Goal: Information Seeking & Learning: Learn about a topic

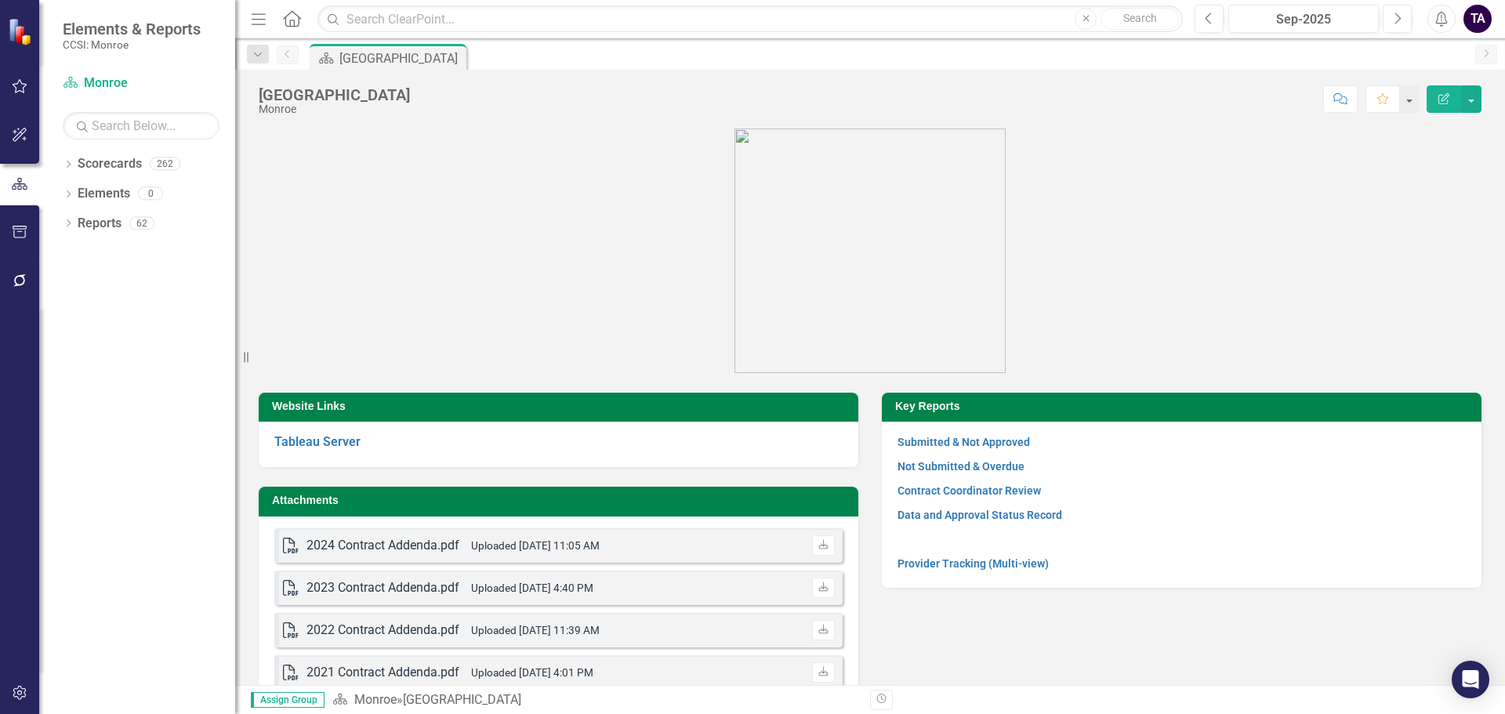
click at [675, 304] on figure at bounding box center [870, 251] width 1223 height 245
click at [69, 225] on icon at bounding box center [69, 223] width 4 height 7
click at [77, 363] on icon "Dropdown" at bounding box center [75, 367] width 11 height 9
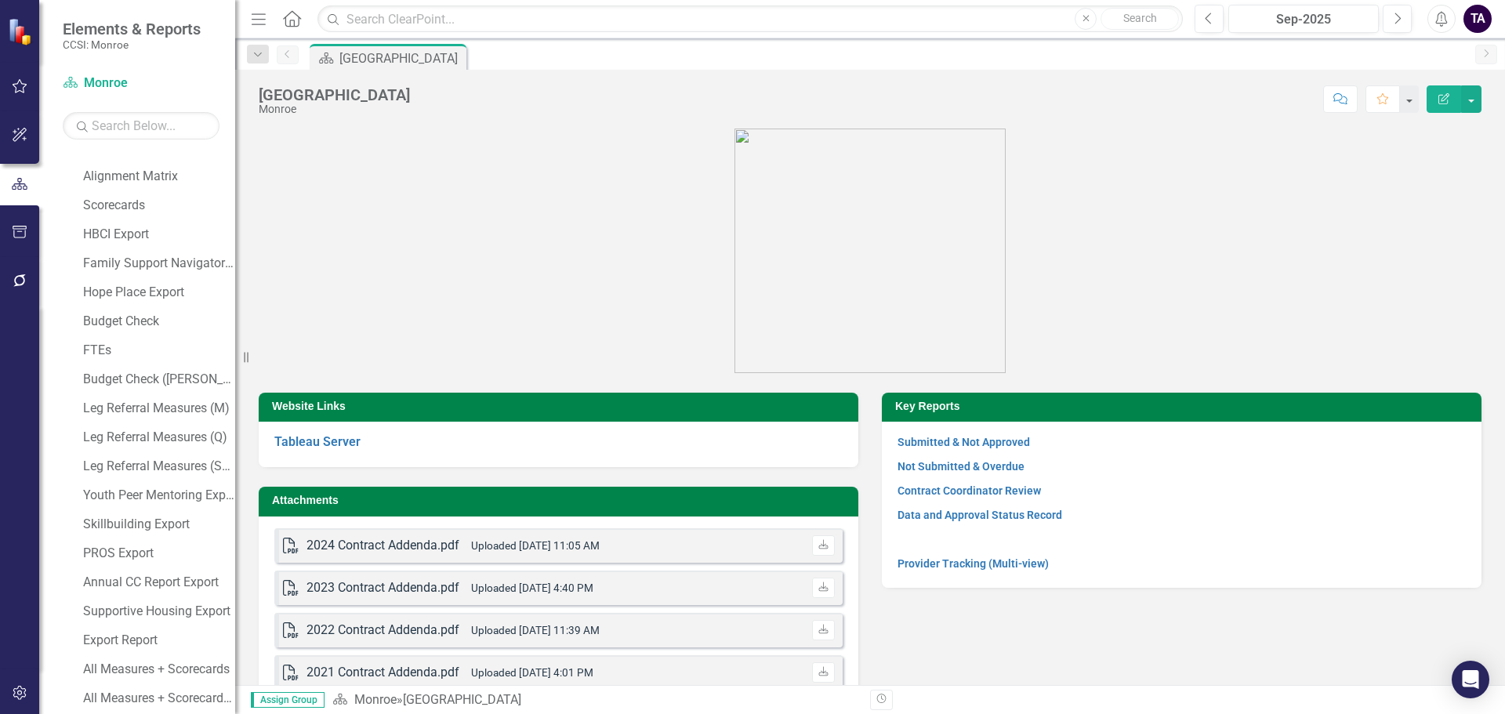
scroll to position [235, 0]
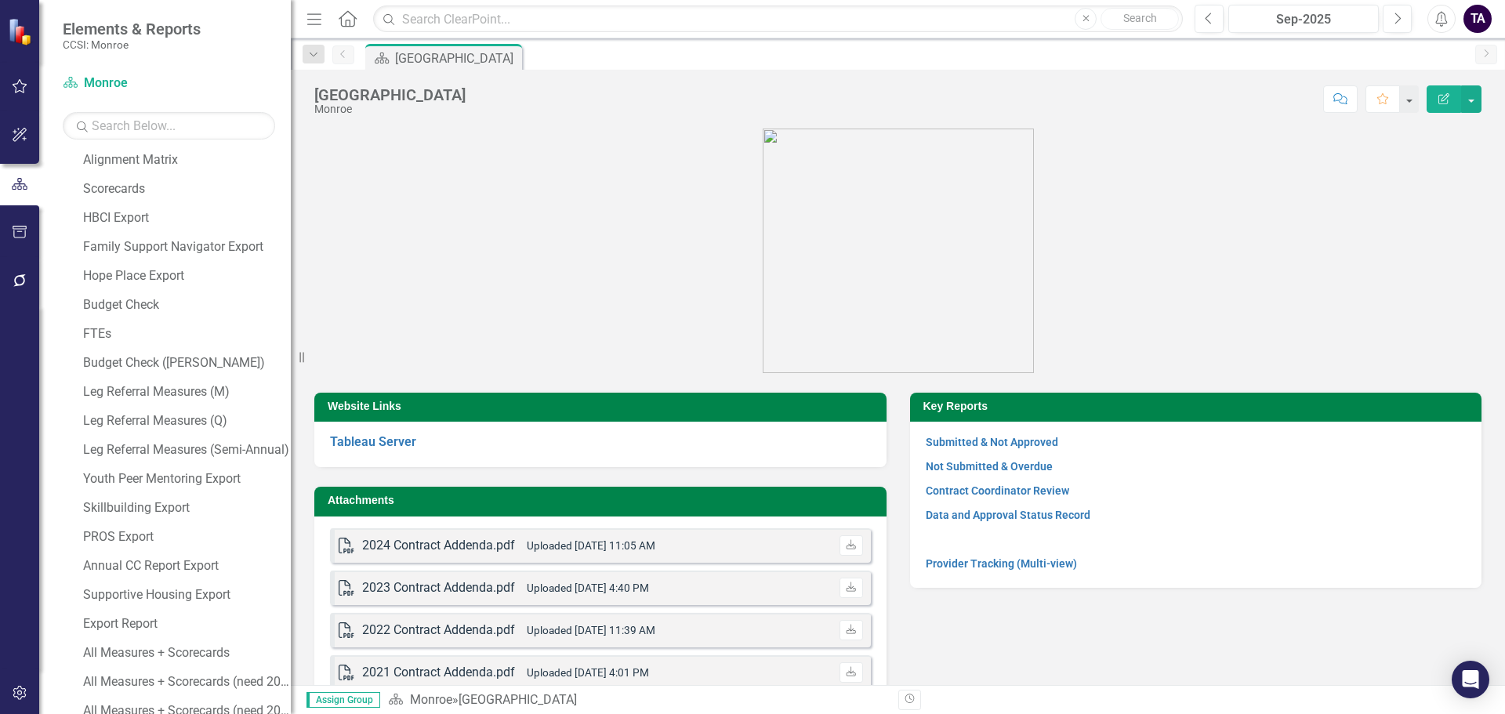
drag, startPoint x: 246, startPoint y: 353, endPoint x: 291, endPoint y: 350, distance: 44.7
click at [291, 350] on div "Resize" at bounding box center [297, 357] width 13 height 714
click at [162, 481] on div "Youth Peer Mentoring Export" at bounding box center [187, 479] width 208 height 14
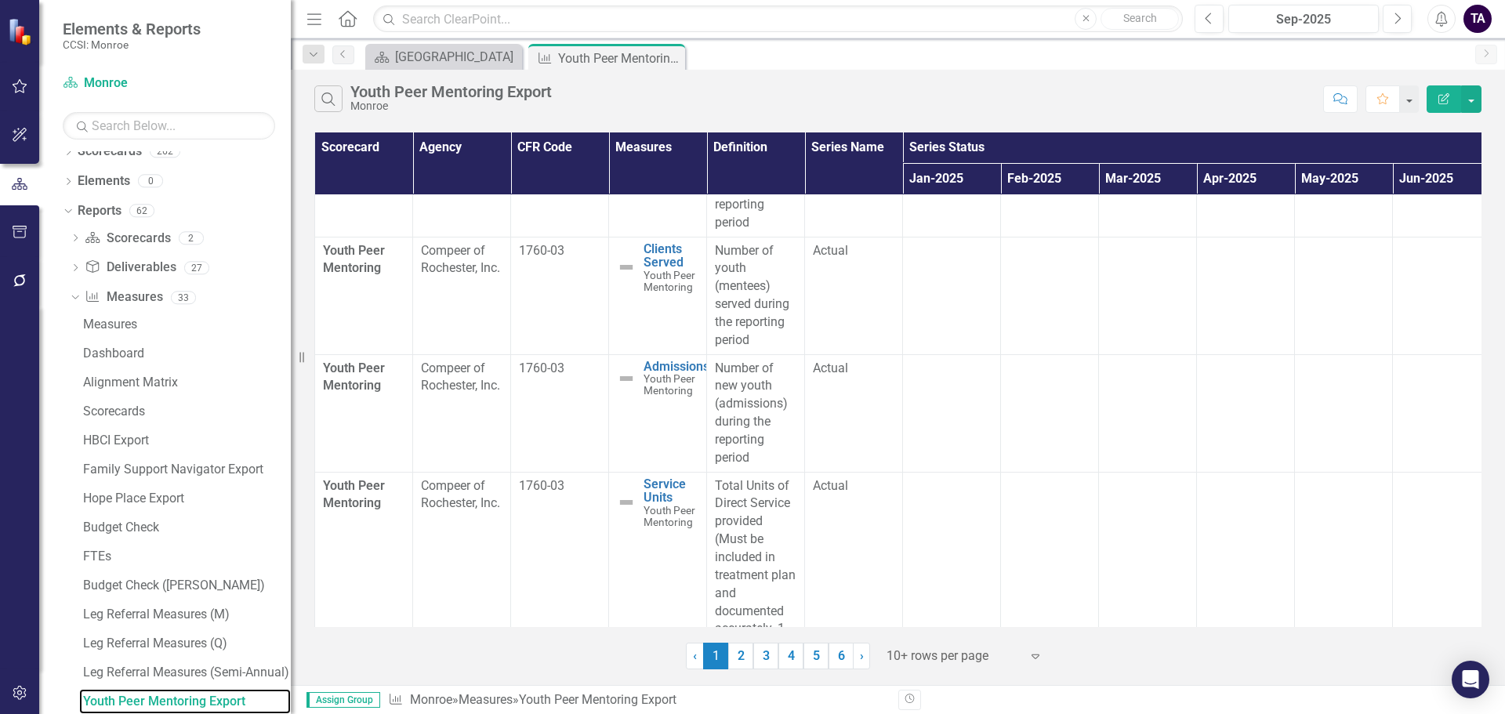
scroll to position [314, 0]
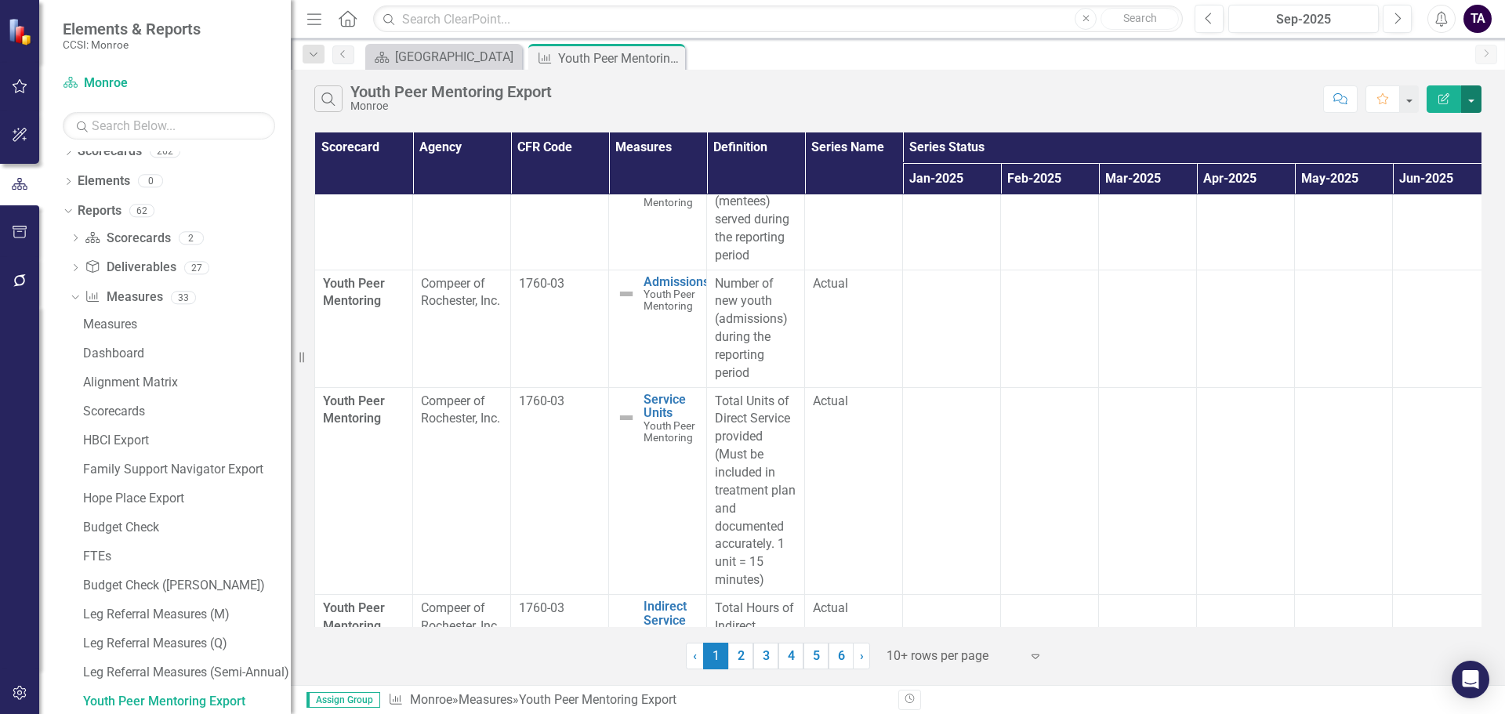
click at [1470, 107] on button "button" at bounding box center [1471, 98] width 20 height 27
click at [1435, 183] on link "Excel Export to Excel" at bounding box center [1419, 188] width 124 height 29
click at [180, 472] on div "Family Support Navigator Export" at bounding box center [187, 470] width 208 height 14
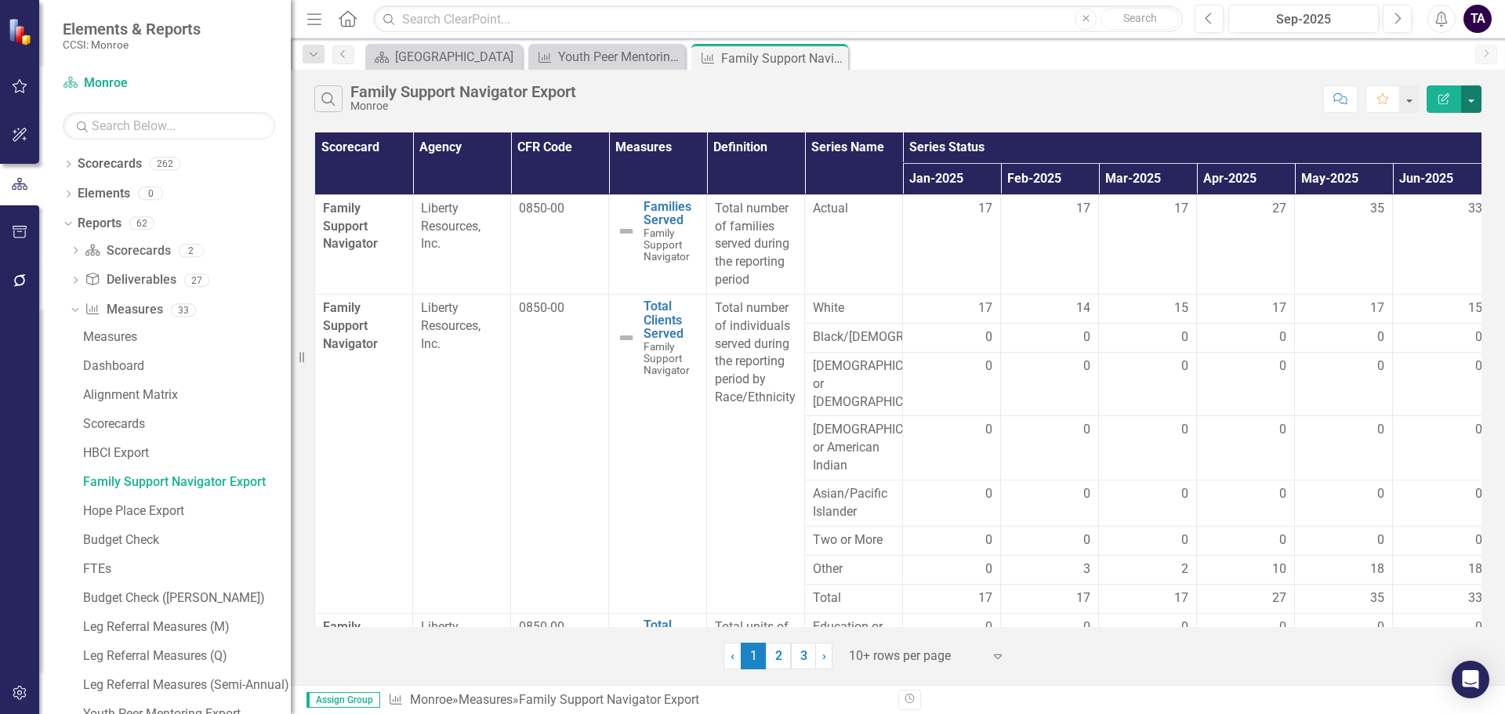
click at [1470, 104] on button "button" at bounding box center [1471, 98] width 20 height 27
click at [1439, 180] on link "Excel Export to Excel" at bounding box center [1419, 188] width 124 height 29
click at [68, 163] on icon "Dropdown" at bounding box center [68, 165] width 11 height 9
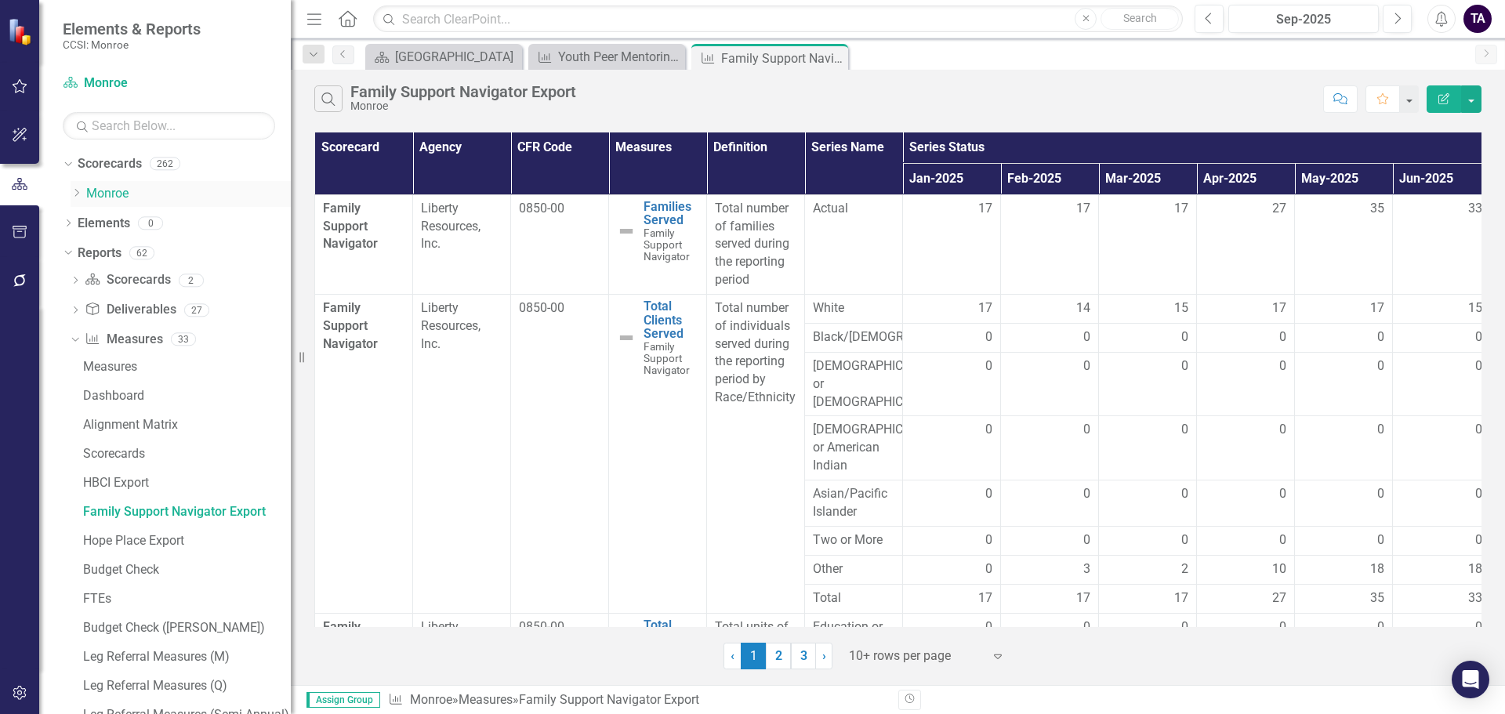
click at [75, 188] on icon "Dropdown" at bounding box center [77, 192] width 12 height 9
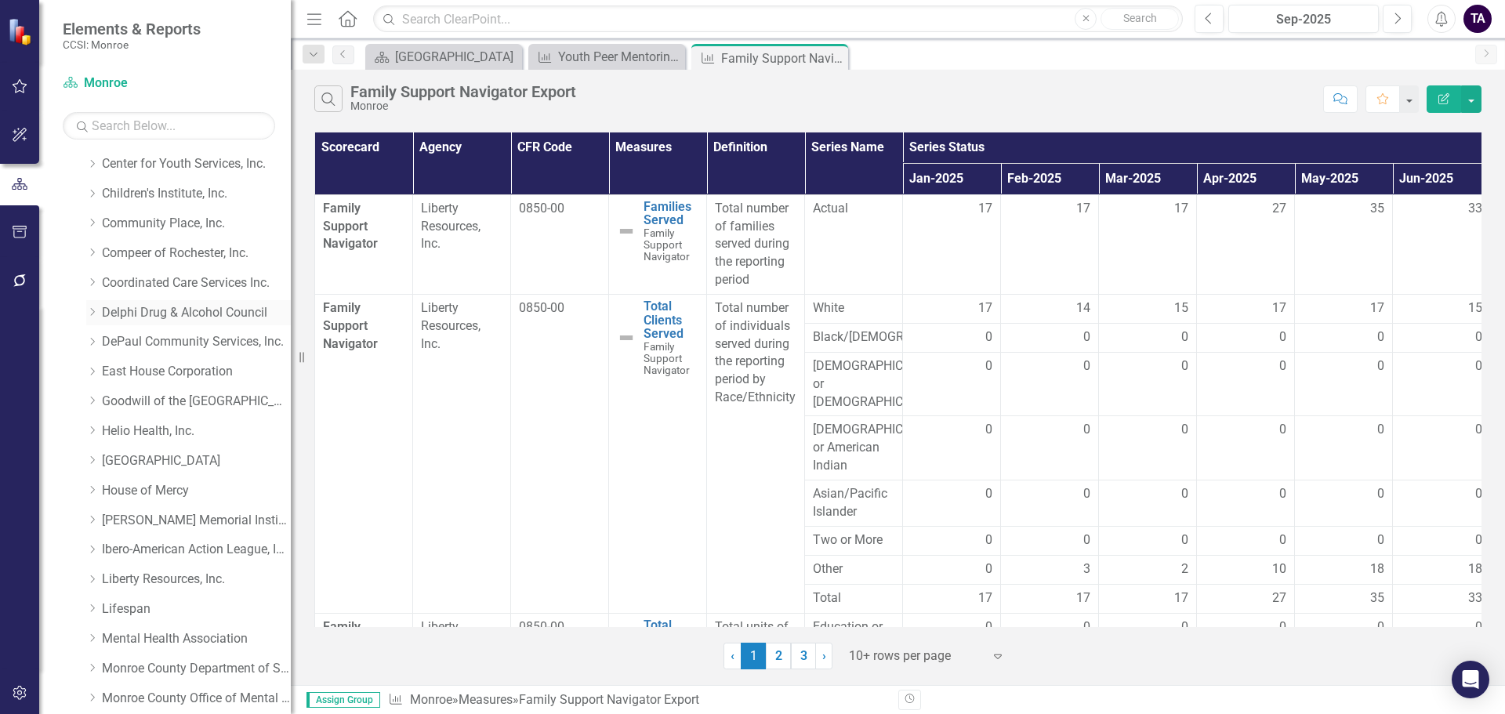
scroll to position [157, 0]
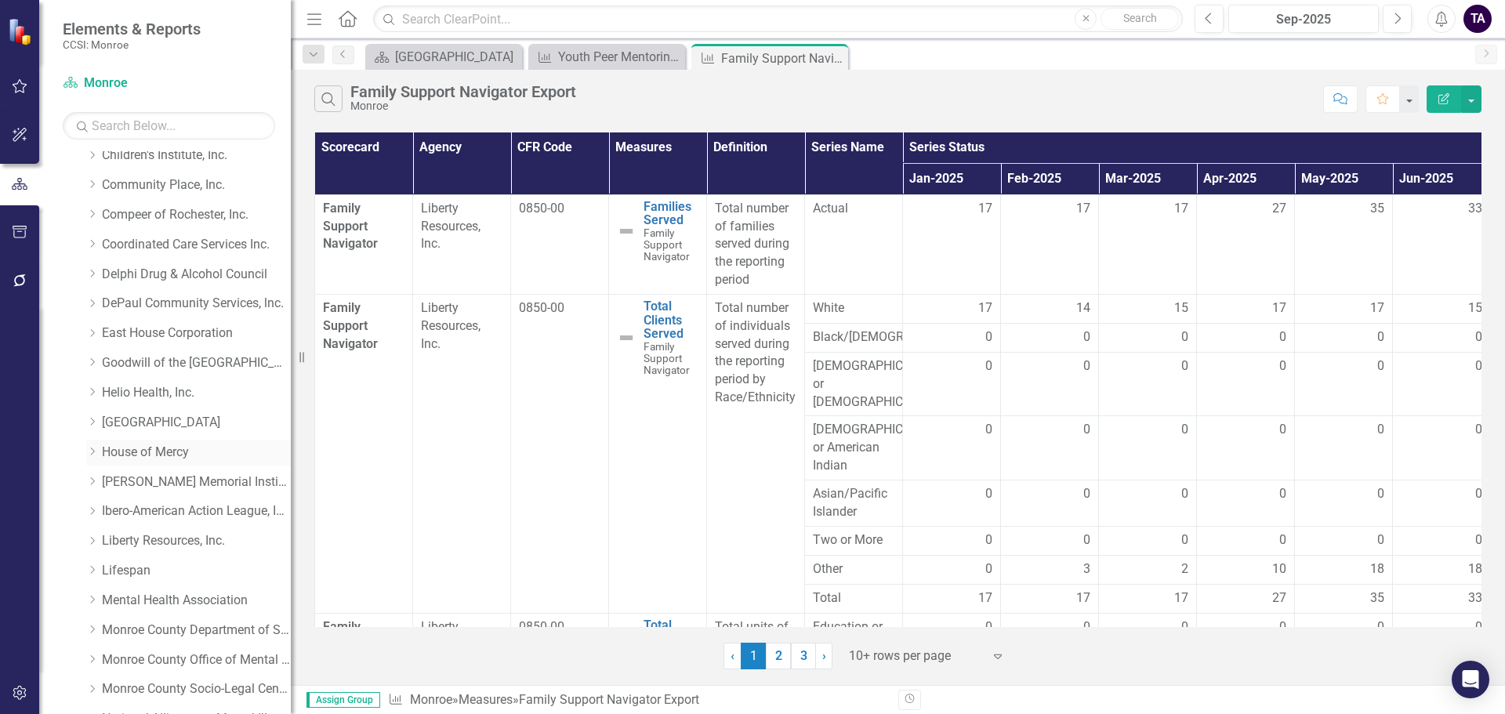
click at [92, 446] on div "Dropdown" at bounding box center [92, 452] width 12 height 13
click at [129, 534] on link "Homeless Support Services" at bounding box center [204, 541] width 173 height 18
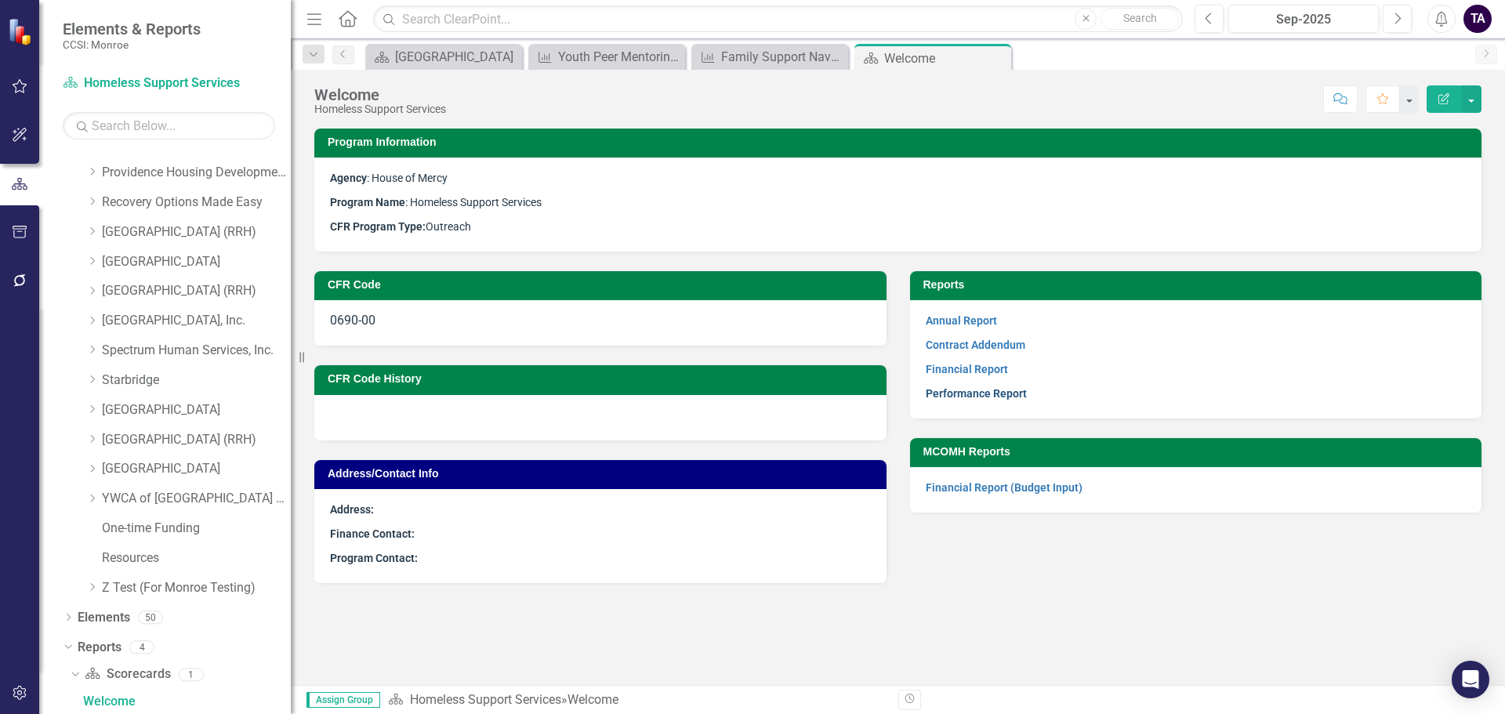
click at [971, 396] on link "Performance Report" at bounding box center [976, 393] width 101 height 13
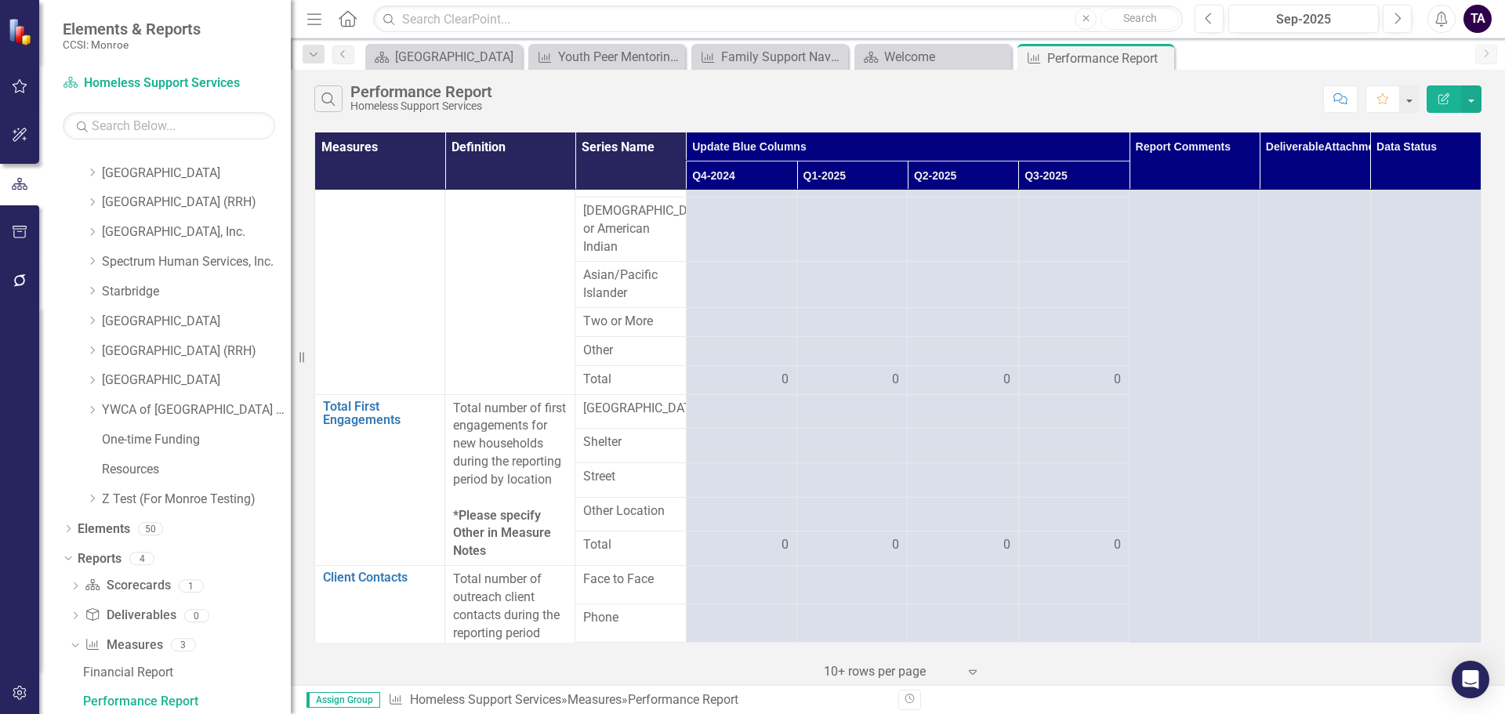
scroll to position [517, 0]
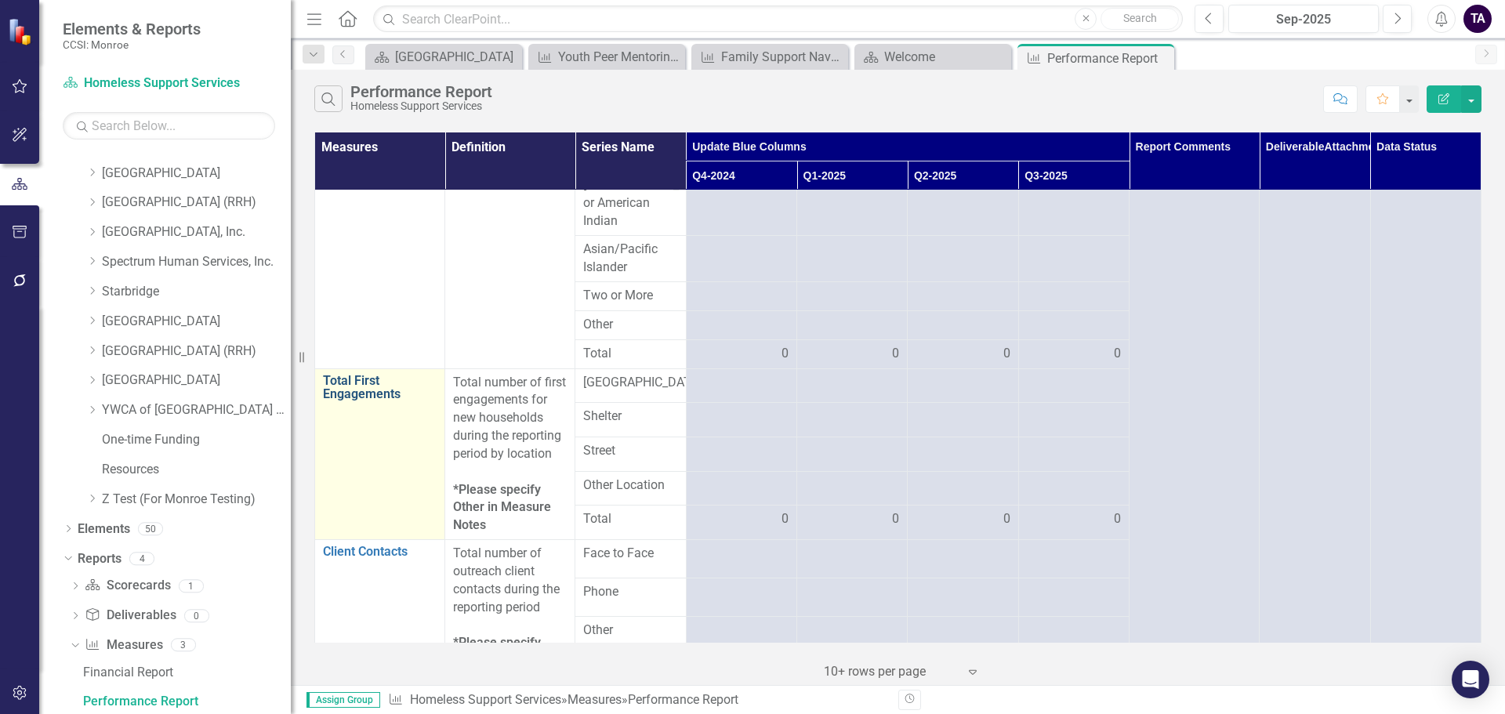
click at [351, 401] on link "Total First Engagements" at bounding box center [380, 387] width 114 height 27
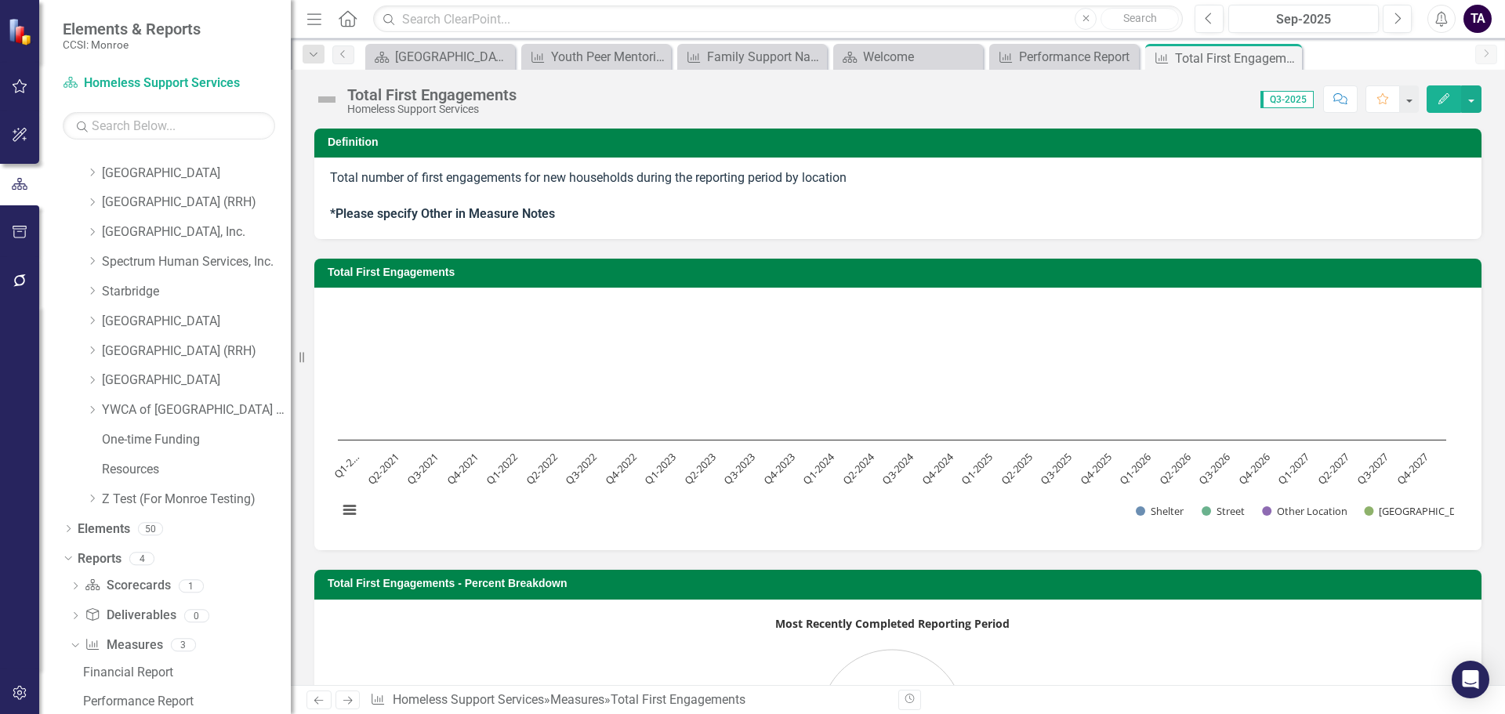
click at [1436, 101] on button "Edit" at bounding box center [1444, 98] width 34 height 27
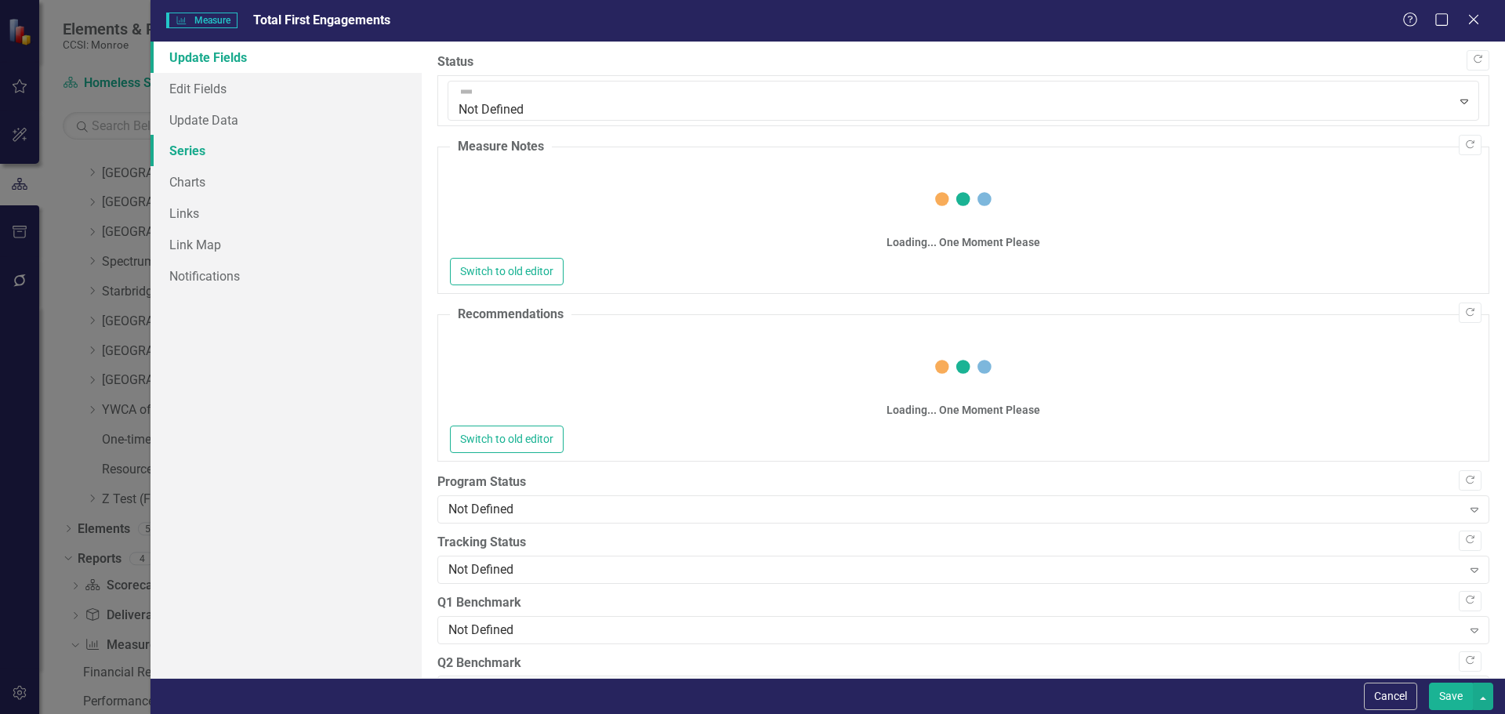
click at [320, 141] on link "Series" at bounding box center [286, 150] width 271 height 31
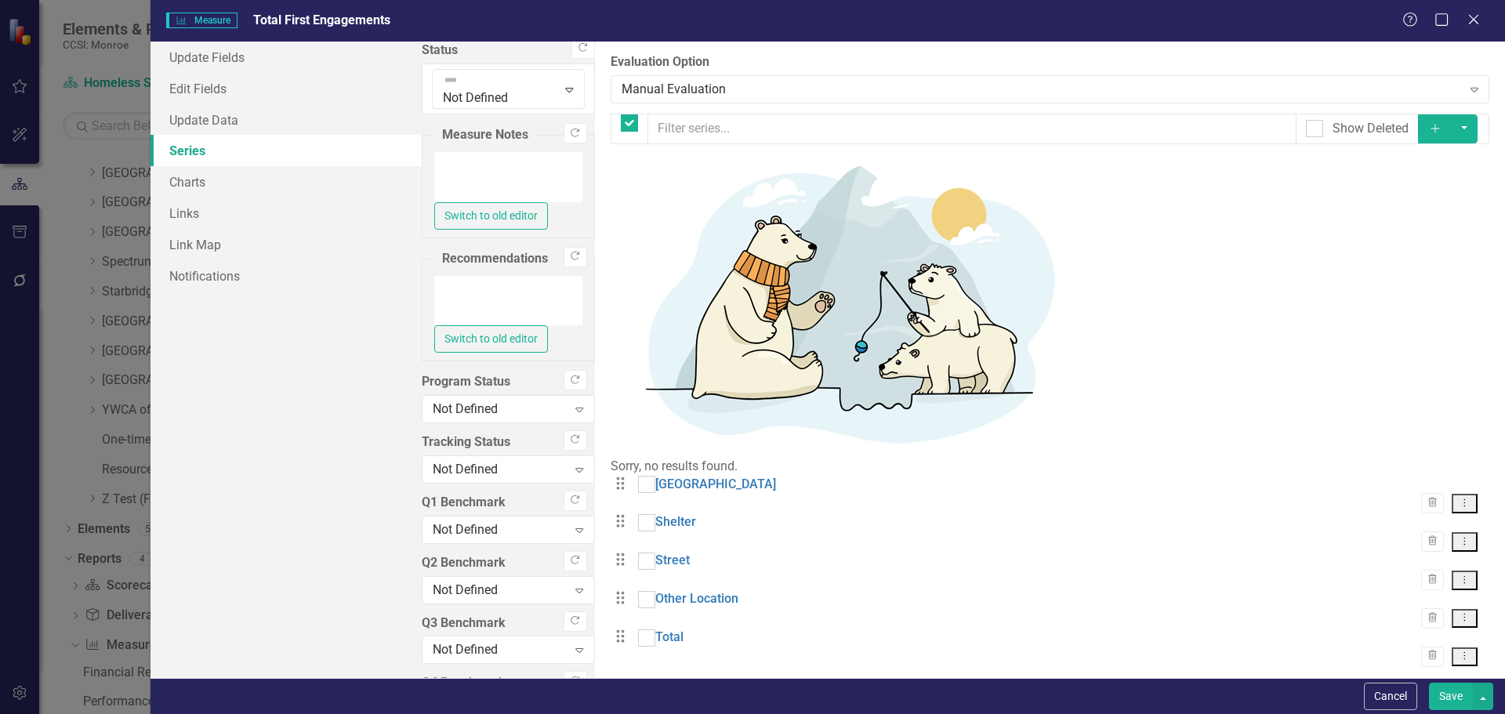
checkbox input "false"
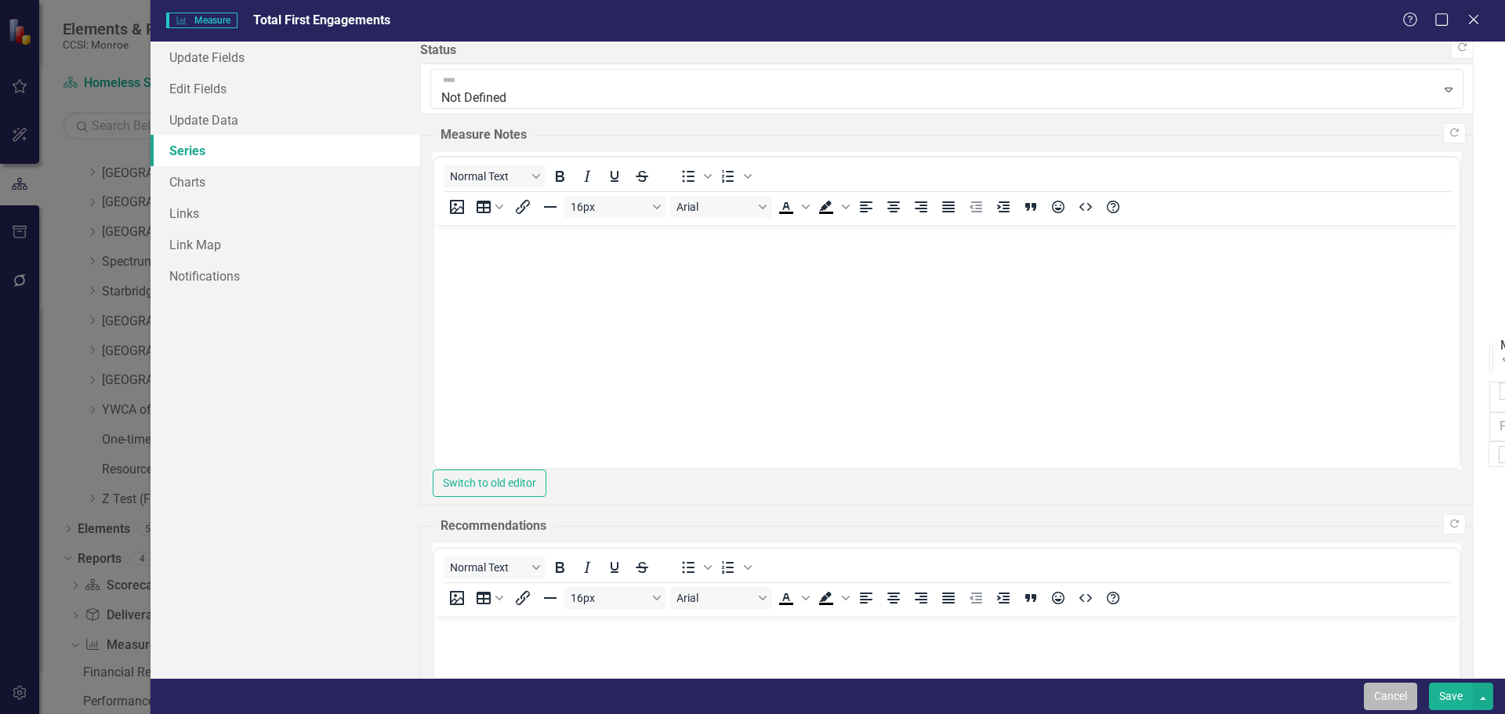
click at [1389, 687] on button "Cancel" at bounding box center [1390, 696] width 53 height 27
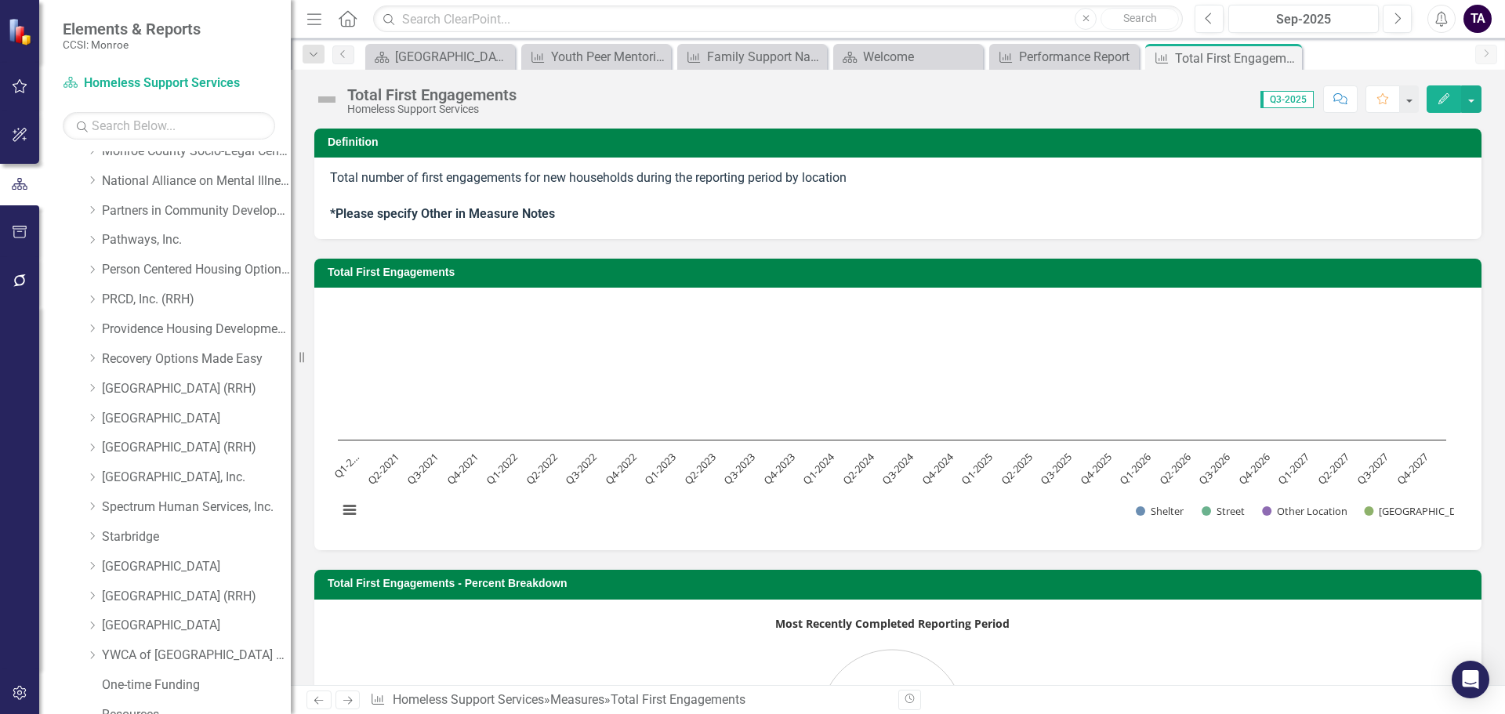
scroll to position [1086, 0]
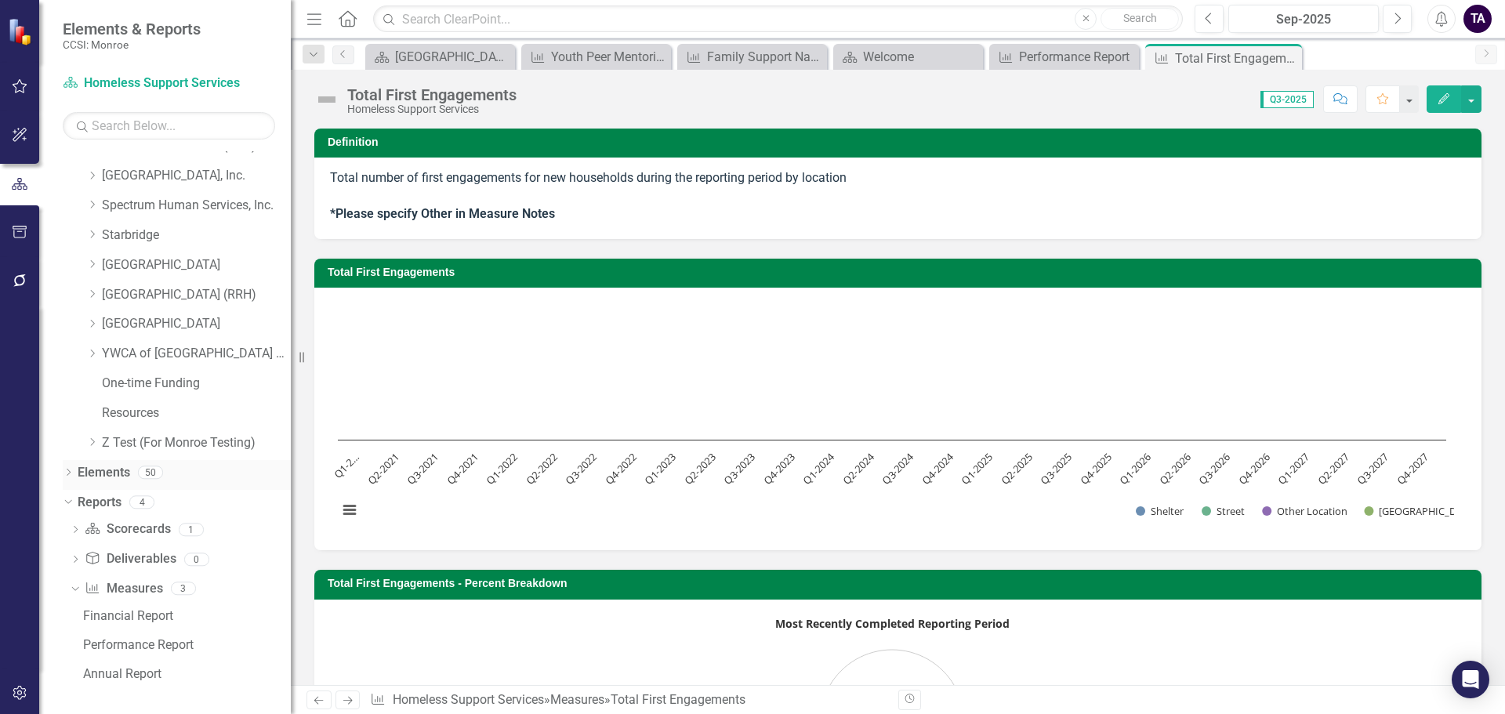
click at [64, 476] on icon "Dropdown" at bounding box center [68, 474] width 11 height 9
click at [74, 434] on div "Dropdown Deliverable Deliverables 4" at bounding box center [181, 445] width 220 height 30
click at [74, 441] on icon "Dropdown" at bounding box center [76, 444] width 11 height 9
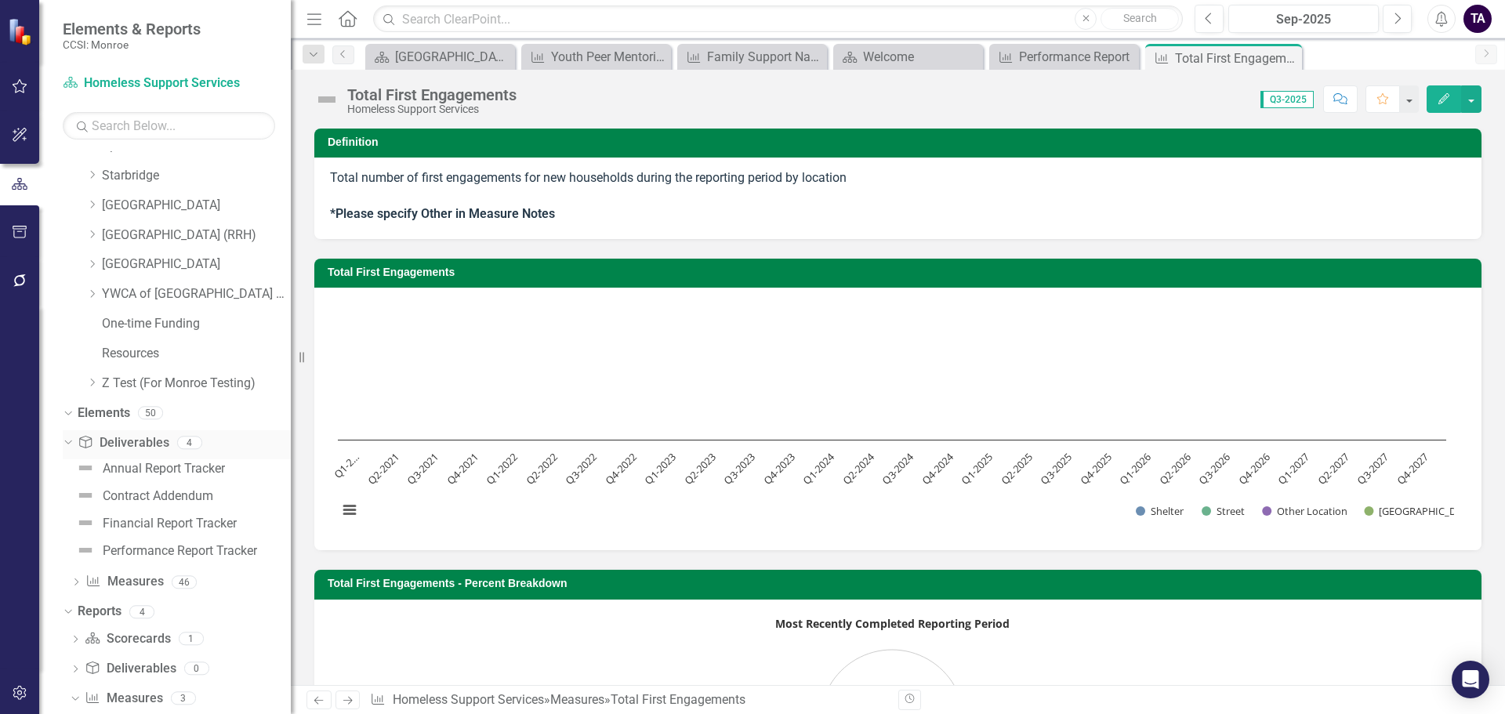
click at [71, 441] on icon "Dropdown" at bounding box center [66, 442] width 9 height 11
click at [74, 470] on icon "Dropdown" at bounding box center [76, 474] width 11 height 9
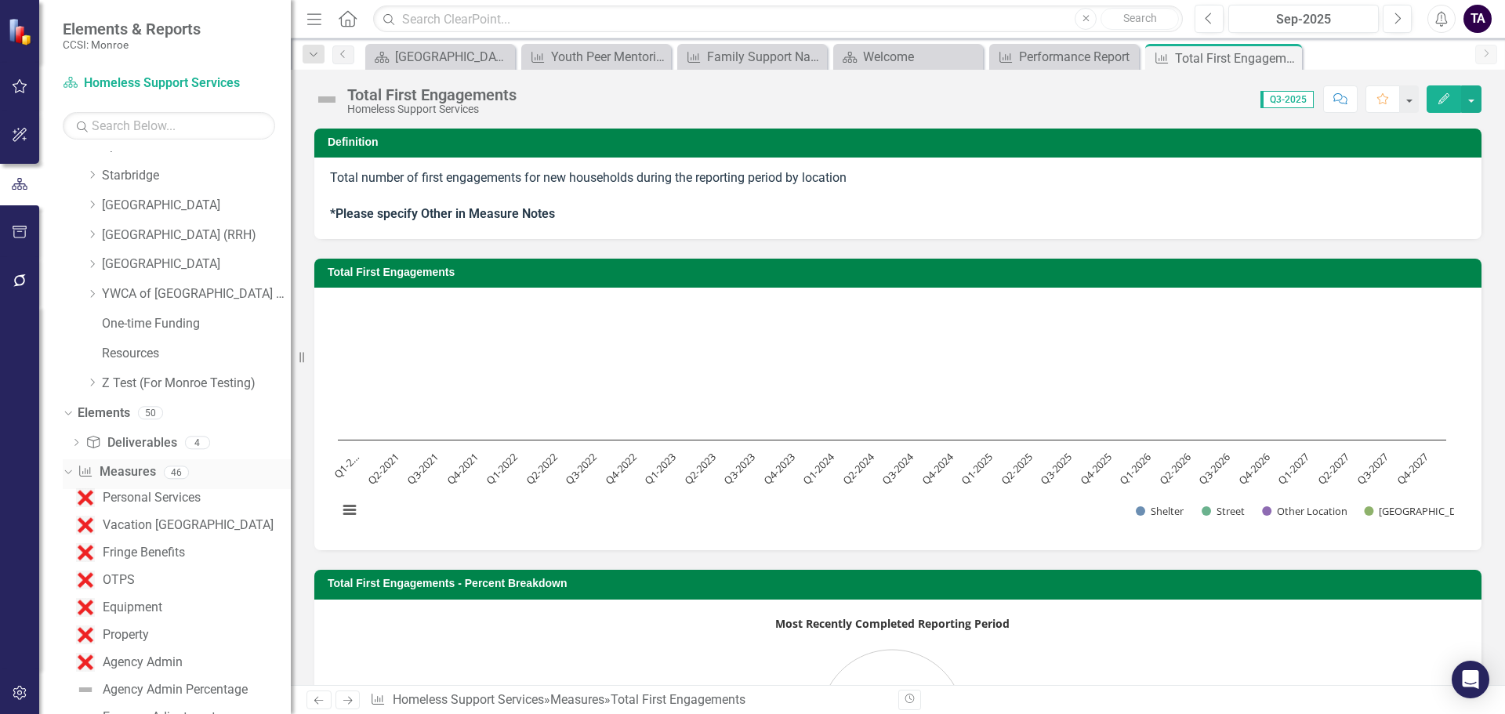
click at [71, 470] on icon "Dropdown" at bounding box center [66, 471] width 9 height 11
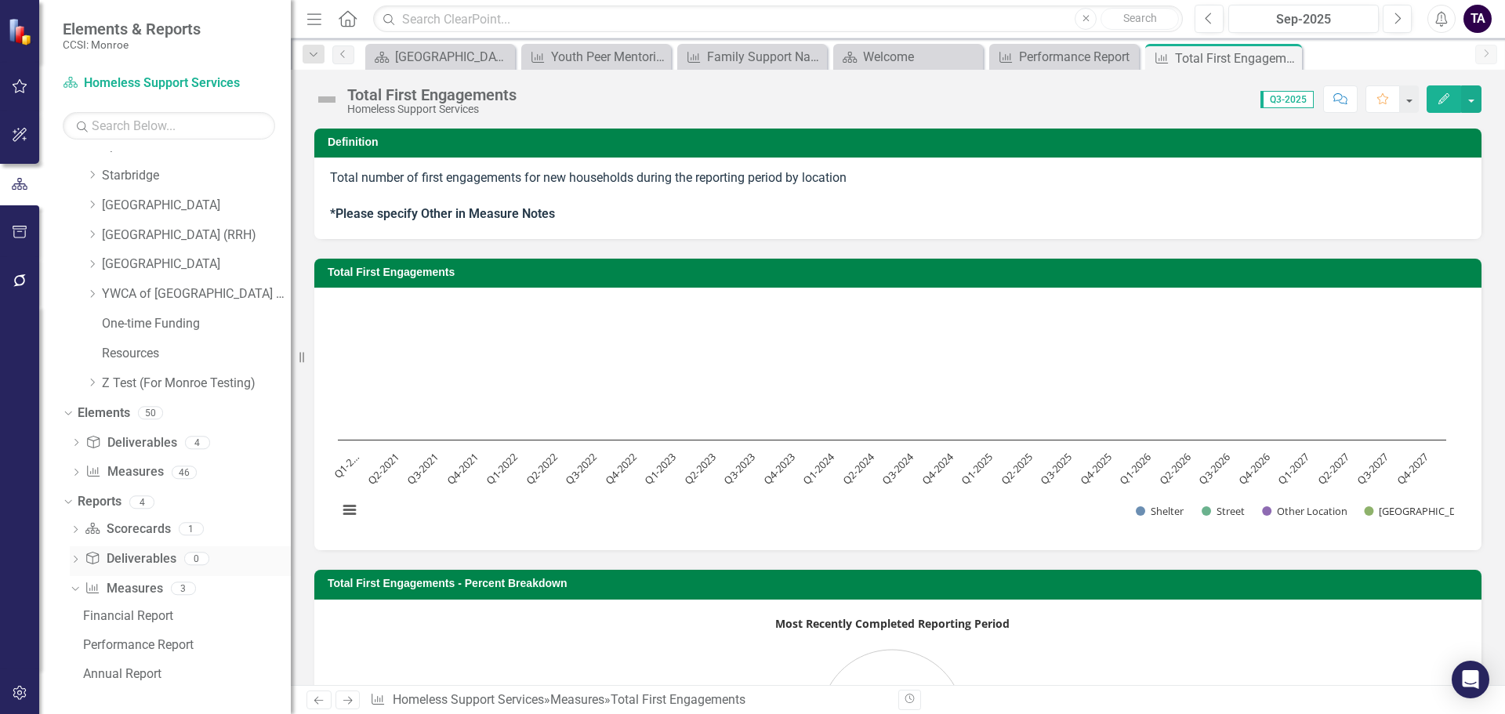
click at [74, 557] on icon "Dropdown" at bounding box center [75, 561] width 11 height 9
click at [73, 649] on icon "Dropdown" at bounding box center [73, 645] width 9 height 11
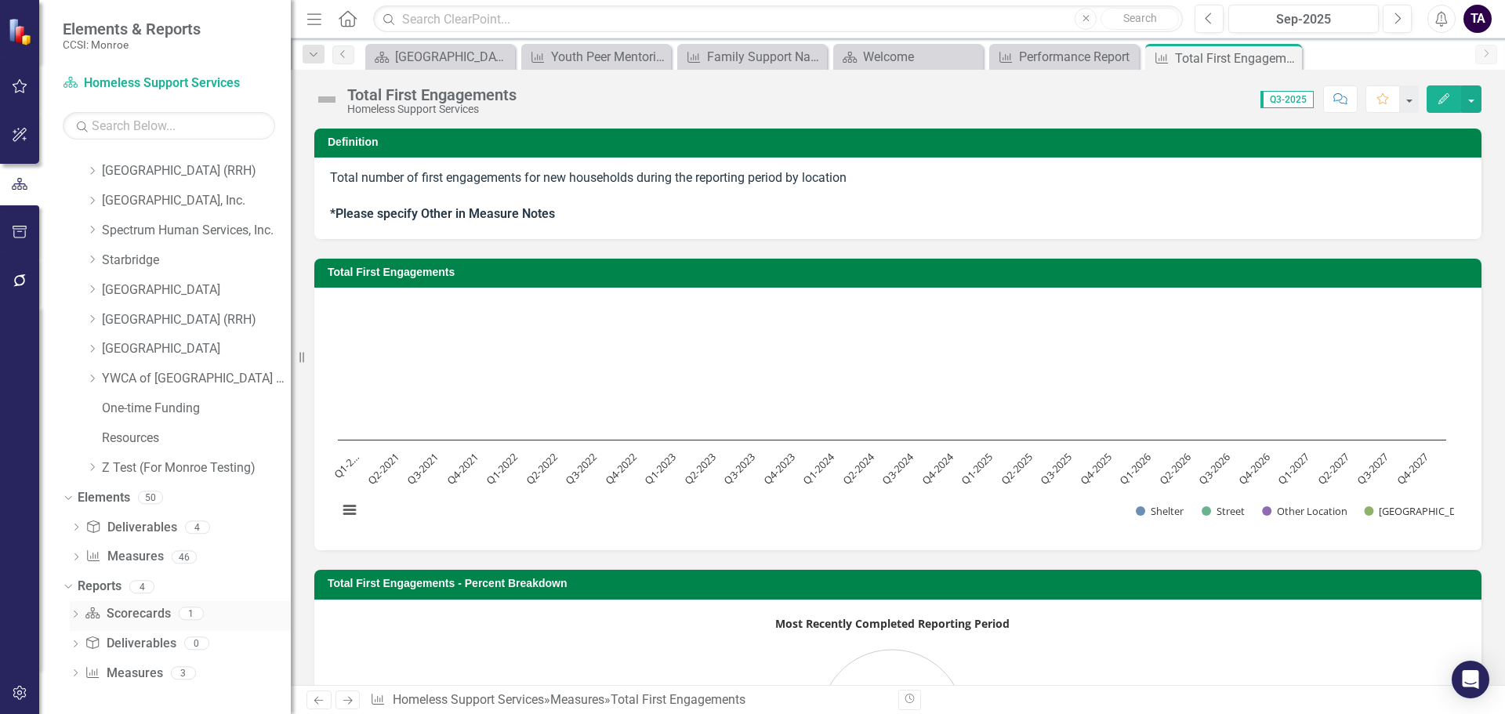
click at [74, 615] on icon "Dropdown" at bounding box center [75, 615] width 11 height 9
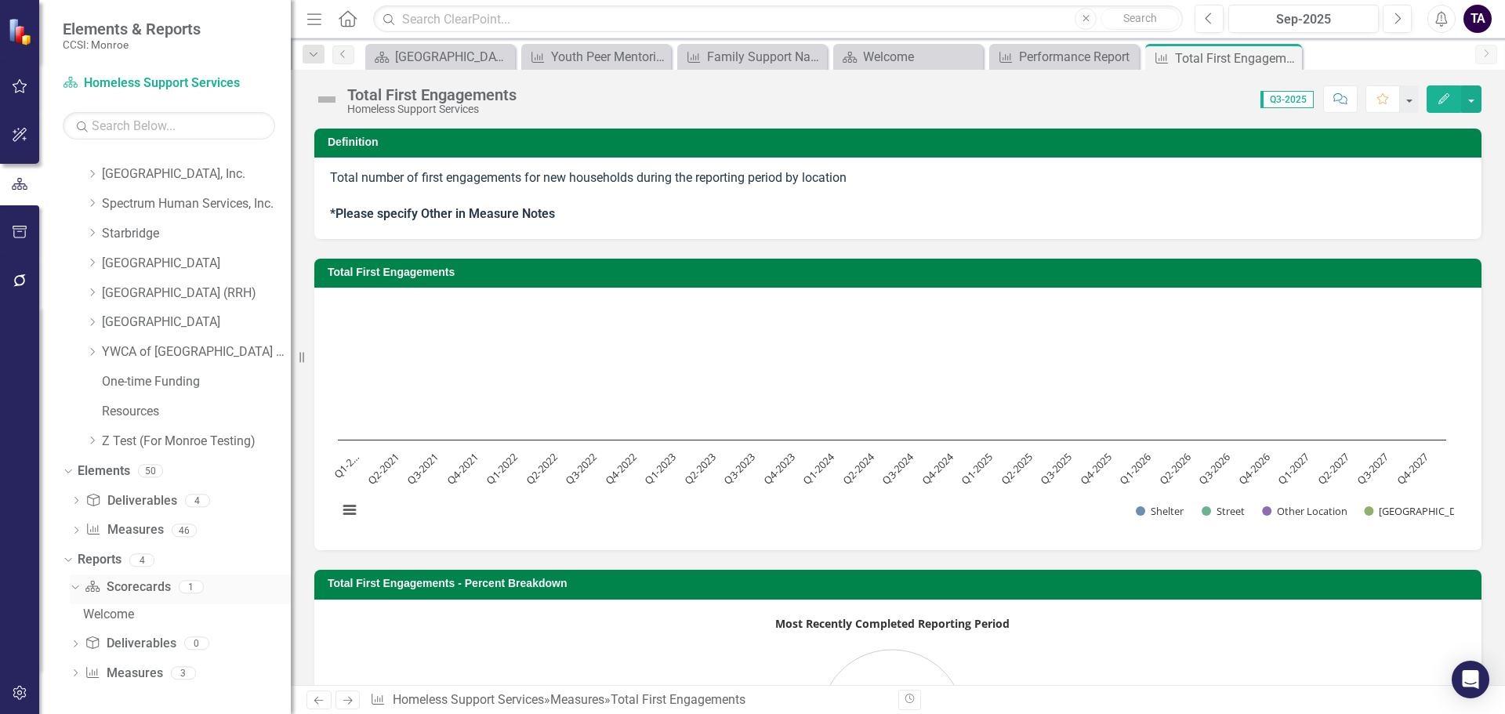
click at [74, 592] on icon "Dropdown" at bounding box center [73, 586] width 9 height 11
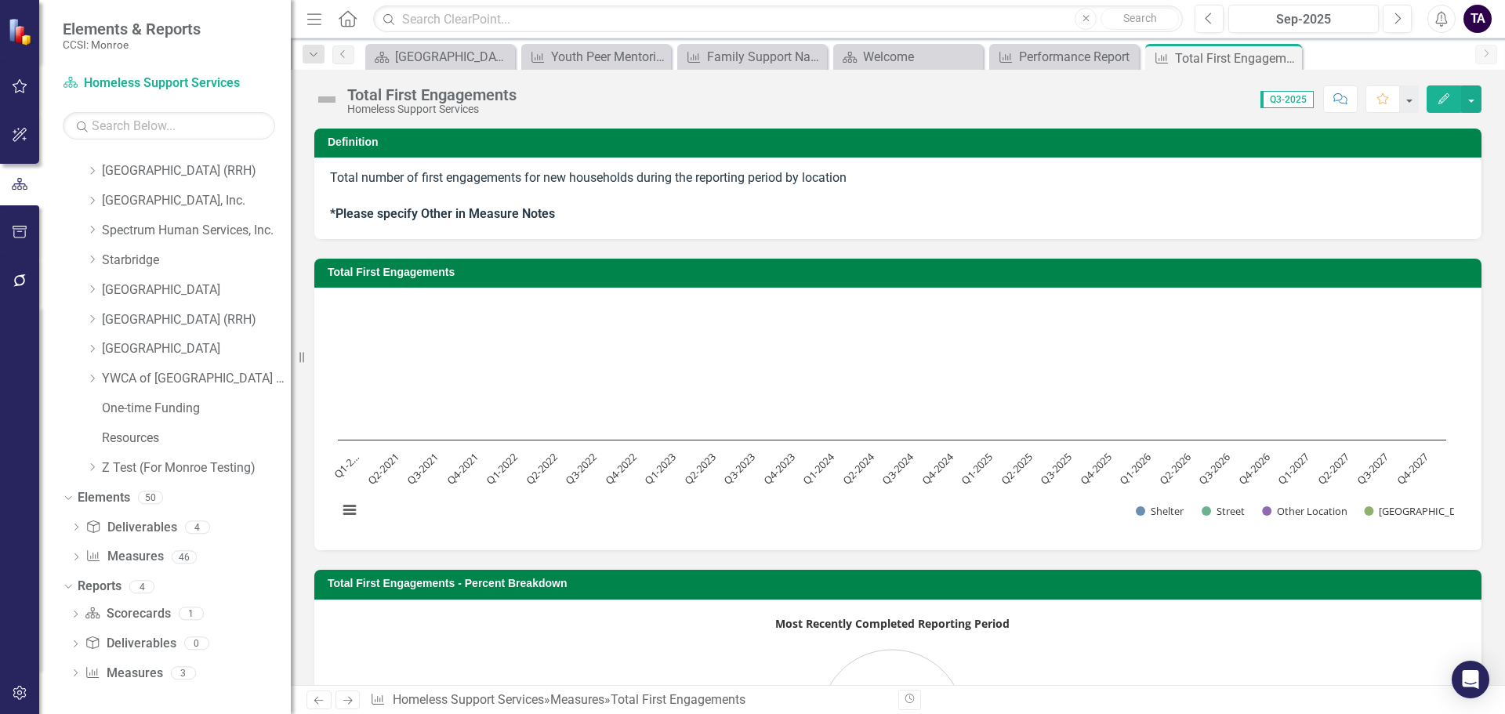
click at [1445, 101] on icon "Edit" at bounding box center [1444, 98] width 14 height 11
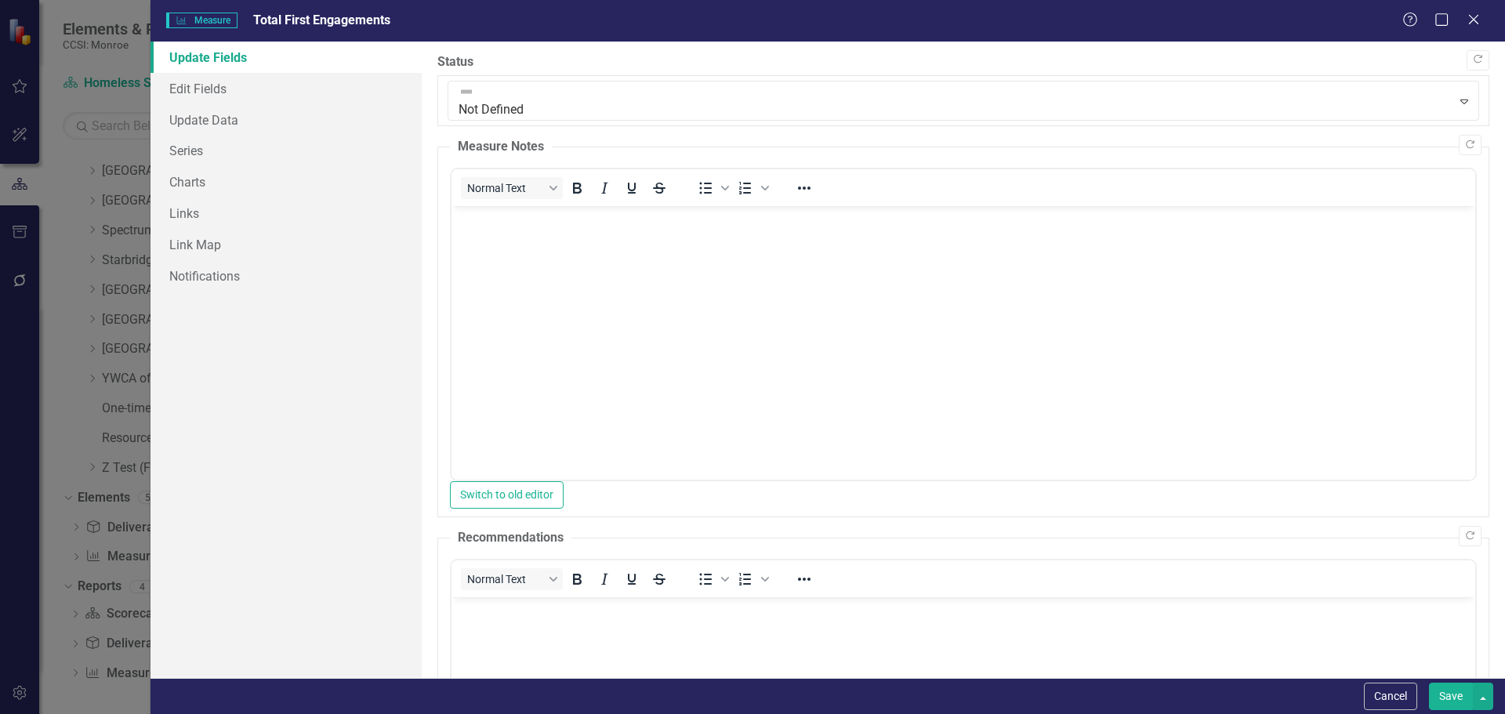
scroll to position [0, 0]
click at [200, 145] on link "Series" at bounding box center [286, 150] width 271 height 31
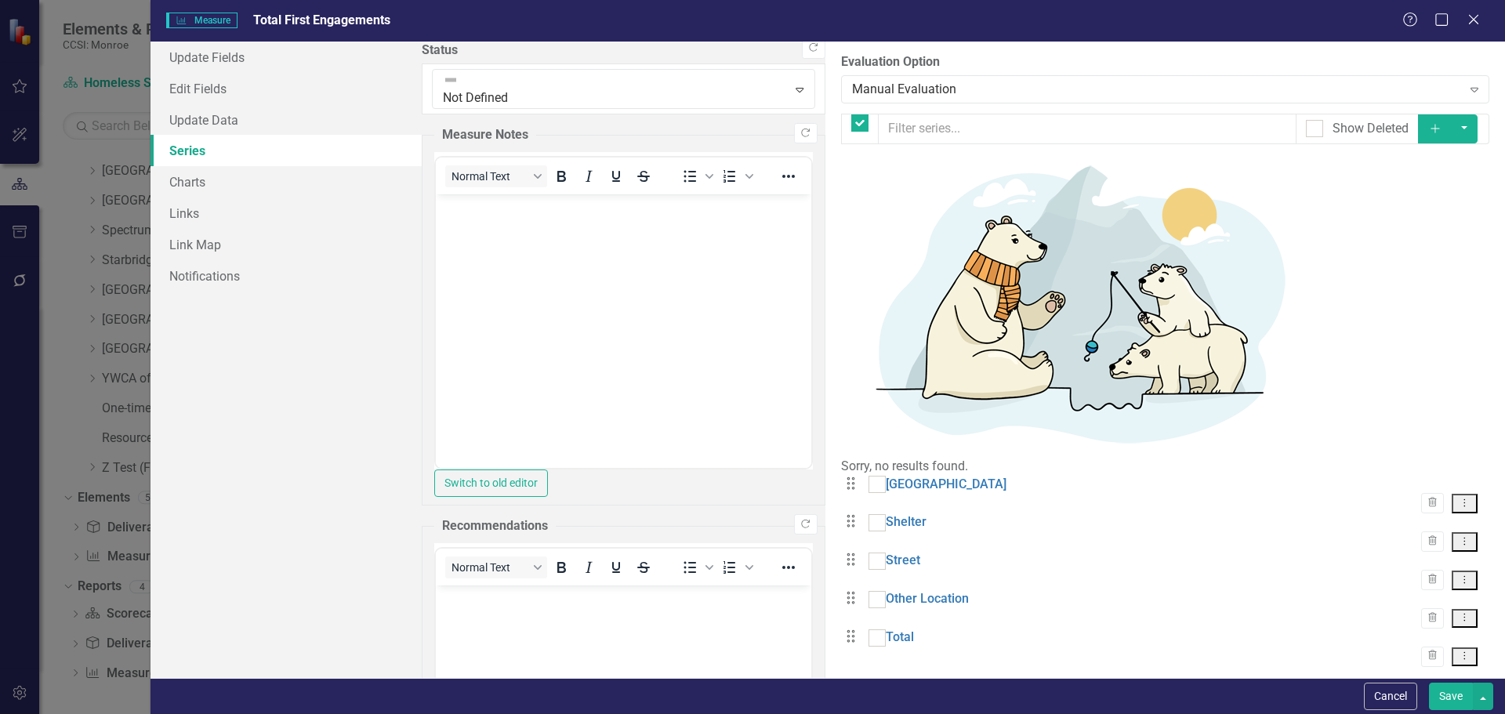
checkbox input "false"
click at [878, 125] on input "text" at bounding box center [1087, 129] width 419 height 31
click at [1453, 123] on button "Add" at bounding box center [1435, 128] width 34 height 29
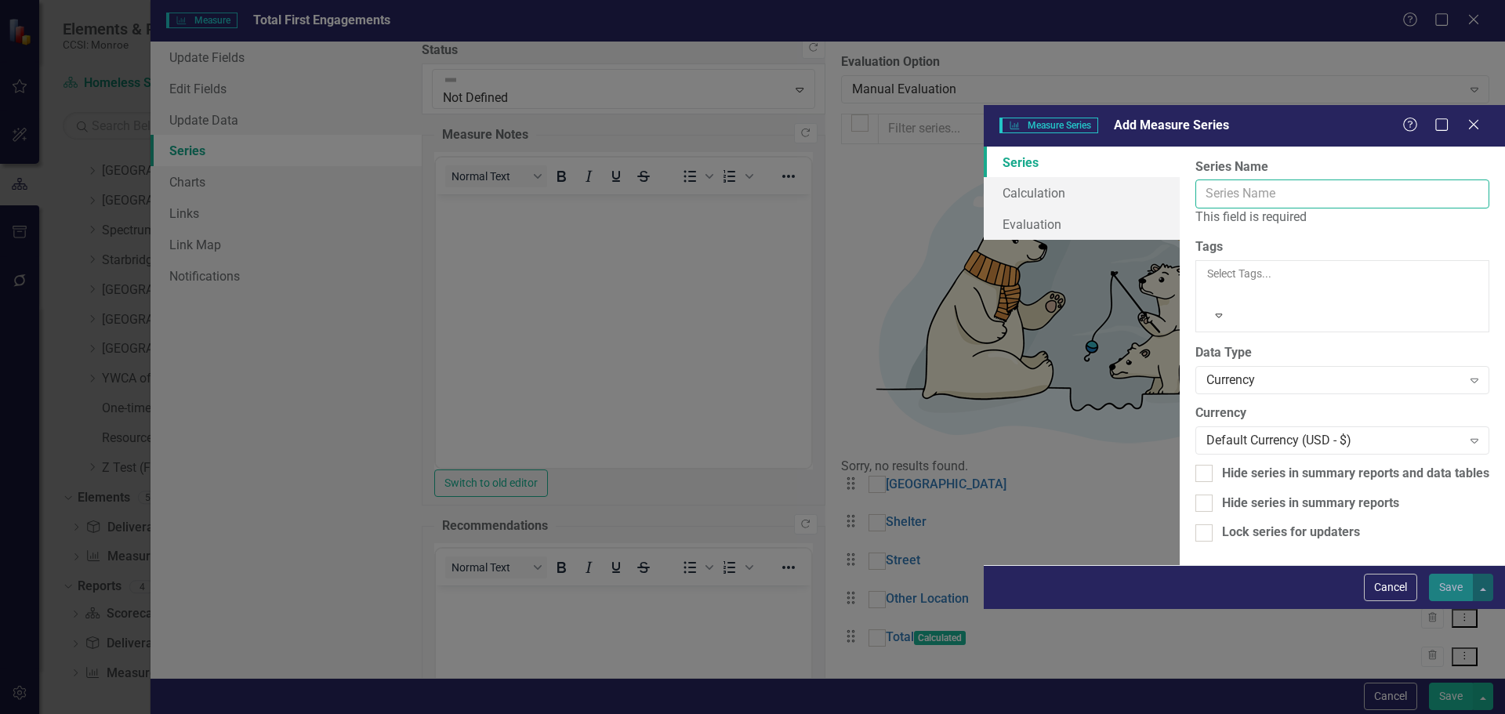
click at [1196, 180] on input "Series Name" at bounding box center [1343, 194] width 294 height 29
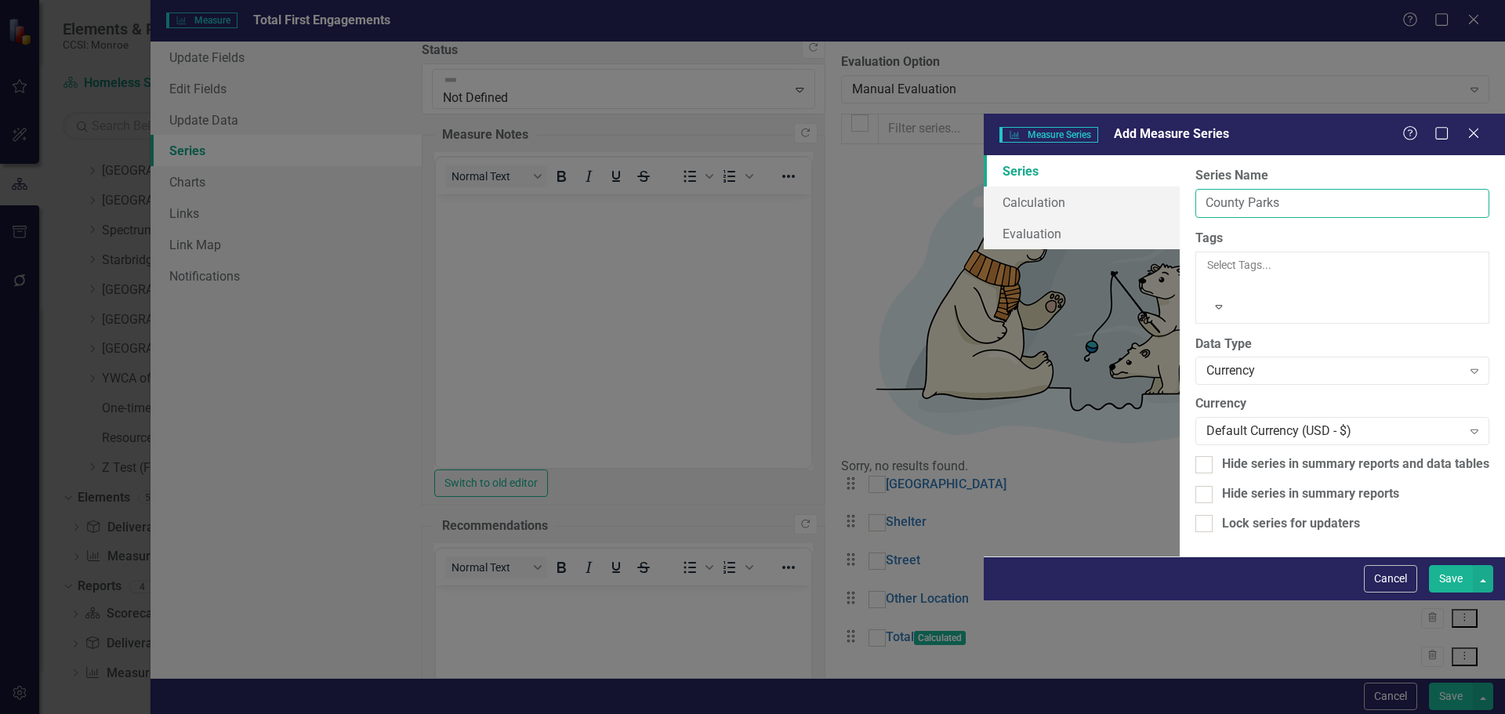
type input "County Parks"
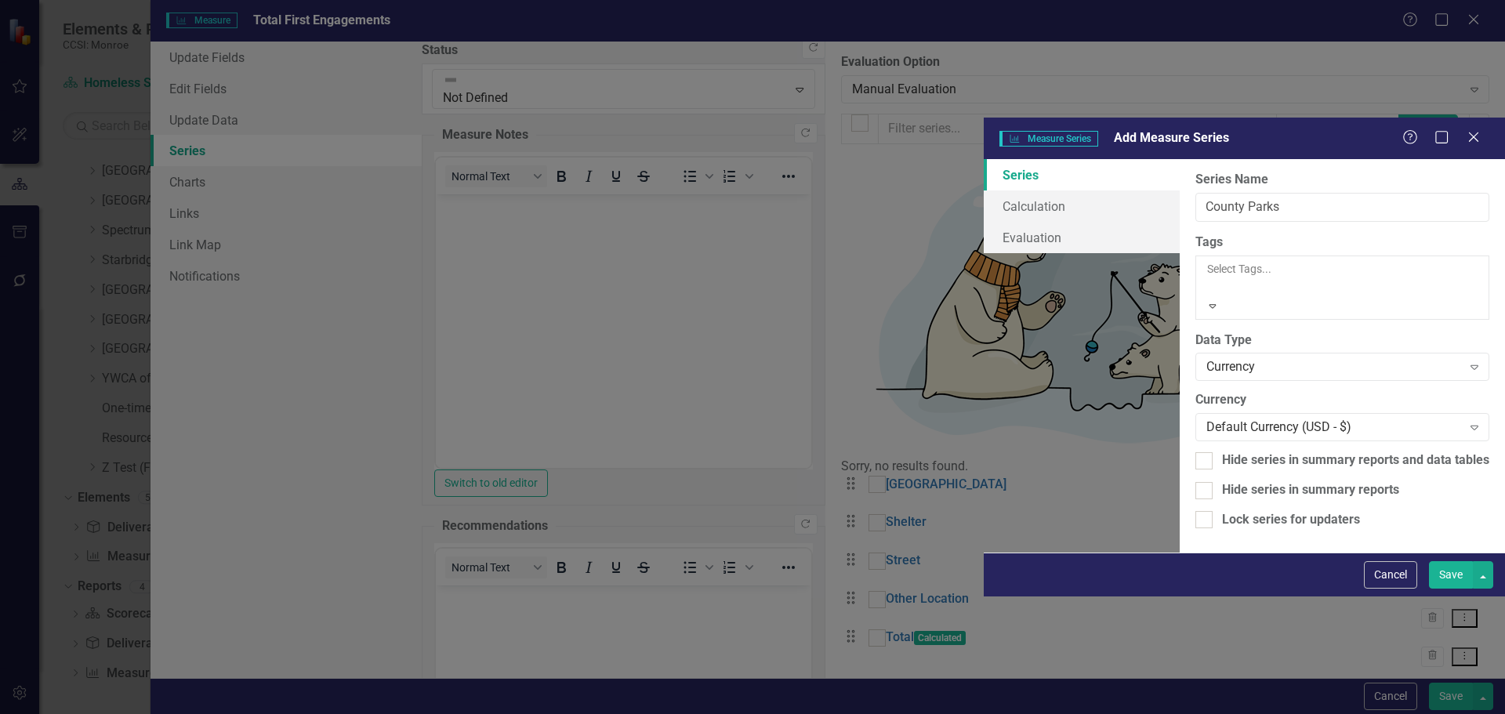
click at [1207, 278] on div at bounding box center [1208, 287] width 2 height 19
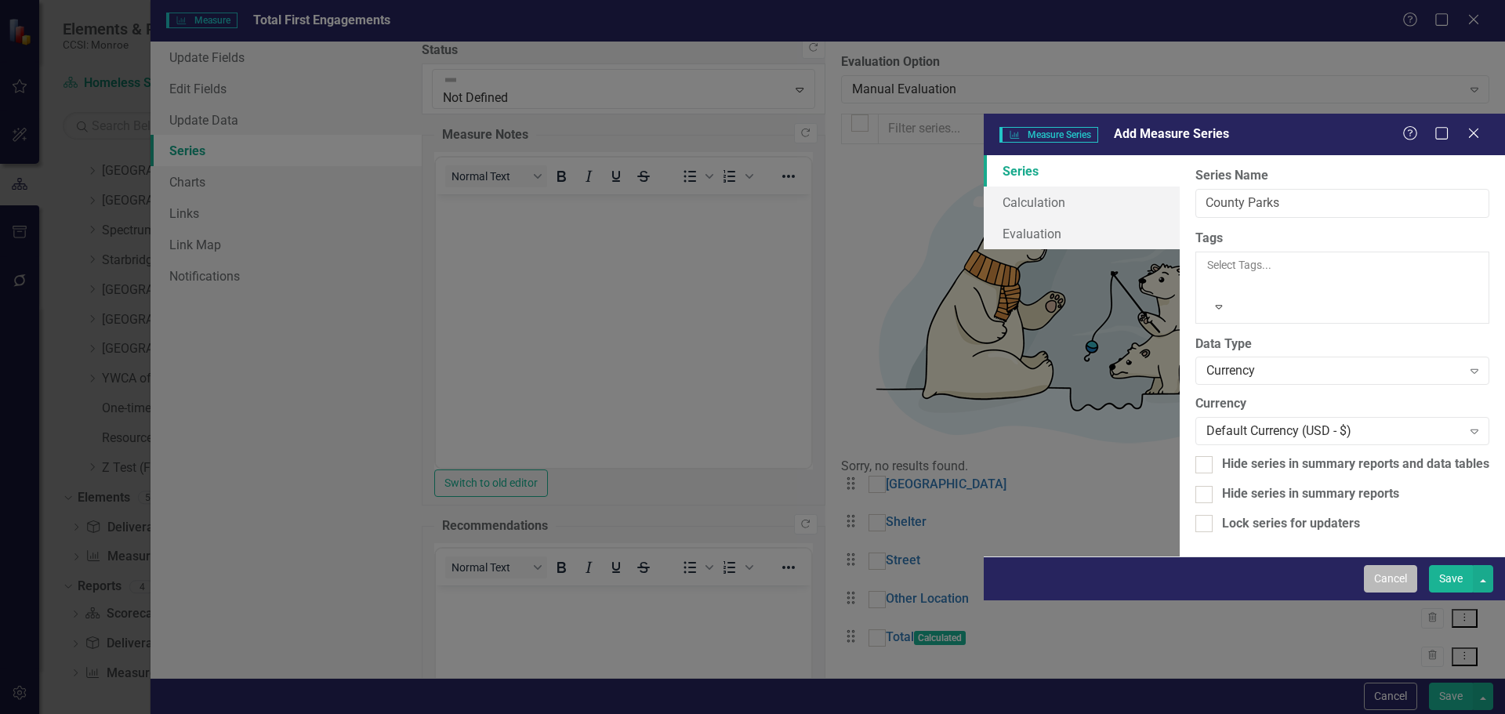
click at [1380, 593] on button "Cancel" at bounding box center [1390, 578] width 53 height 27
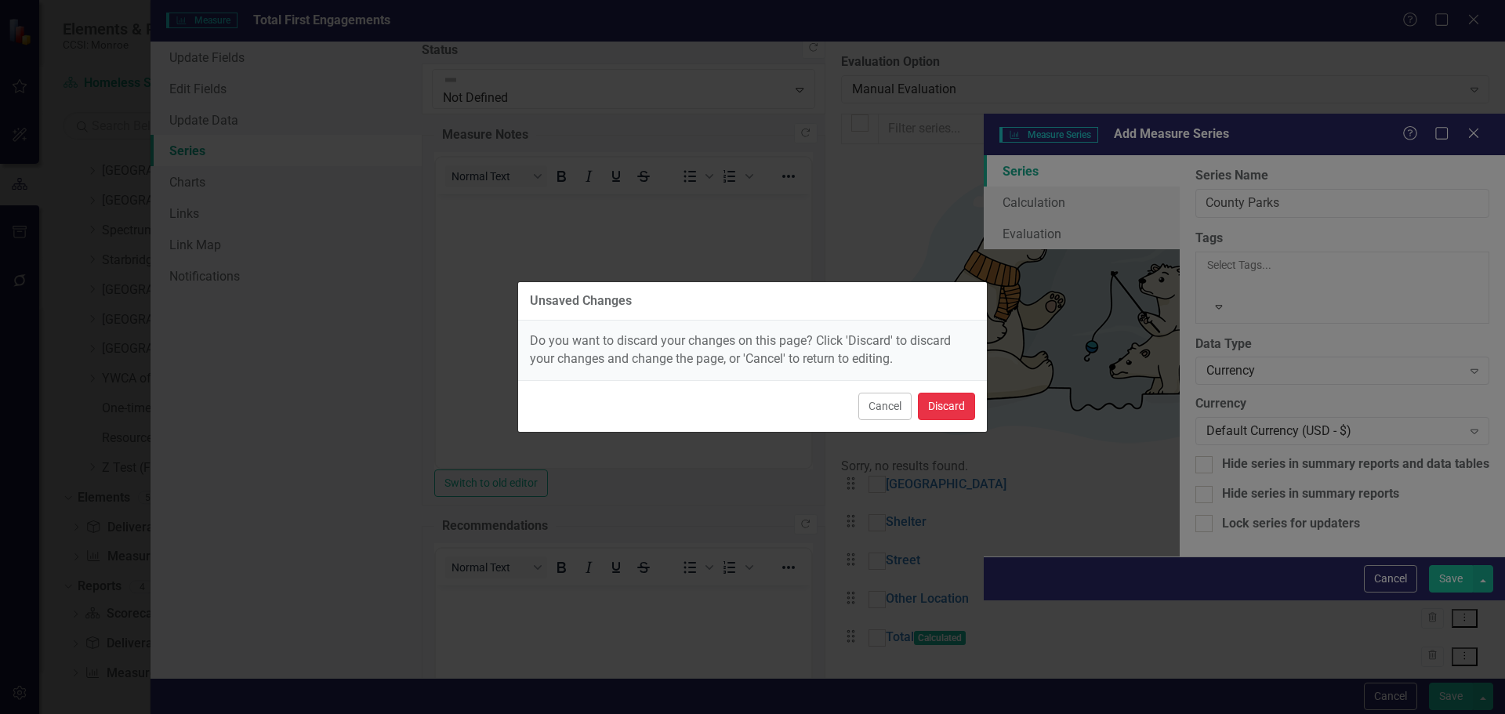
click at [971, 419] on button "Discard" at bounding box center [946, 406] width 57 height 27
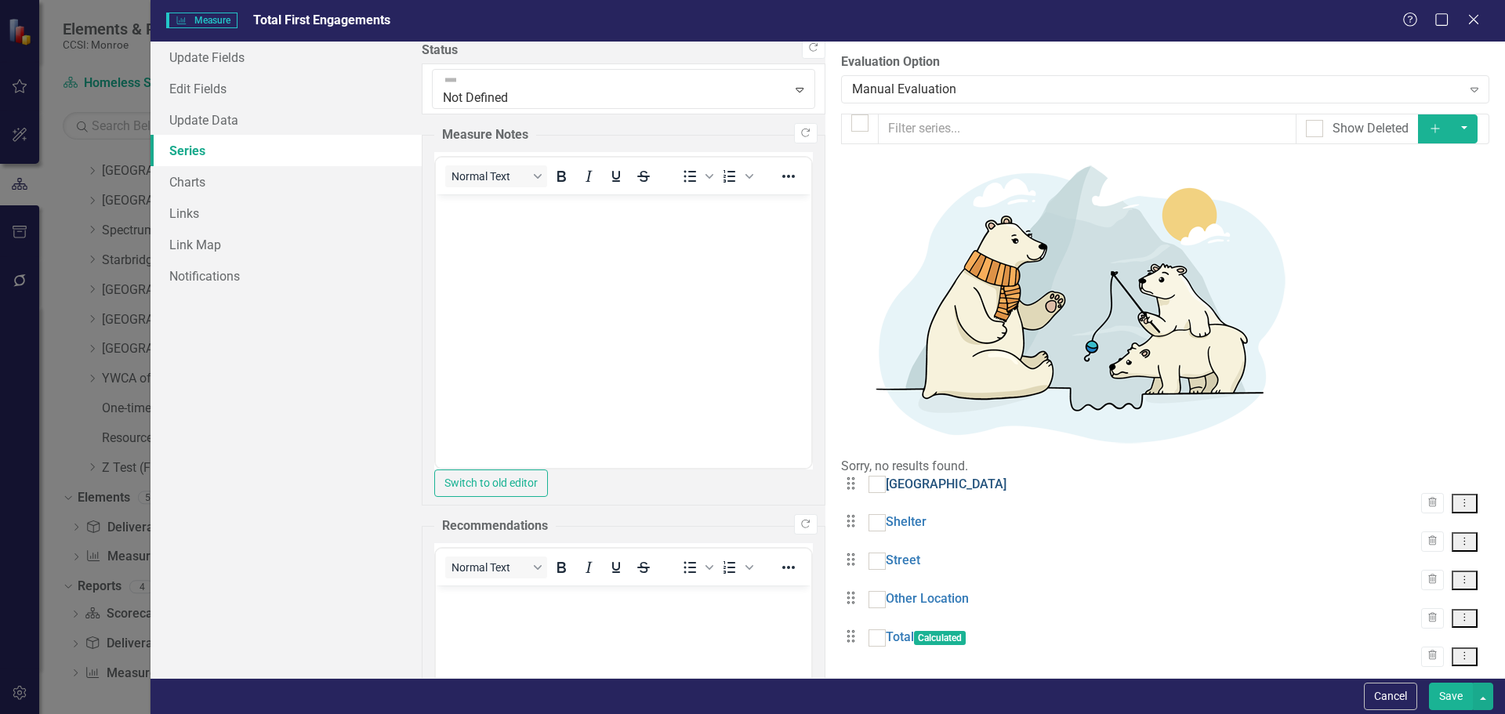
click at [886, 476] on link "Peace Village" at bounding box center [946, 485] width 121 height 18
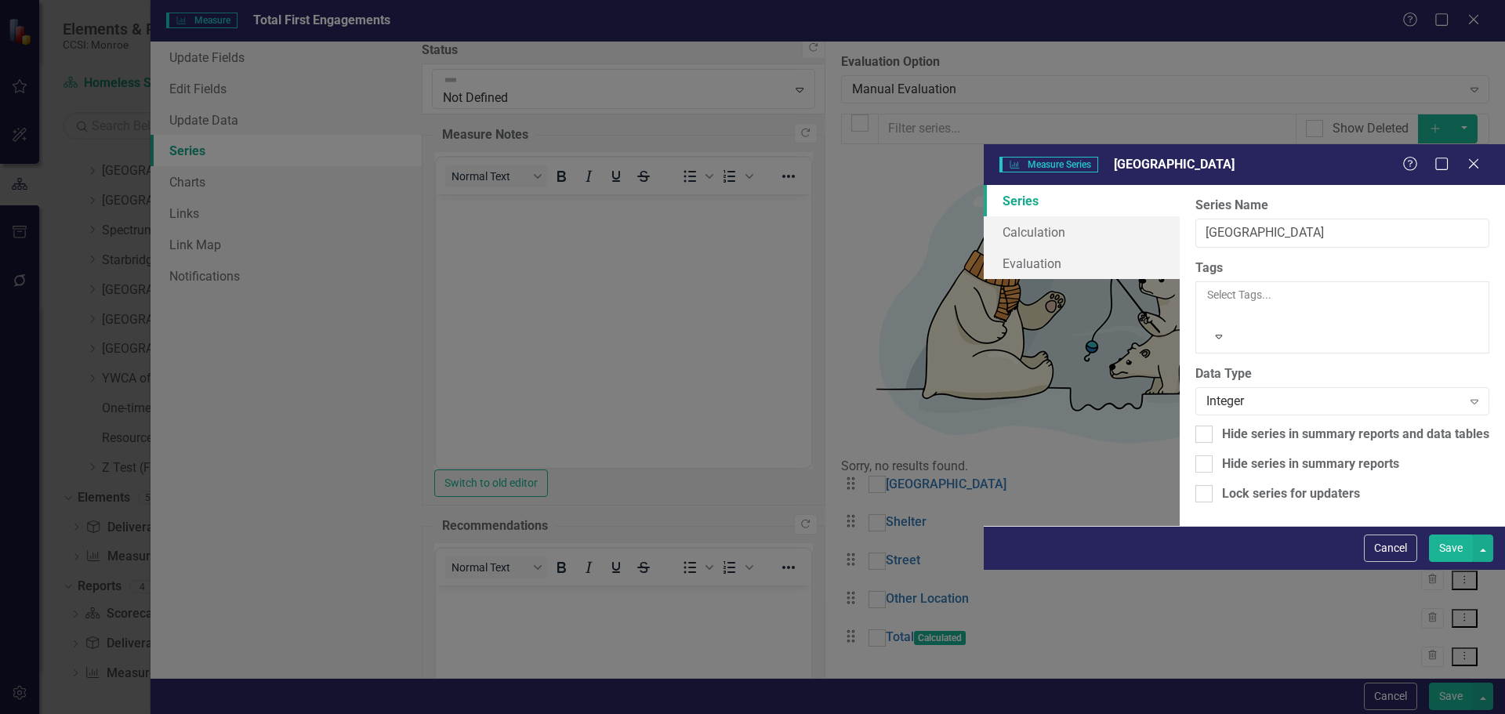
drag, startPoint x: 1366, startPoint y: 700, endPoint x: 955, endPoint y: 580, distance: 428.7
click at [984, 571] on form "Measure Series Measure Series Peace Village Help Maximize Close Series Calculat…" at bounding box center [1244, 357] width 521 height 426
click at [1363, 562] on div "Cancel Save" at bounding box center [1426, 548] width 133 height 27
click at [1372, 562] on button "Cancel" at bounding box center [1390, 548] width 53 height 27
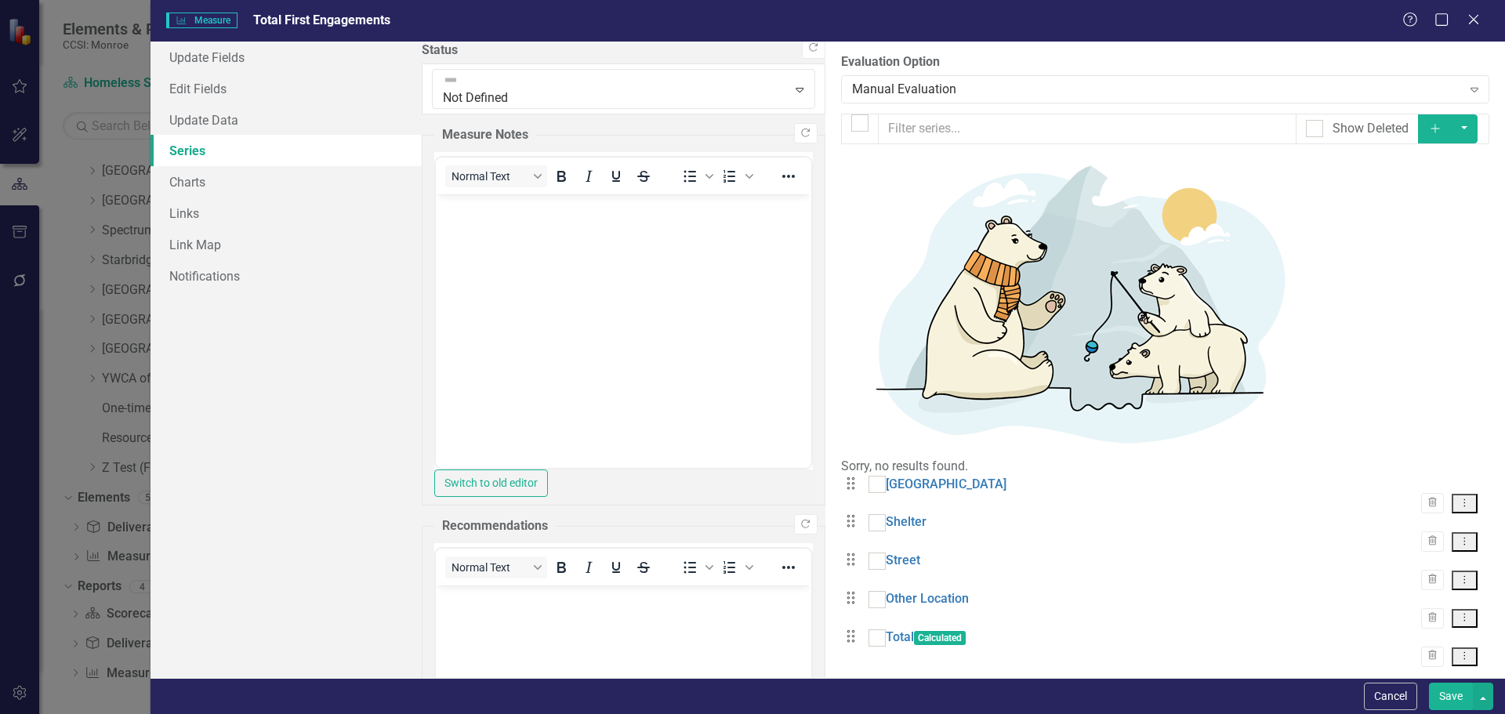
click at [1442, 132] on icon "Add" at bounding box center [1435, 128] width 14 height 11
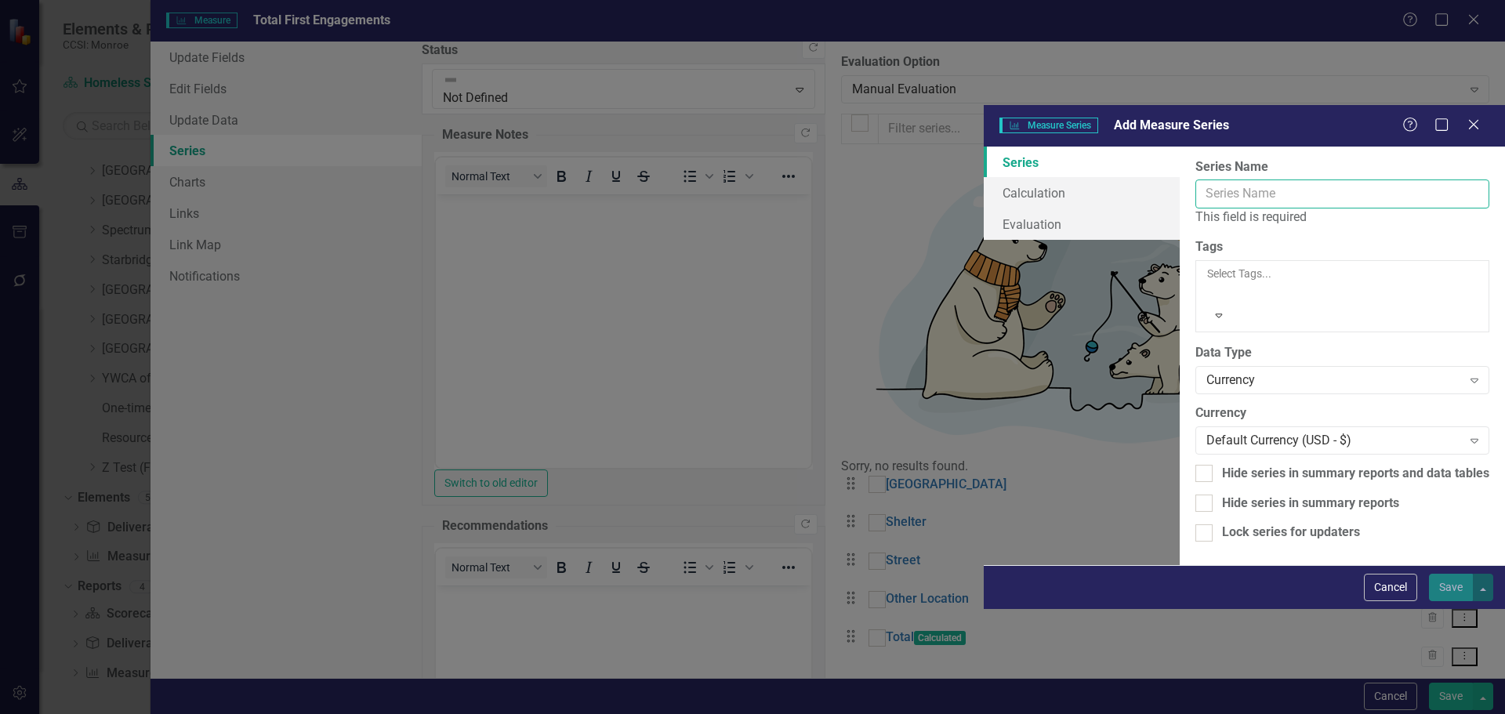
click at [1196, 180] on input "Series Name" at bounding box center [1343, 194] width 294 height 29
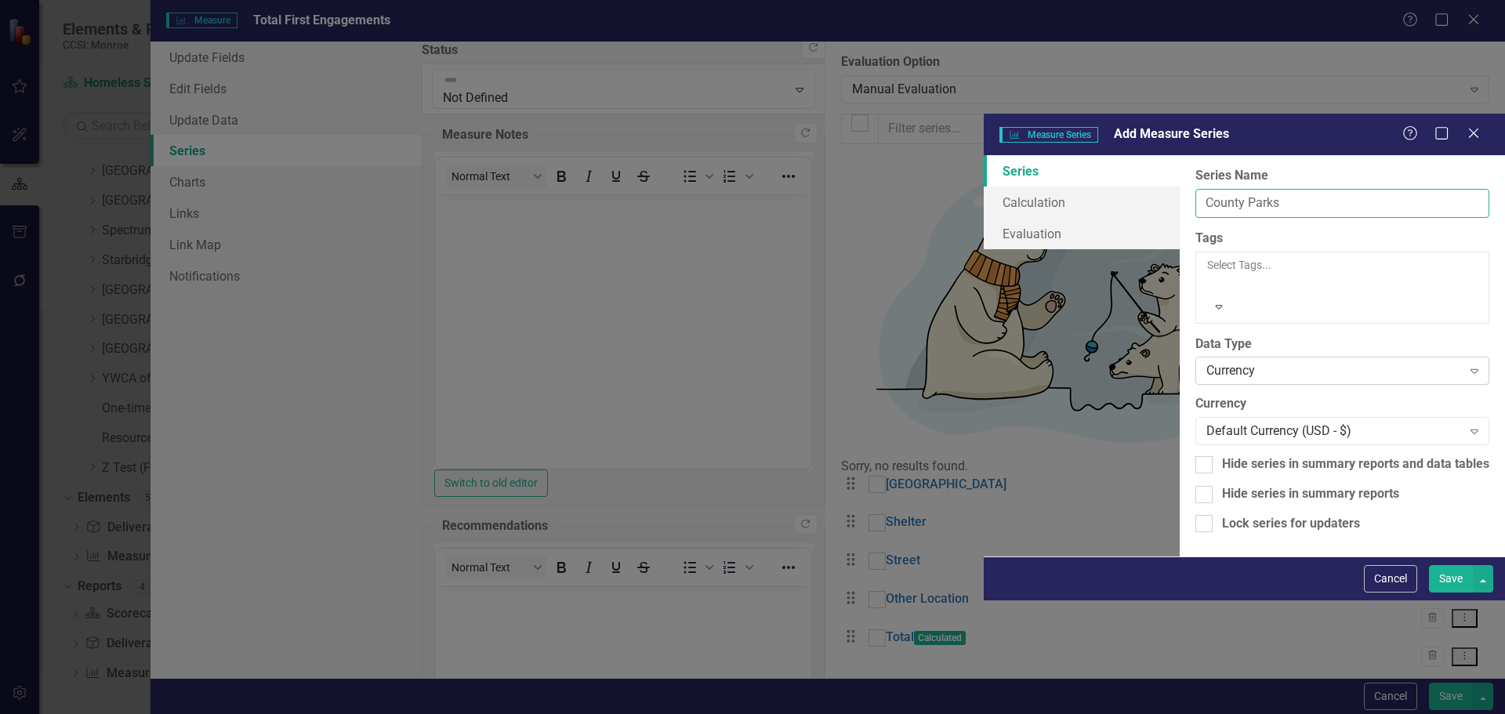
type input "County Parks"
click at [1207, 362] on div "Currency" at bounding box center [1335, 371] width 256 height 18
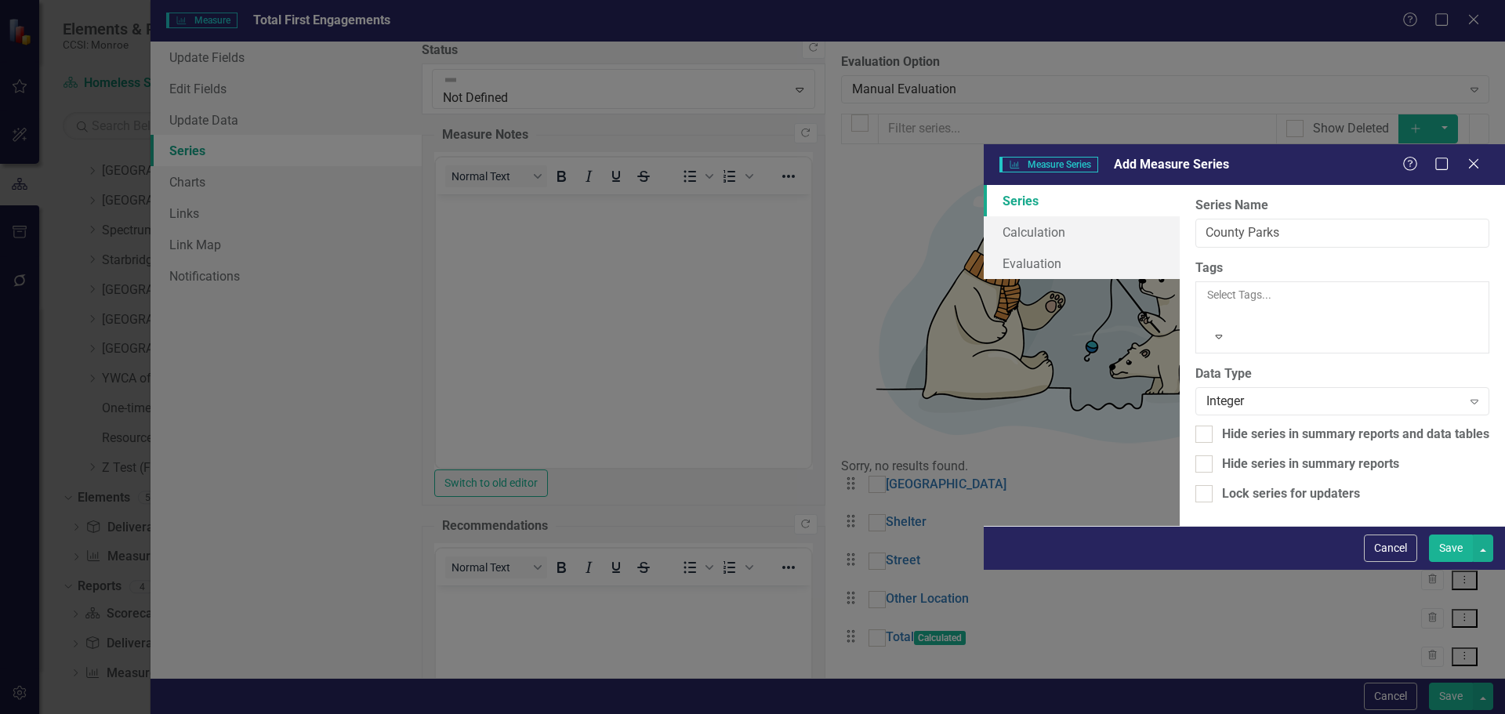
click at [1437, 562] on button "Save" at bounding box center [1451, 548] width 44 height 27
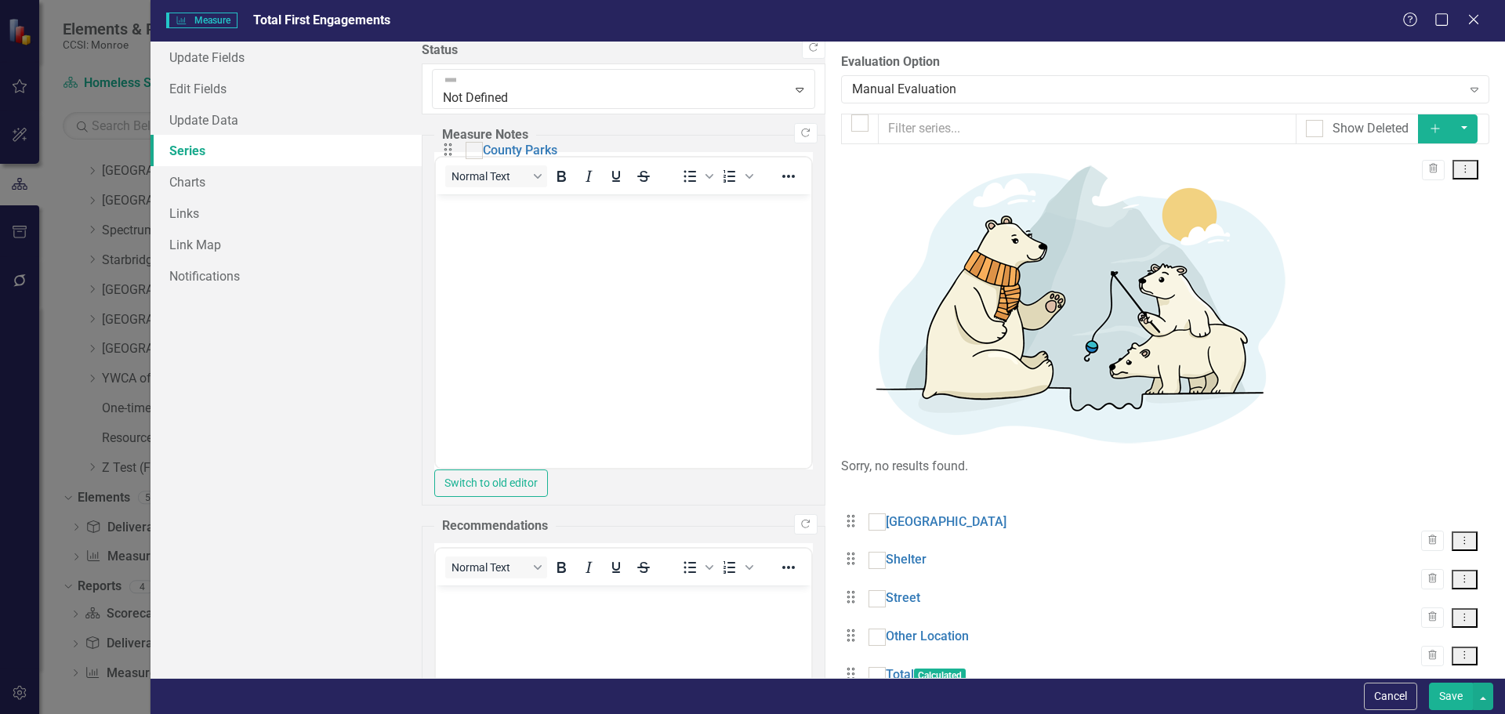
drag, startPoint x: 451, startPoint y: 426, endPoint x: 452, endPoint y: 167, distance: 259.5
click at [841, 476] on div "Drag Peace Village Trash Dropdown Menu Drag Shelter Trash Dropdown Menu Drag St…" at bounding box center [1165, 591] width 648 height 230
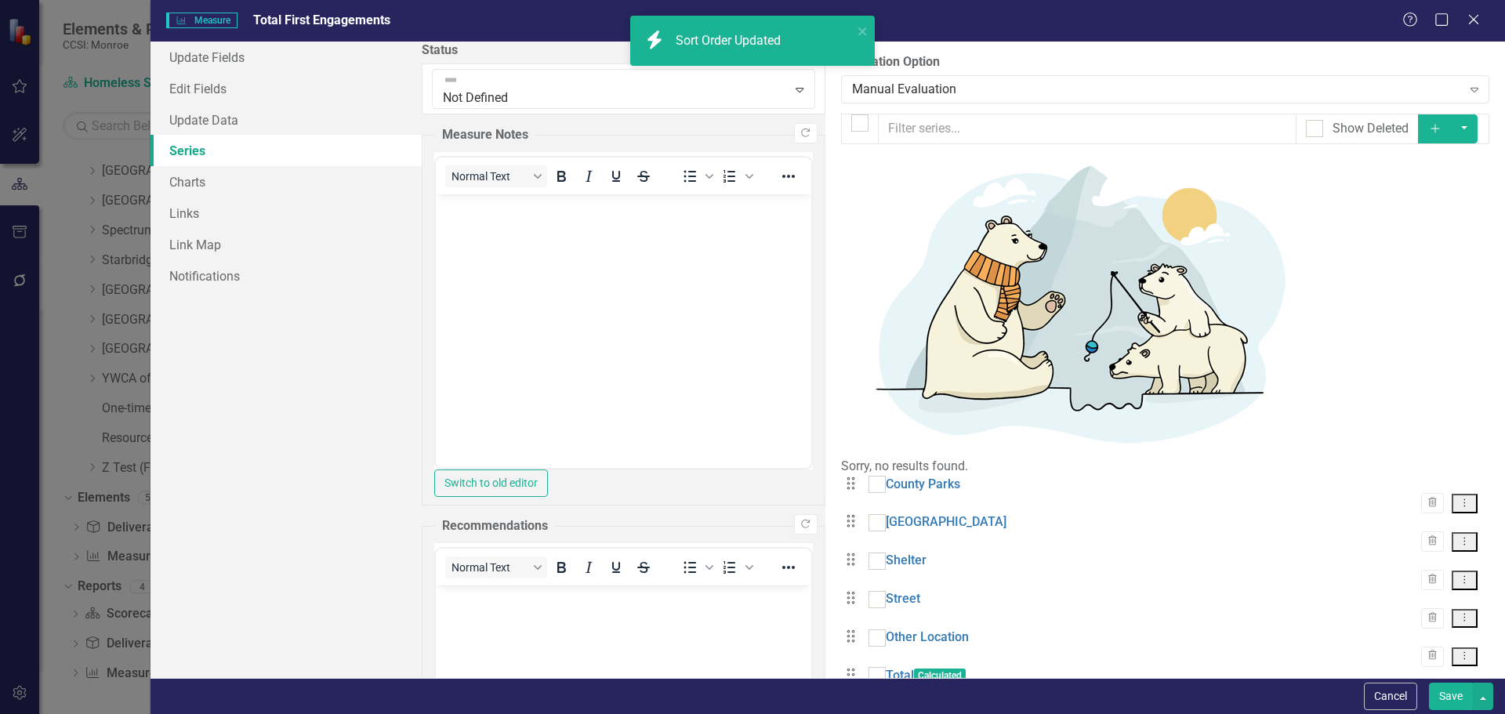
click at [1457, 686] on button "Dropdown Menu" at bounding box center [1465, 696] width 26 height 20
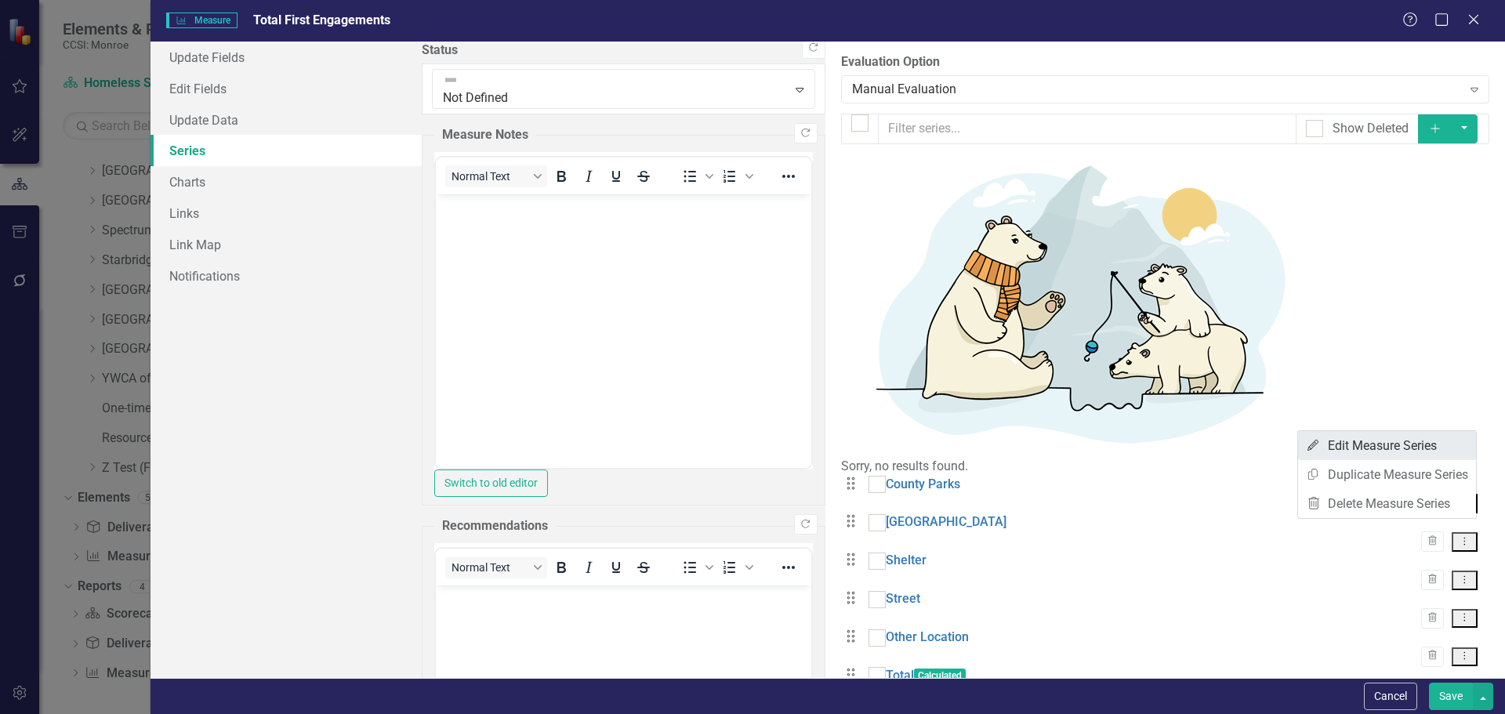
click at [1422, 440] on link "Edit Edit Measure Series" at bounding box center [1387, 445] width 178 height 29
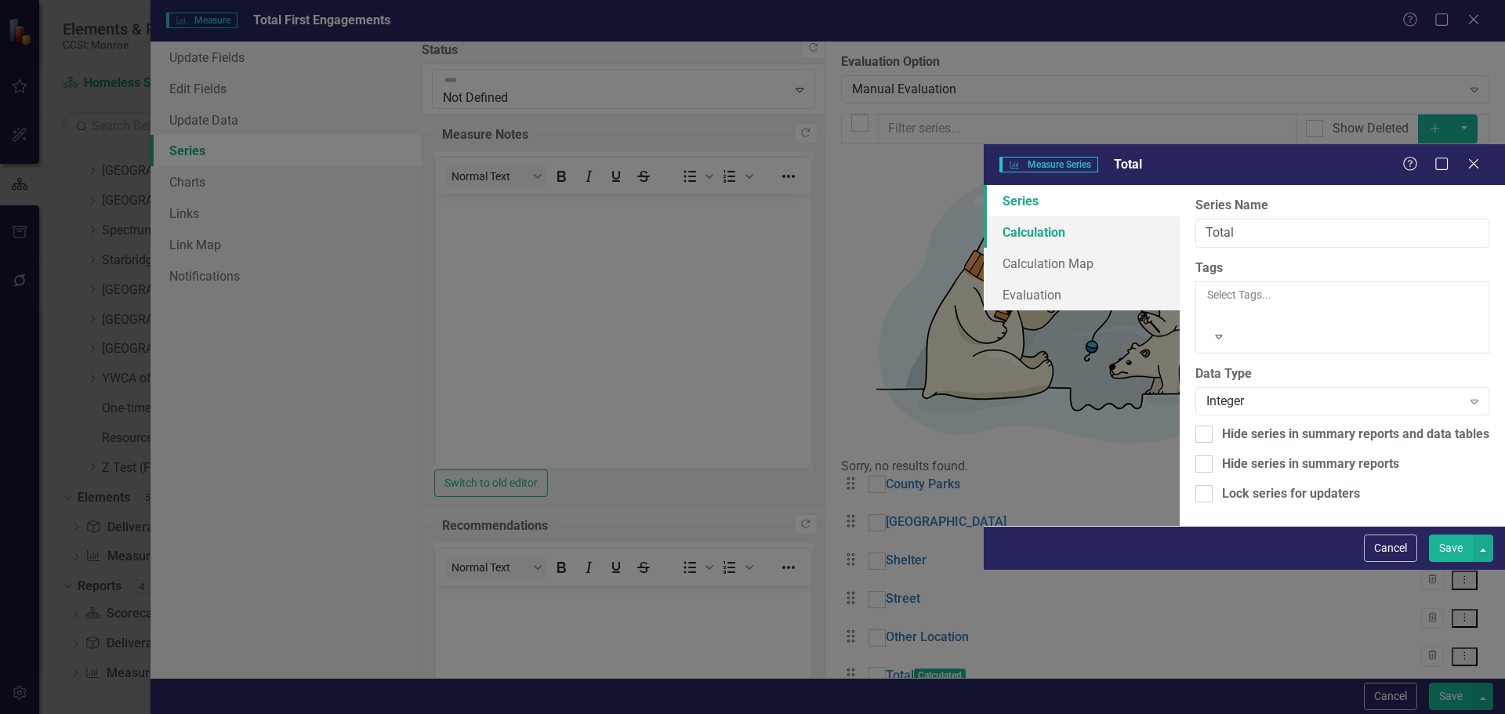
click at [984, 216] on link "Calculation" at bounding box center [1082, 231] width 196 height 31
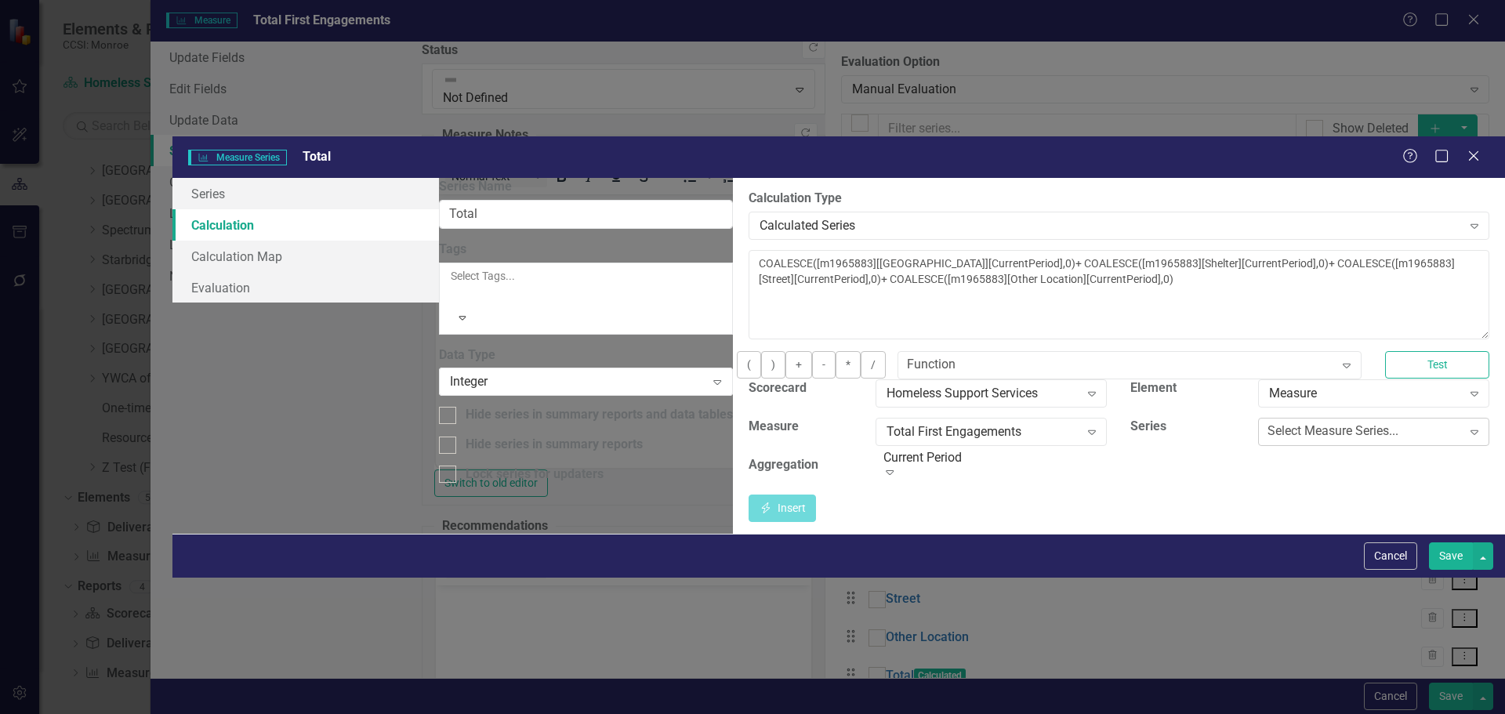
click at [1319, 423] on div "Select Measure Series..." at bounding box center [1333, 432] width 131 height 18
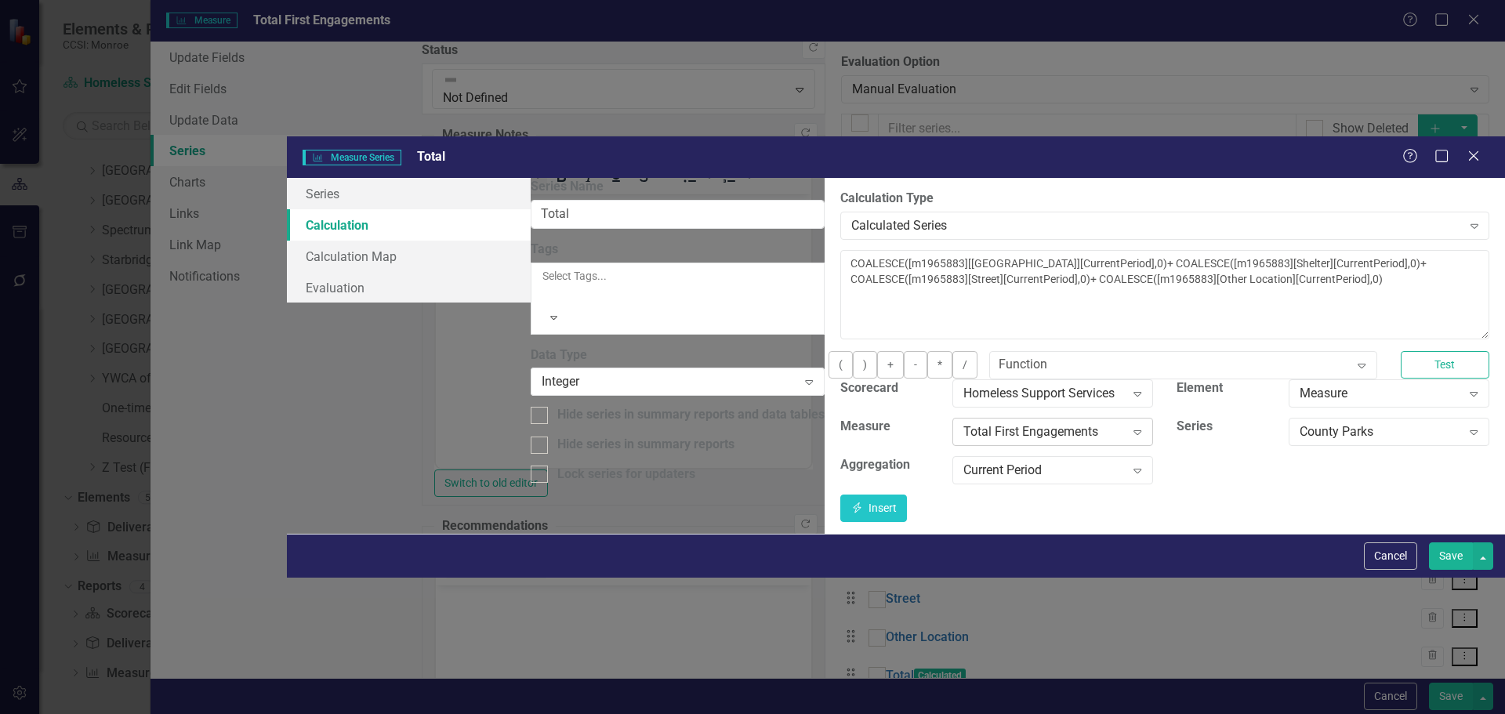
click at [1130, 426] on icon "Expand" at bounding box center [1138, 432] width 16 height 13
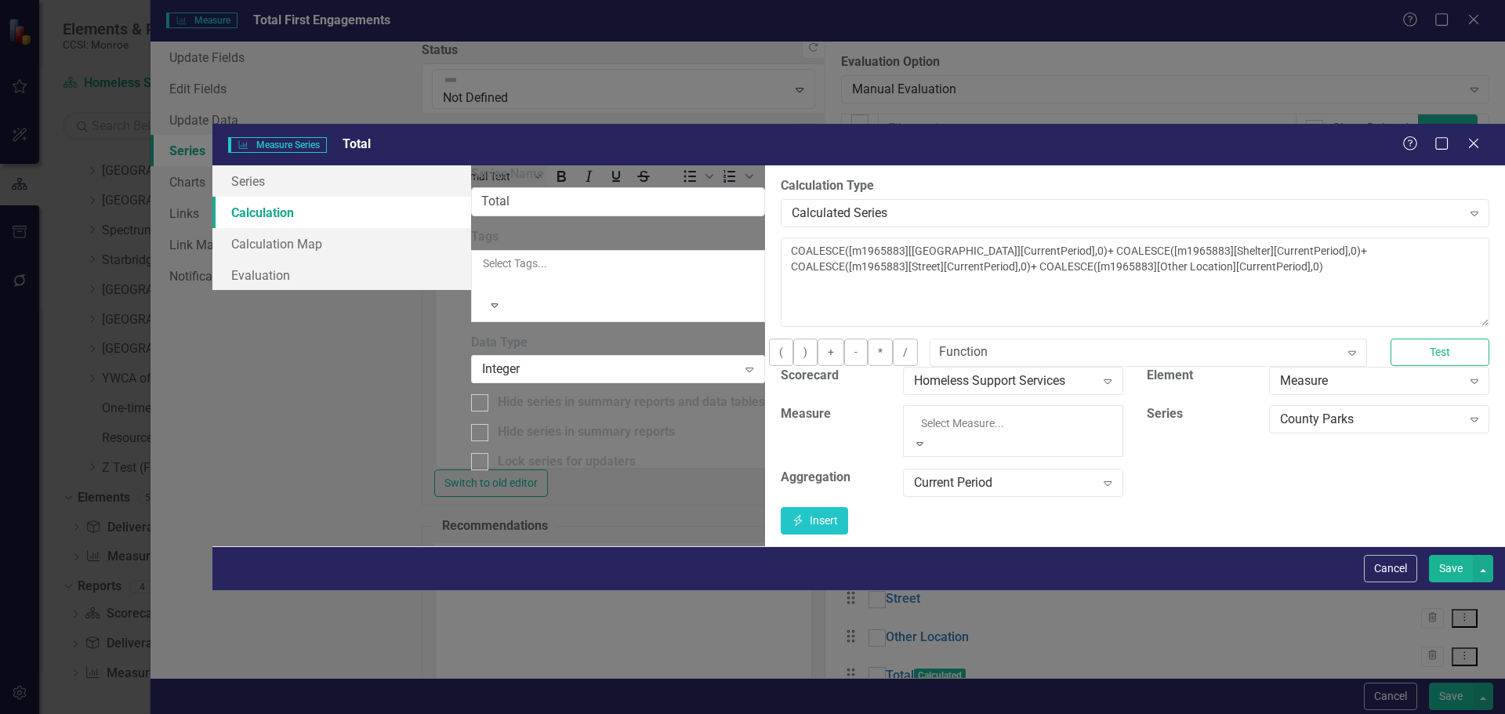
scroll to position [850, 0]
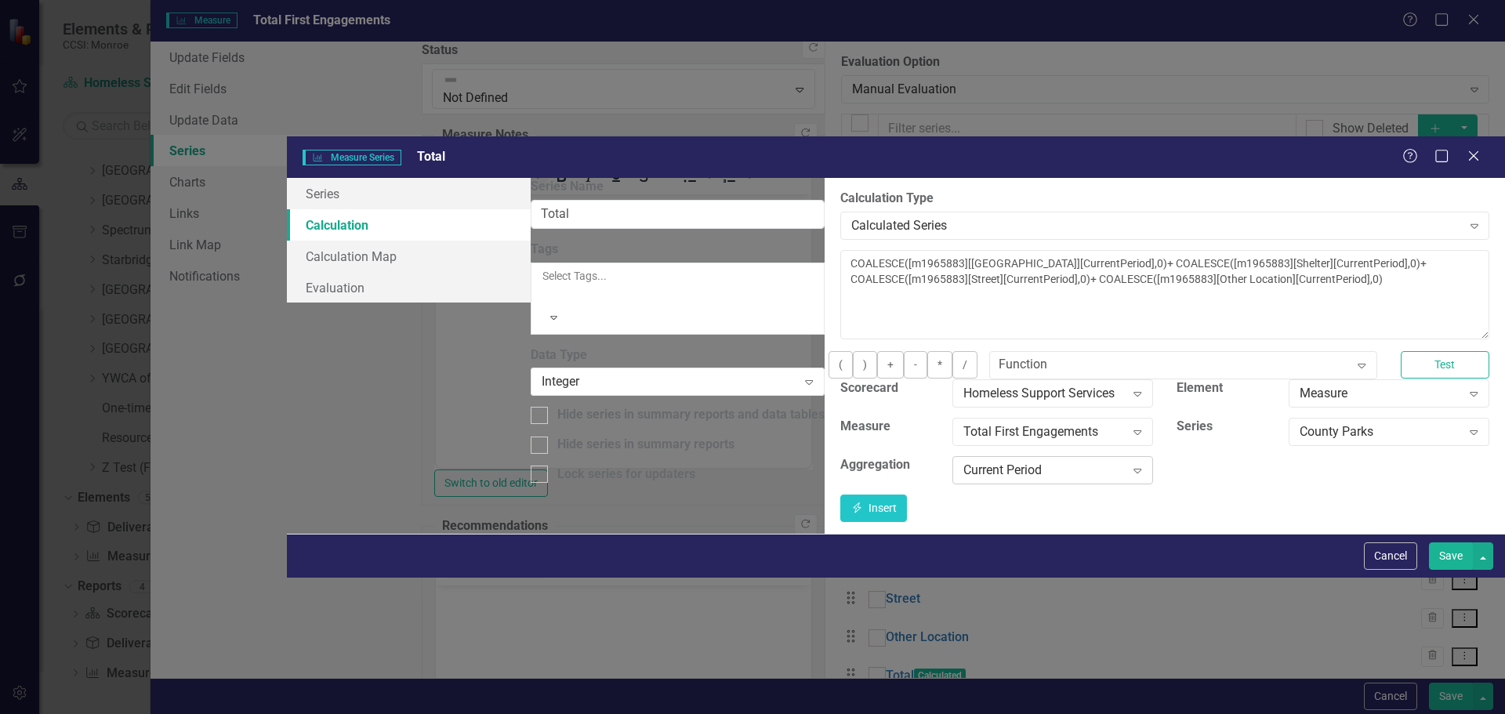
click at [1123, 458] on div "Expand" at bounding box center [1137, 470] width 28 height 25
click at [1130, 387] on icon "Expand" at bounding box center [1138, 393] width 16 height 13
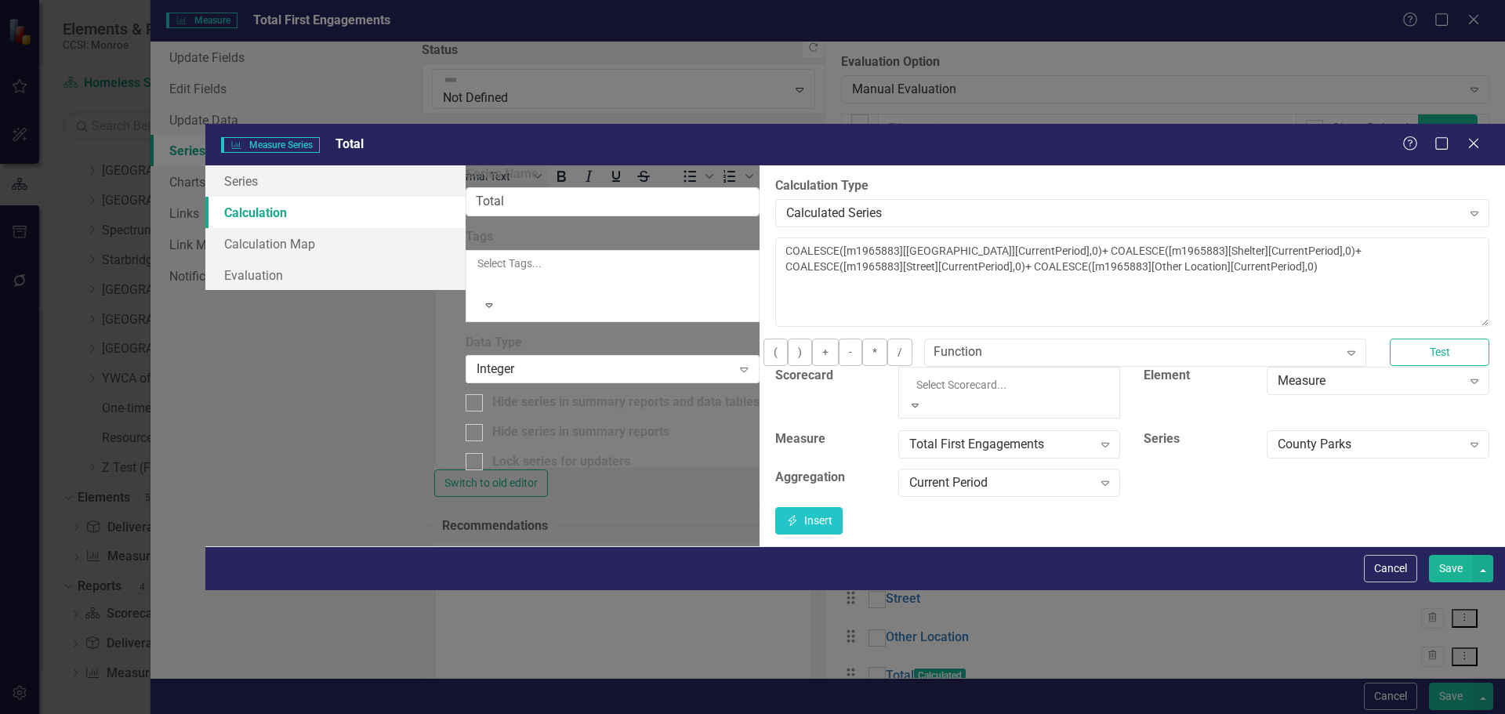
scroll to position [0, 0]
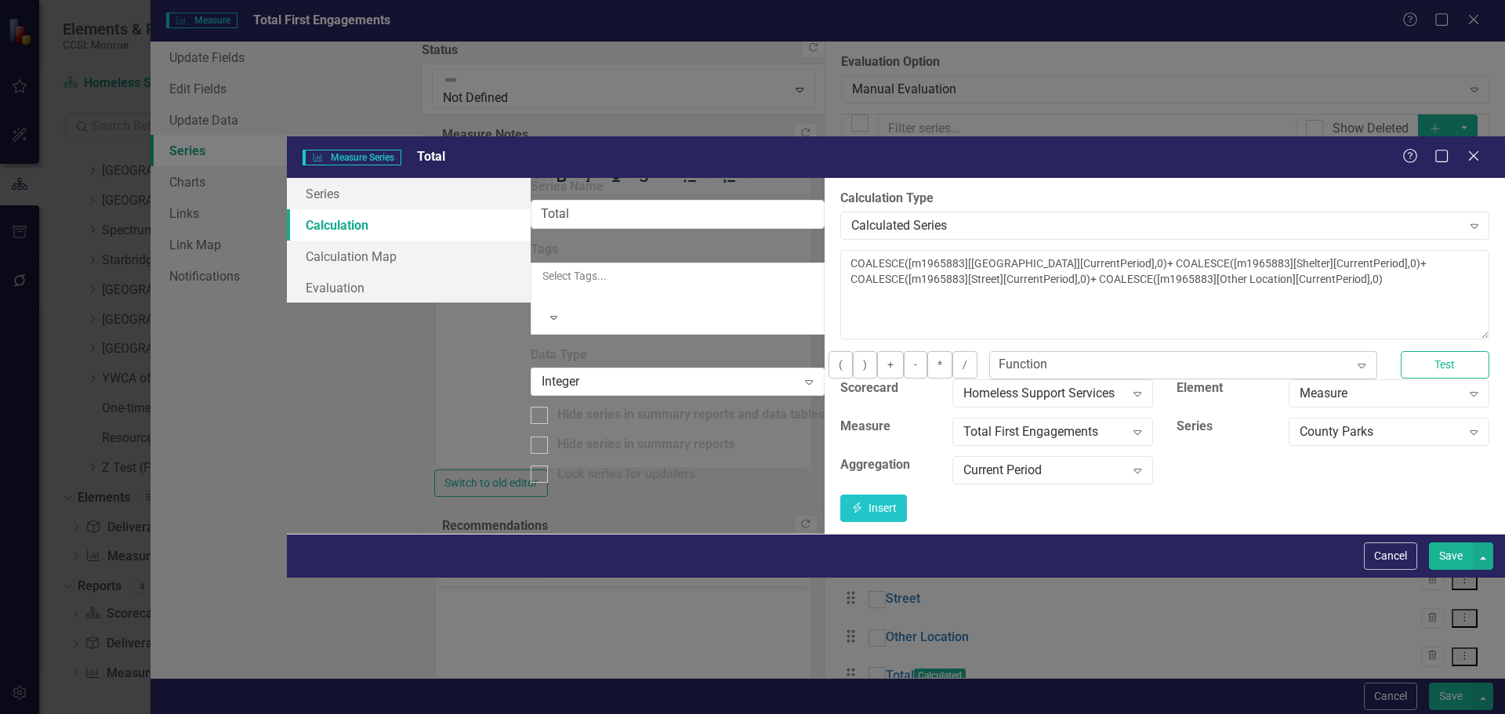
click at [1348, 353] on div "Expand" at bounding box center [1362, 365] width 28 height 25
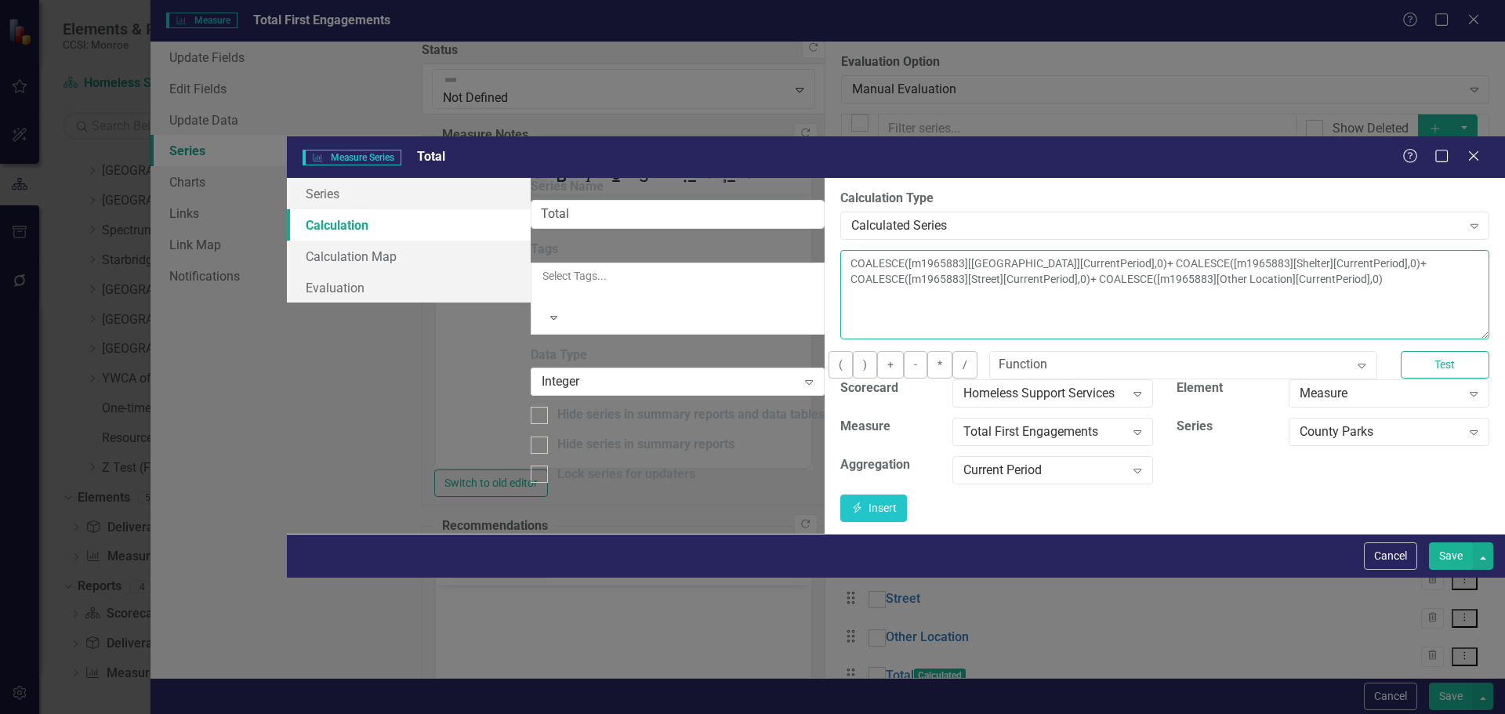
click at [1209, 250] on textarea "COALESCE([m1965883][Peace Village][CurrentPeriod],0)+ COALESCE([m1965883][Shelt…" at bounding box center [1164, 294] width 649 height 89
drag, startPoint x: 1208, startPoint y: 149, endPoint x: 1080, endPoint y: 149, distance: 128.6
click at [1080, 250] on textarea "COALESCE([m1965883][Peace Village][CurrentPeriod],0)+ COALESCE([m1965883][Shelt…" at bounding box center [1164, 294] width 649 height 89
click at [908, 495] on button "Insert Insert" at bounding box center [873, 508] width 67 height 27
click at [1091, 250] on textarea "COALESCE([m1965883][Peace Village][CurrentPeriod],0)+ COALESCE([m1965883][Shelt…" at bounding box center [1164, 294] width 649 height 89
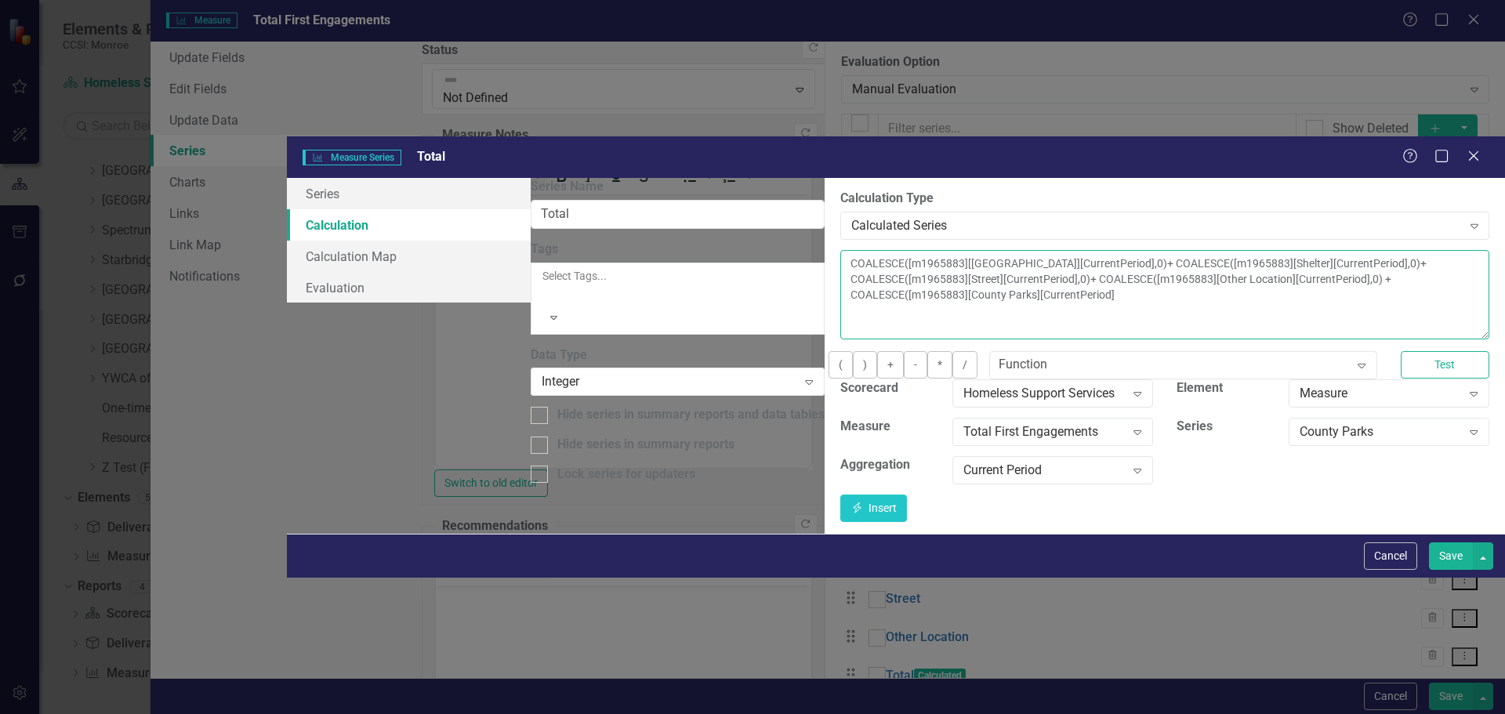
click at [1444, 250] on textarea "COALESCE([m1965883][Peace Village][CurrentPeriod],0)+ COALESCE([m1965883][Shelt…" at bounding box center [1164, 294] width 649 height 89
click at [1424, 250] on textarea "COALESCE([m1965883][Peace Village][CurrentPeriod],0)+ COALESCE([m1965883][Shelt…" at bounding box center [1164, 294] width 649 height 89
click at [1165, 250] on textarea "COALESCE([m1965883][Peace Village][CurrentPeriod],0)+ COALESCE([m1965883][Shelt…" at bounding box center [1164, 294] width 649 height 89
type textarea "COALESCE([m1965883][Peace Village][CurrentPeriod],0)+ COALESCE([m1965883][Shelt…"
click at [1459, 570] on button "Save" at bounding box center [1451, 555] width 44 height 27
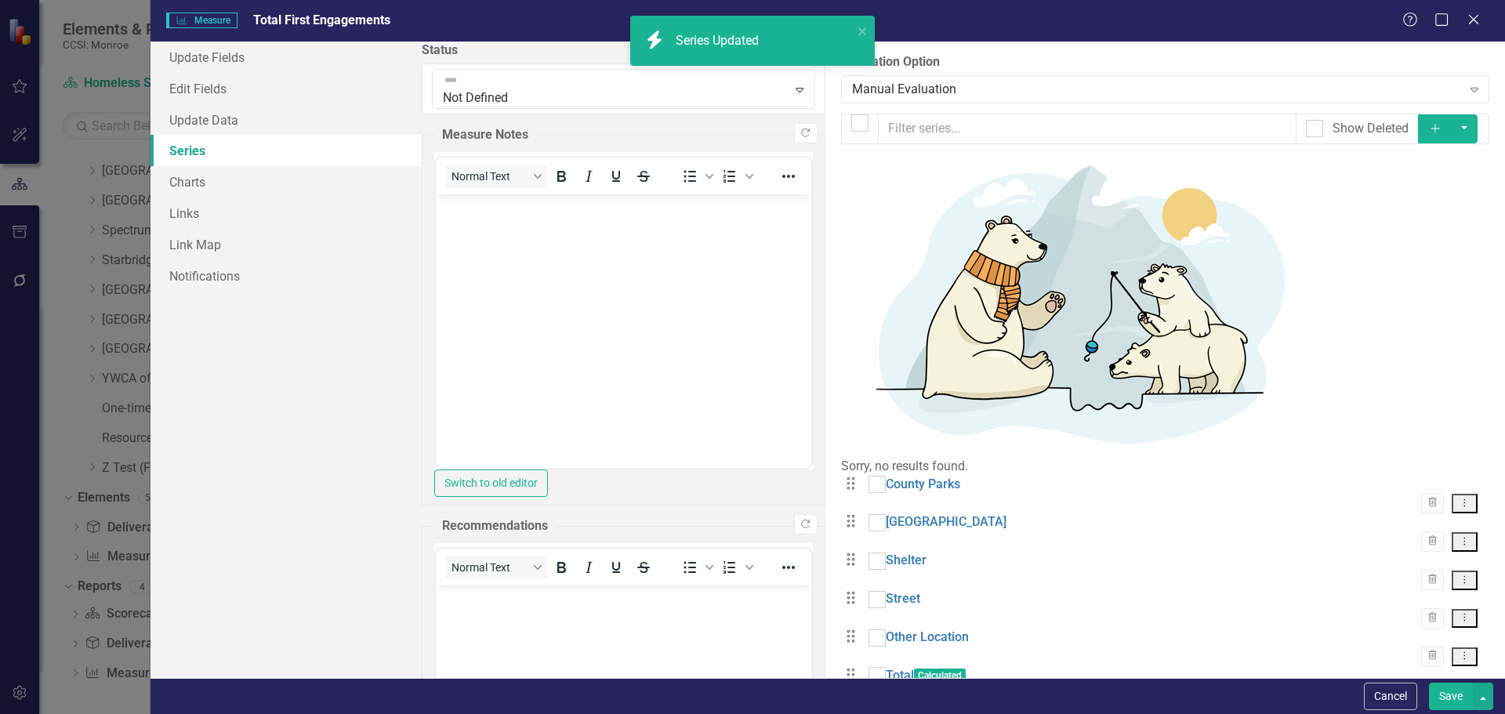
click at [1439, 696] on button "Save" at bounding box center [1451, 696] width 44 height 27
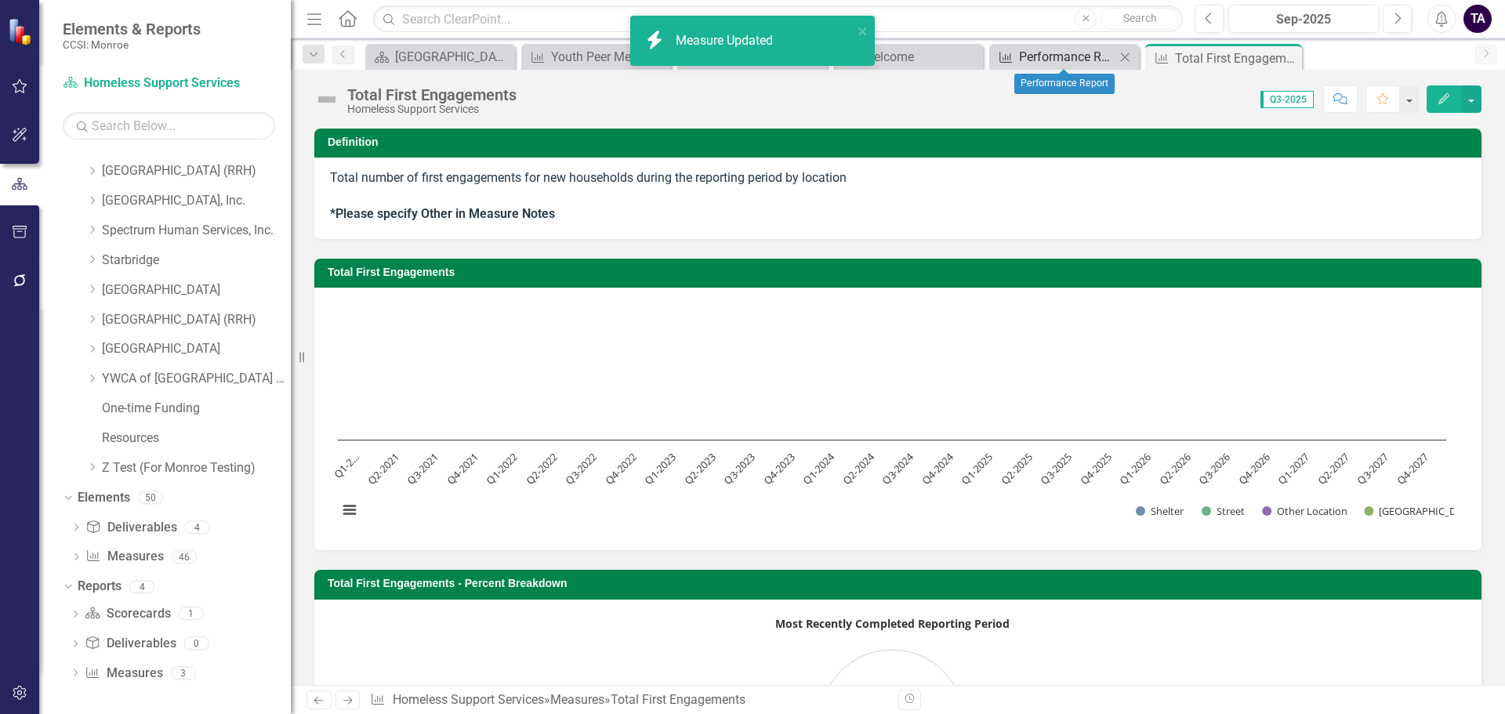
click at [1069, 54] on div "Performance Report" at bounding box center [1067, 57] width 96 height 20
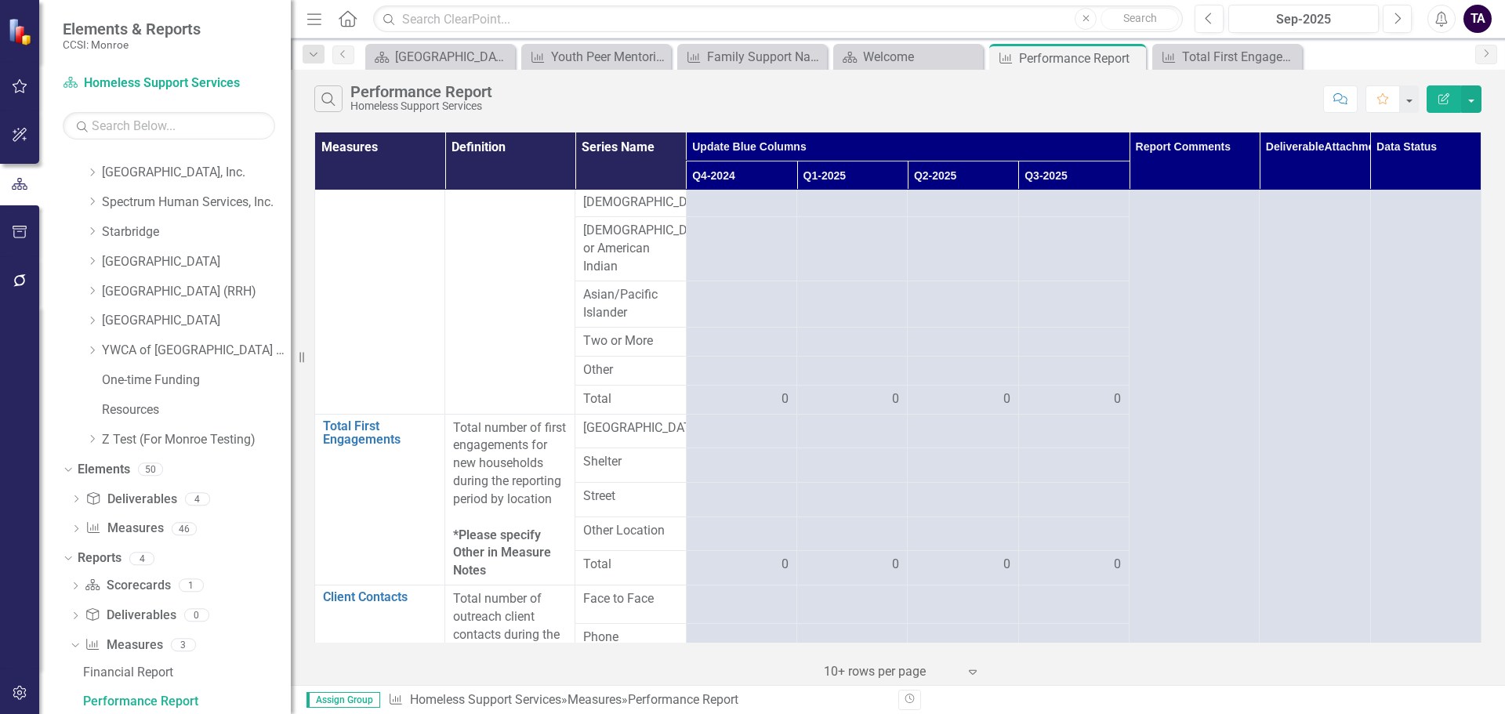
scroll to position [549, 0]
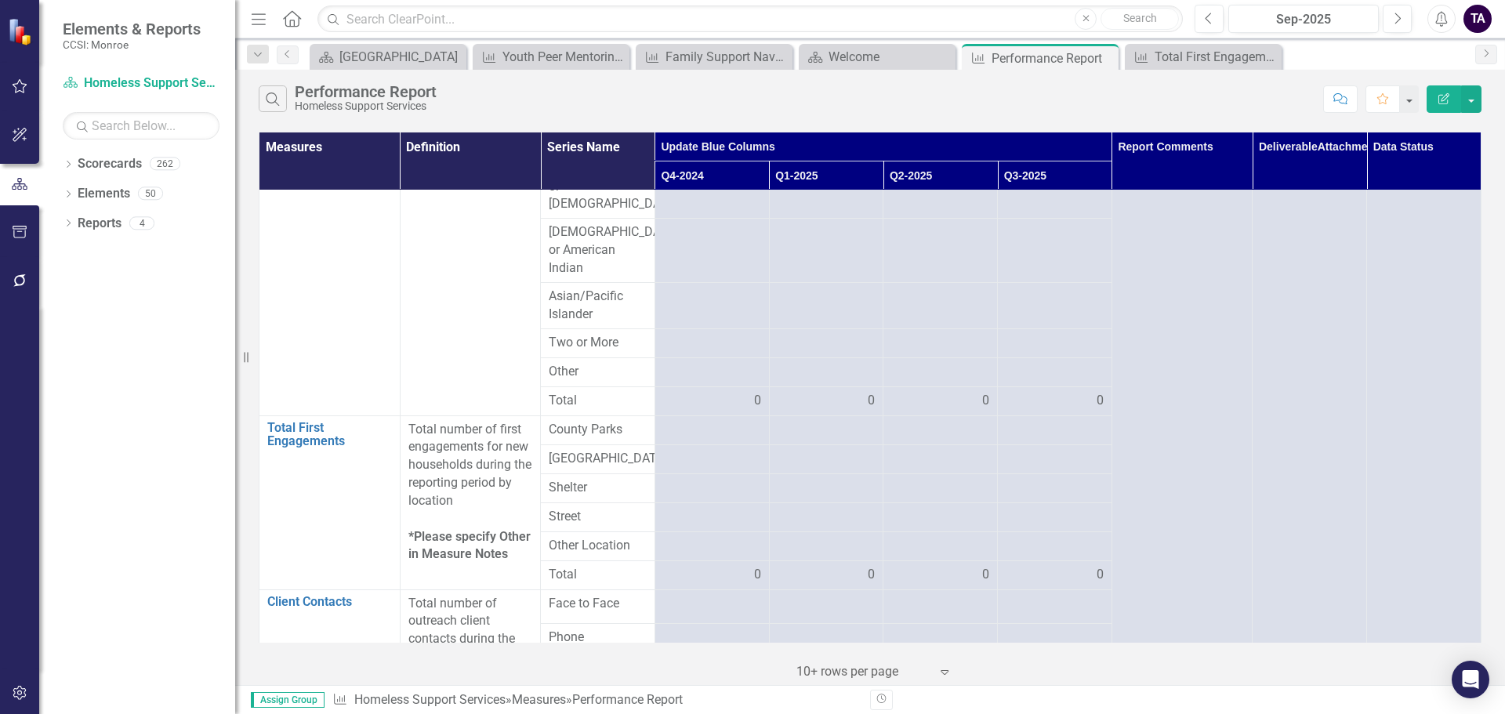
scroll to position [549, 0]
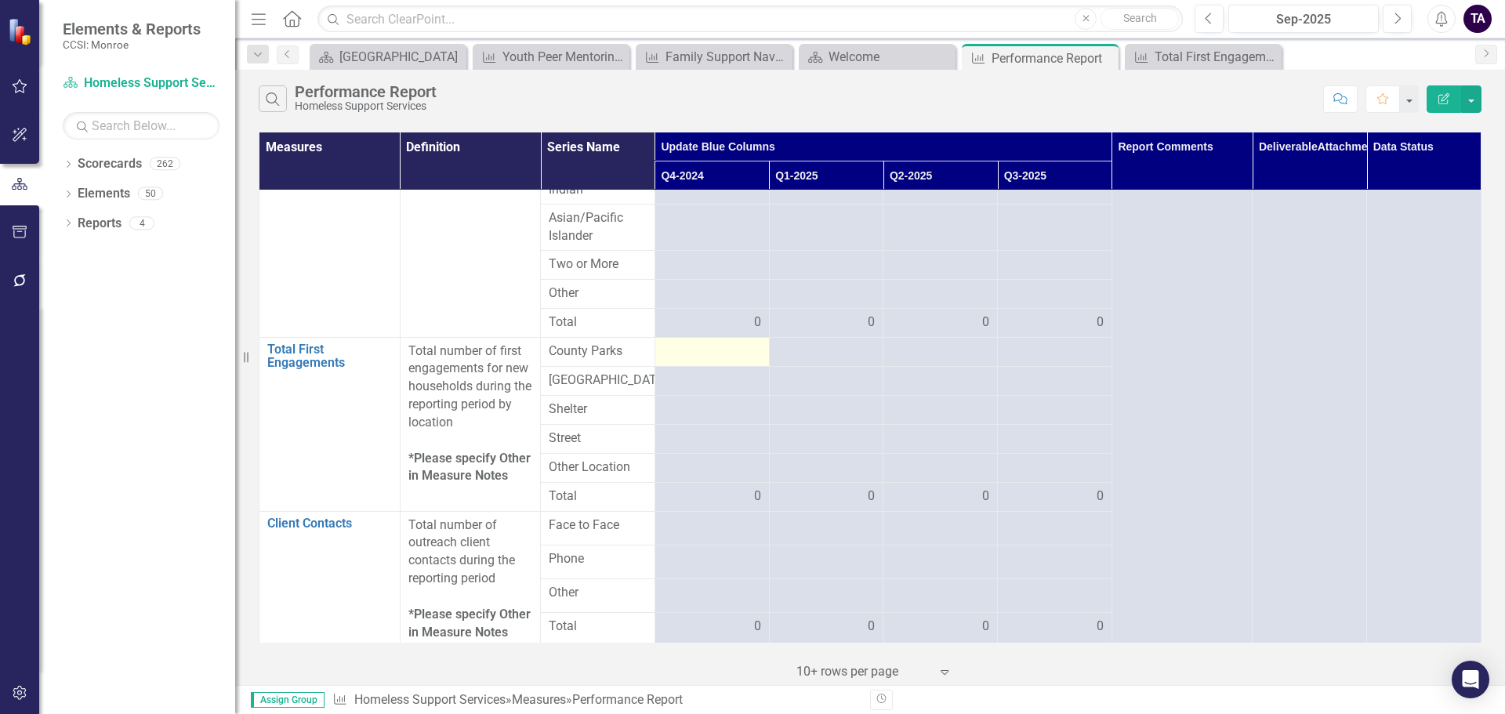
click at [707, 353] on div at bounding box center [712, 352] width 98 height 19
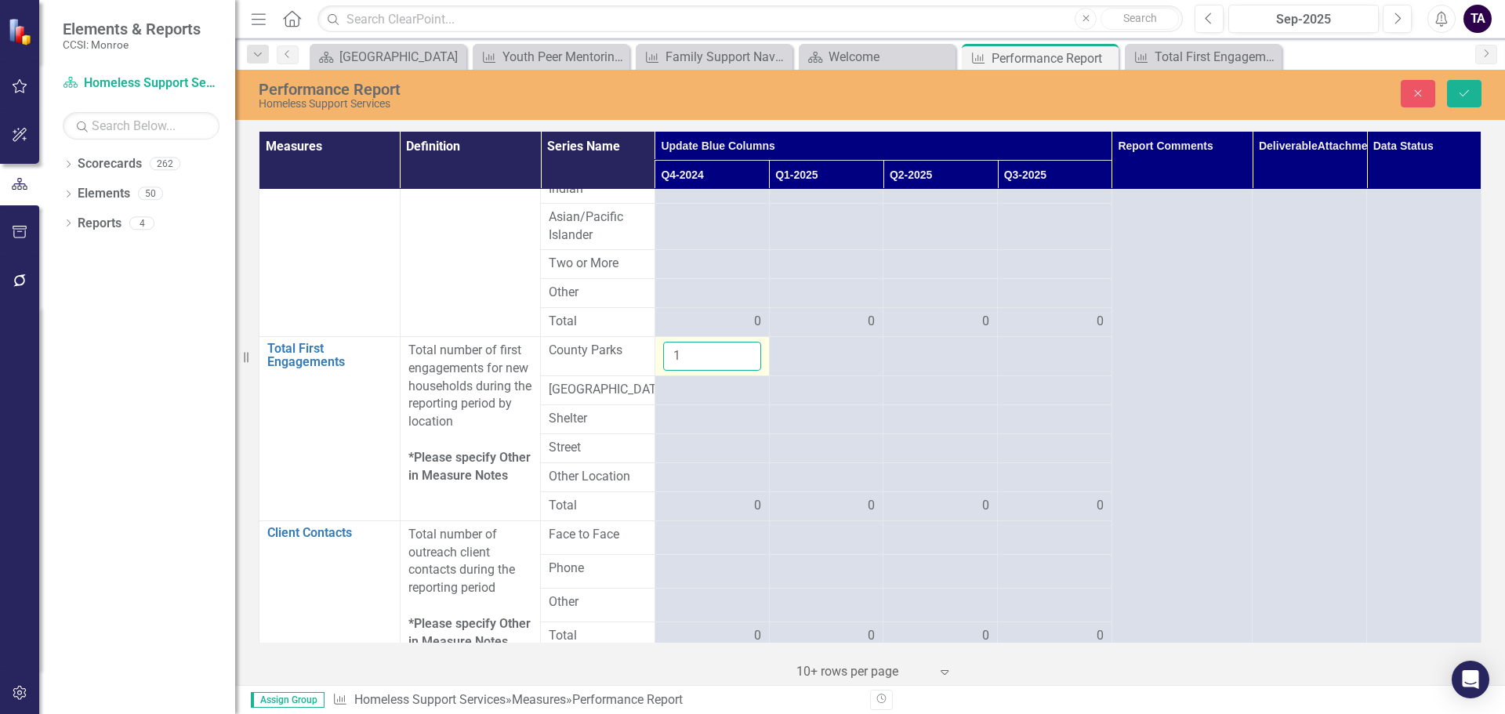
type input "1"
click at [739, 348] on input "1" at bounding box center [712, 356] width 98 height 29
click at [793, 358] on div at bounding box center [827, 351] width 98 height 19
click at [1462, 91] on icon "Save" at bounding box center [1464, 93] width 14 height 11
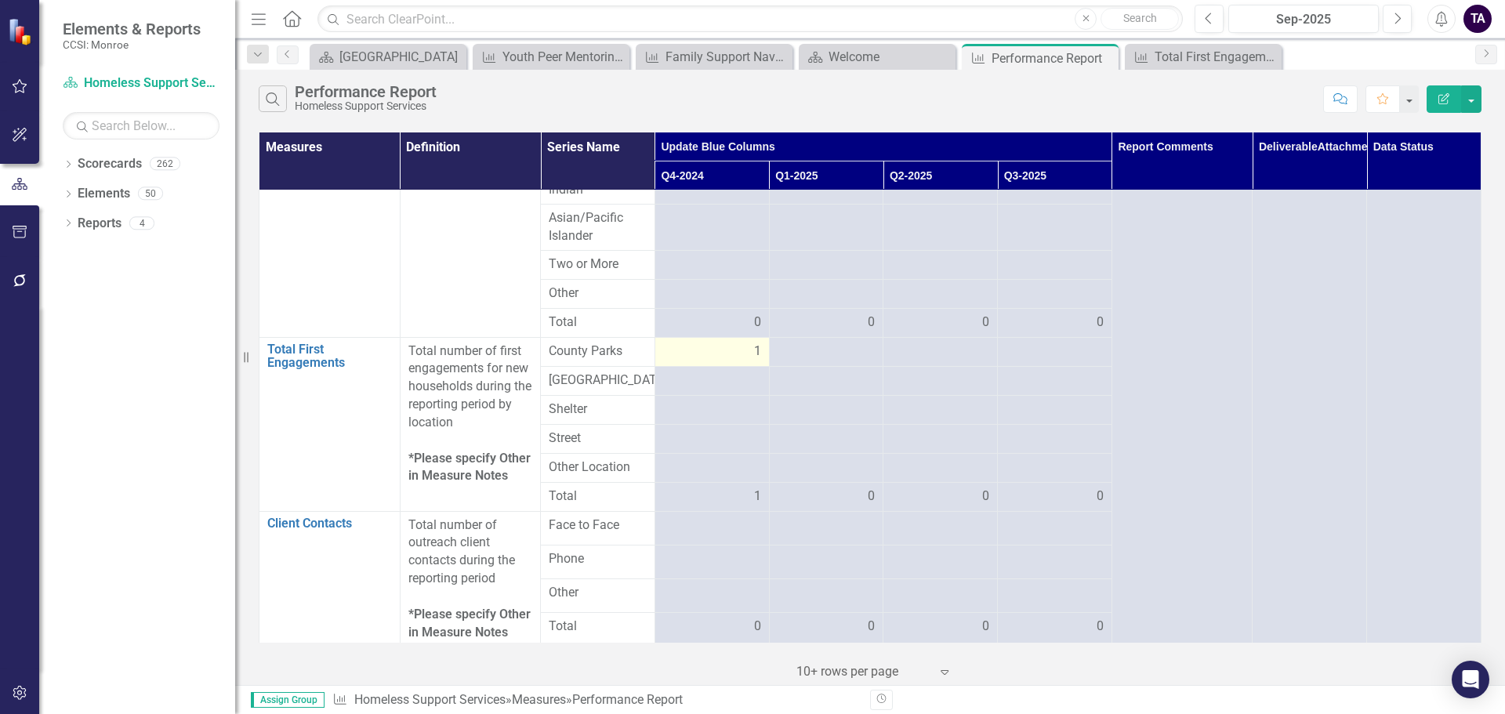
click at [731, 352] on div "1" at bounding box center [712, 352] width 98 height 18
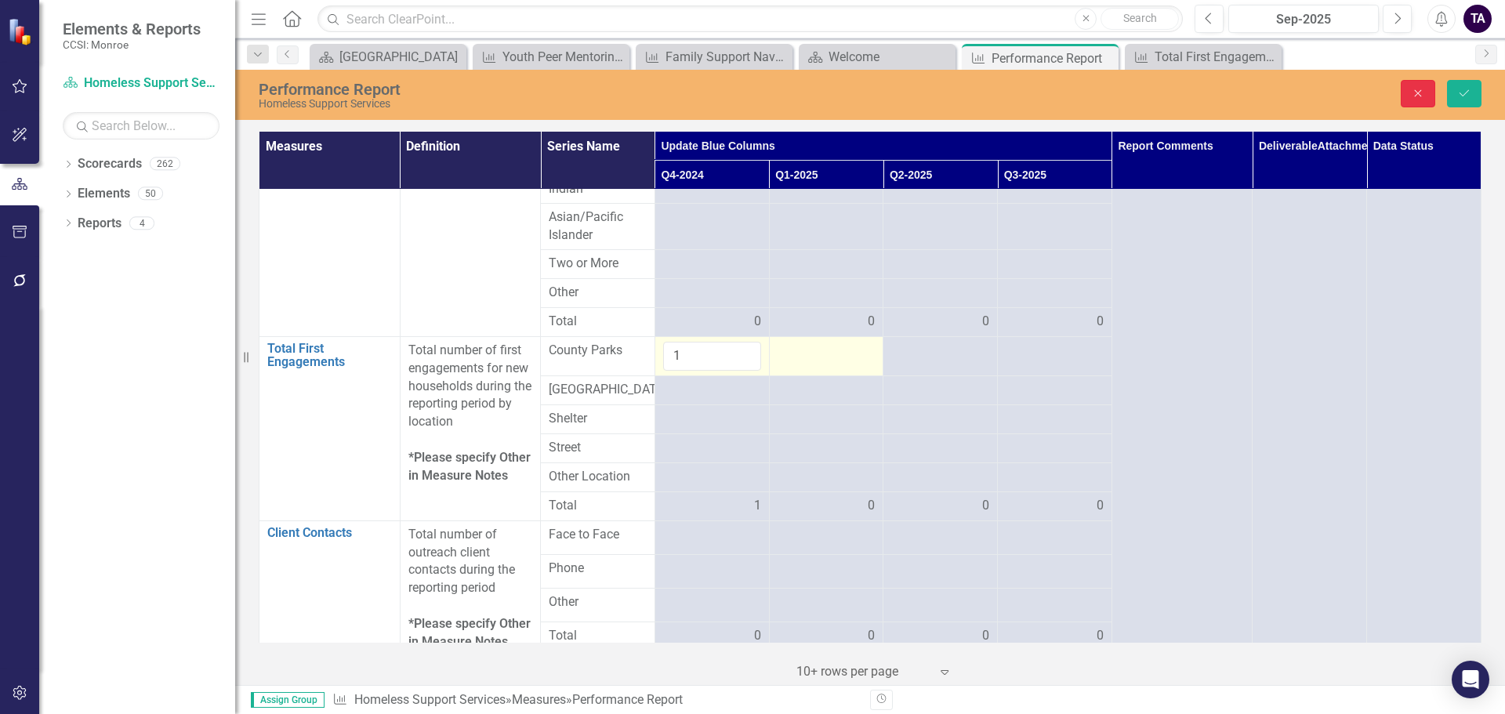
drag, startPoint x: 1422, startPoint y: 91, endPoint x: 833, endPoint y: 354, distance: 644.7
click at [833, 354] on div "Performance Report Homeless Support Services Close Save Measures Definition Ser…" at bounding box center [870, 377] width 1270 height 615
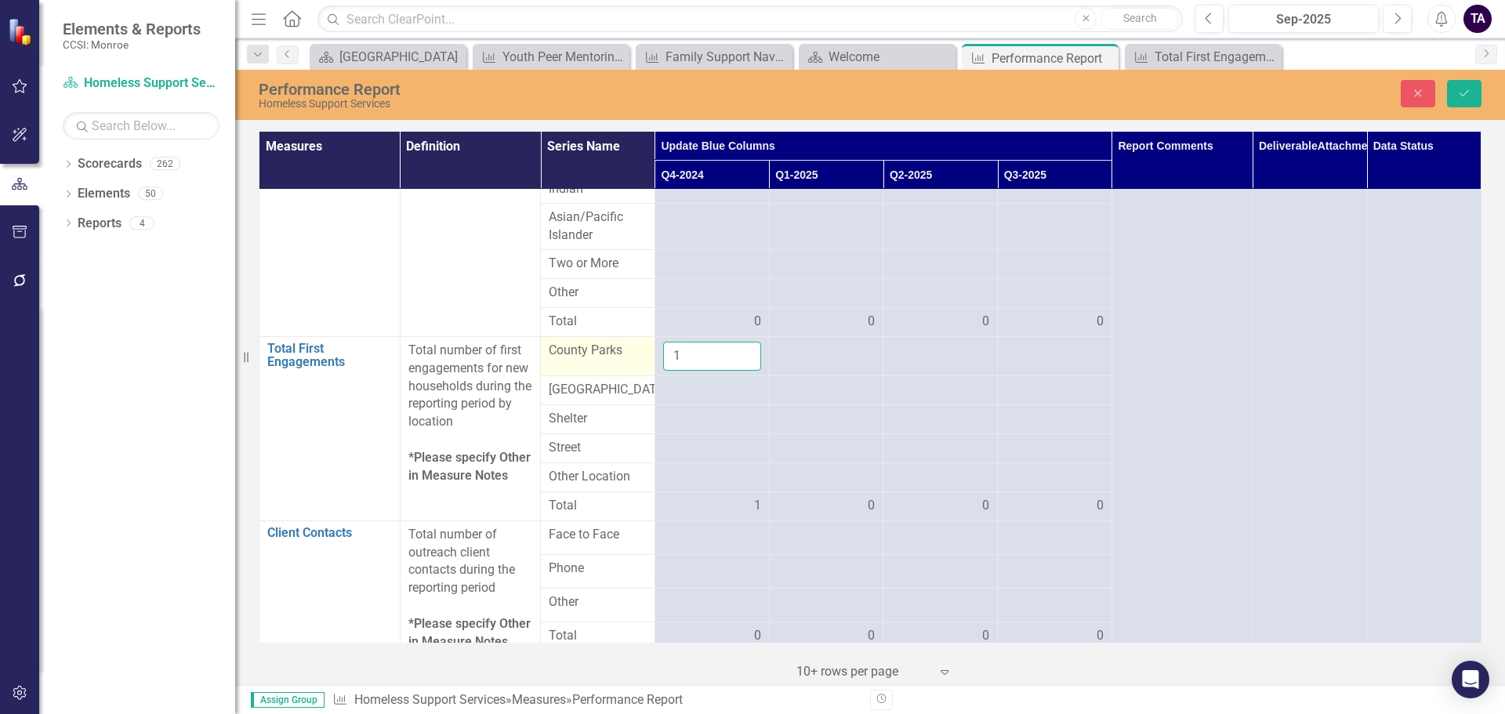
drag, startPoint x: 691, startPoint y: 348, endPoint x: 626, endPoint y: 351, distance: 65.1
click at [626, 351] on tr "Total First Engagements Edit Edit Measure Link Open Element Total number of fir…" at bounding box center [870, 355] width 1222 height 39
click at [1472, 96] on button "Save" at bounding box center [1464, 93] width 34 height 27
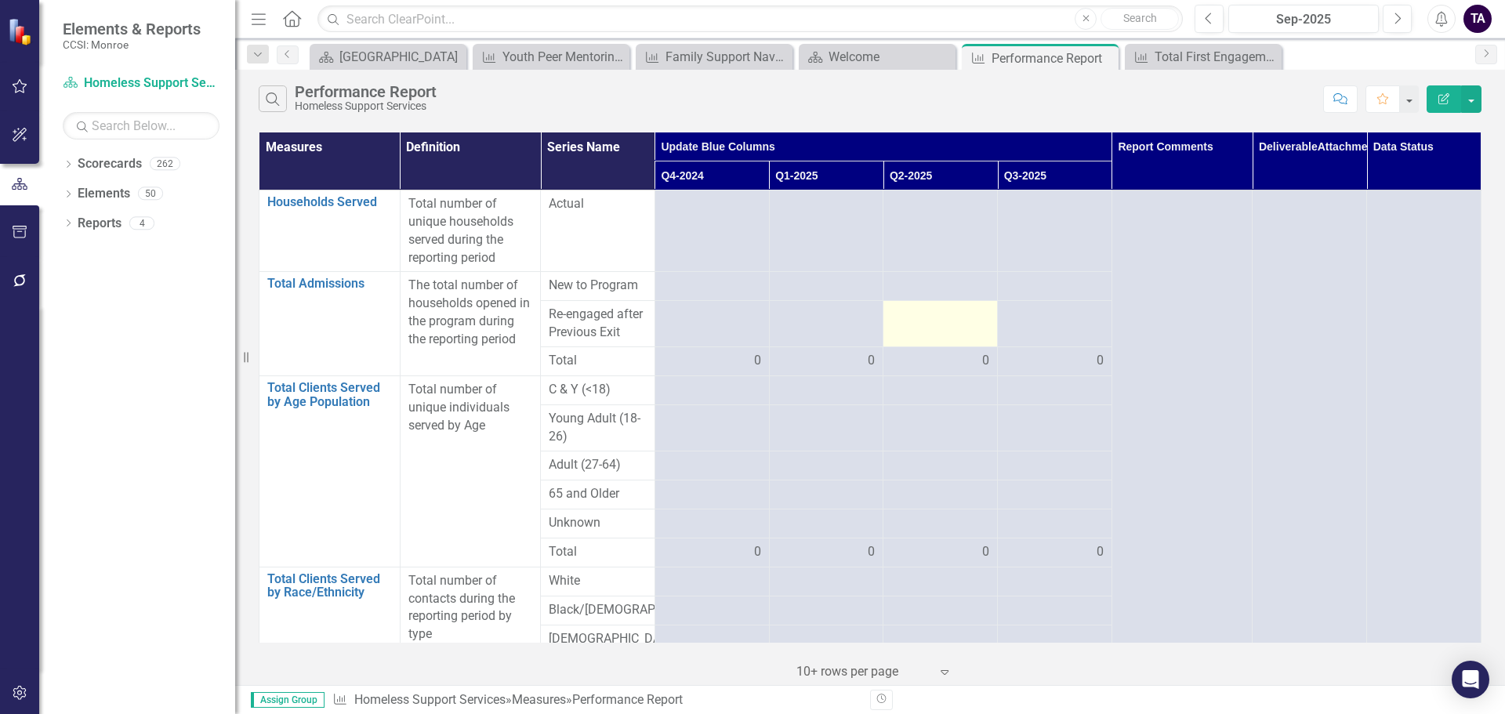
scroll to position [0, 0]
click at [72, 165] on icon "Dropdown" at bounding box center [68, 165] width 11 height 9
click at [108, 189] on link "Monroe" at bounding box center [160, 194] width 149 height 18
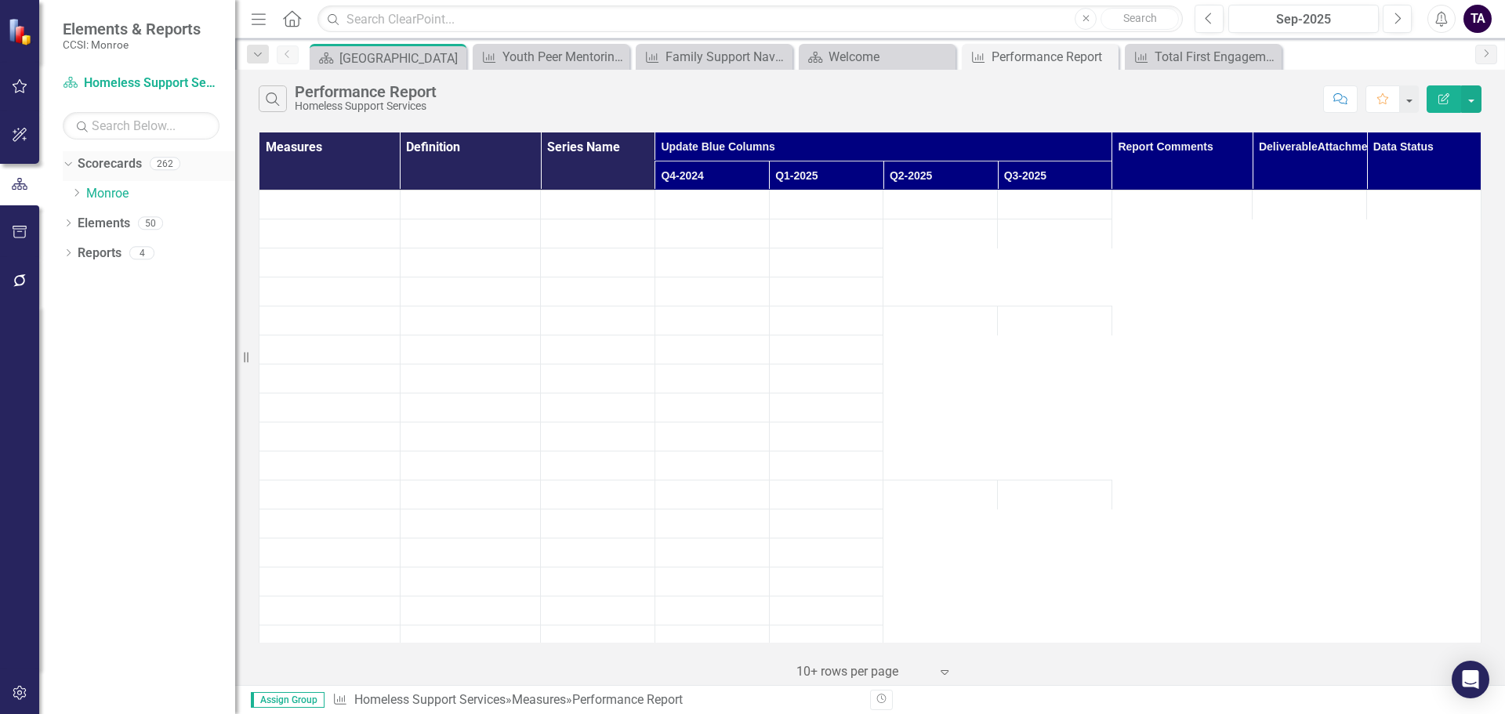
click at [68, 162] on icon "Dropdown" at bounding box center [66, 163] width 9 height 11
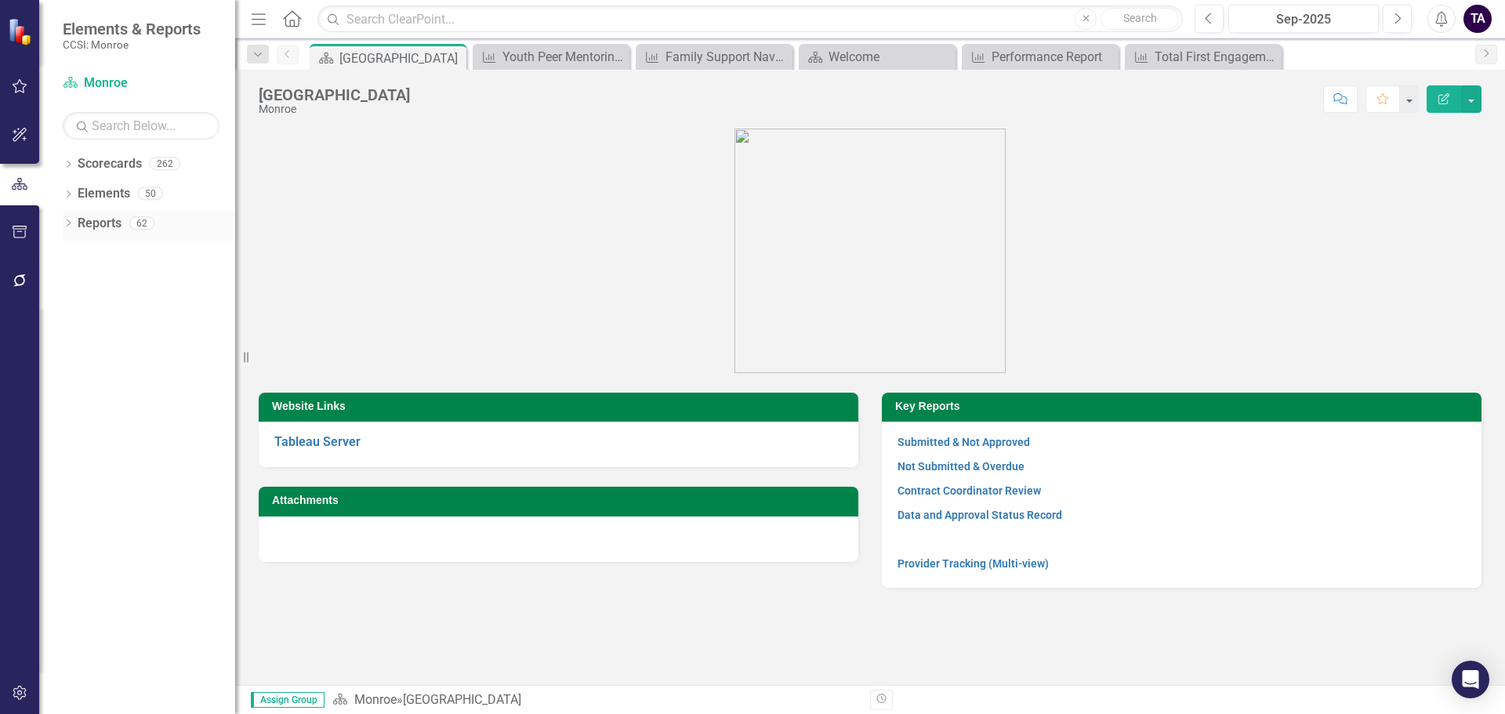
click at [69, 218] on div "Dropdown Reports 62" at bounding box center [149, 226] width 172 height 30
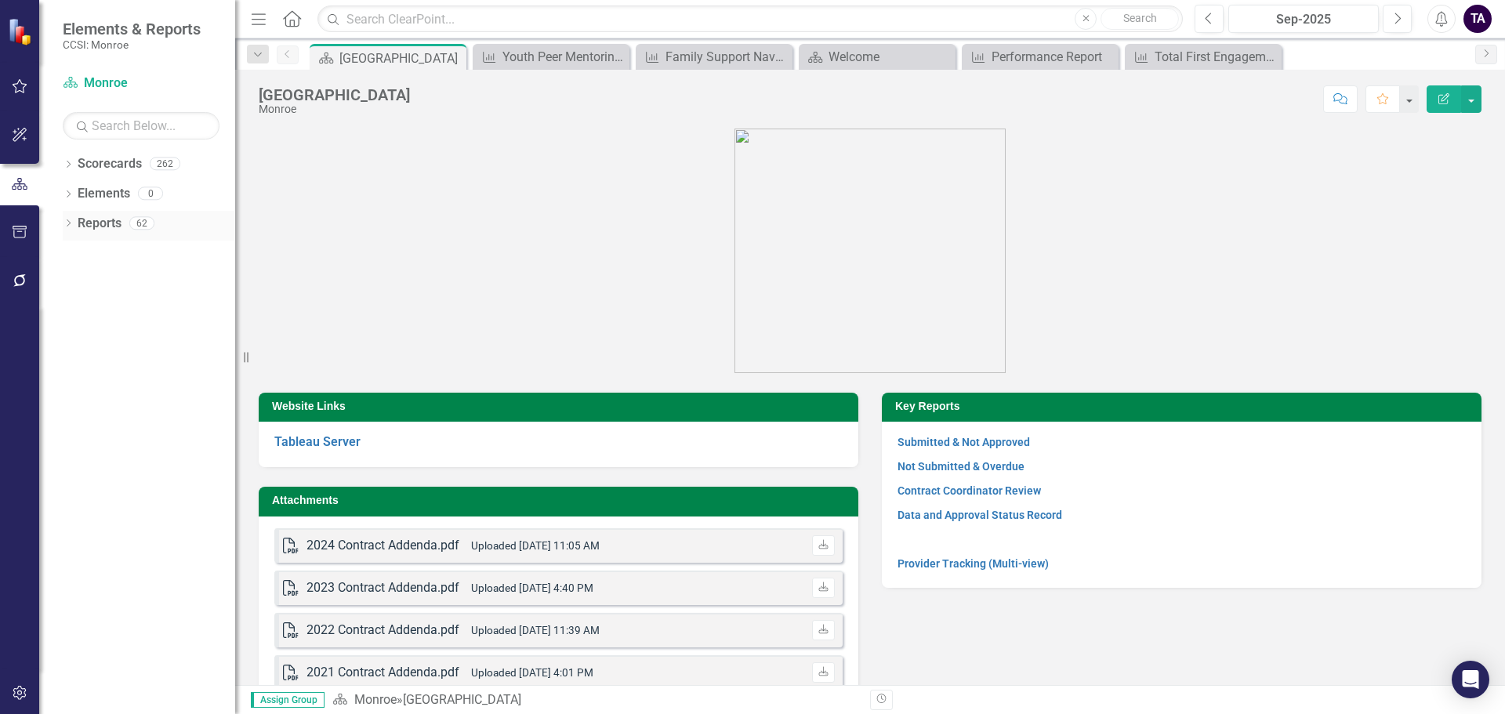
click at [69, 221] on icon "Dropdown" at bounding box center [68, 224] width 11 height 9
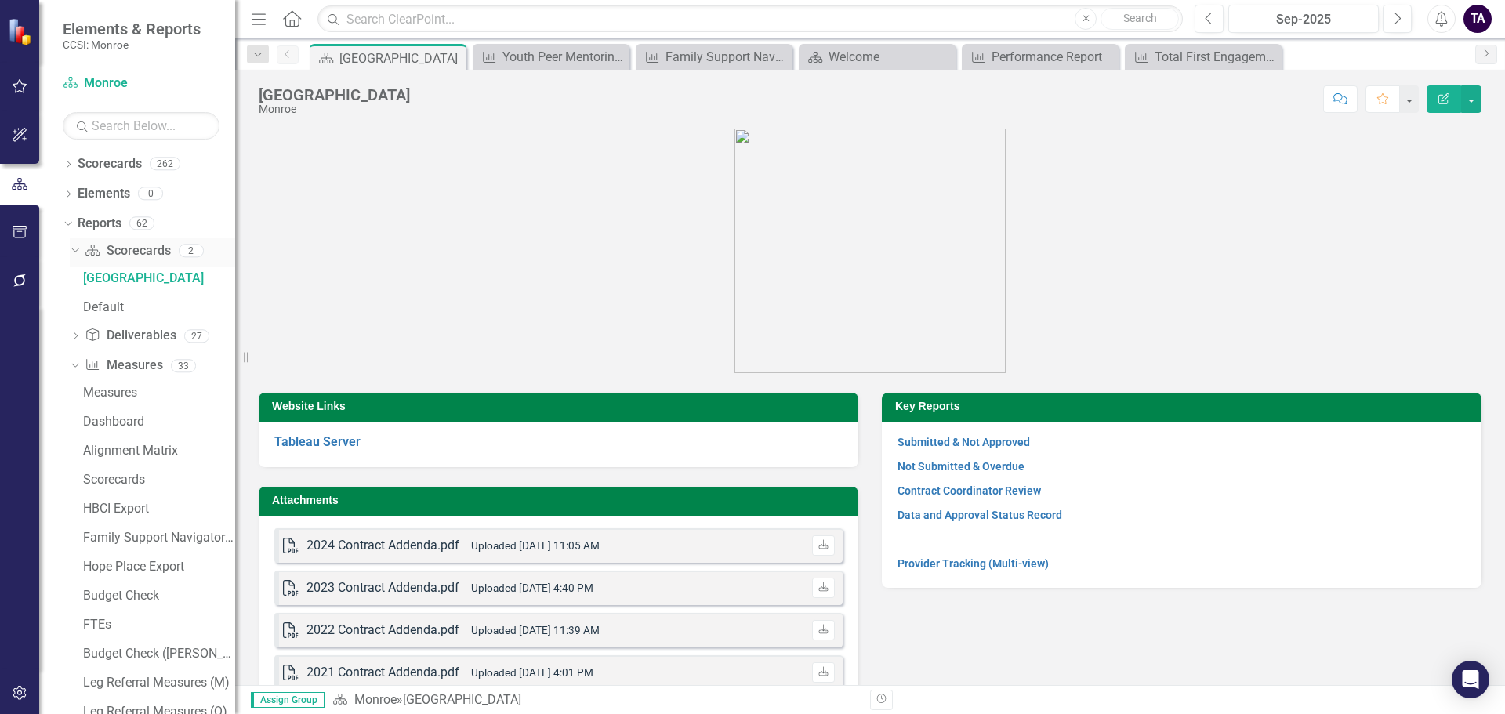
click at [74, 250] on icon "Dropdown" at bounding box center [73, 250] width 9 height 11
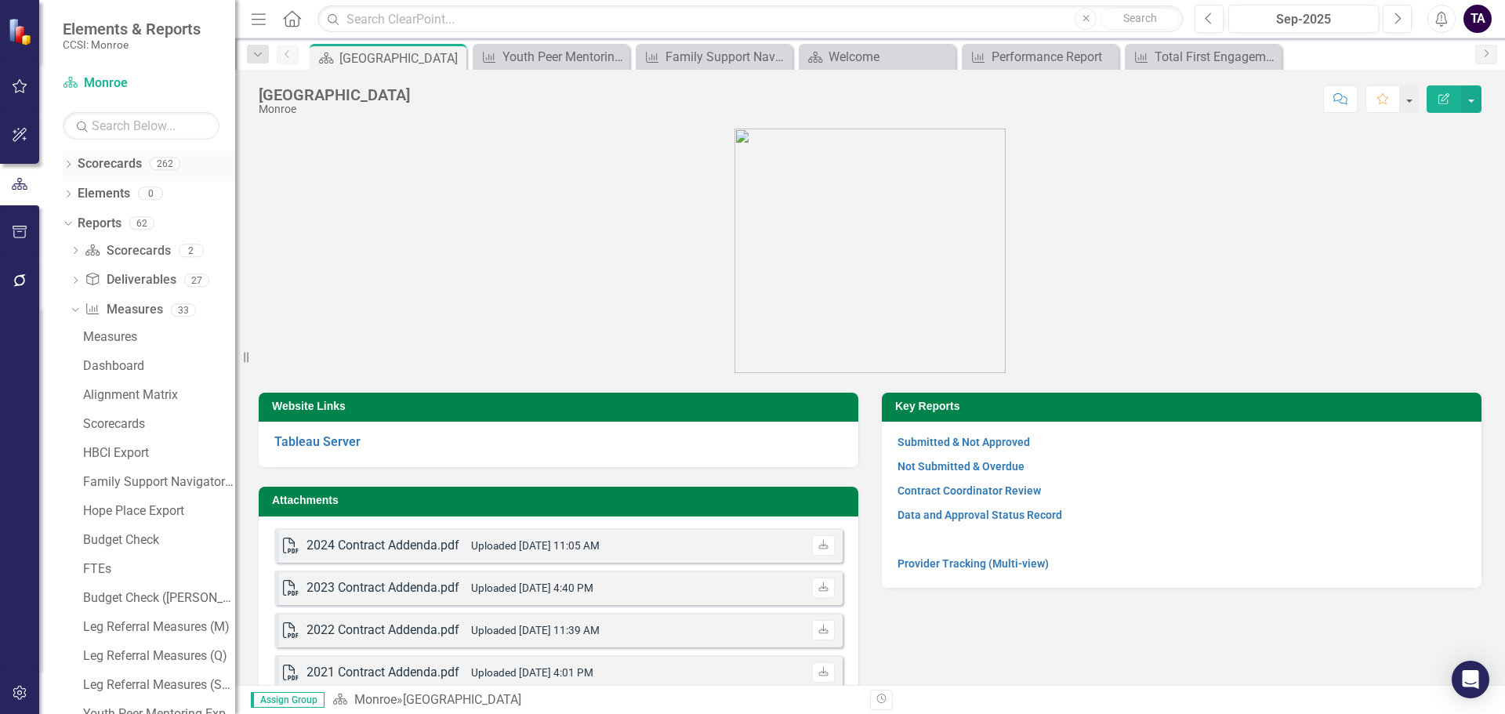
click at [68, 165] on icon "Dropdown" at bounding box center [68, 165] width 11 height 9
click at [129, 105] on div "Scorecard Monroe Search" at bounding box center [141, 105] width 157 height 69
click at [130, 118] on input "text" at bounding box center [141, 125] width 157 height 27
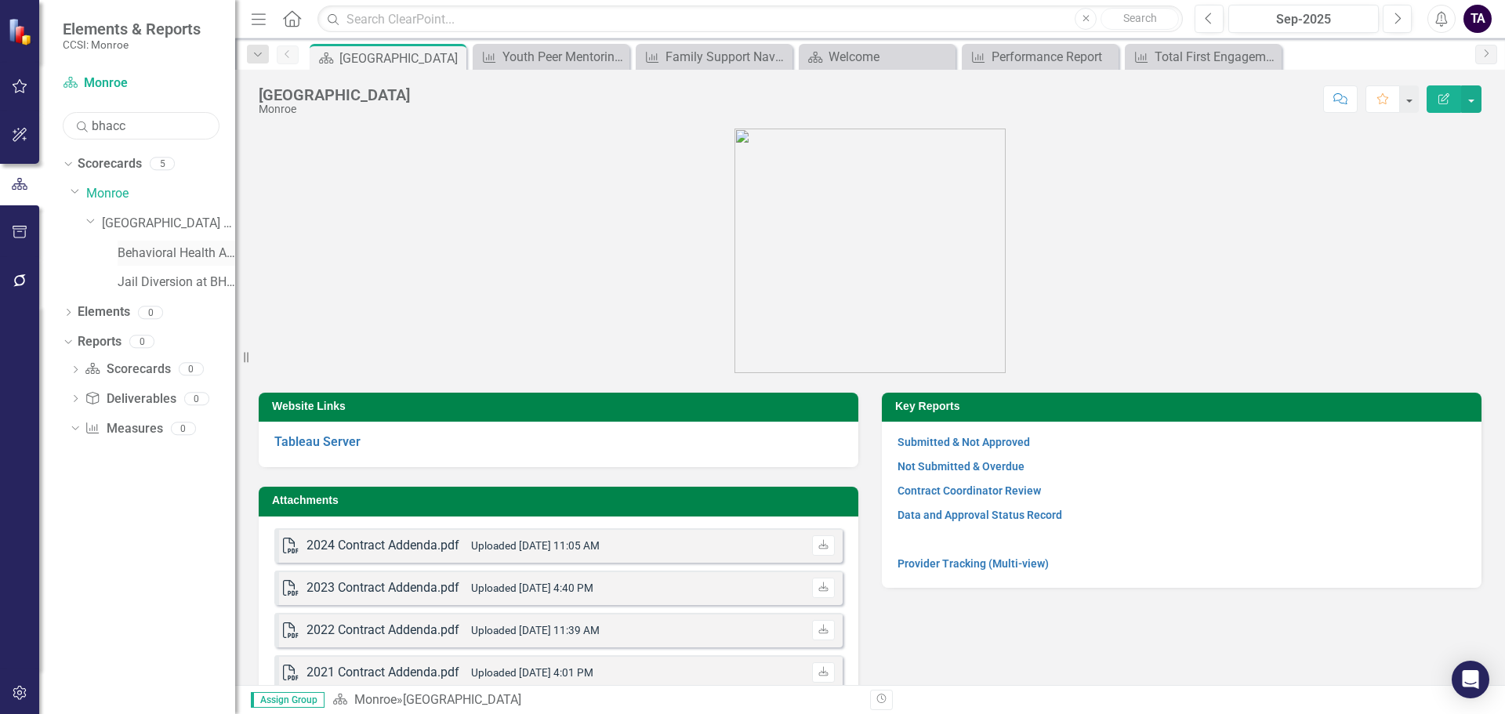
type input "bhacc"
click at [147, 256] on link "Behavioral Health Access and Crisis Center (BHACC)" at bounding box center [177, 254] width 118 height 18
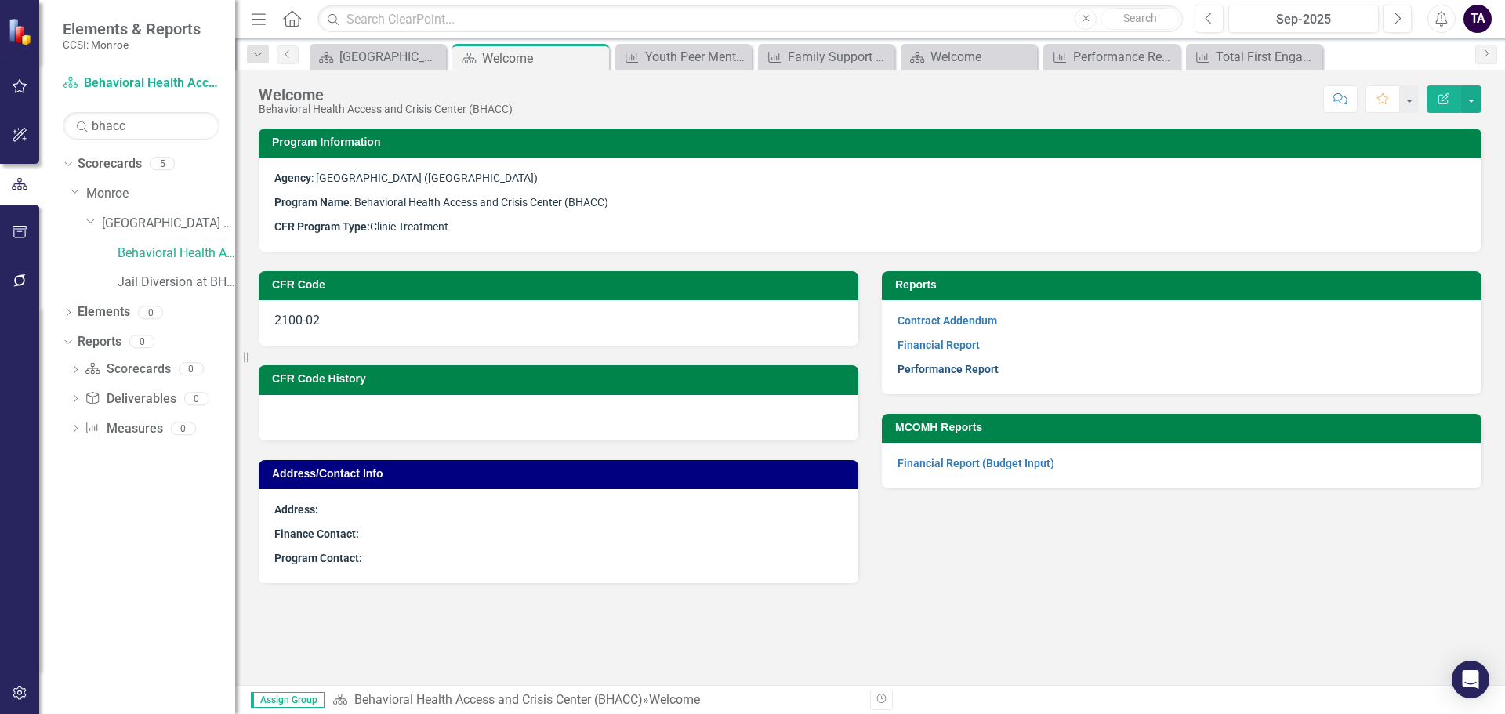
click at [953, 368] on link "Performance Report" at bounding box center [948, 369] width 101 height 13
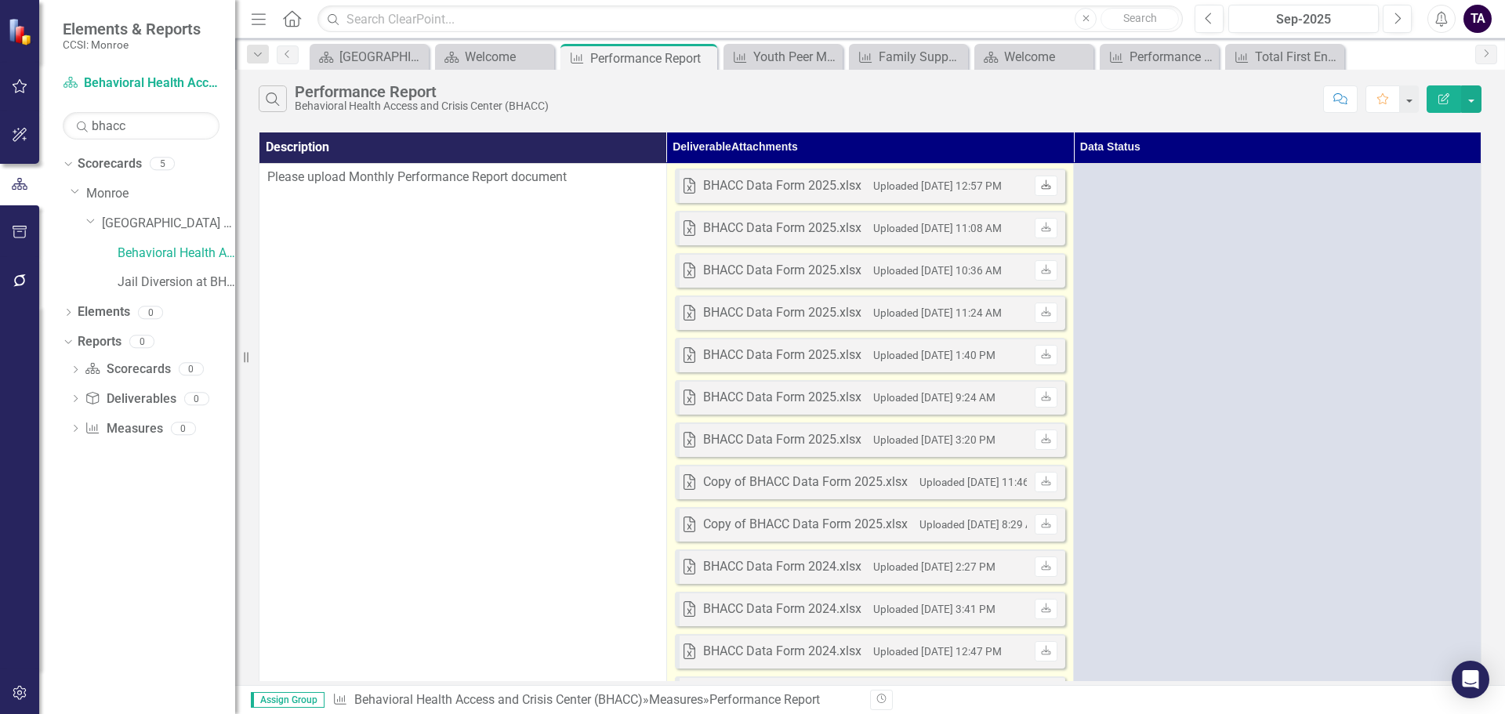
click at [1045, 190] on icon "Download" at bounding box center [1046, 185] width 12 height 9
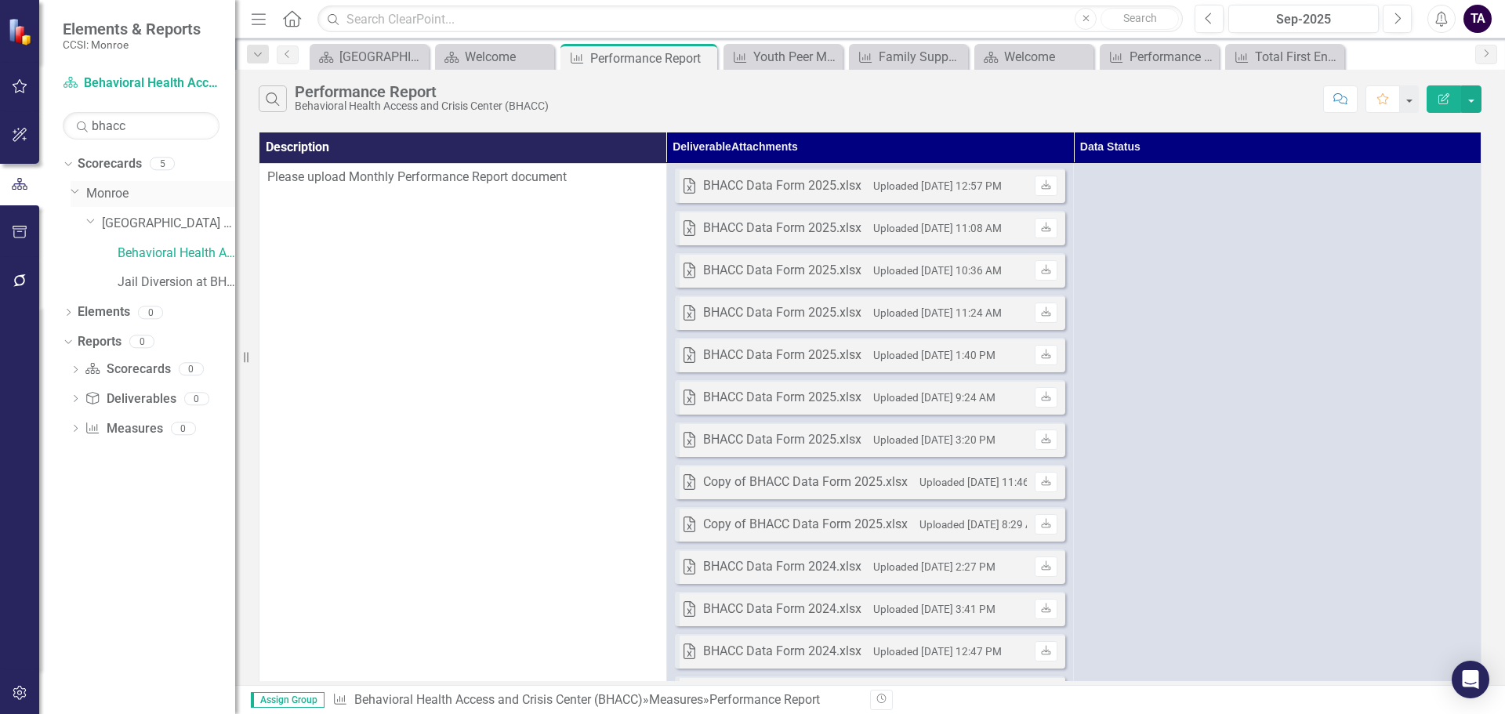
click at [71, 191] on icon "Dropdown" at bounding box center [75, 191] width 9 height 12
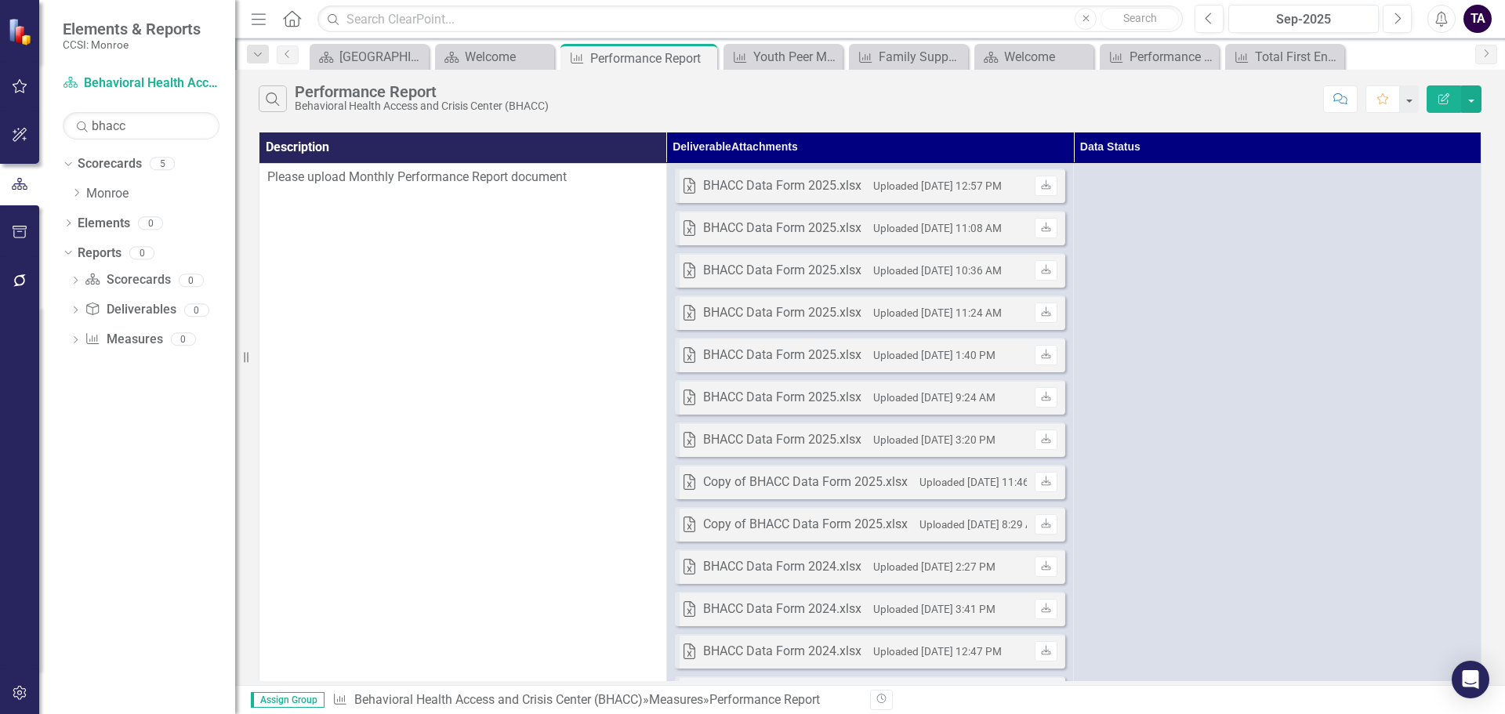
click at [69, 196] on div "Dropdown Scorecards 5 Dropdown Monroe ACT IPS (8360) Dropdown Unity Hospital of…" at bounding box center [149, 181] width 172 height 60
click at [74, 194] on icon "Dropdown" at bounding box center [77, 192] width 12 height 9
drag, startPoint x: 159, startPoint y: 125, endPoint x: -34, endPoint y: 124, distance: 193.6
click at [0, 124] on html "Elements & Reports CCSI: Monroe Scorecard Behavioral Health Access and Crisis C…" at bounding box center [752, 357] width 1505 height 714
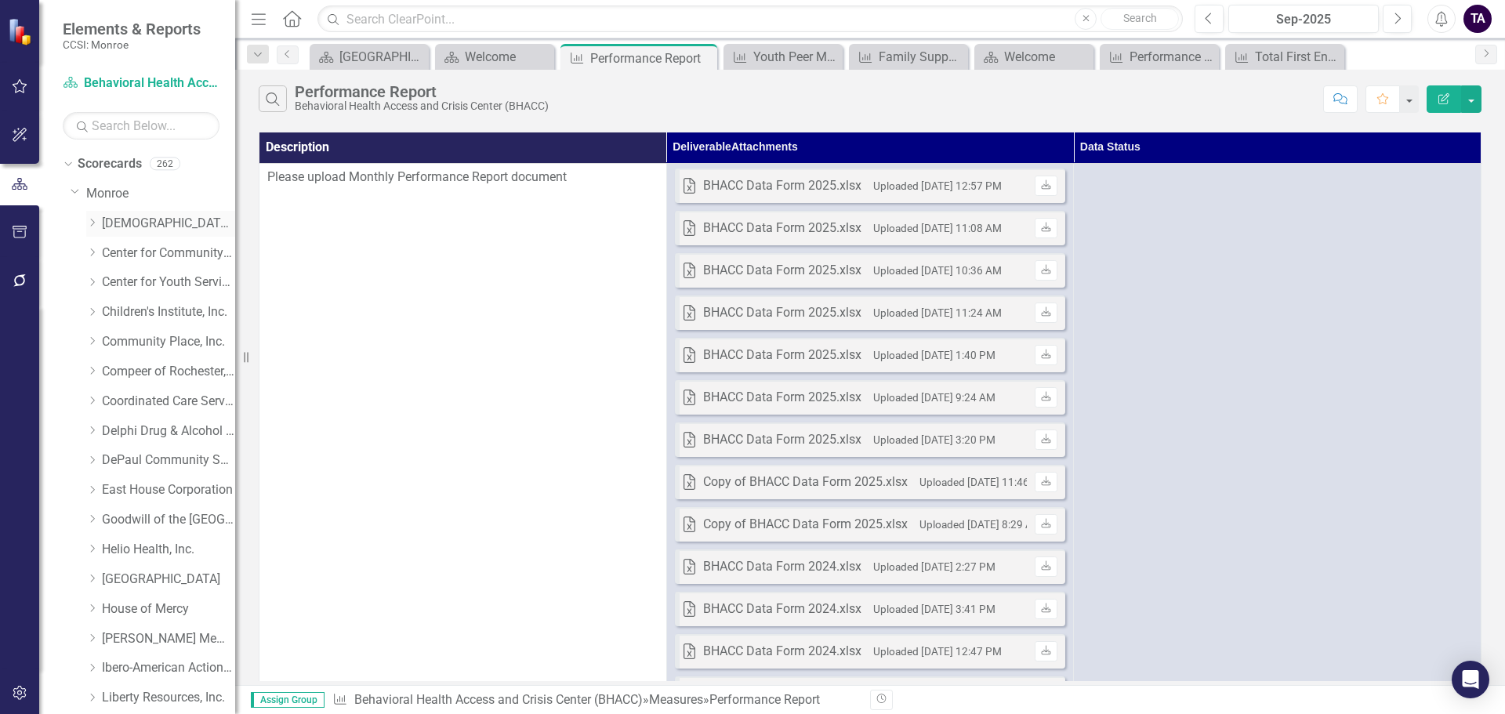
click at [93, 222] on icon "Dropdown" at bounding box center [92, 222] width 12 height 9
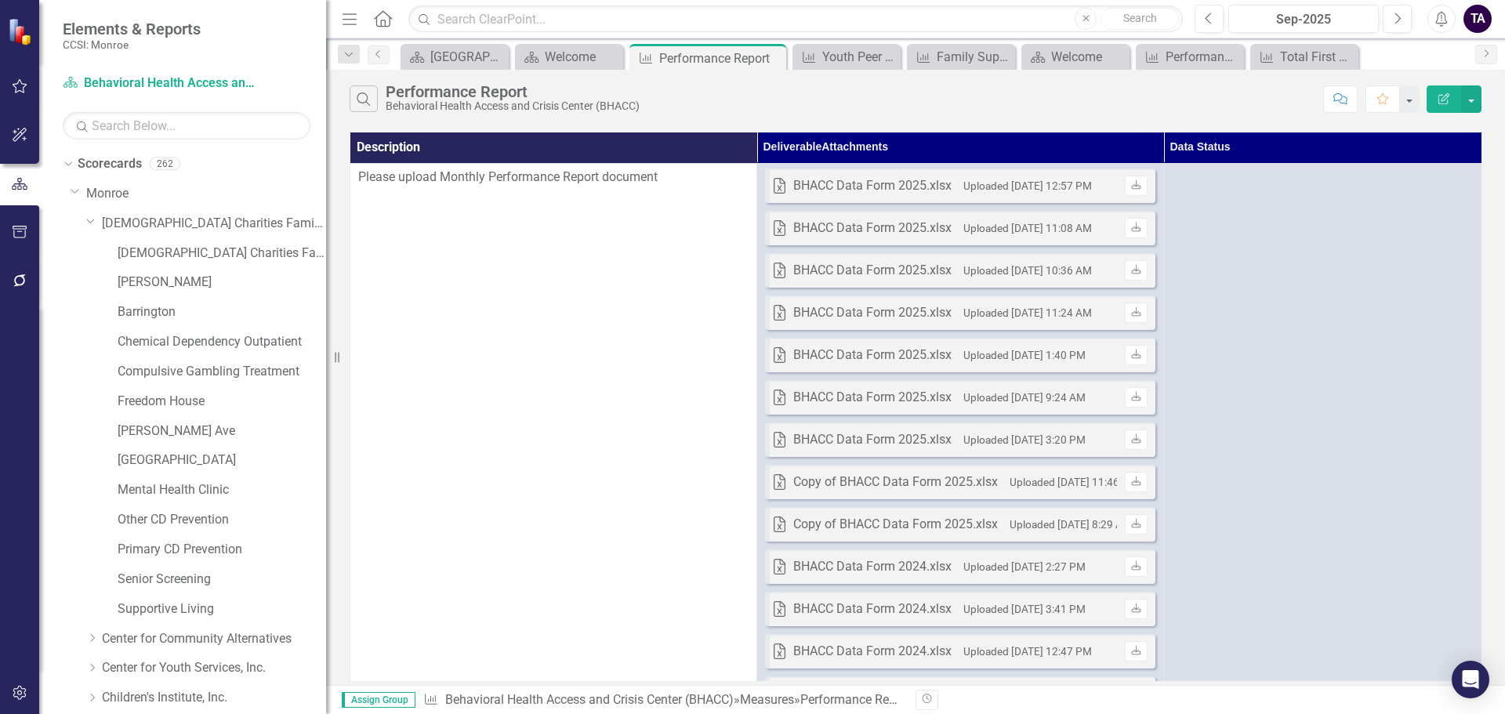
drag, startPoint x: 250, startPoint y: 356, endPoint x: 326, endPoint y: 347, distance: 76.6
click at [326, 347] on div "Resize" at bounding box center [332, 357] width 13 height 714
click at [158, 281] on link "[PERSON_NAME]" at bounding box center [222, 283] width 209 height 18
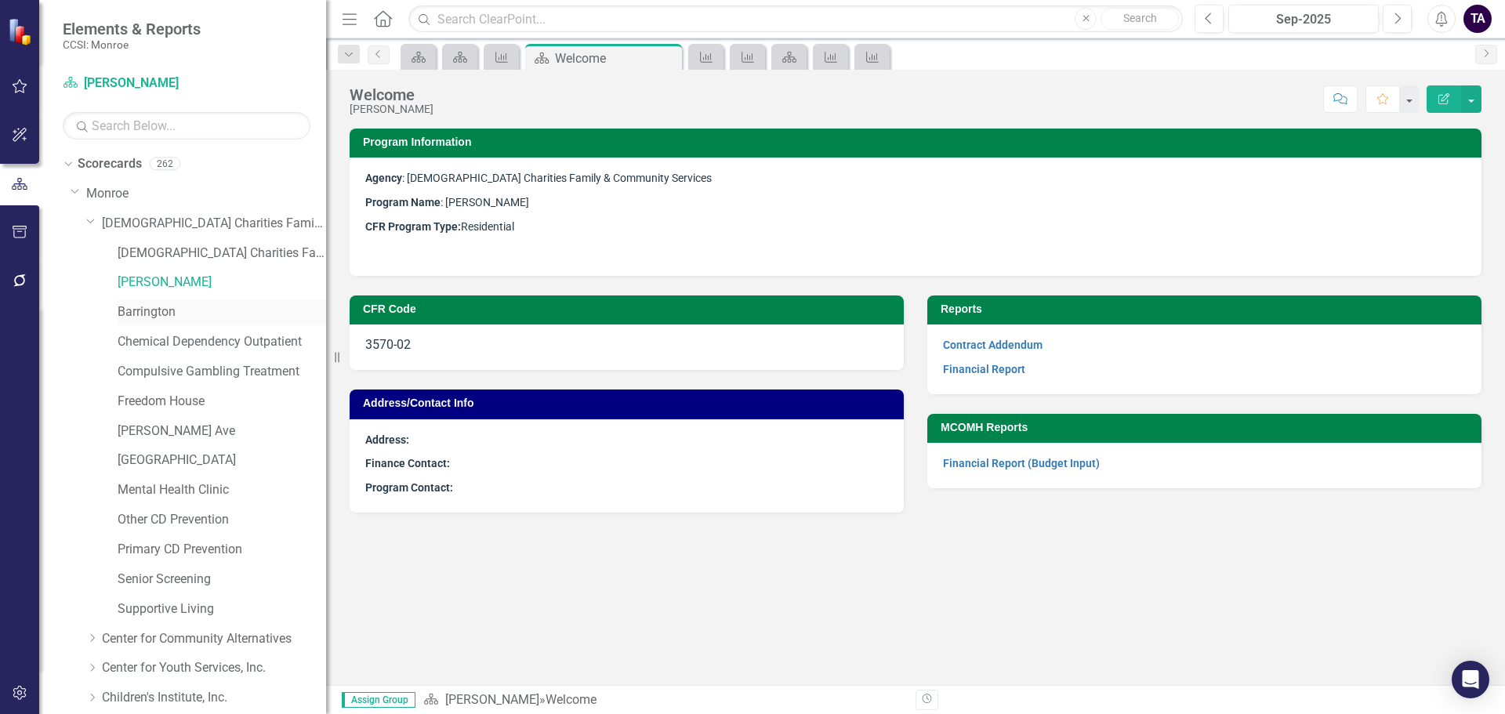
click at [161, 315] on link "Barrington" at bounding box center [222, 312] width 209 height 18
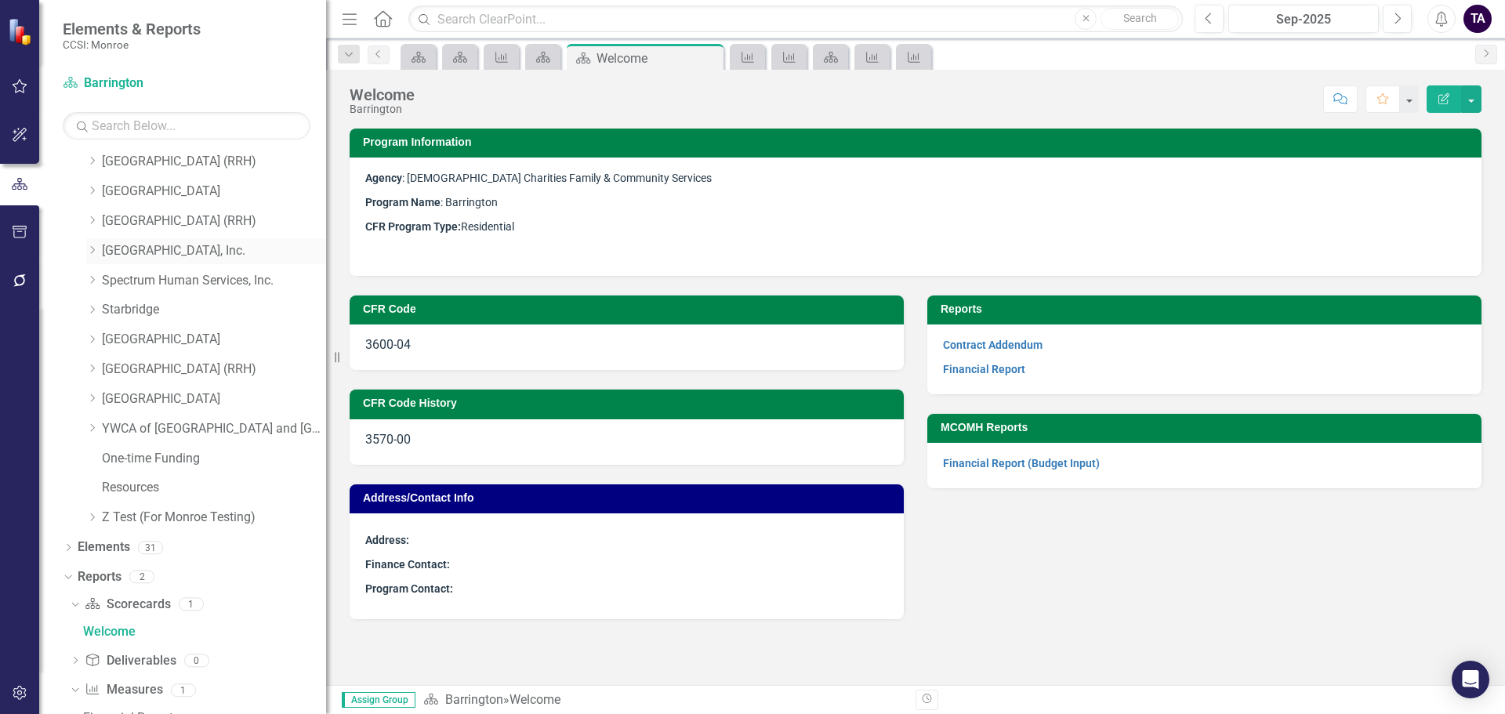
scroll to position [1351, 0]
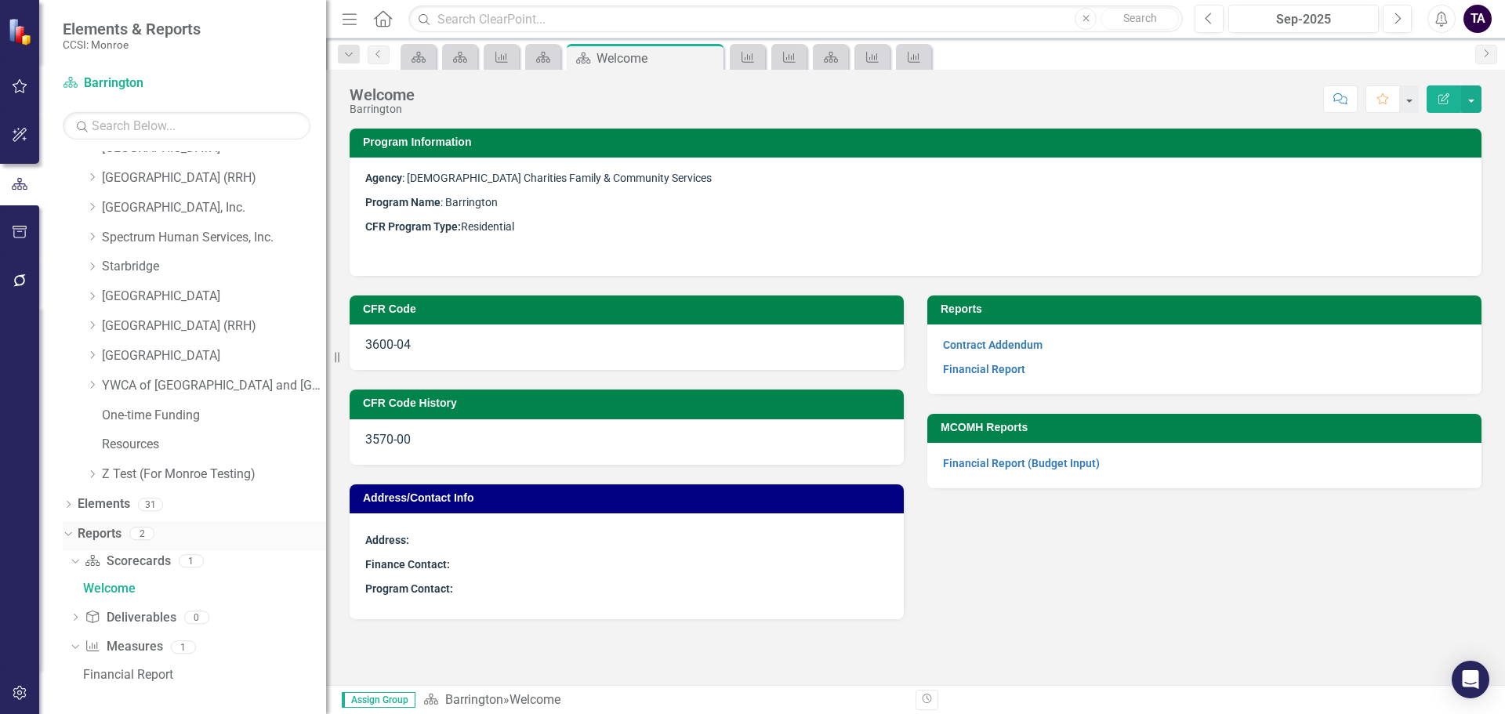
click at [67, 535] on icon at bounding box center [67, 534] width 7 height 4
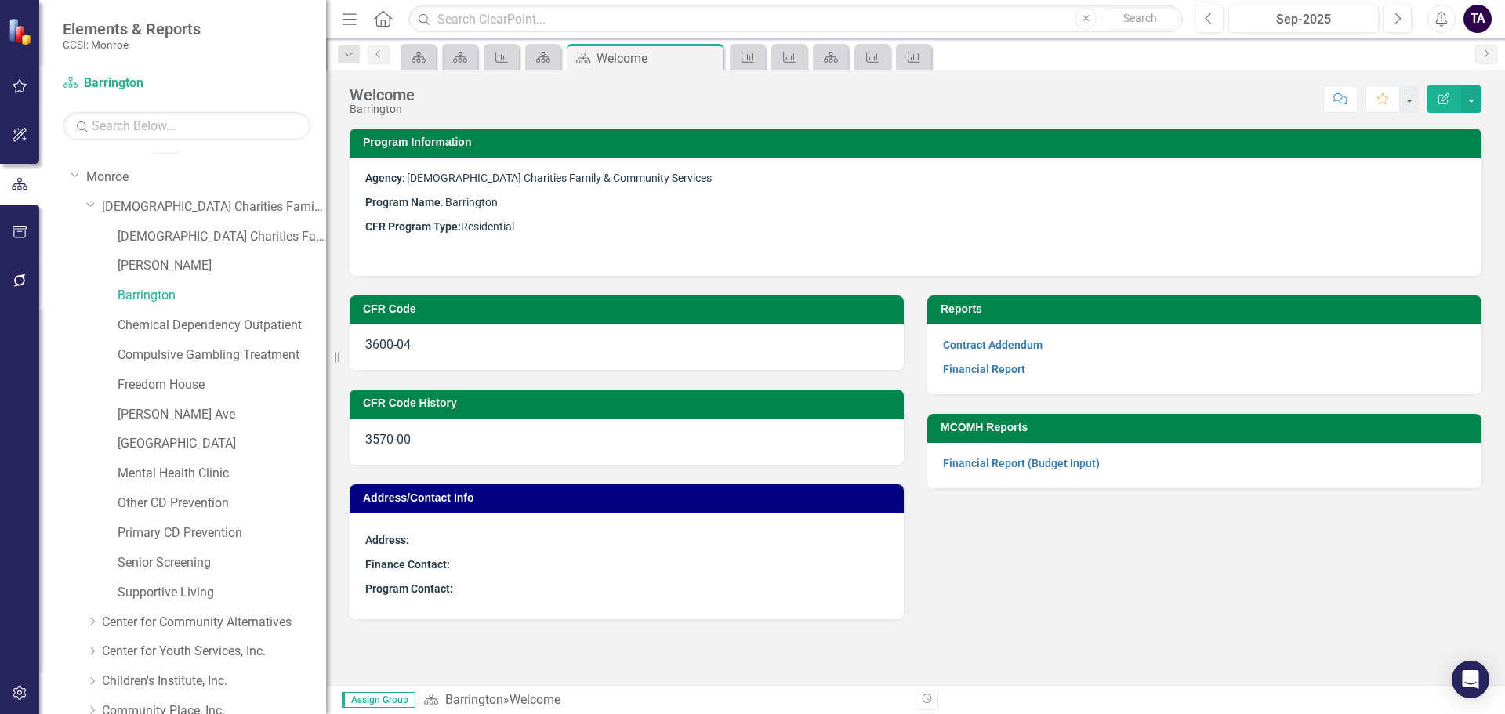
scroll to position [0, 0]
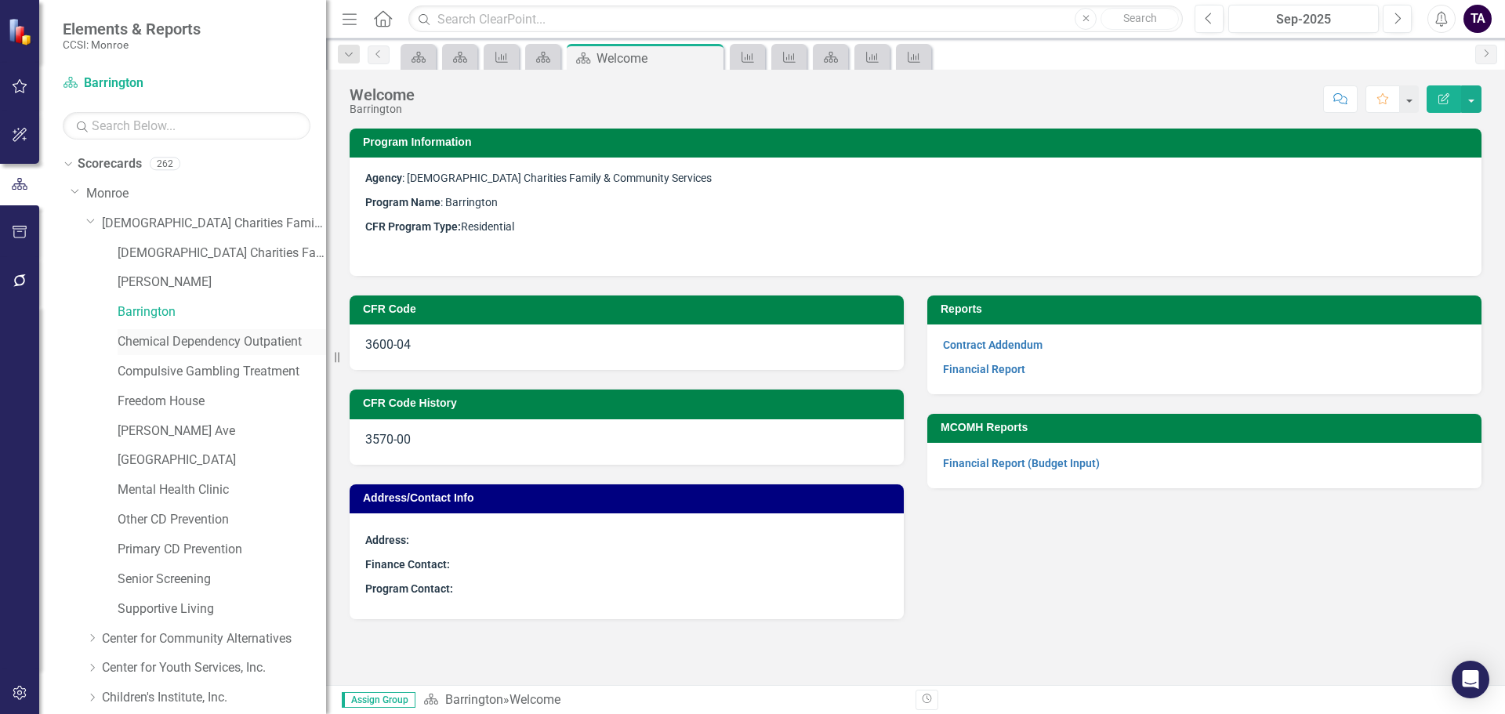
click at [164, 342] on link "Chemical Dependency Outpatient" at bounding box center [222, 342] width 209 height 18
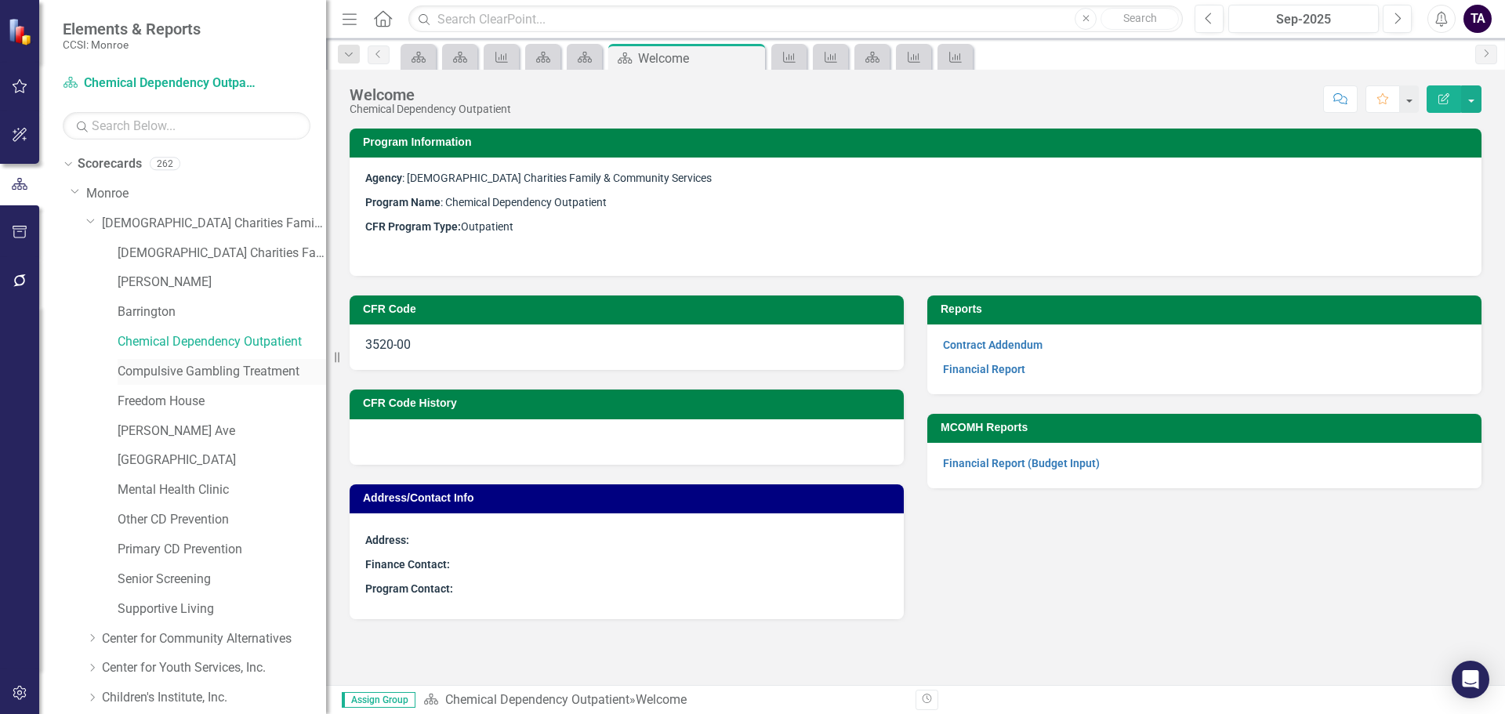
click at [176, 372] on link "Compulsive Gambling Treatment" at bounding box center [222, 372] width 209 height 18
click at [156, 401] on link "Freedom House" at bounding box center [222, 402] width 209 height 18
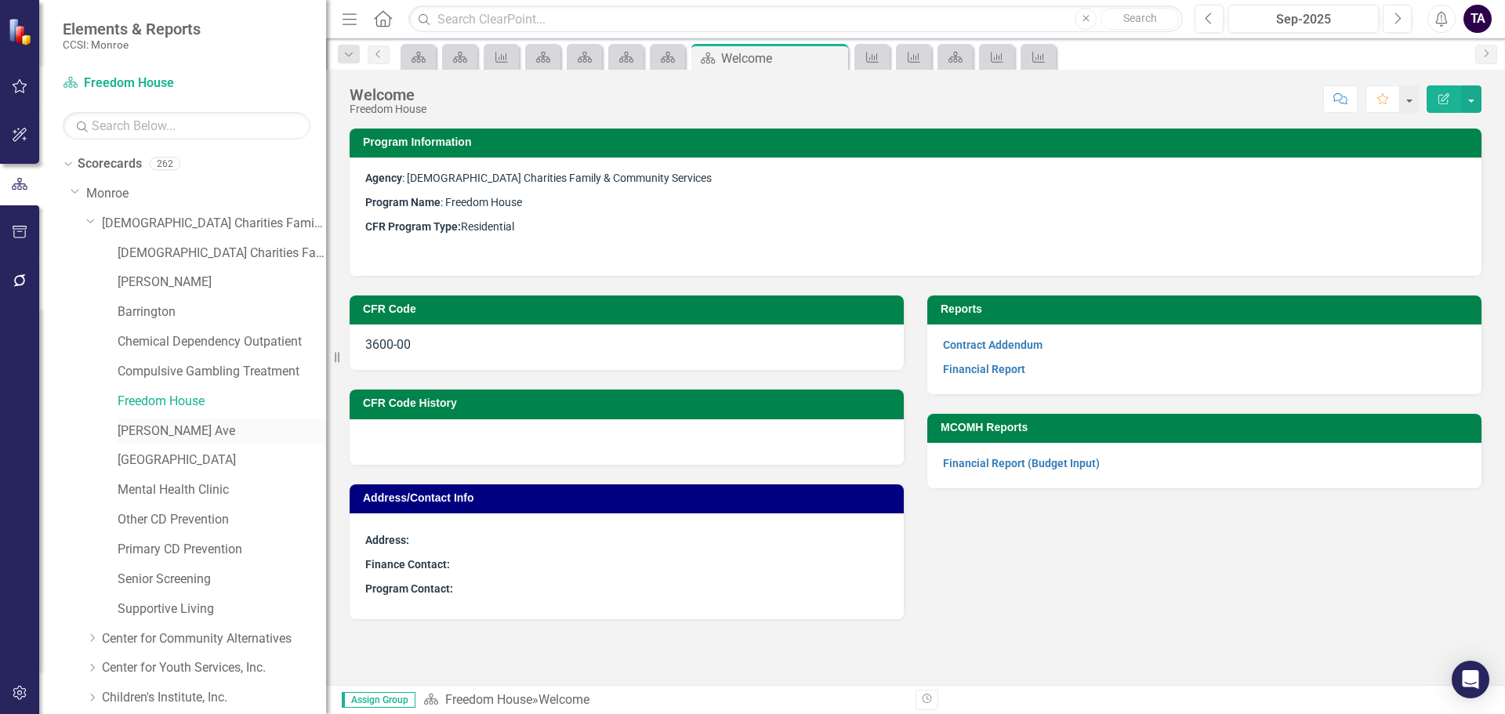
click at [162, 433] on link "[PERSON_NAME] Ave" at bounding box center [222, 432] width 209 height 18
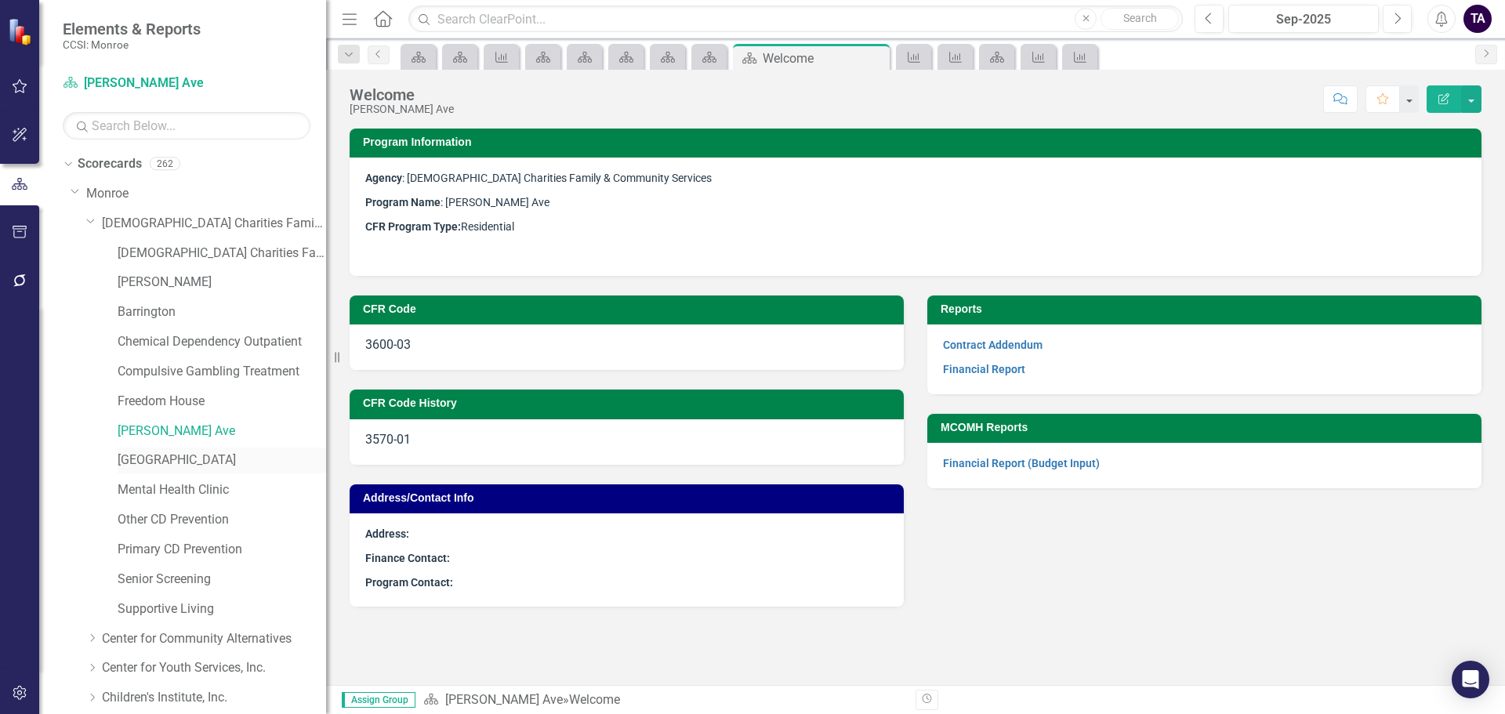
click at [154, 457] on link "[GEOGRAPHIC_DATA]" at bounding box center [222, 461] width 209 height 18
click at [155, 486] on link "Mental Health Clinic" at bounding box center [222, 490] width 209 height 18
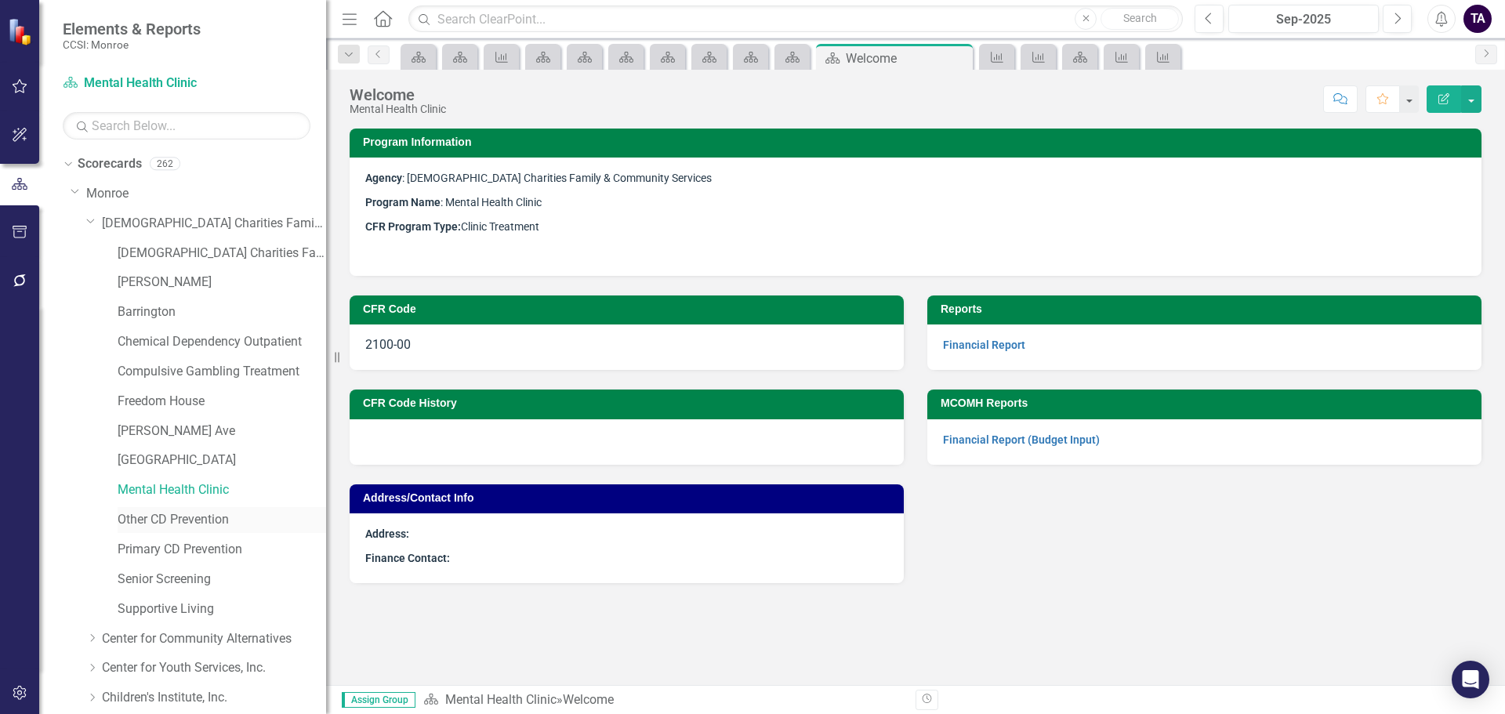
click at [162, 511] on link "Other CD Prevention" at bounding box center [222, 520] width 209 height 18
click at [173, 548] on link "Primary CD Prevention" at bounding box center [222, 550] width 209 height 18
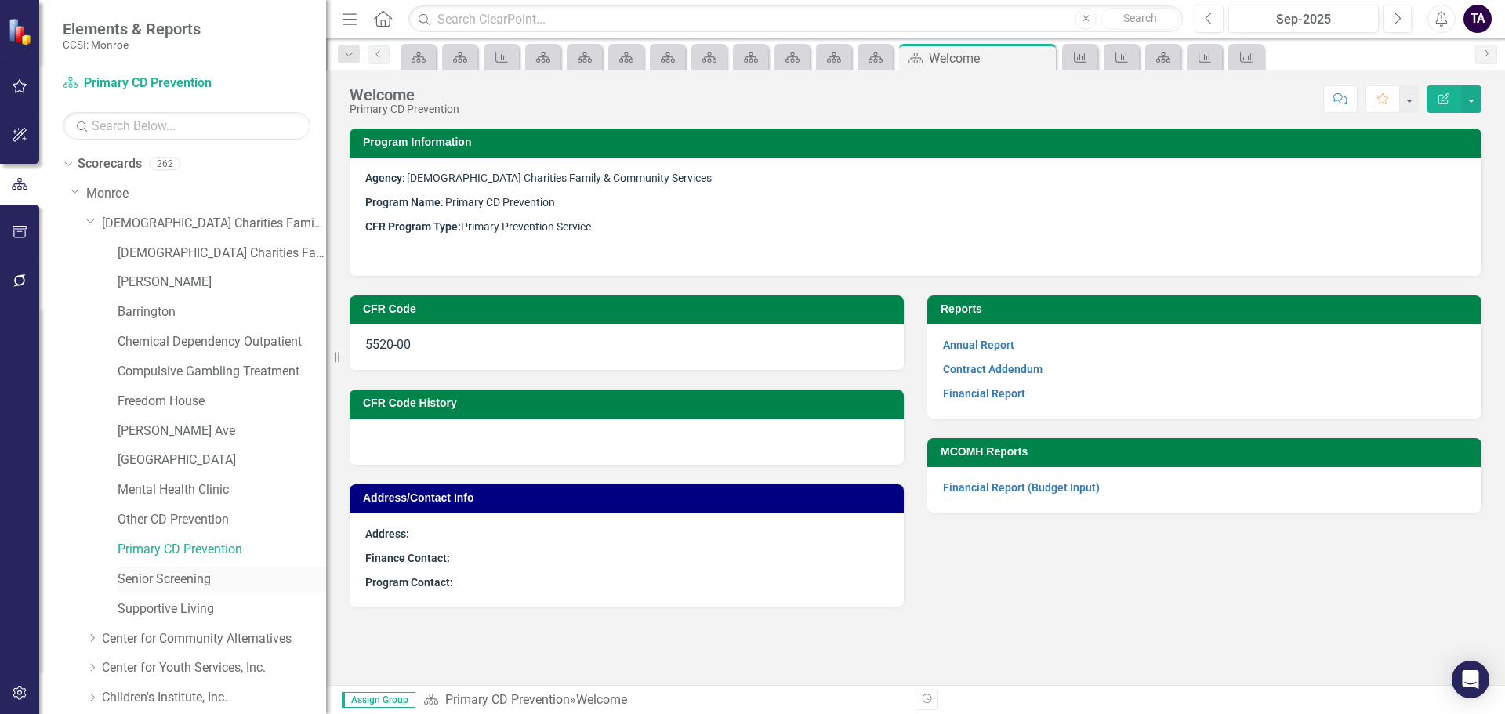
click at [166, 572] on link "Senior Screening" at bounding box center [222, 580] width 209 height 18
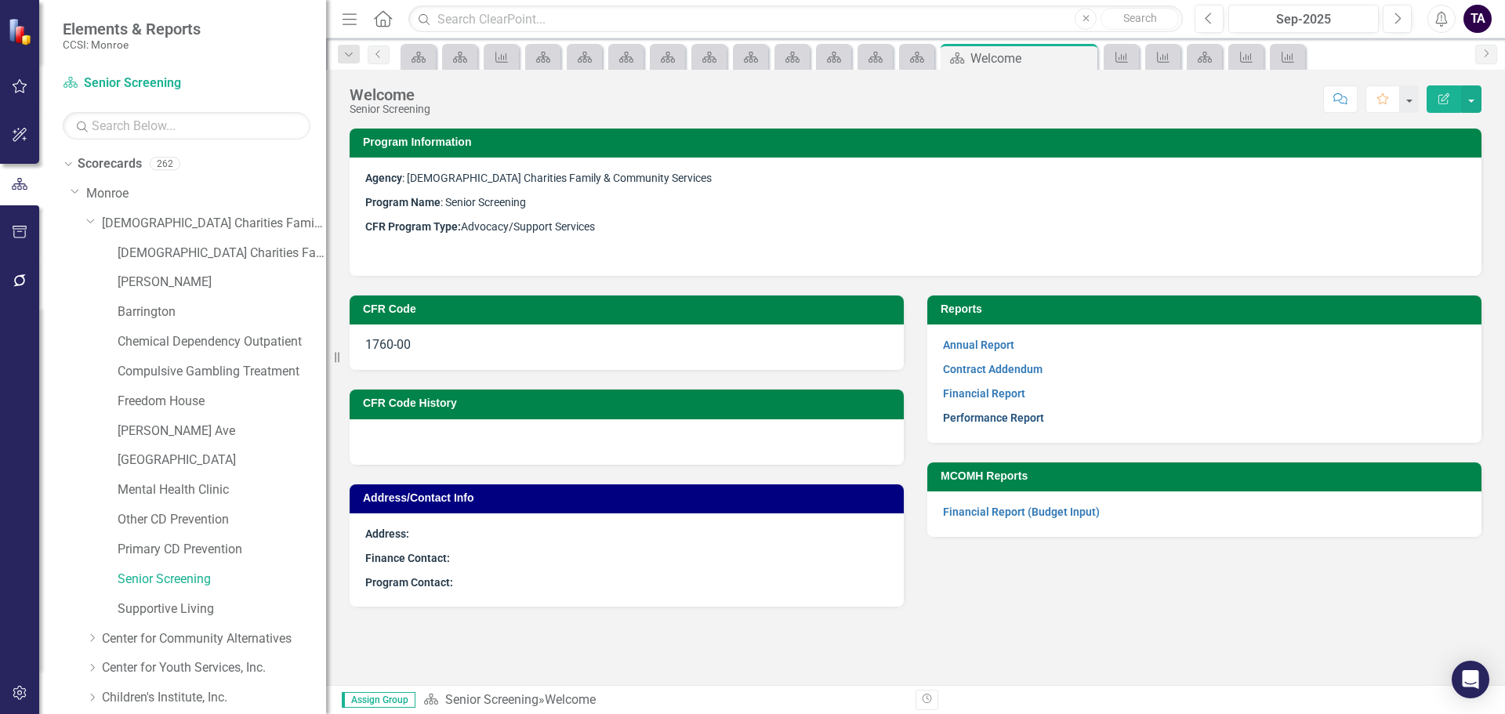
click at [957, 419] on link "Performance Report" at bounding box center [993, 418] width 101 height 13
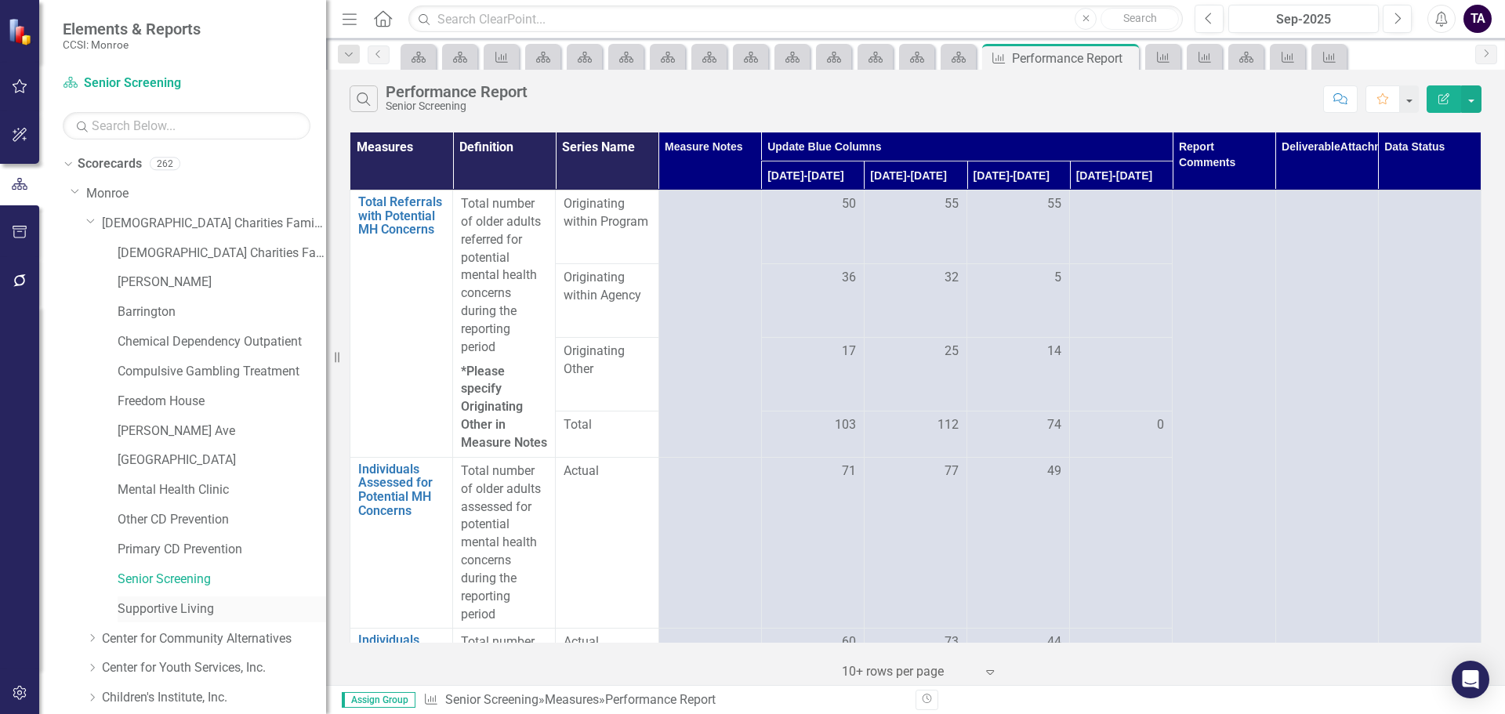
click at [177, 606] on link "Supportive Living" at bounding box center [222, 610] width 209 height 18
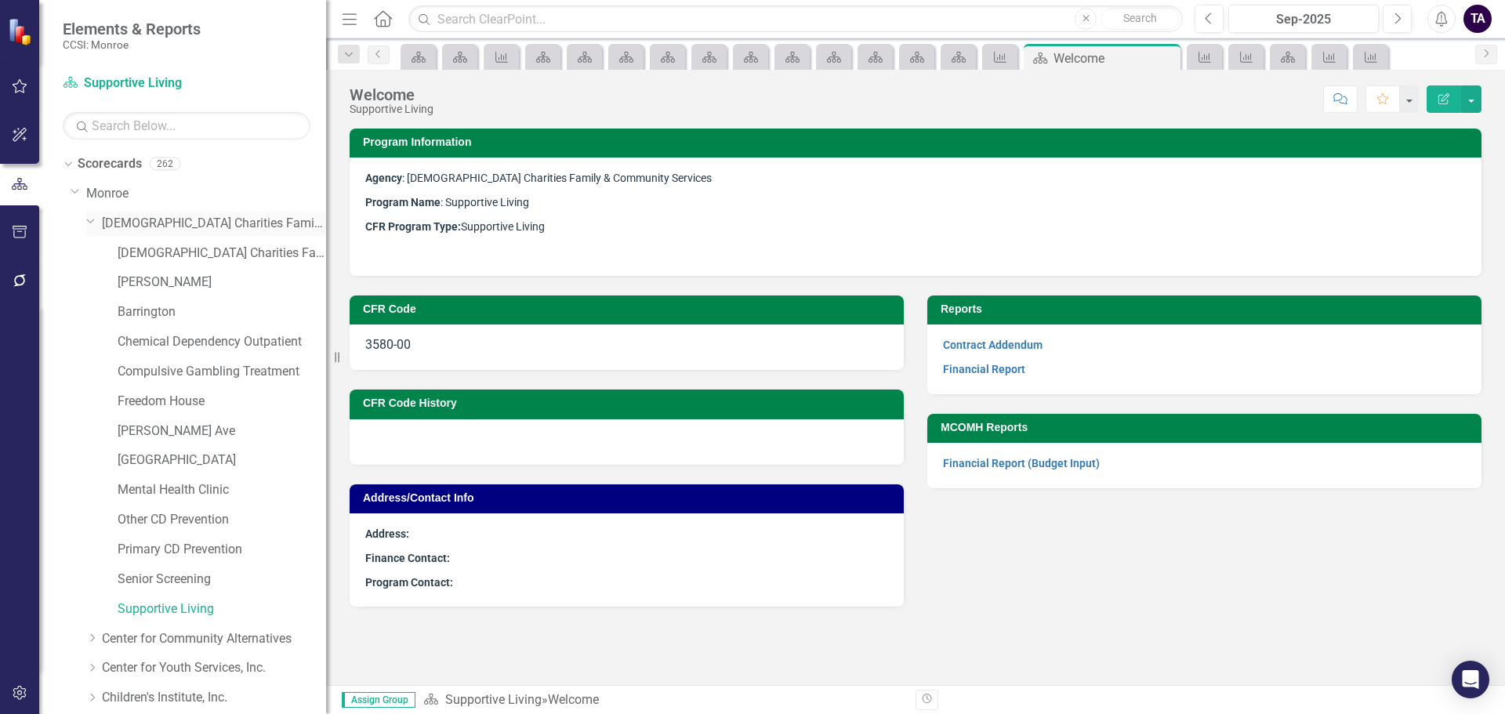
click at [89, 225] on icon "Dropdown" at bounding box center [90, 221] width 9 height 12
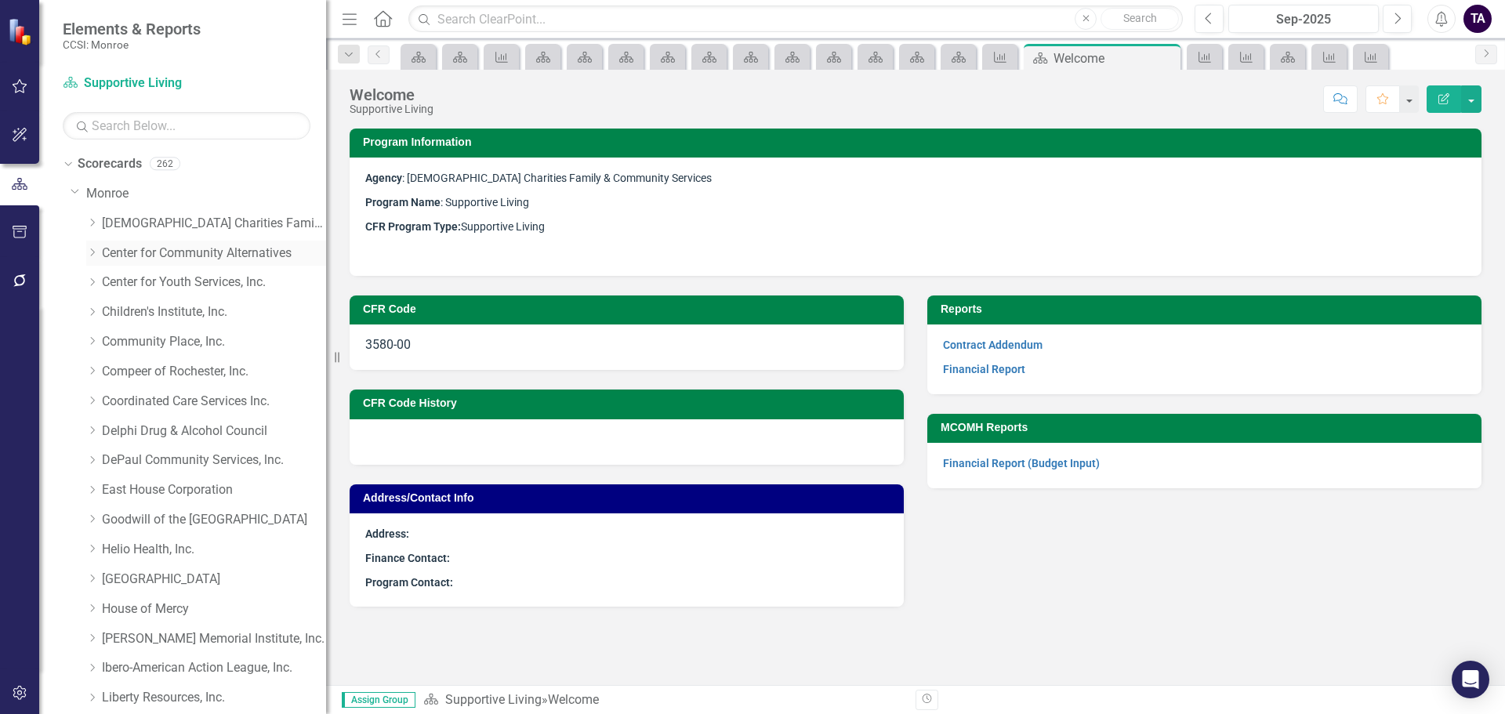
click at [91, 254] on icon "Dropdown" at bounding box center [92, 252] width 12 height 9
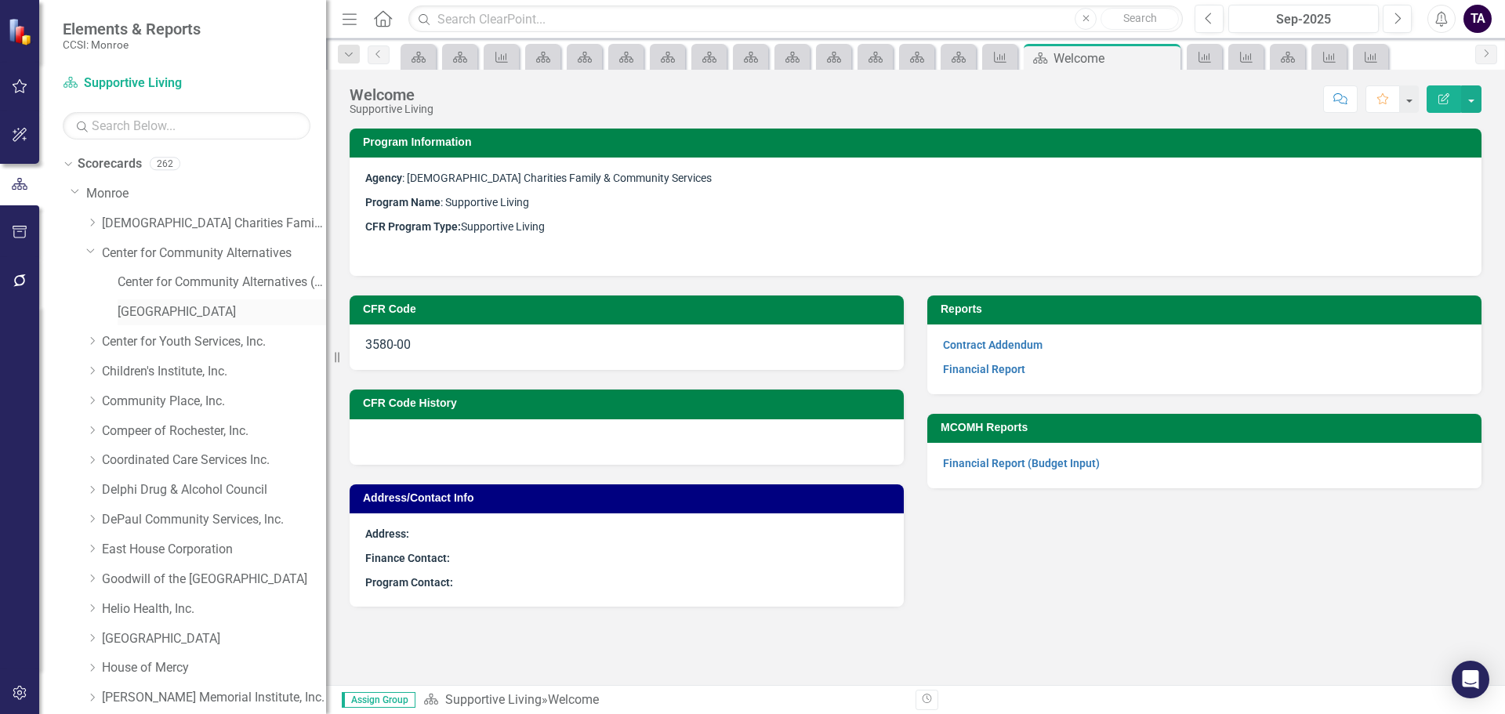
click at [143, 321] on link "[GEOGRAPHIC_DATA]" at bounding box center [222, 312] width 209 height 18
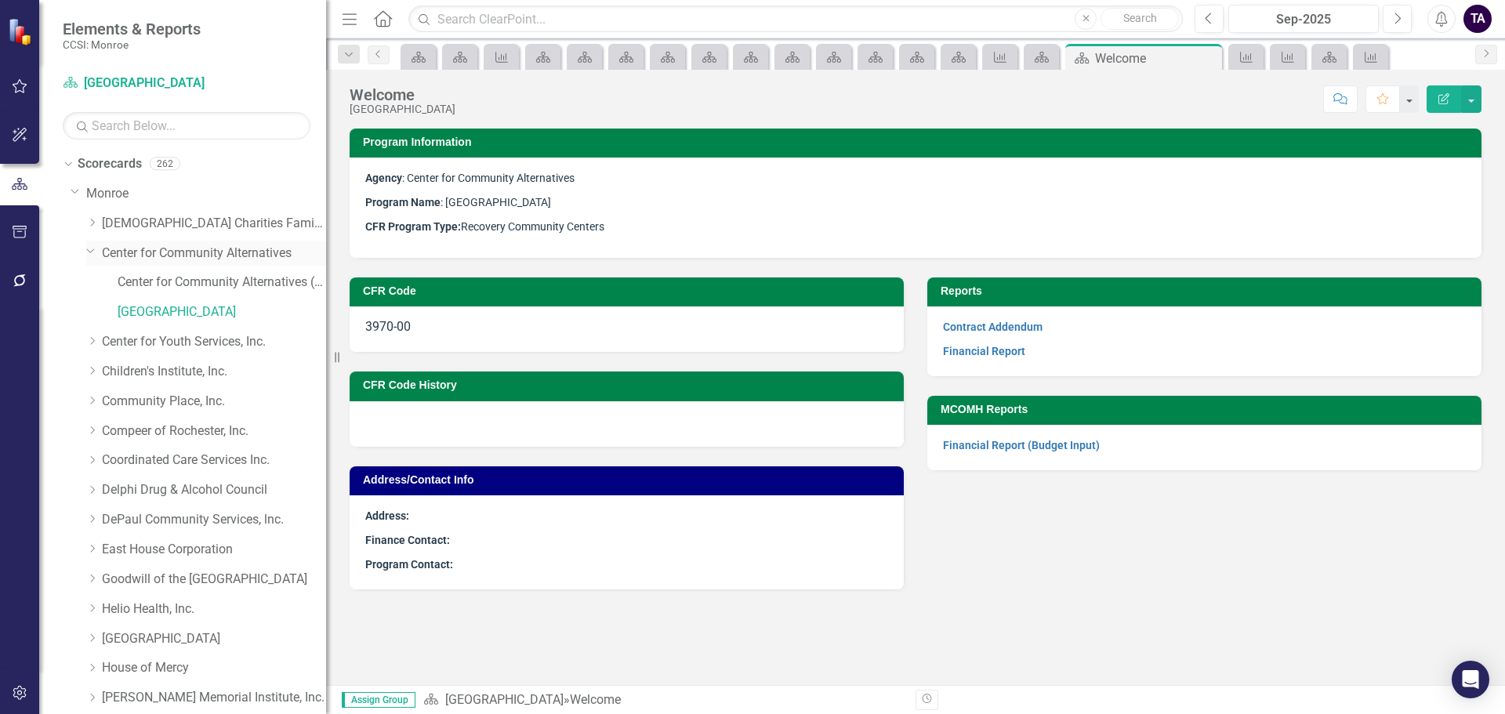
click at [93, 253] on icon "Dropdown" at bounding box center [90, 251] width 9 height 12
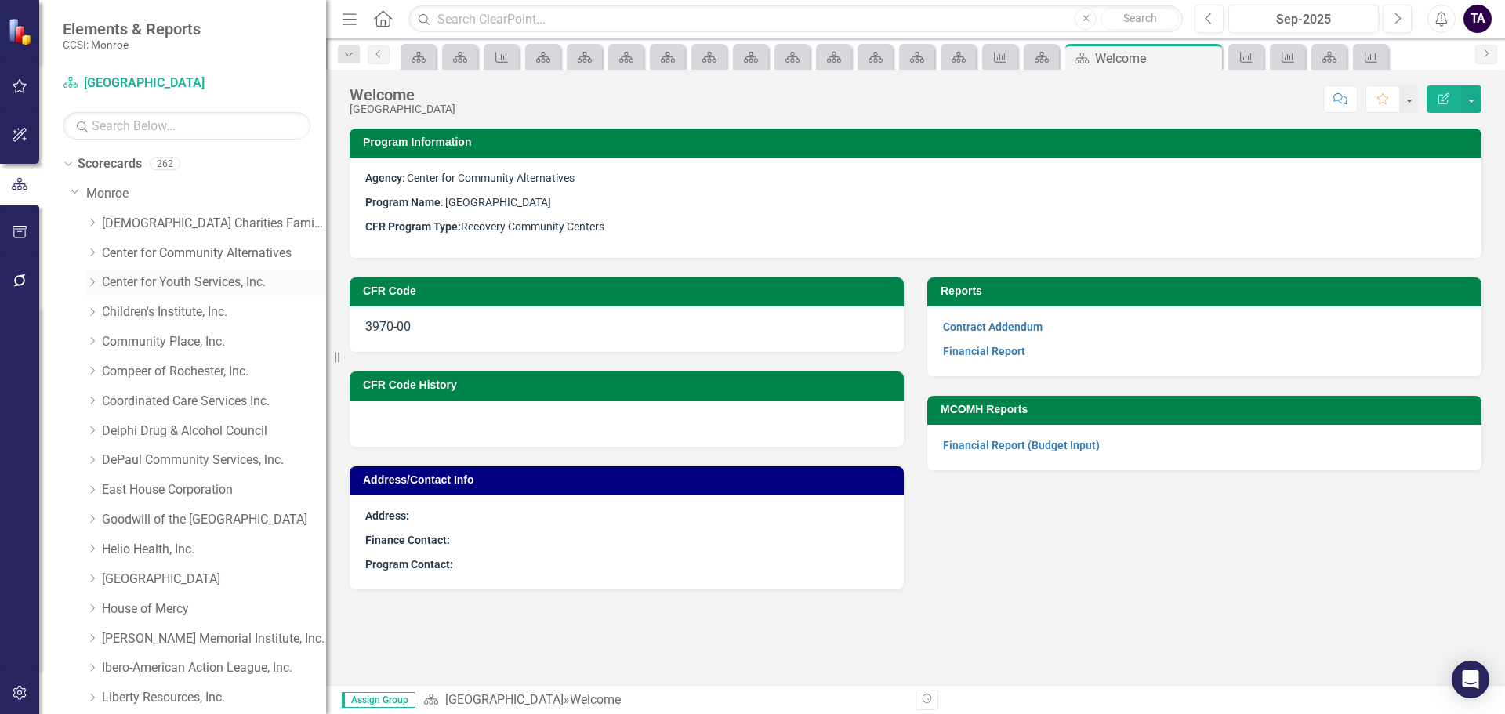
click at [90, 281] on icon "Dropdown" at bounding box center [92, 282] width 12 height 9
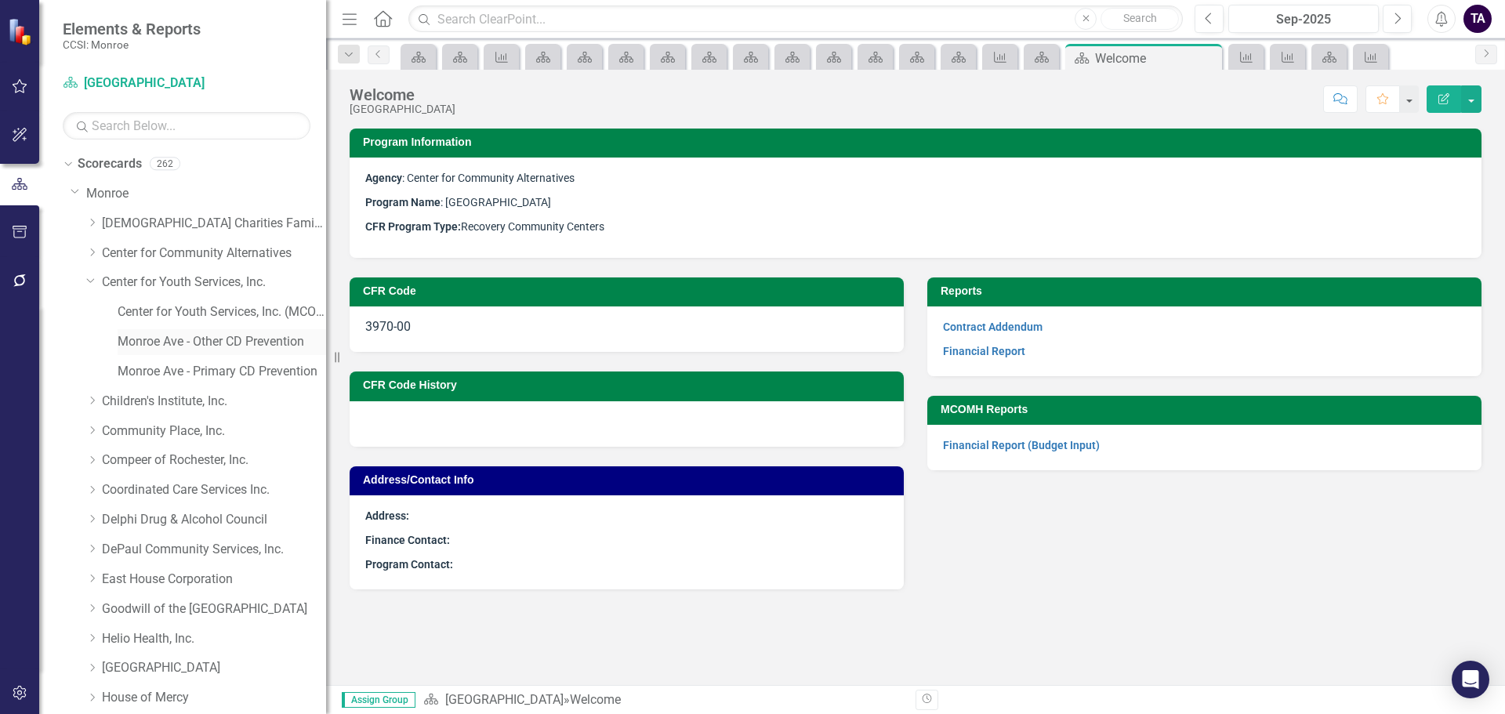
click at [156, 336] on link "Monroe Ave - Other CD Prevention" at bounding box center [222, 342] width 209 height 18
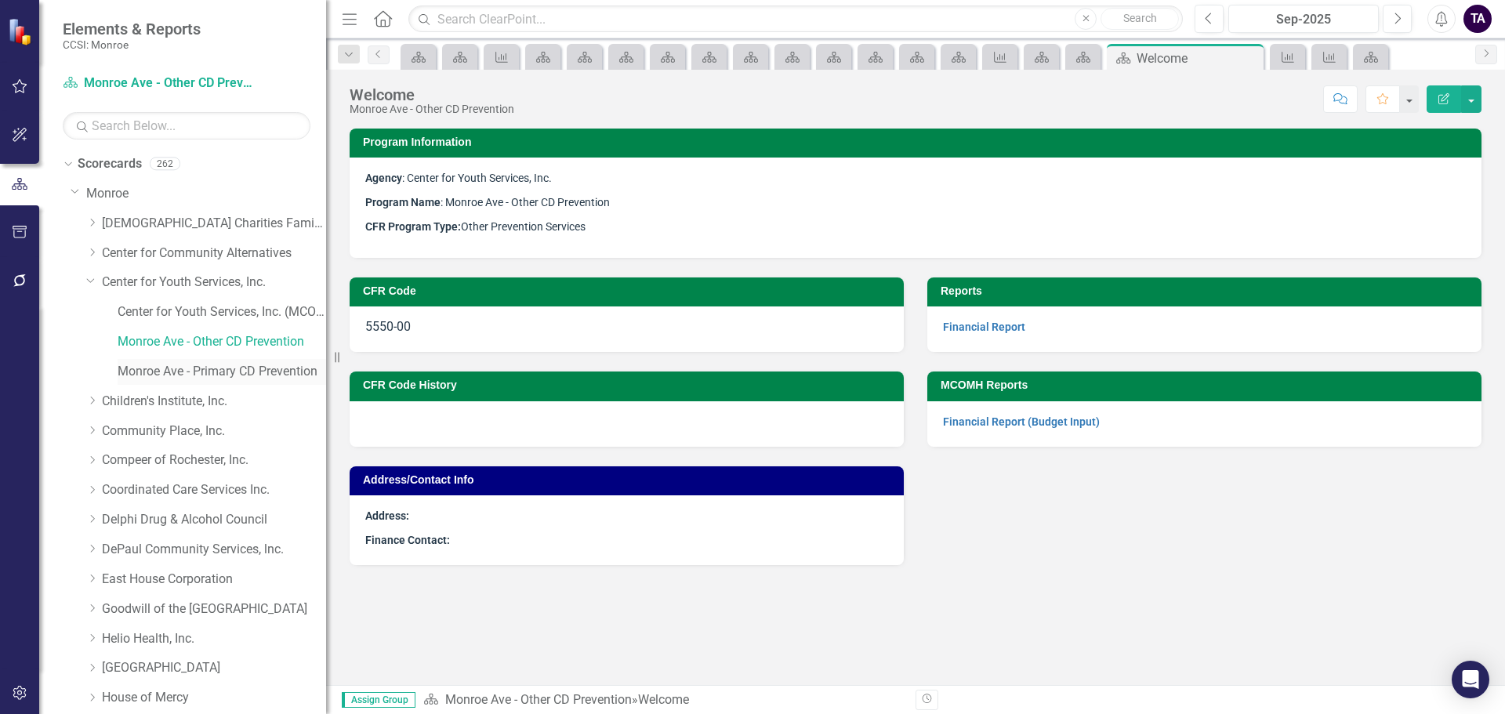
click at [161, 370] on link "Monroe Ave - Primary CD Prevention" at bounding box center [222, 372] width 209 height 18
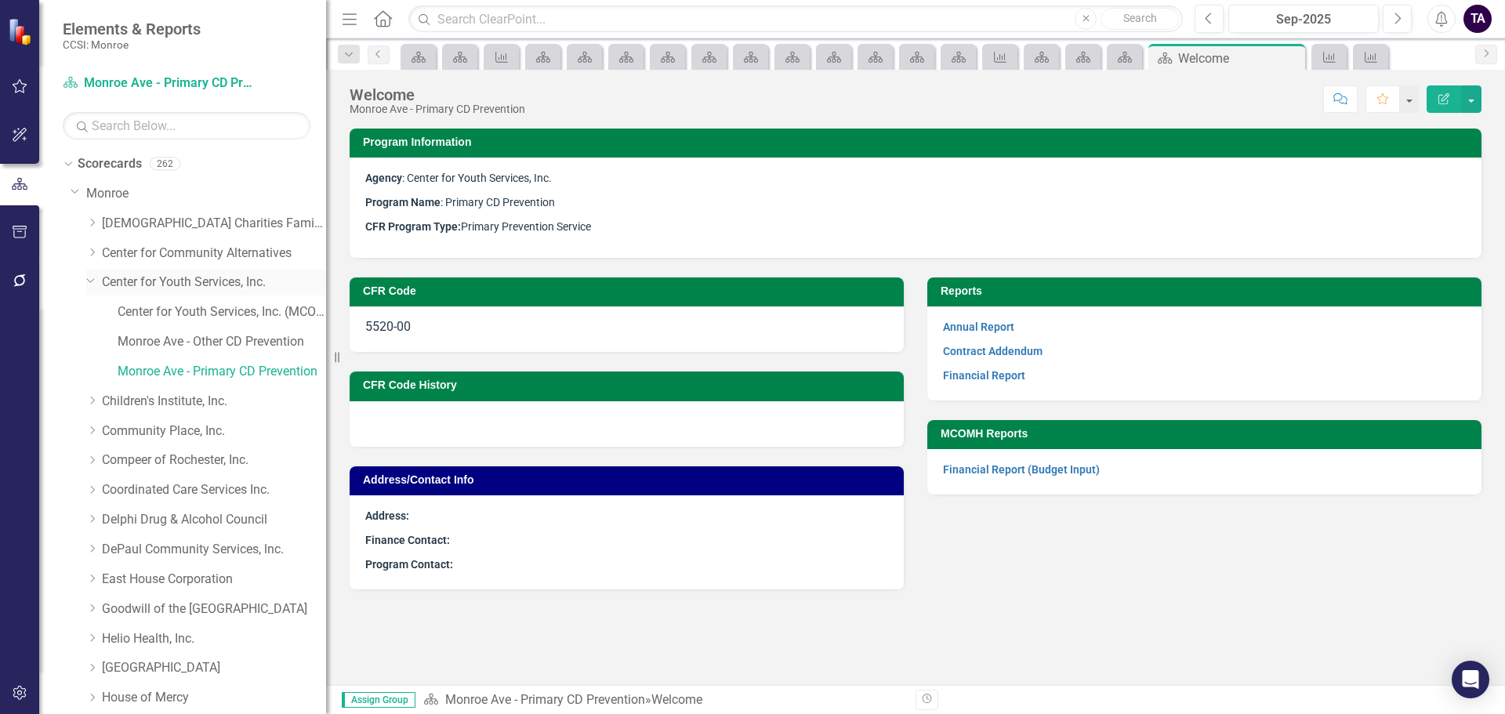
click at [90, 278] on icon "Dropdown" at bounding box center [90, 280] width 9 height 12
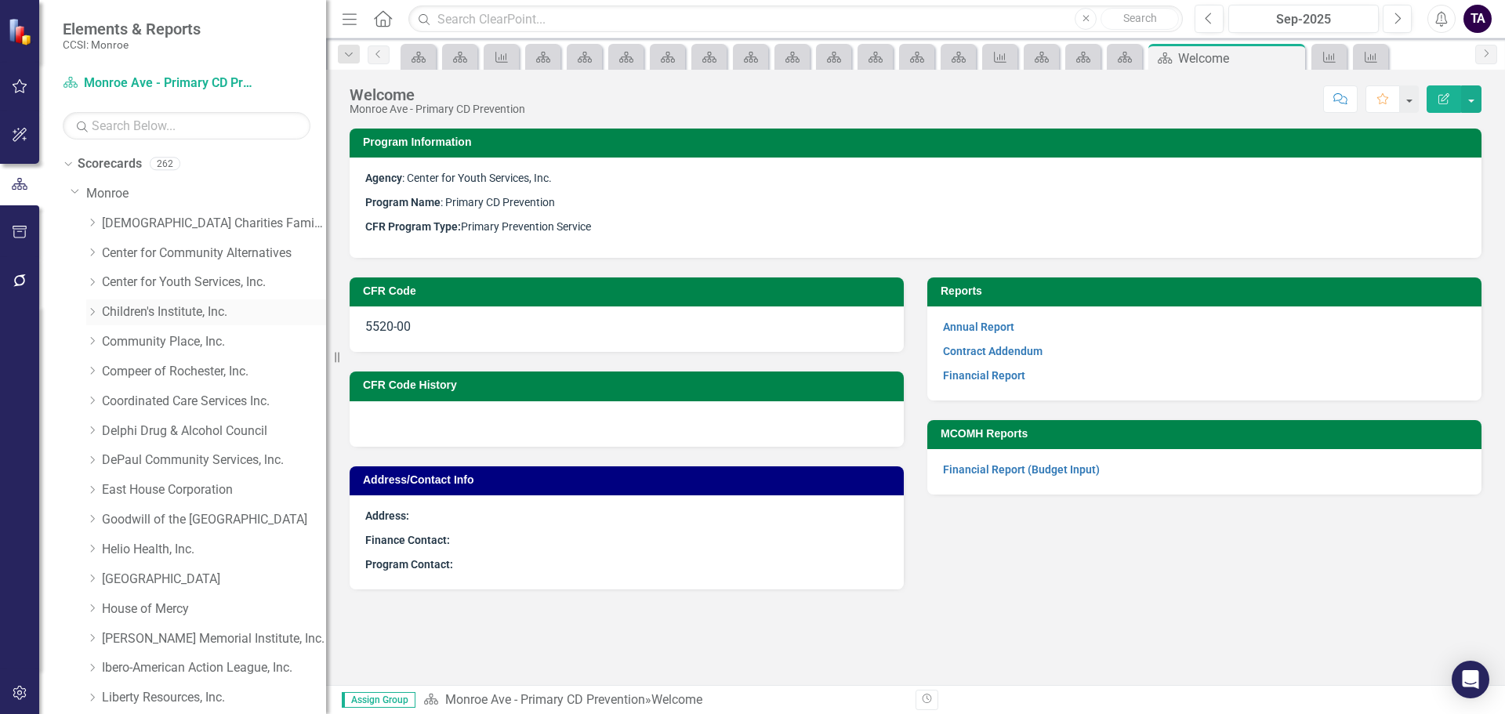
click at [90, 314] on icon "Dropdown" at bounding box center [92, 311] width 12 height 9
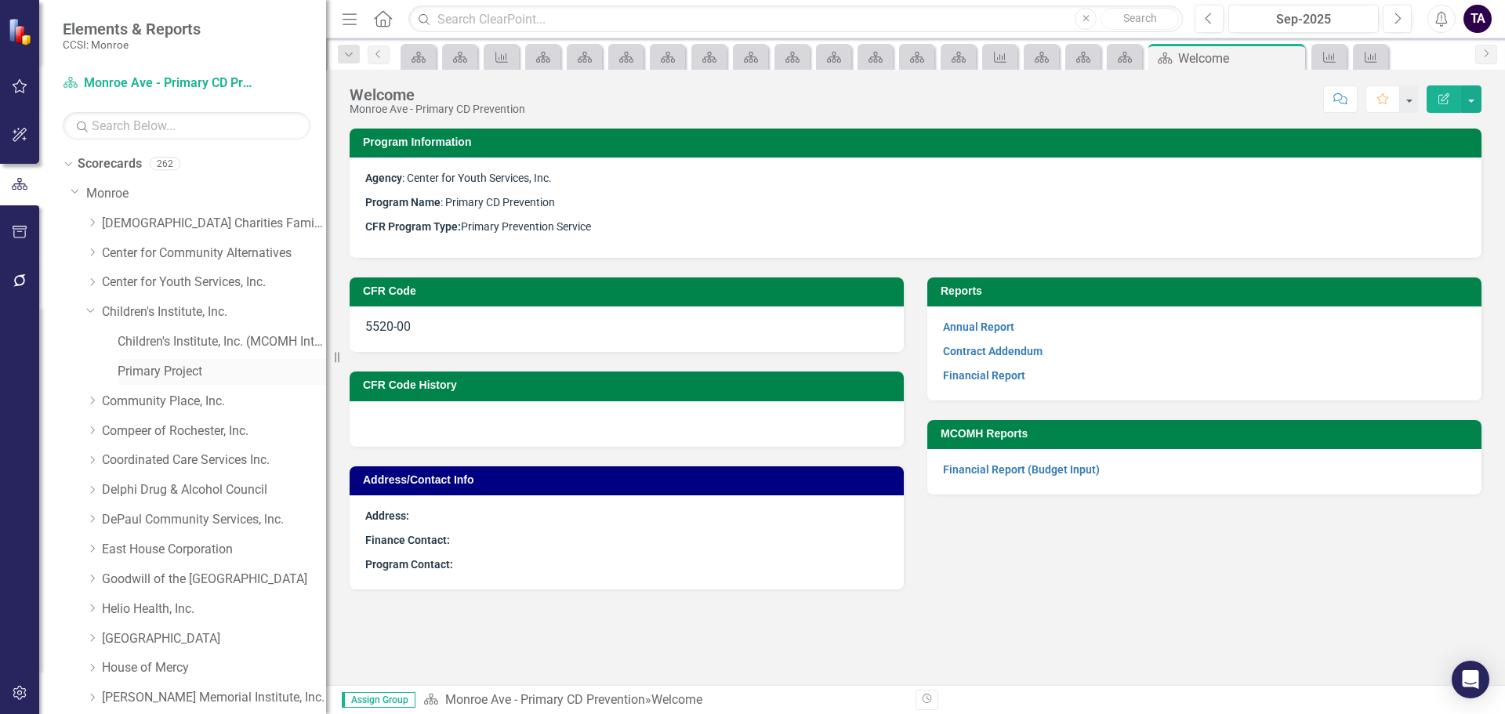
click at [139, 373] on link "Primary Project" at bounding box center [222, 372] width 209 height 18
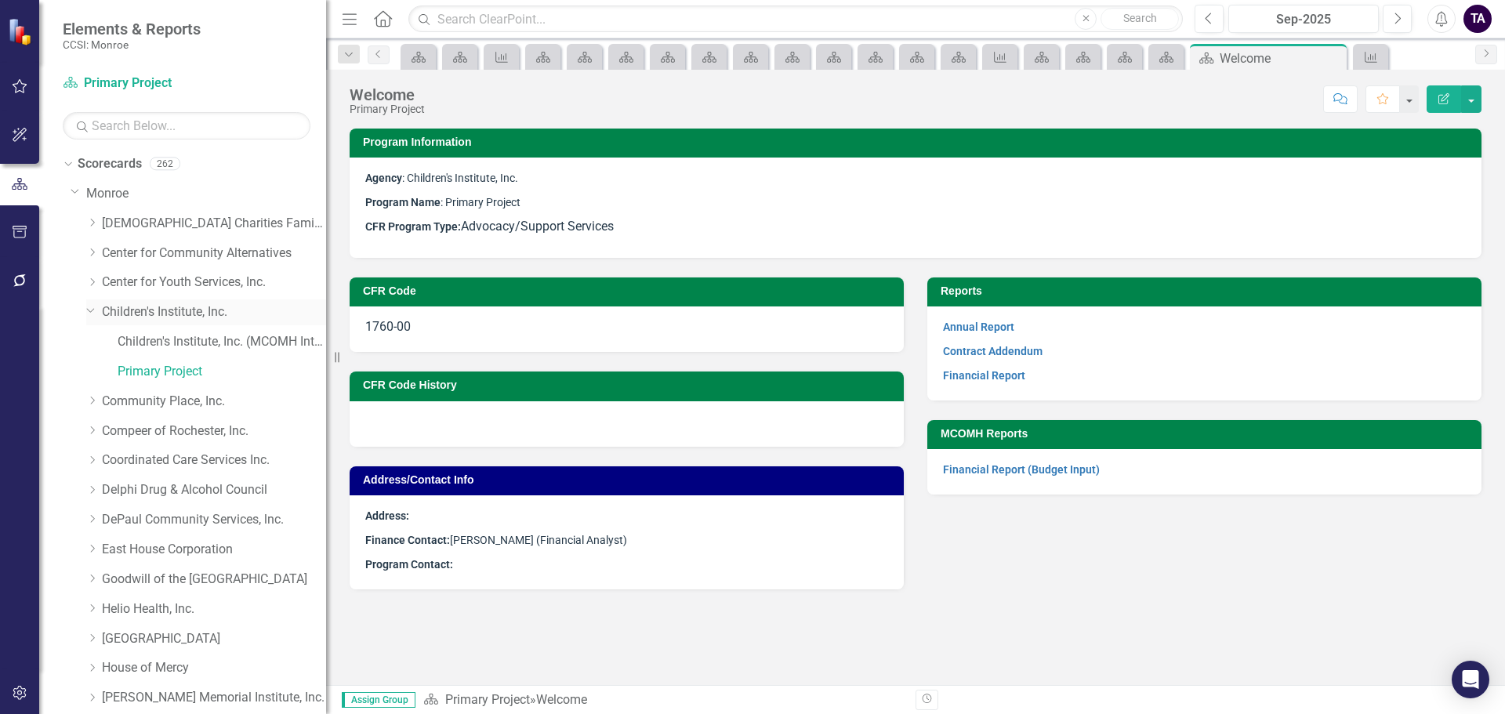
click at [89, 308] on icon "Dropdown" at bounding box center [90, 309] width 9 height 12
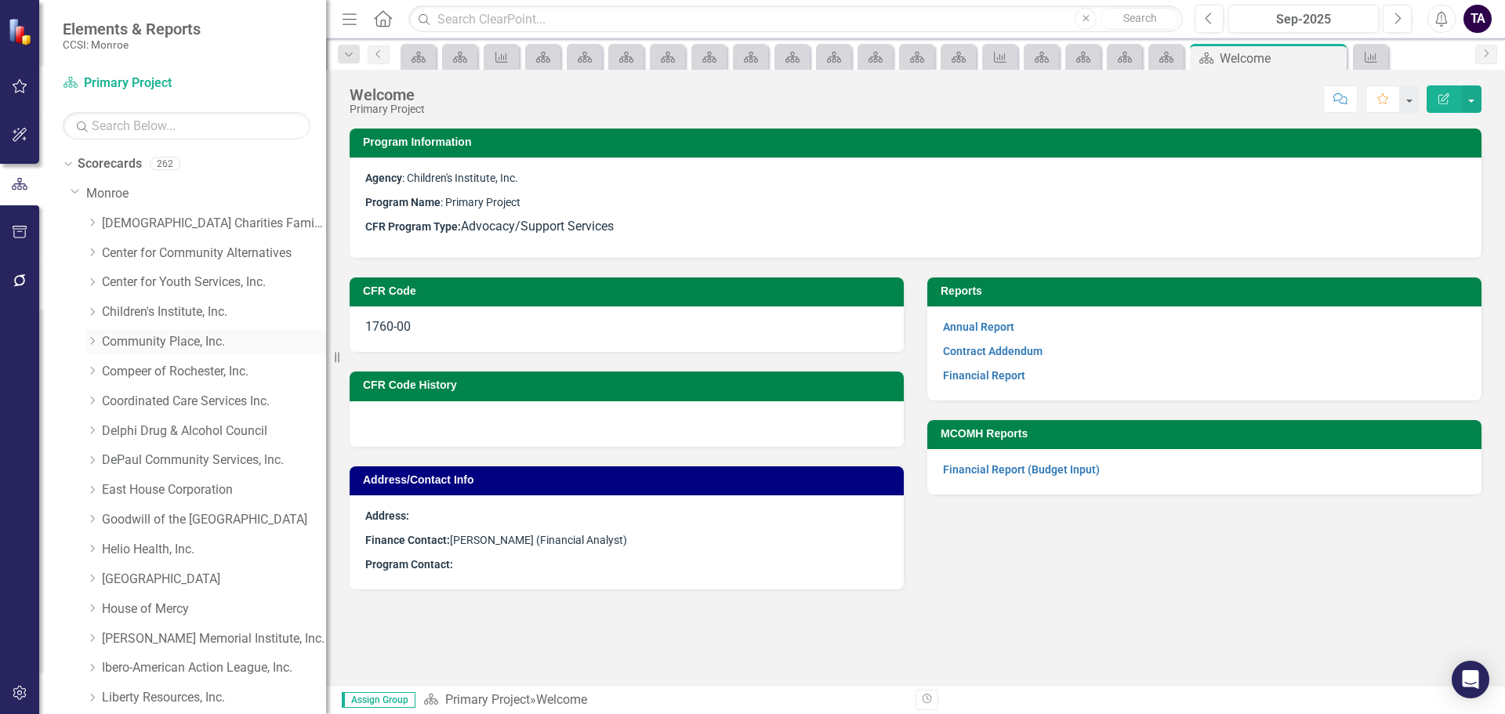
click at [89, 342] on icon "Dropdown" at bounding box center [92, 340] width 12 height 9
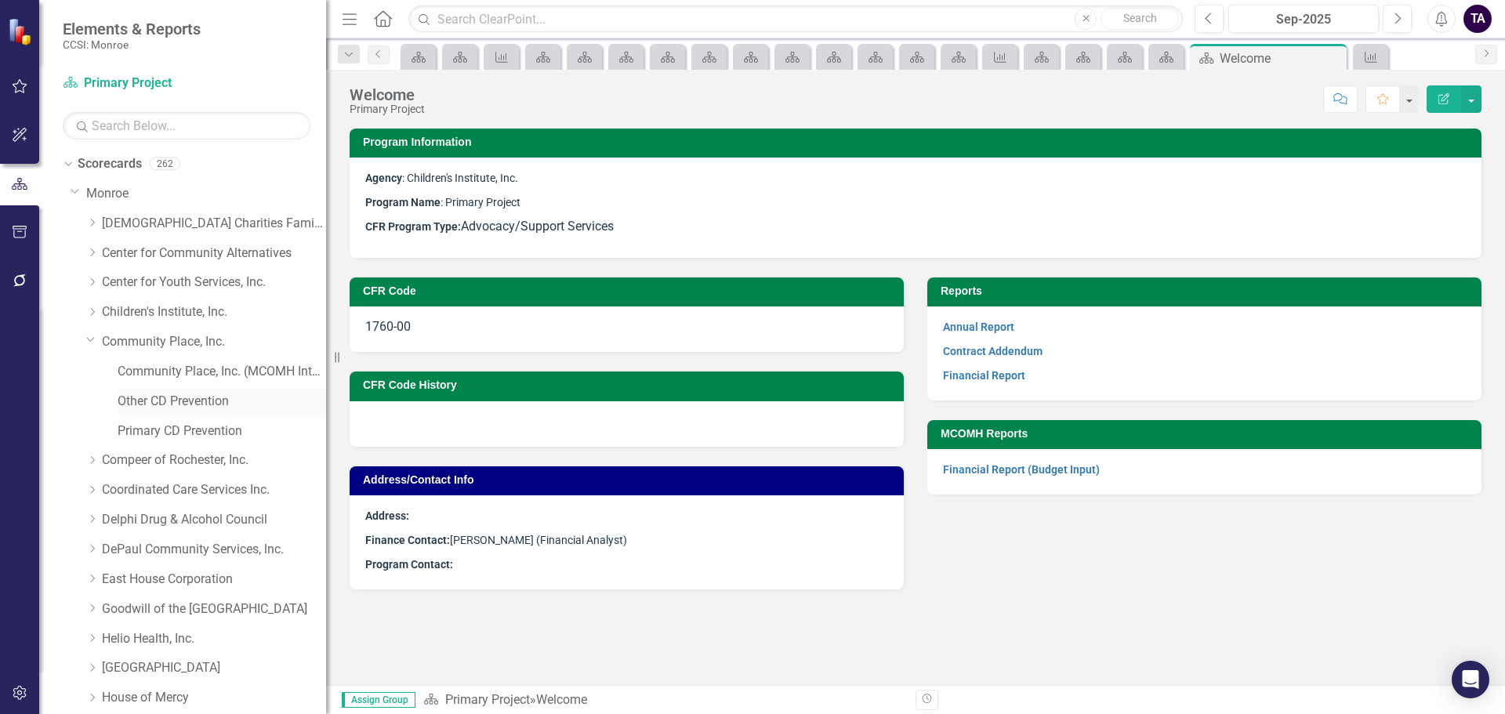
click at [137, 405] on link "Other CD Prevention" at bounding box center [222, 402] width 209 height 18
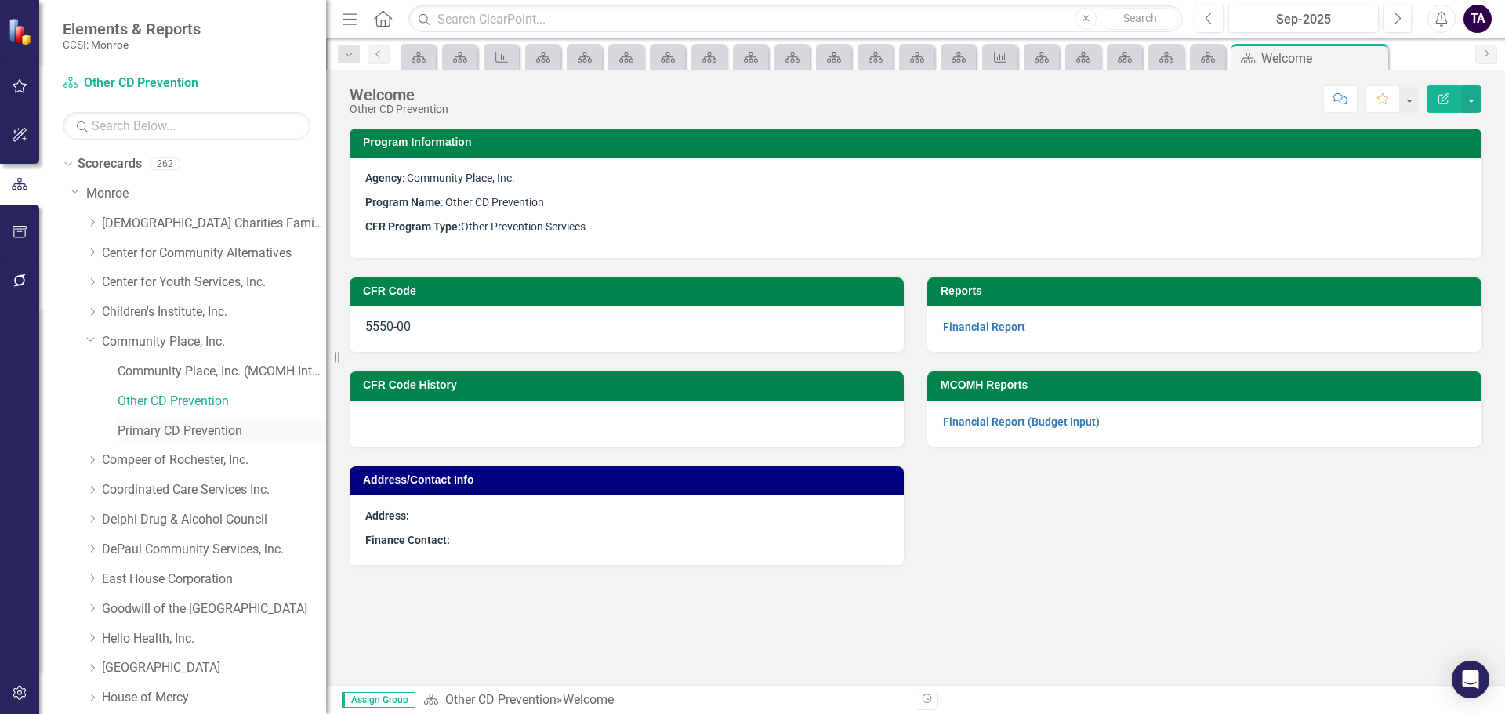
click at [140, 429] on link "Primary CD Prevention" at bounding box center [222, 432] width 209 height 18
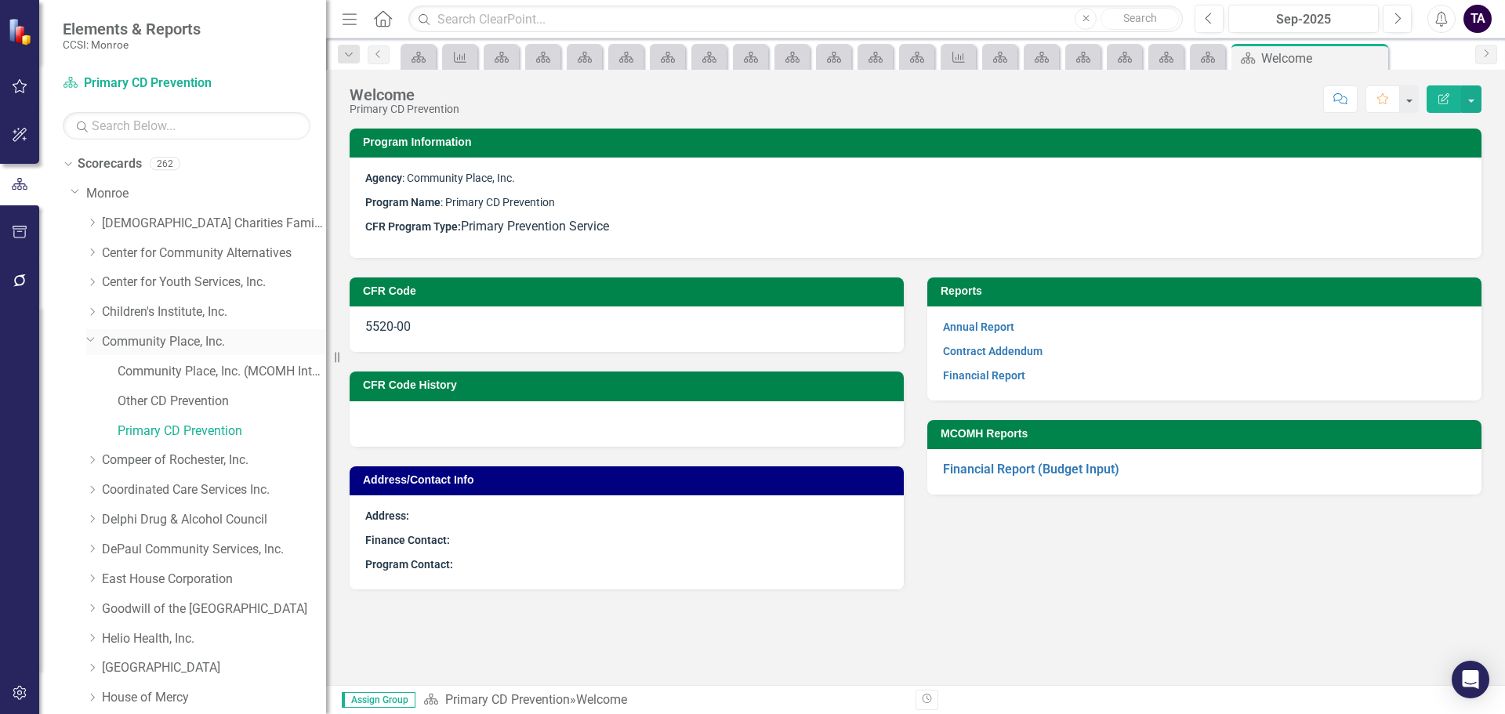
click at [89, 342] on icon "Dropdown" at bounding box center [90, 339] width 9 height 12
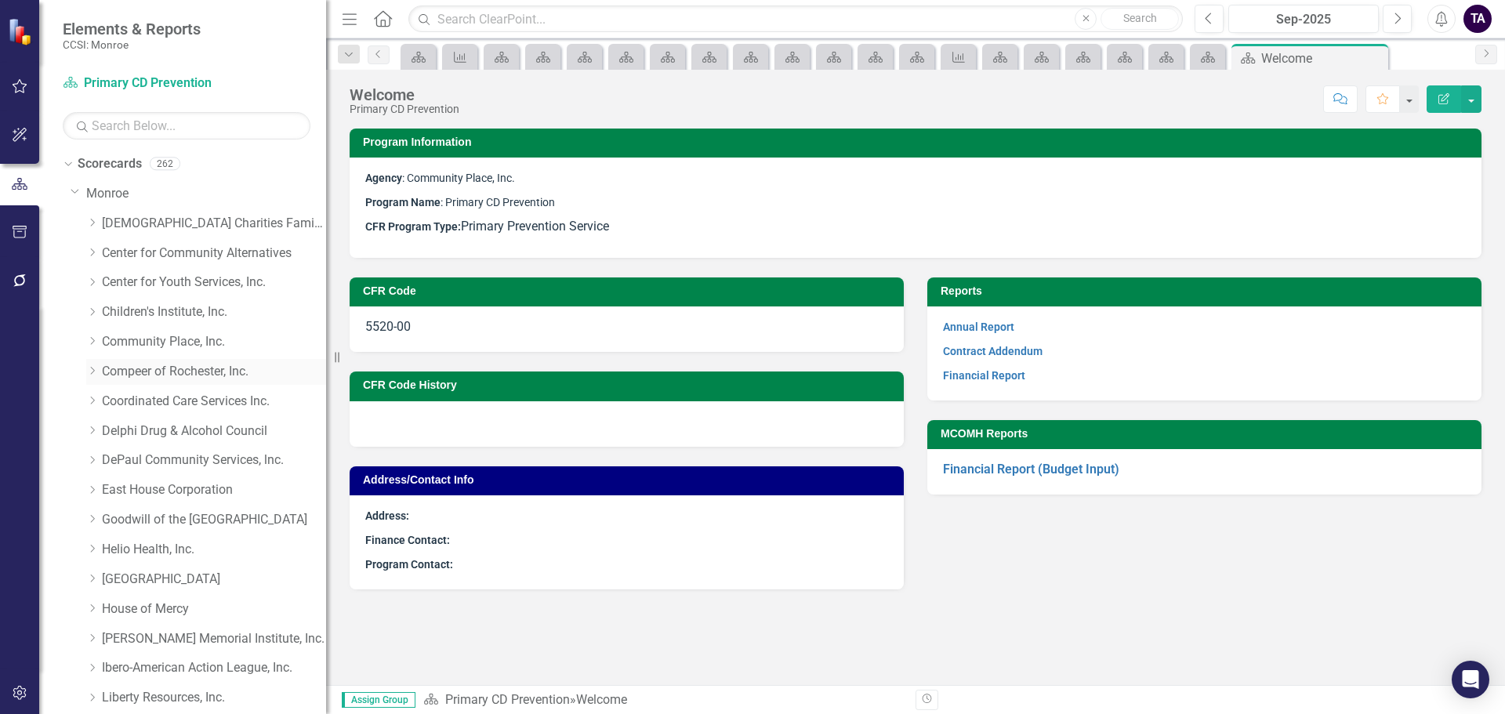
click at [90, 372] on icon "Dropdown" at bounding box center [92, 370] width 12 height 9
click at [129, 427] on link "Compeer Adult 1:1" at bounding box center [222, 432] width 209 height 18
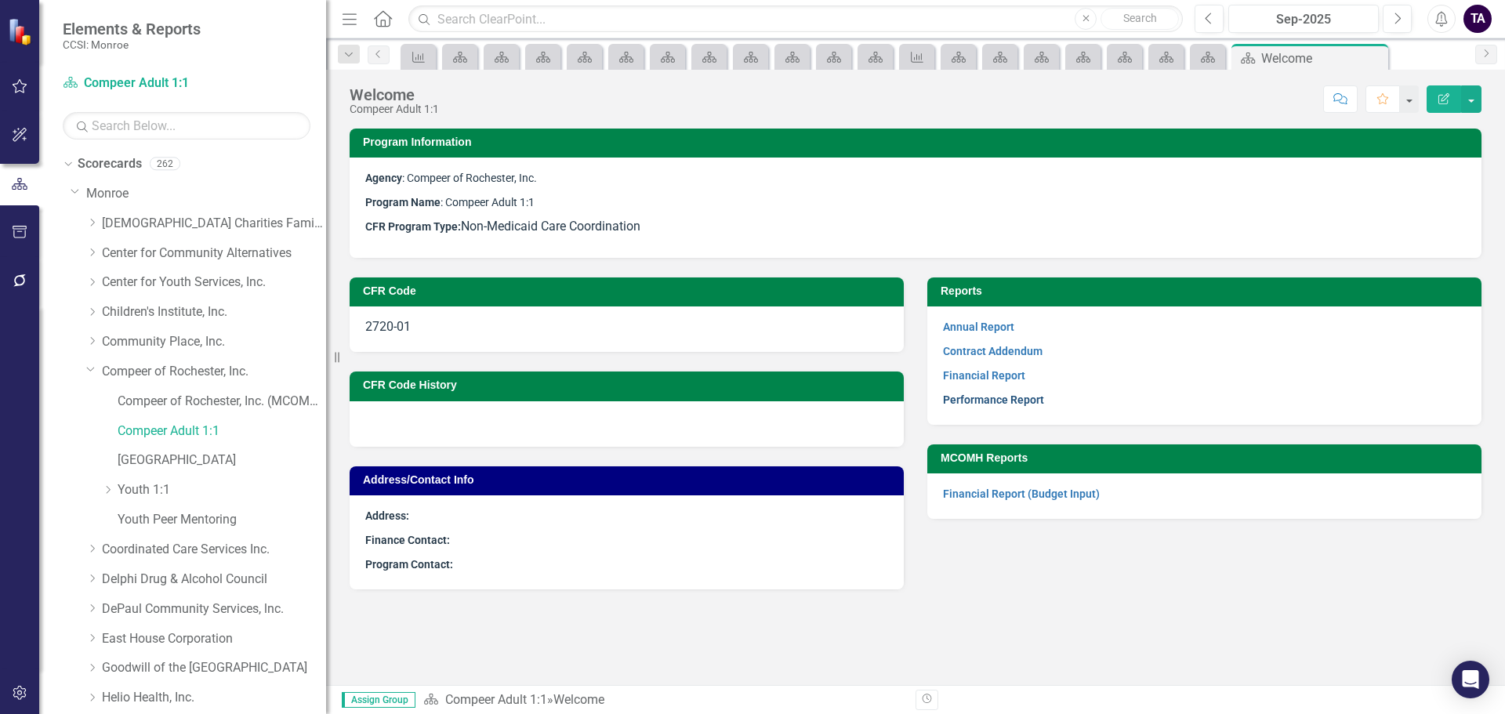
click at [987, 397] on link "Performance Report" at bounding box center [993, 400] width 101 height 13
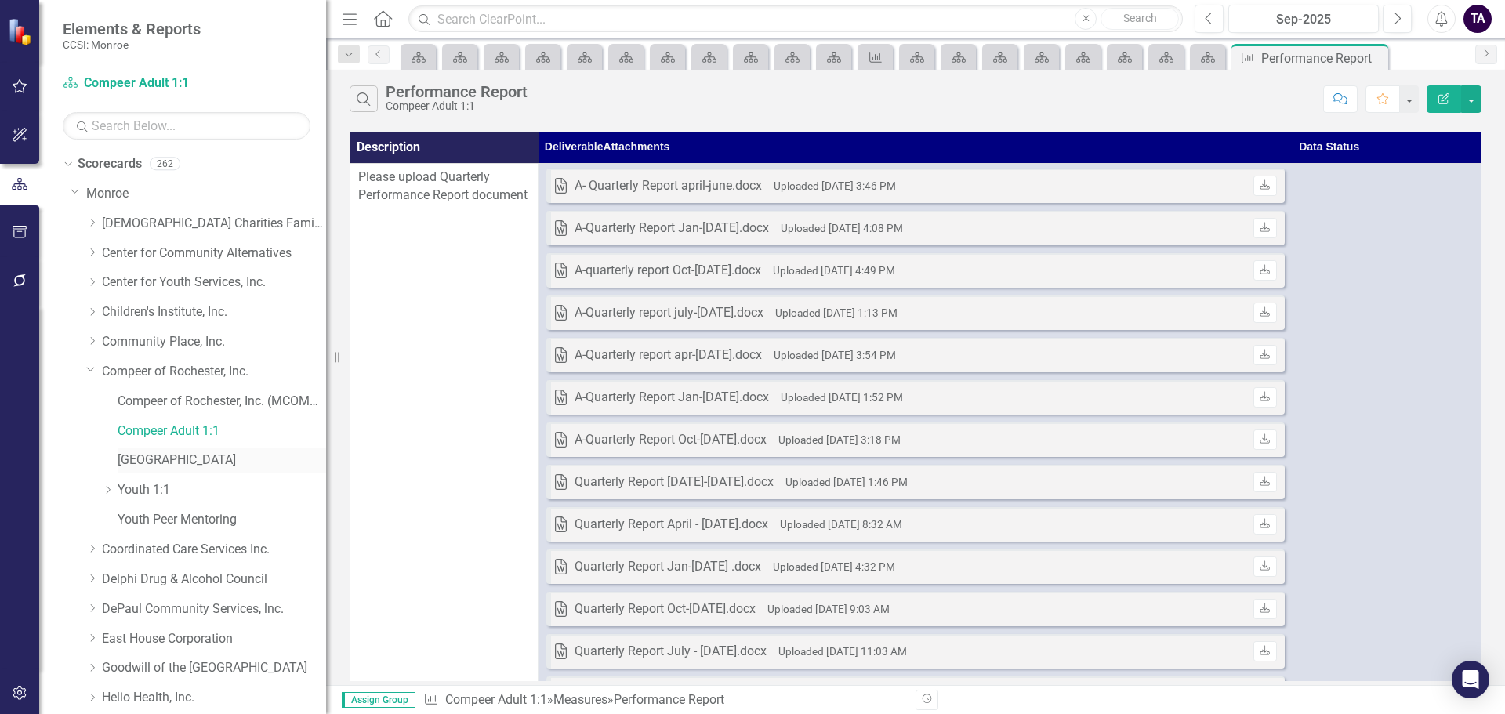
click at [163, 464] on link "[GEOGRAPHIC_DATA]" at bounding box center [222, 461] width 209 height 18
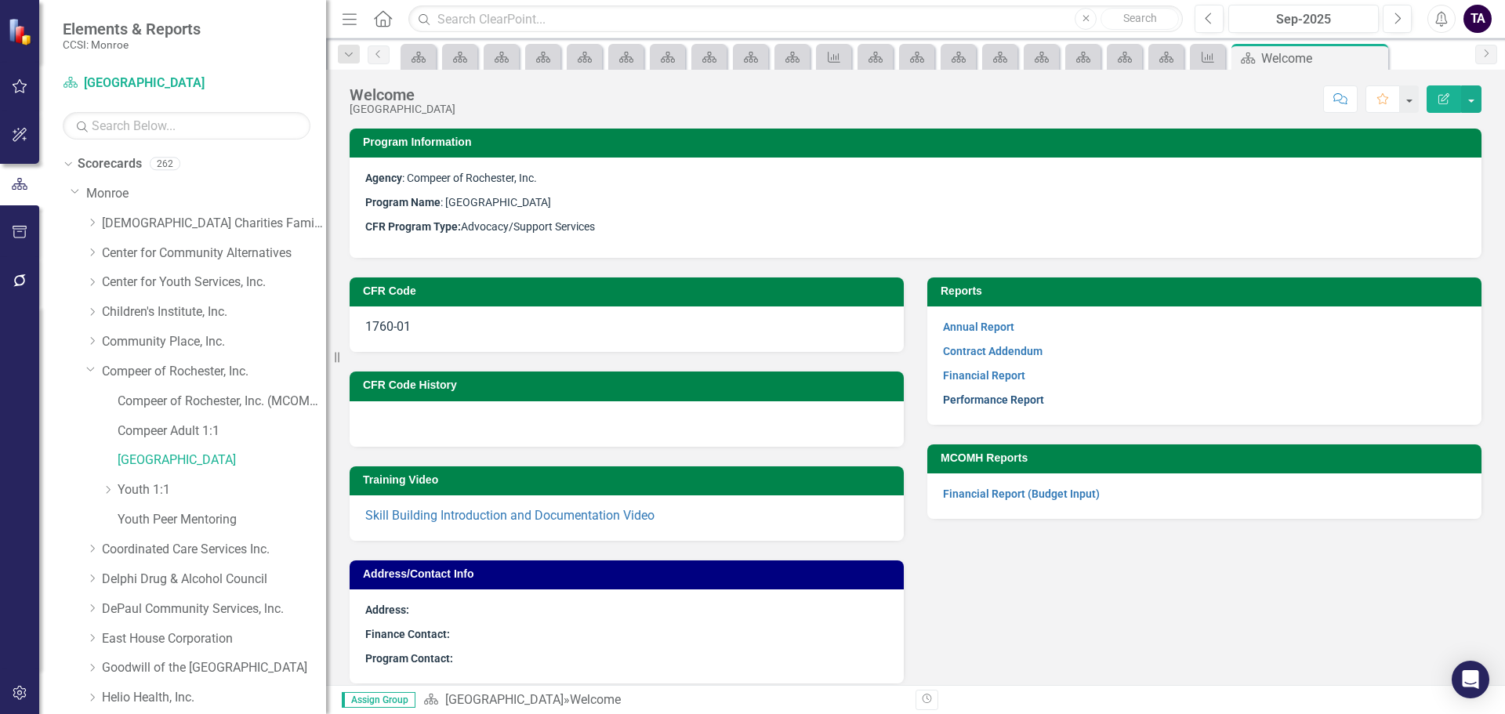
click at [974, 399] on link "Performance Report" at bounding box center [993, 400] width 101 height 13
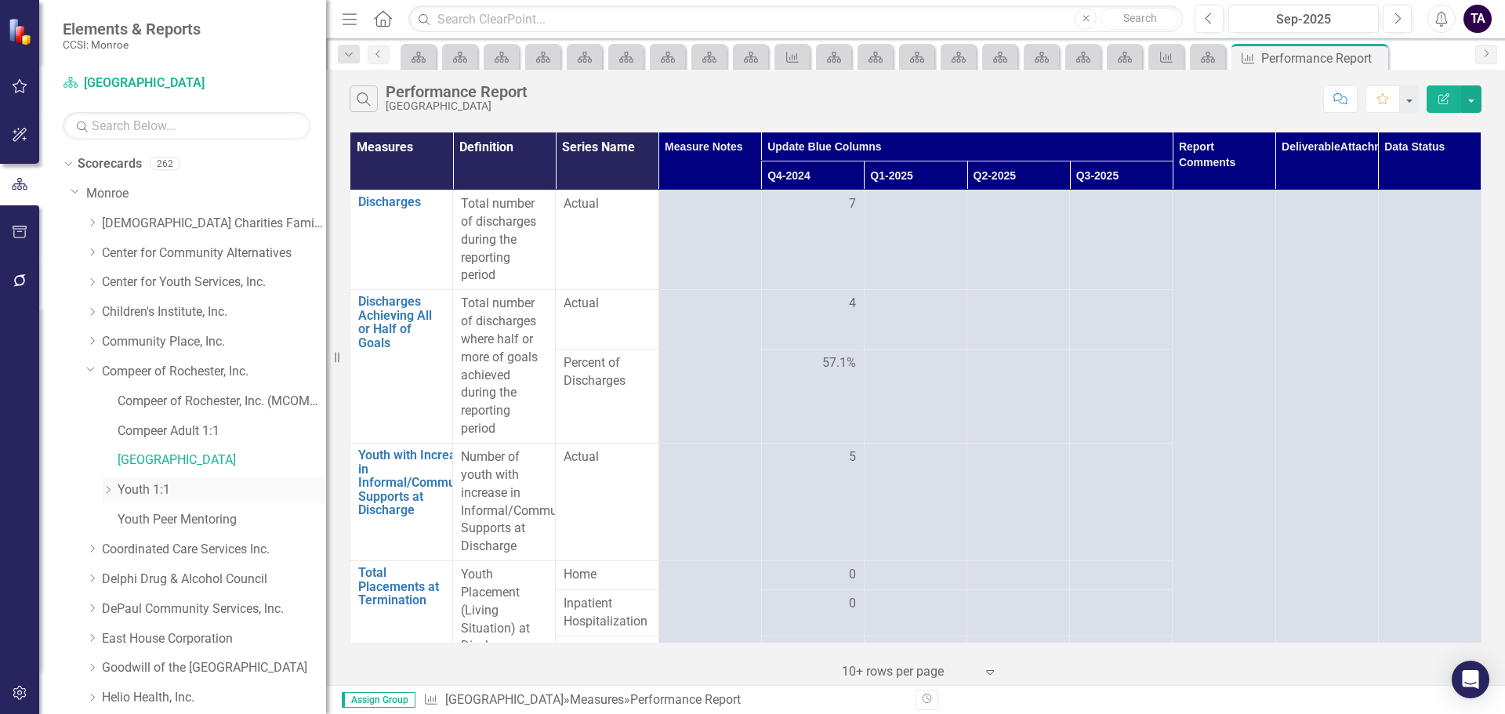
click at [126, 487] on link "Youth 1:1" at bounding box center [222, 490] width 209 height 18
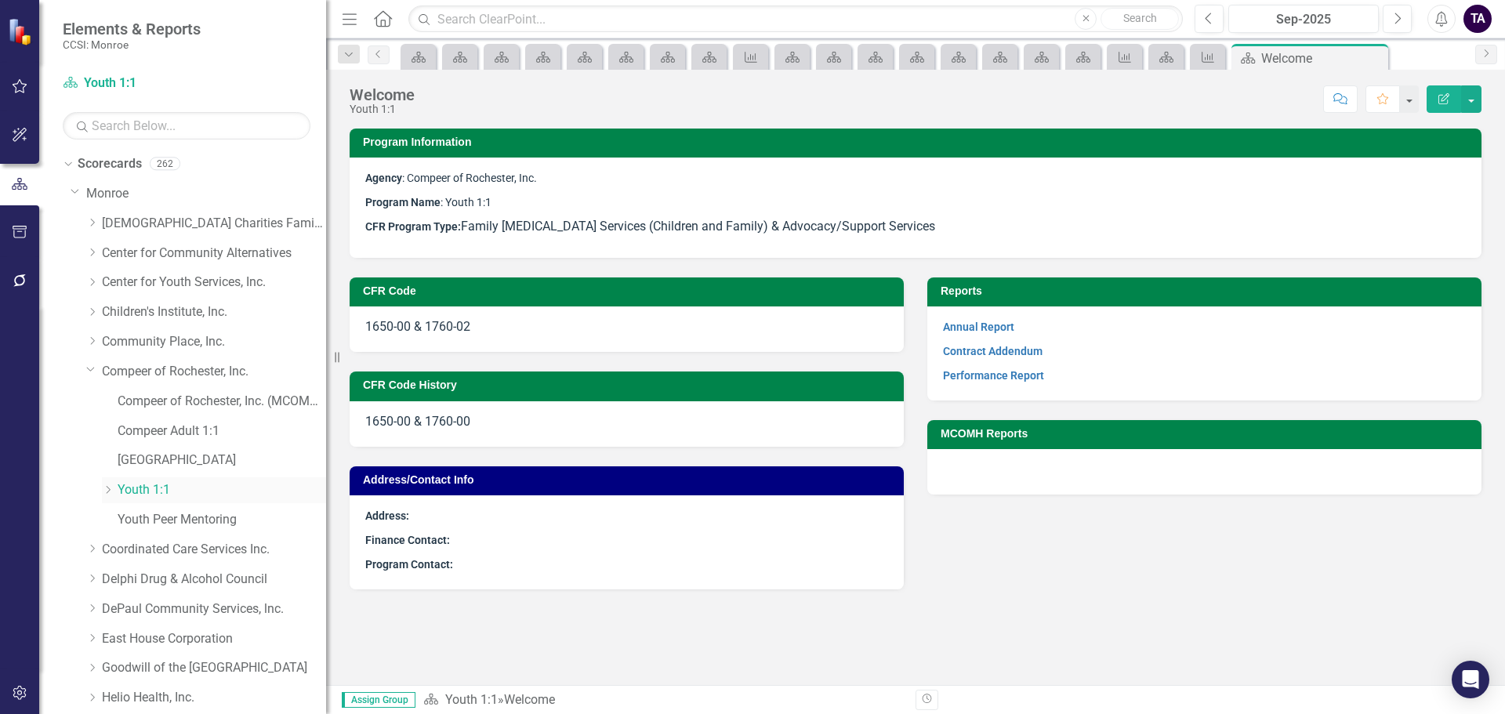
click at [109, 486] on icon "Dropdown" at bounding box center [108, 489] width 12 height 9
click at [1004, 379] on link "Performance Report" at bounding box center [993, 375] width 101 height 13
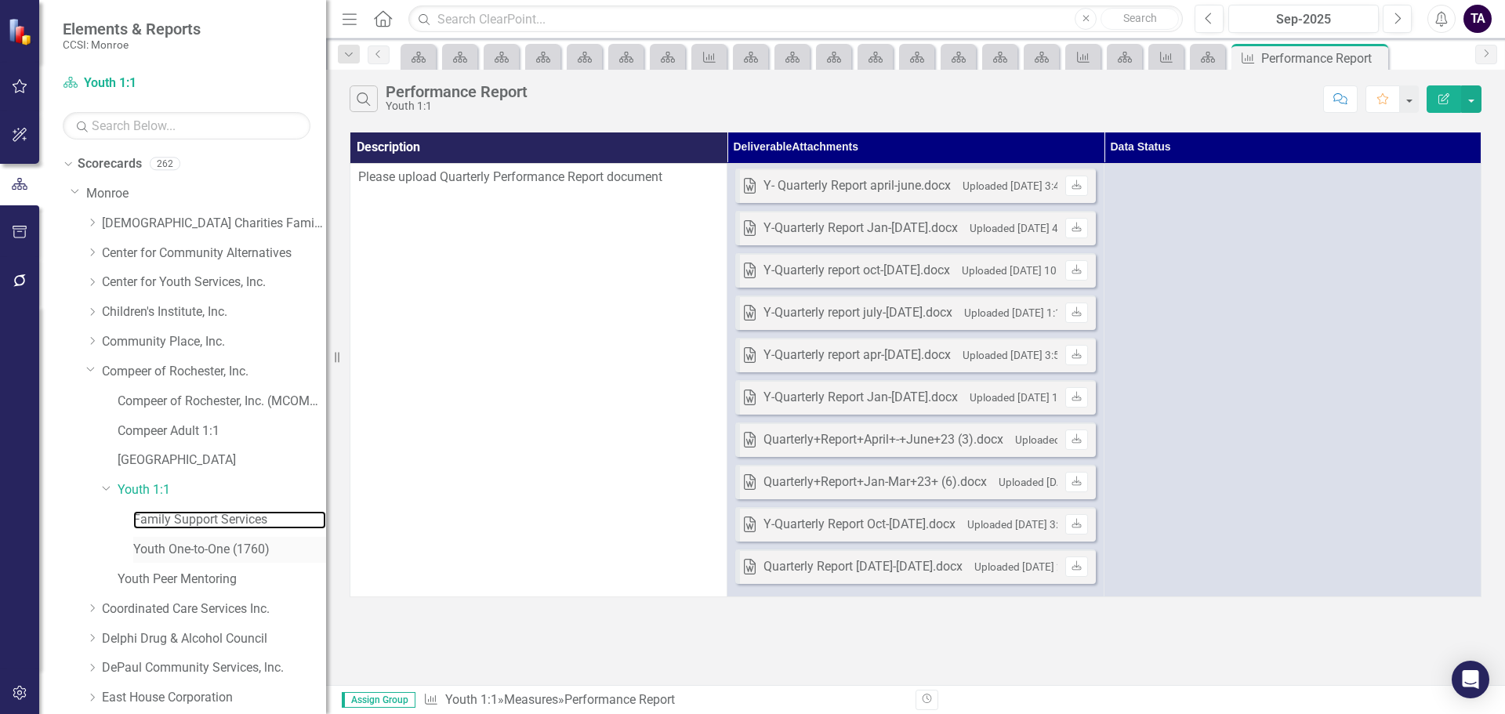
drag, startPoint x: 205, startPoint y: 512, endPoint x: 205, endPoint y: 548, distance: 36.1
click at [205, 512] on link "Family Support Services" at bounding box center [229, 520] width 193 height 18
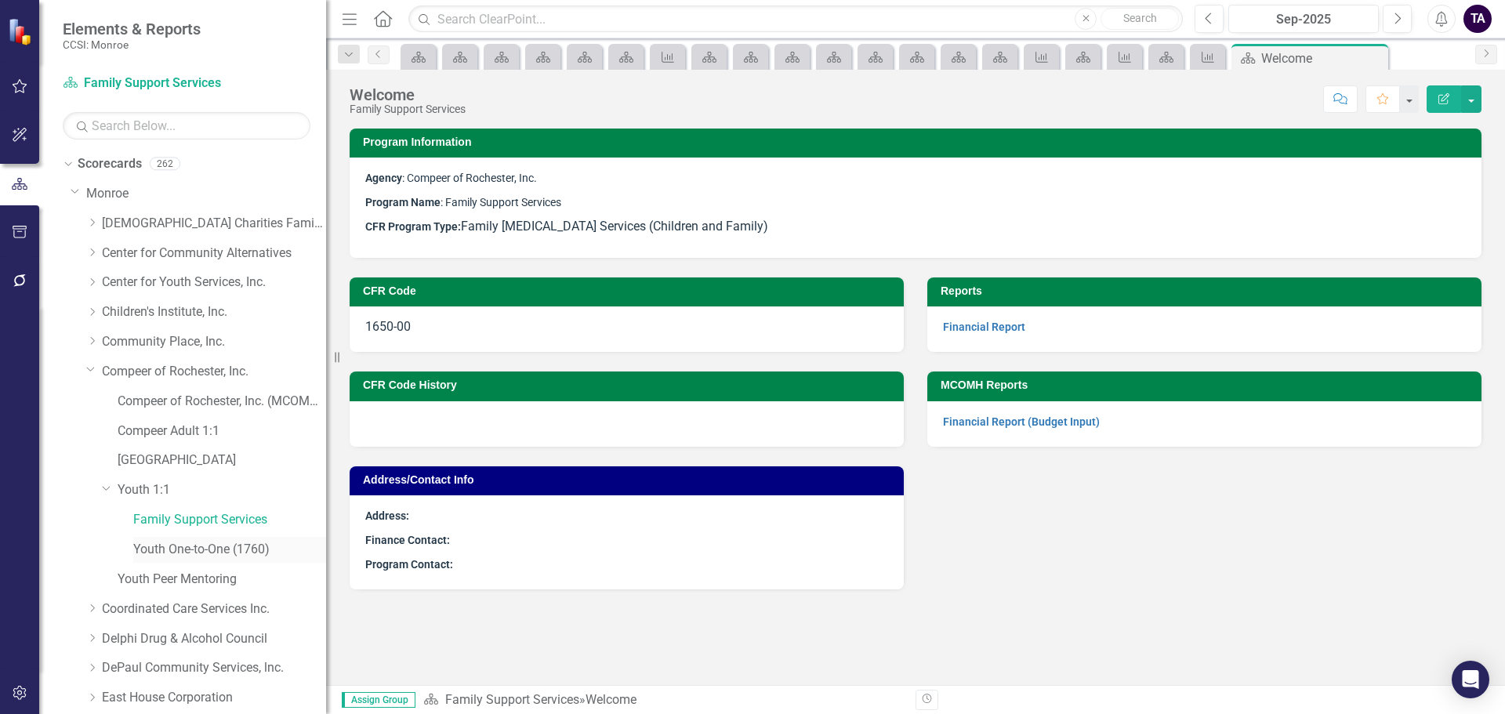
click at [205, 548] on link "Youth One-to-One (1760)" at bounding box center [229, 550] width 193 height 18
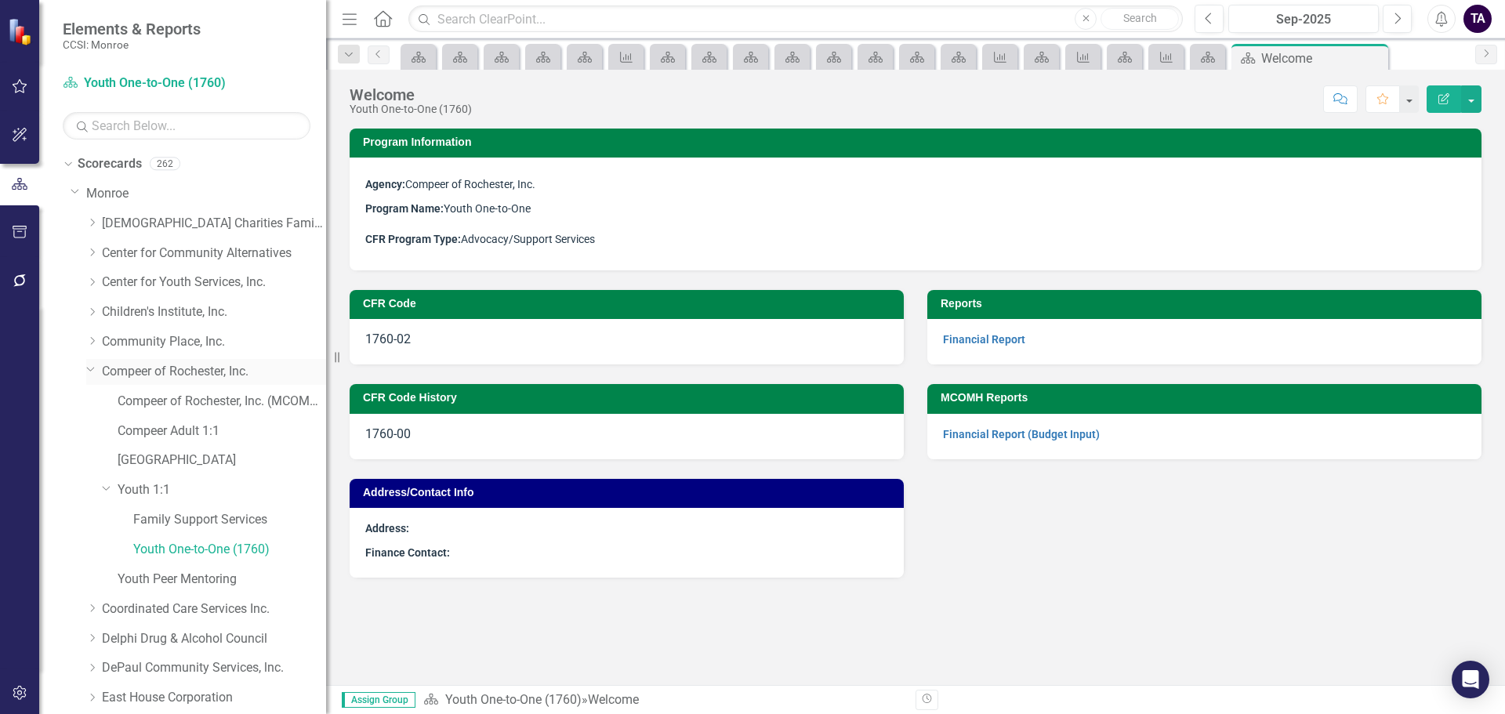
click at [90, 369] on icon "Dropdown" at bounding box center [90, 369] width 9 height 12
click at [90, 394] on div "Dropdown Coordinated Care Services Inc." at bounding box center [206, 402] width 240 height 26
click at [91, 402] on icon "Dropdown" at bounding box center [92, 400] width 12 height 9
click at [168, 451] on div "Local Government Unit (LGU)" at bounding box center [222, 461] width 209 height 26
click at [173, 456] on link "Local Government Unit (LGU)" at bounding box center [222, 461] width 209 height 18
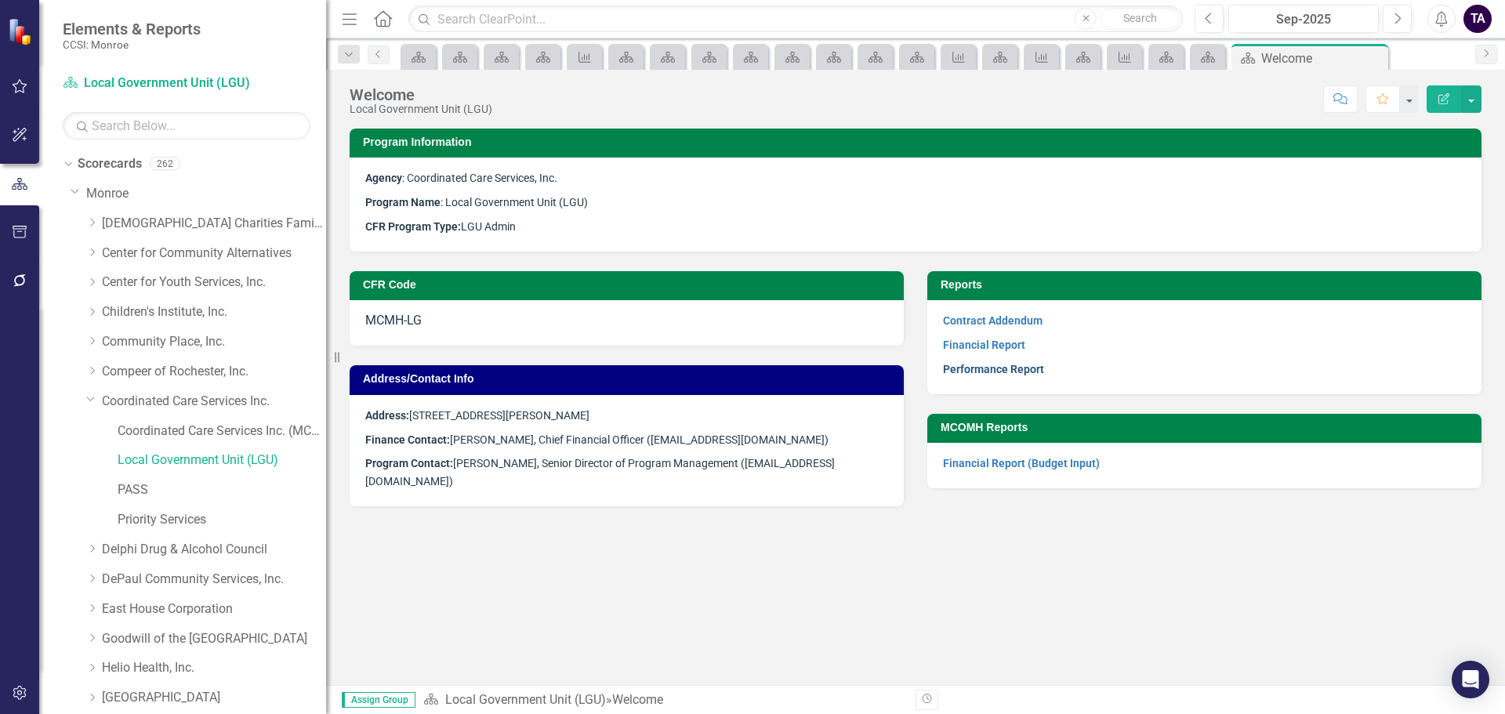
click at [973, 371] on link "Performance Report" at bounding box center [993, 369] width 101 height 13
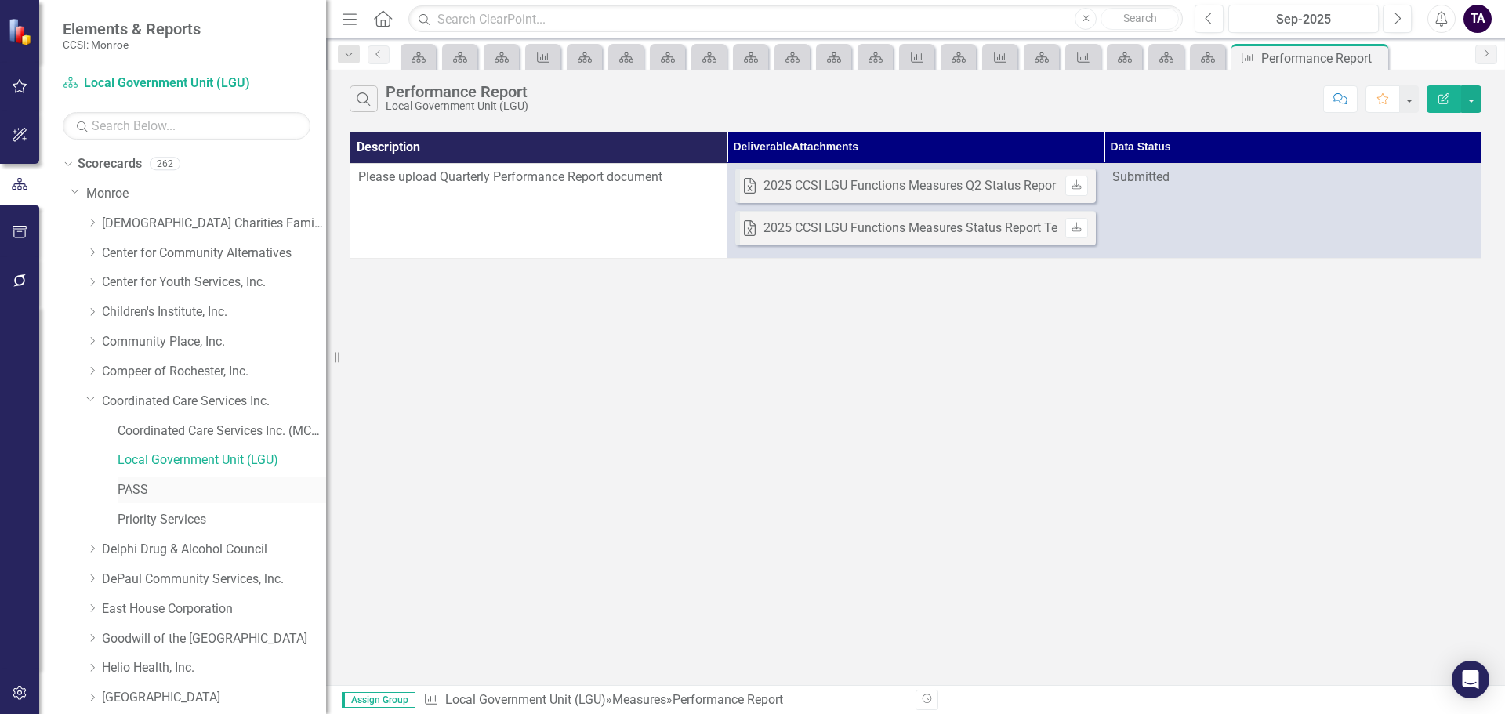
click at [147, 499] on link "PASS" at bounding box center [222, 490] width 209 height 18
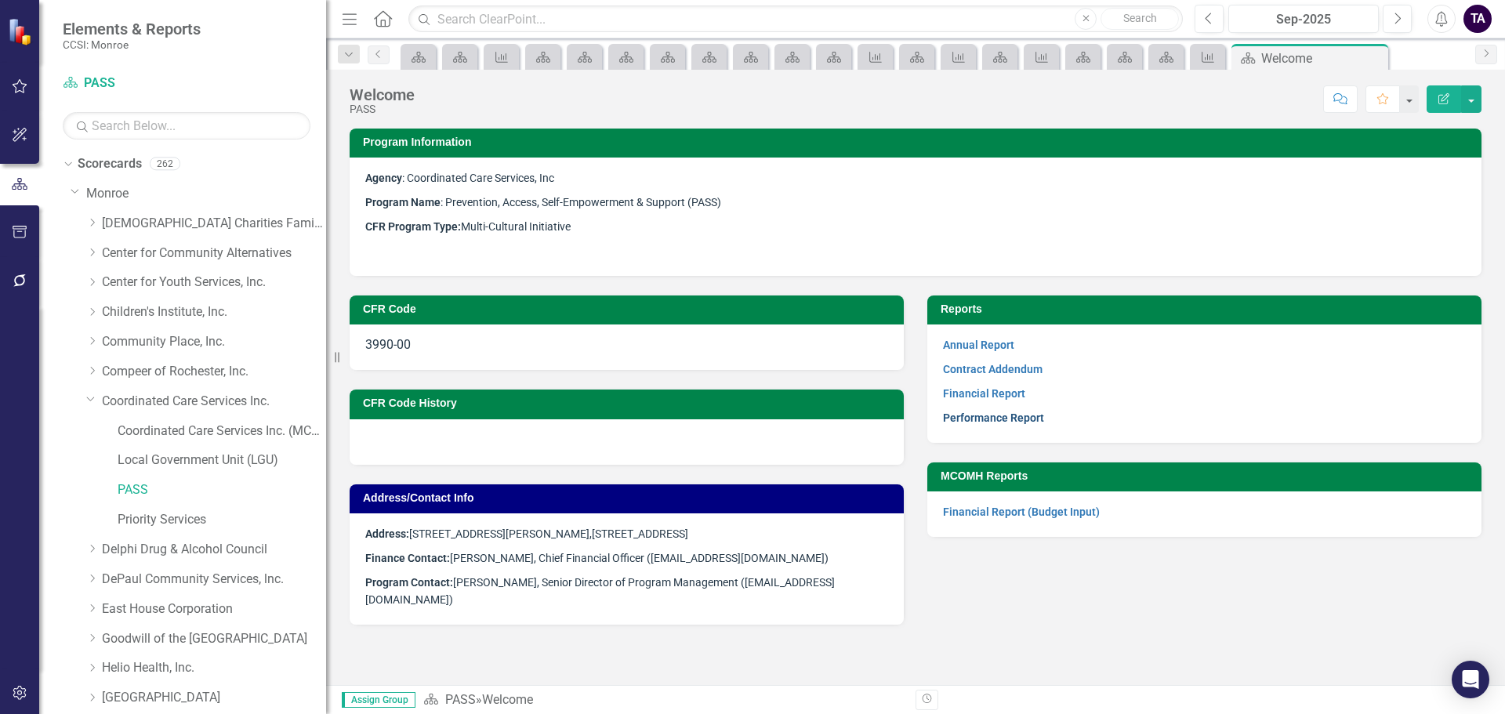
click at [978, 420] on link "Performance Report" at bounding box center [993, 418] width 101 height 13
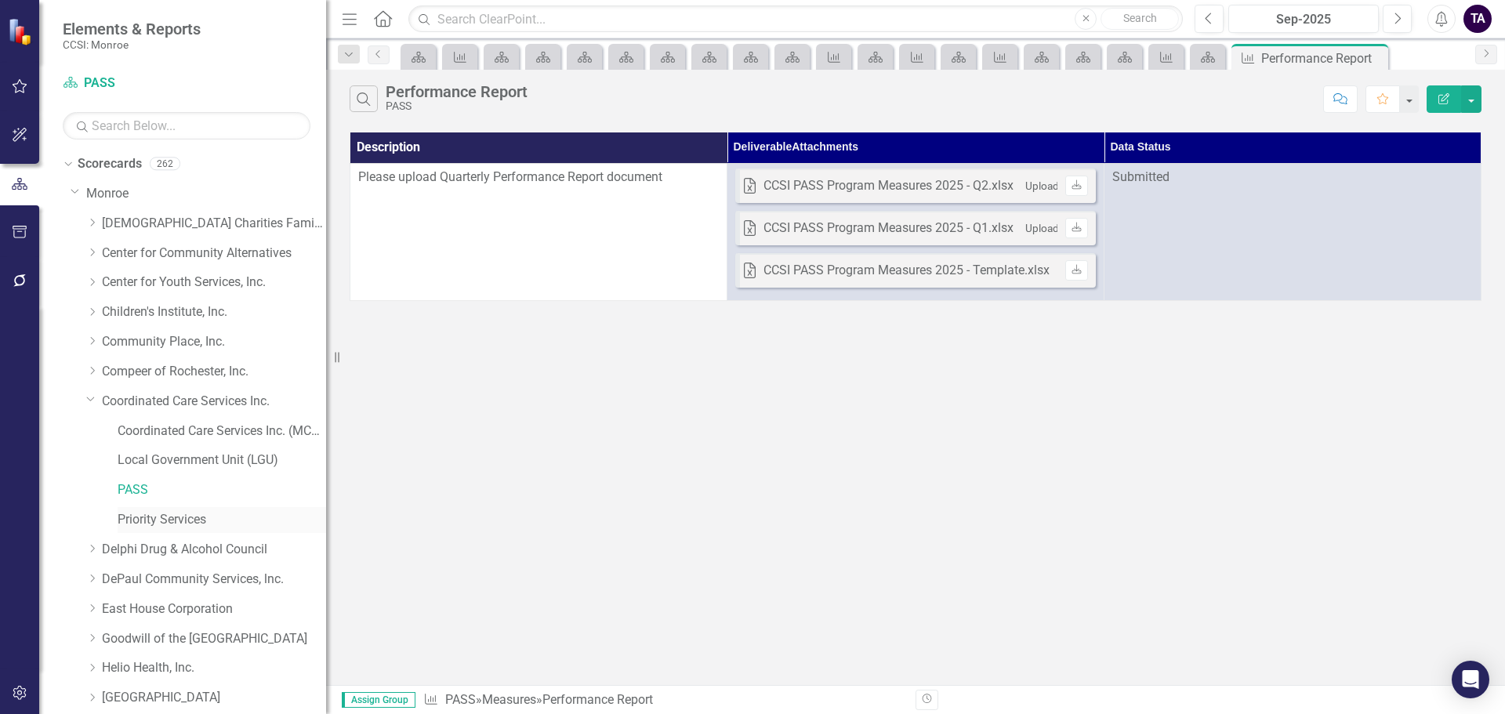
drag, startPoint x: 159, startPoint y: 518, endPoint x: 170, endPoint y: 511, distance: 13.0
click at [159, 518] on link "Priority Services" at bounding box center [222, 520] width 209 height 18
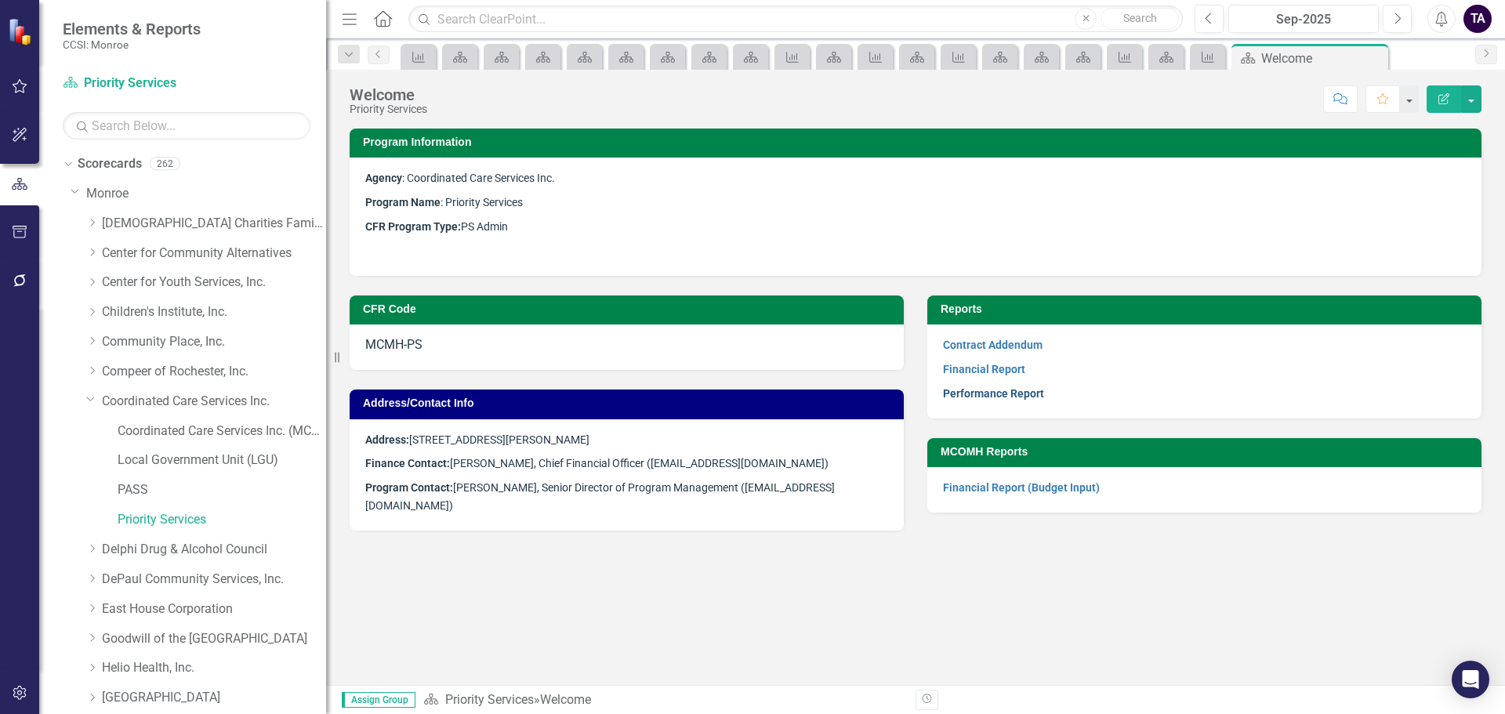
click at [989, 388] on link "Performance Report" at bounding box center [993, 393] width 101 height 13
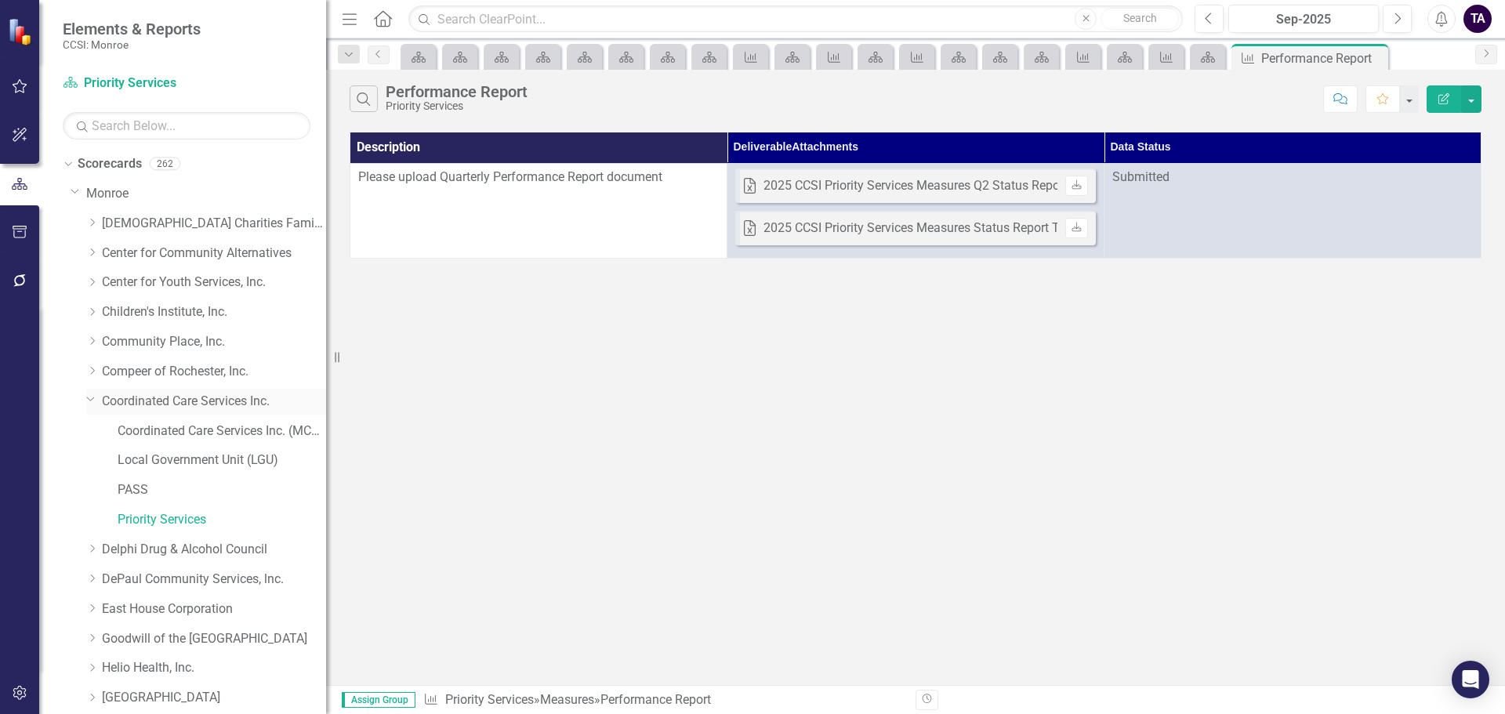
click at [98, 402] on div "Dropdown" at bounding box center [94, 401] width 16 height 8
click at [97, 430] on icon "Dropdown" at bounding box center [92, 430] width 12 height 9
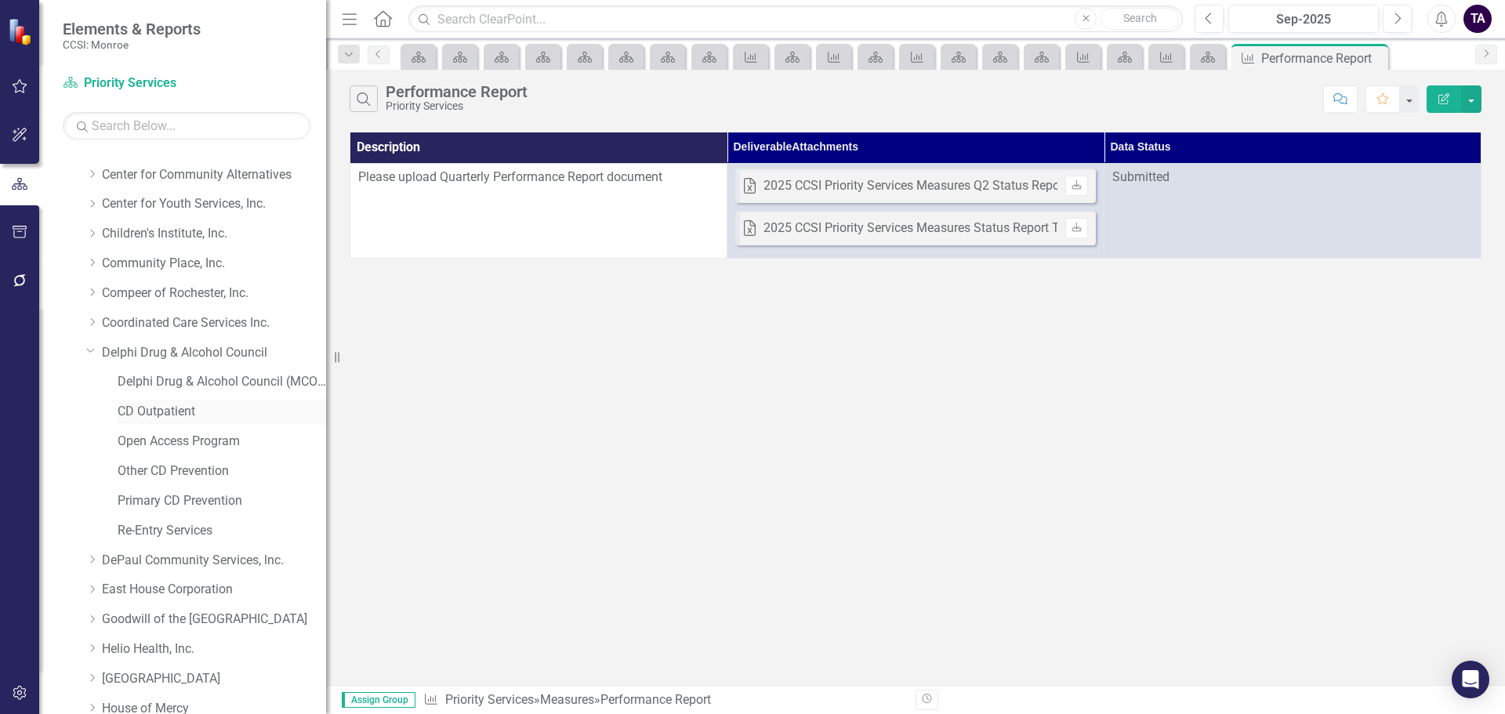
click at [142, 413] on link "CD Outpatient" at bounding box center [222, 412] width 209 height 18
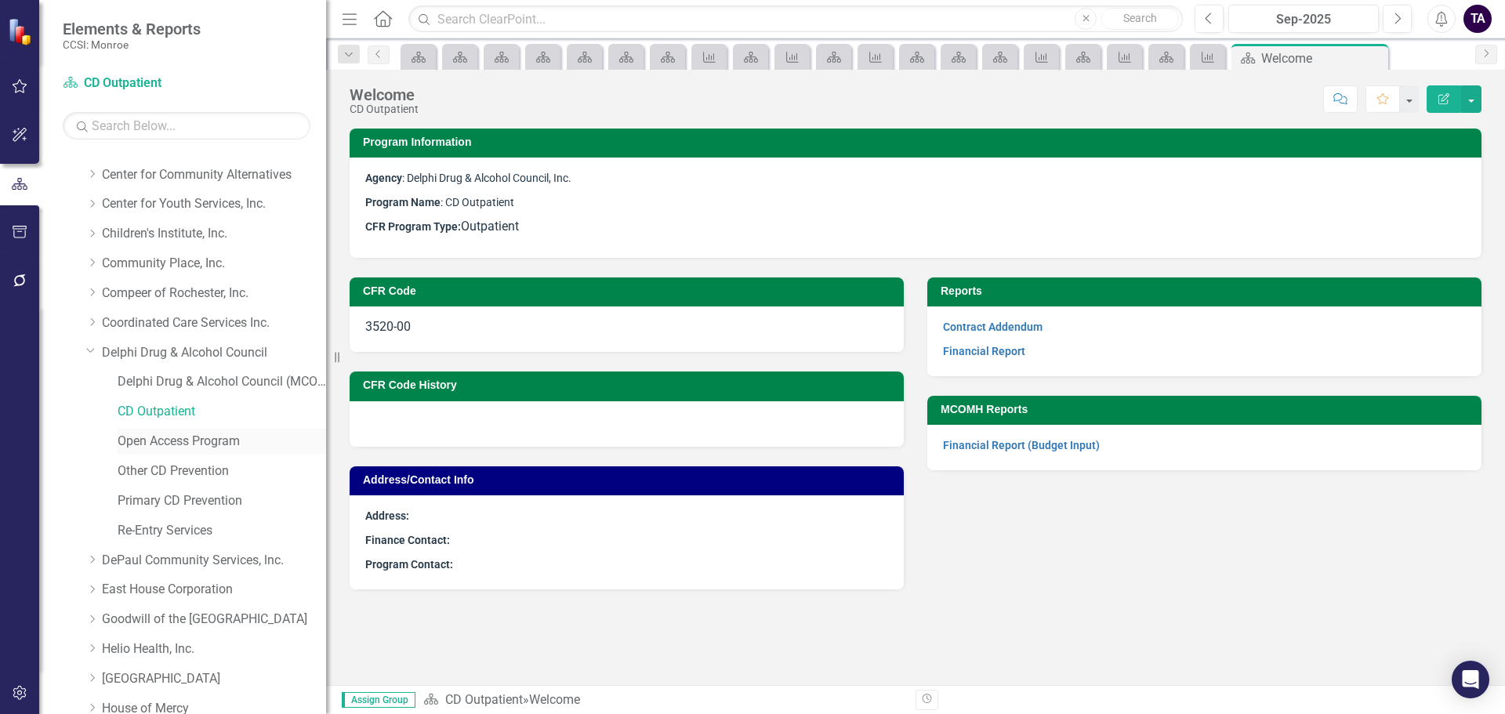
click at [169, 439] on link "Open Access Program" at bounding box center [222, 442] width 209 height 18
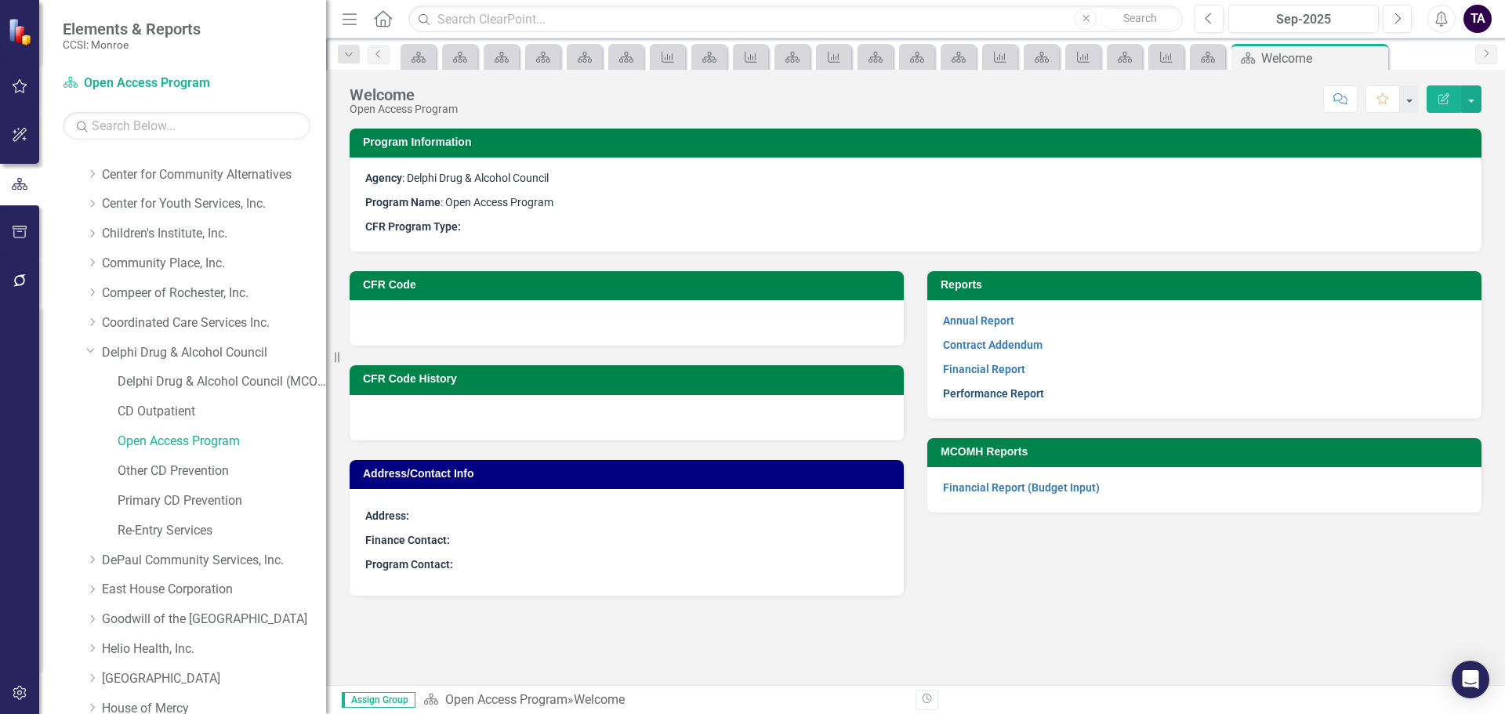
click at [971, 398] on link "Performance Report" at bounding box center [993, 393] width 101 height 13
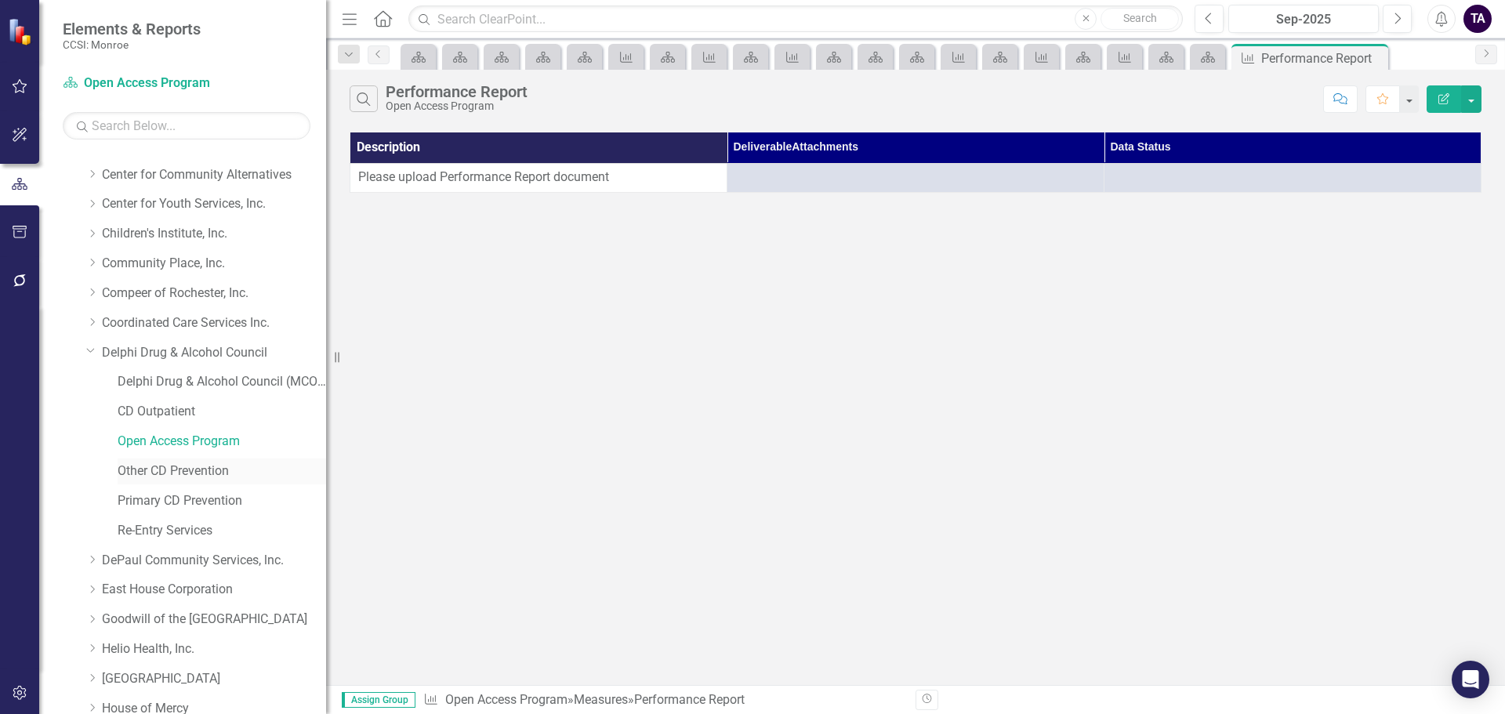
click at [176, 469] on link "Other CD Prevention" at bounding box center [222, 472] width 209 height 18
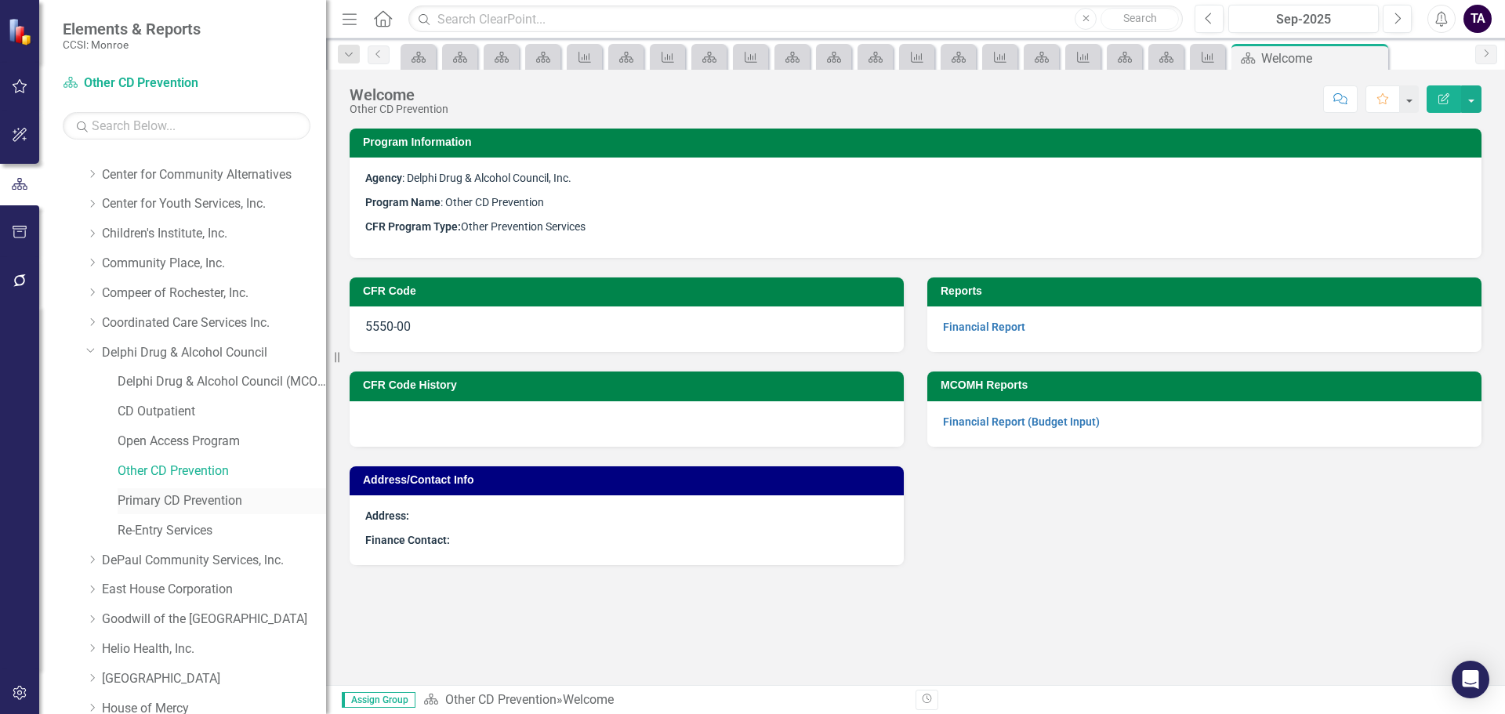
click at [156, 492] on link "Primary CD Prevention" at bounding box center [222, 501] width 209 height 18
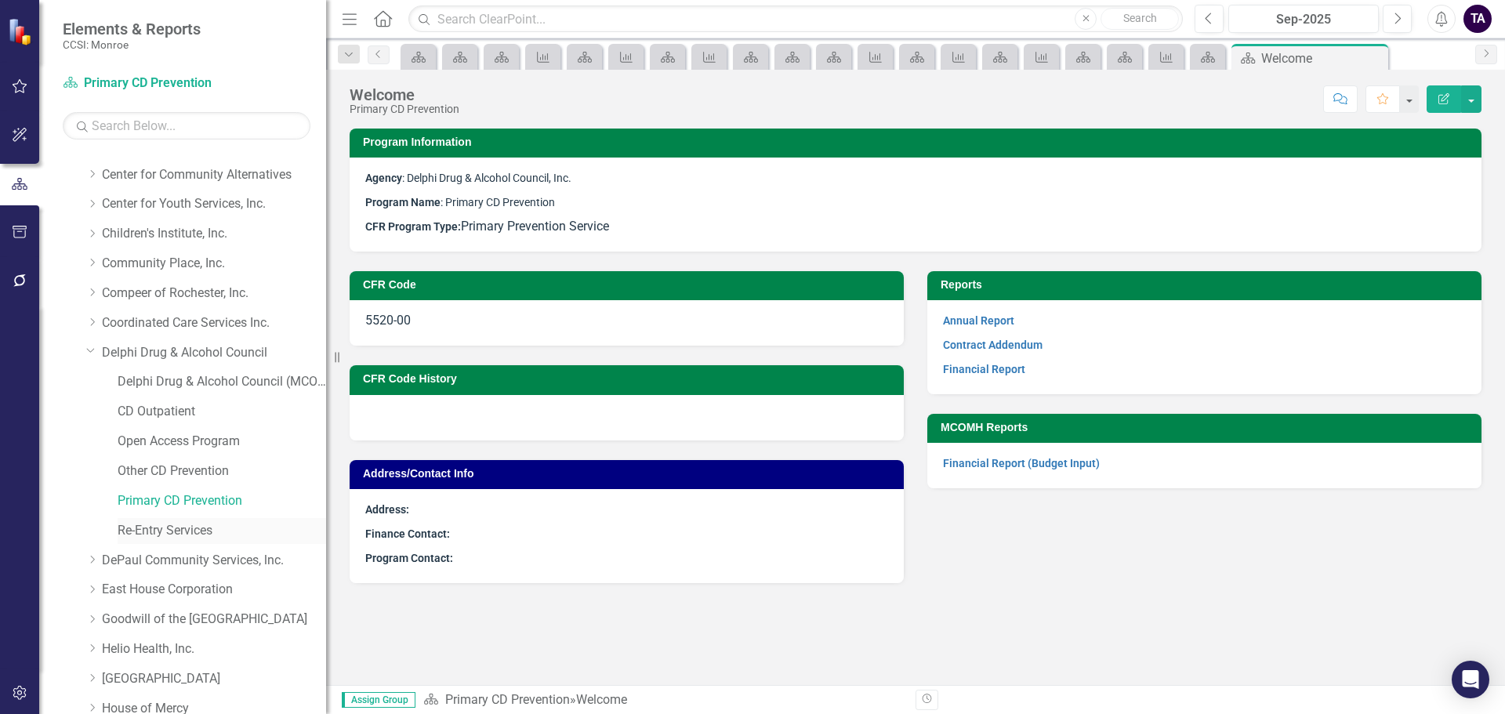
click at [145, 528] on link "Re-Entry Services" at bounding box center [222, 531] width 209 height 18
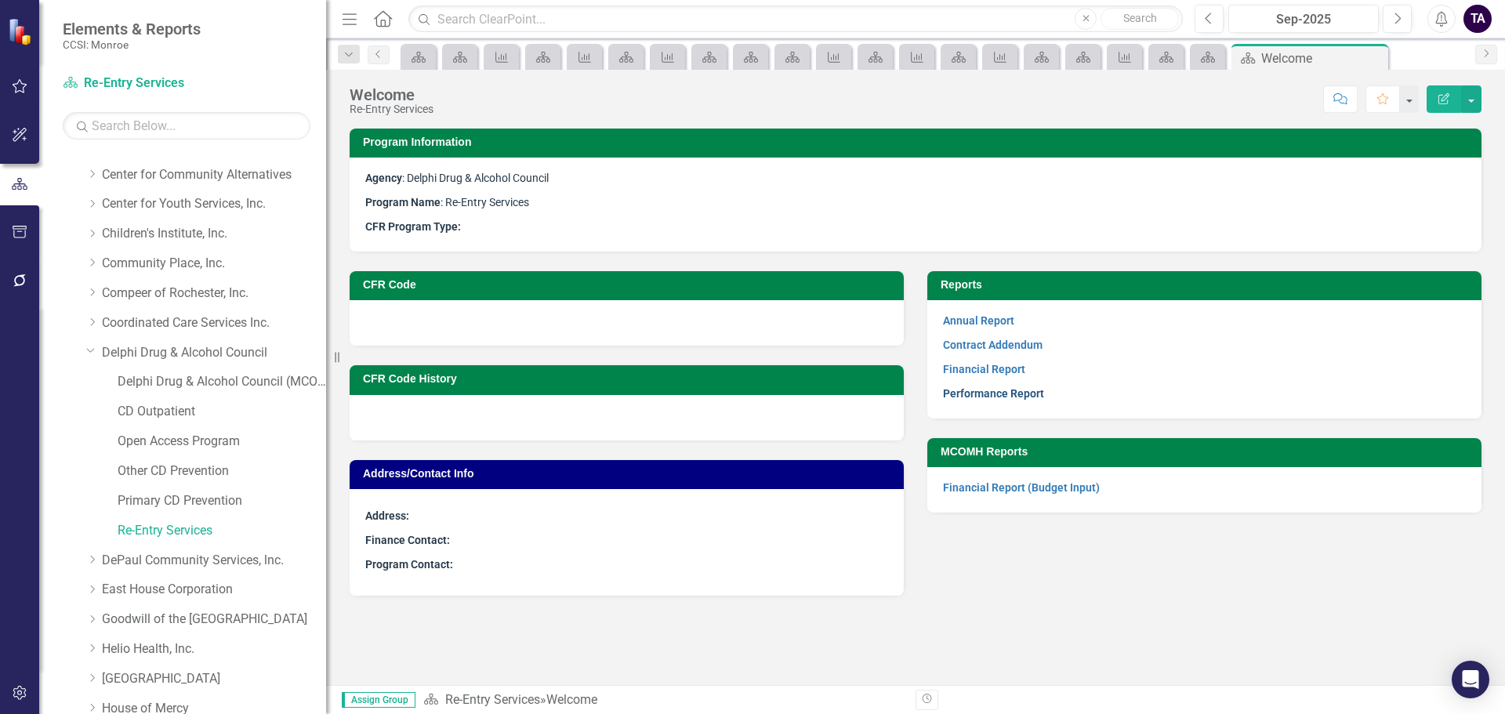
click at [1003, 400] on link "Performance Report" at bounding box center [993, 393] width 101 height 13
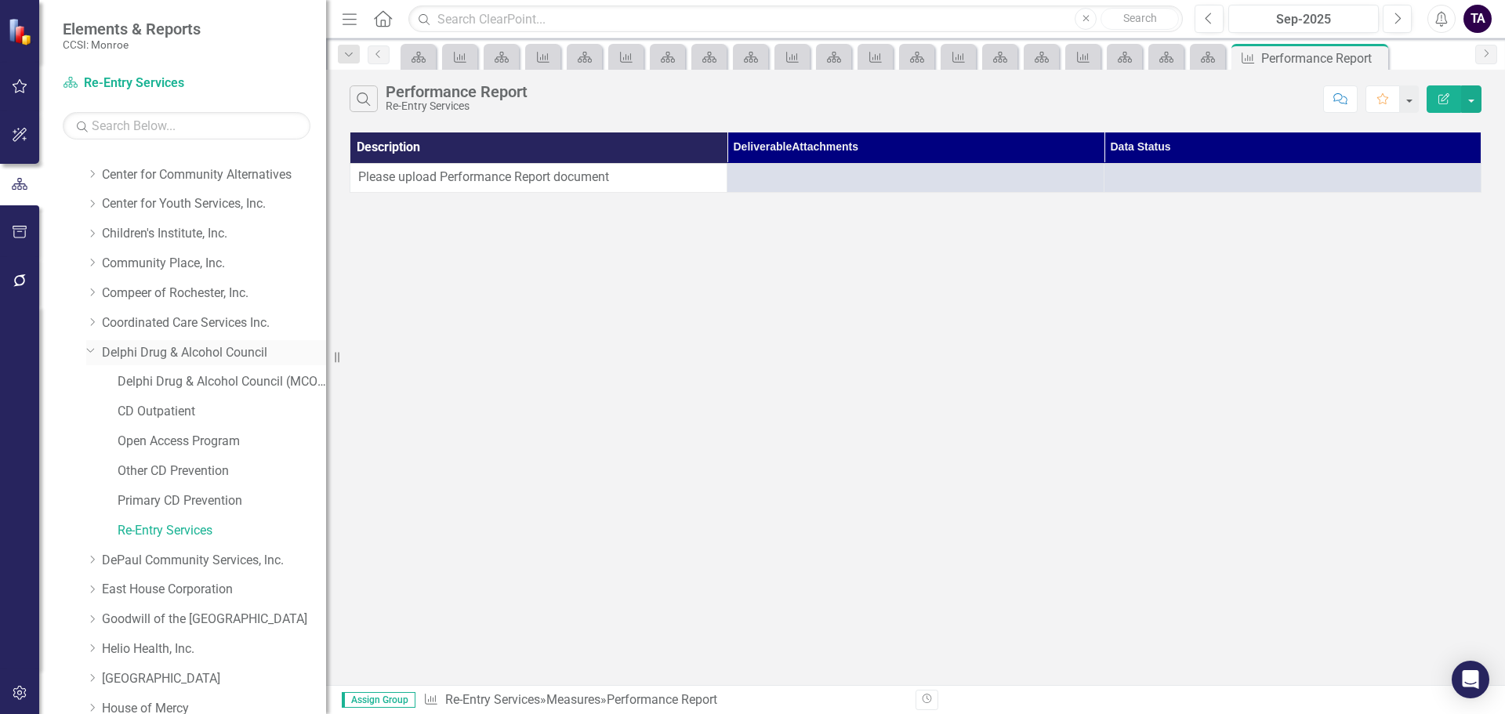
click at [87, 348] on icon "Dropdown" at bounding box center [90, 350] width 9 height 12
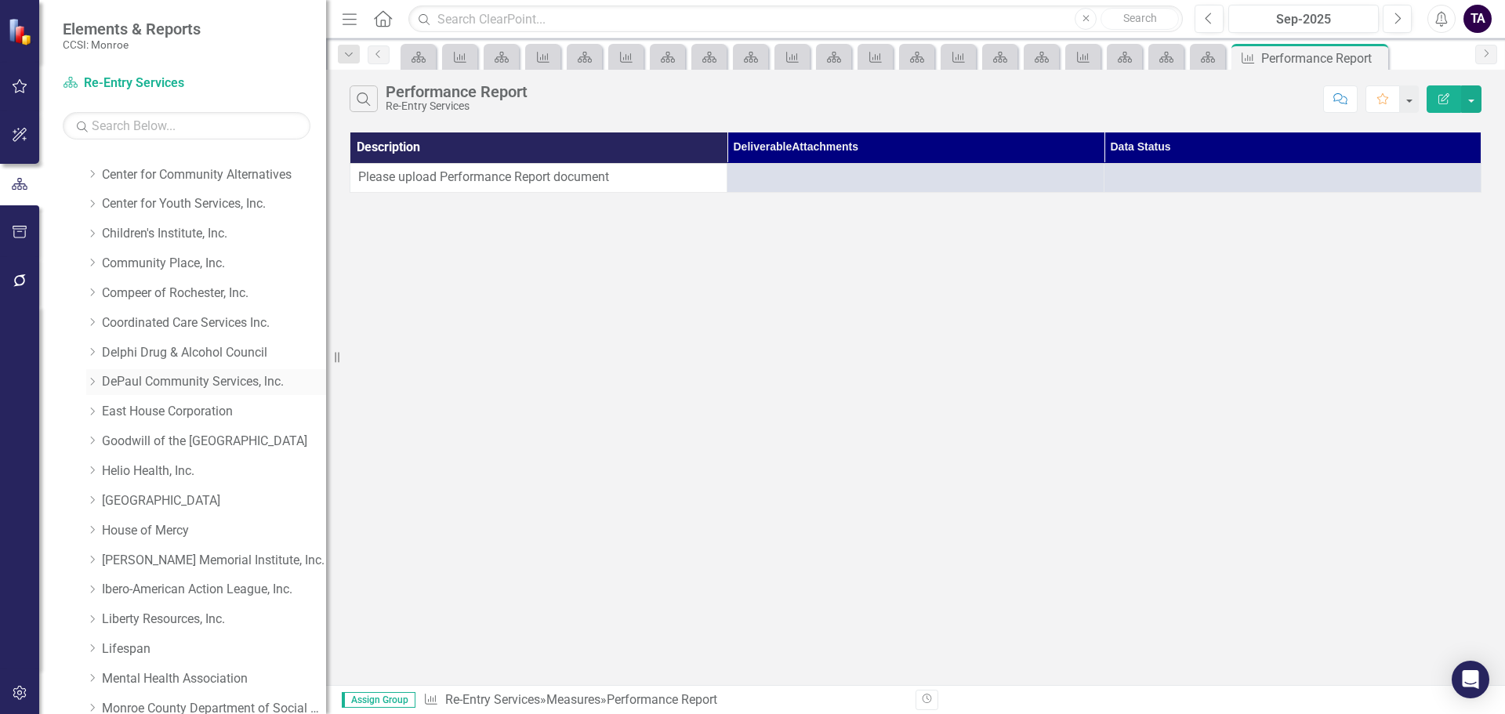
click at [92, 384] on icon at bounding box center [93, 382] width 4 height 8
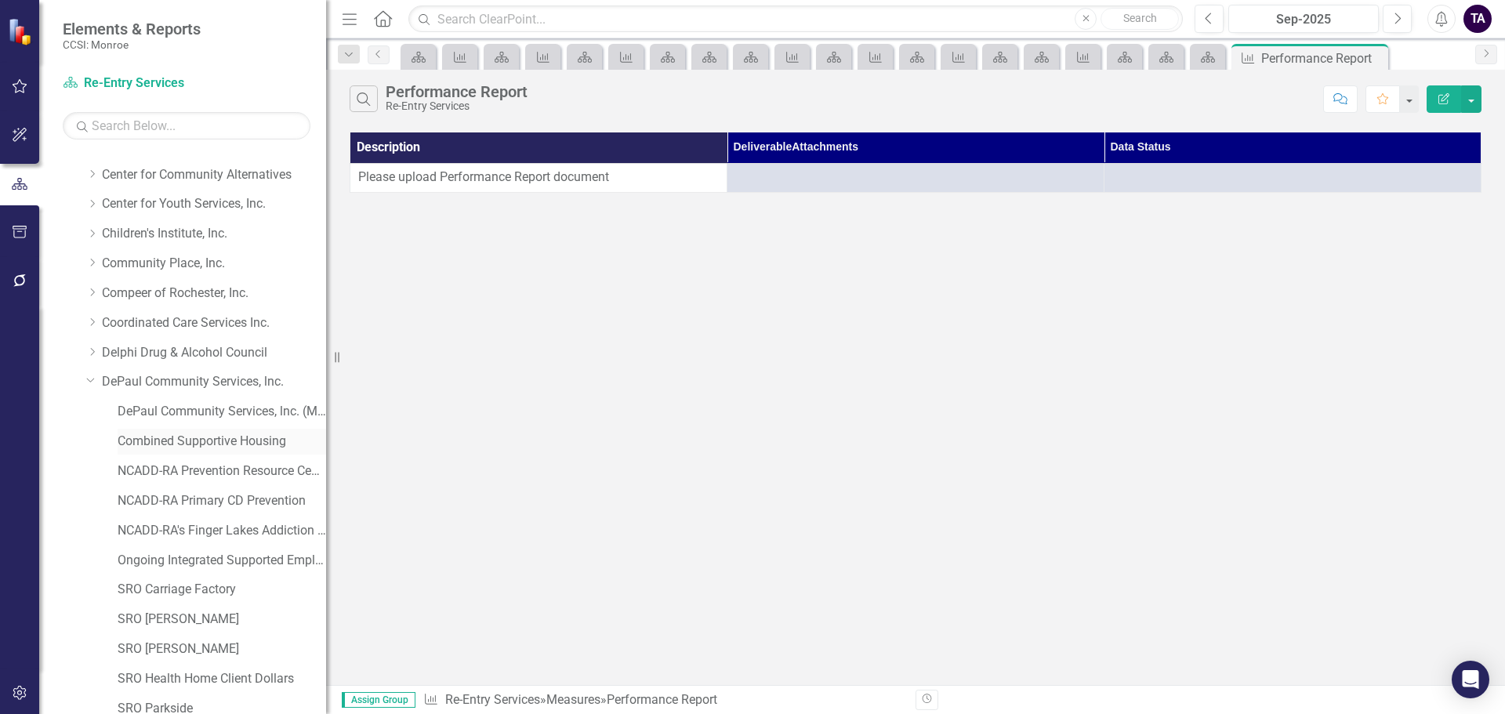
click at [161, 436] on link "Combined Supportive Housing" at bounding box center [222, 442] width 209 height 18
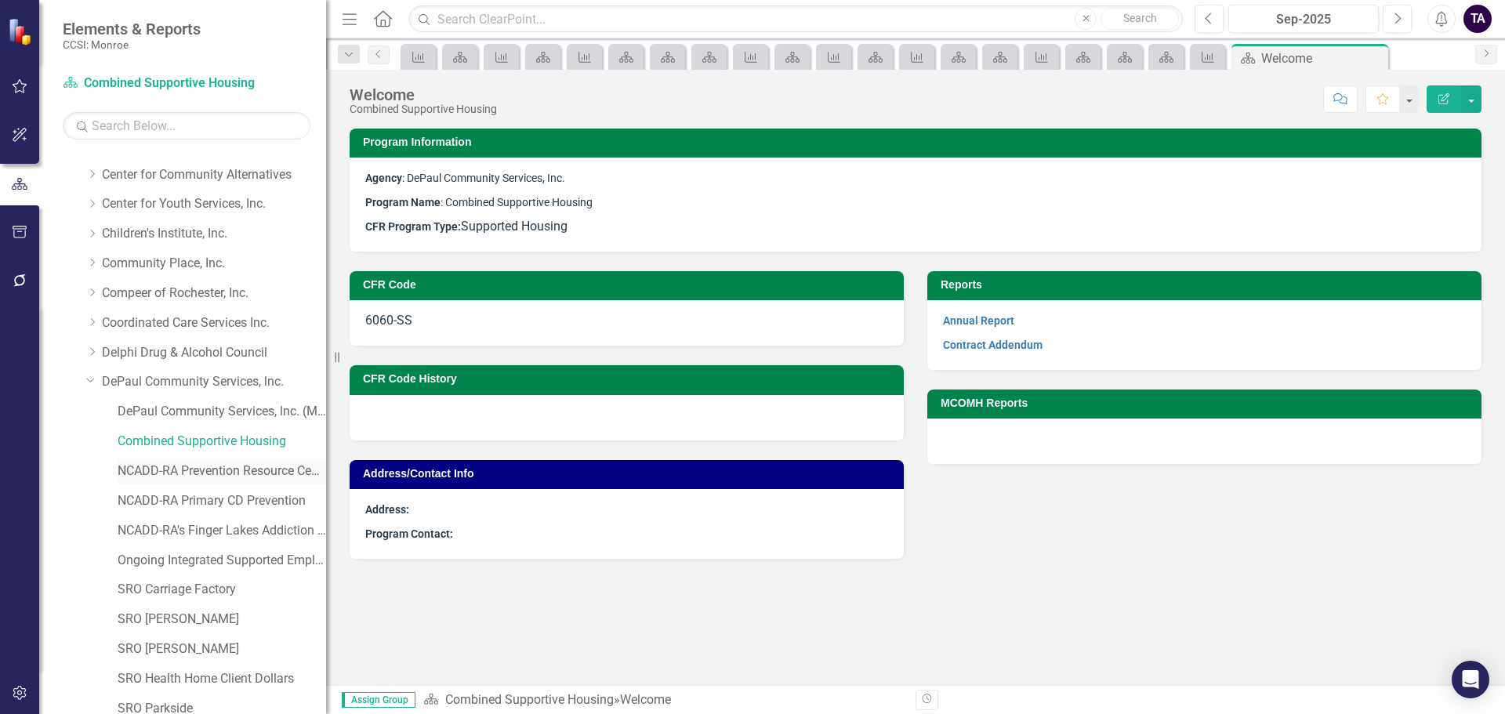
click at [128, 474] on link "NCADD-RA Prevention Resource Center" at bounding box center [222, 472] width 209 height 18
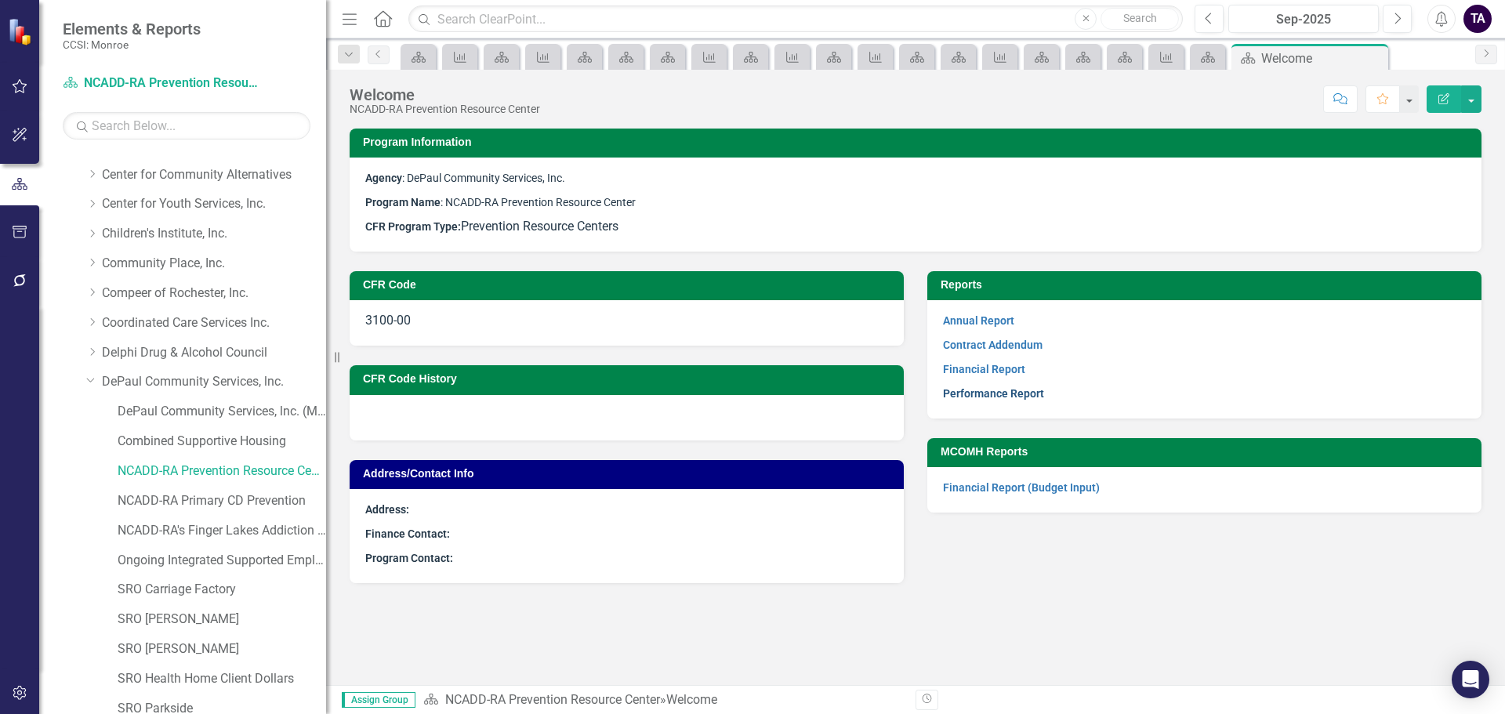
click at [1027, 395] on link "Performance Report" at bounding box center [993, 393] width 101 height 13
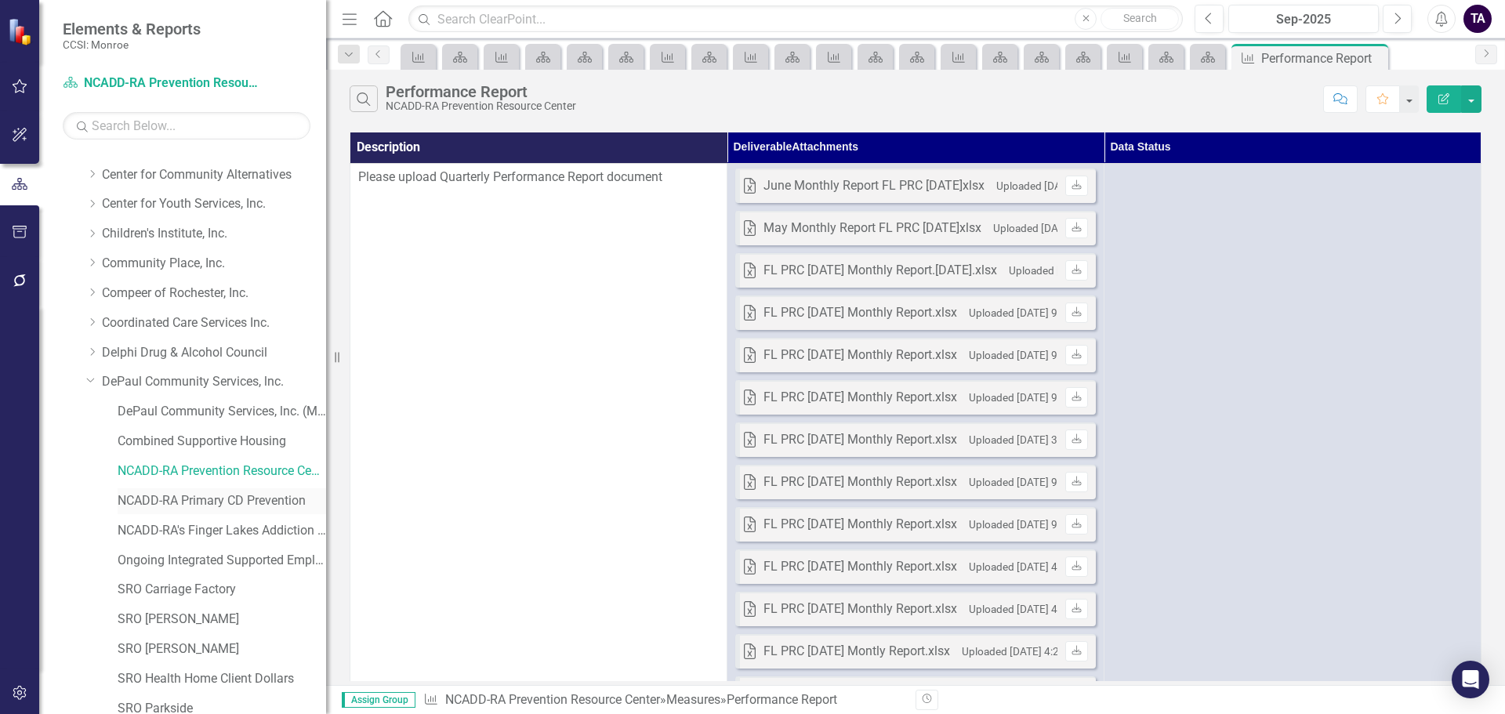
click at [157, 499] on link "NCADD-RA Primary CD Prevention" at bounding box center [222, 501] width 209 height 18
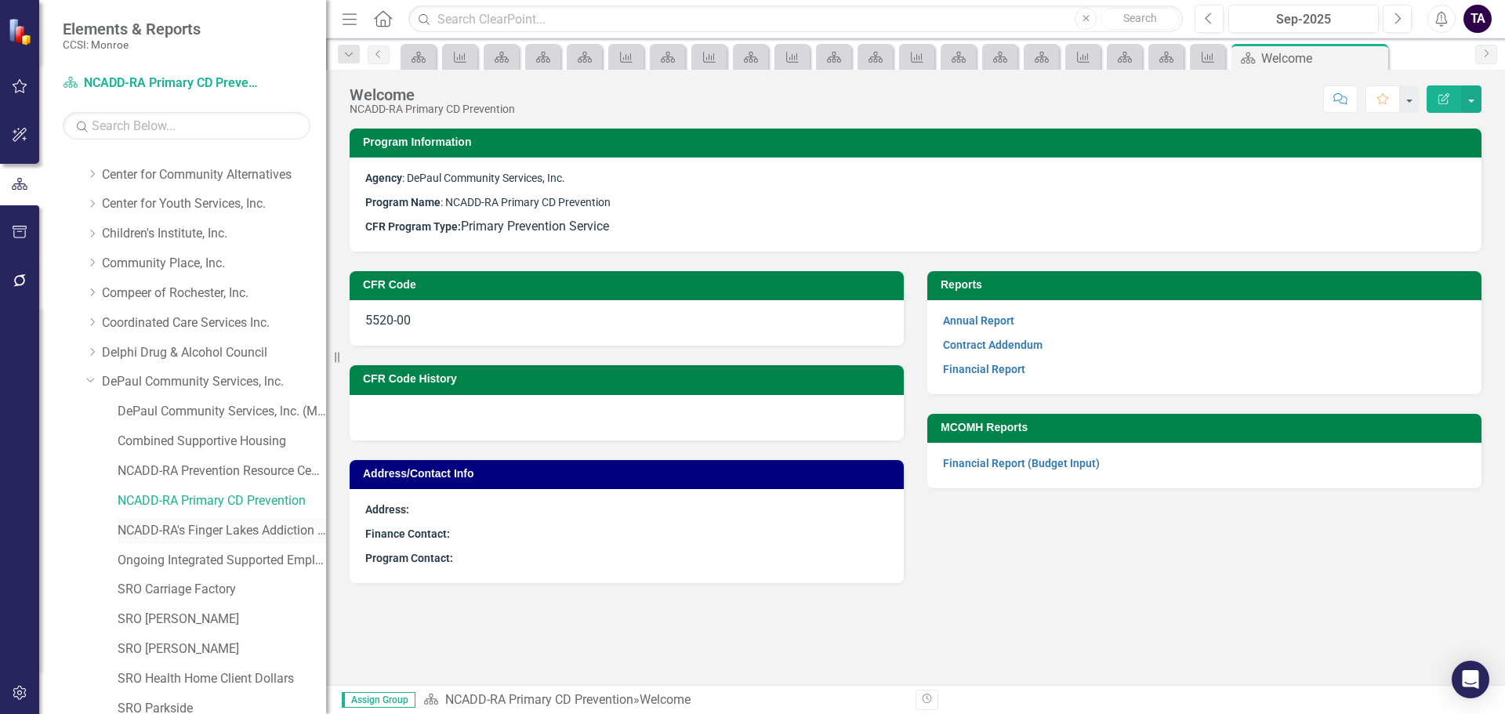
click at [181, 524] on link "NCADD-RA's Finger Lakes Addiction Resource Center" at bounding box center [222, 531] width 209 height 18
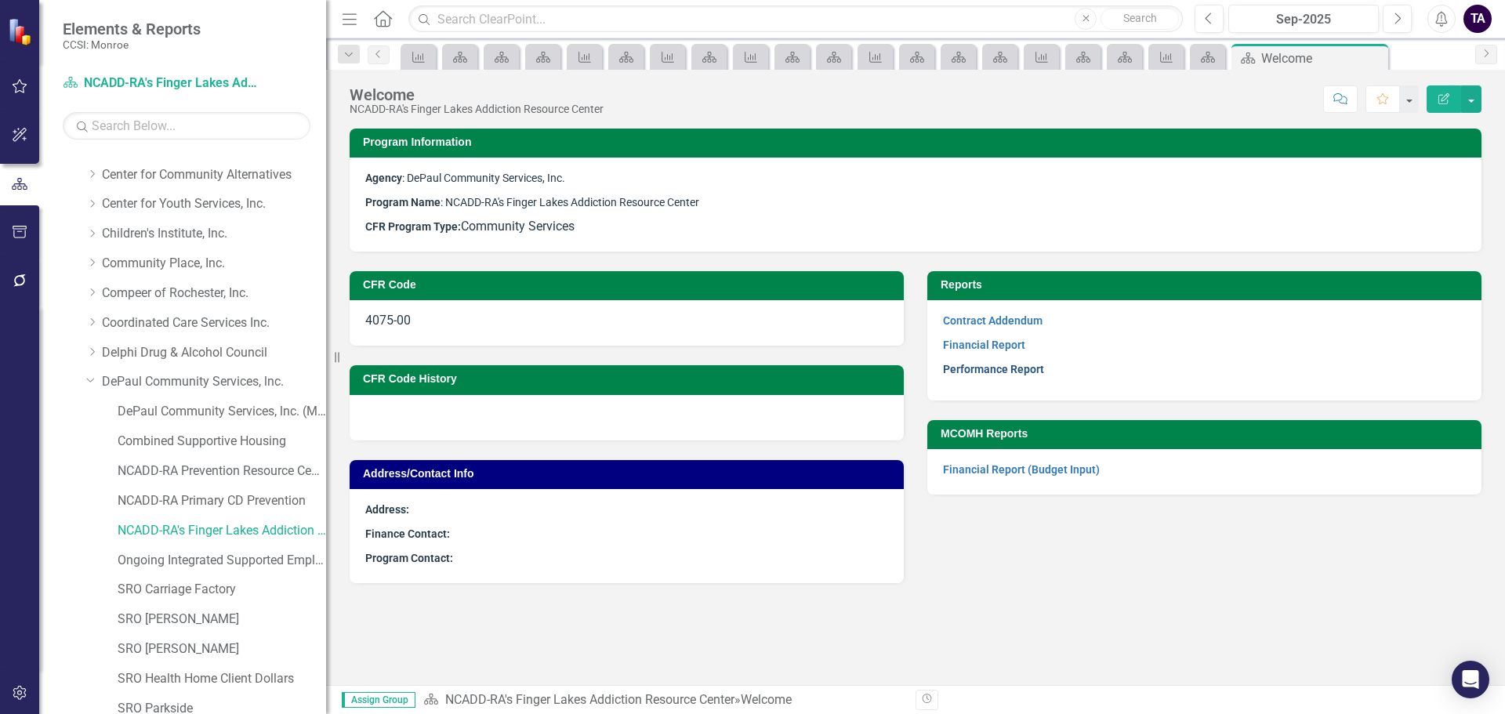
click at [1018, 372] on link "Performance Report" at bounding box center [993, 369] width 101 height 13
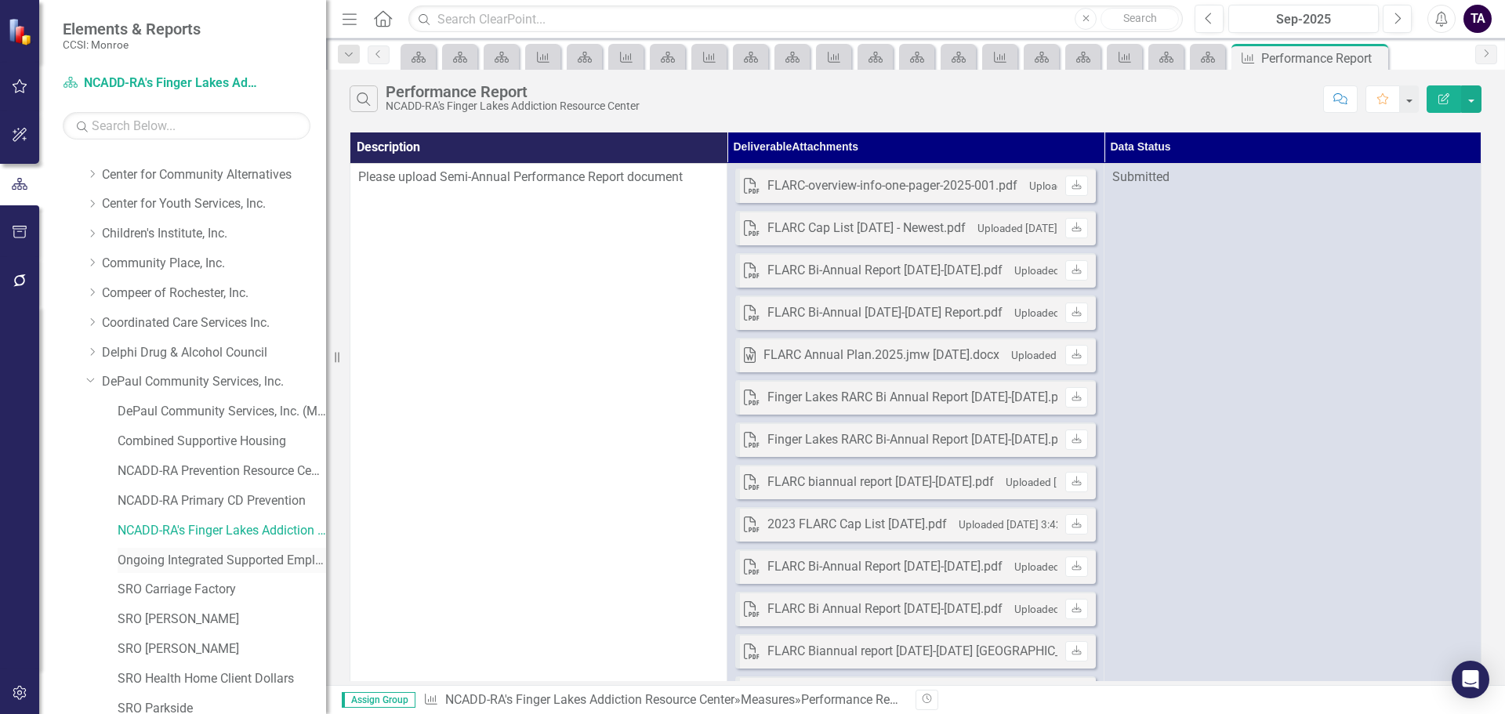
click at [199, 556] on link "Ongoing Integrated Supported Employment (OISE) services" at bounding box center [222, 561] width 209 height 18
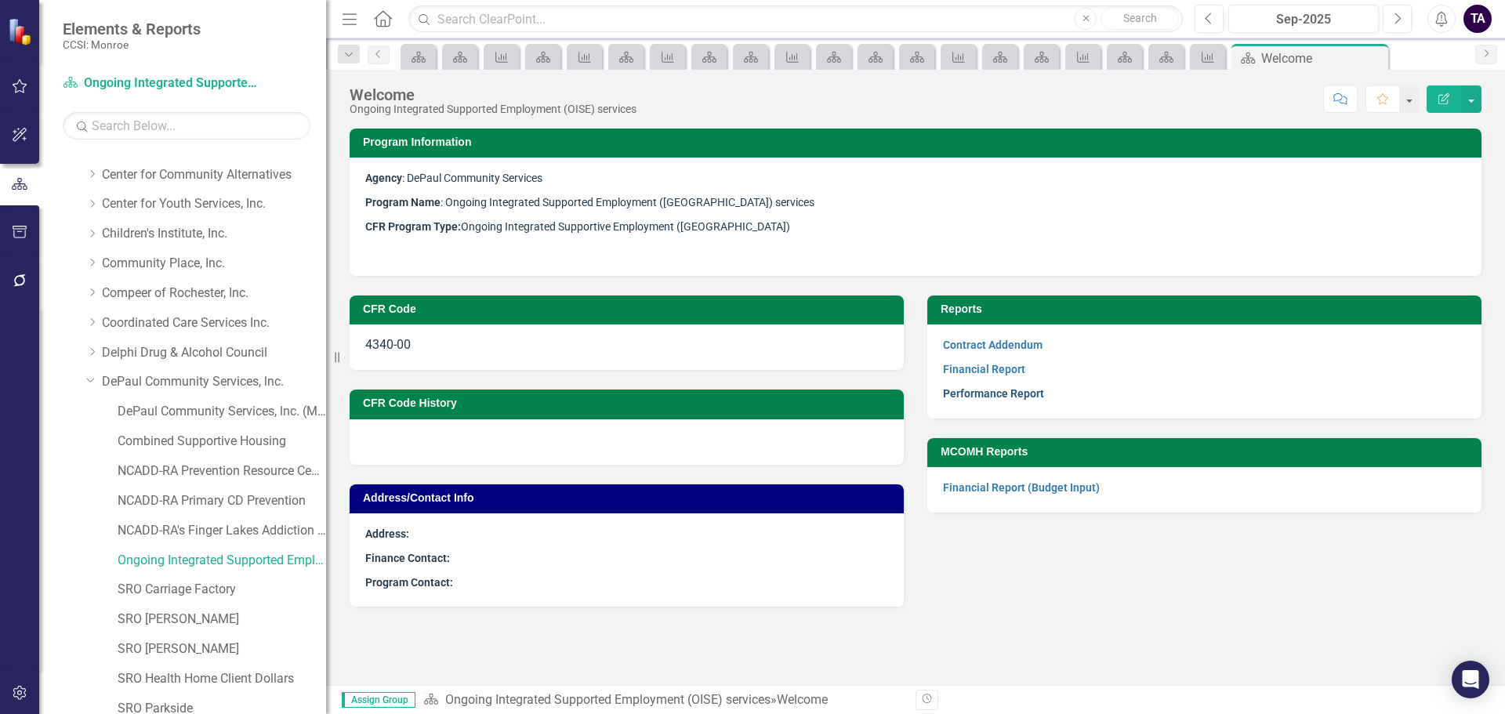
click at [979, 394] on link "Performance Report" at bounding box center [993, 393] width 101 height 13
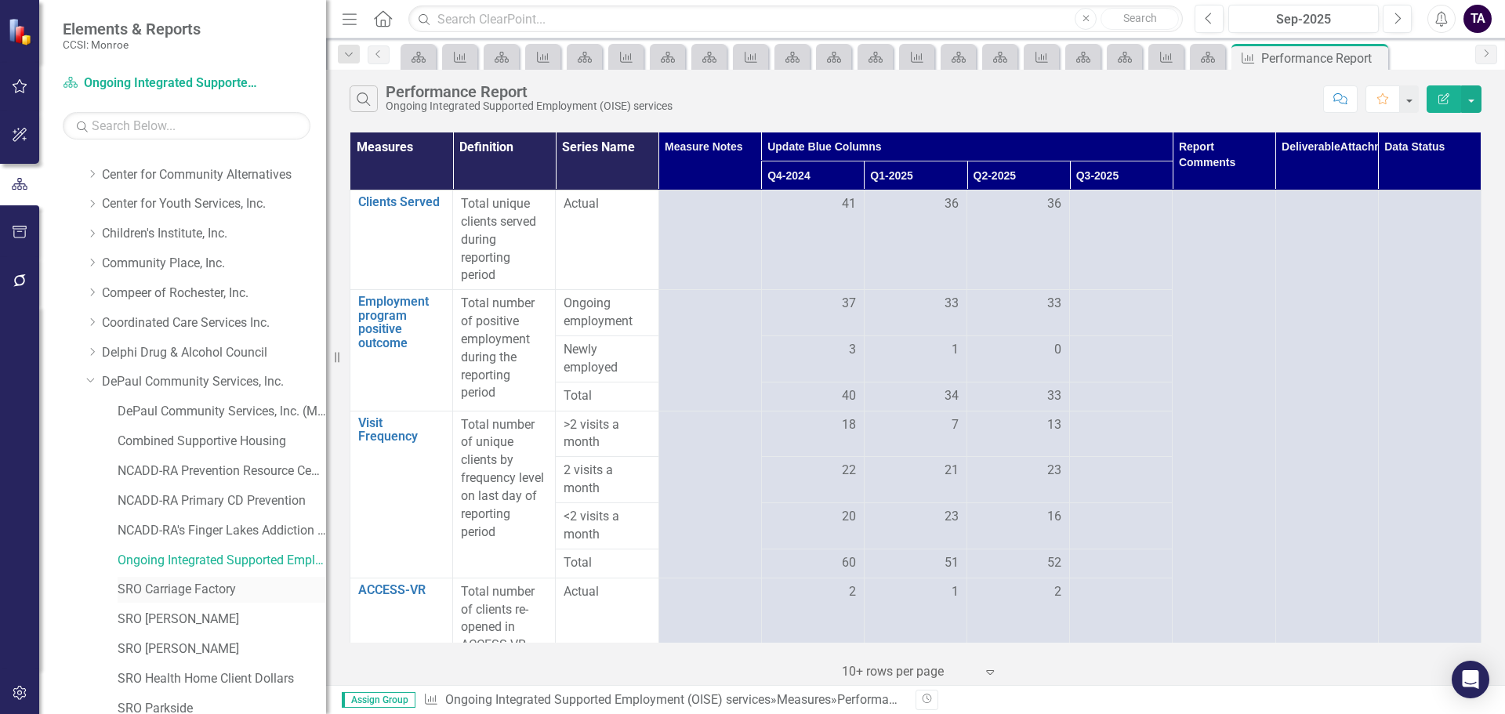
click at [161, 593] on link "SRO Carriage Factory" at bounding box center [222, 590] width 209 height 18
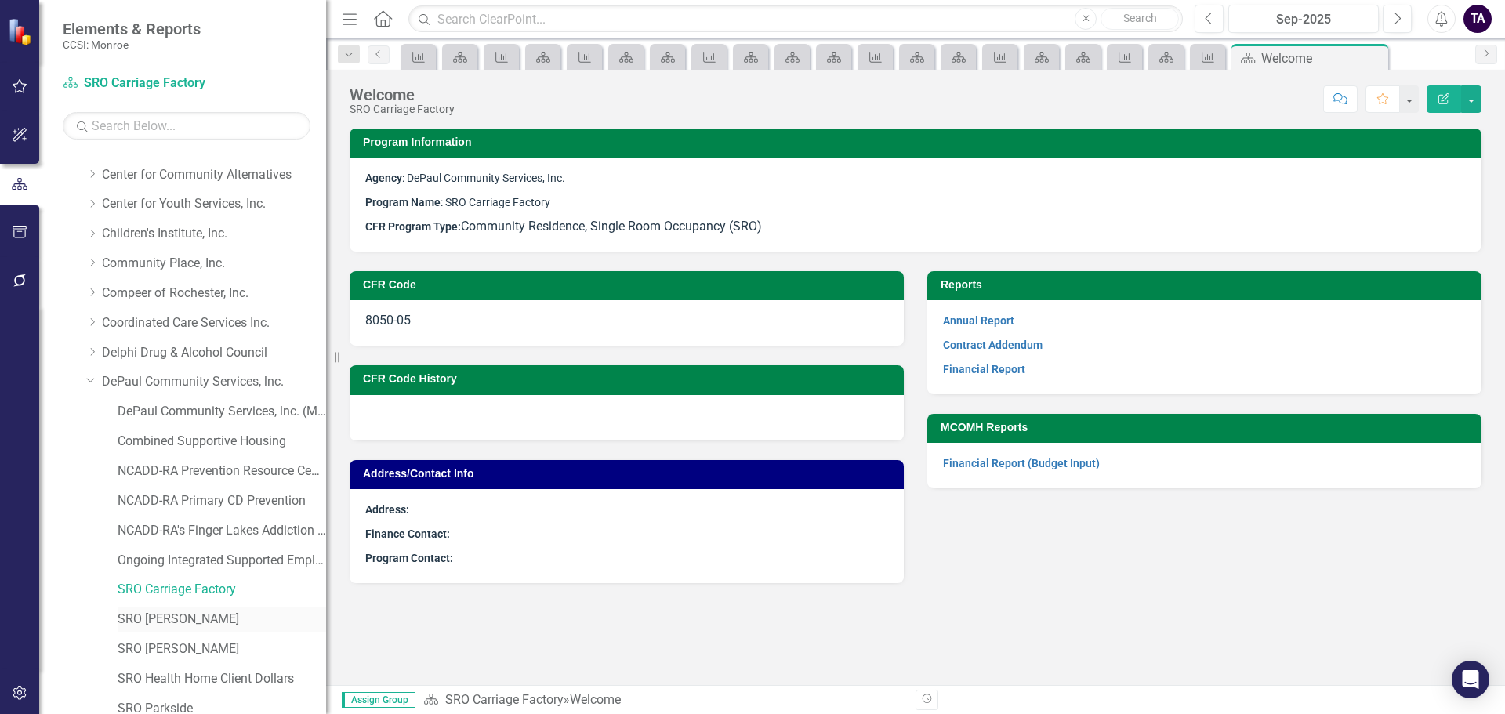
click at [161, 608] on div "SRO [PERSON_NAME]" at bounding box center [222, 620] width 209 height 26
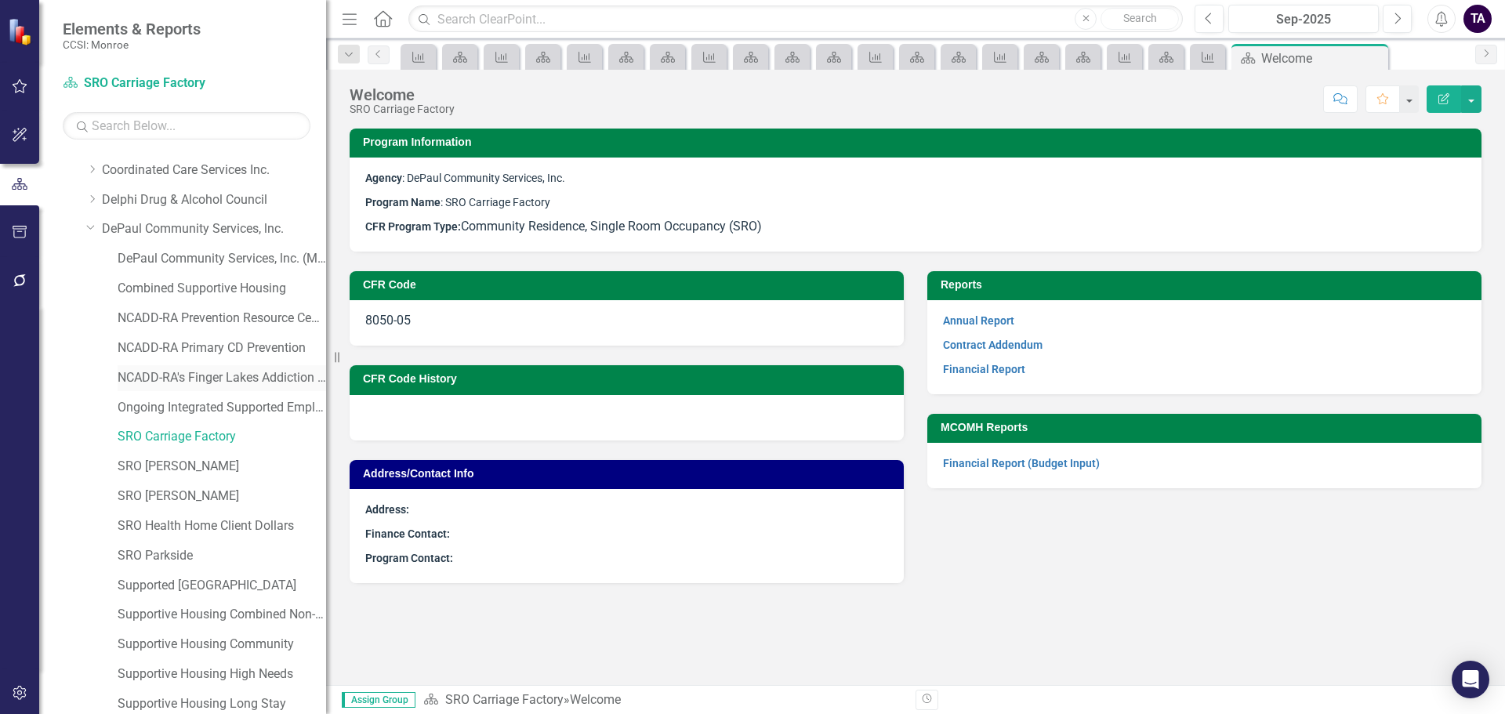
scroll to position [235, 0]
click at [173, 461] on link "SRO [PERSON_NAME]" at bounding box center [222, 463] width 209 height 18
click at [154, 486] on link "SRO [PERSON_NAME]" at bounding box center [222, 493] width 209 height 18
click at [162, 513] on link "SRO Health Home Client Dollars" at bounding box center [222, 522] width 209 height 18
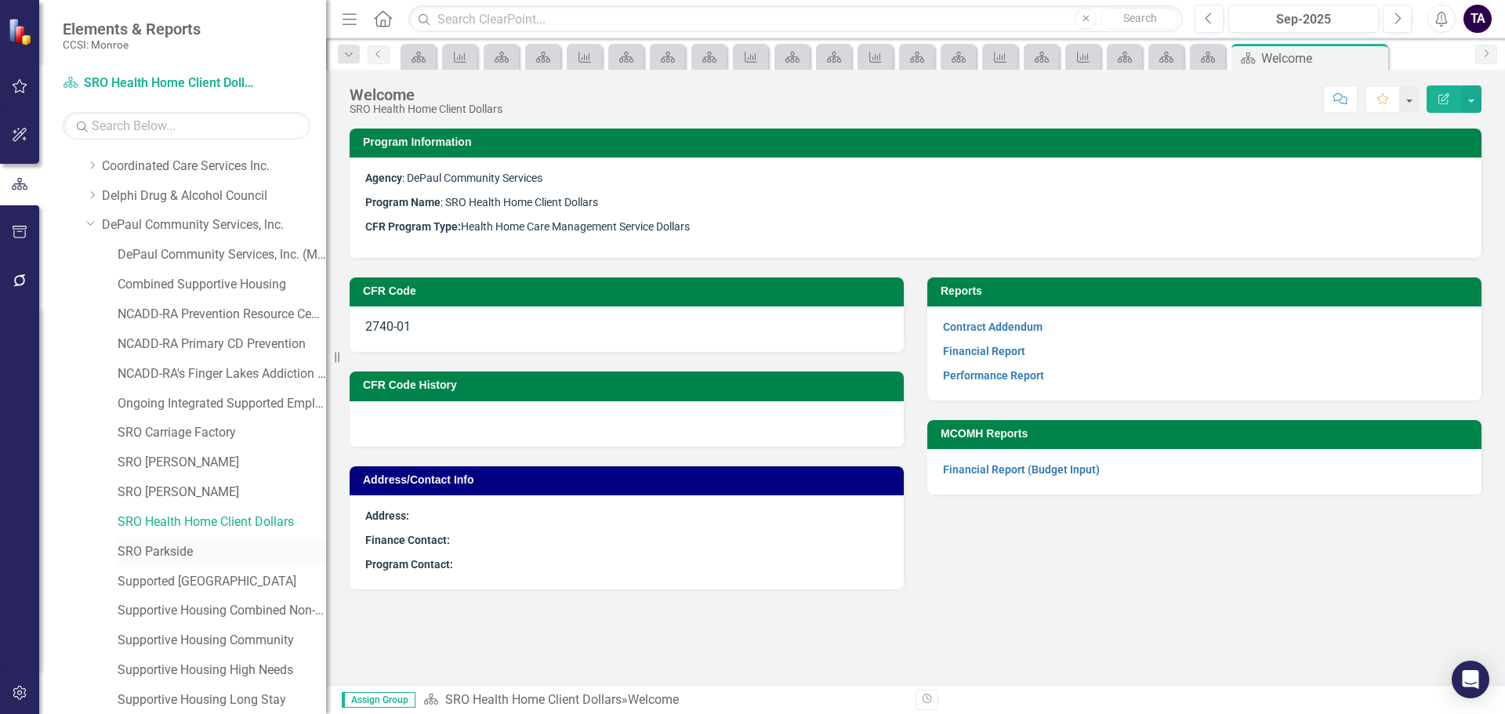
click at [149, 547] on link "SRO Parkside" at bounding box center [222, 552] width 209 height 18
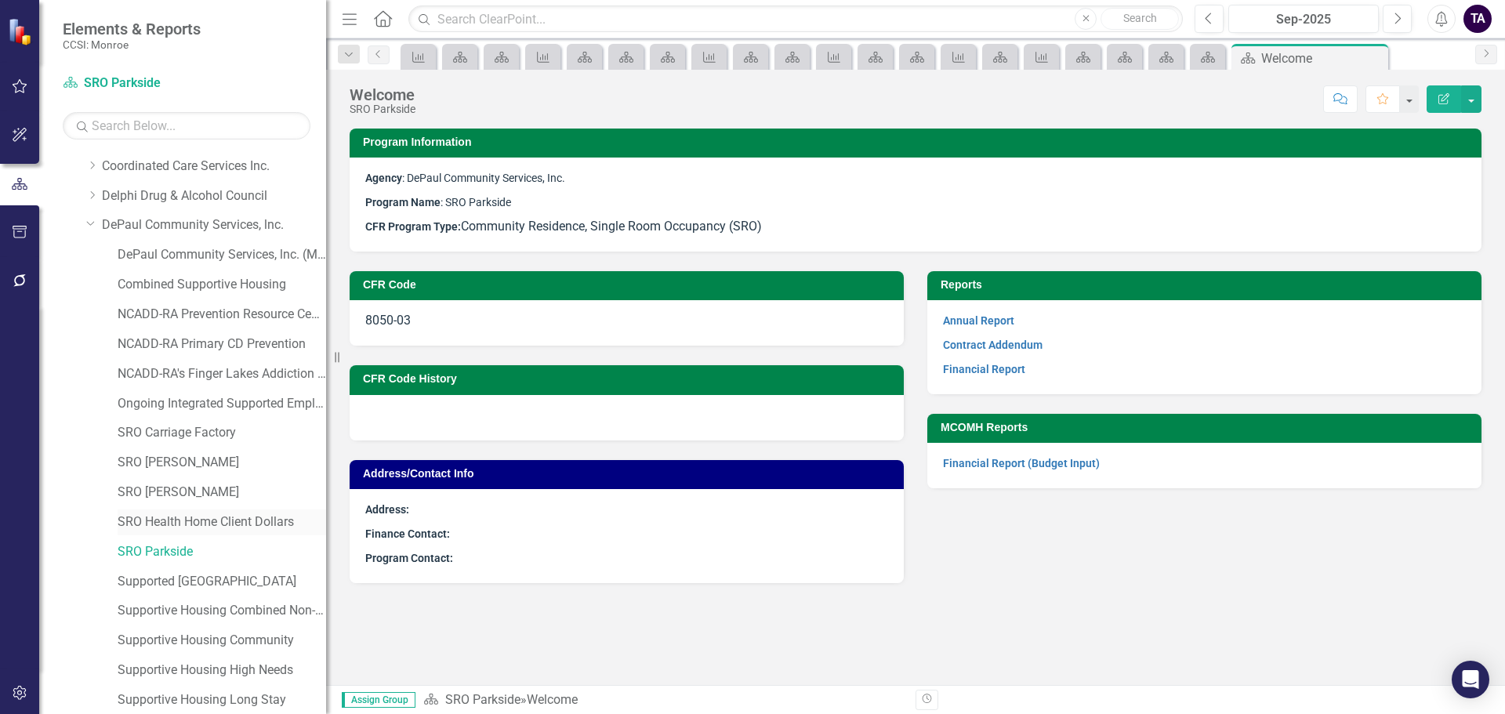
click at [163, 524] on link "SRO Health Home Client Dollars" at bounding box center [222, 522] width 209 height 18
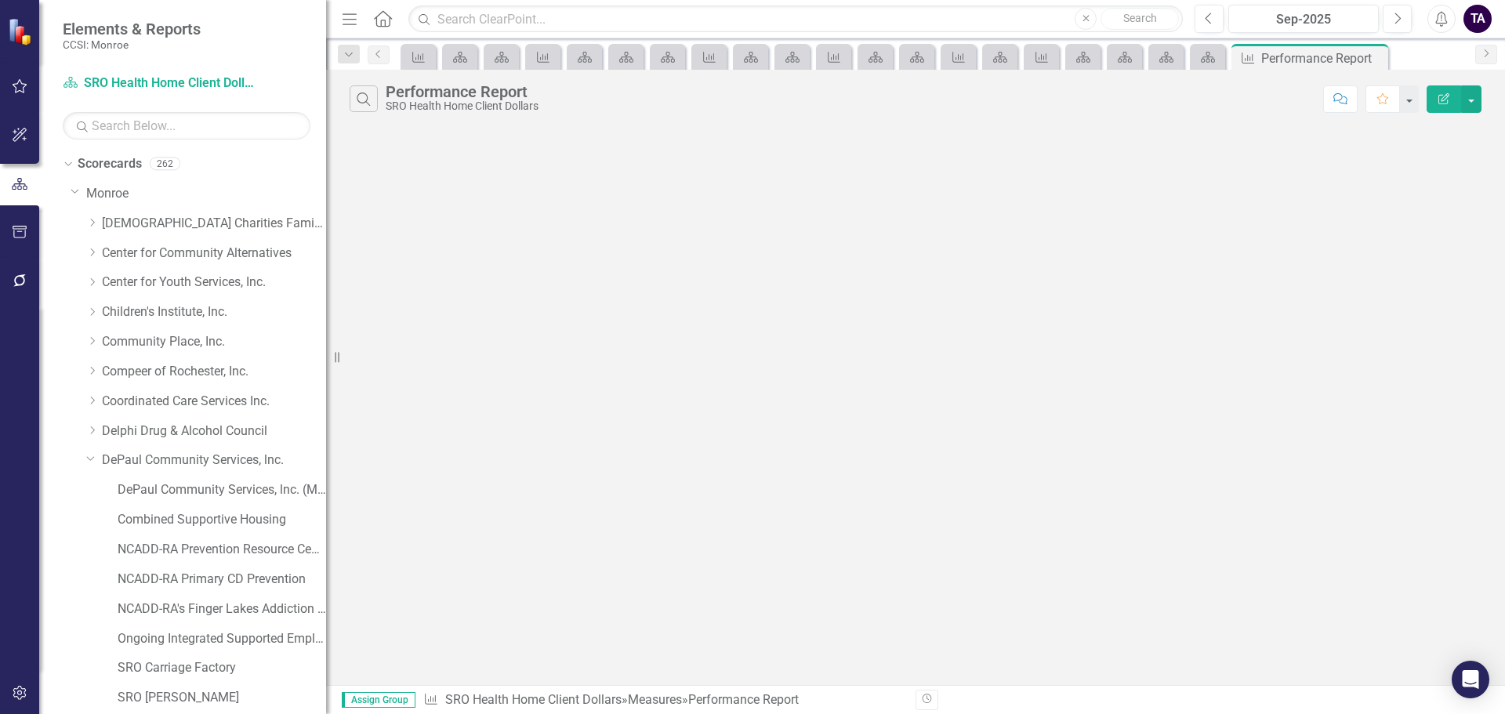
scroll to position [235, 0]
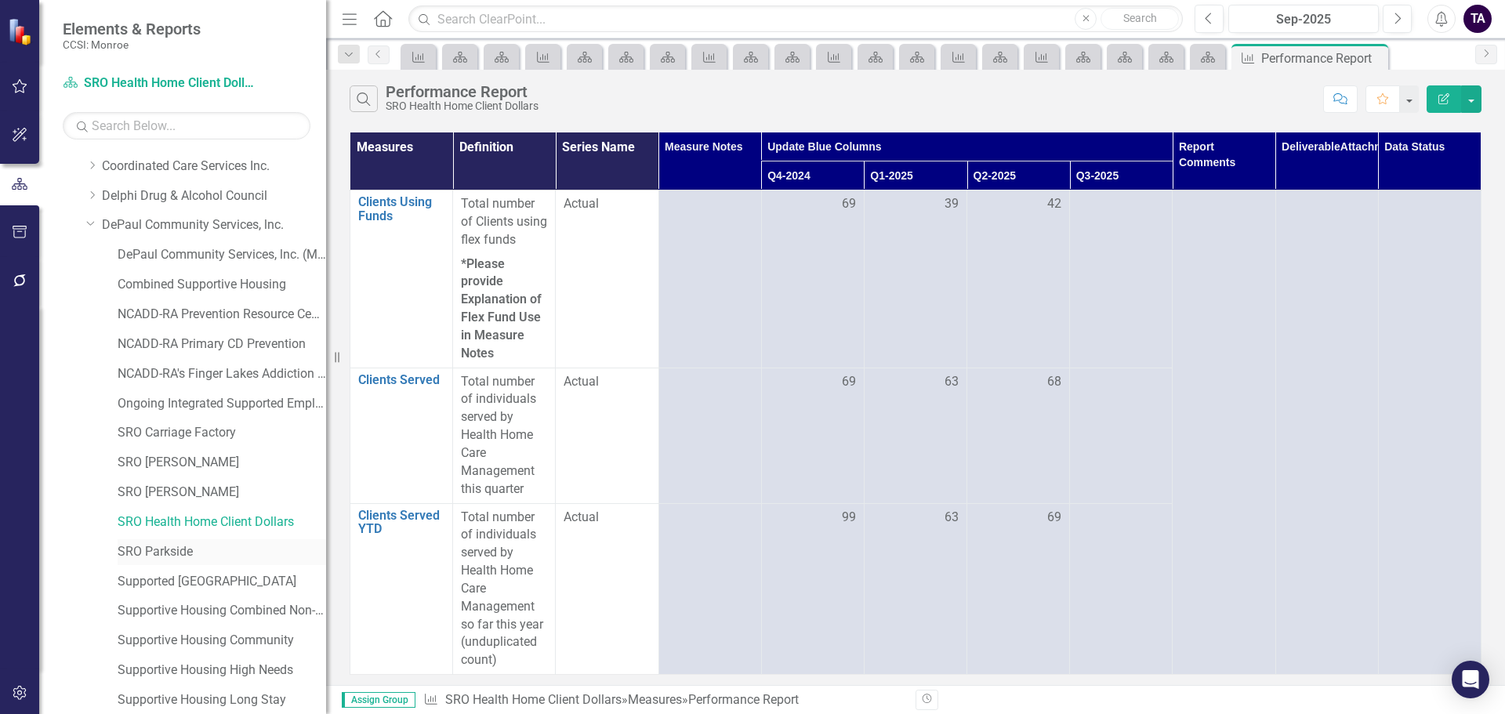
click at [161, 546] on link "SRO Parkside" at bounding box center [222, 552] width 209 height 18
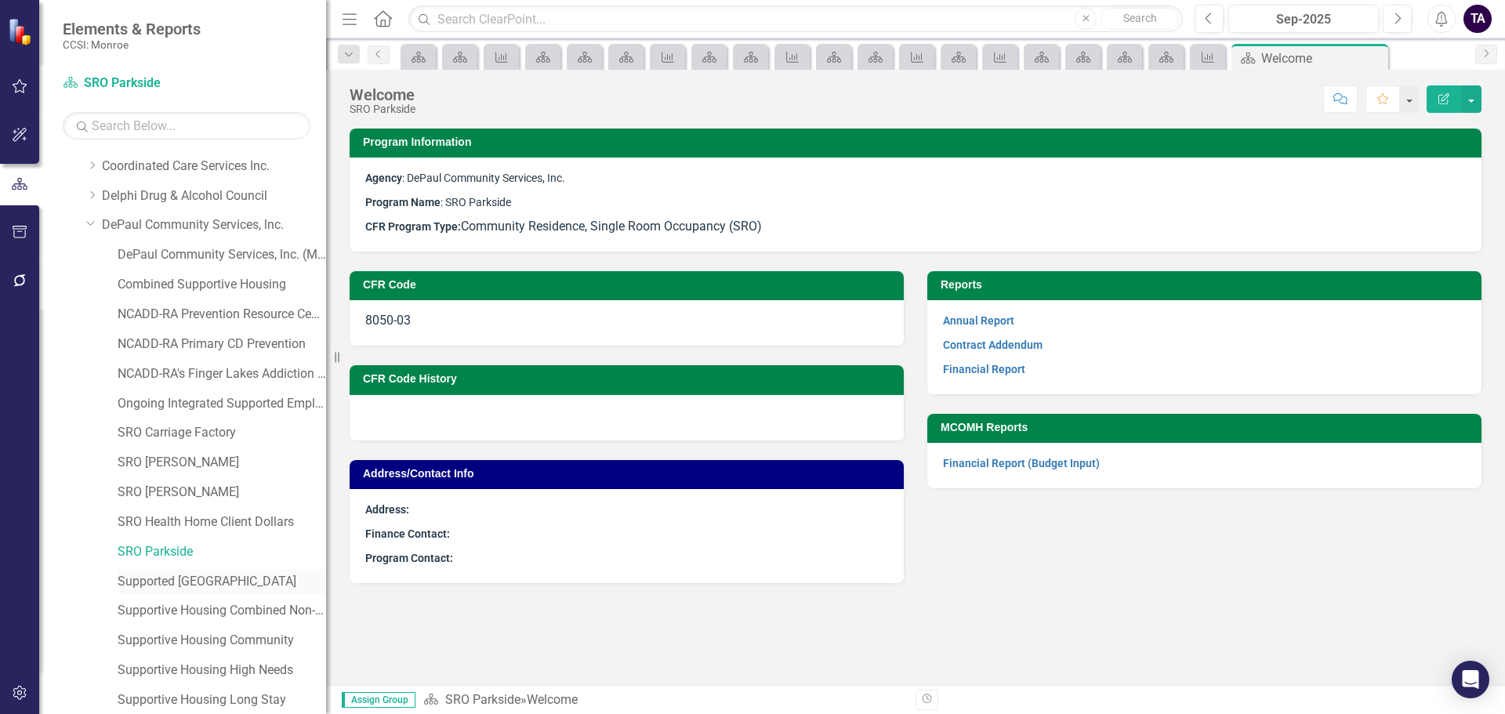
click at [186, 579] on link "Supported [GEOGRAPHIC_DATA]" at bounding box center [222, 582] width 209 height 18
click at [211, 619] on link "Supportive Housing Combined Non-Reinvestment" at bounding box center [222, 611] width 209 height 18
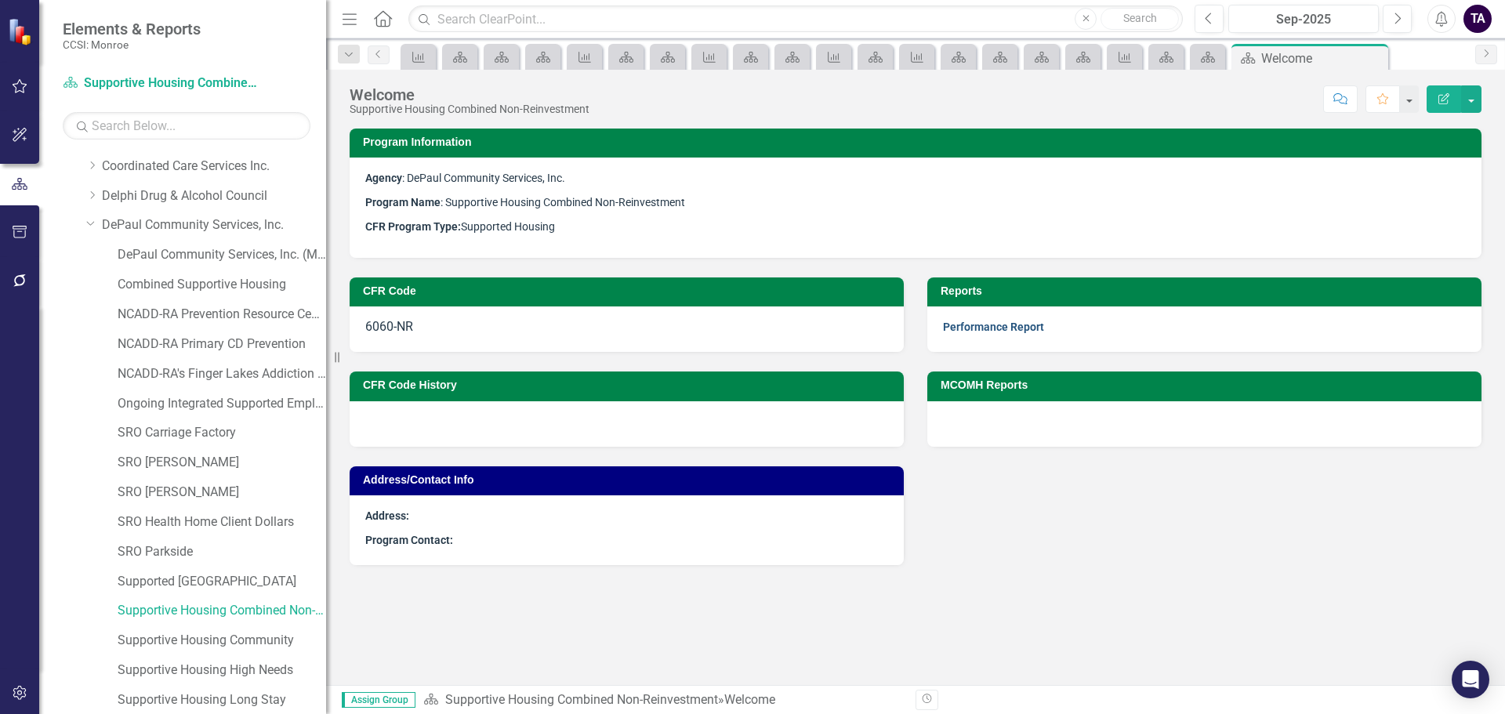
click at [998, 325] on link "Performance Report" at bounding box center [993, 327] width 101 height 13
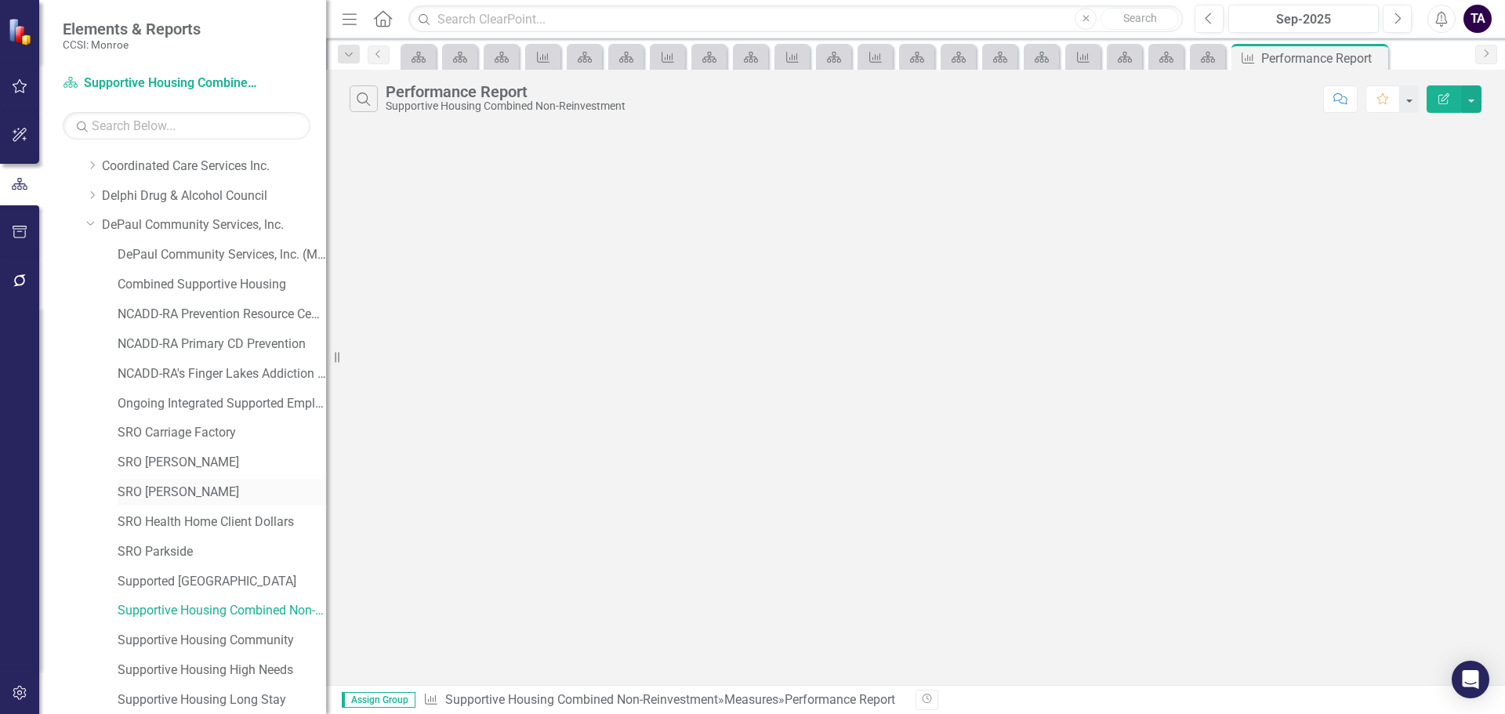
scroll to position [314, 0]
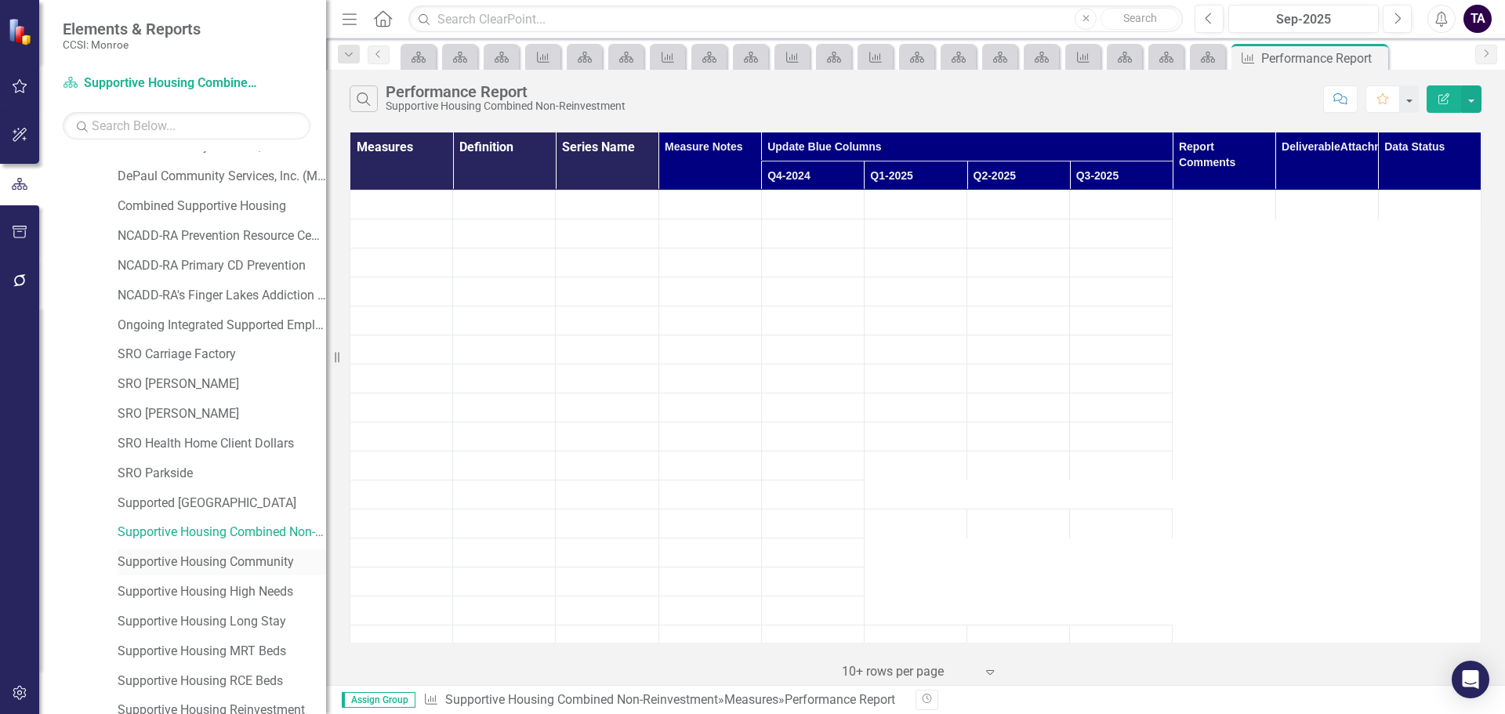
click at [231, 557] on link "Supportive Housing Community" at bounding box center [222, 562] width 209 height 18
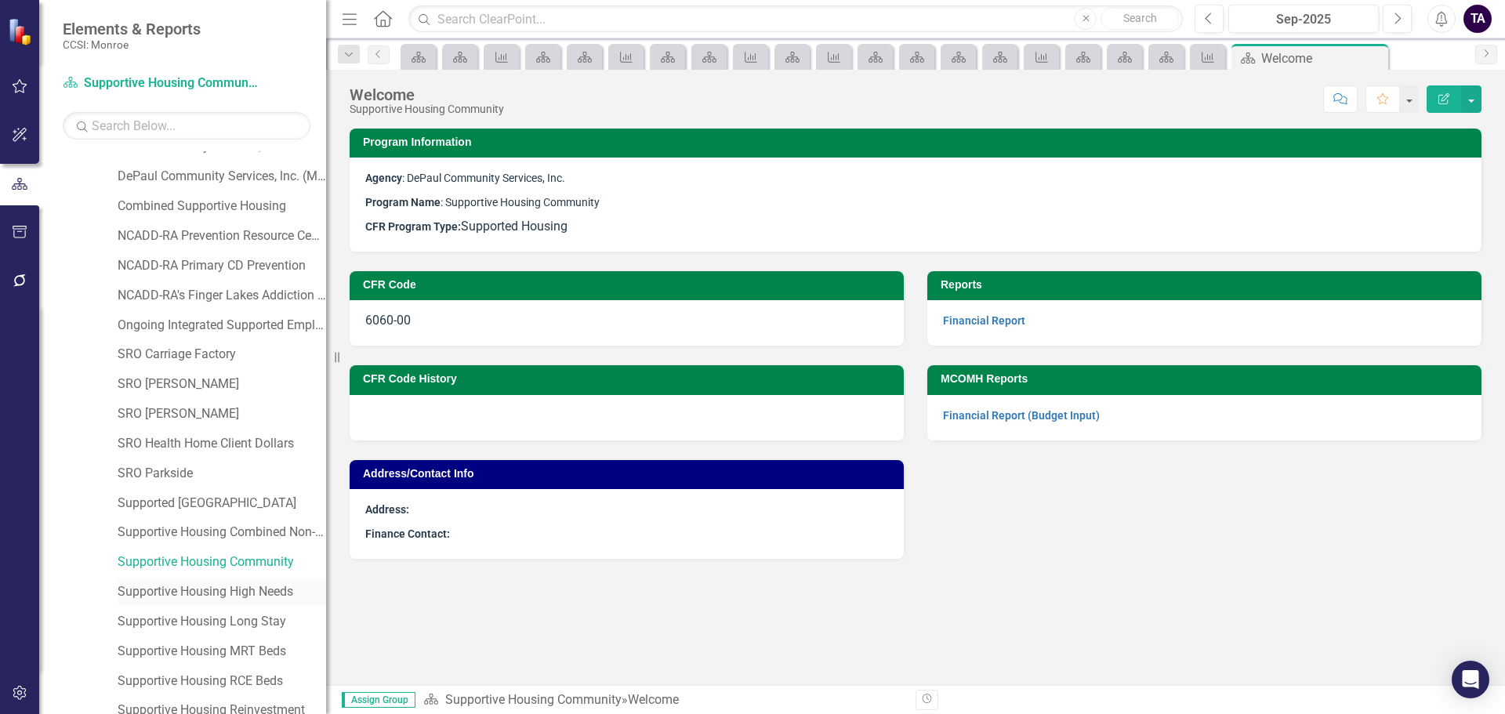
click at [208, 588] on link "Supportive Housing High Needs" at bounding box center [222, 592] width 209 height 18
click at [201, 609] on div "Supportive Housing Long Stay" at bounding box center [222, 622] width 209 height 26
click at [241, 625] on link "Supportive Housing Long Stay" at bounding box center [222, 622] width 209 height 18
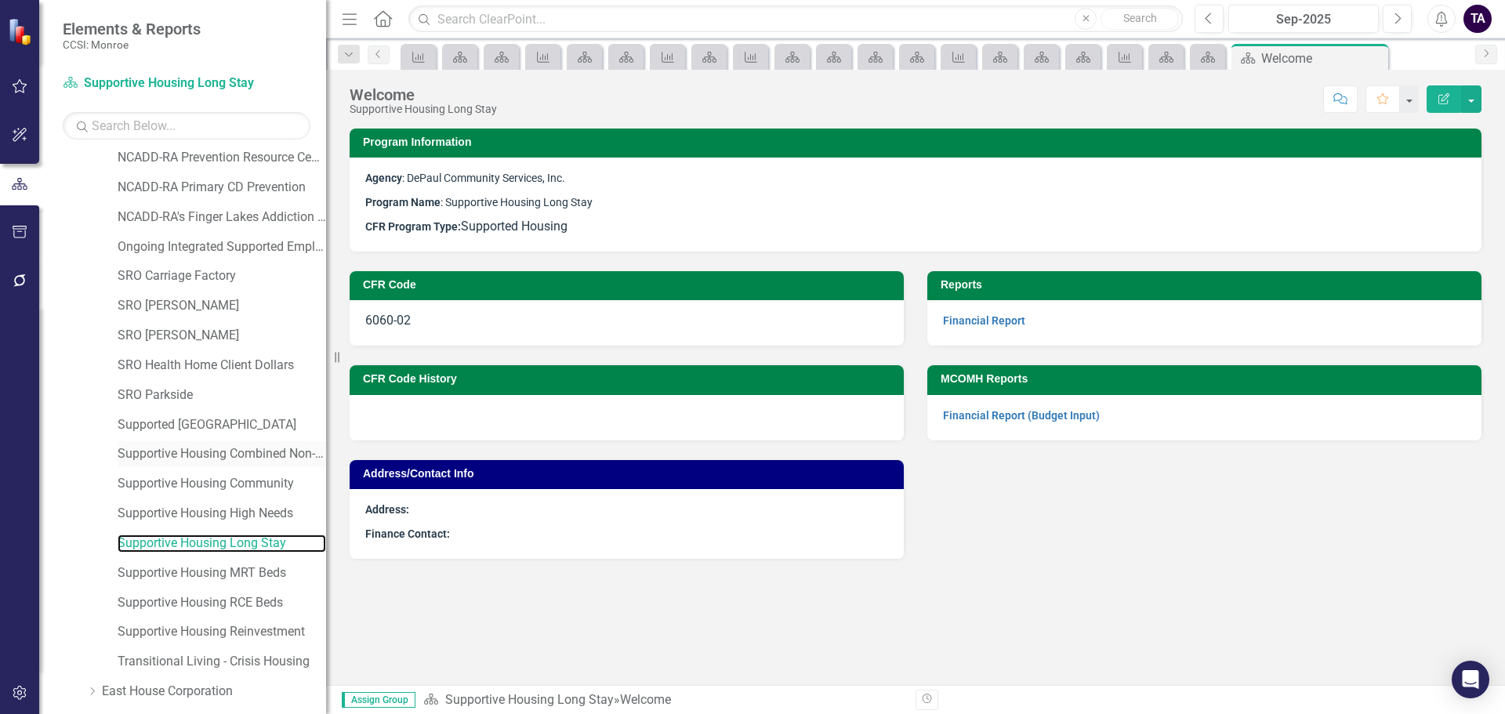
scroll to position [470, 0]
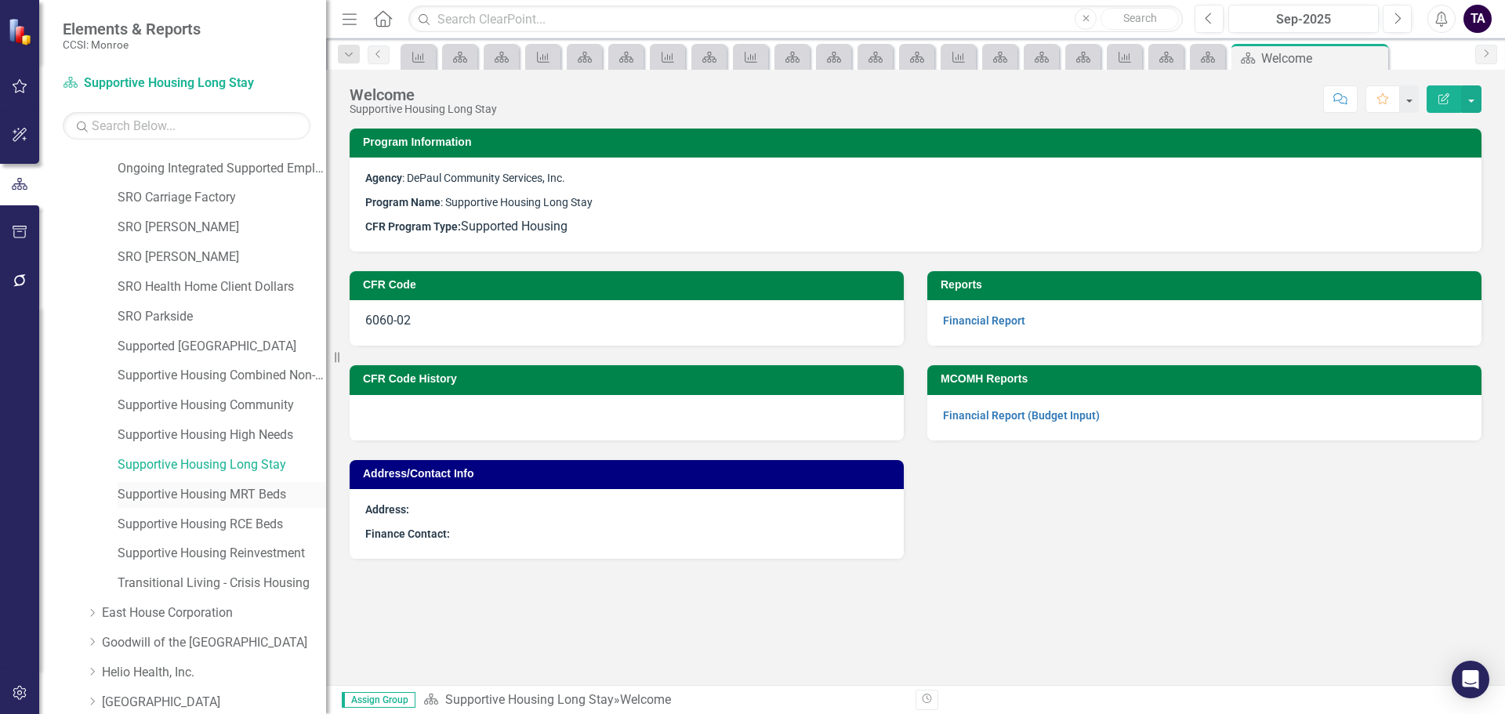
click at [233, 501] on link "Supportive Housing MRT Beds" at bounding box center [222, 495] width 209 height 18
click at [228, 520] on link "Supportive Housing RCE Beds" at bounding box center [222, 525] width 209 height 18
click at [217, 548] on link "Supportive Housing Reinvestment" at bounding box center [222, 554] width 209 height 18
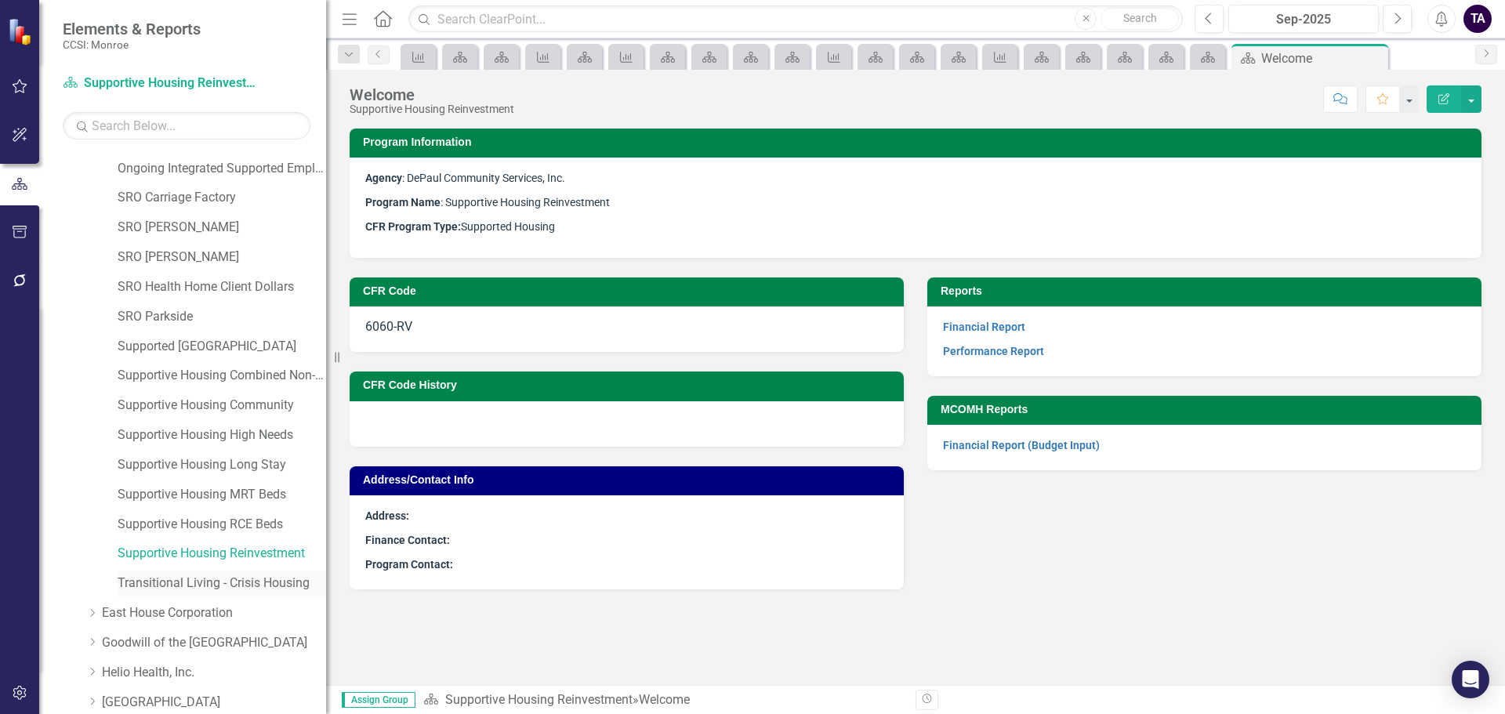
click at [205, 579] on link "Transitional Living - Crisis Housing" at bounding box center [222, 584] width 209 height 18
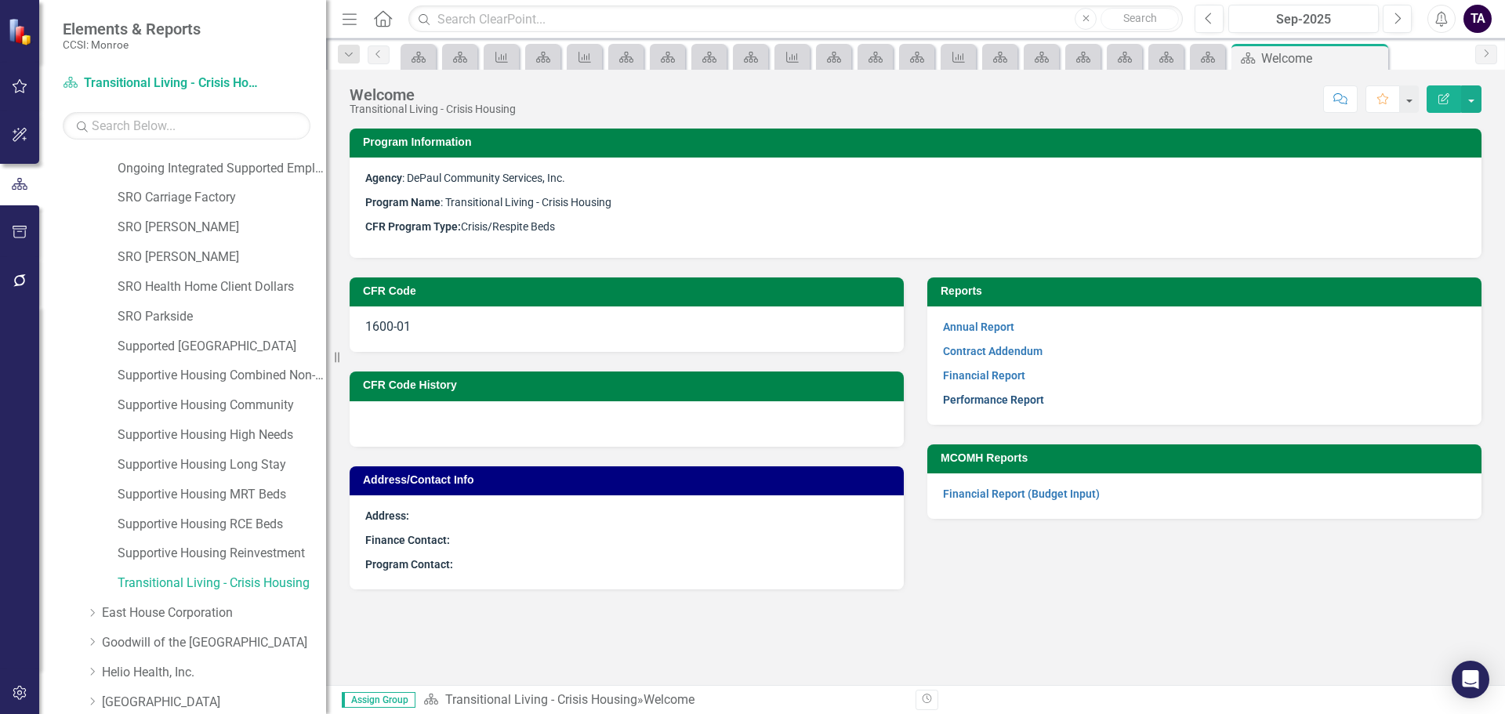
click at [963, 401] on link "Performance Report" at bounding box center [993, 400] width 101 height 13
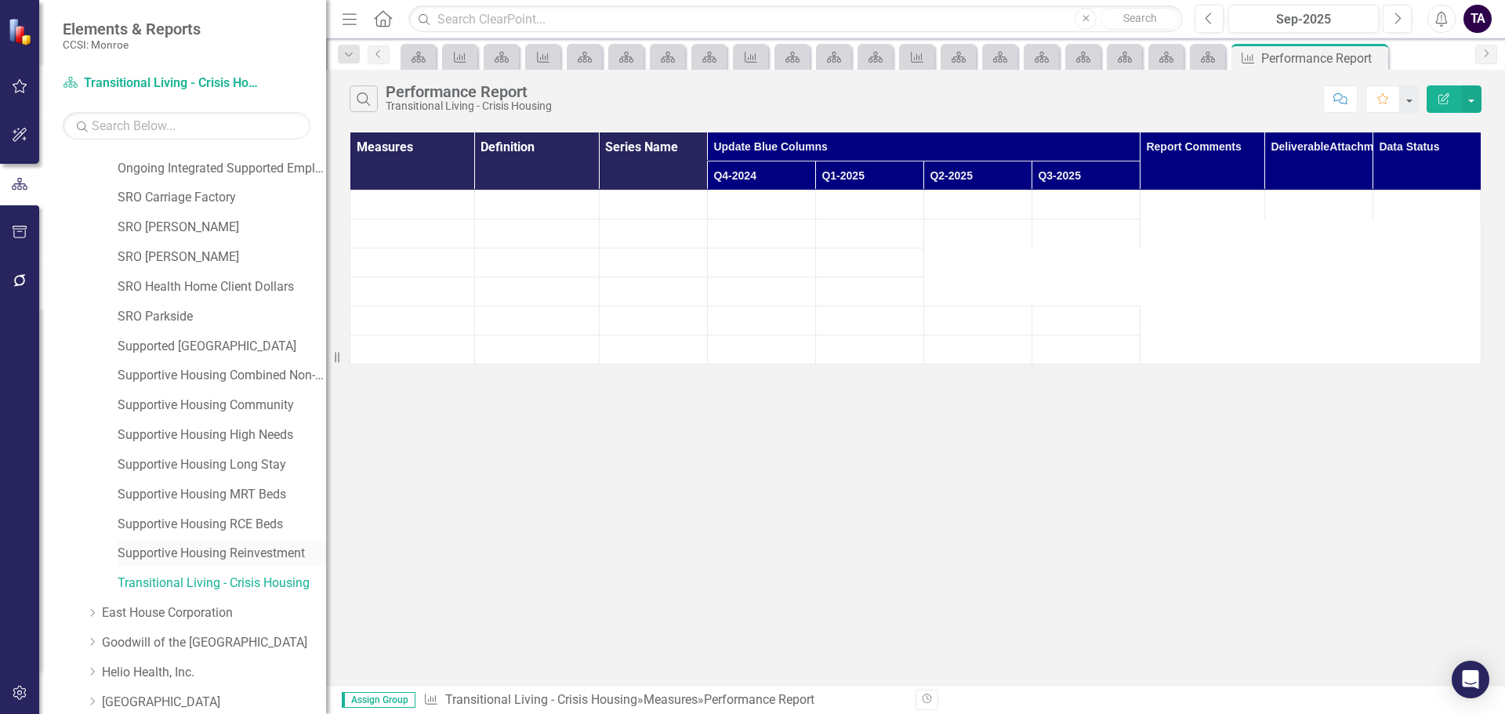
click at [202, 550] on link "Supportive Housing Reinvestment" at bounding box center [222, 554] width 209 height 18
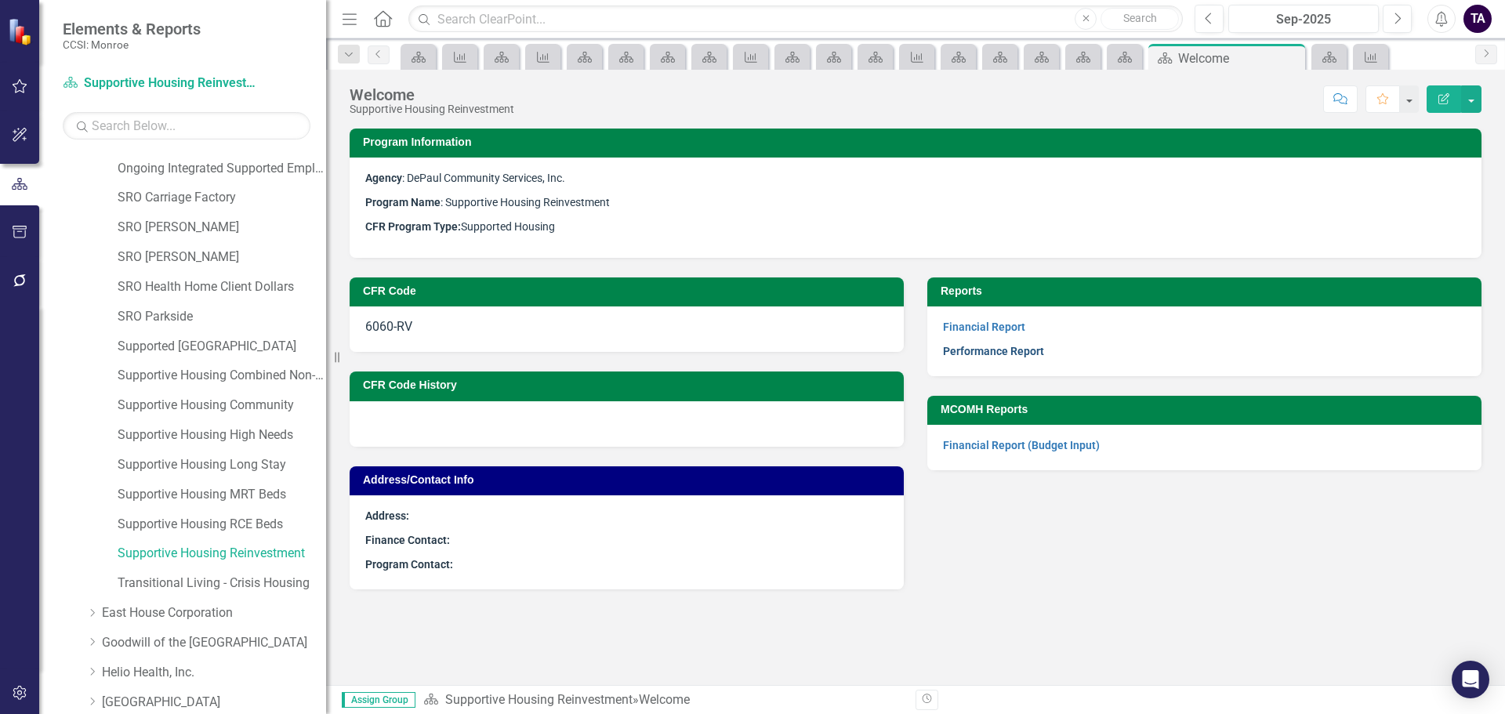
click at [998, 355] on link "Performance Report" at bounding box center [993, 351] width 101 height 13
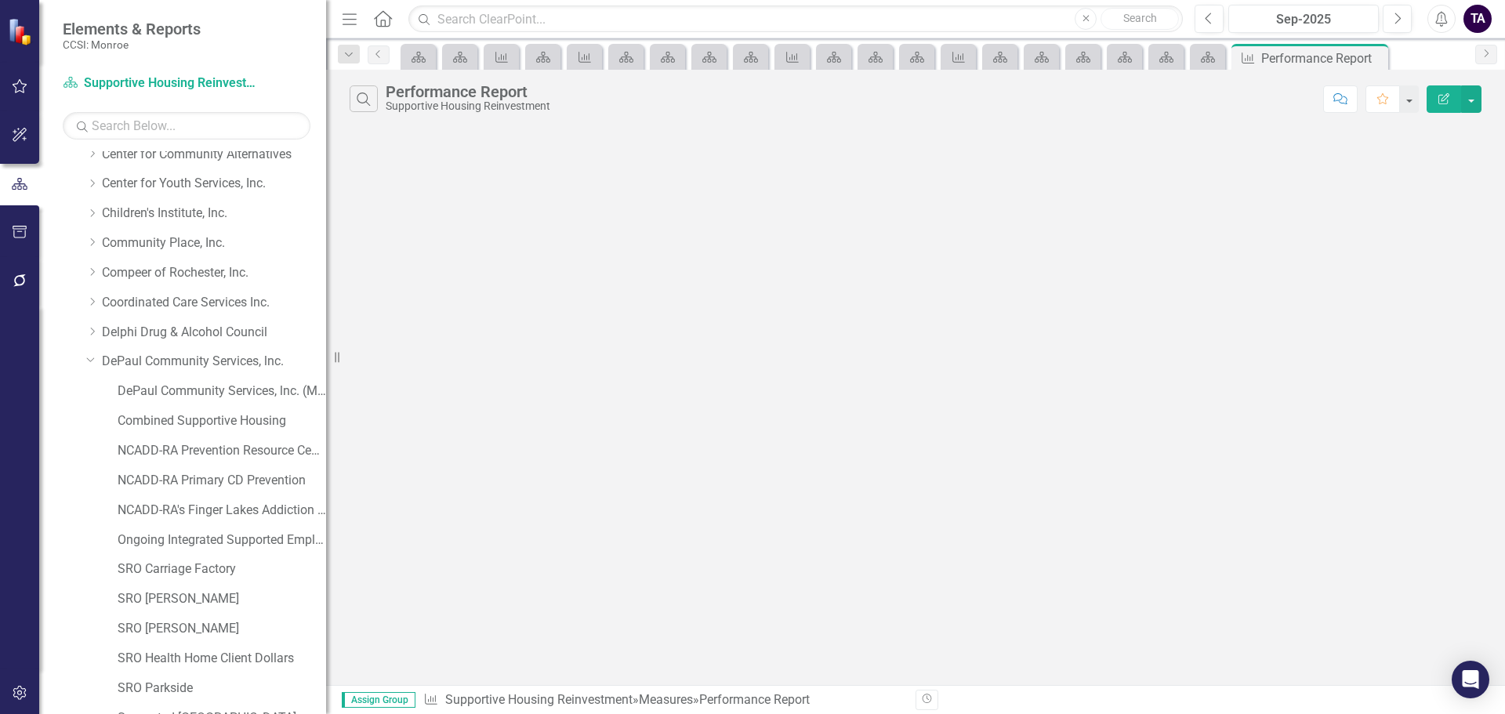
scroll to position [78, 0]
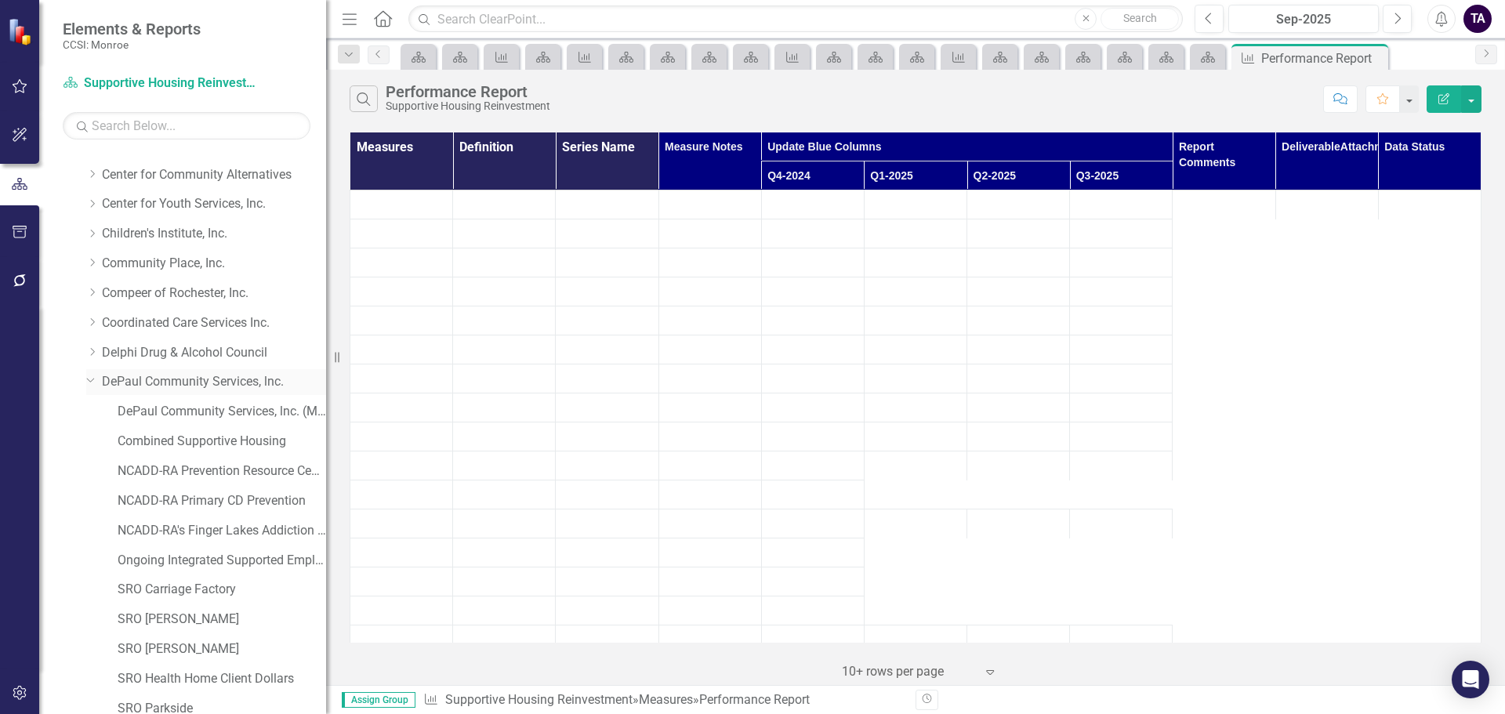
click at [87, 380] on icon "Dropdown" at bounding box center [90, 380] width 9 height 12
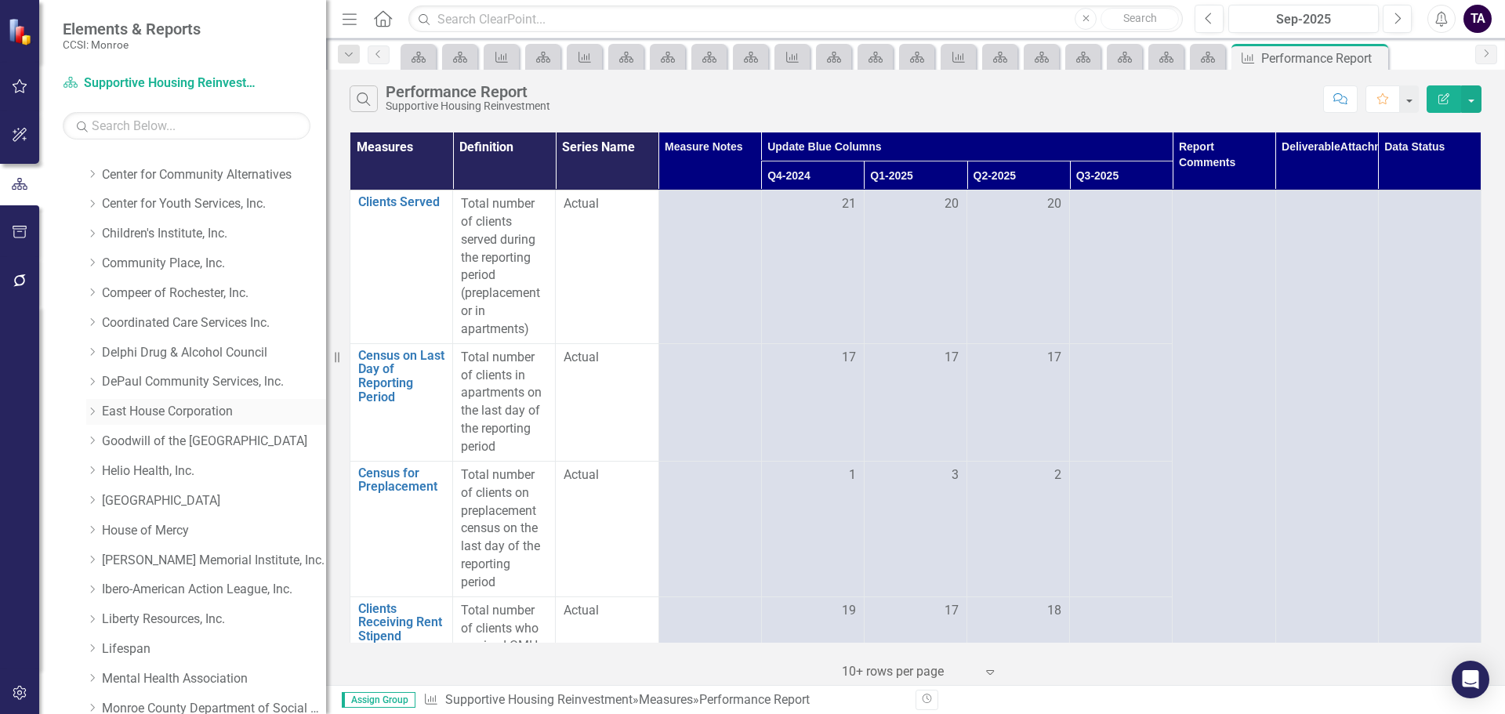
click at [91, 415] on icon at bounding box center [93, 412] width 4 height 8
click at [151, 470] on link "[PERSON_NAME]" at bounding box center [222, 472] width 209 height 18
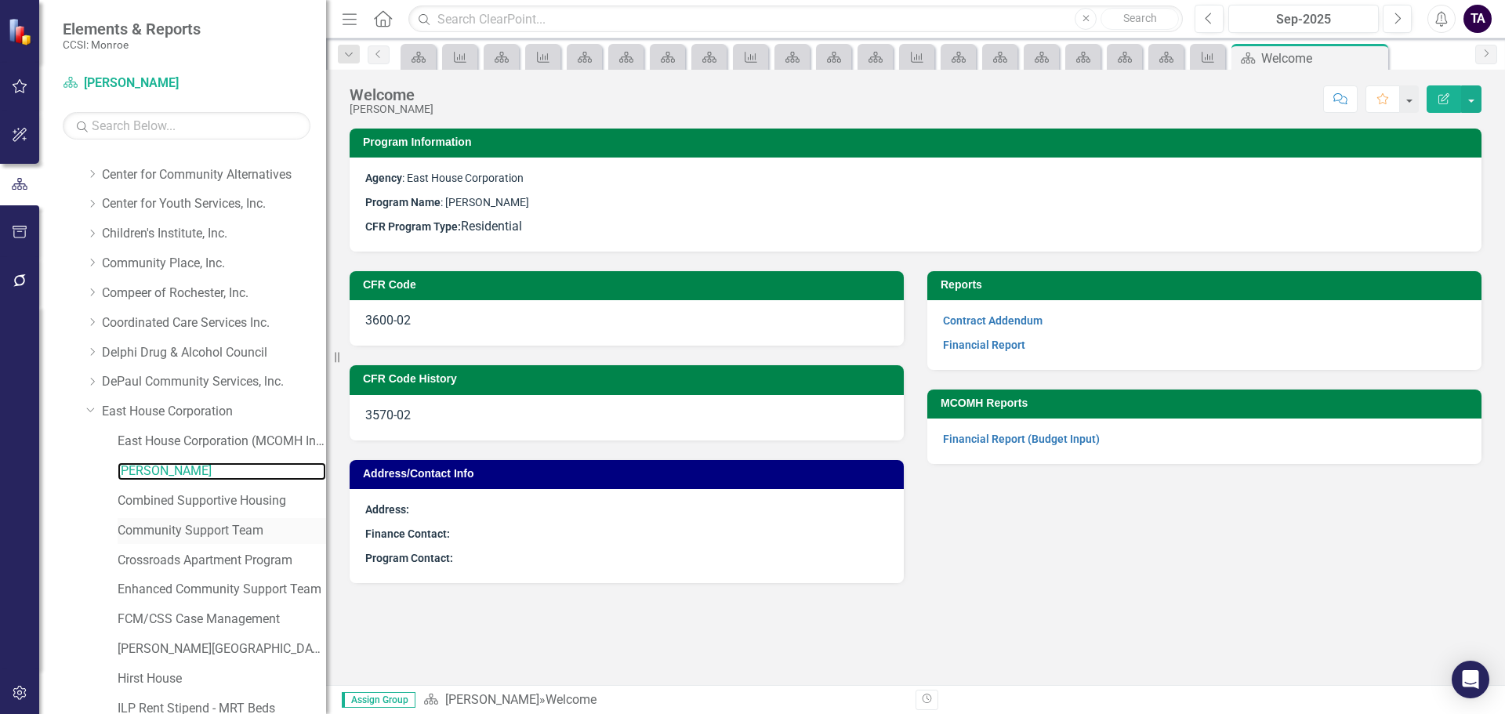
scroll to position [157, 0]
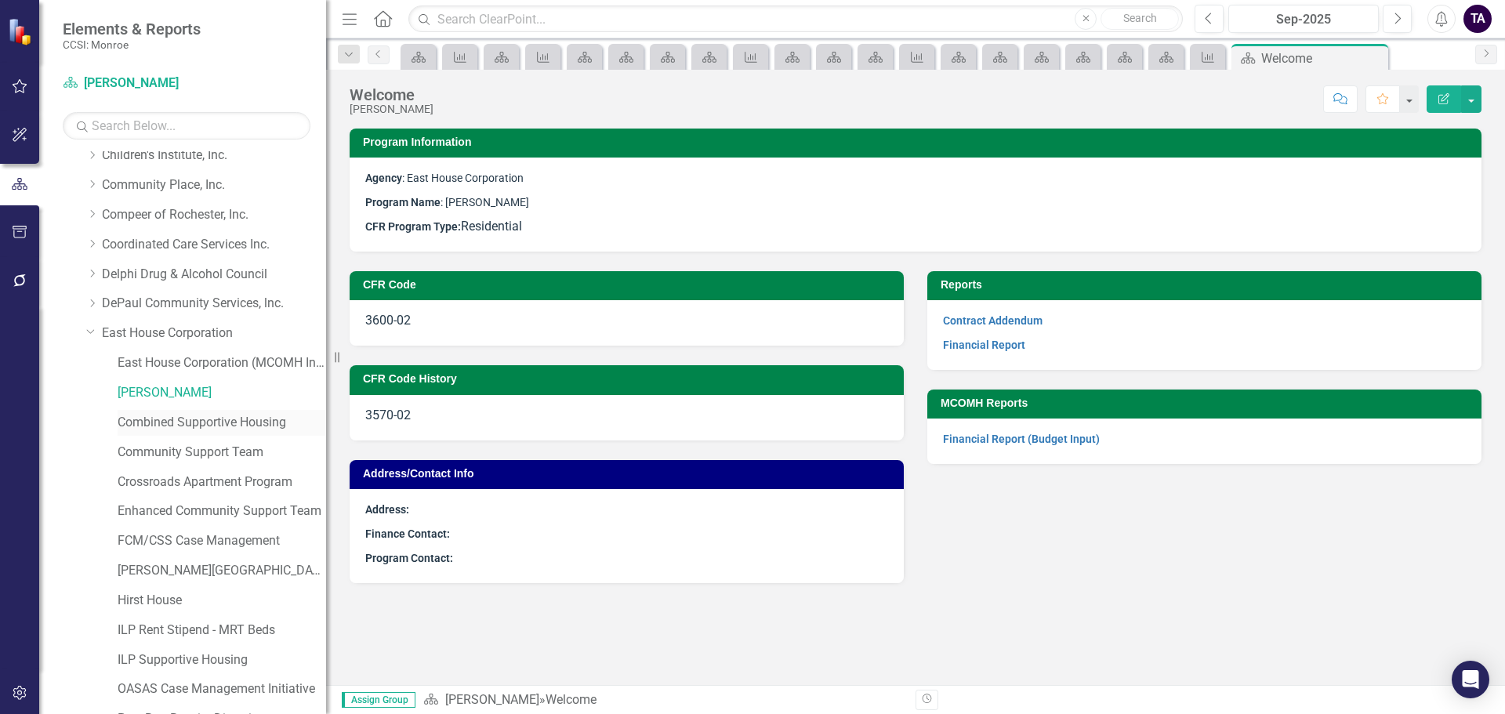
click at [165, 422] on link "Combined Supportive Housing" at bounding box center [222, 423] width 209 height 18
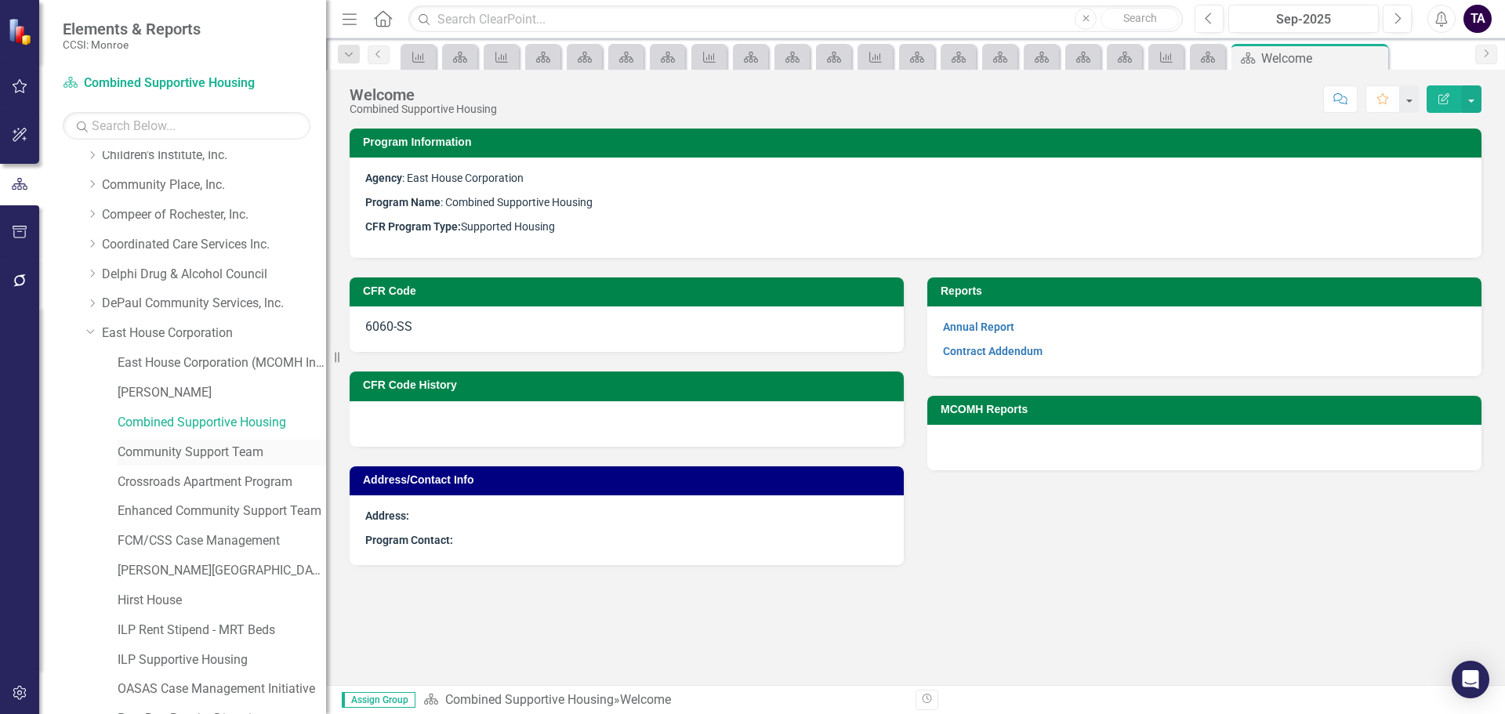
click at [167, 455] on link "Community Support Team" at bounding box center [222, 453] width 209 height 18
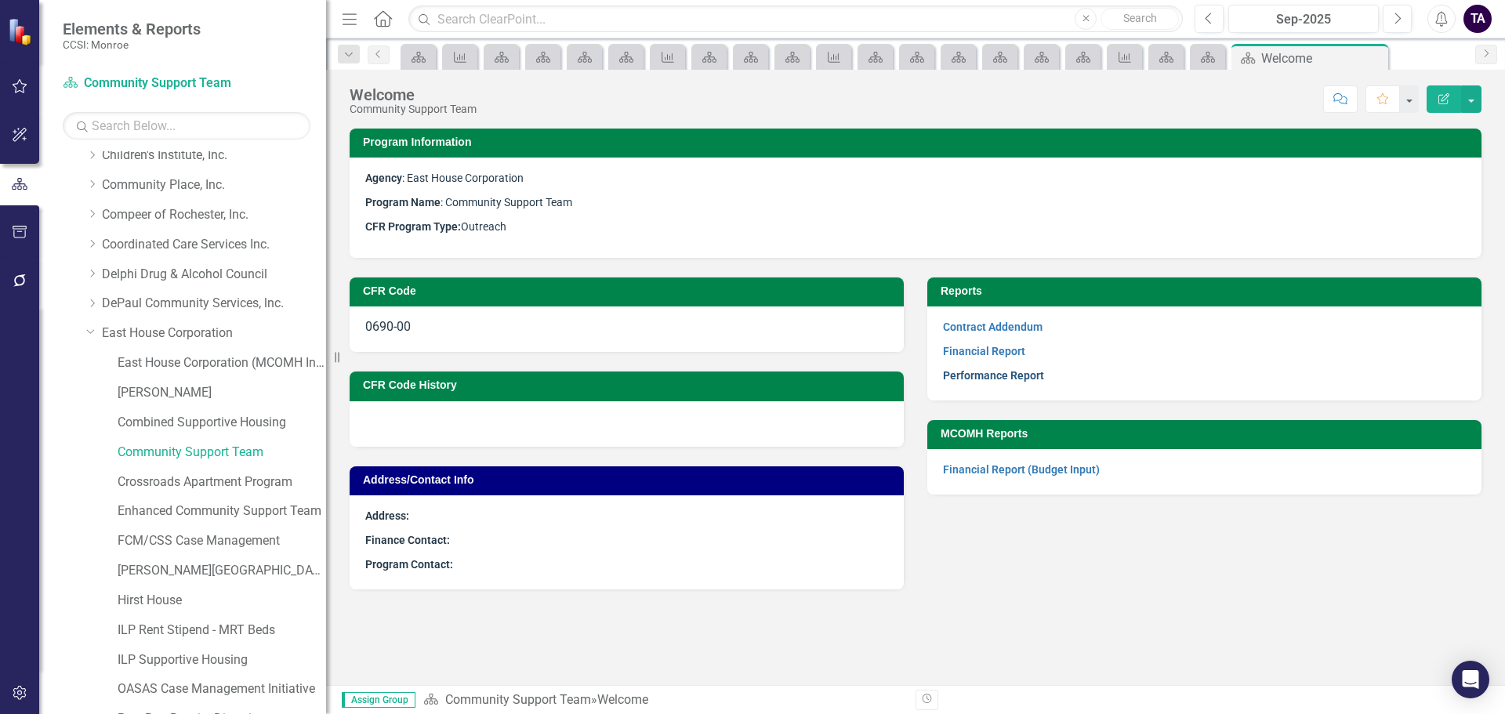
click at [1000, 378] on link "Performance Report" at bounding box center [993, 375] width 101 height 13
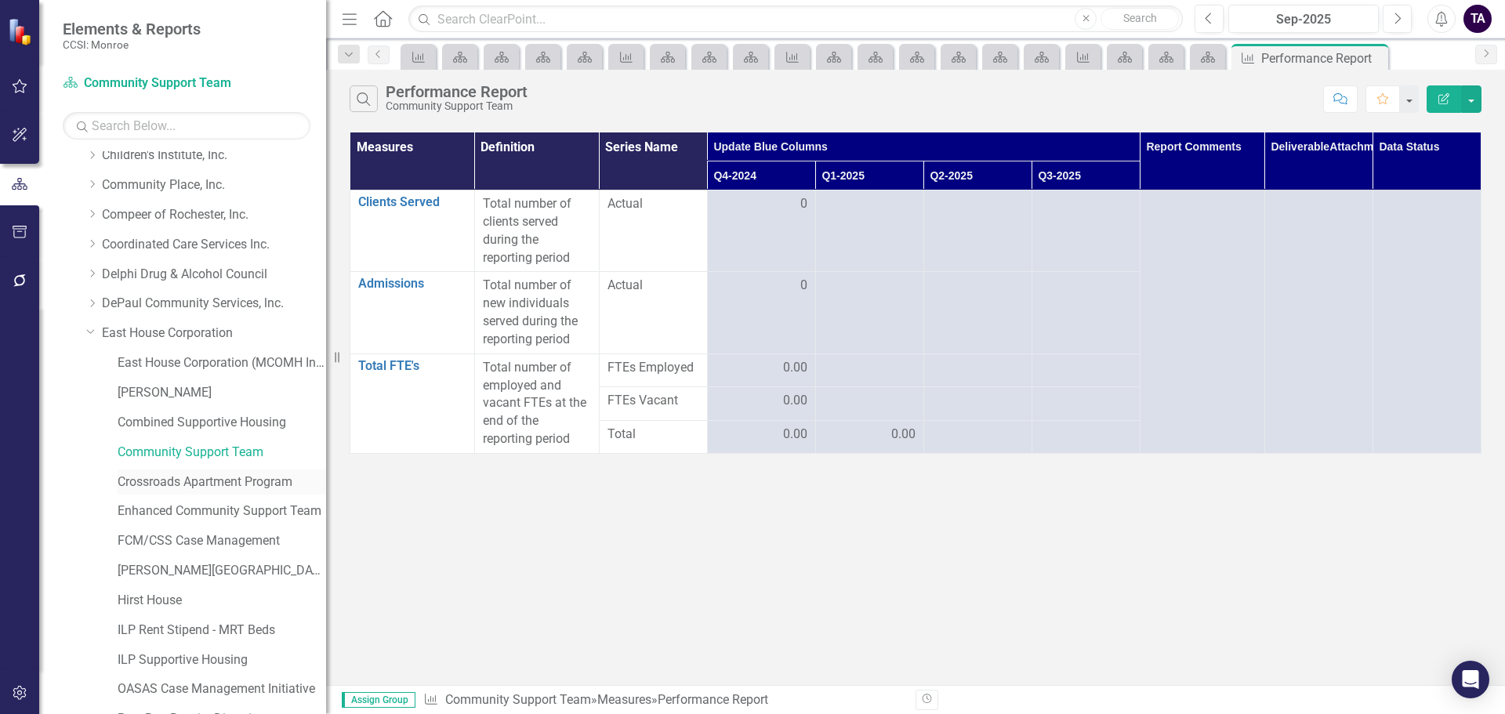
click at [156, 489] on link "Crossroads Apartment Program" at bounding box center [222, 483] width 209 height 18
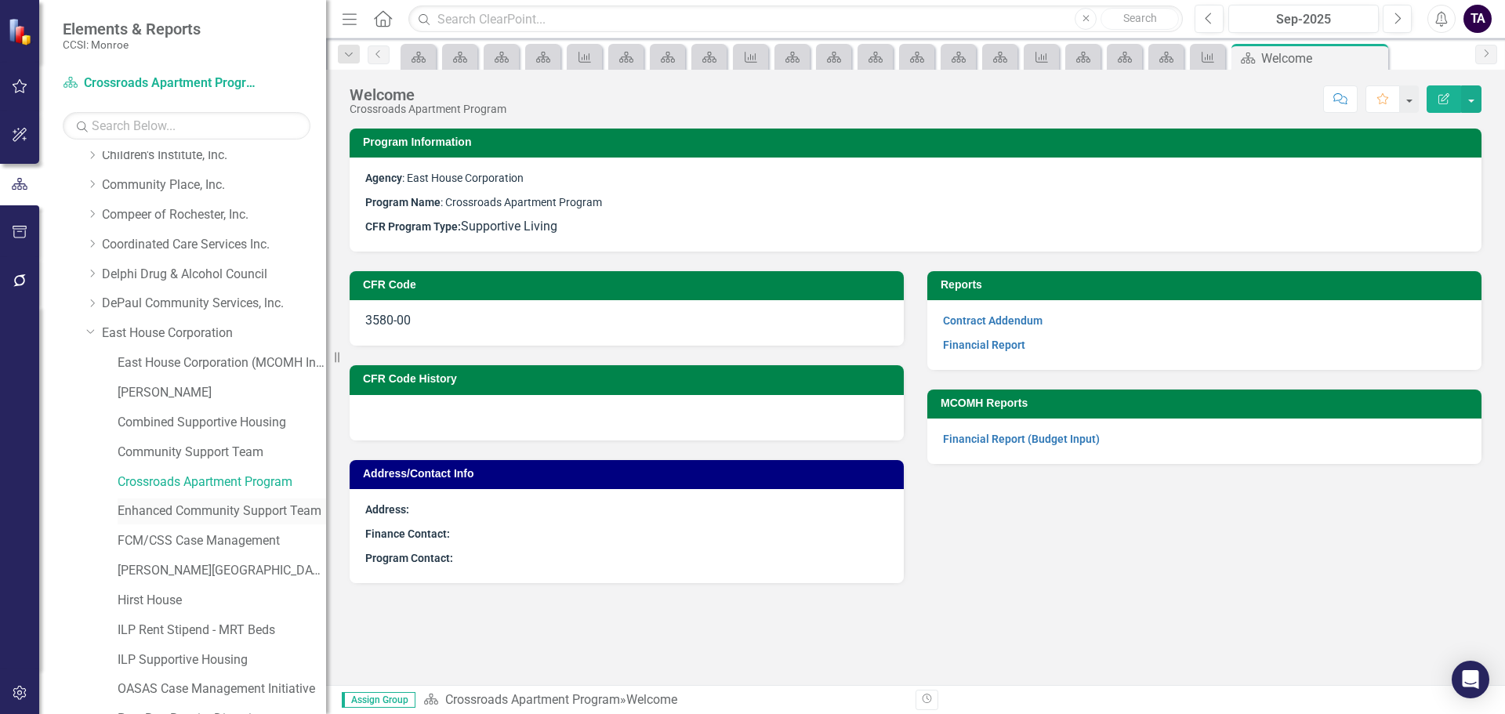
click at [194, 507] on link "Enhanced Community Support Team" at bounding box center [222, 512] width 209 height 18
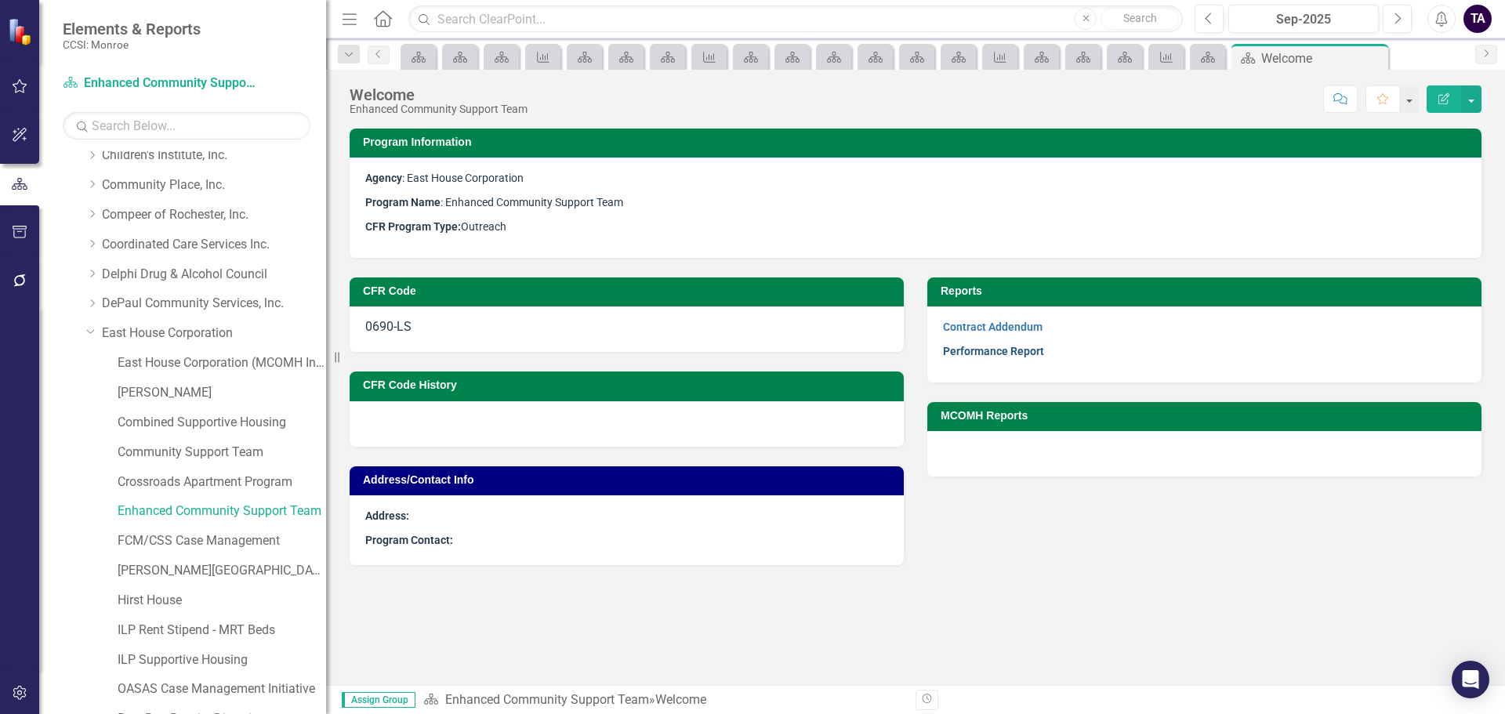
click at [962, 357] on link "Performance Report" at bounding box center [993, 351] width 101 height 13
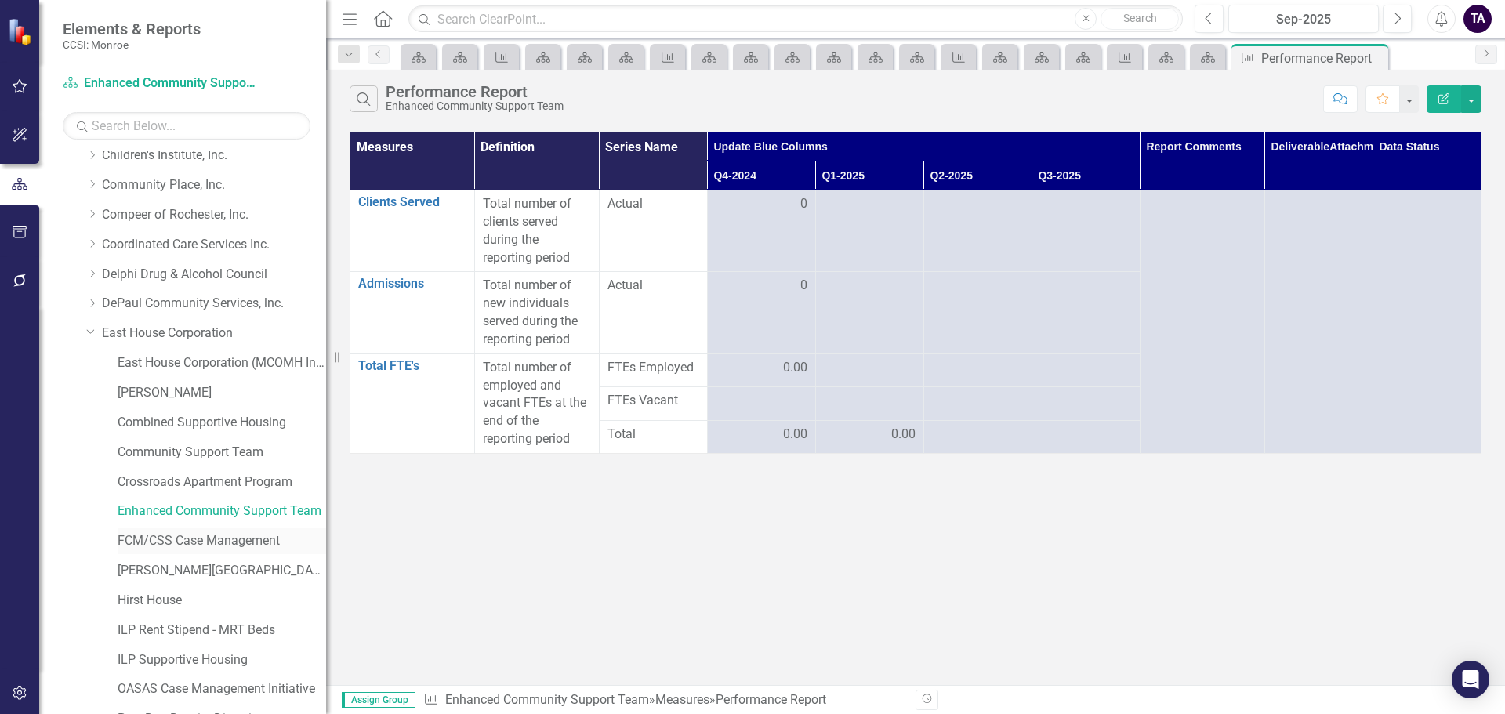
click at [209, 541] on link "FCM/CSS Case Management" at bounding box center [222, 541] width 209 height 18
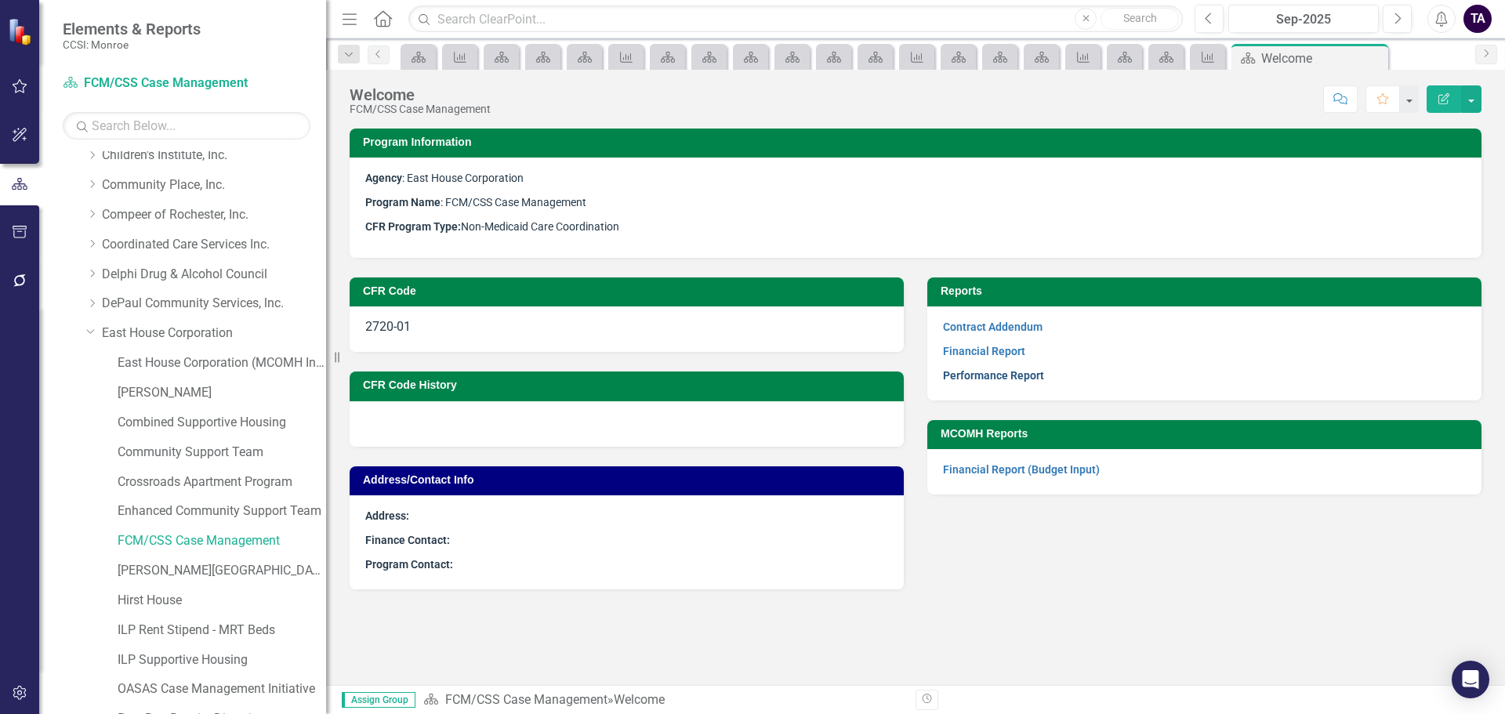
click at [961, 379] on link "Performance Report" at bounding box center [993, 375] width 101 height 13
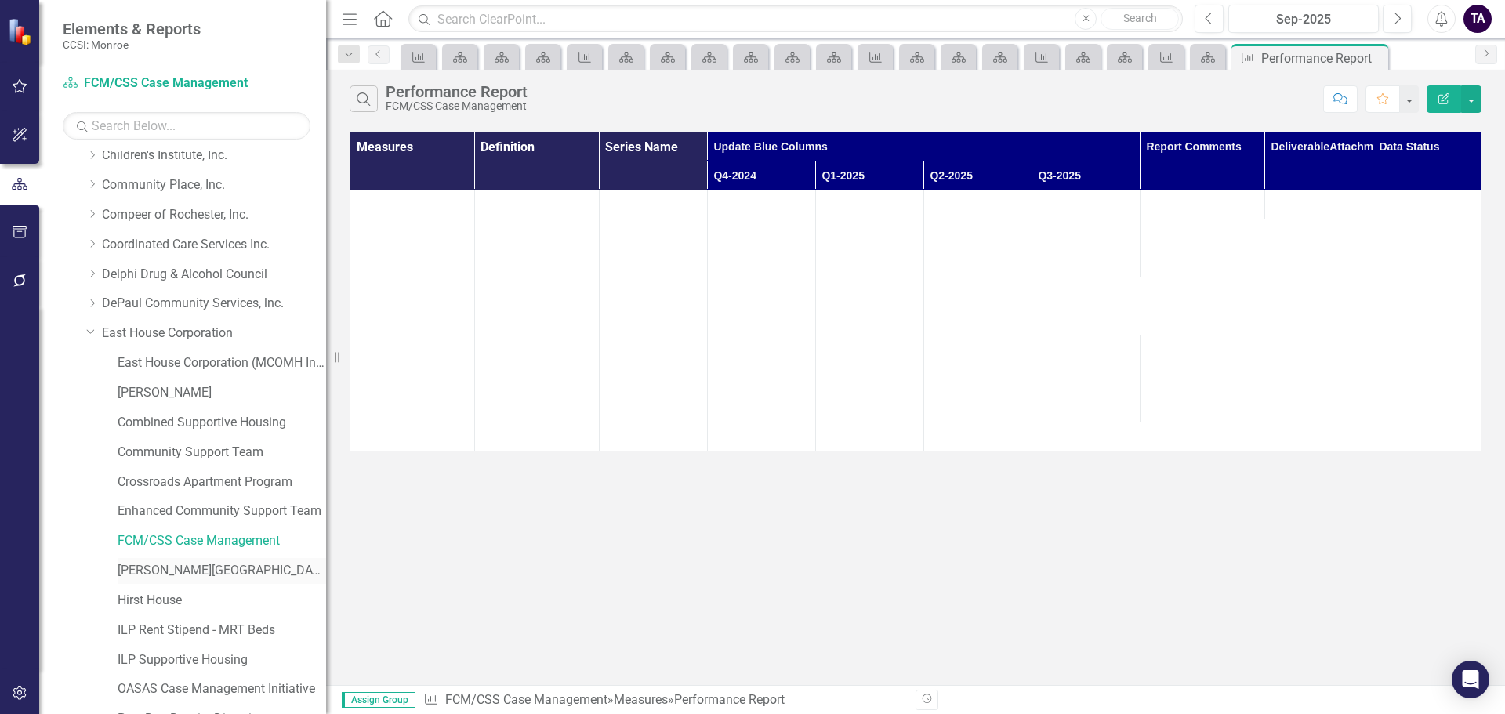
click at [180, 571] on link "[PERSON_NAME][GEOGRAPHIC_DATA]" at bounding box center [222, 571] width 209 height 18
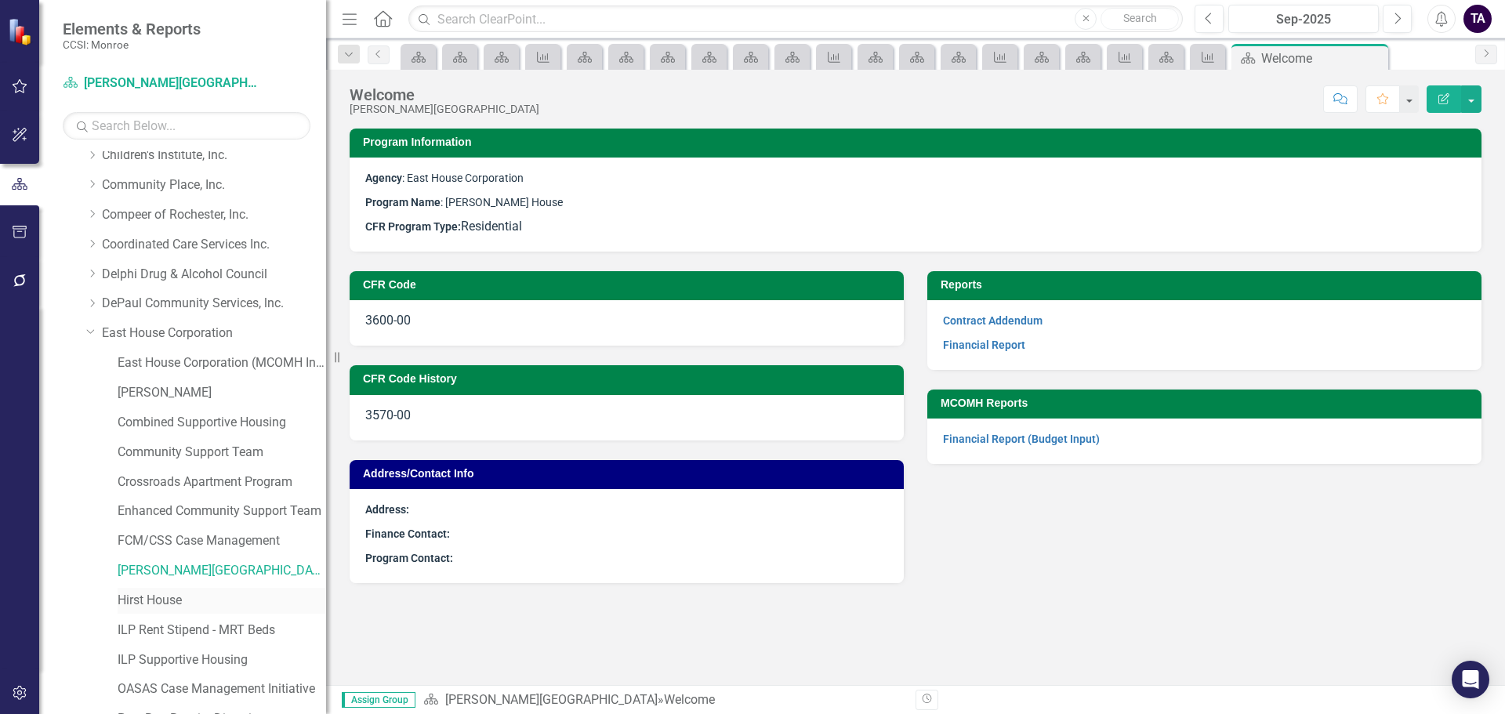
click at [155, 596] on link "Hirst House" at bounding box center [222, 601] width 209 height 18
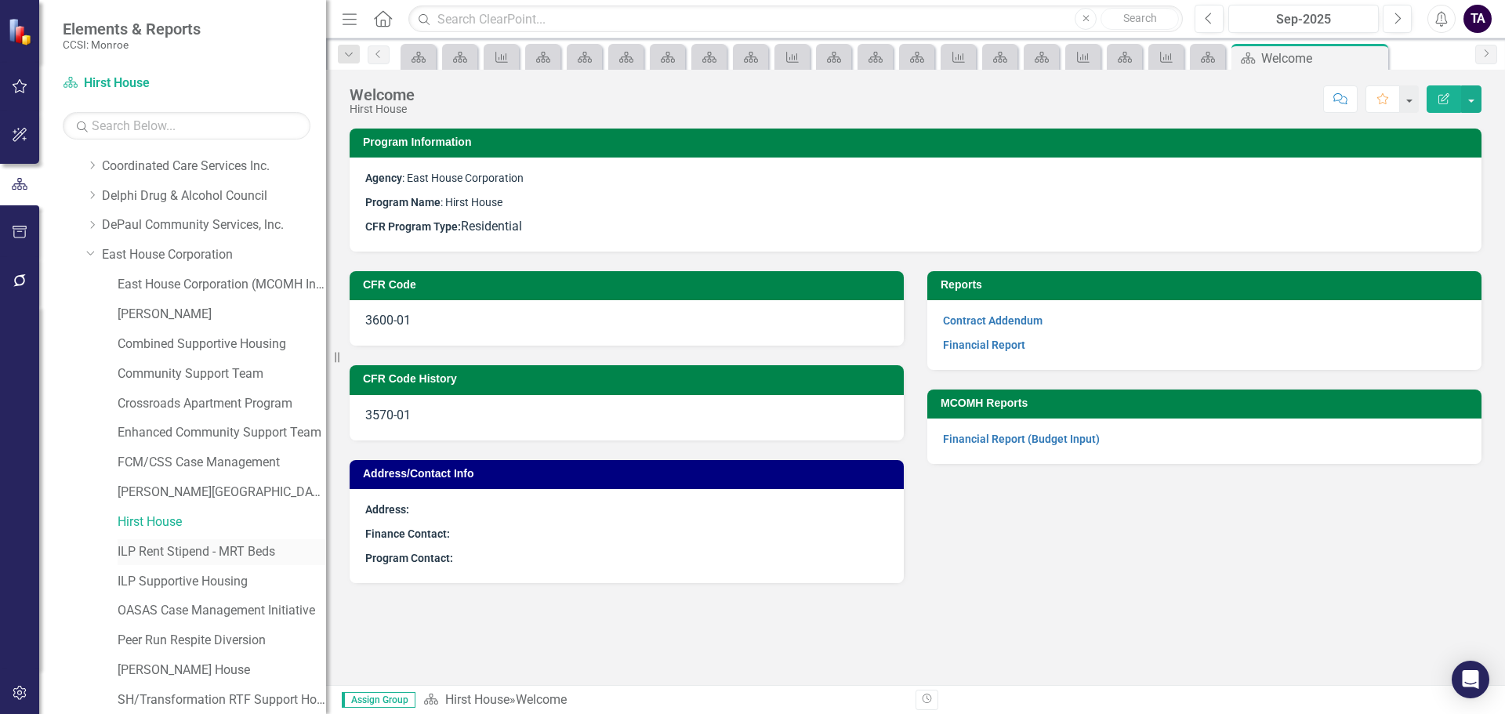
click at [166, 553] on link "ILP Rent Stipend - MRT Beds" at bounding box center [222, 552] width 209 height 18
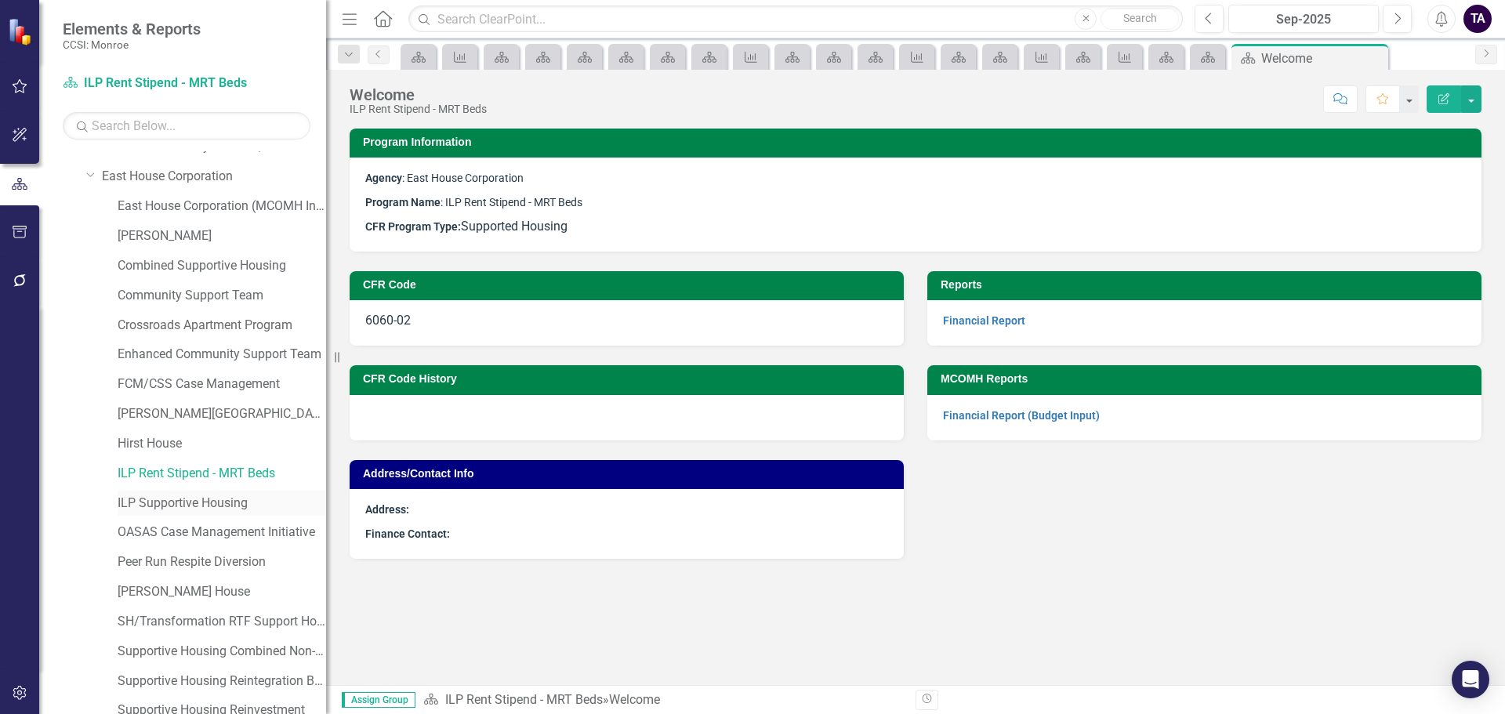
click at [174, 506] on link "ILP Supportive Housing" at bounding box center [222, 504] width 209 height 18
click at [163, 533] on link "OASAS Case Management Initiative" at bounding box center [222, 533] width 209 height 18
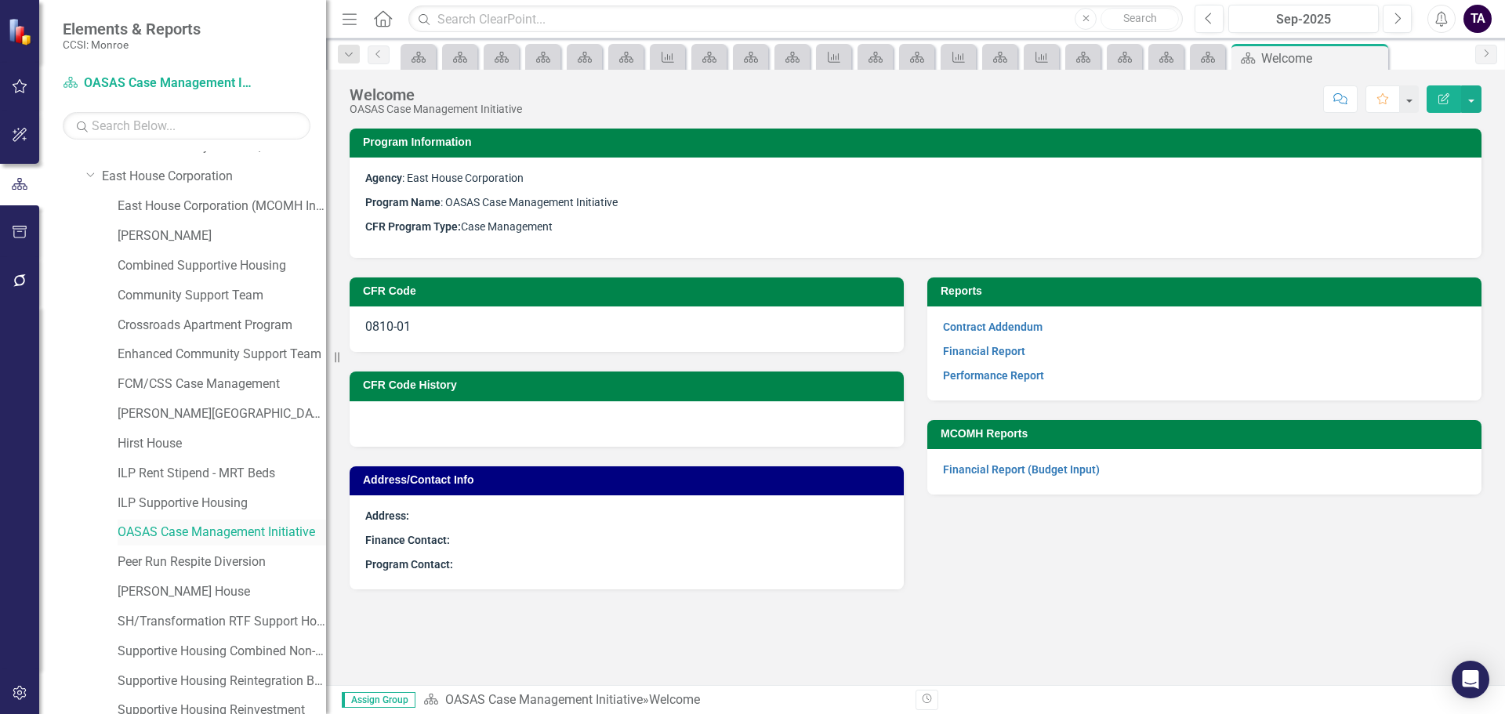
scroll to position [392, 0]
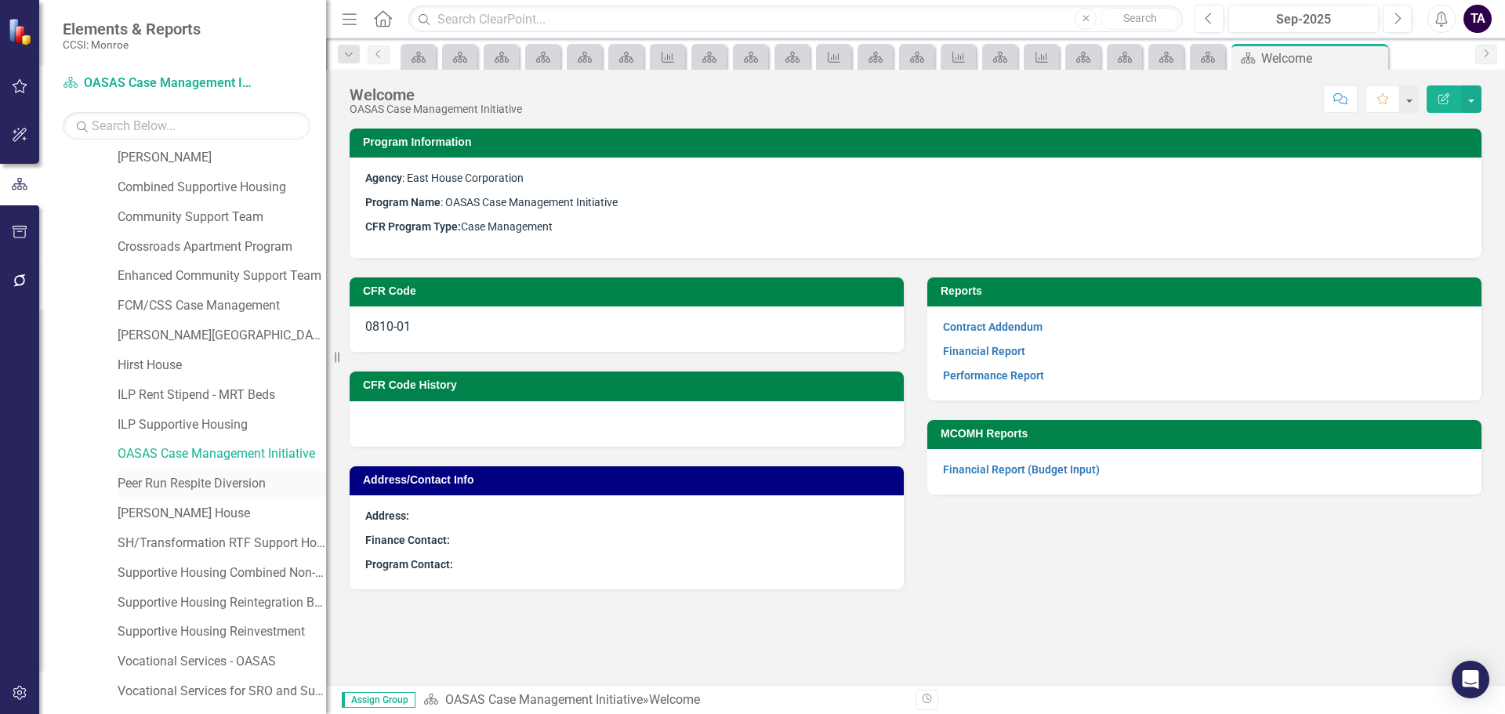
click at [176, 487] on link "Peer Run Respite Diversion" at bounding box center [222, 484] width 209 height 18
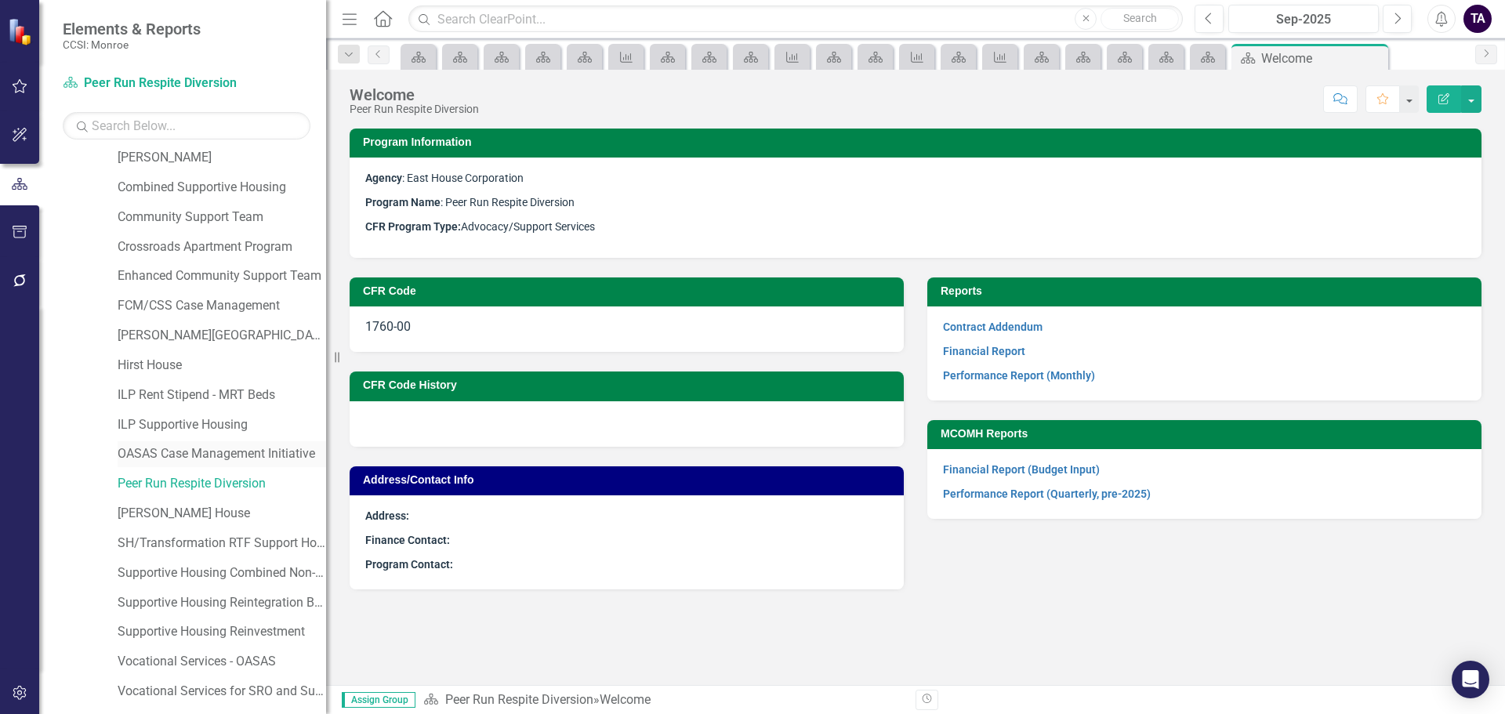
click at [141, 450] on link "OASAS Case Management Initiative" at bounding box center [222, 454] width 209 height 18
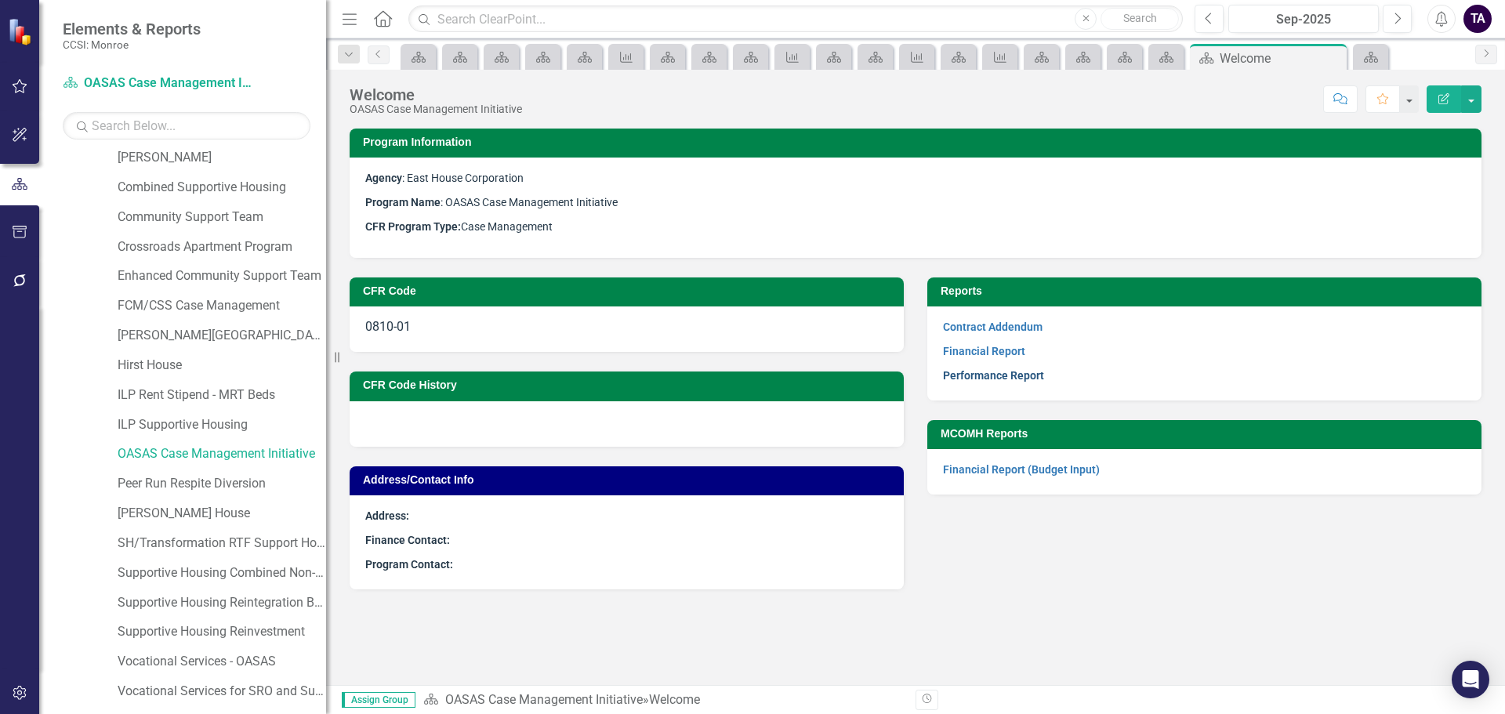
click at [983, 376] on link "Performance Report" at bounding box center [993, 375] width 101 height 13
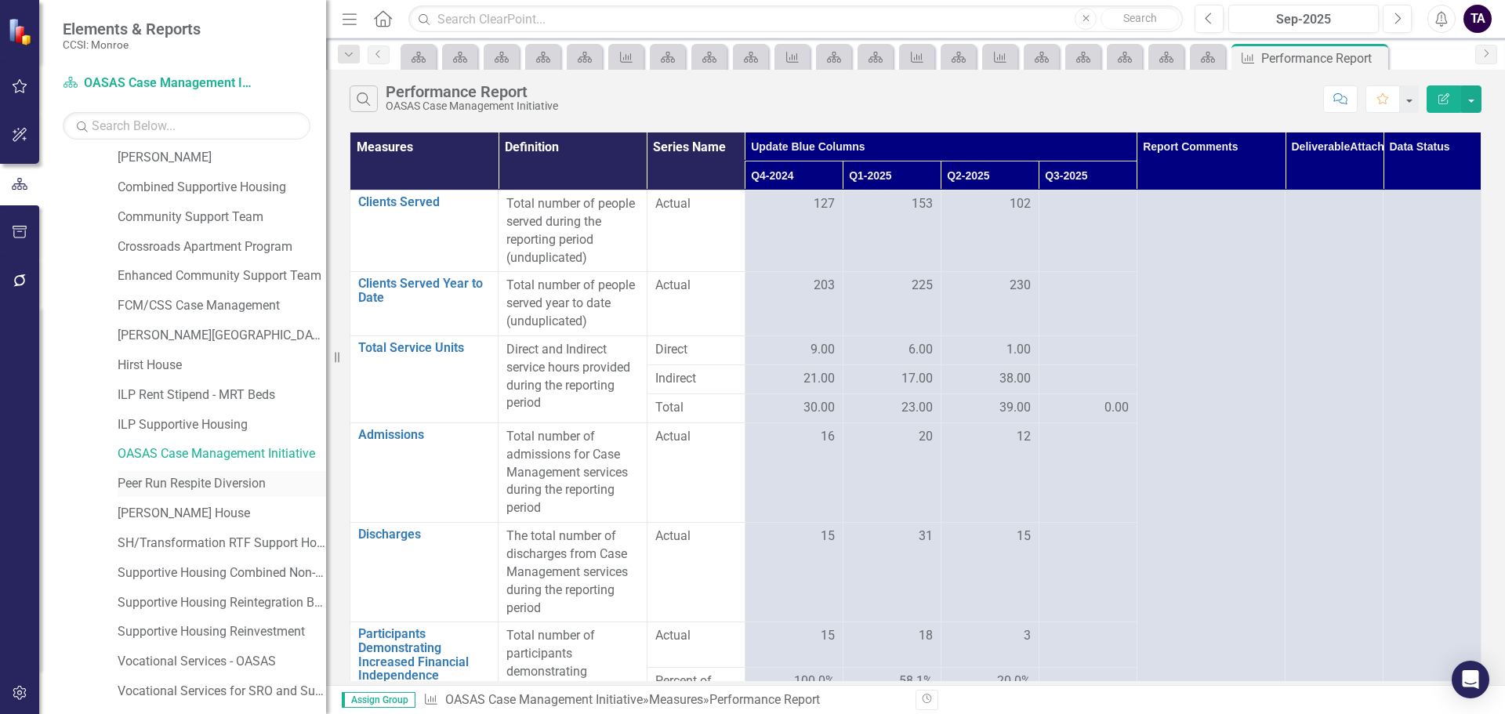
click at [216, 492] on link "Peer Run Respite Diversion" at bounding box center [222, 484] width 209 height 18
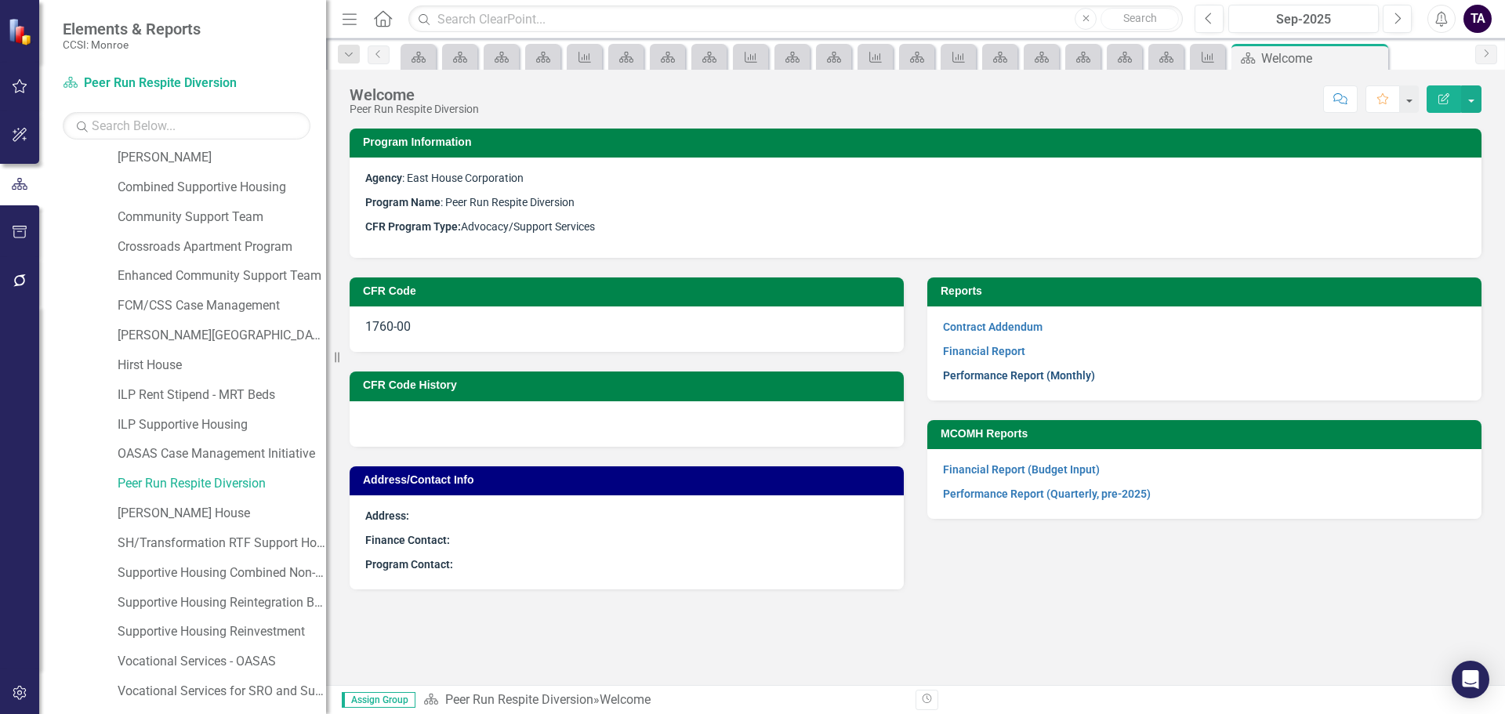
click at [1038, 378] on link "Performance Report (Monthly)" at bounding box center [1019, 375] width 152 height 13
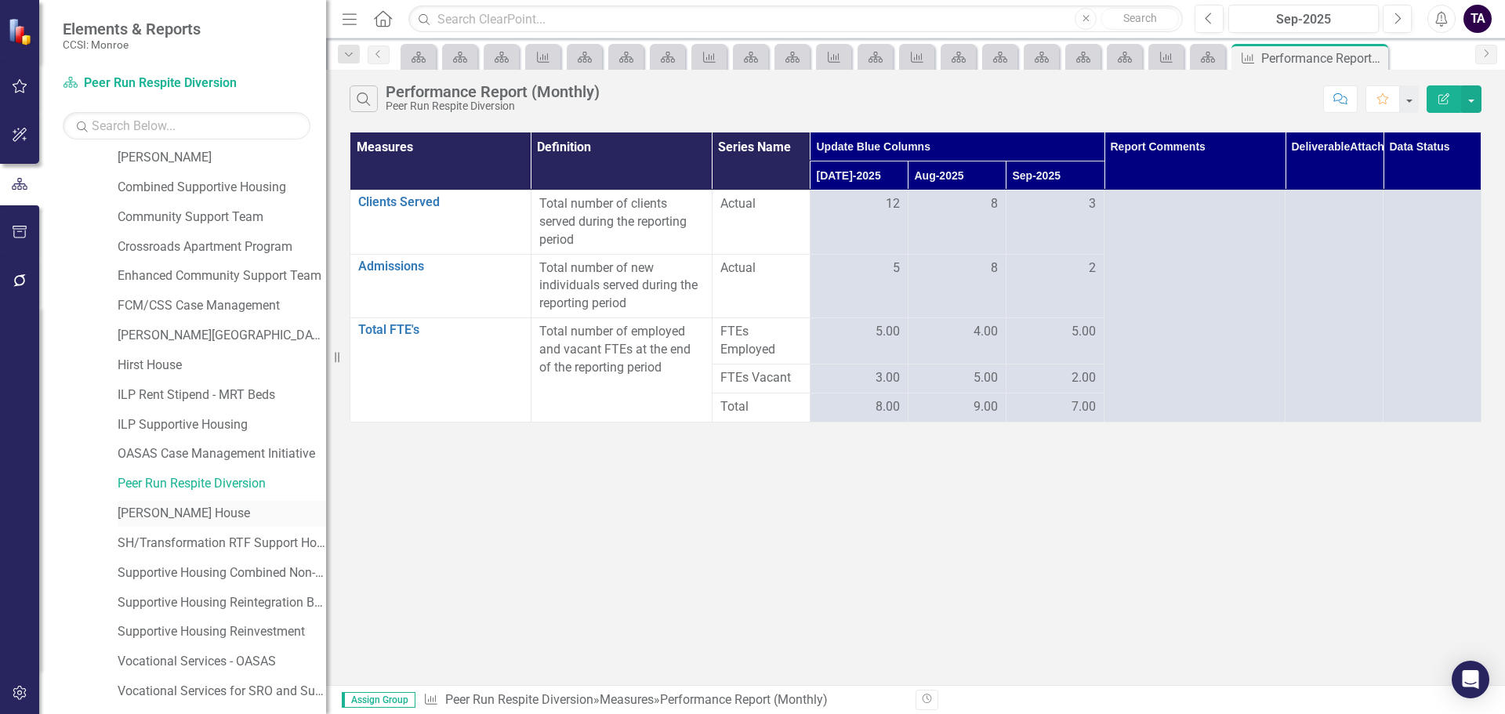
click at [183, 513] on link "[PERSON_NAME] House" at bounding box center [222, 514] width 209 height 18
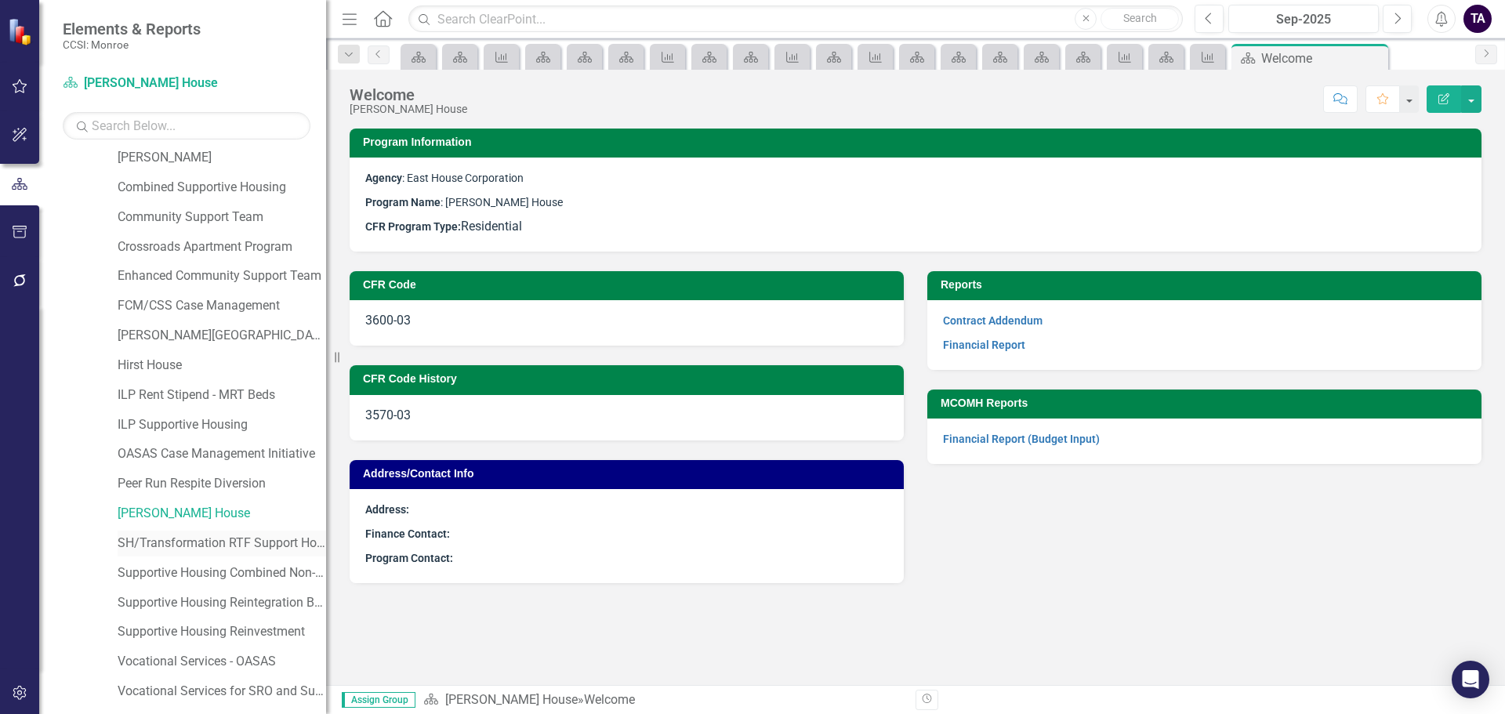
click at [178, 538] on link "SH/Transformation RTF Support Housing Monroe Cty - Comm Svcs" at bounding box center [222, 544] width 209 height 18
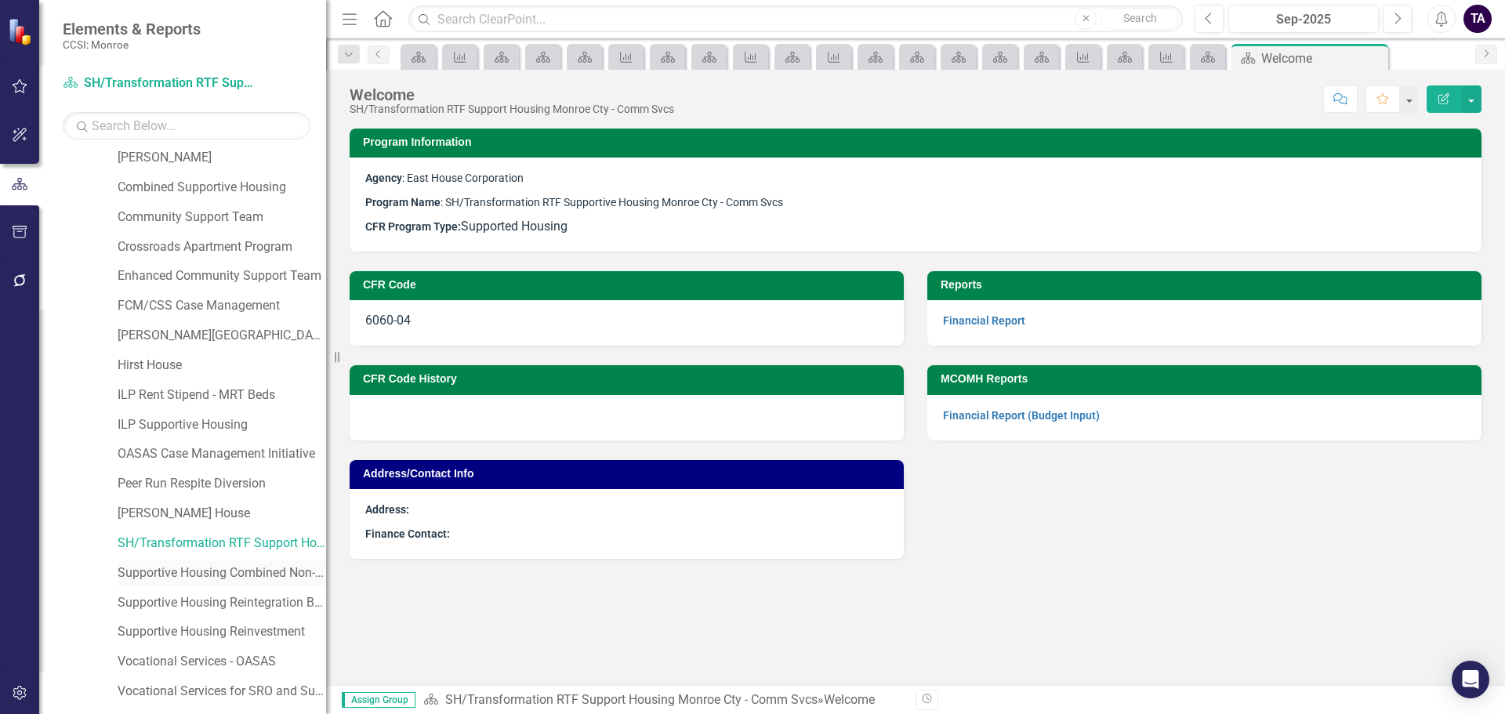
click at [171, 567] on link "Supportive Housing Combined Non-Reinvestment" at bounding box center [222, 573] width 209 height 18
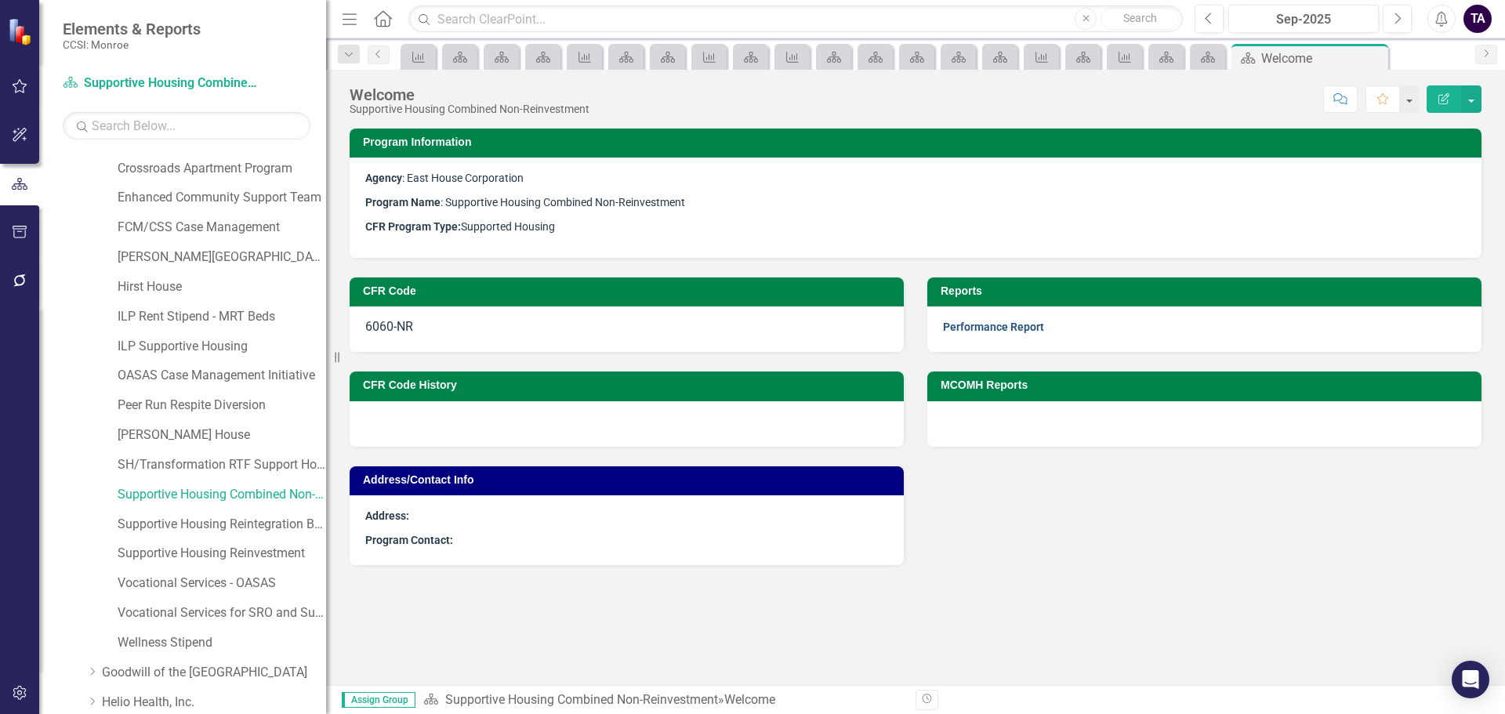
click at [988, 323] on link "Performance Report" at bounding box center [993, 327] width 101 height 13
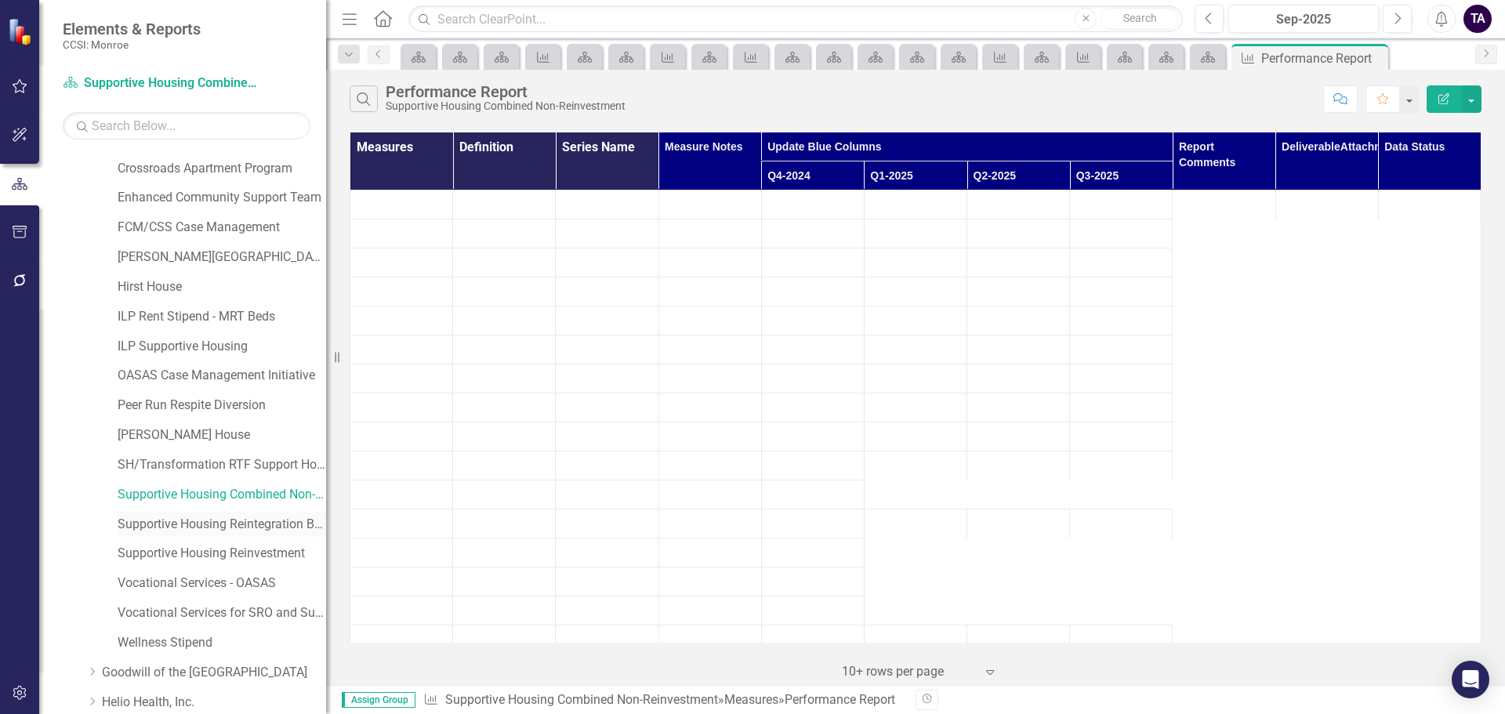
click at [172, 523] on link "Supportive Housing Reintegration Beds" at bounding box center [222, 525] width 209 height 18
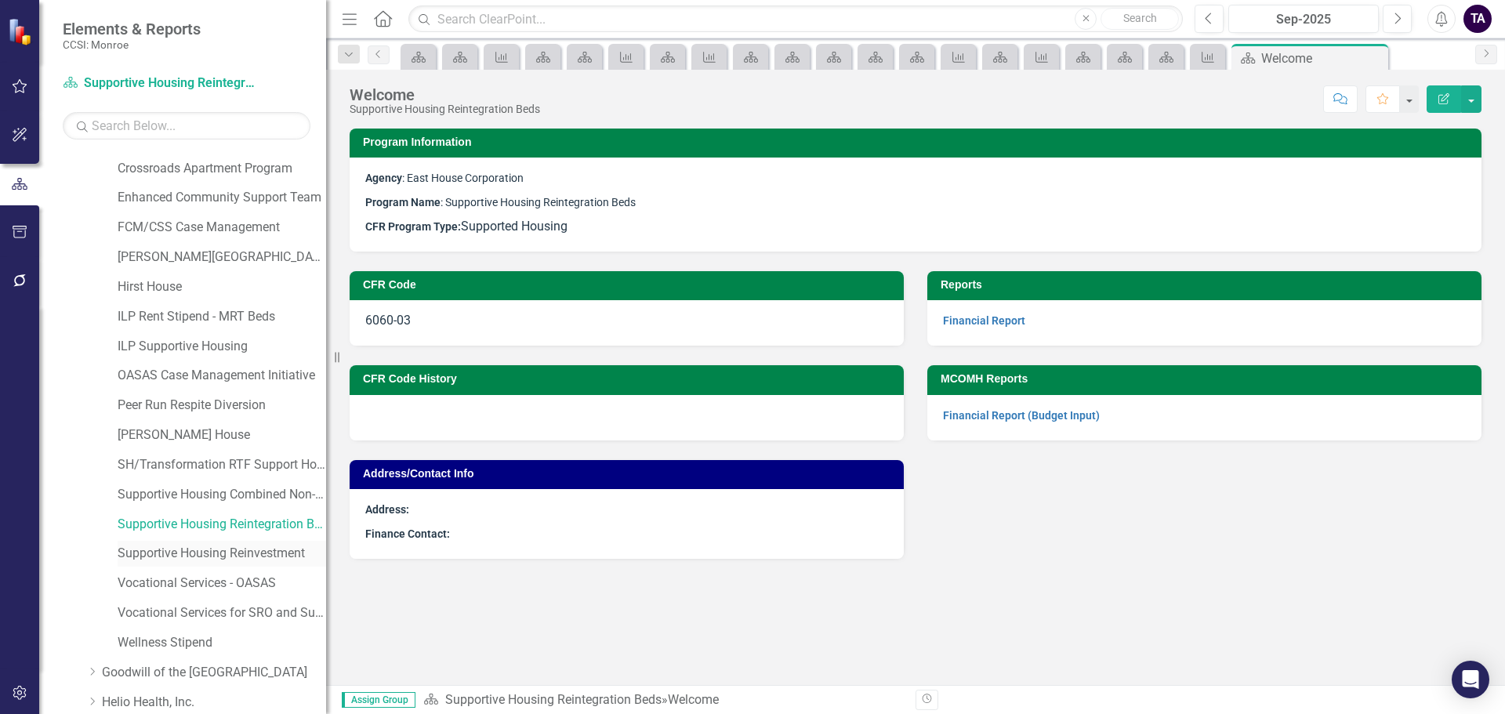
click at [171, 548] on link "Supportive Housing Reinvestment" at bounding box center [222, 554] width 209 height 18
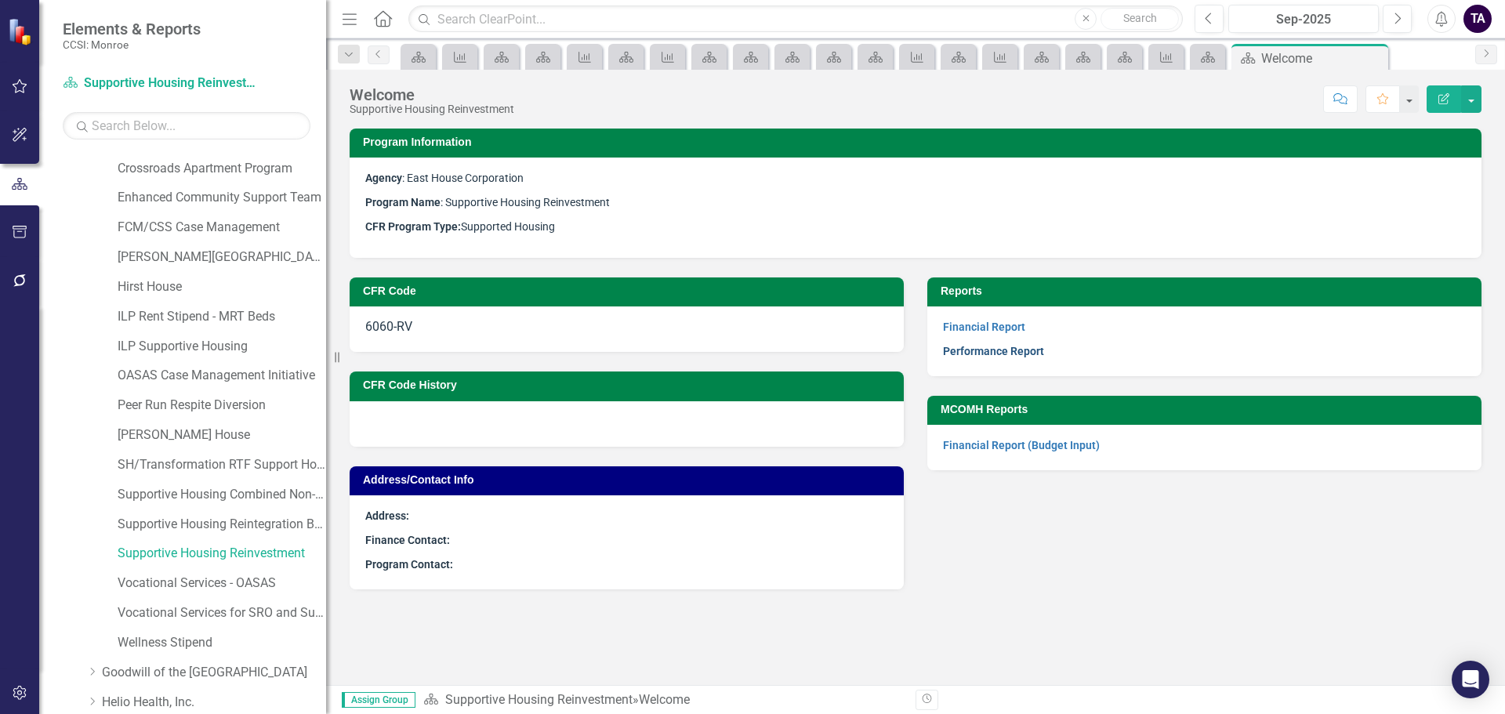
click at [974, 353] on link "Performance Report" at bounding box center [993, 351] width 101 height 13
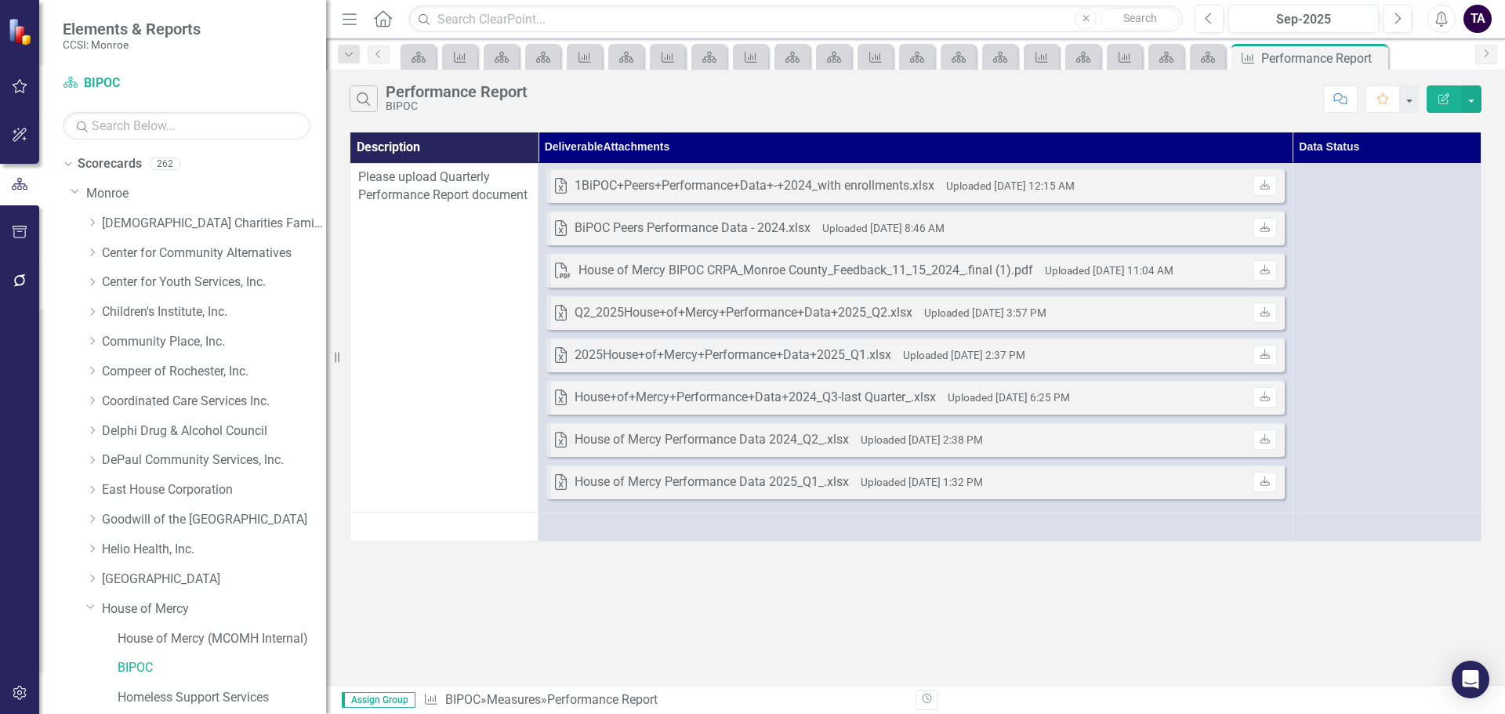
scroll to position [235, 0]
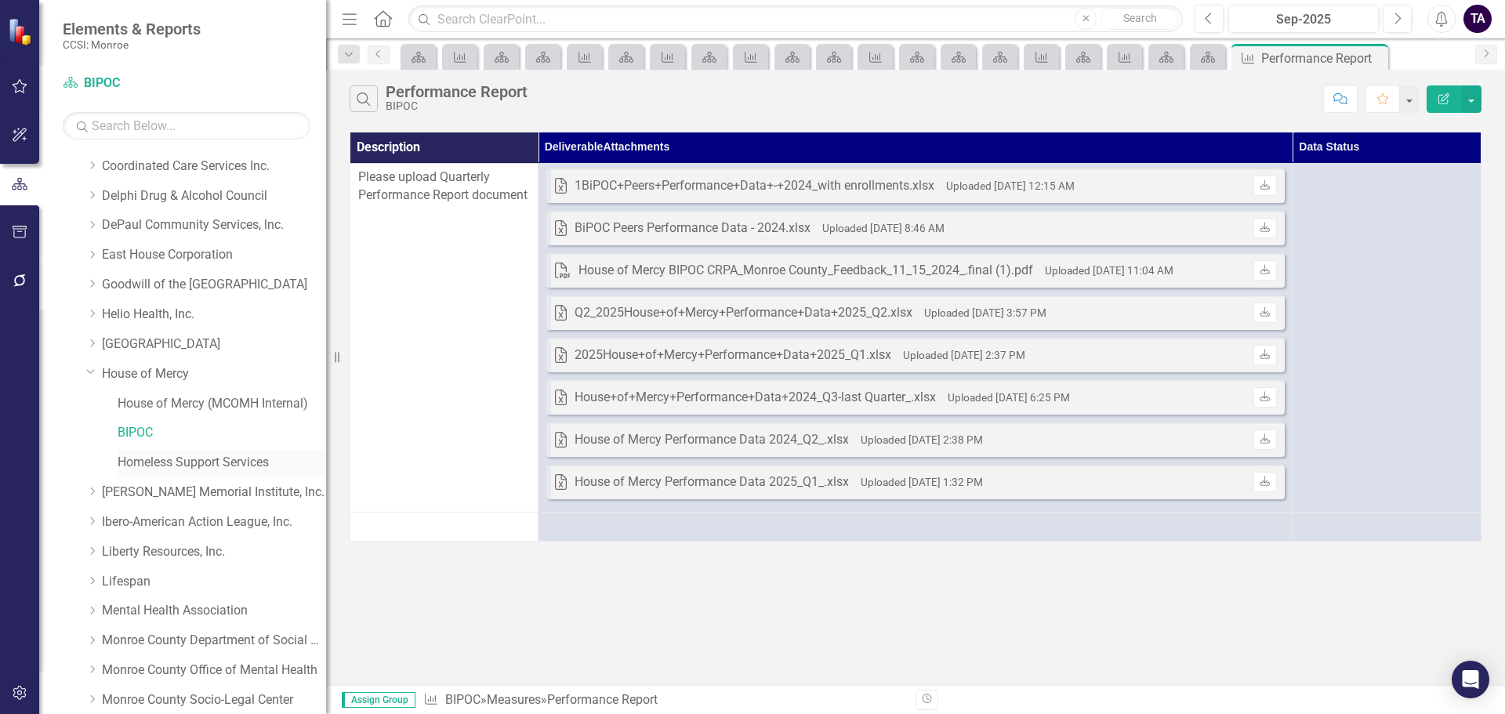
click at [190, 471] on link "Homeless Support Services" at bounding box center [222, 463] width 209 height 18
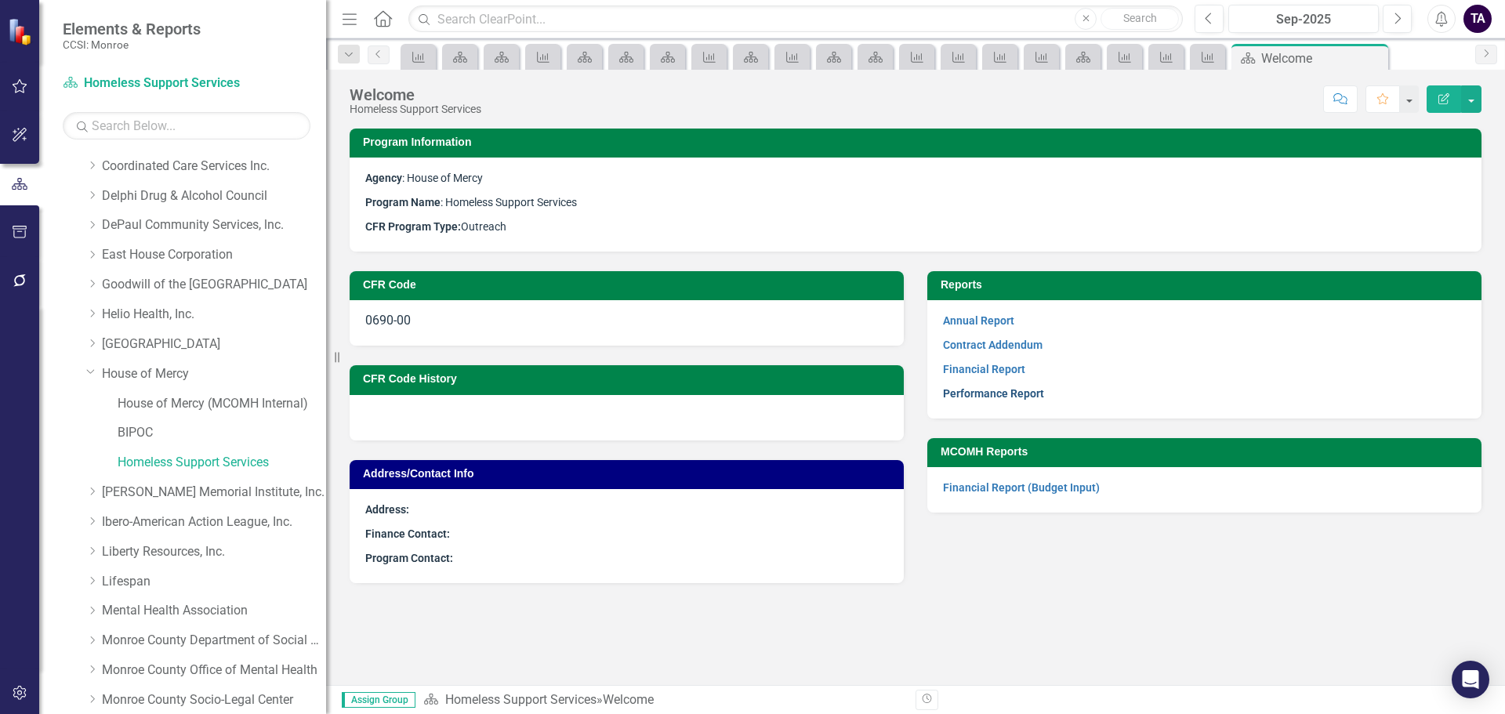
click at [1009, 392] on link "Performance Report" at bounding box center [993, 393] width 101 height 13
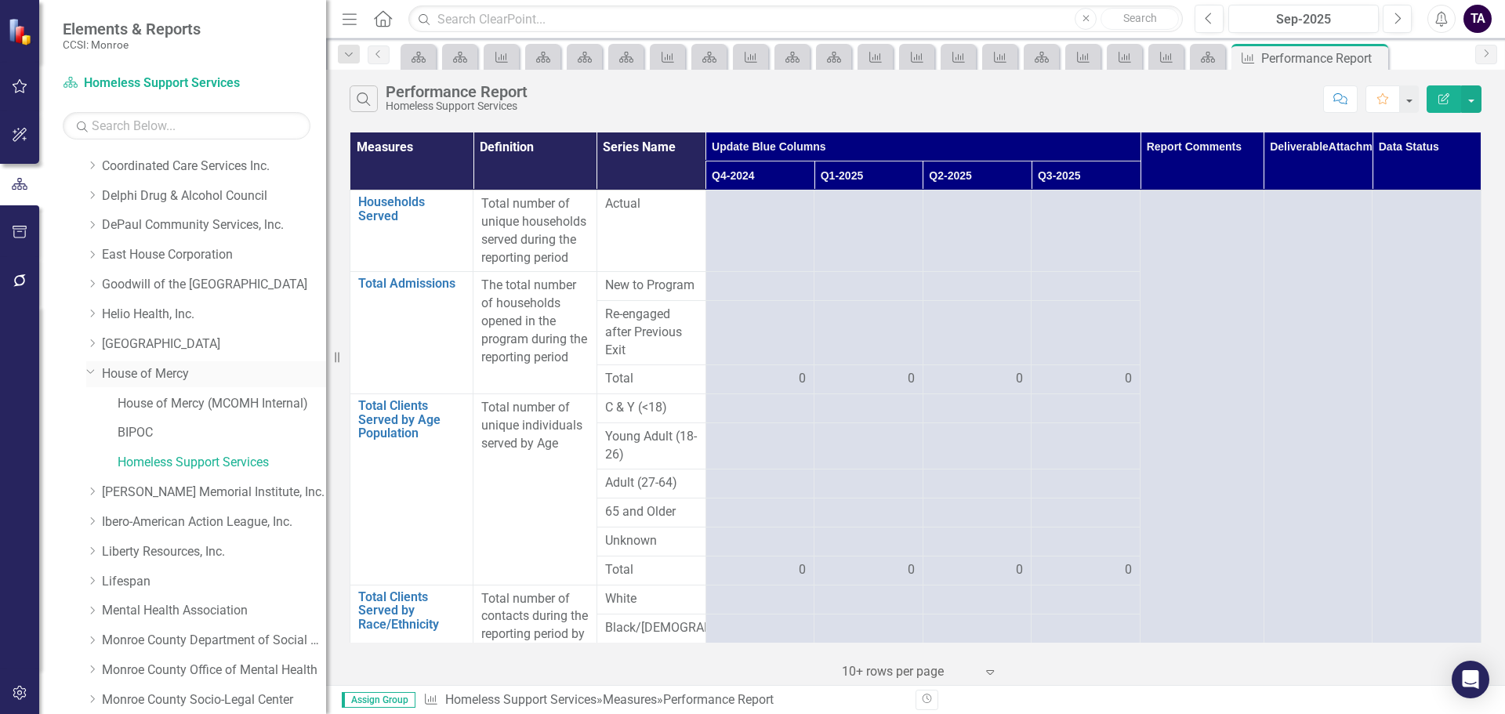
click at [89, 370] on icon "Dropdown" at bounding box center [90, 371] width 9 height 12
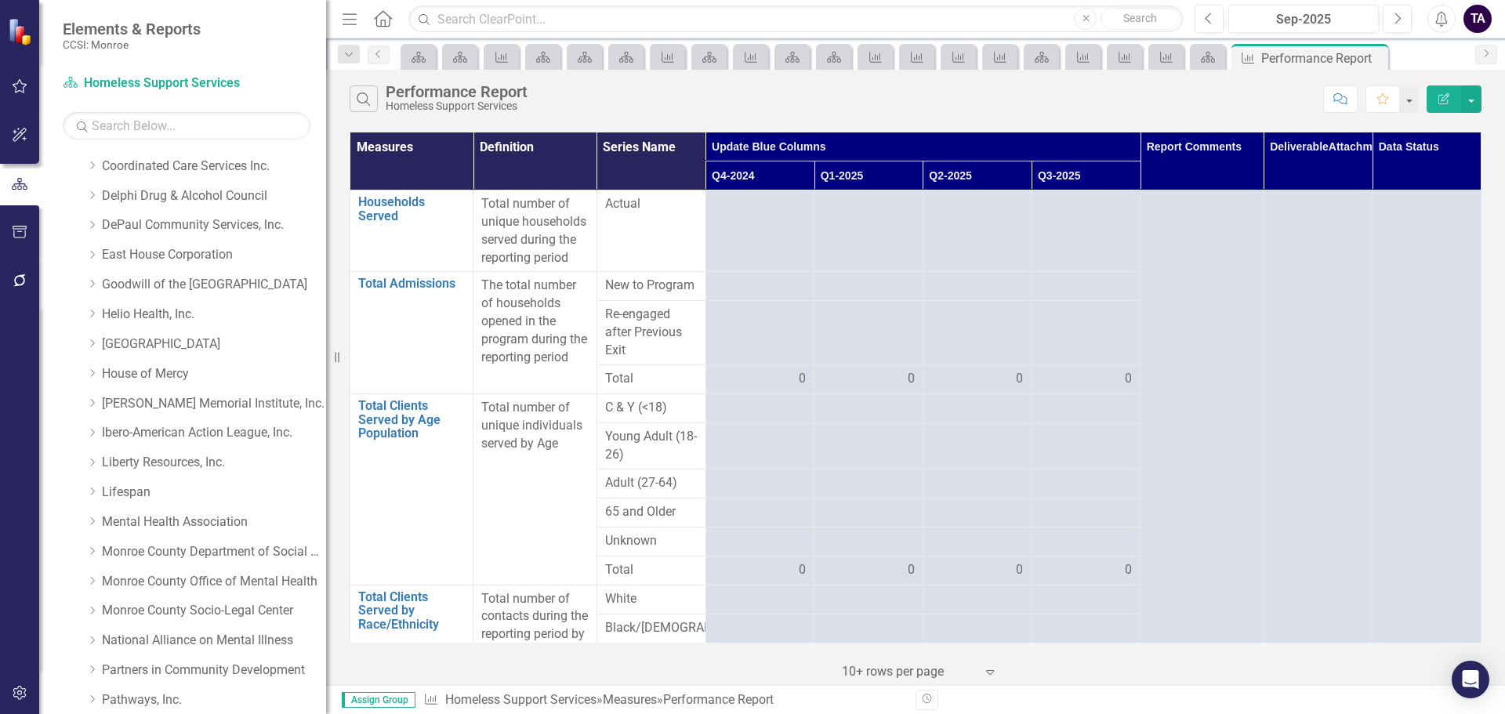
click at [85, 406] on div "Dropdown Huther-Doyle Memorial Institute, Inc." at bounding box center [199, 406] width 256 height 30
click at [92, 403] on icon "Dropdown" at bounding box center [92, 402] width 12 height 9
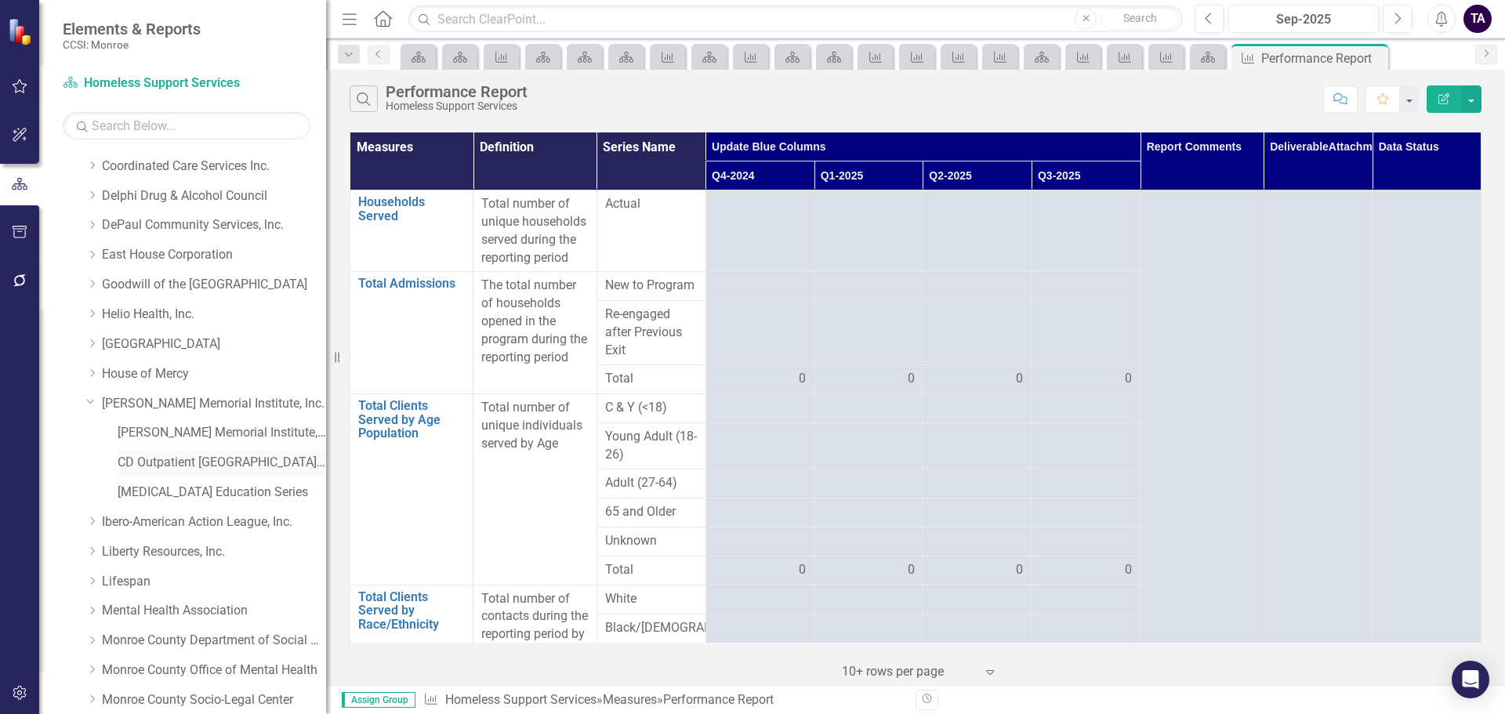
click at [154, 459] on link "CD Outpatient [GEOGRAPHIC_DATA]. Clinic" at bounding box center [222, 463] width 209 height 18
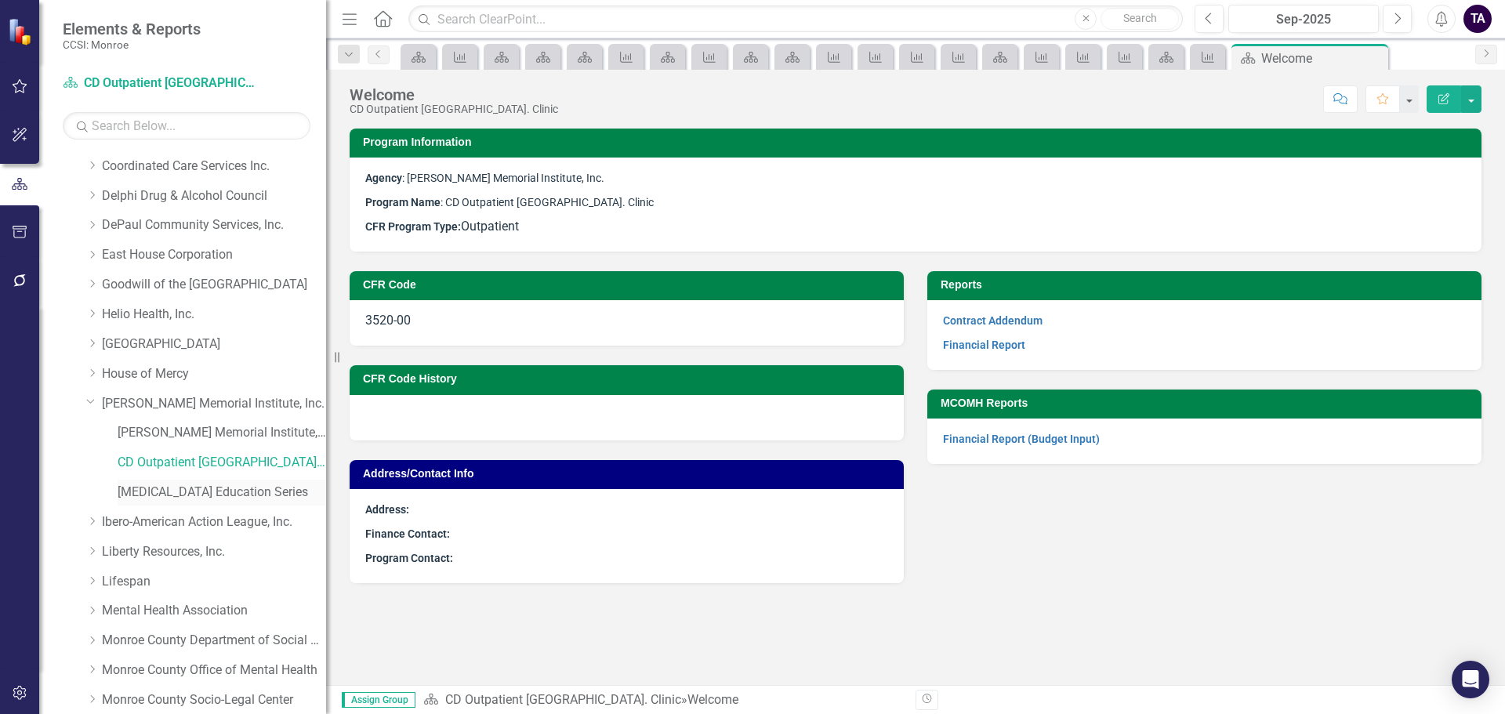
click at [165, 490] on link "[MEDICAL_DATA] Education Series" at bounding box center [222, 493] width 209 height 18
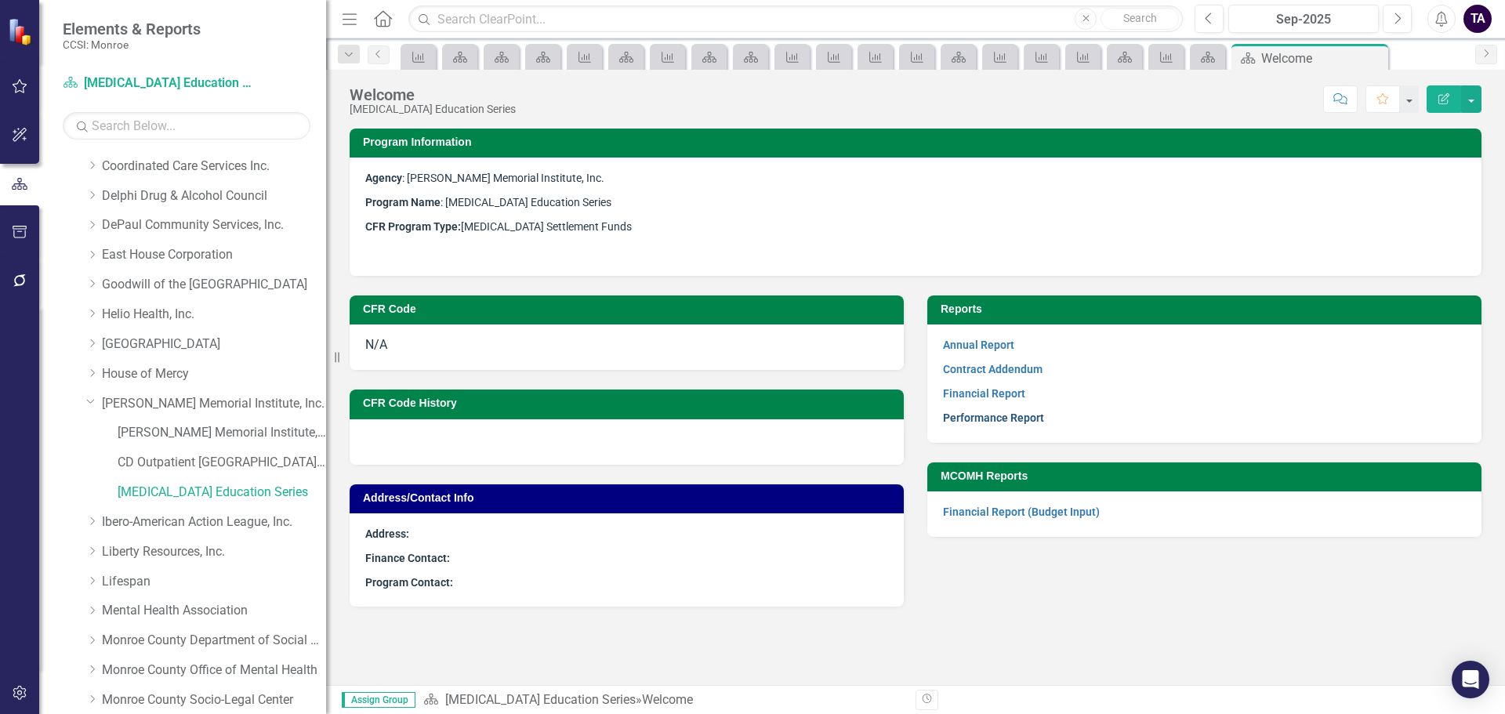
click at [989, 423] on link "Performance Report" at bounding box center [993, 418] width 101 height 13
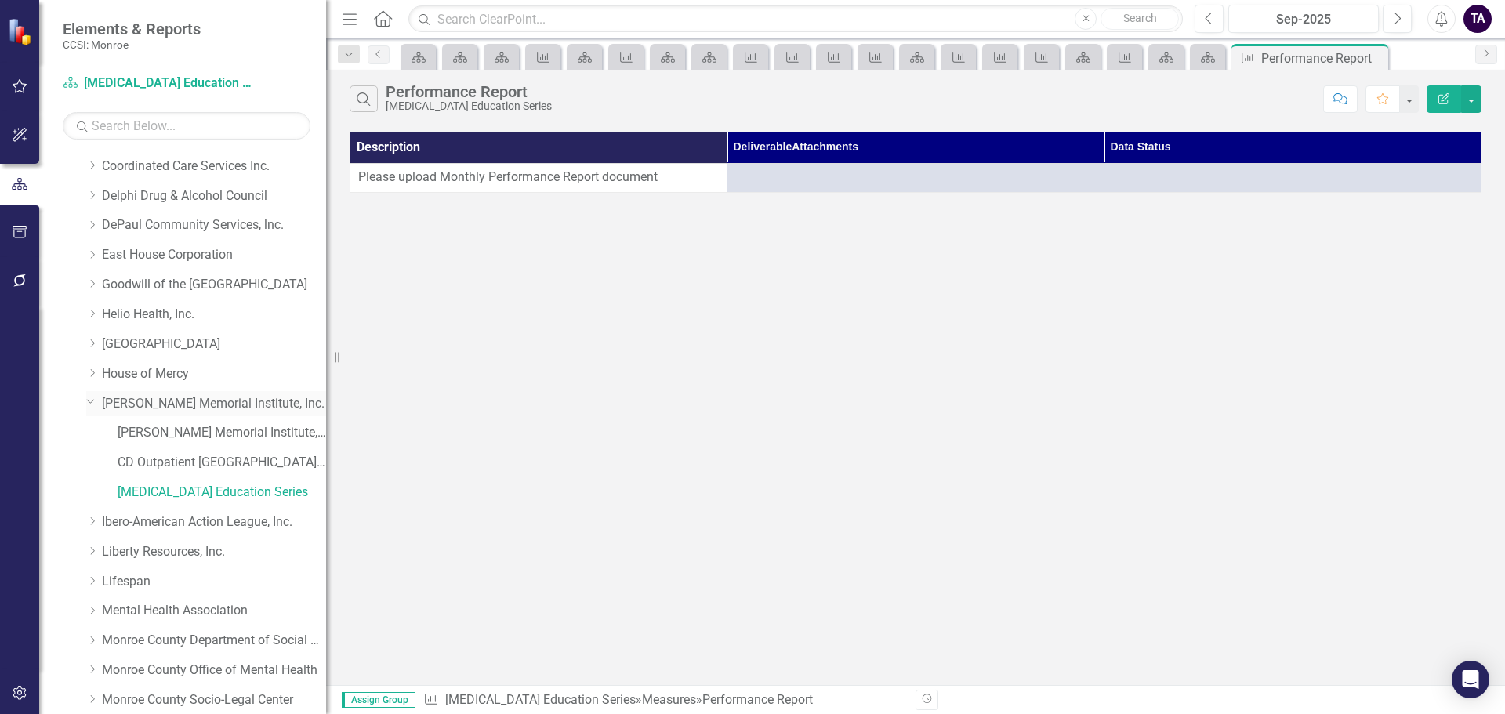
click at [85, 404] on div "Dropdown" at bounding box center [89, 401] width 13 height 12
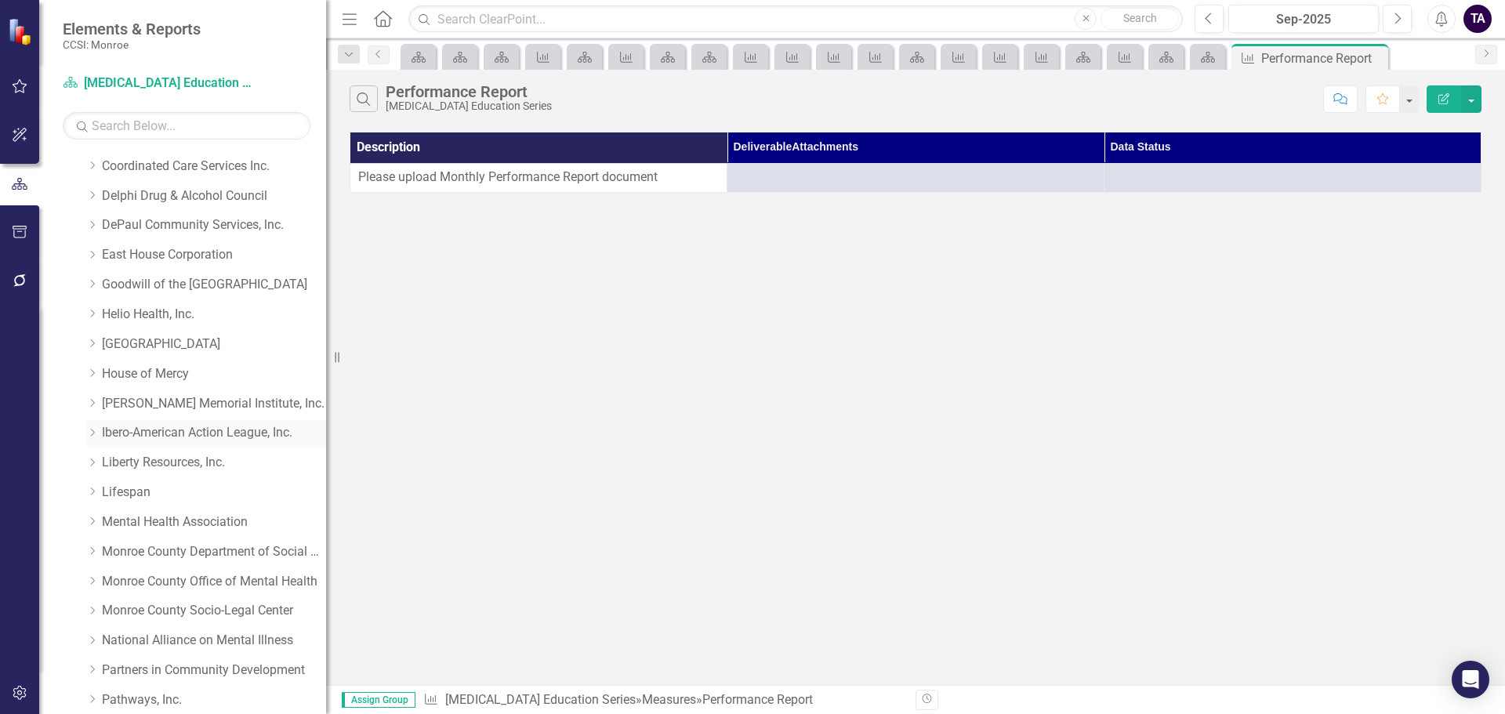
click at [93, 430] on icon "Dropdown" at bounding box center [92, 432] width 12 height 9
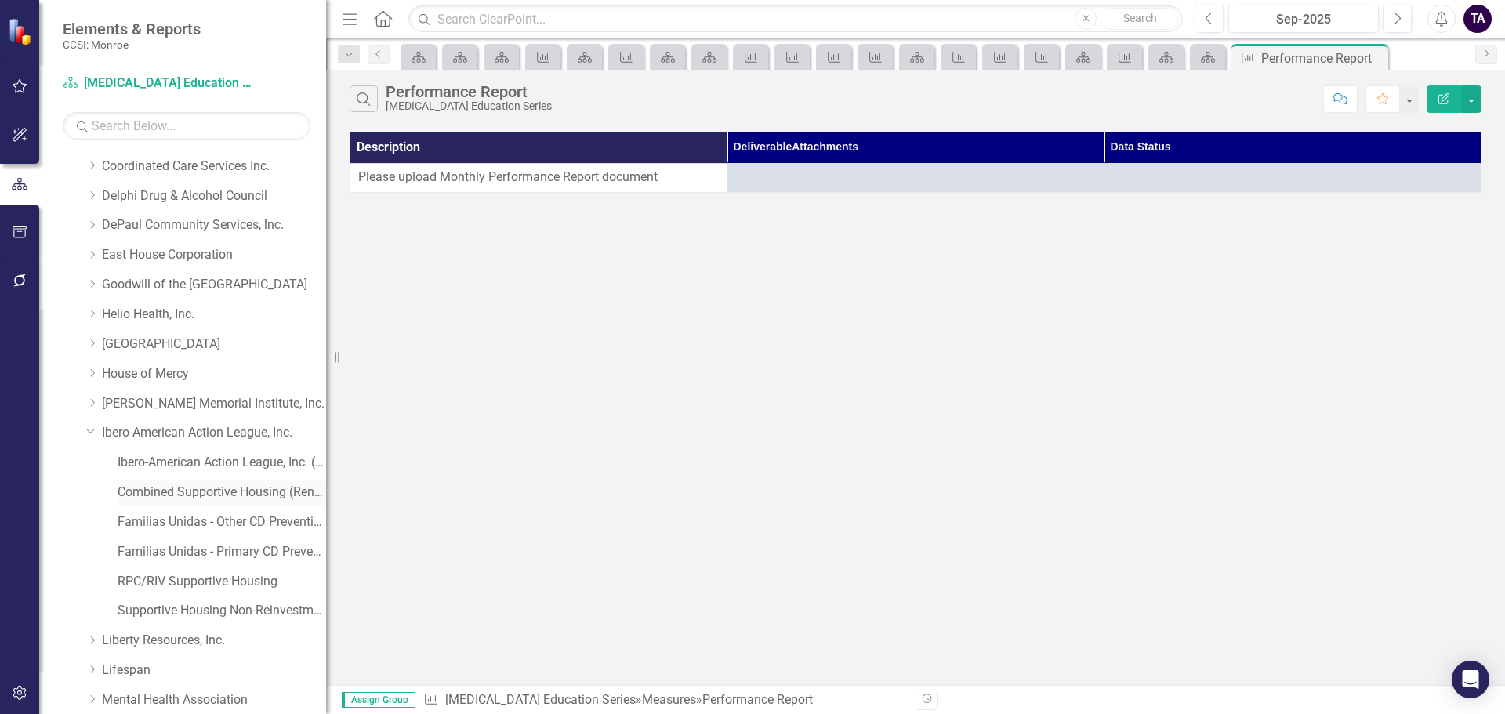
click at [180, 484] on link "Combined Supportive Housing (Rent and CM)" at bounding box center [222, 493] width 209 height 18
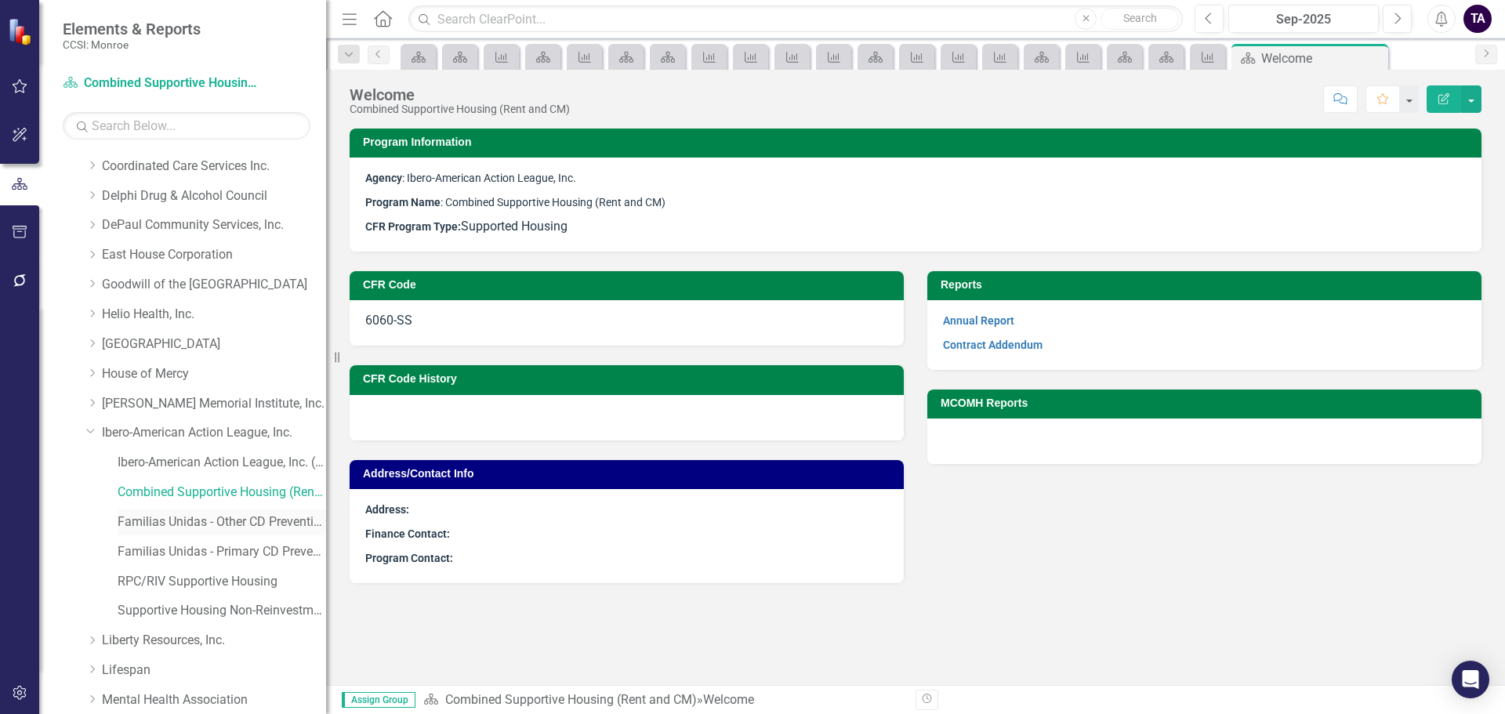
click at [175, 520] on link "Familias Unidas - Other CD Prevention" at bounding box center [222, 522] width 209 height 18
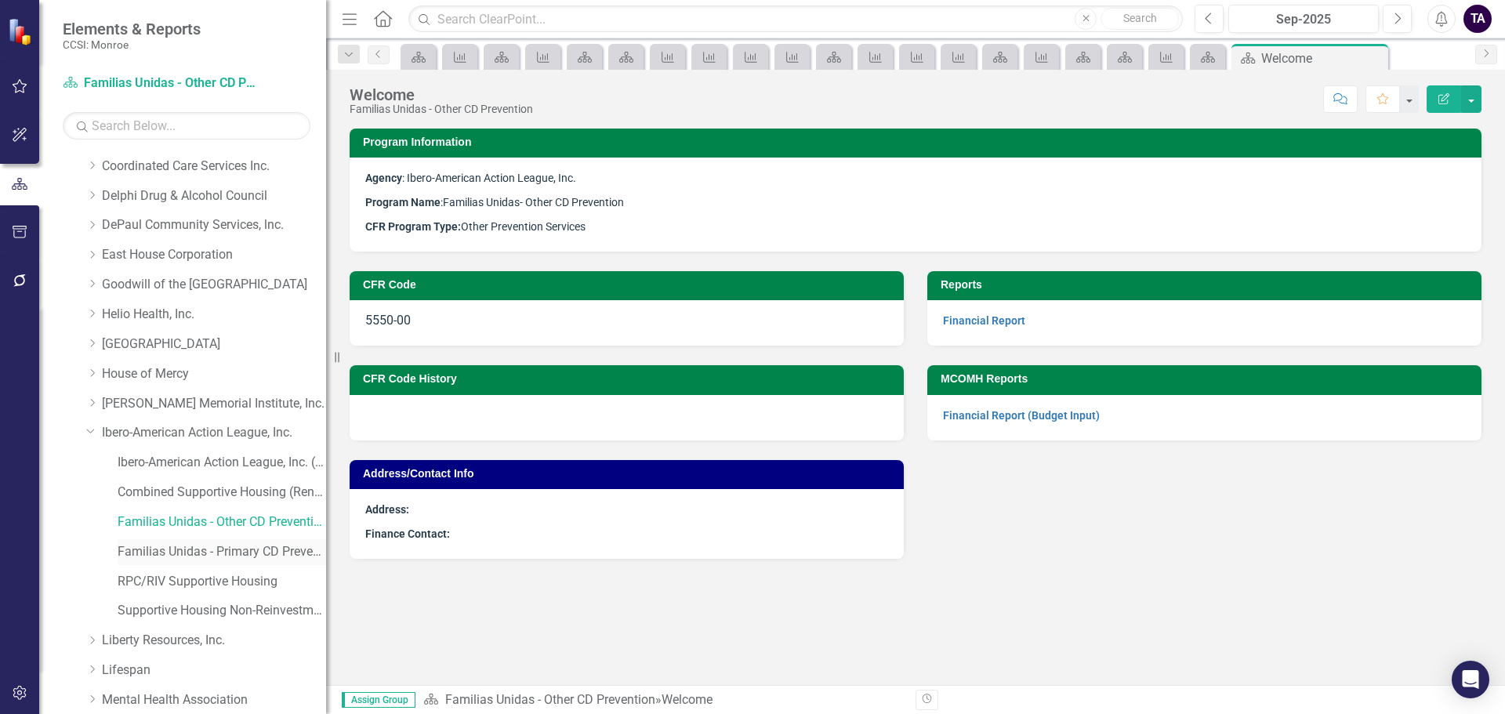
click at [158, 555] on link "Familias Unidas - Primary CD Prevention" at bounding box center [222, 552] width 209 height 18
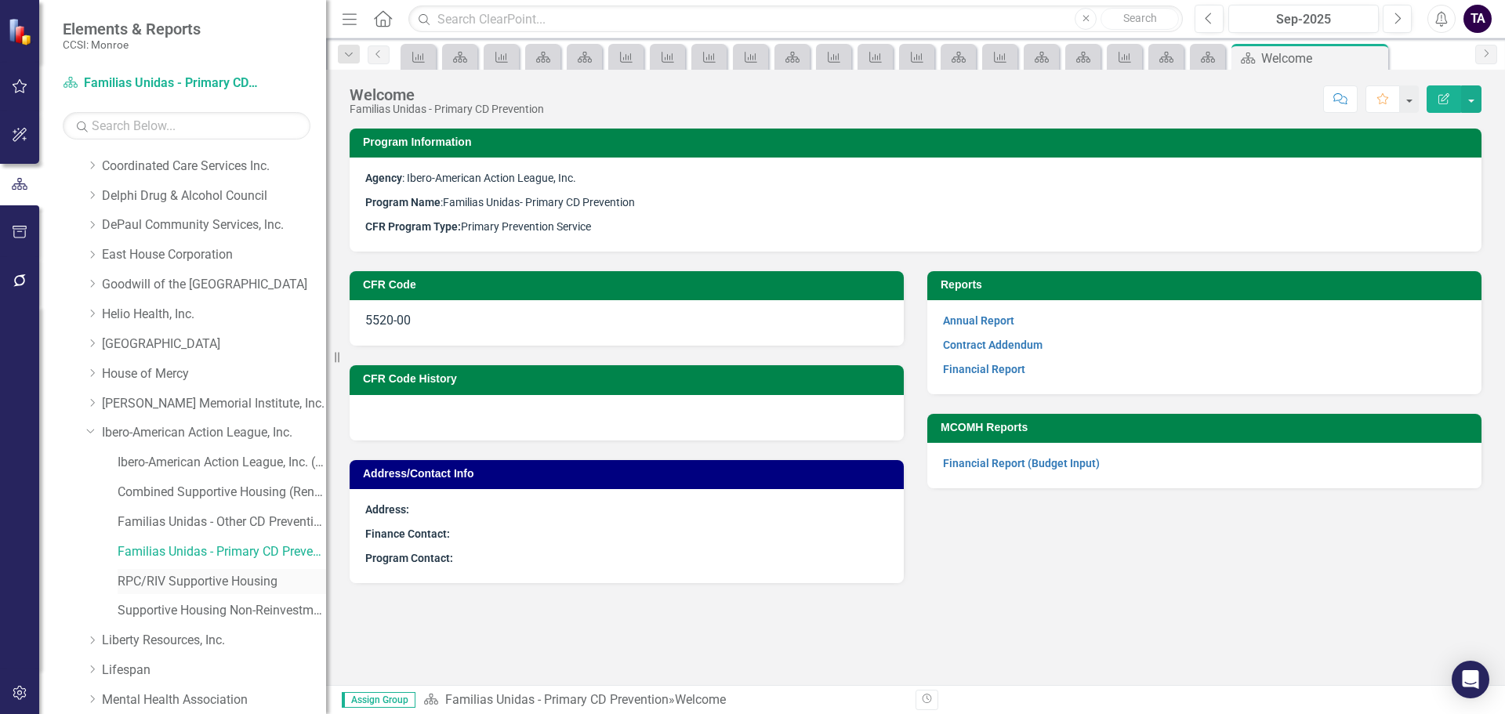
click at [159, 571] on div "RPC/RIV Supportive Housing" at bounding box center [222, 582] width 209 height 26
click at [183, 582] on link "RPC/RIV Supportive Housing" at bounding box center [222, 582] width 209 height 18
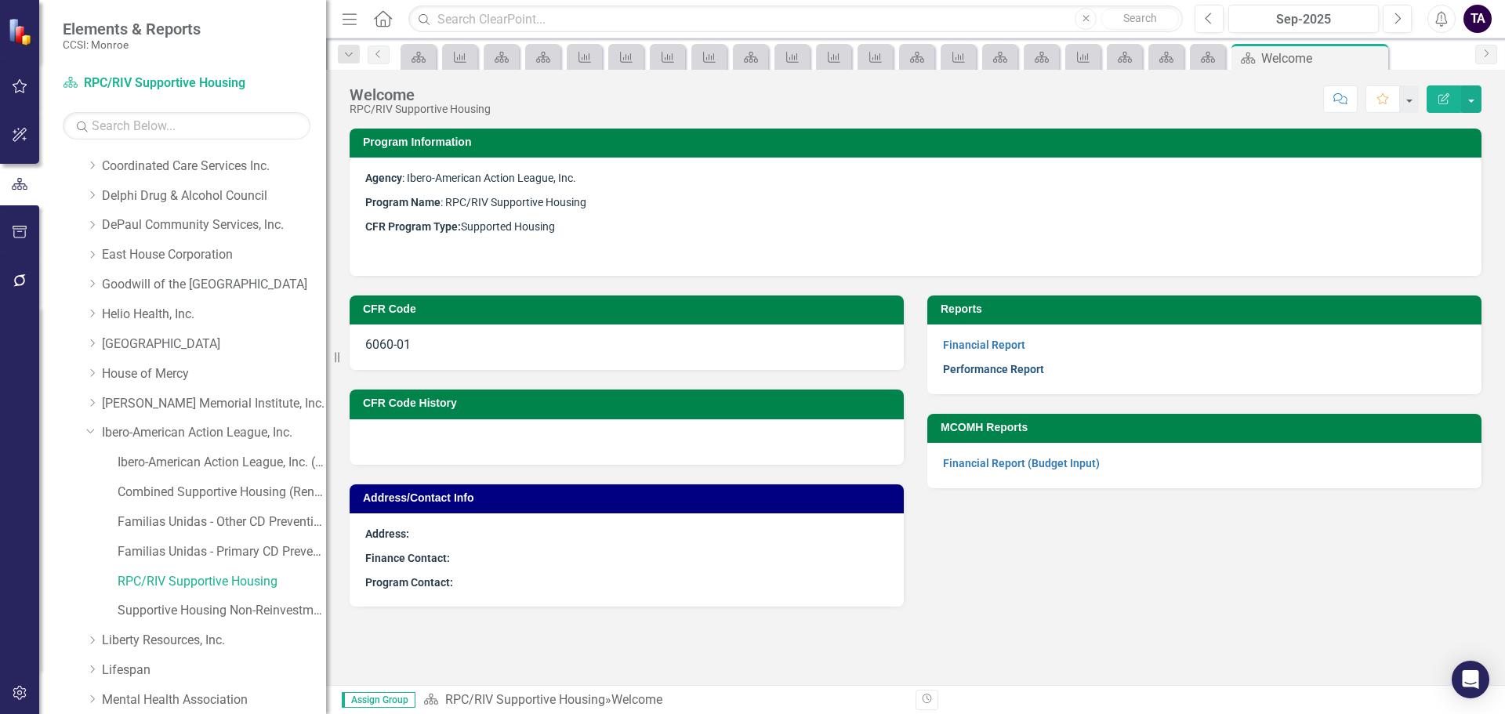
click at [1019, 370] on link "Performance Report" at bounding box center [993, 369] width 101 height 13
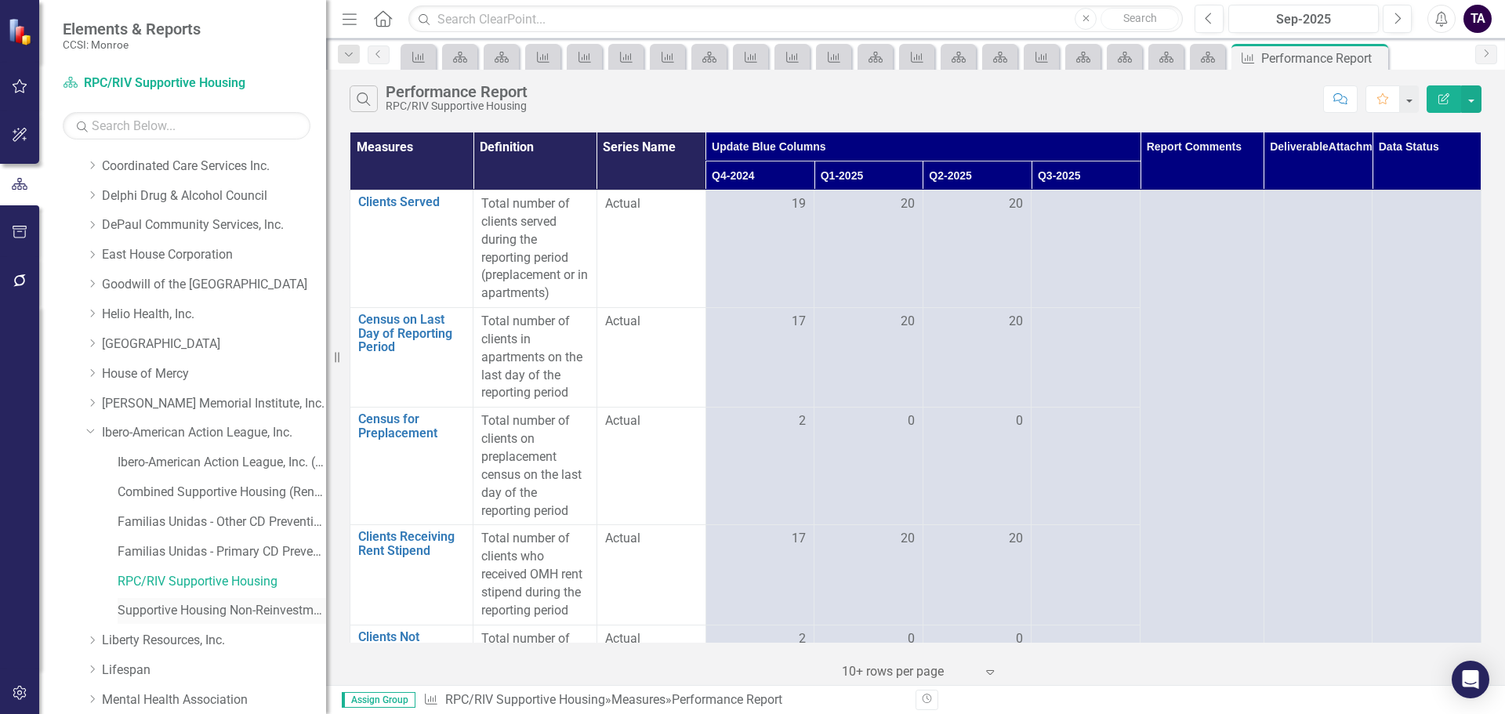
click at [179, 610] on link "Supportive Housing Non-Reinvestment" at bounding box center [222, 611] width 209 height 18
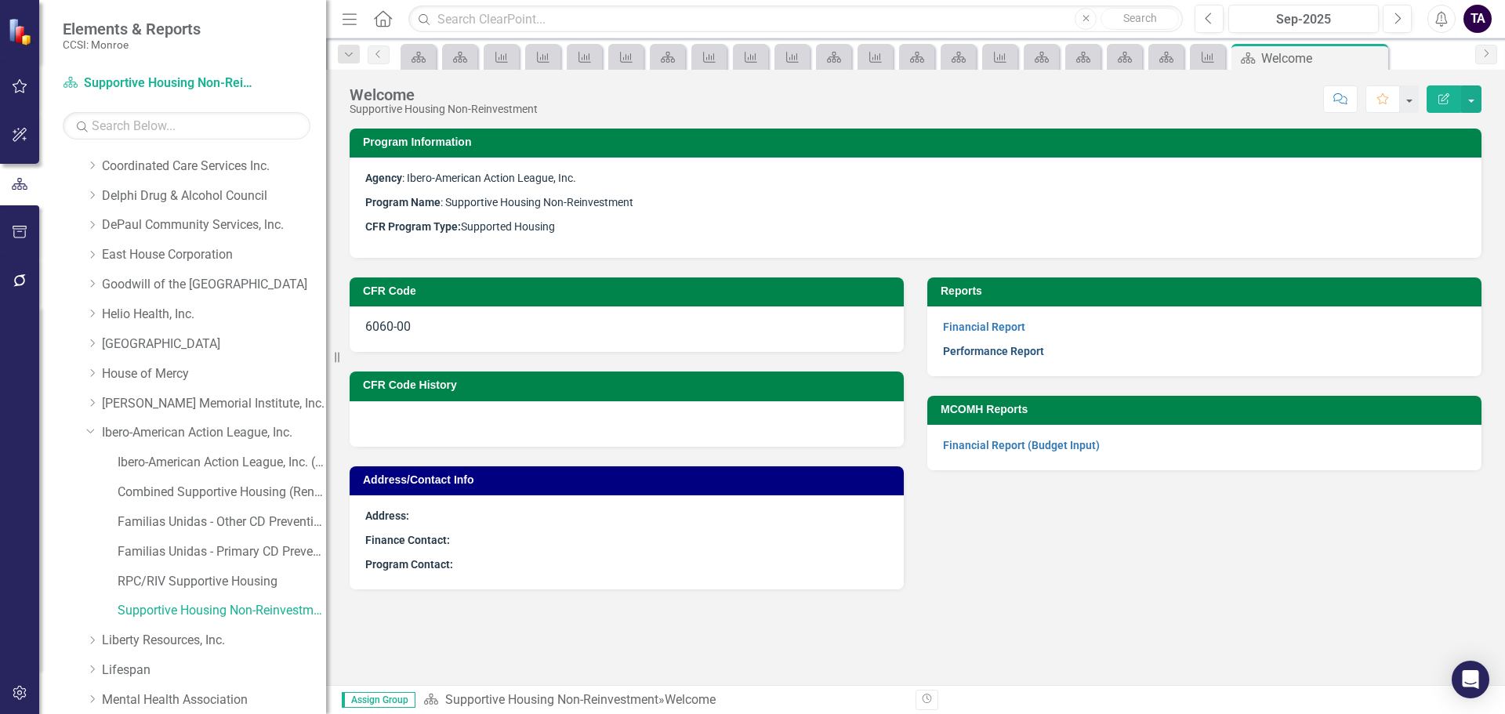
click at [1014, 347] on link "Performance Report" at bounding box center [993, 351] width 101 height 13
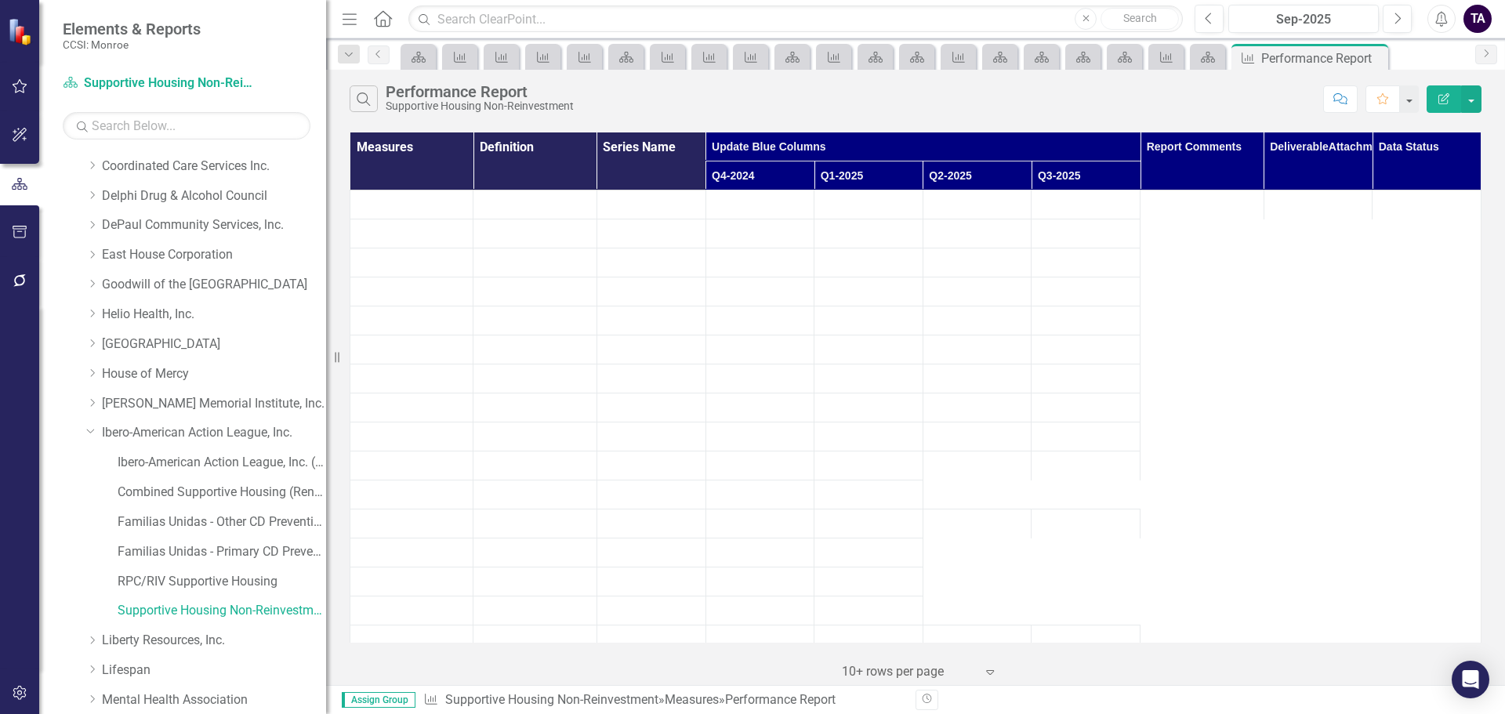
drag, startPoint x: 89, startPoint y: 428, endPoint x: 92, endPoint y: 448, distance: 20.5
click at [89, 428] on icon "Dropdown" at bounding box center [90, 431] width 9 height 12
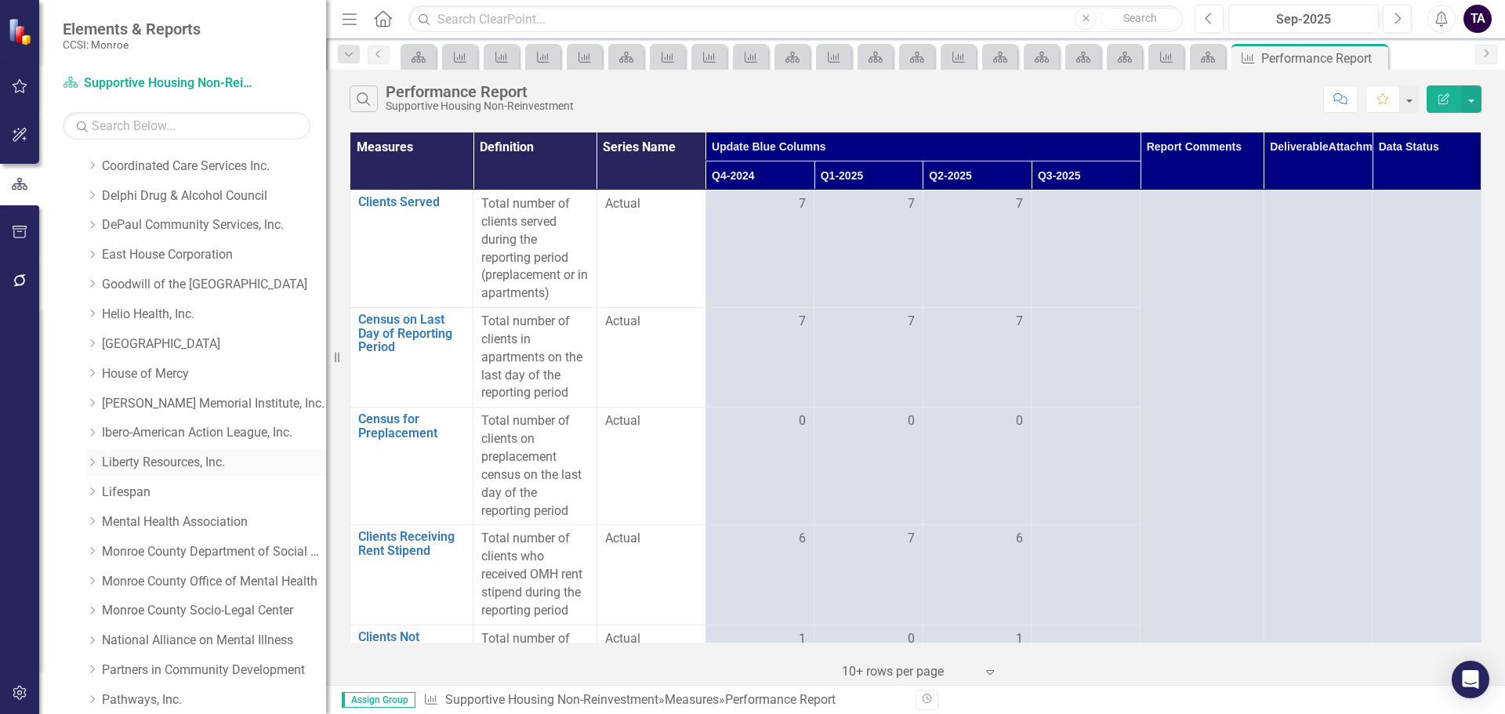
click at [92, 462] on icon "Dropdown" at bounding box center [92, 462] width 12 height 9
click at [161, 521] on link "Family Support Navigator" at bounding box center [222, 522] width 209 height 18
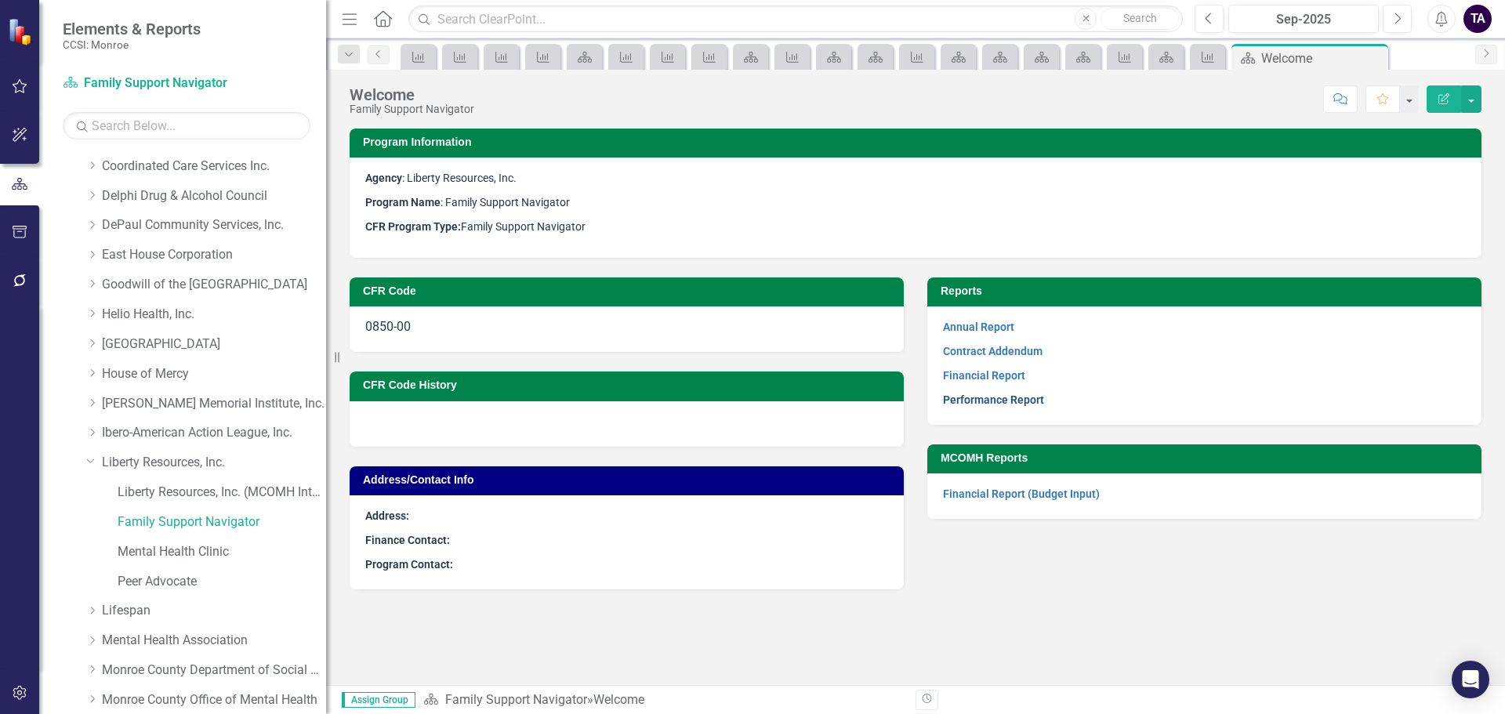
click at [964, 405] on link "Performance Report" at bounding box center [993, 400] width 101 height 13
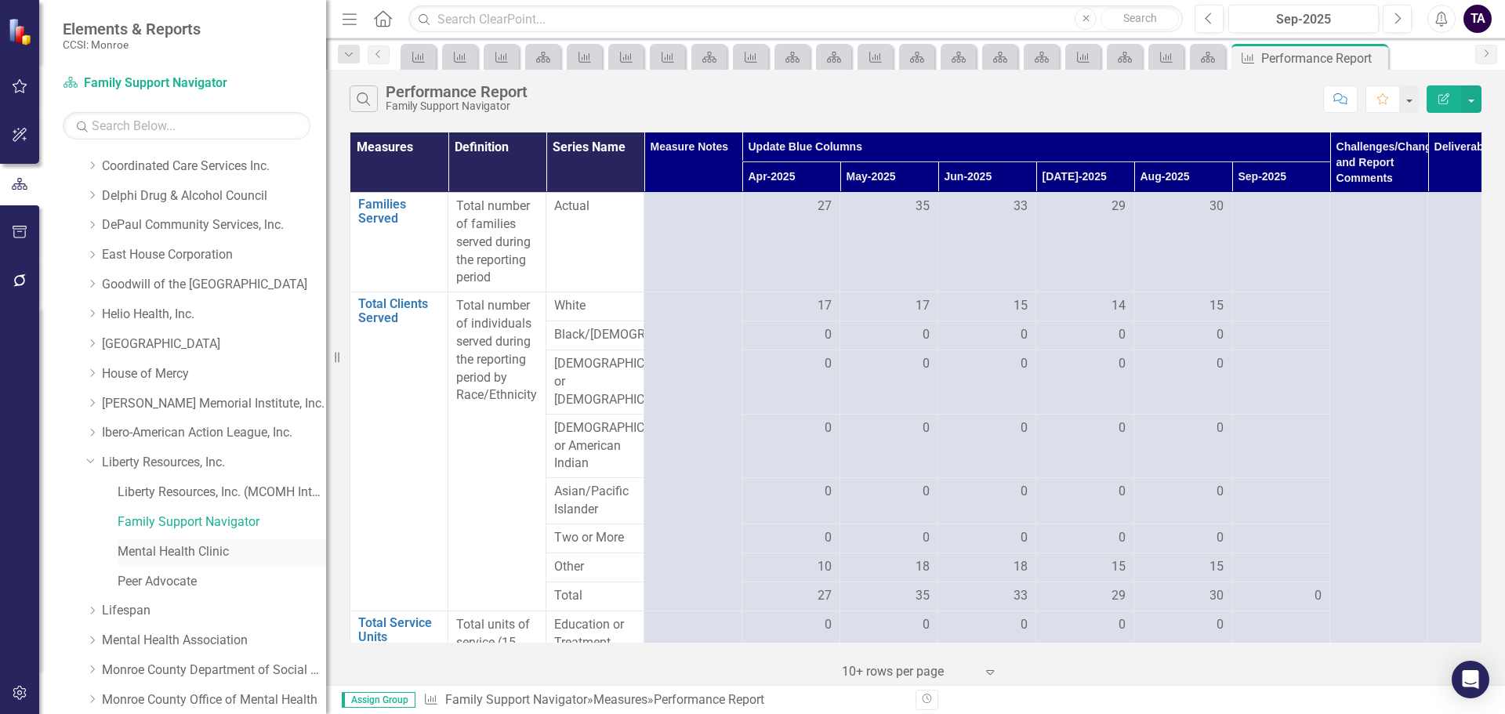
click at [156, 553] on link "Mental Health Clinic" at bounding box center [222, 552] width 209 height 18
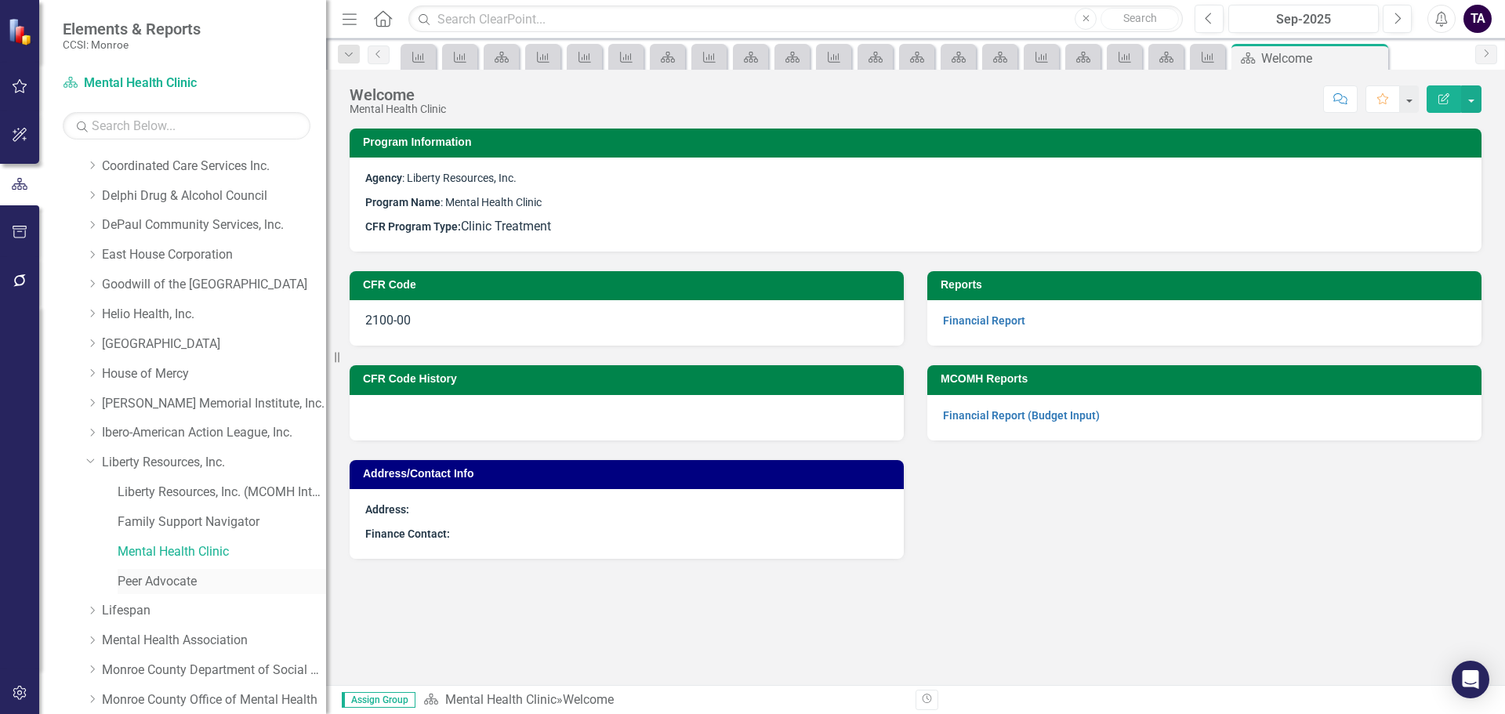
click at [150, 576] on link "Peer Advocate" at bounding box center [222, 582] width 209 height 18
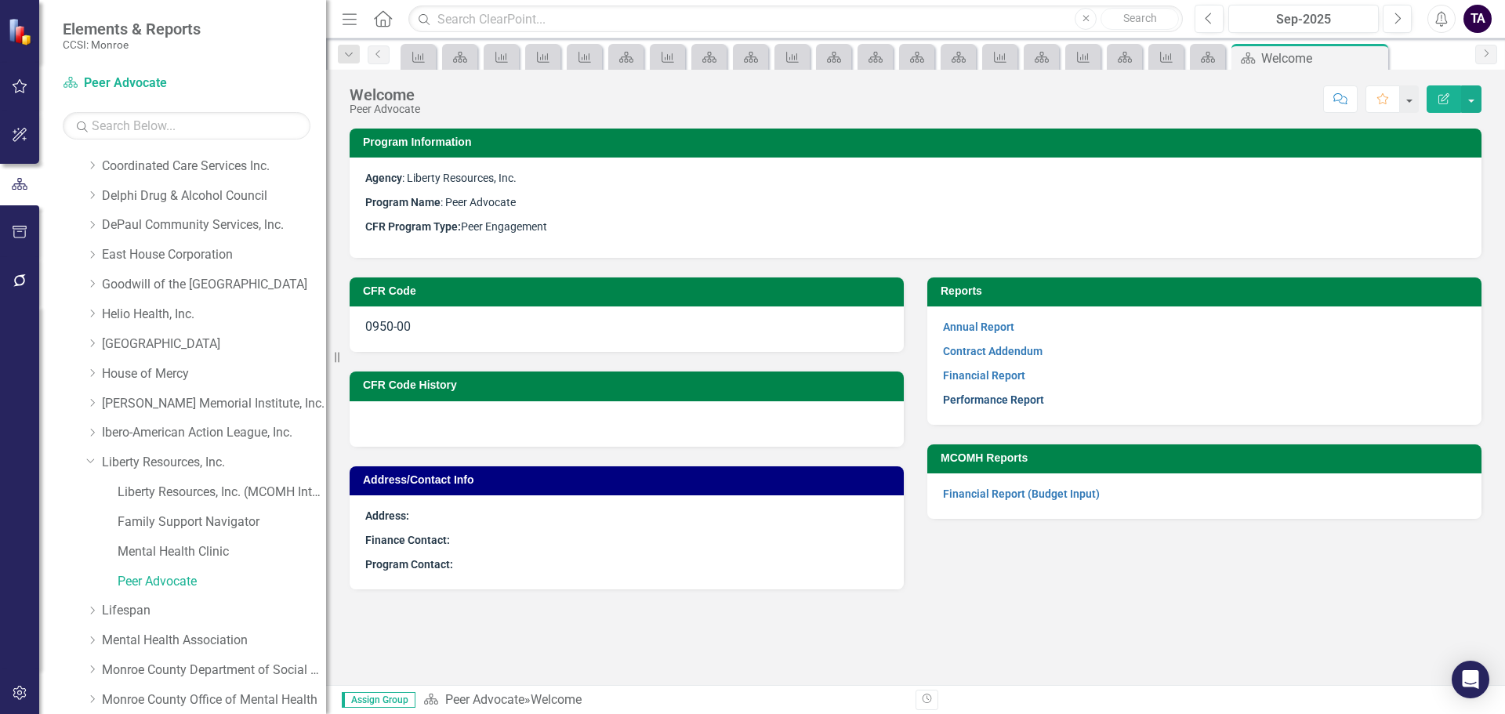
click at [965, 397] on link "Performance Report" at bounding box center [993, 400] width 101 height 13
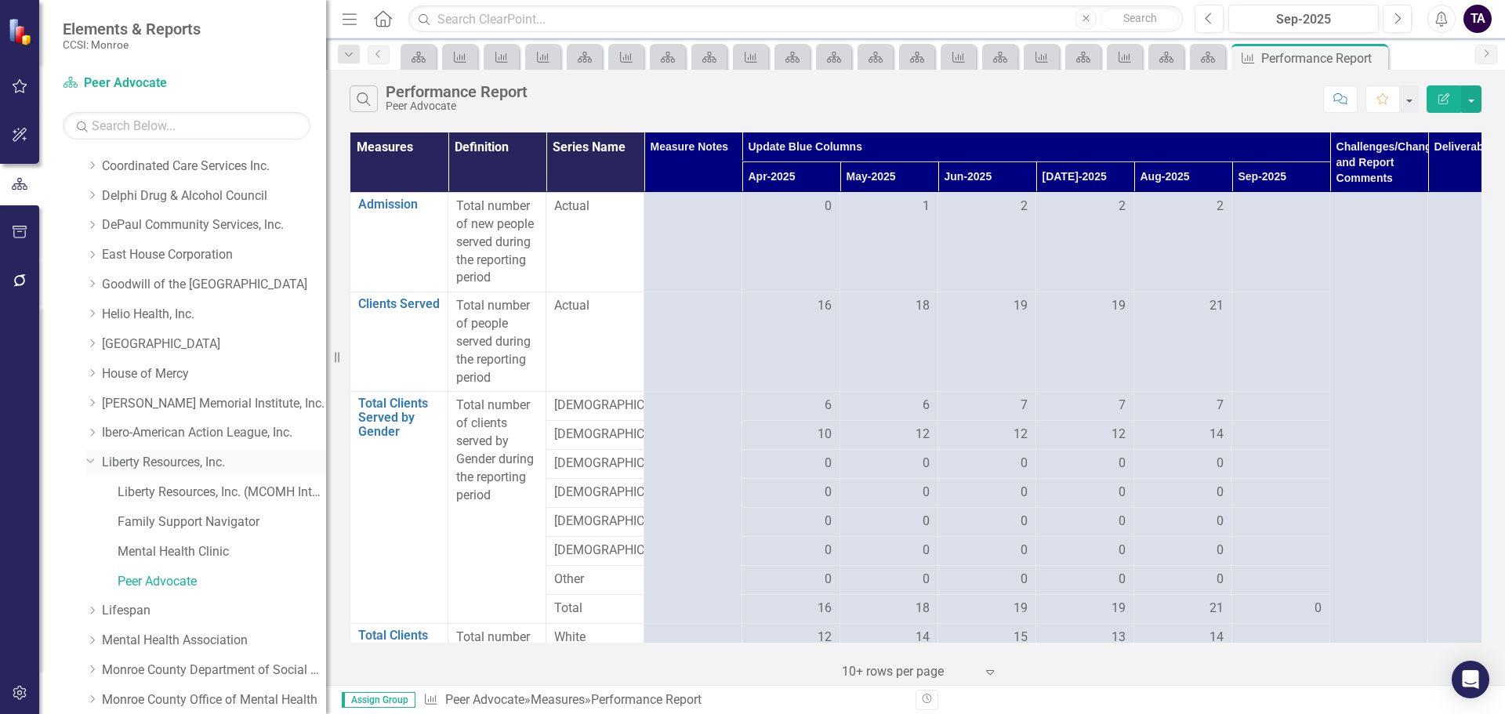
click at [90, 461] on icon "Dropdown" at bounding box center [90, 460] width 9 height 12
click at [92, 487] on icon "Dropdown" at bounding box center [92, 491] width 12 height 9
click at [147, 546] on link "Senior Screening" at bounding box center [222, 552] width 209 height 18
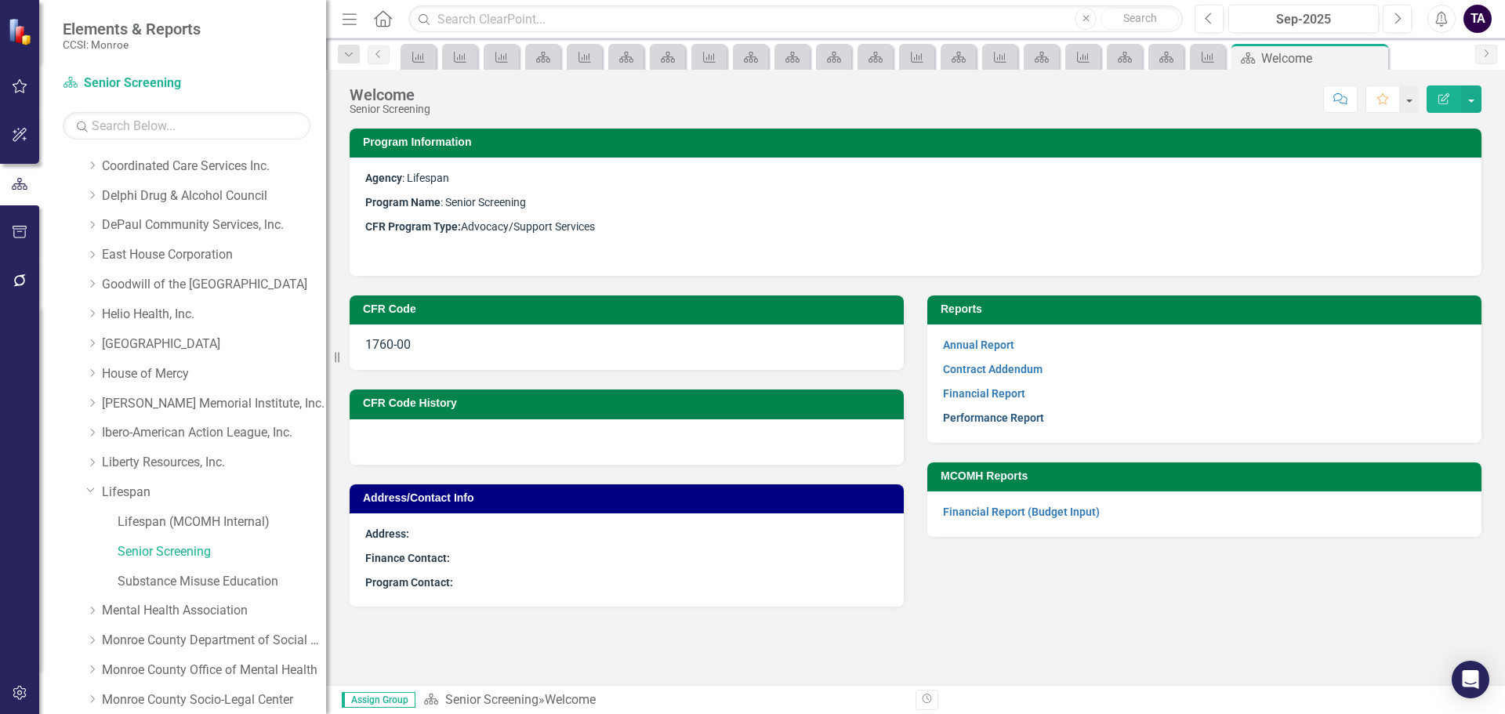
click at [1005, 415] on link "Performance Report" at bounding box center [993, 418] width 101 height 13
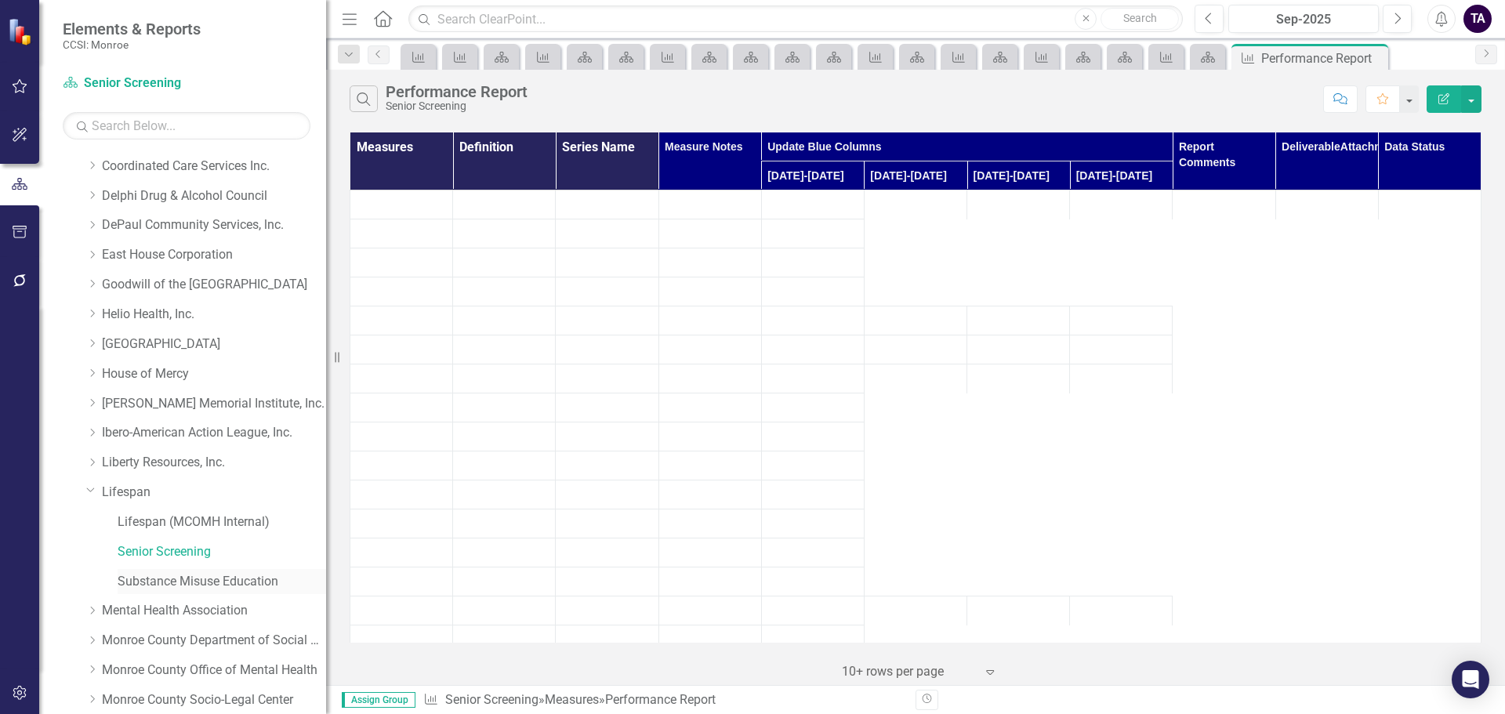
click at [184, 573] on link "Substance Misuse Education" at bounding box center [222, 582] width 209 height 18
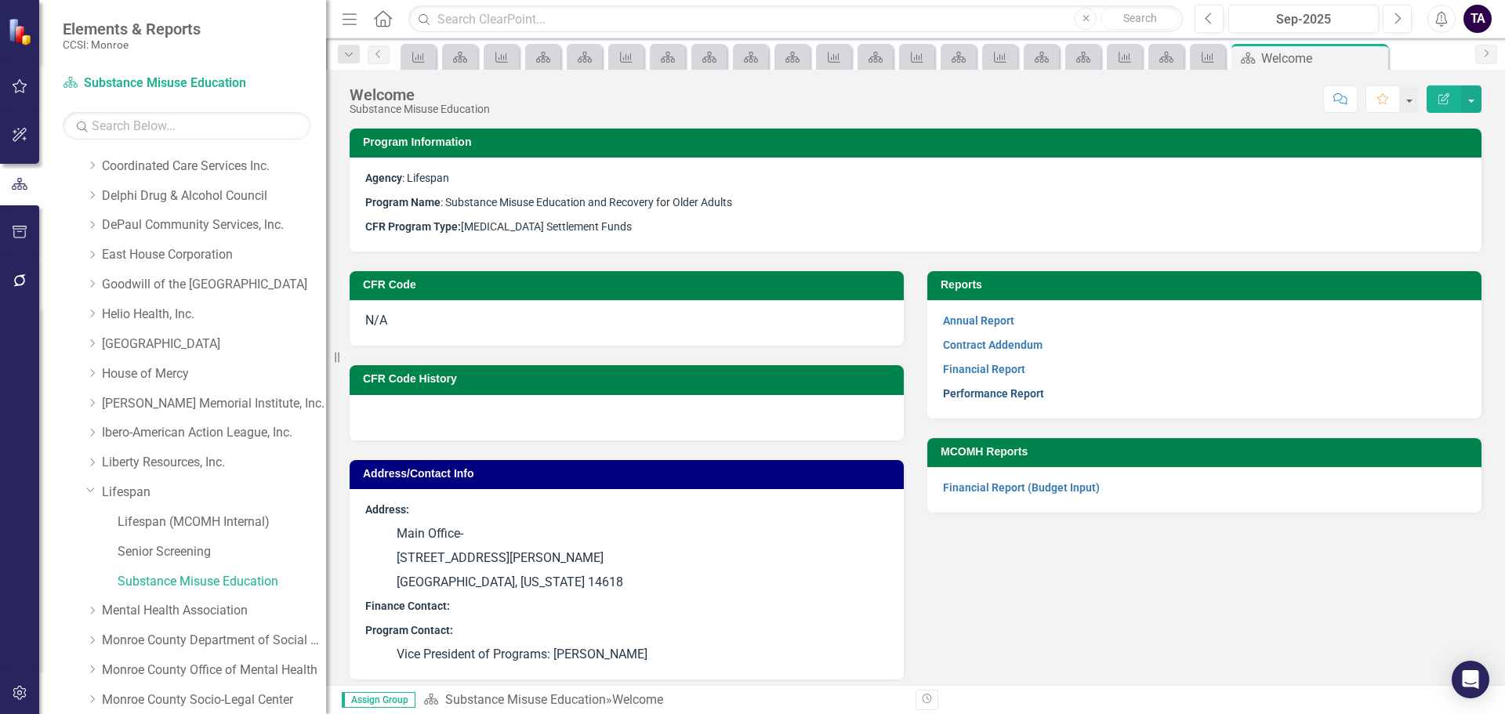
click at [963, 399] on link "Performance Report" at bounding box center [993, 393] width 101 height 13
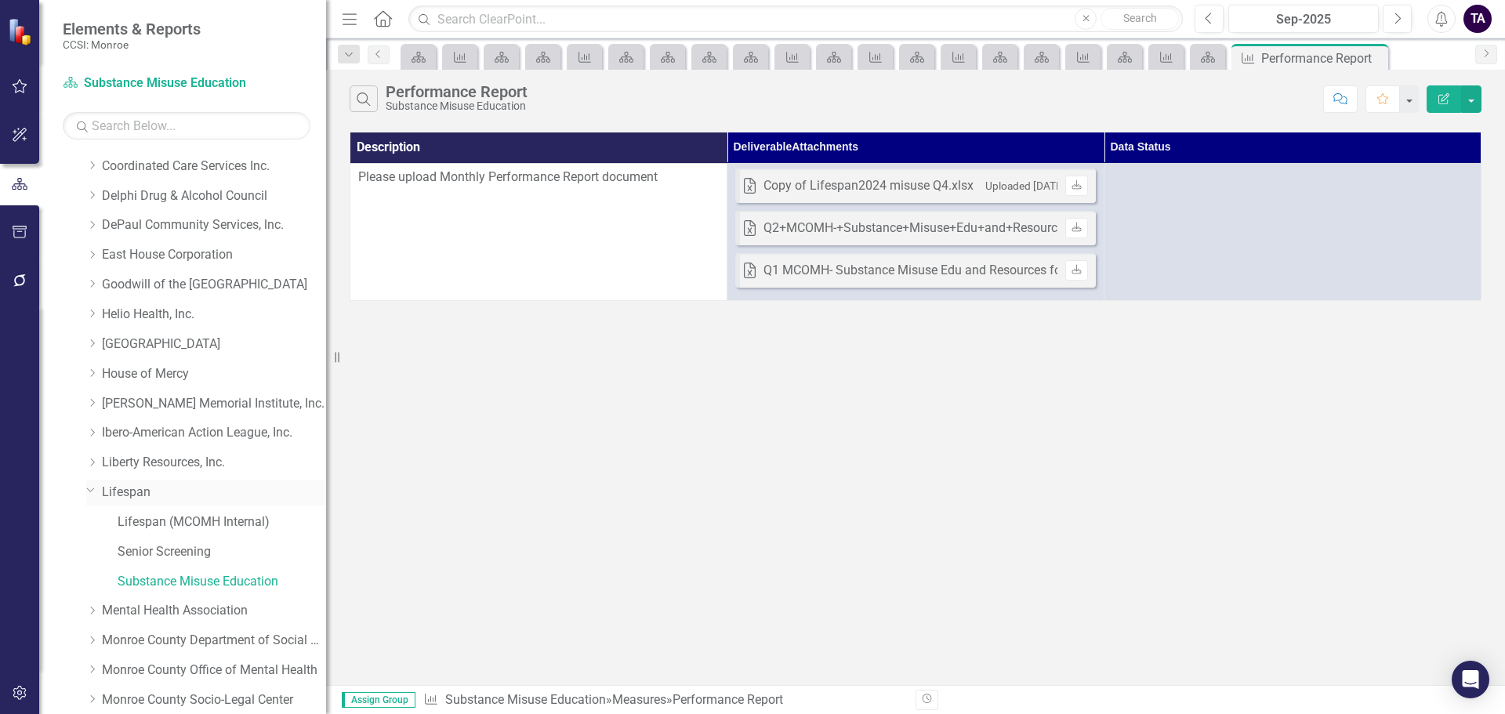
click at [86, 489] on icon "Dropdown" at bounding box center [90, 490] width 9 height 12
click at [96, 523] on icon "Dropdown" at bounding box center [92, 521] width 12 height 9
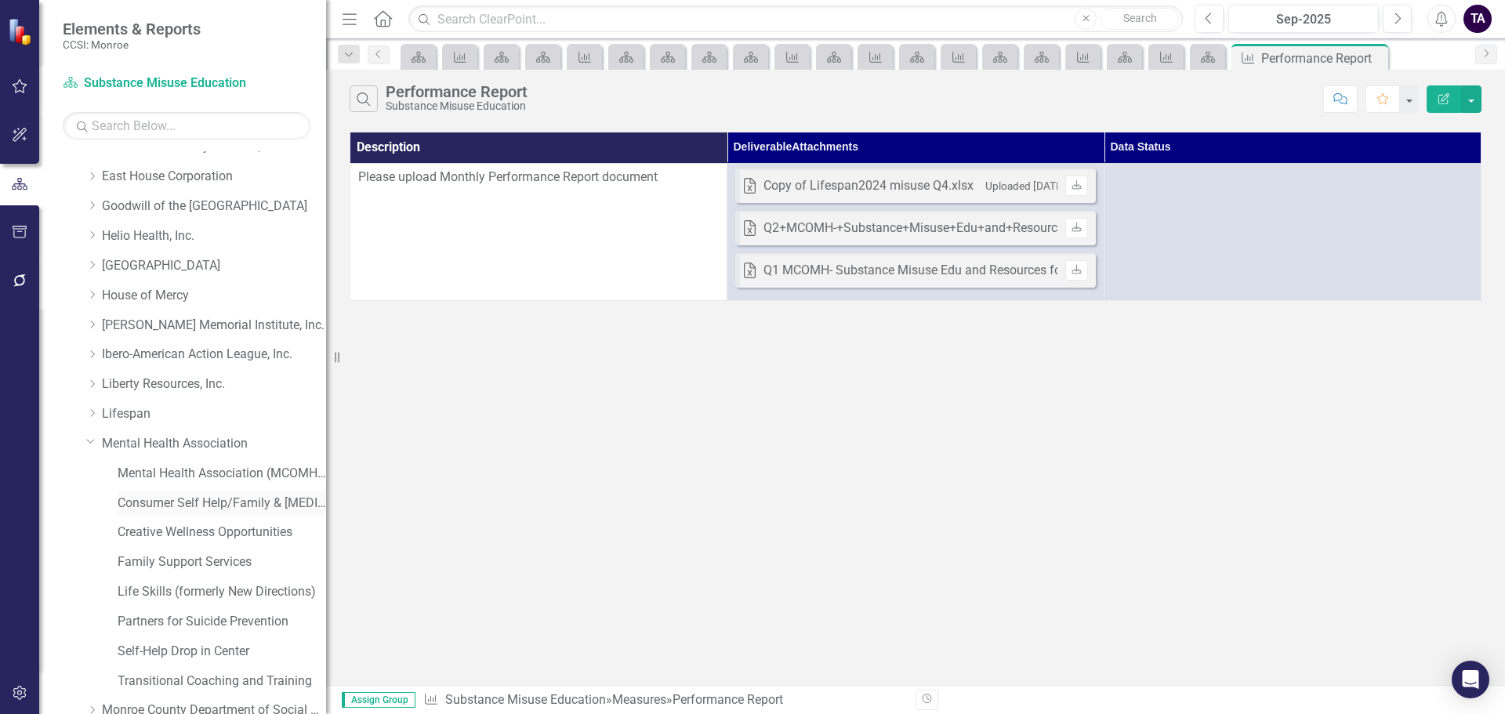
click at [158, 511] on link "Consumer Self Help/Family & [MEDICAL_DATA] Services" at bounding box center [222, 504] width 209 height 18
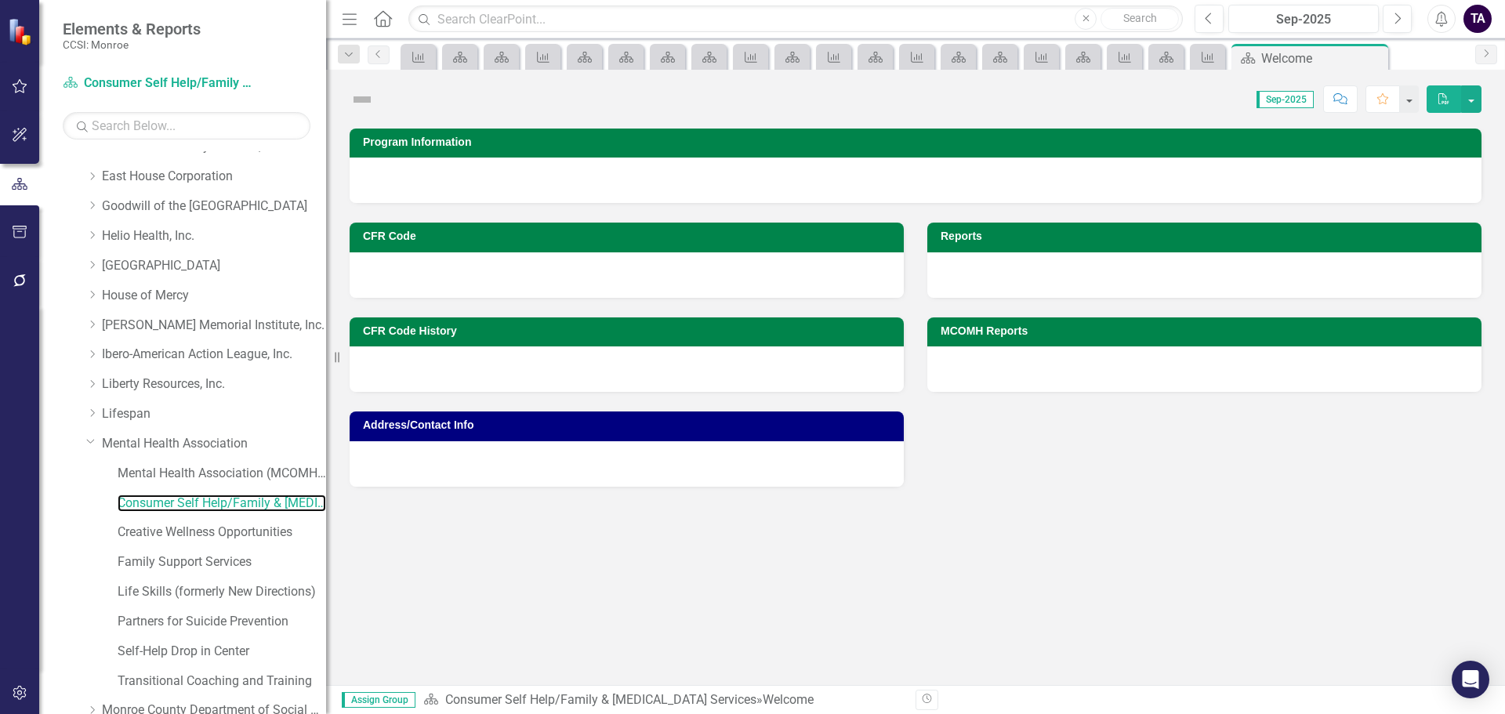
scroll to position [392, 0]
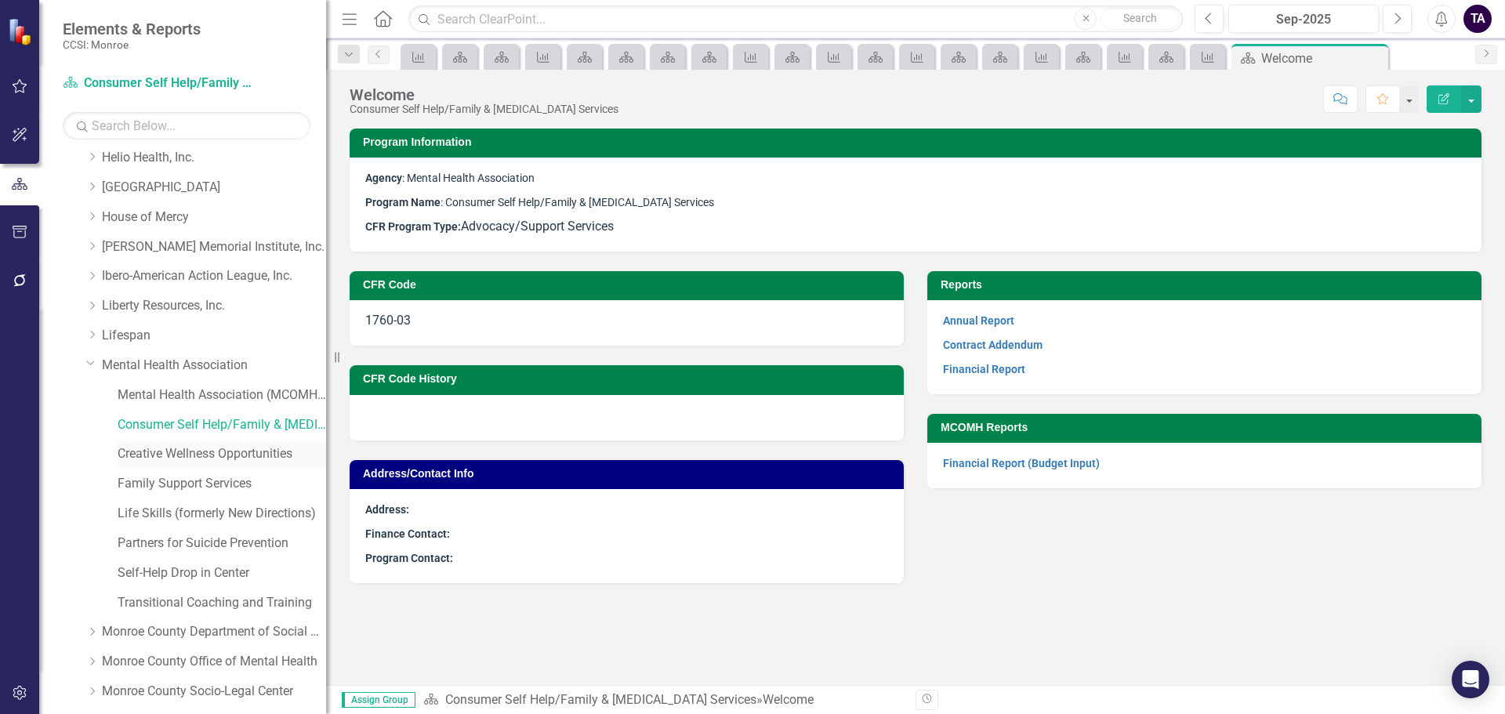
click at [185, 454] on link "Creative Wellness Opportunities" at bounding box center [222, 454] width 209 height 18
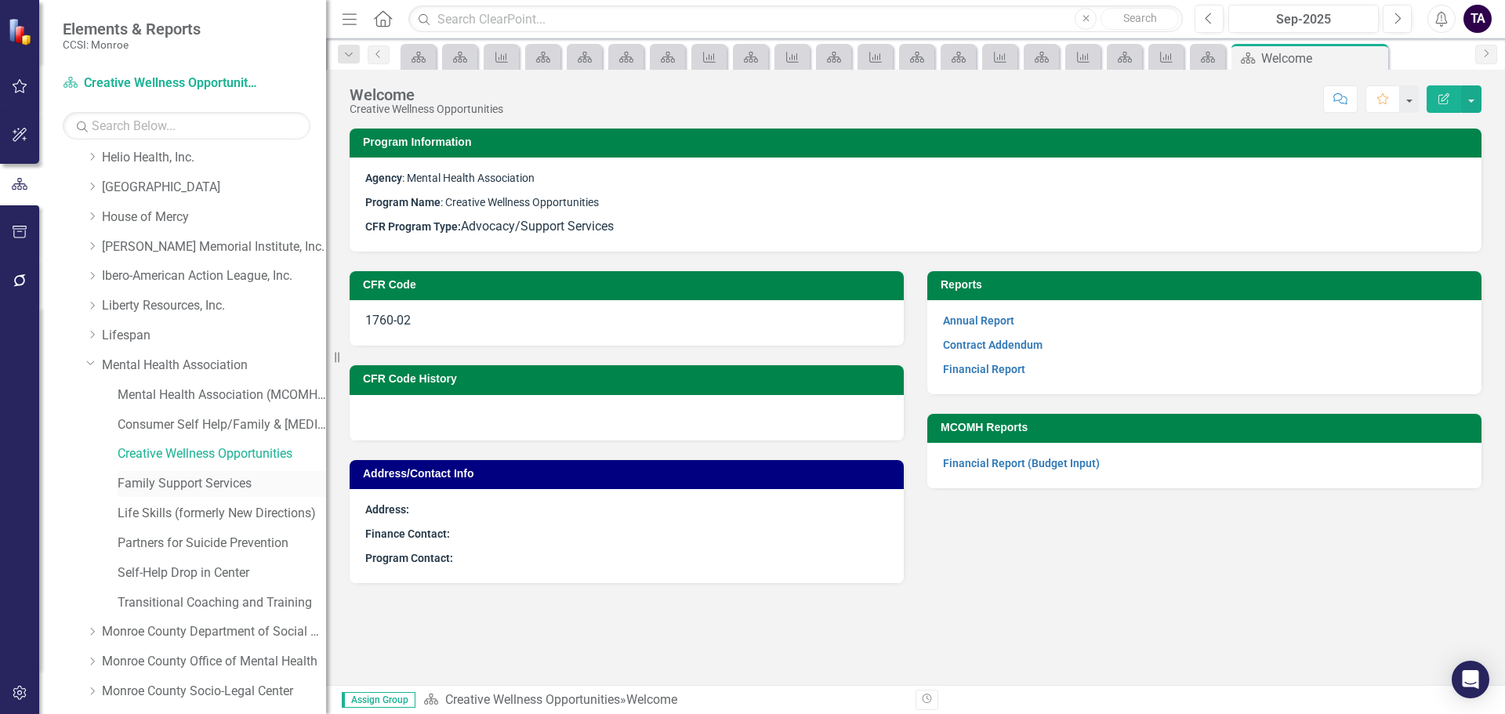
click at [169, 481] on link "Family Support Services" at bounding box center [222, 484] width 209 height 18
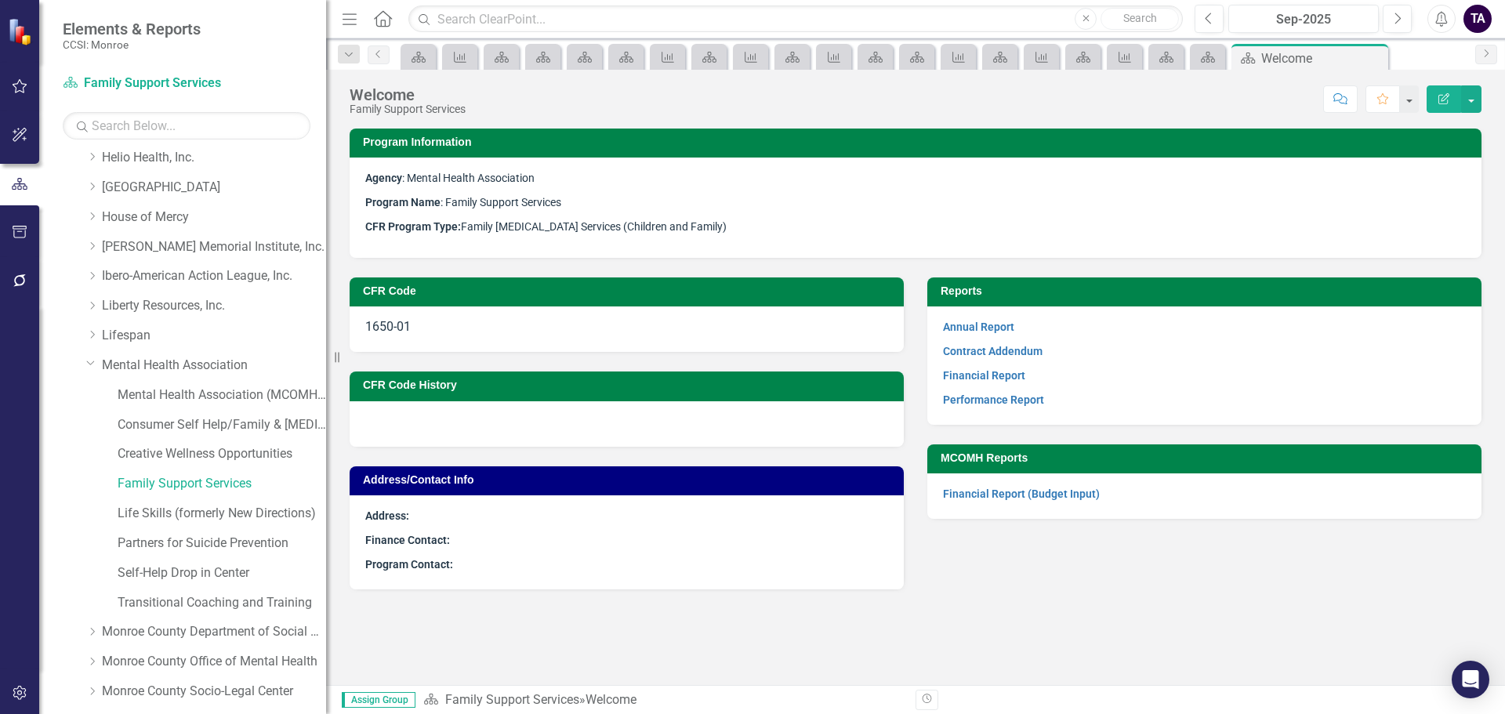
click at [987, 392] on strong "Performance Report" at bounding box center [993, 399] width 101 height 15
click at [987, 391] on p "Performance Report" at bounding box center [1204, 398] width 523 height 21
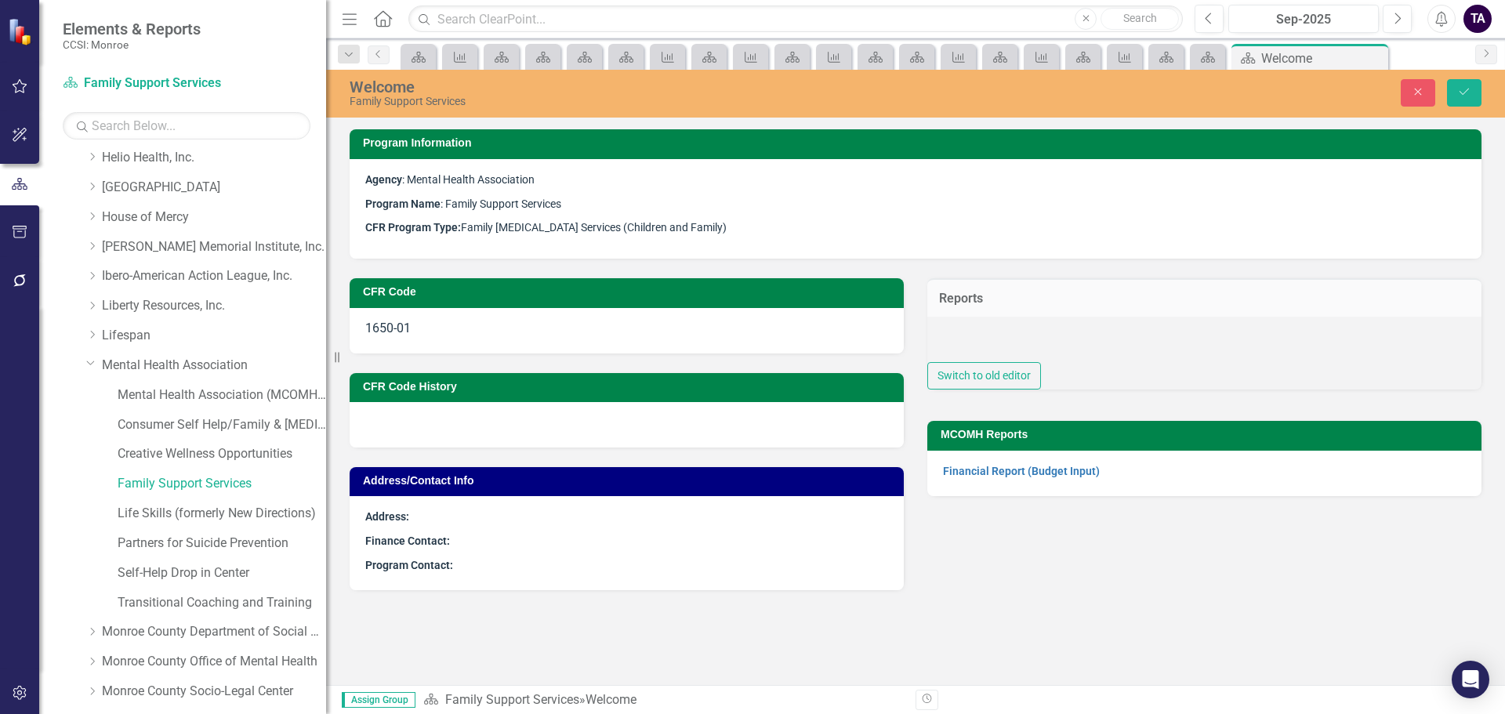
type textarea "<p><strong><span style="font-size: 14px;">{[s128749][layout1171307]}<br></span>…"
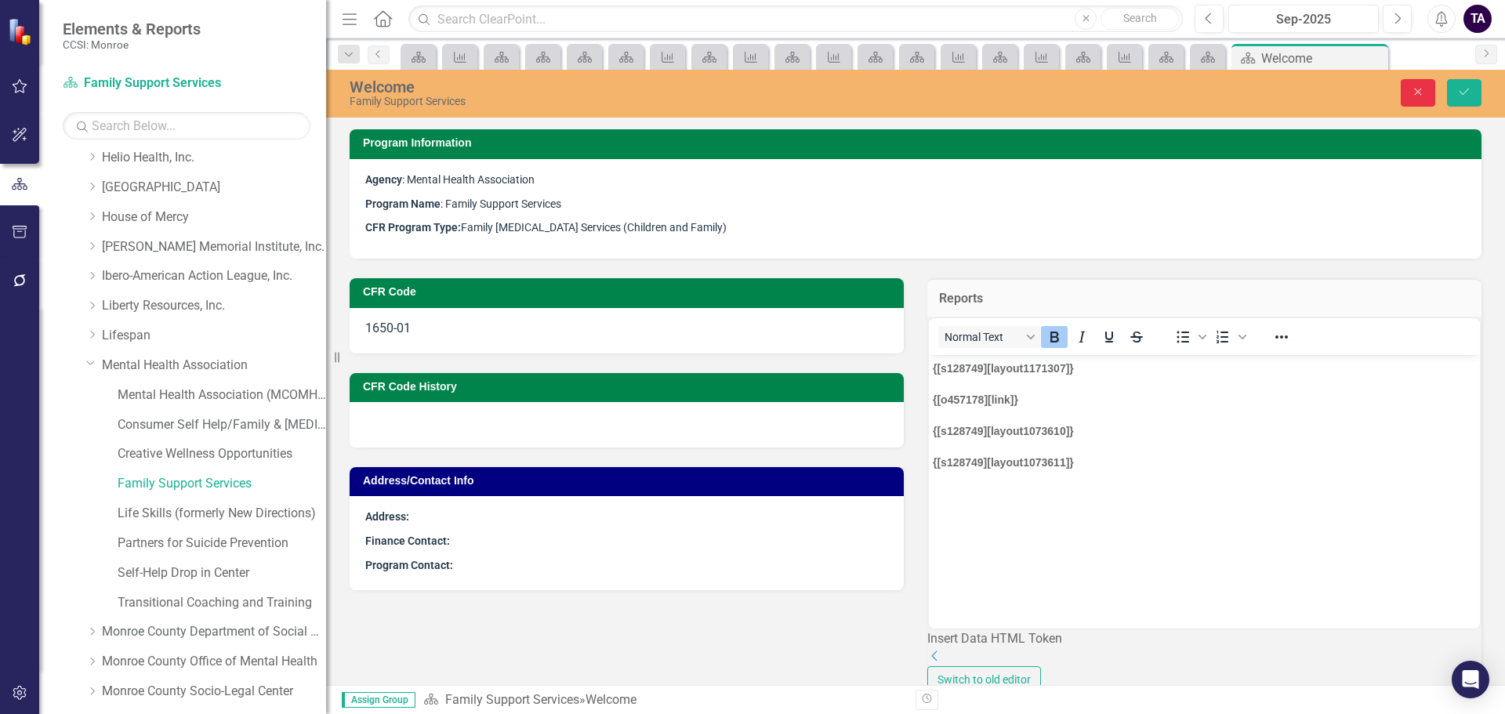
click at [1426, 87] on button "Close" at bounding box center [1418, 92] width 34 height 27
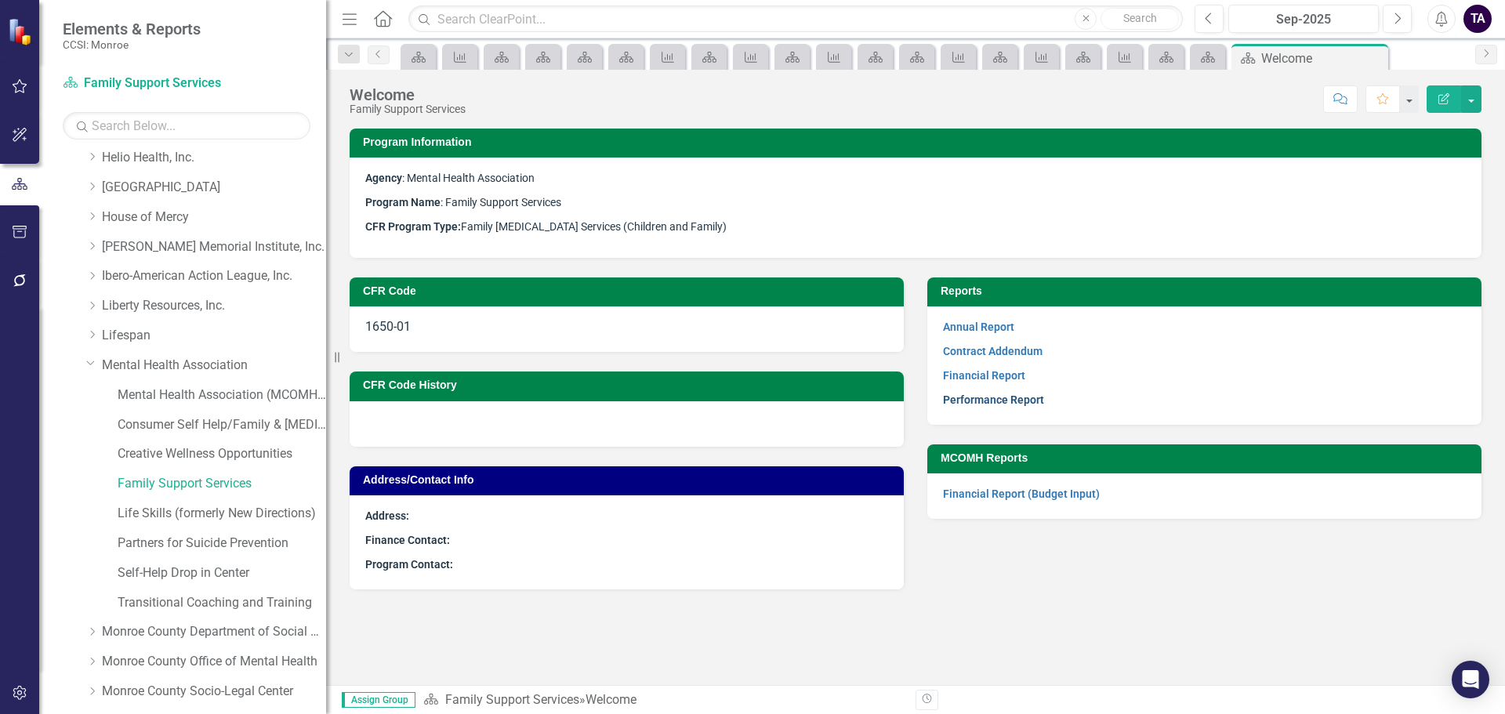
click at [995, 401] on link "Performance Report" at bounding box center [993, 400] width 101 height 13
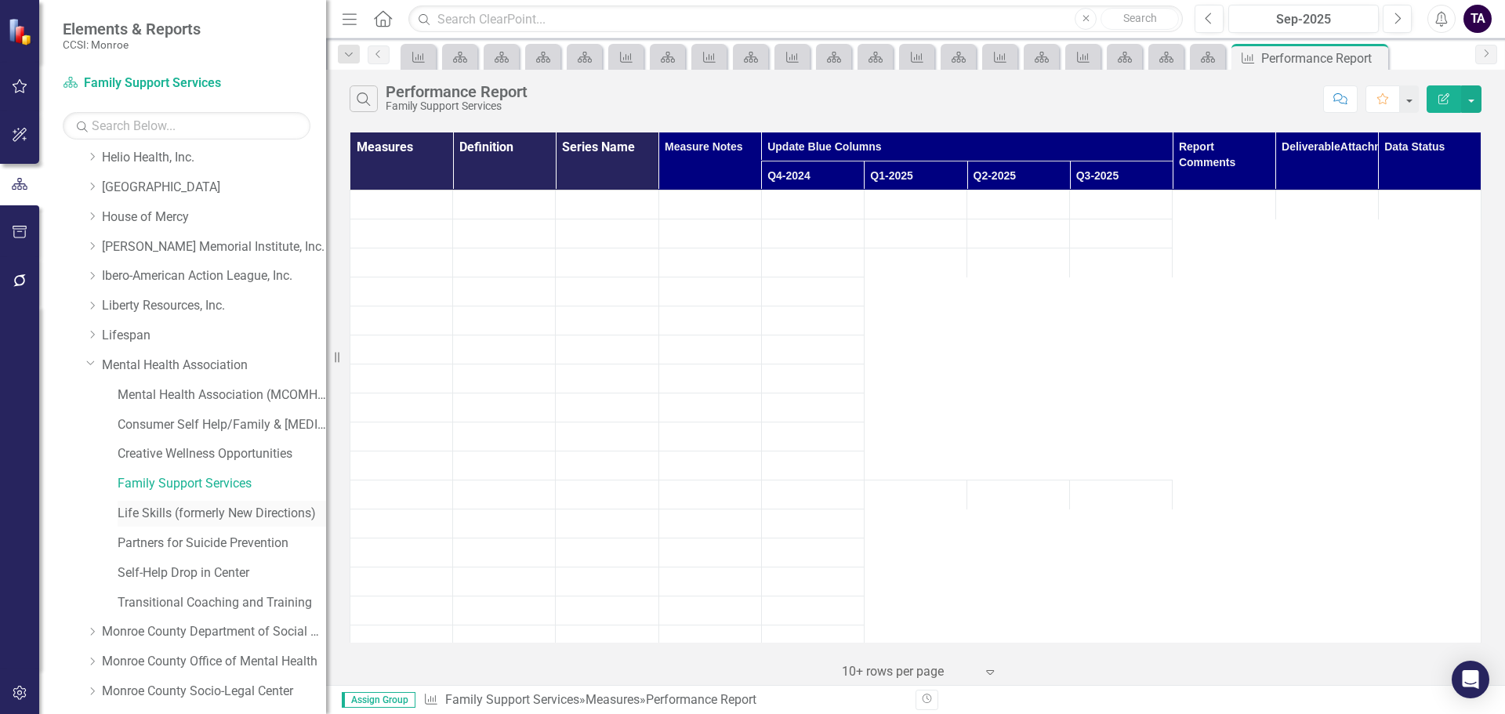
click at [172, 509] on link "Life Skills (formerly New Directions)" at bounding box center [222, 514] width 209 height 18
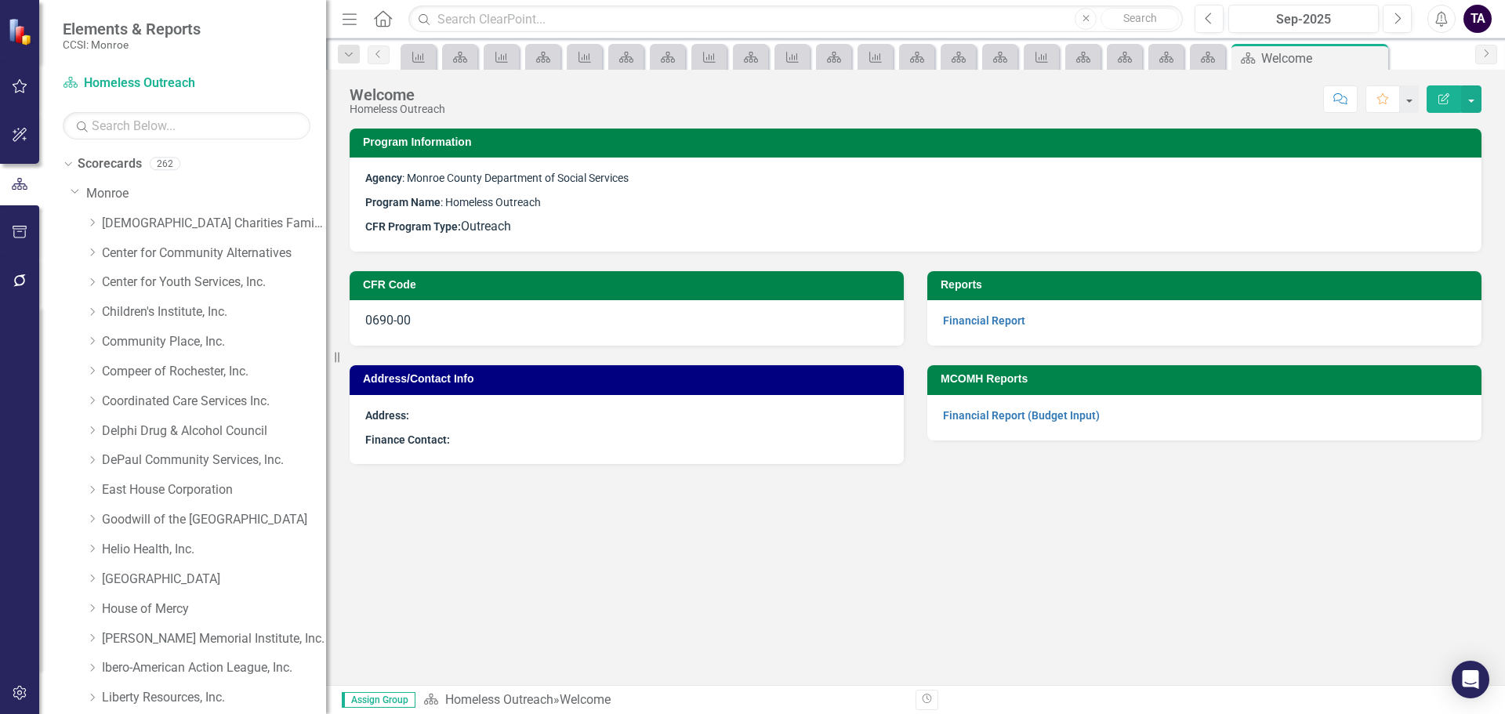
scroll to position [392, 0]
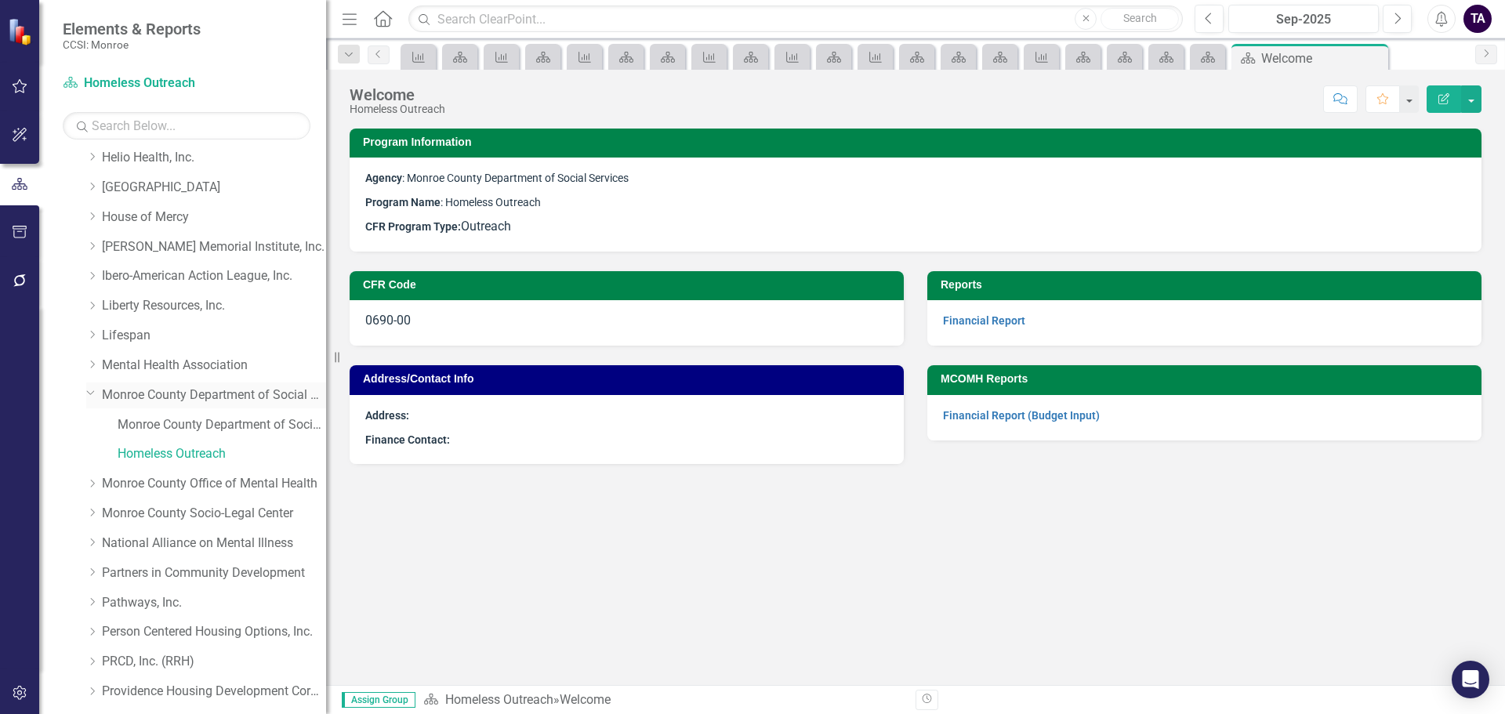
click at [90, 390] on icon "Dropdown" at bounding box center [90, 392] width 9 height 12
click at [87, 425] on icon "Dropdown" at bounding box center [92, 423] width 12 height 9
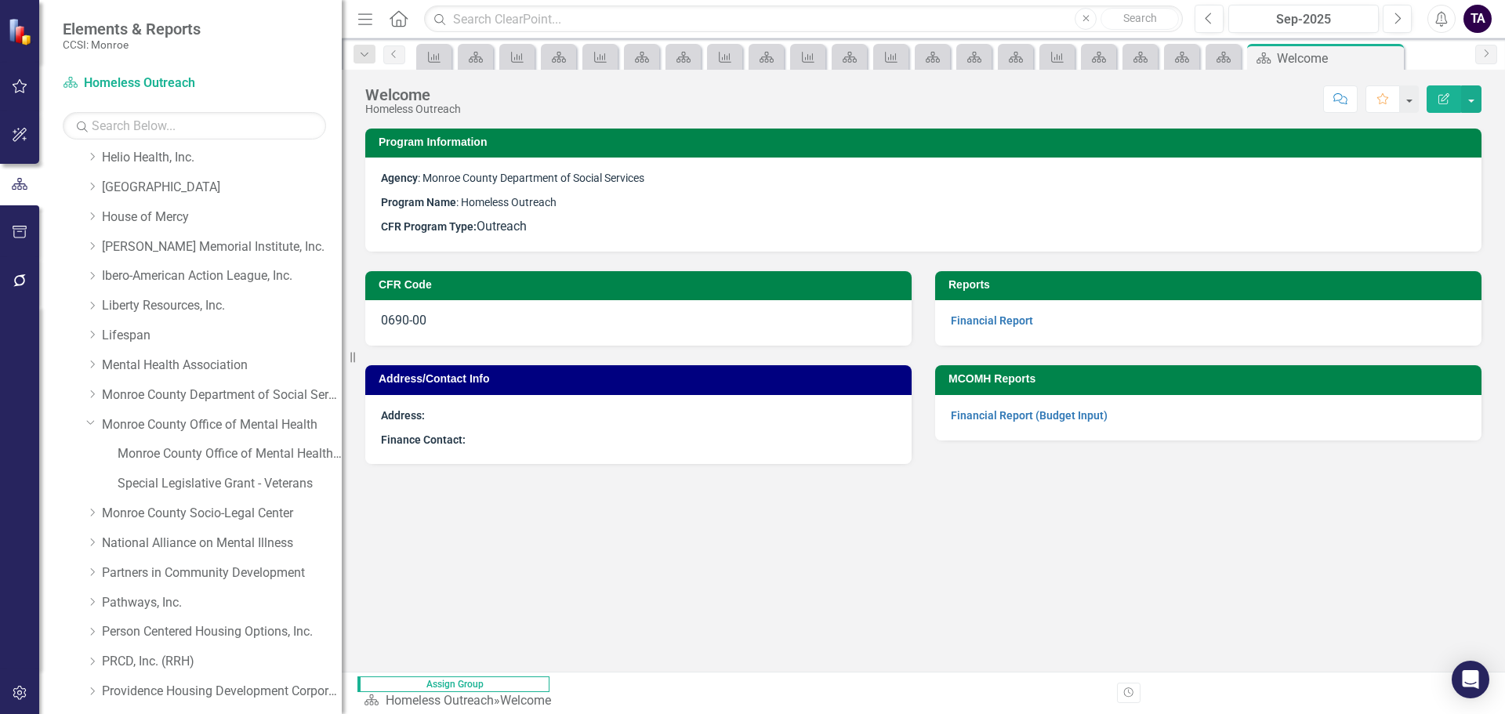
click at [342, 361] on div "Resize" at bounding box center [348, 357] width 13 height 714
click at [186, 481] on link "Special Legislative Grant - Veterans" at bounding box center [230, 484] width 224 height 18
click at [86, 426] on icon "Dropdown" at bounding box center [90, 422] width 9 height 12
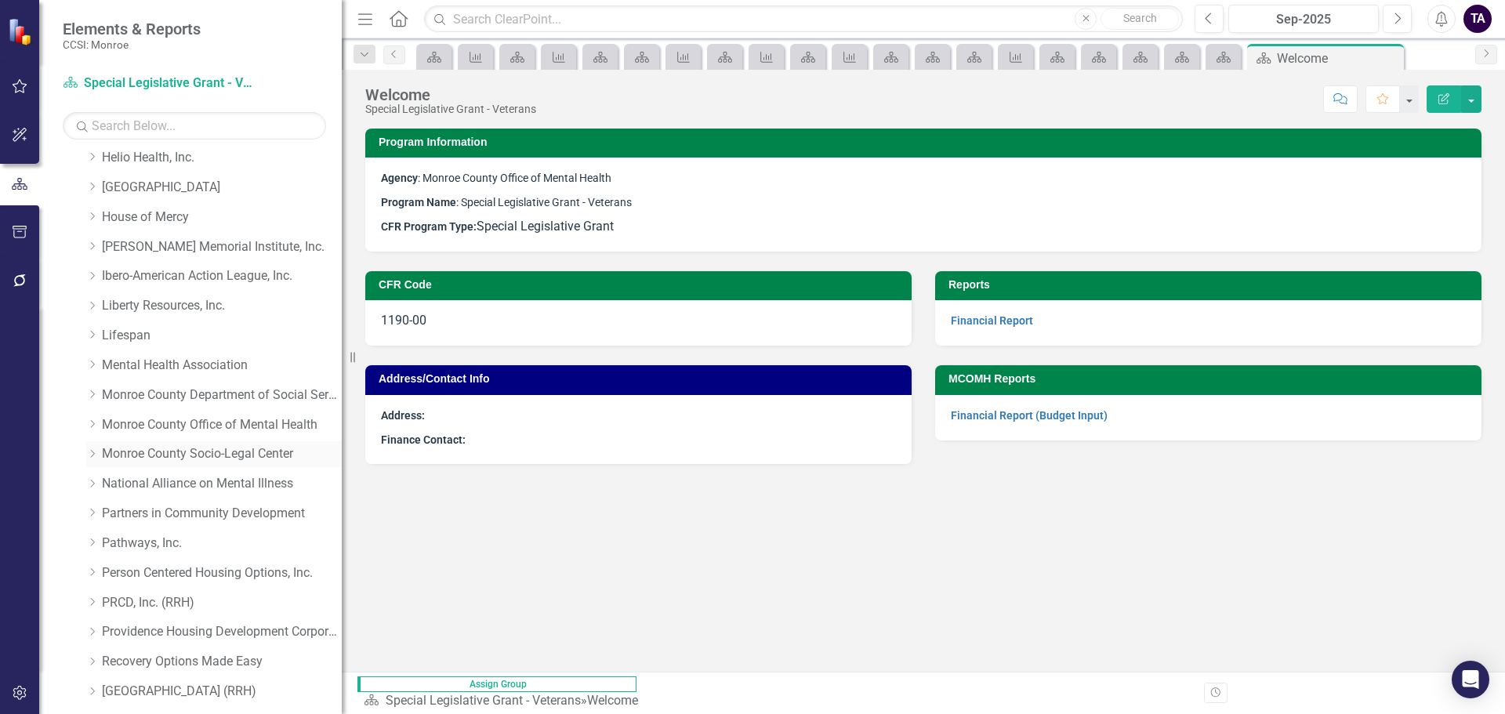
click at [89, 452] on icon "Dropdown" at bounding box center [92, 453] width 12 height 9
click at [135, 512] on link "MC - Medication Grant" at bounding box center [230, 514] width 224 height 18
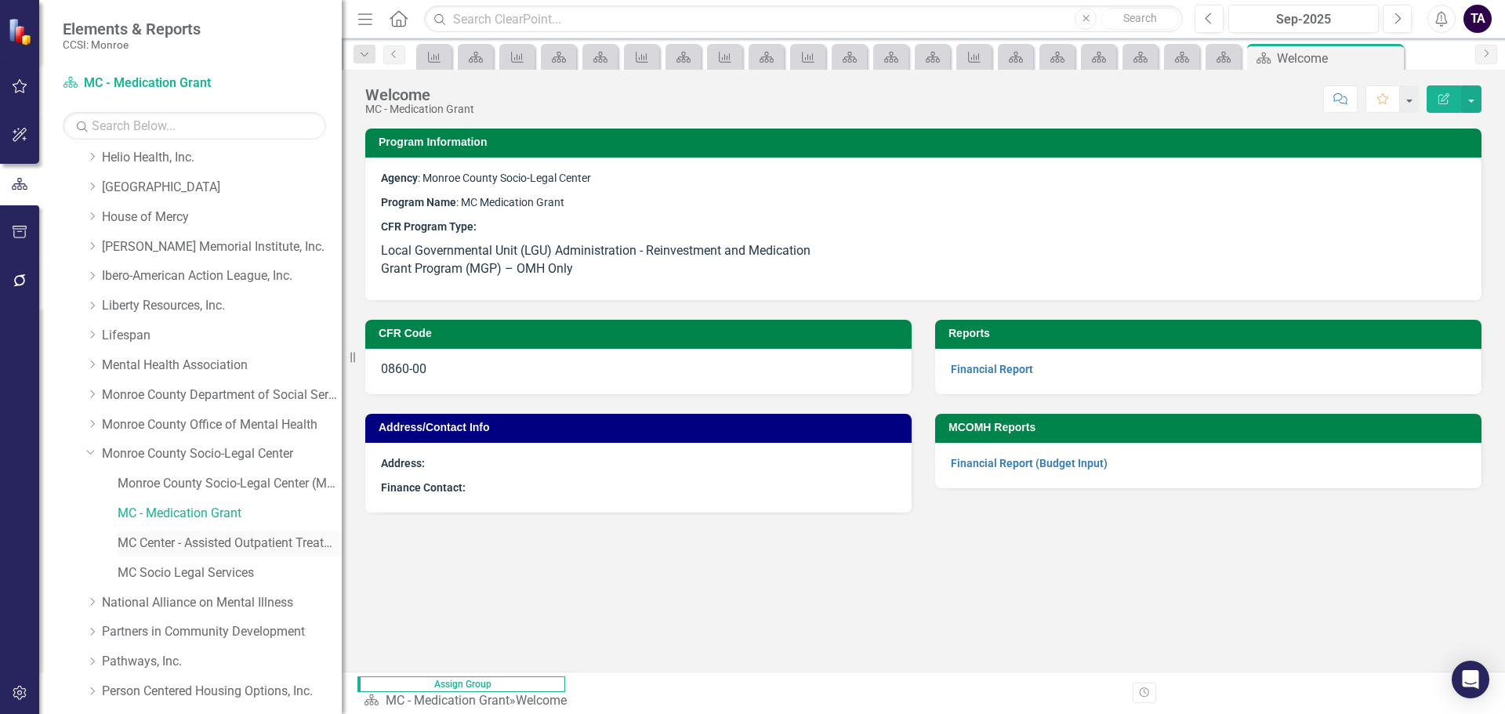
click at [177, 540] on link "MC Center - Assisted Outpatient Treatment (AOT)" at bounding box center [230, 544] width 224 height 18
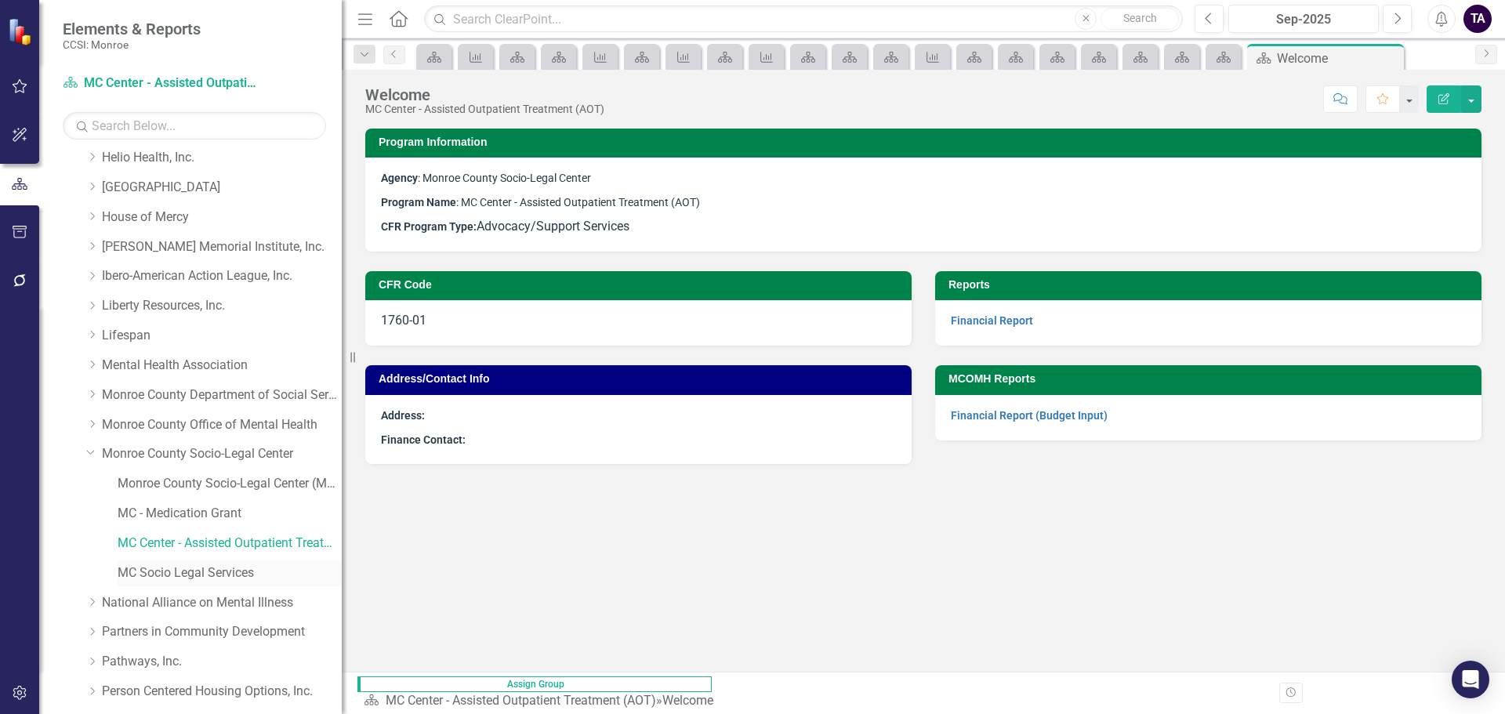
click at [164, 570] on link "MC Socio Legal Services" at bounding box center [230, 573] width 224 height 18
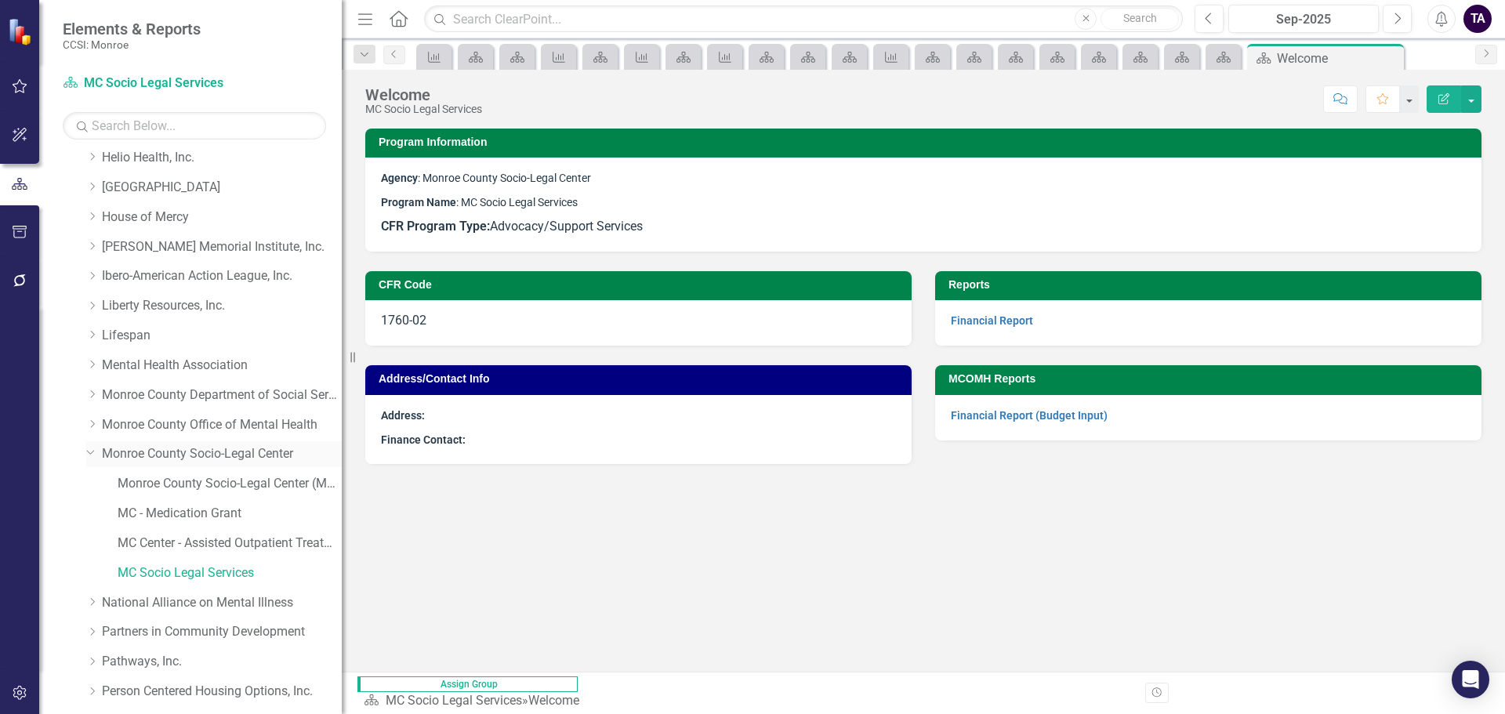
click at [92, 452] on icon "Dropdown" at bounding box center [90, 452] width 9 height 12
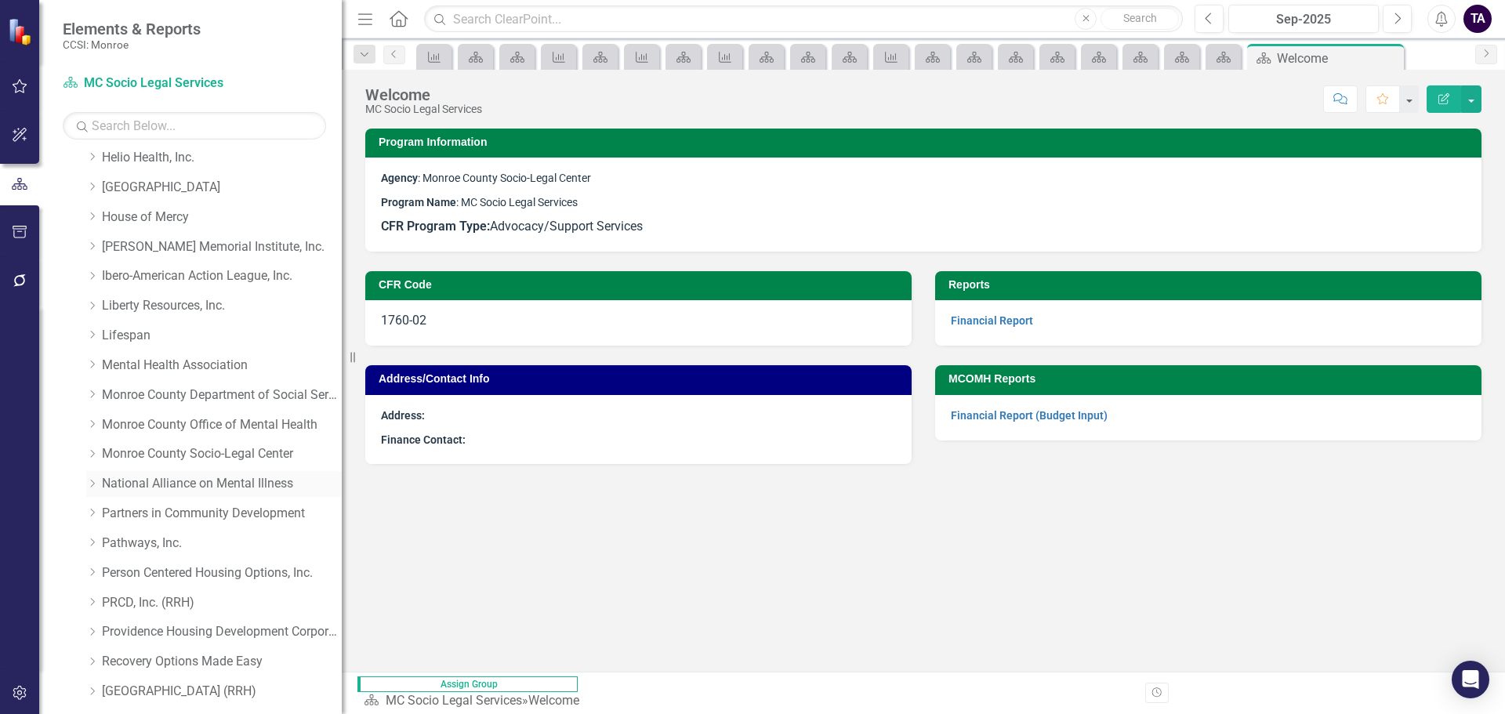
click at [91, 481] on icon "Dropdown" at bounding box center [92, 483] width 12 height 9
click at [136, 542] on link "Advocacy" at bounding box center [230, 544] width 224 height 18
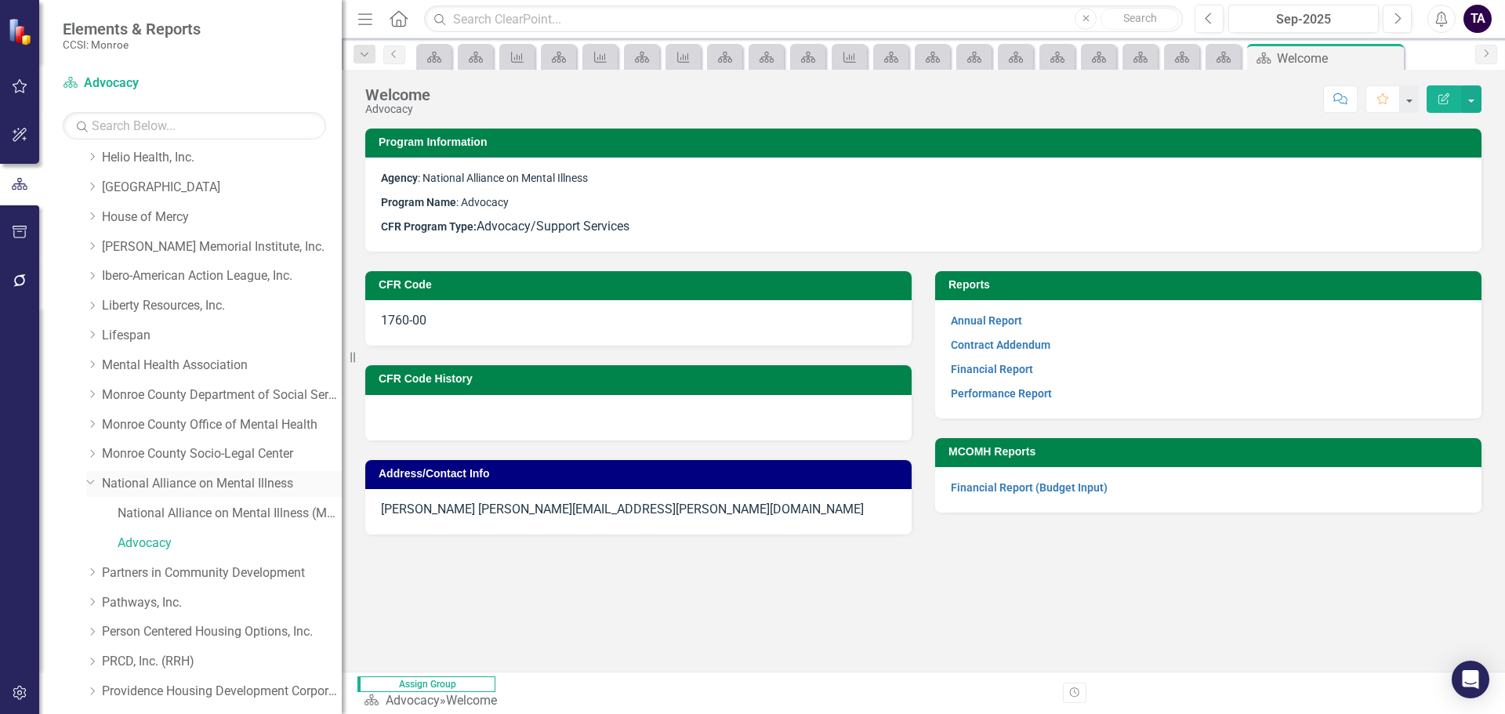
click at [89, 482] on icon "Dropdown" at bounding box center [90, 481] width 9 height 12
click at [90, 508] on icon "Dropdown" at bounding box center [92, 512] width 12 height 9
click at [133, 565] on link "Youth Peer Advocacy" at bounding box center [230, 573] width 224 height 18
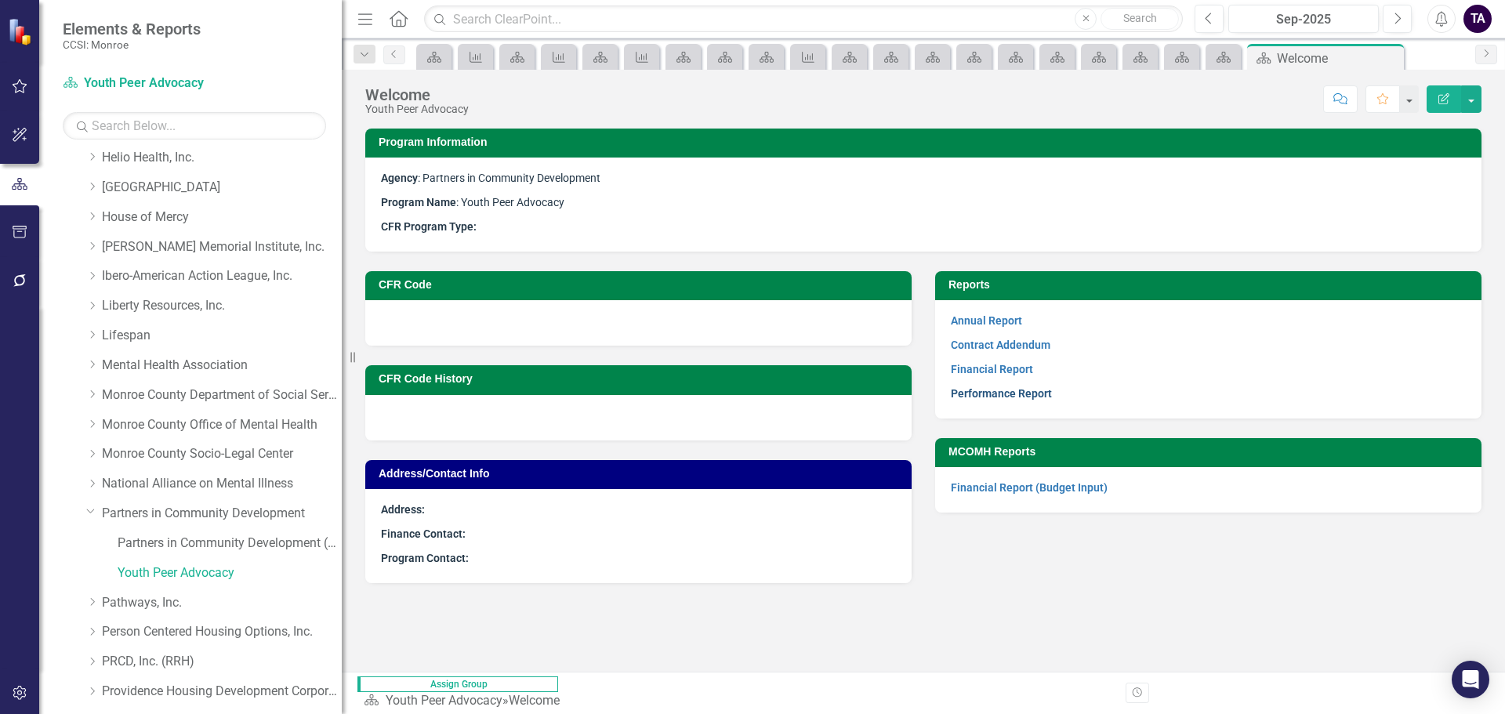
click at [974, 397] on link "Performance Report" at bounding box center [1001, 393] width 101 height 13
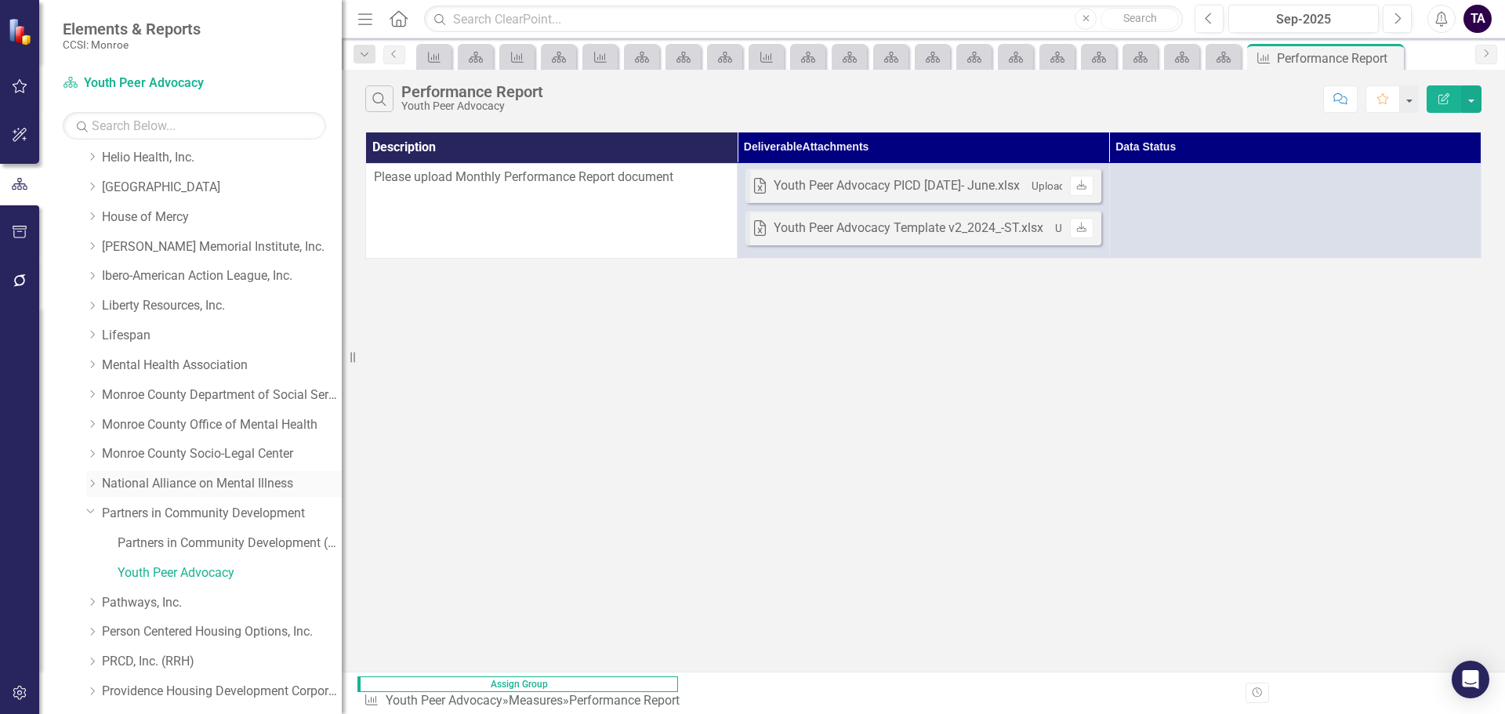
click at [97, 480] on icon "Dropdown" at bounding box center [92, 483] width 12 height 9
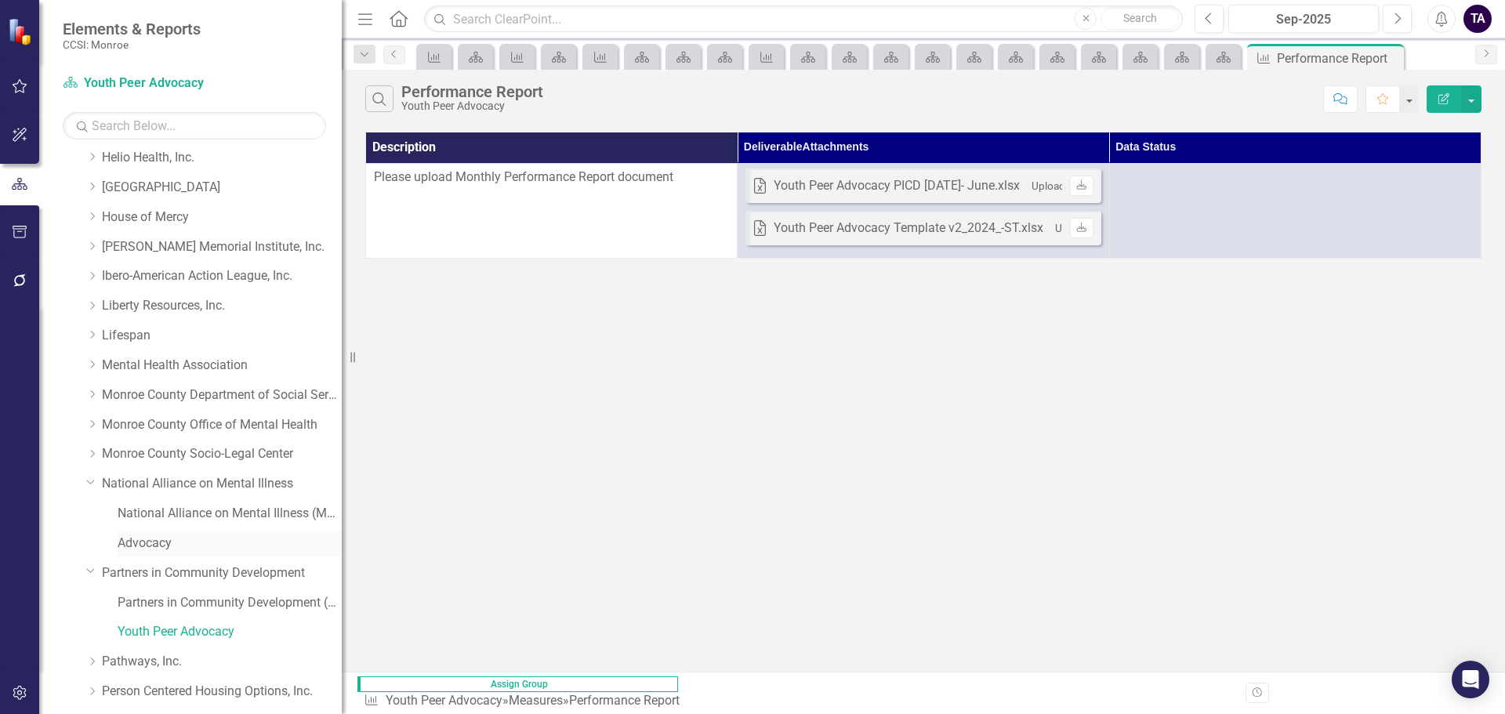
click at [161, 539] on link "Advocacy" at bounding box center [230, 544] width 224 height 18
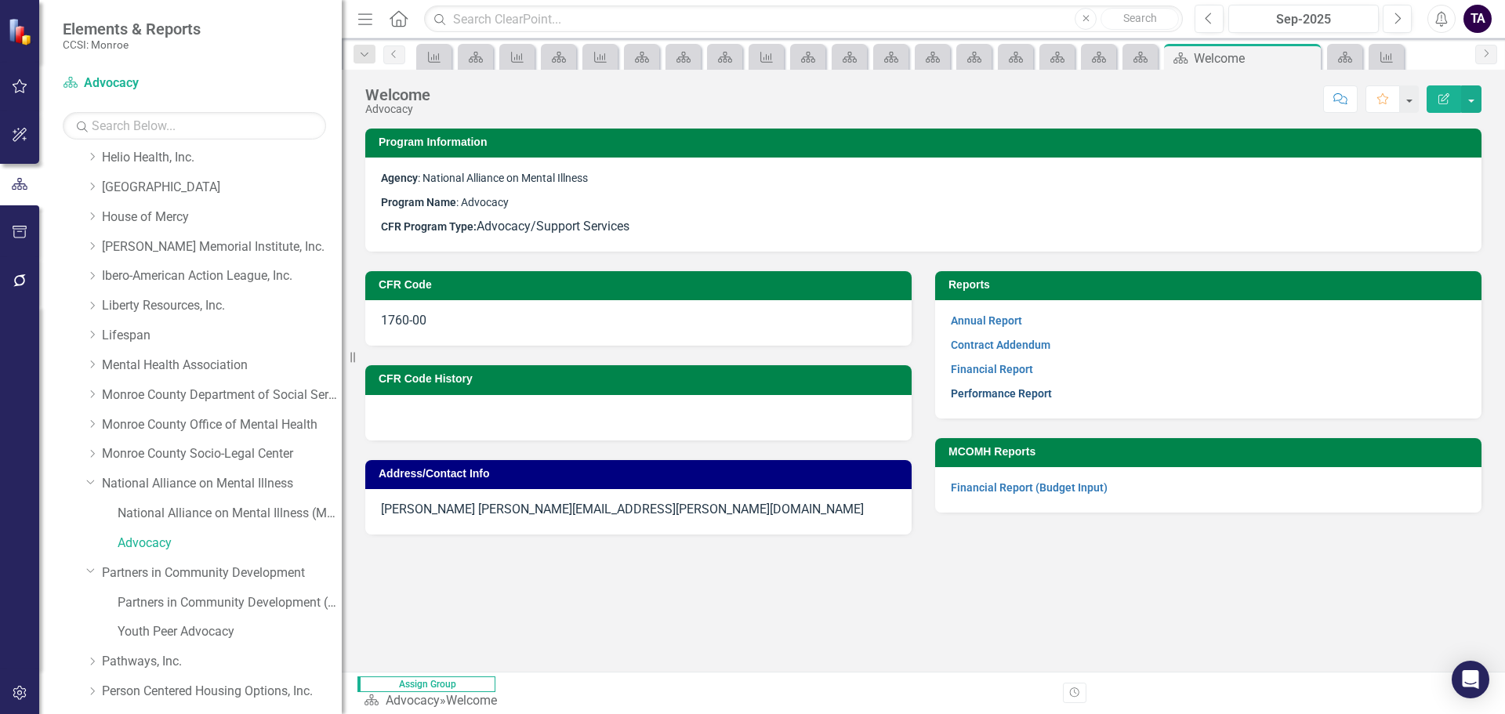
click at [976, 396] on link "Performance Report" at bounding box center [1001, 393] width 101 height 13
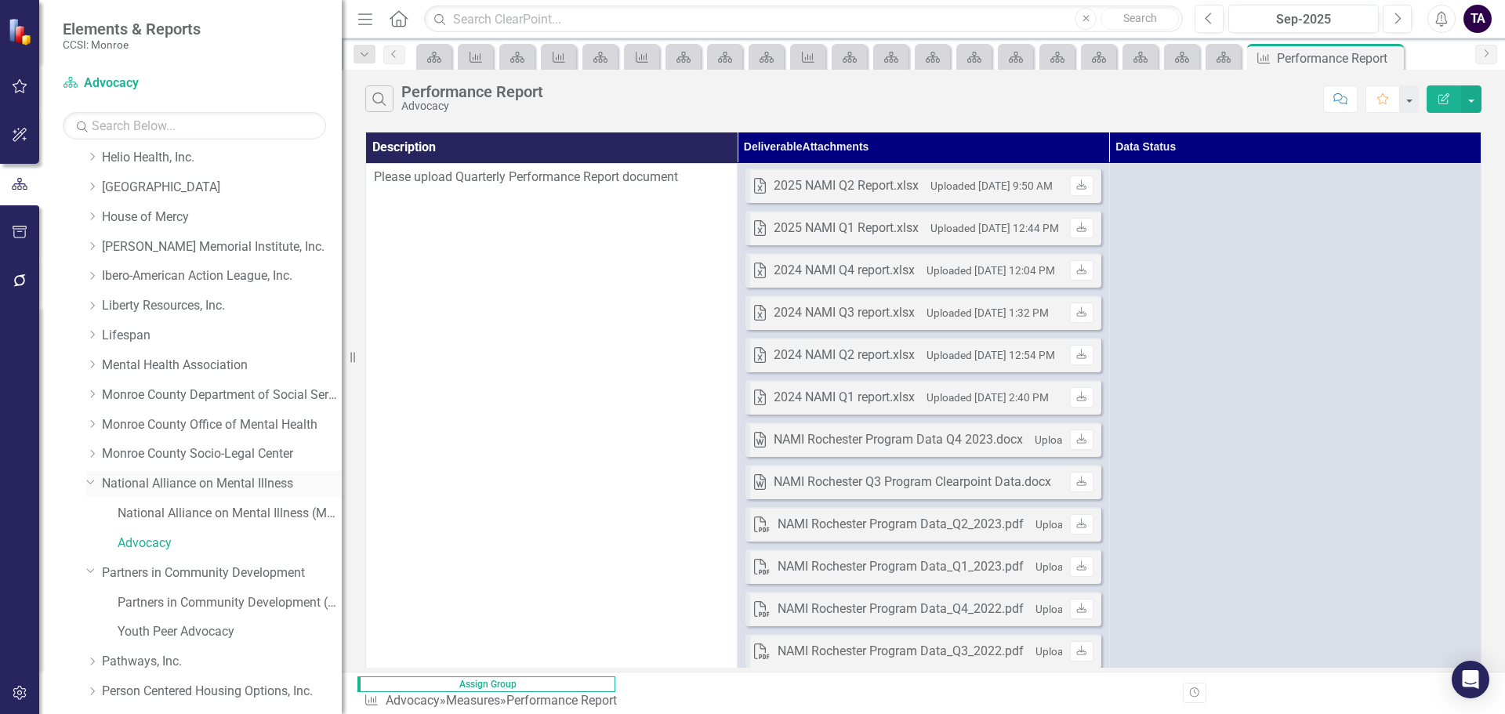
click at [87, 479] on icon "Dropdown" at bounding box center [90, 481] width 9 height 12
click at [86, 446] on div "Dropdown [GEOGRAPHIC_DATA] Socio-Legal Center" at bounding box center [214, 454] width 256 height 26
click at [87, 453] on icon "Dropdown" at bounding box center [92, 453] width 12 height 9
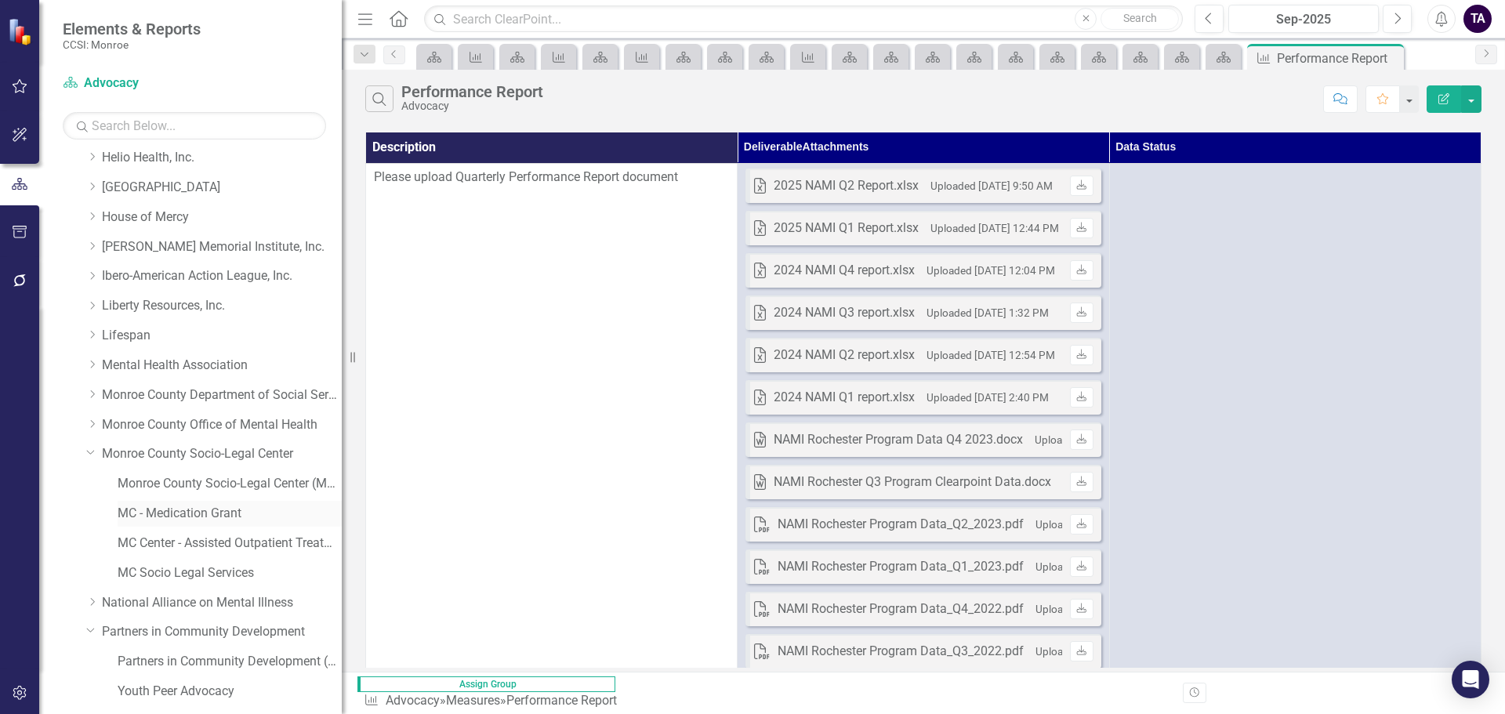
click at [173, 515] on link "MC - Medication Grant" at bounding box center [230, 514] width 224 height 18
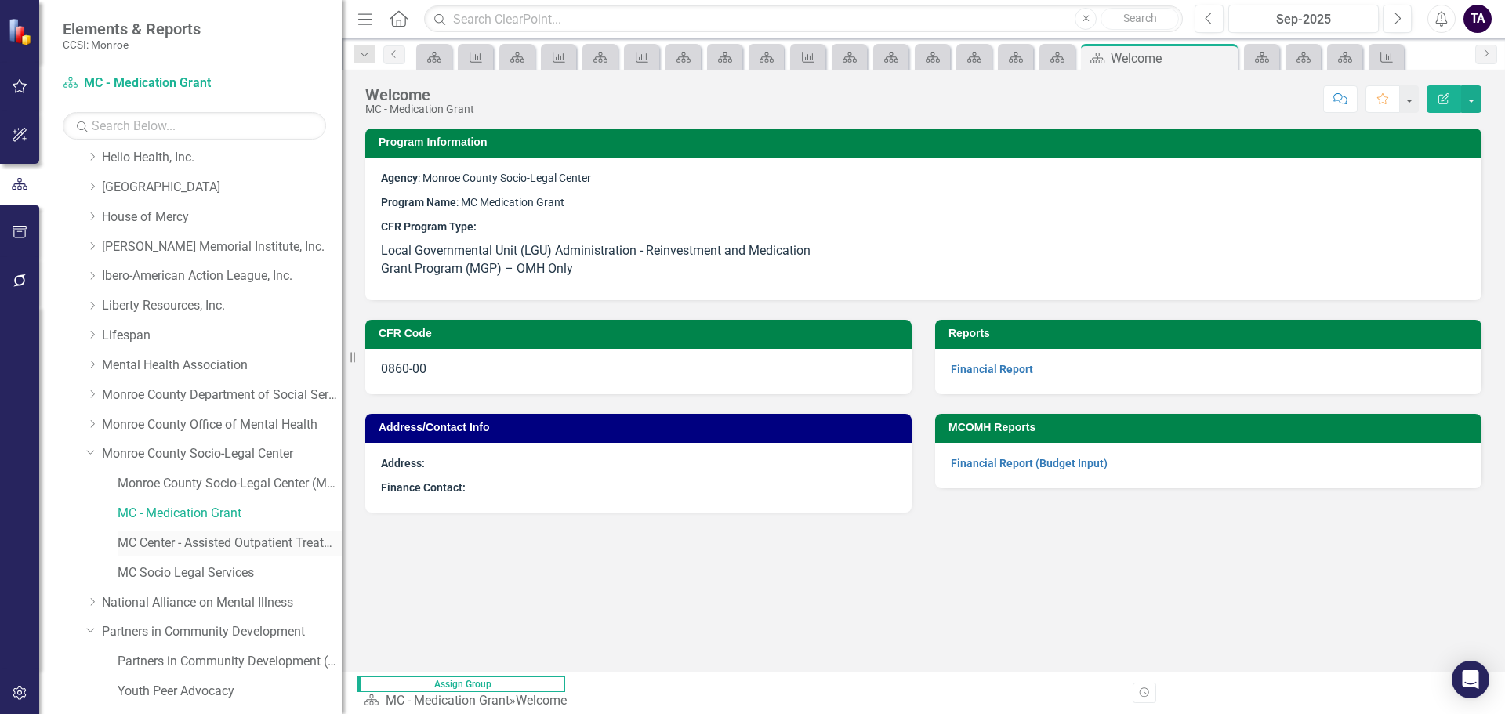
click at [174, 545] on link "MC Center - Assisted Outpatient Treatment (AOT)" at bounding box center [230, 544] width 224 height 18
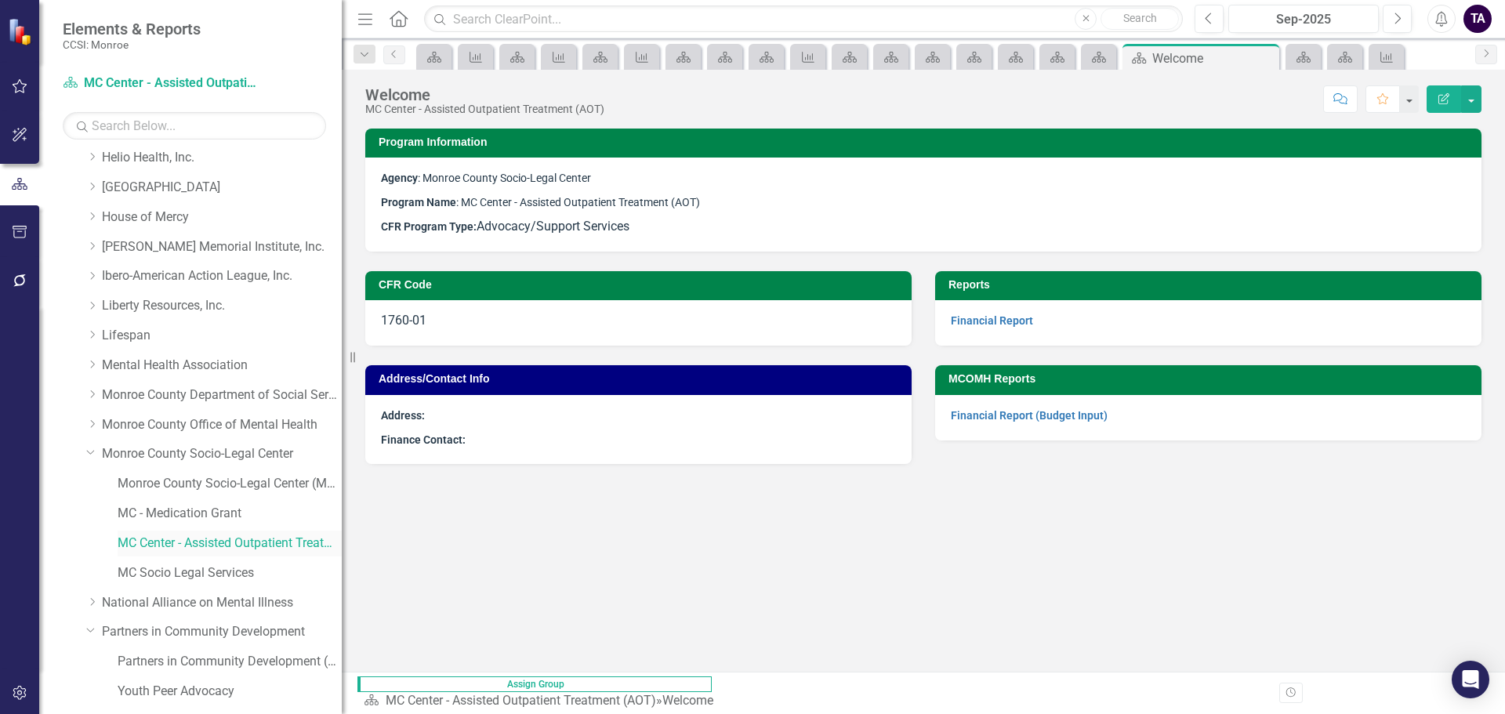
click at [174, 556] on div "MC Center - Assisted Outpatient Treatment (AOT)" at bounding box center [230, 544] width 224 height 26
click at [172, 579] on link "MC Socio Legal Services" at bounding box center [230, 573] width 224 height 18
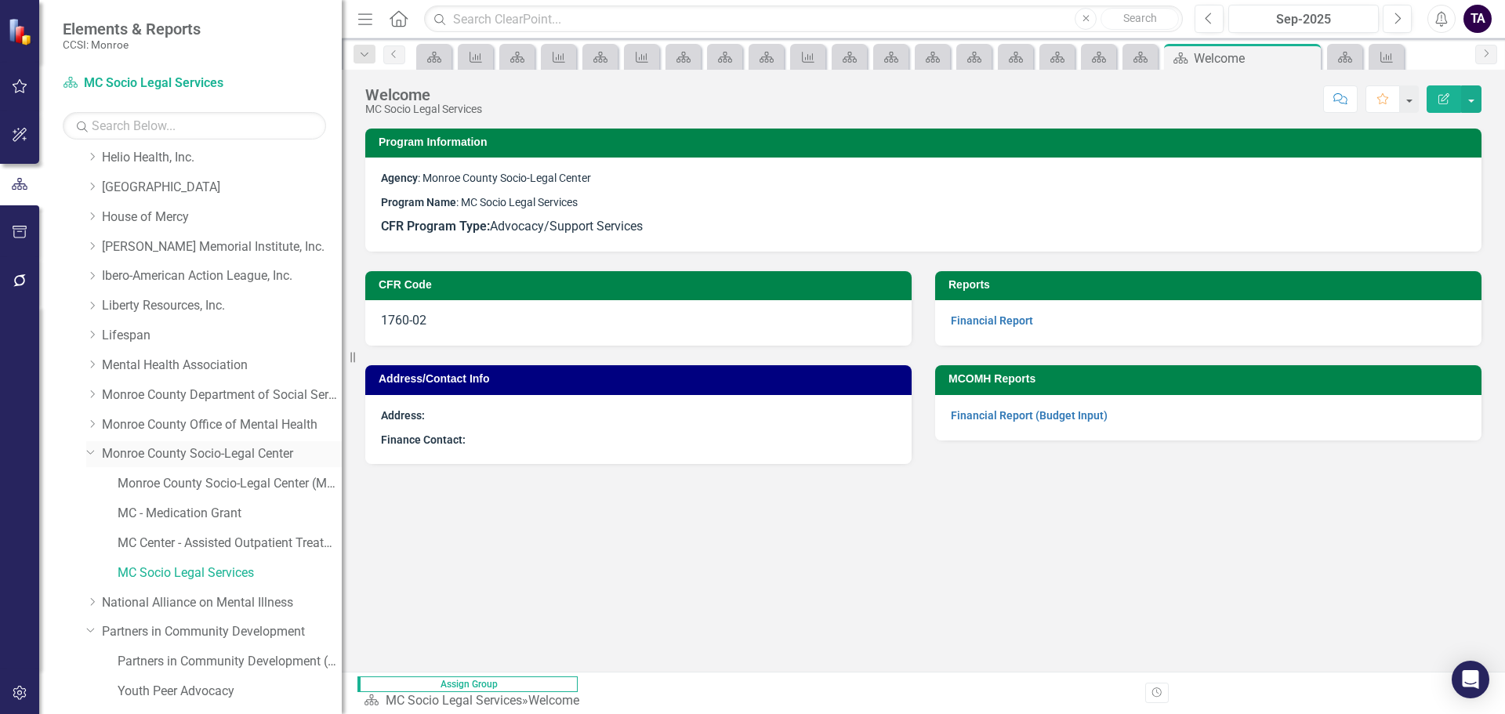
click at [93, 442] on div "Dropdown Monroe County Socio-Legal Center" at bounding box center [214, 454] width 256 height 26
click at [92, 456] on icon "Dropdown" at bounding box center [90, 452] width 9 height 12
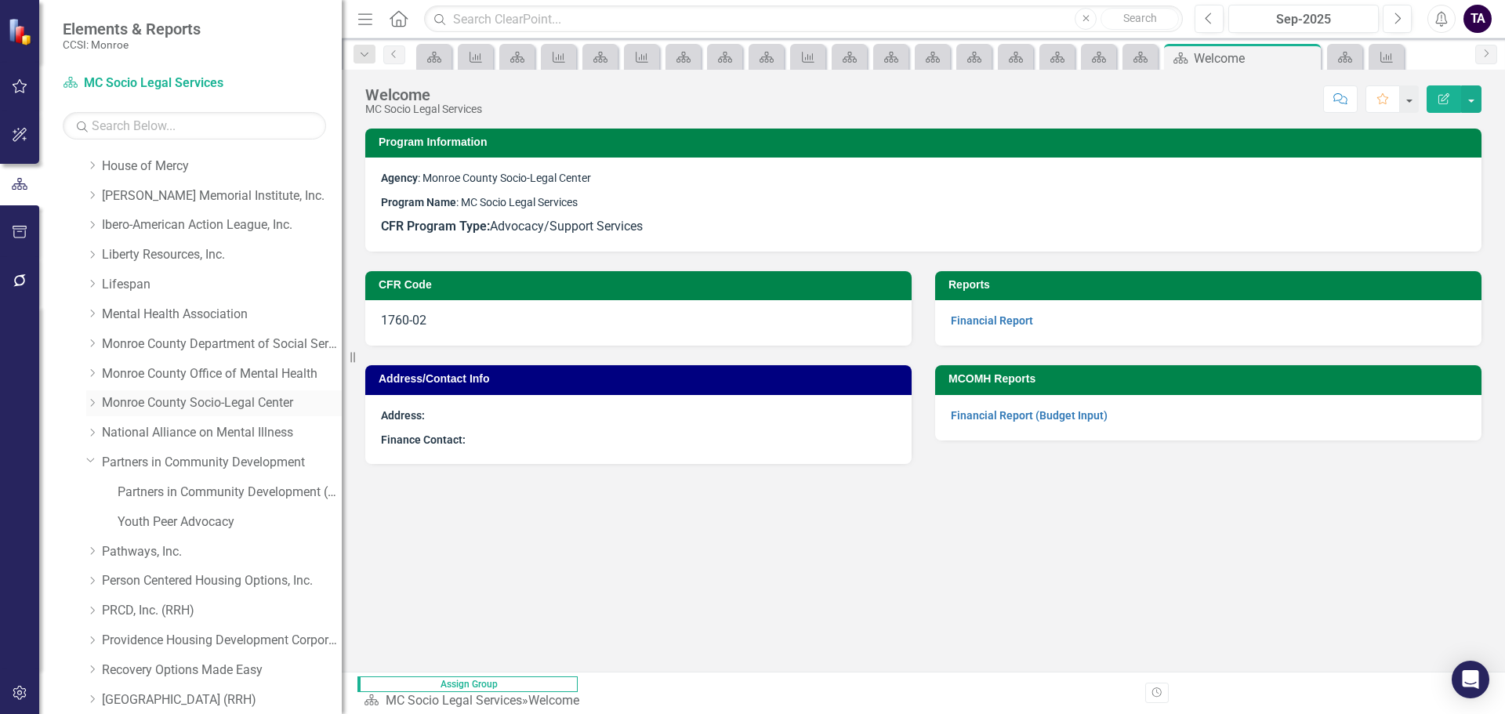
scroll to position [470, 0]
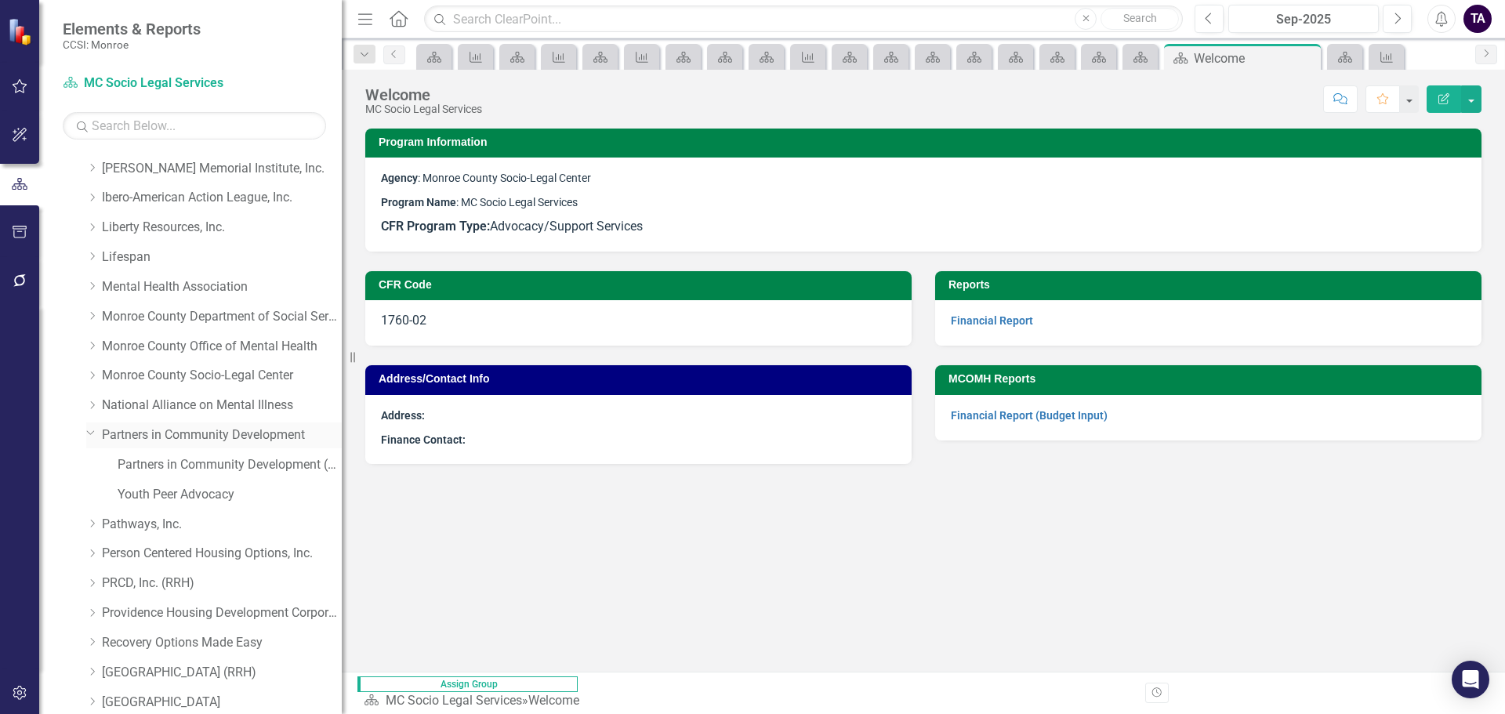
click at [87, 440] on div "Dropdown Partners in Community Development" at bounding box center [214, 436] width 256 height 26
click at [88, 434] on icon "Dropdown" at bounding box center [90, 432] width 9 height 12
click at [90, 463] on icon "Dropdown" at bounding box center [92, 463] width 12 height 9
click at [162, 516] on link "[GEOGRAPHIC_DATA]" at bounding box center [230, 525] width 224 height 18
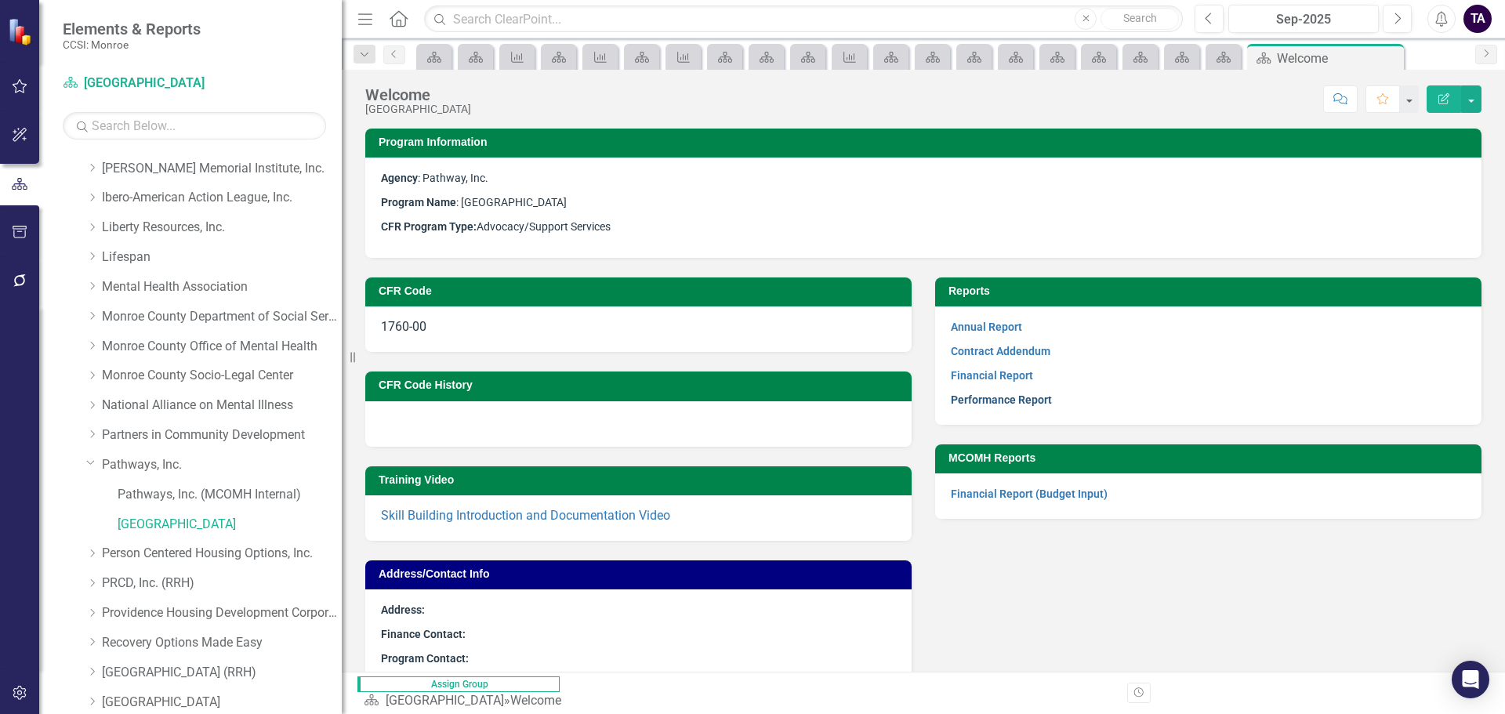
click at [971, 403] on link "Performance Report" at bounding box center [1001, 400] width 101 height 13
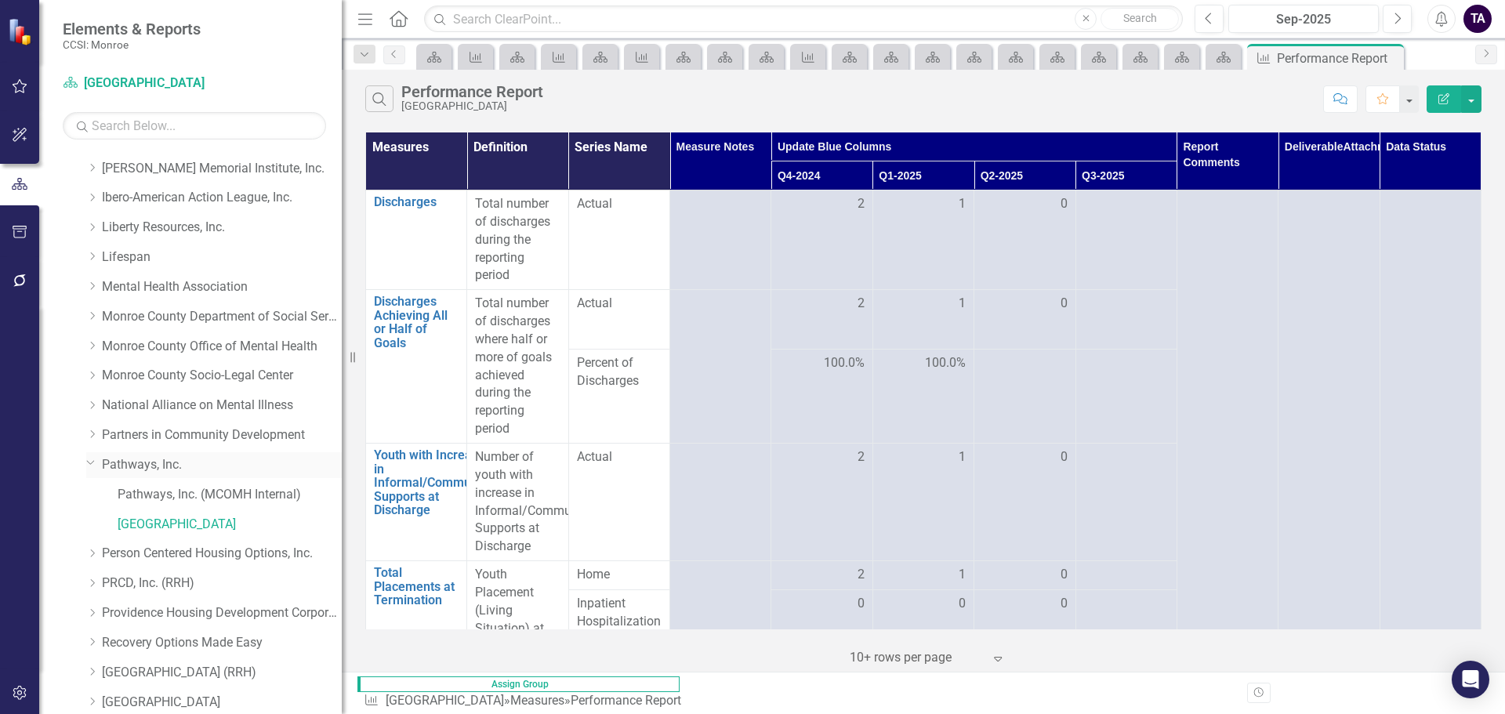
click at [89, 466] on icon "Dropdown" at bounding box center [90, 462] width 9 height 12
click at [93, 496] on icon "Dropdown" at bounding box center [92, 493] width 12 height 9
click at [177, 550] on link "Homeless Support Services" at bounding box center [230, 554] width 224 height 18
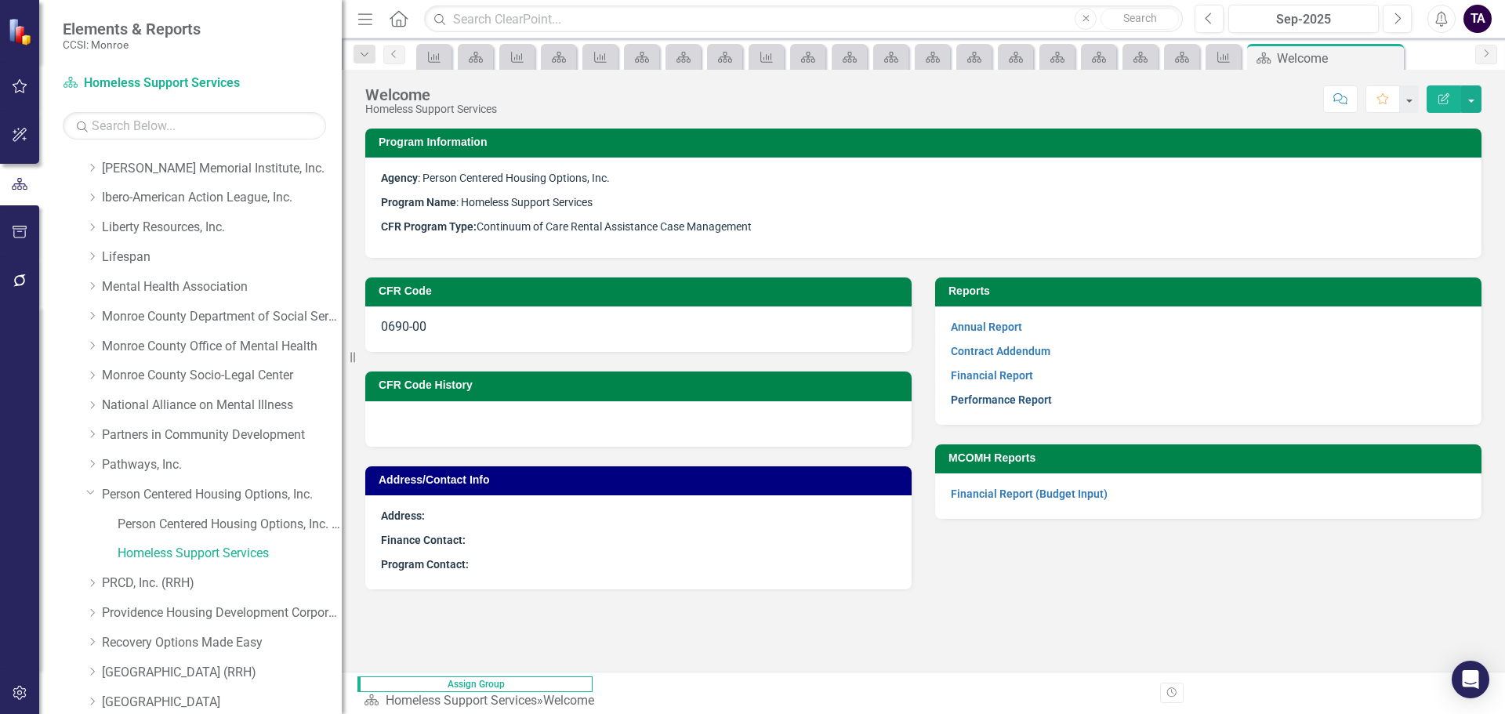
click at [963, 400] on link "Performance Report" at bounding box center [1001, 400] width 101 height 13
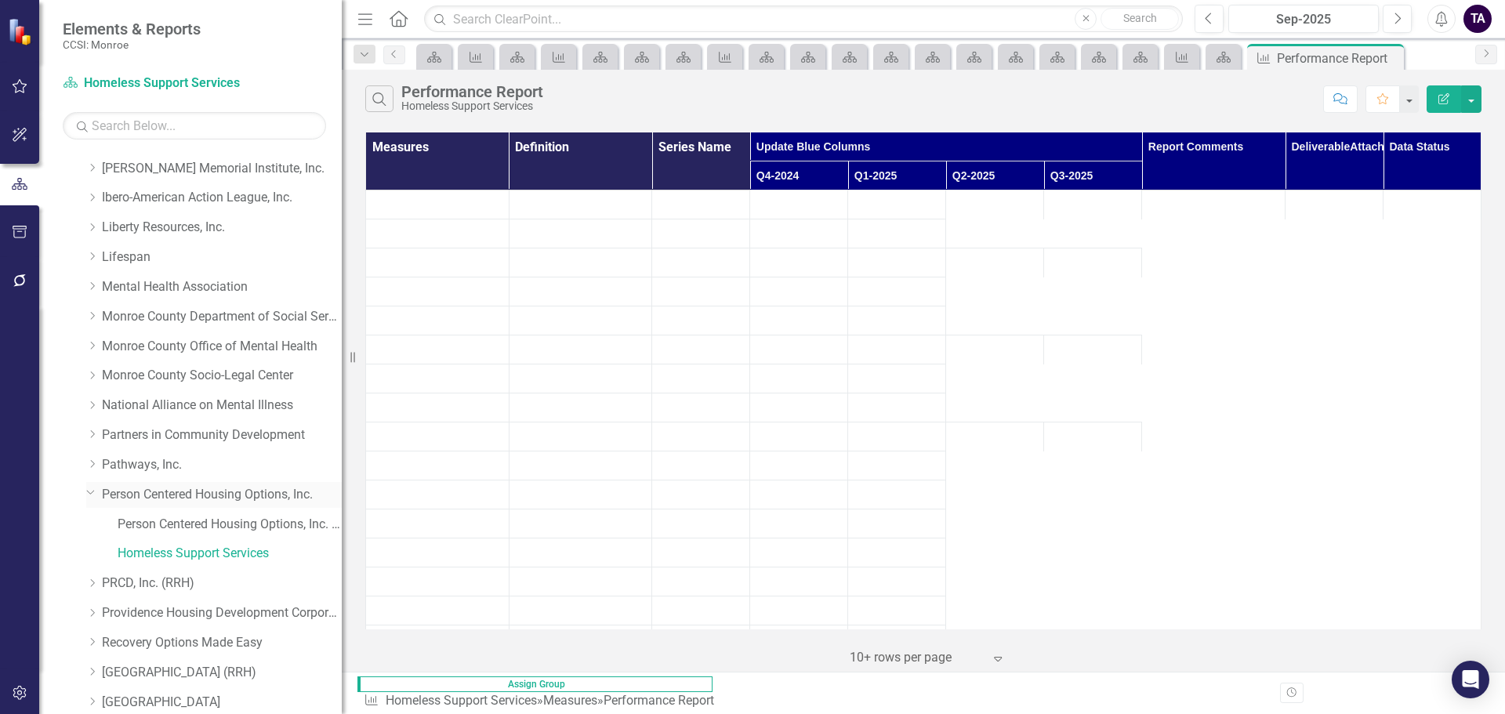
click at [89, 488] on icon "Dropdown" at bounding box center [90, 492] width 9 height 12
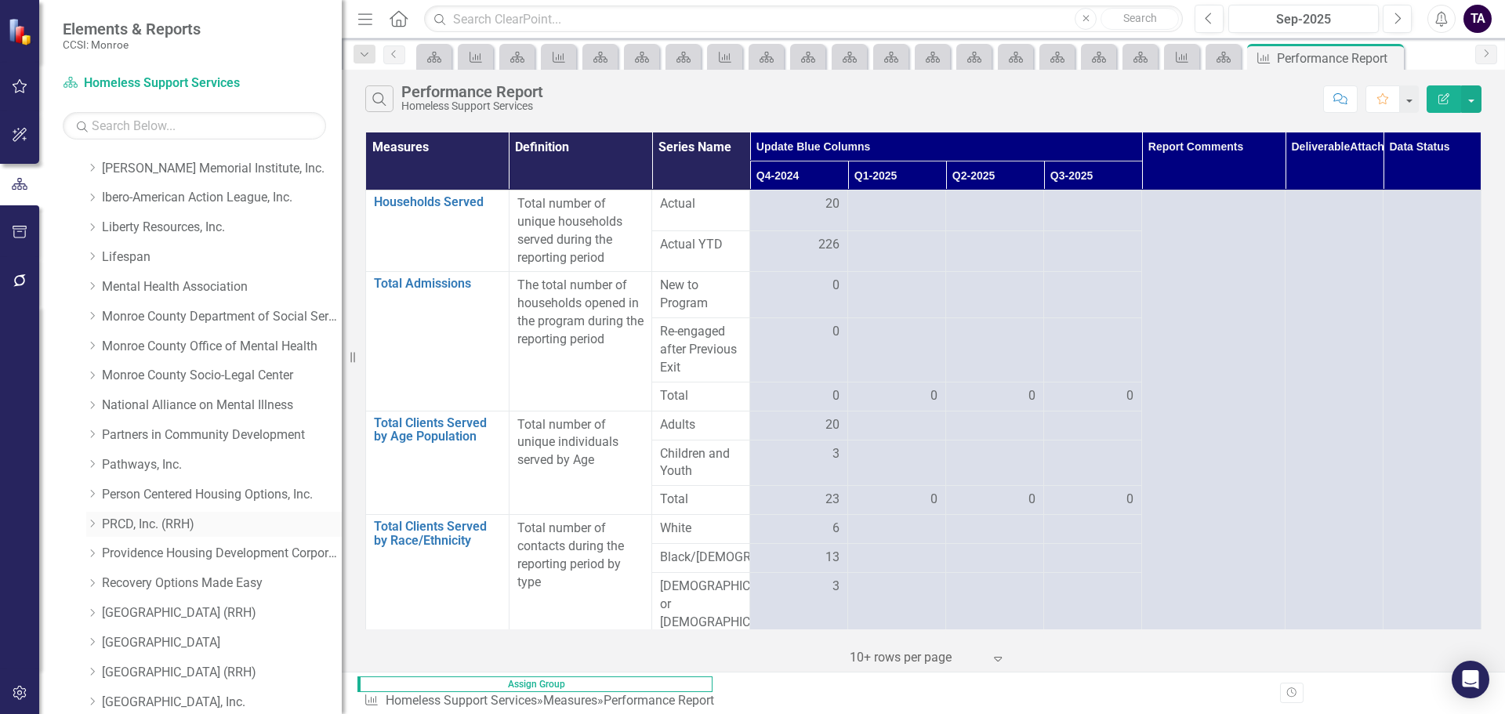
click at [90, 524] on icon "Dropdown" at bounding box center [92, 523] width 12 height 9
click at [151, 574] on div "[DEMOGRAPHIC_DATA] Community Residence" at bounding box center [230, 584] width 224 height 26
click at [158, 576] on link "[DEMOGRAPHIC_DATA] Community Residence" at bounding box center [230, 584] width 224 height 18
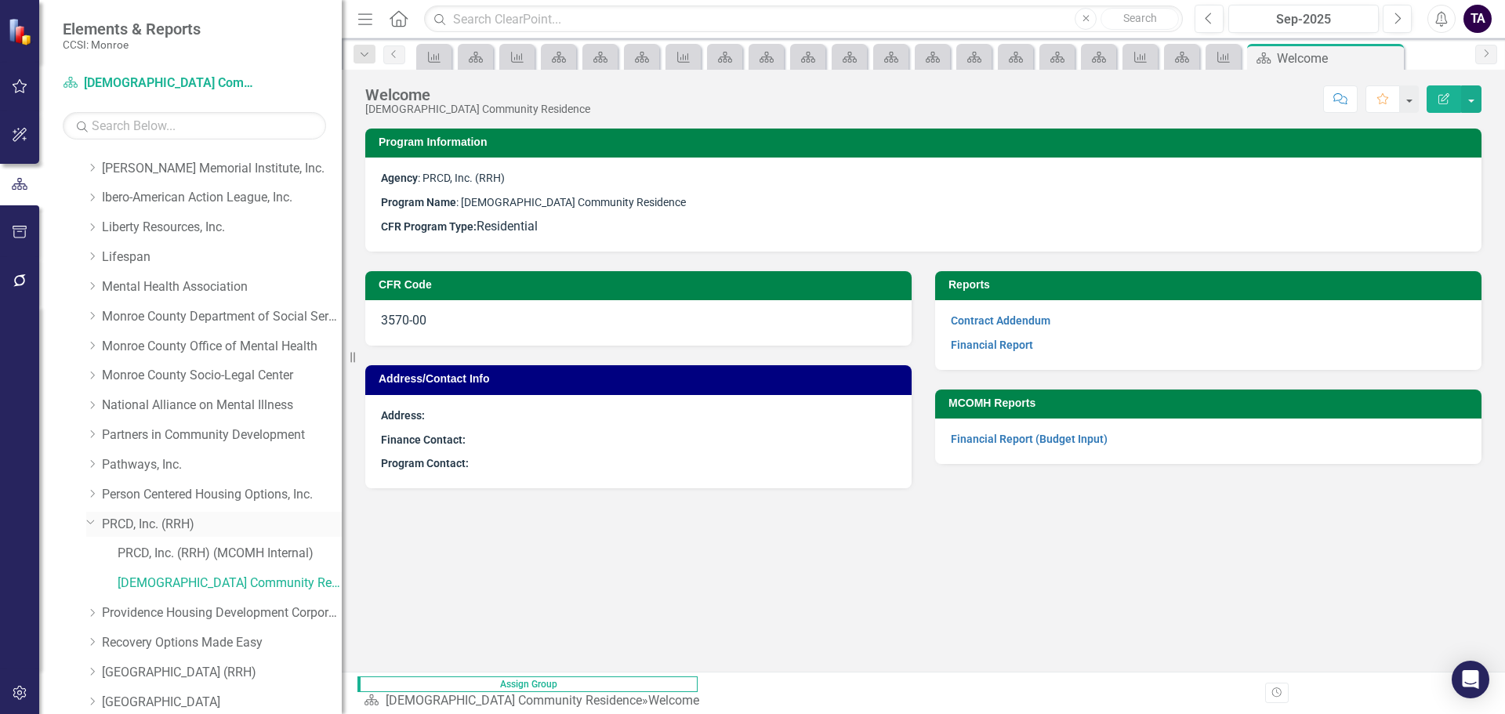
click at [96, 524] on div "Dropdown" at bounding box center [89, 522] width 13 height 12
click at [89, 555] on icon "Dropdown" at bounding box center [92, 553] width 12 height 9
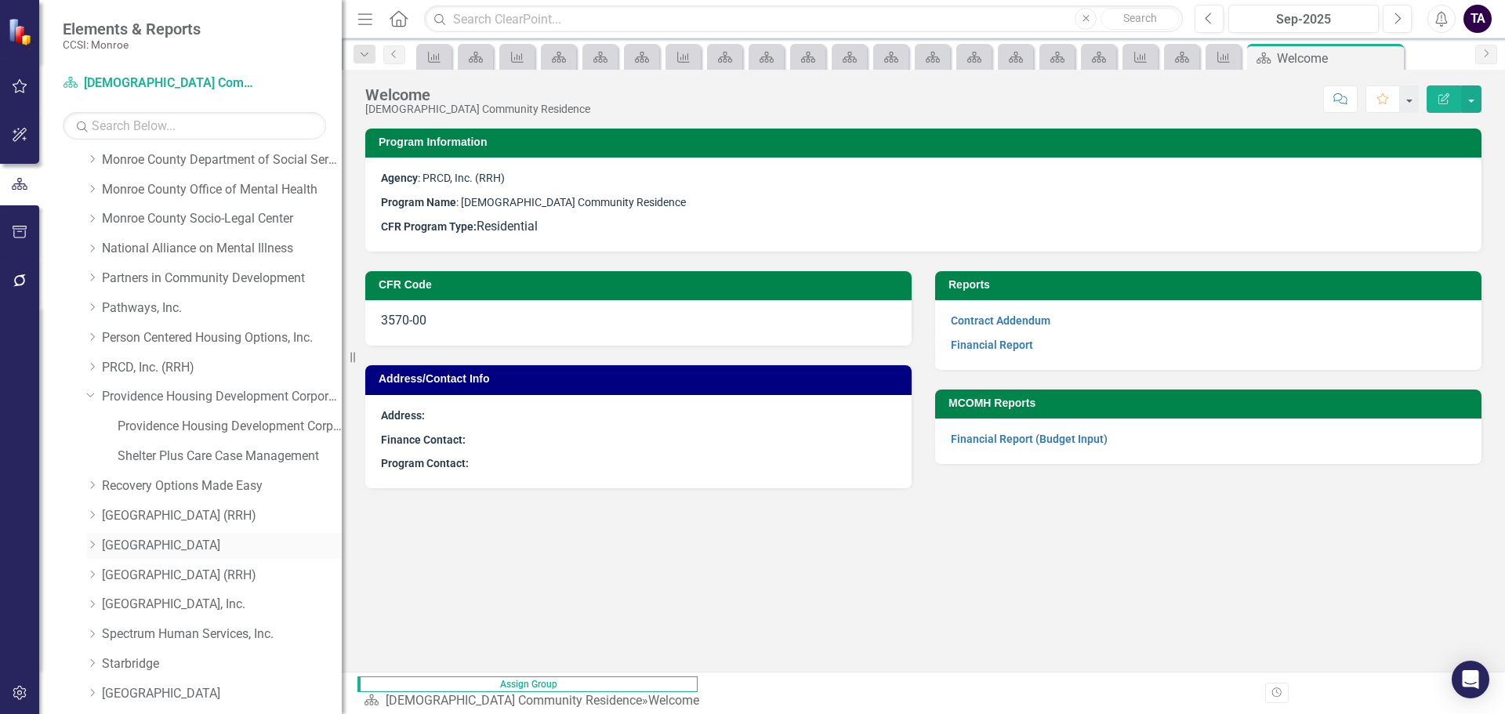
scroll to position [706, 0]
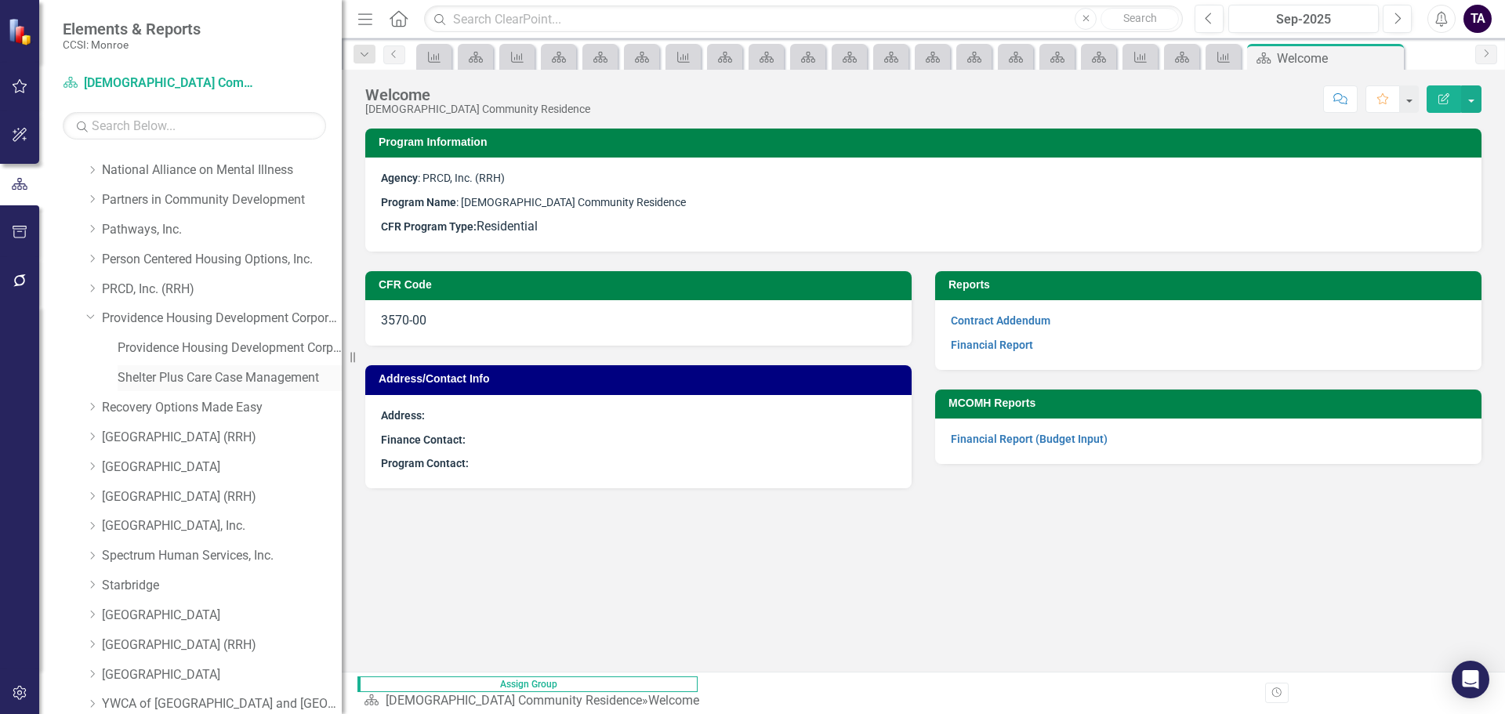
click at [190, 383] on link "Shelter Plus Care Case Management" at bounding box center [230, 378] width 224 height 18
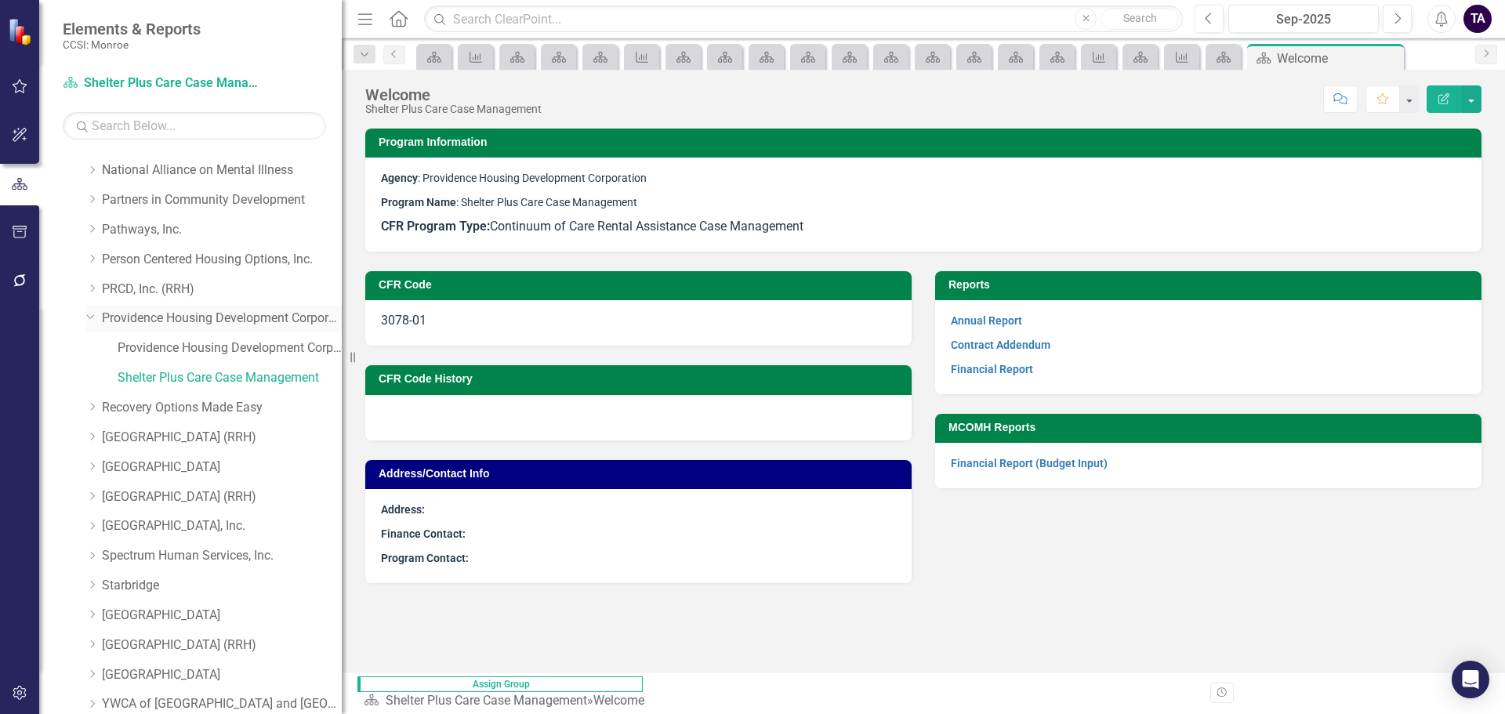
click at [86, 312] on icon "Dropdown" at bounding box center [90, 316] width 9 height 12
click at [90, 344] on icon "Dropdown" at bounding box center [92, 347] width 12 height 9
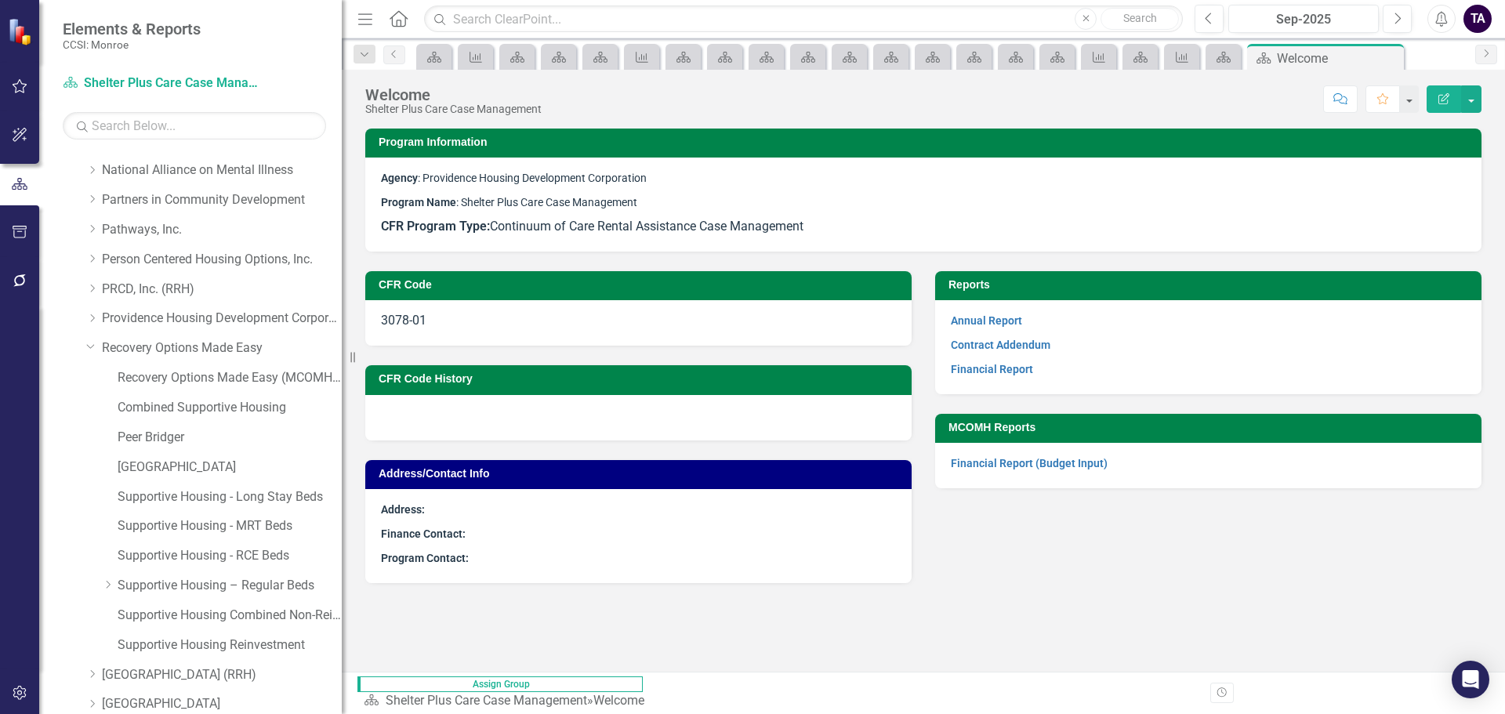
click at [143, 423] on div "Combined Supportive Housing" at bounding box center [214, 410] width 256 height 30
click at [144, 411] on link "Combined Supportive Housing" at bounding box center [230, 408] width 224 height 18
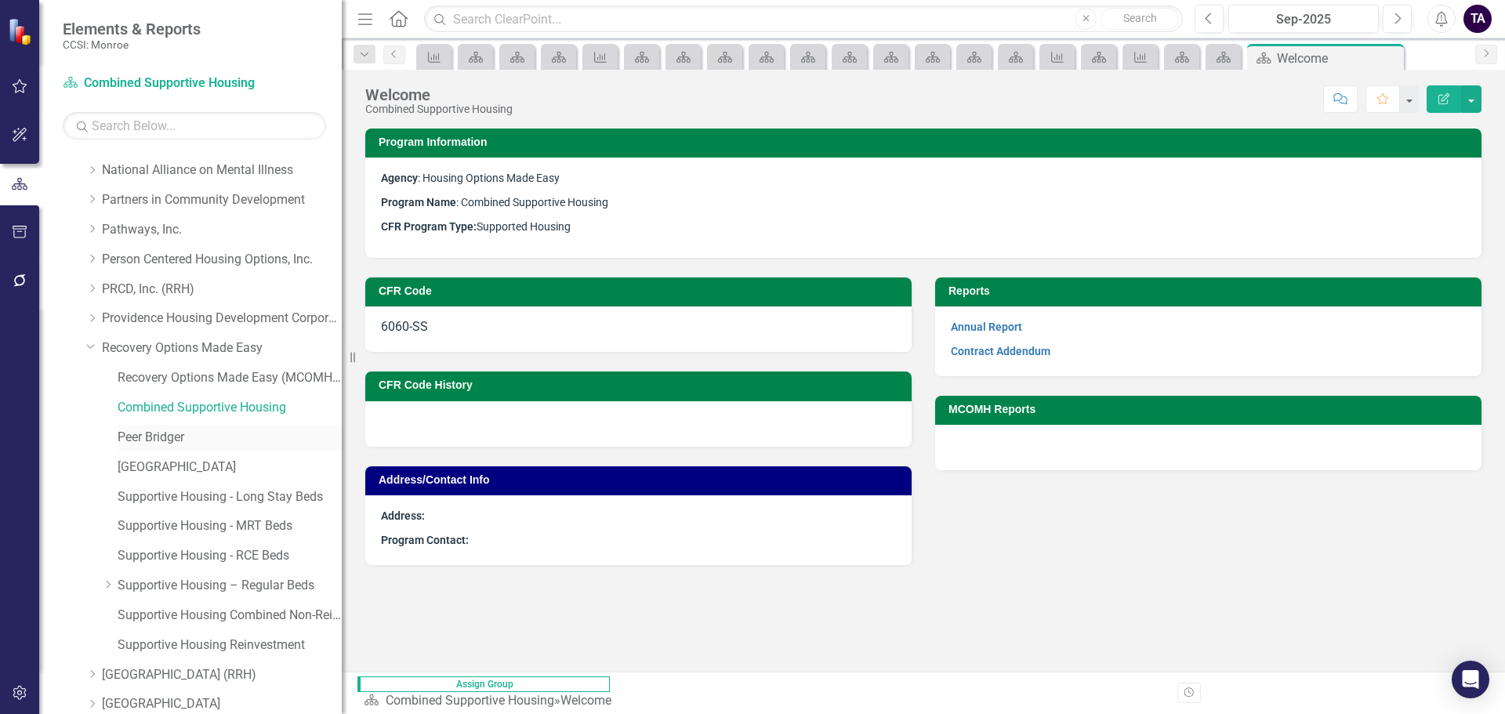
click at [154, 429] on link "Peer Bridger" at bounding box center [230, 438] width 224 height 18
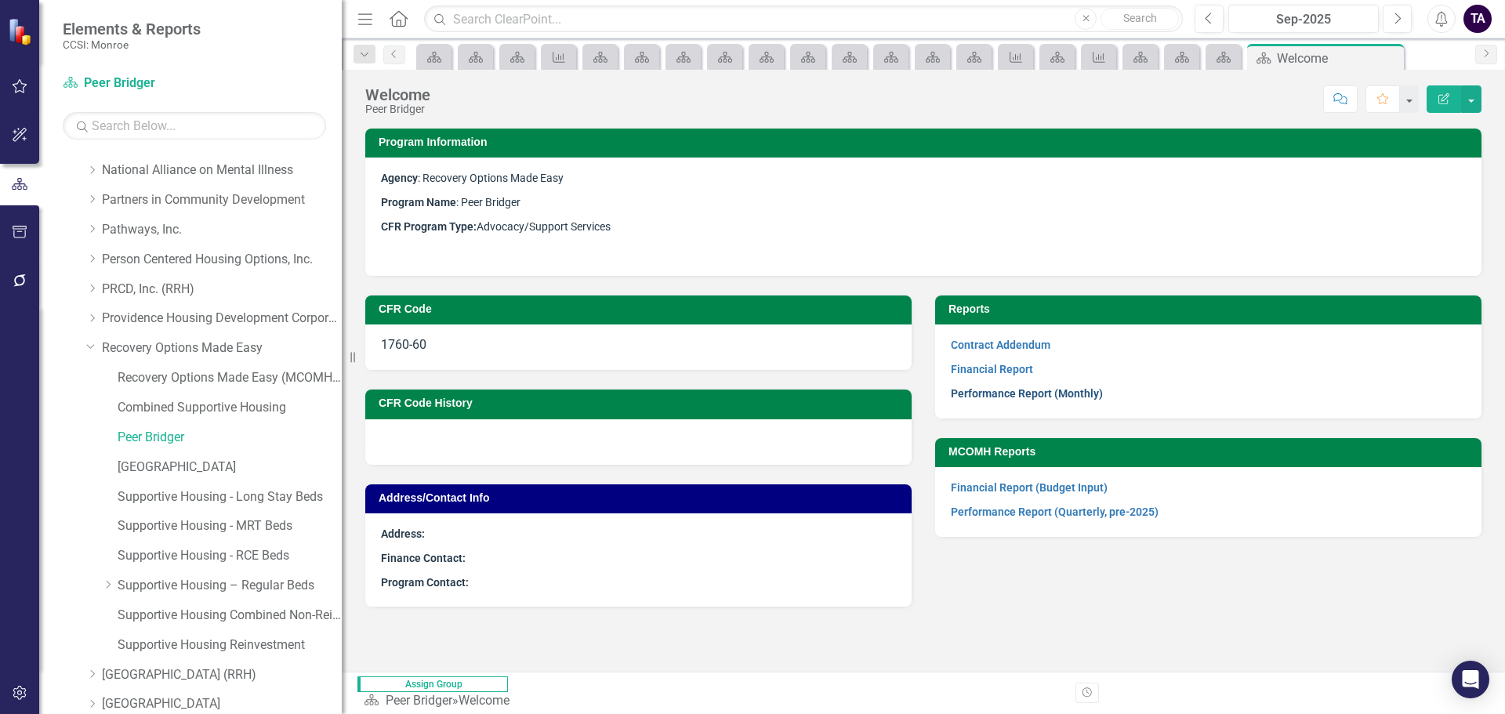
click at [965, 398] on link "Performance Report (Monthly)" at bounding box center [1027, 393] width 152 height 13
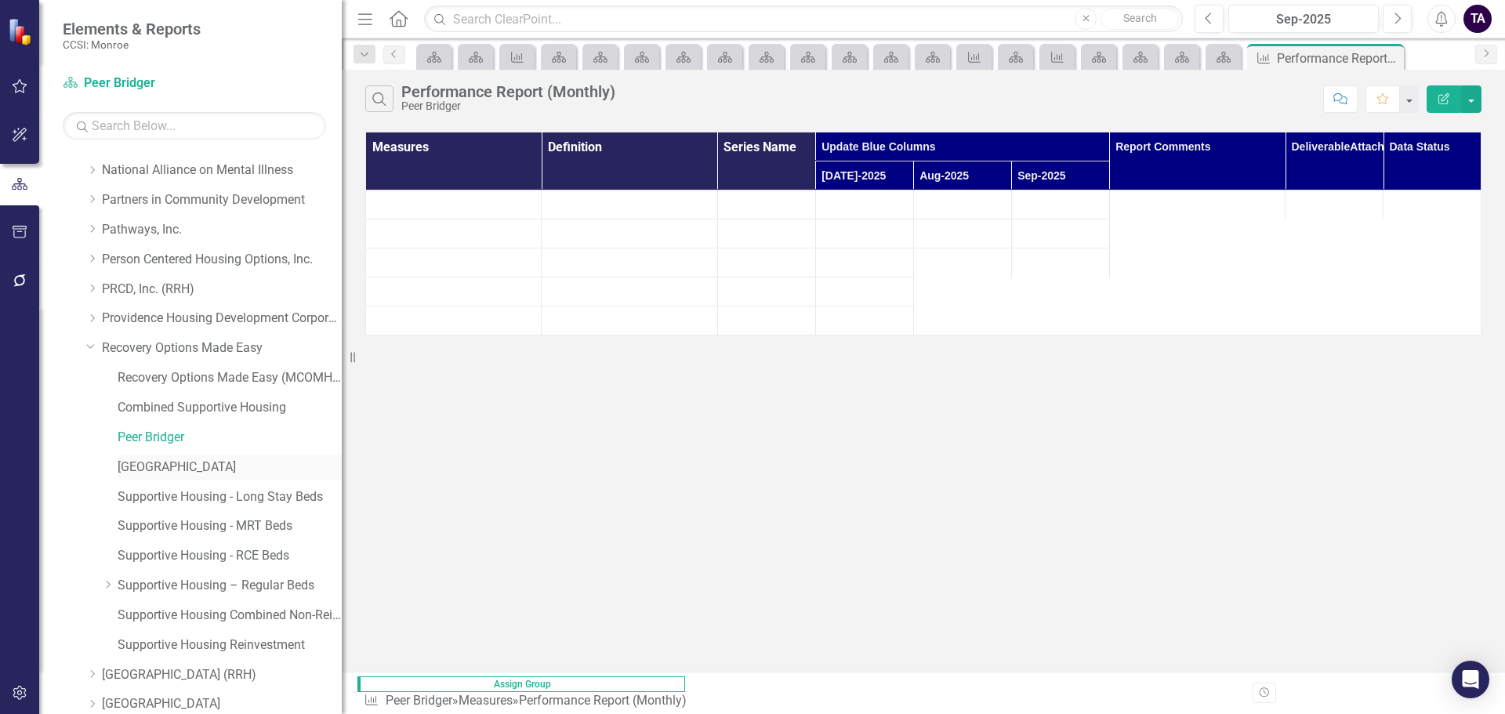
click at [167, 461] on link "[GEOGRAPHIC_DATA]" at bounding box center [230, 468] width 224 height 18
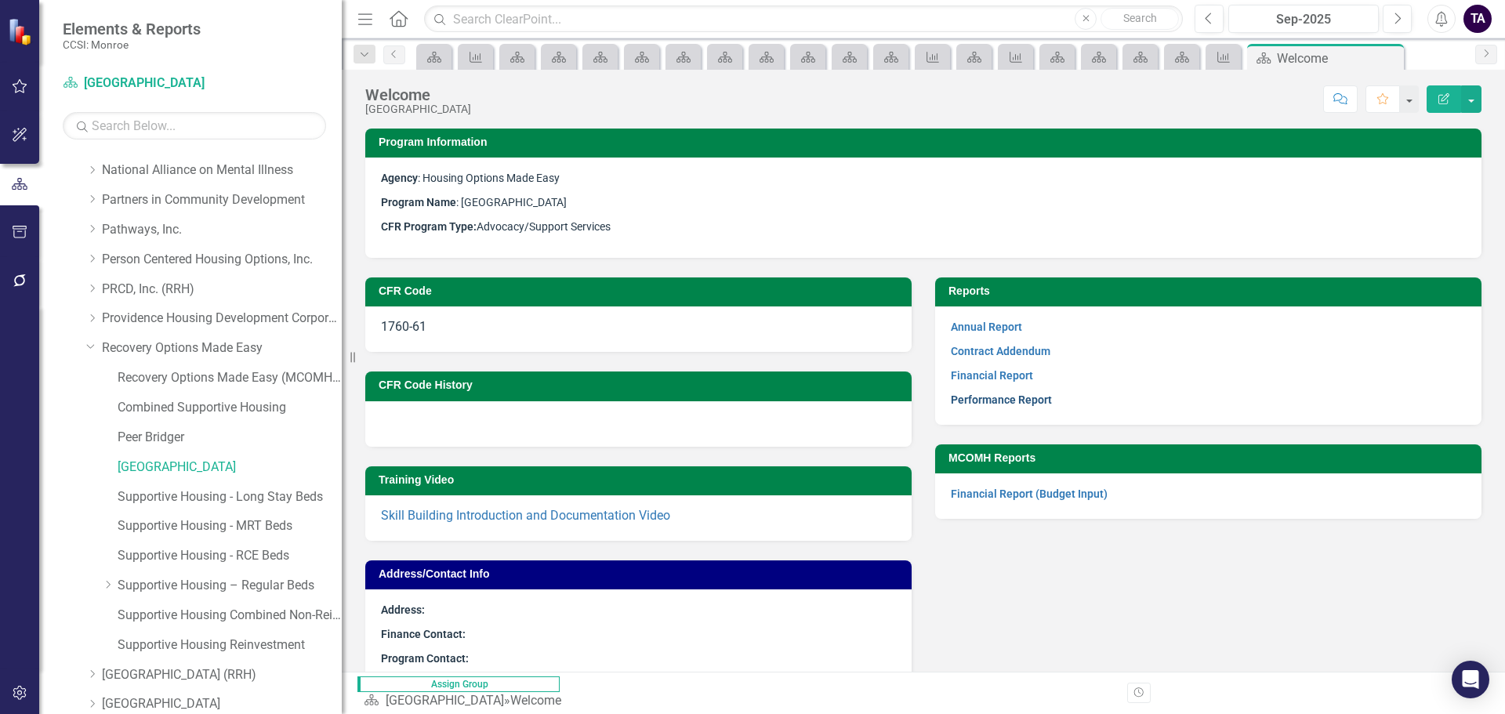
click at [978, 397] on link "Performance Report" at bounding box center [1001, 400] width 101 height 13
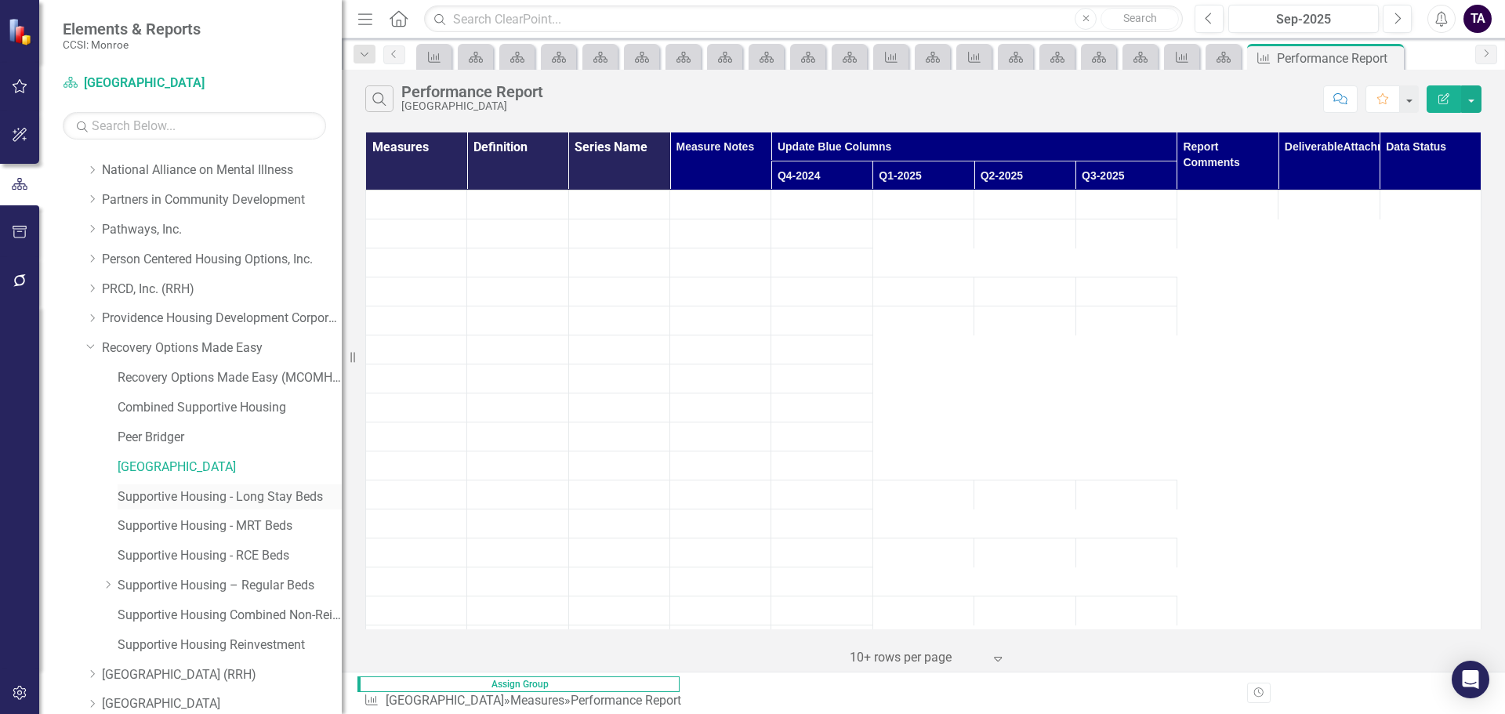
click at [187, 495] on link "Supportive Housing - Long Stay Beds" at bounding box center [230, 497] width 224 height 18
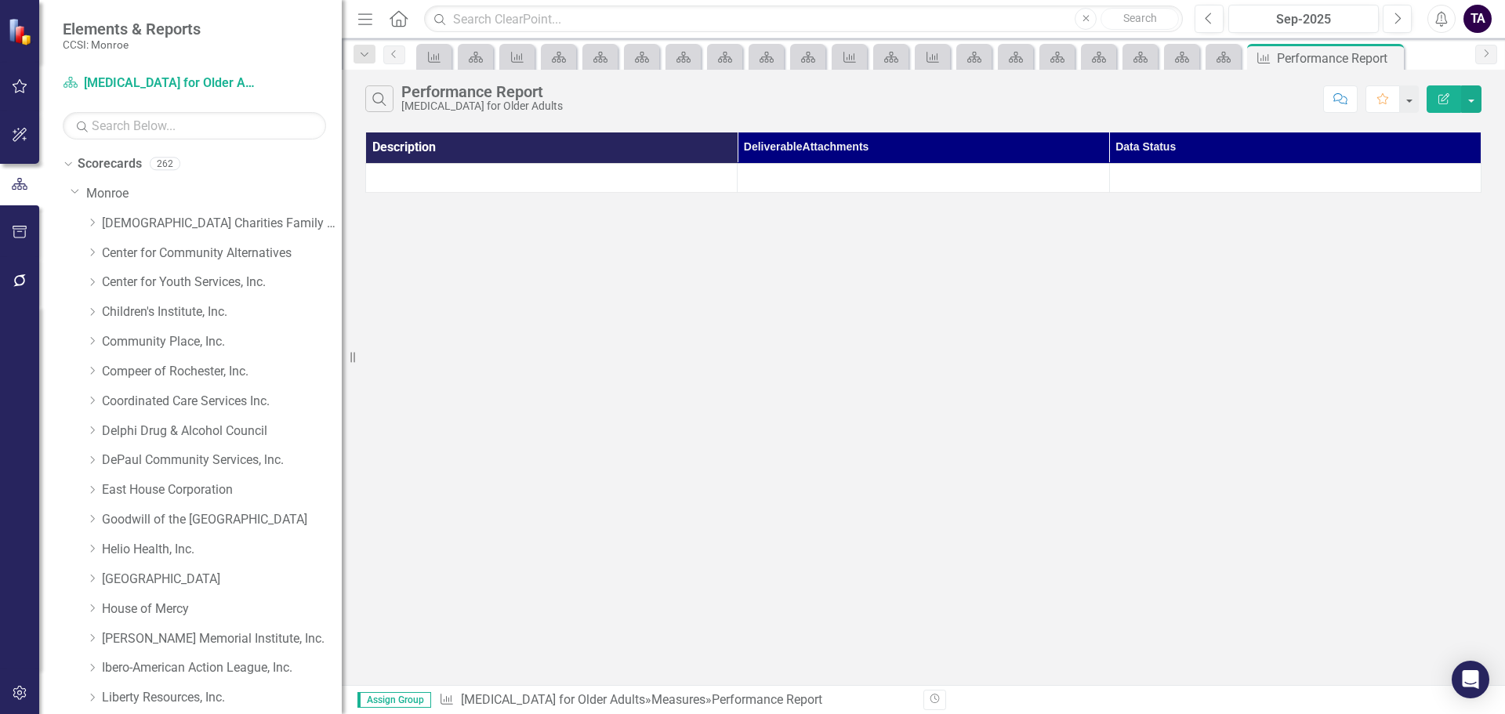
scroll to position [784, 0]
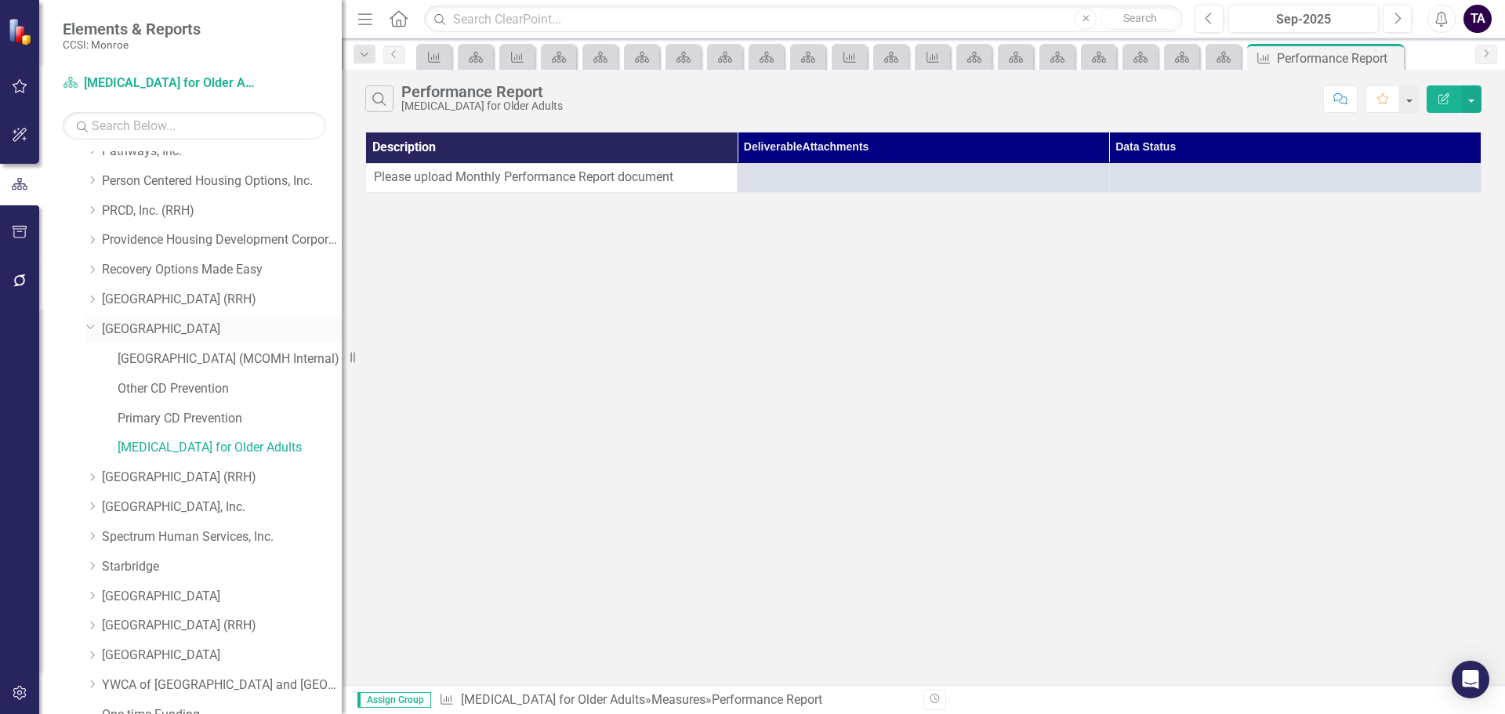
click at [87, 326] on icon "Dropdown" at bounding box center [90, 327] width 9 height 12
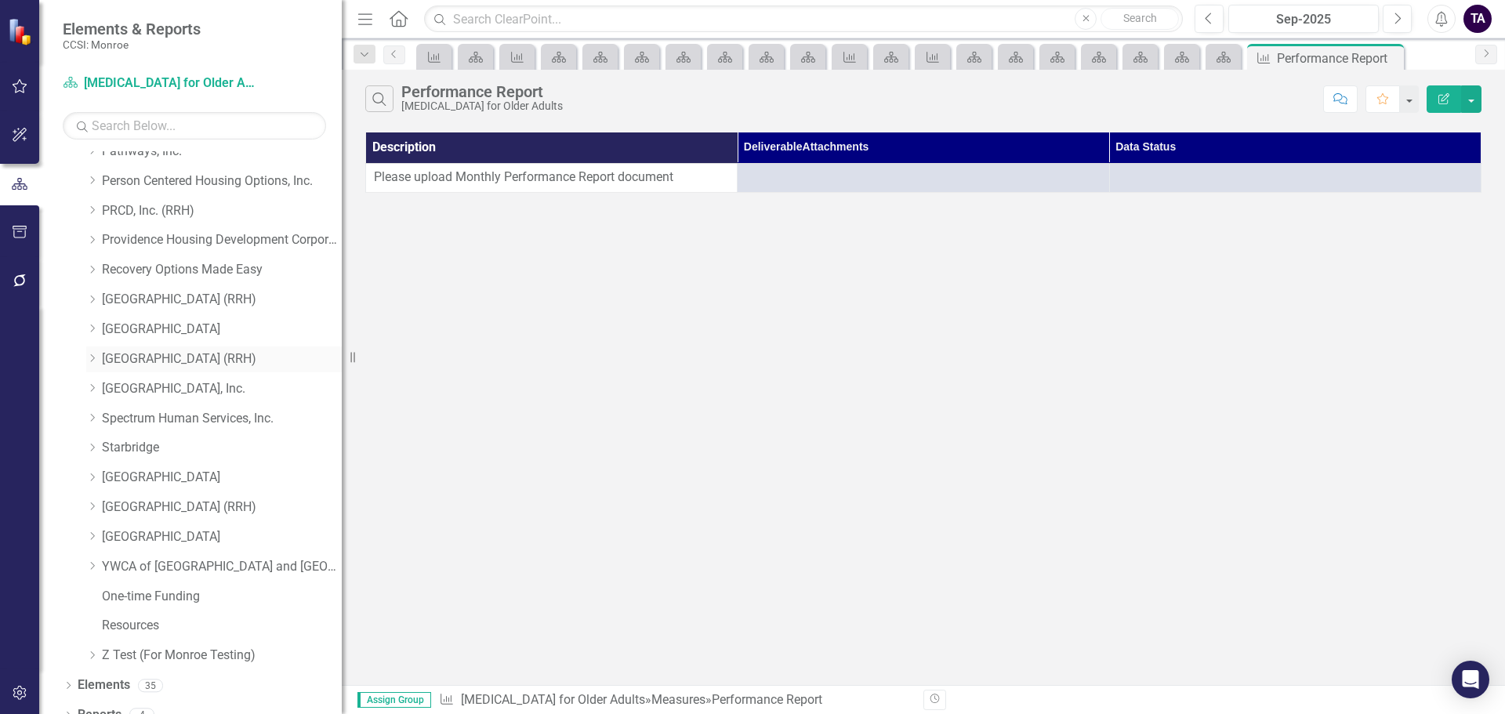
click at [92, 354] on icon "Dropdown" at bounding box center [92, 358] width 12 height 9
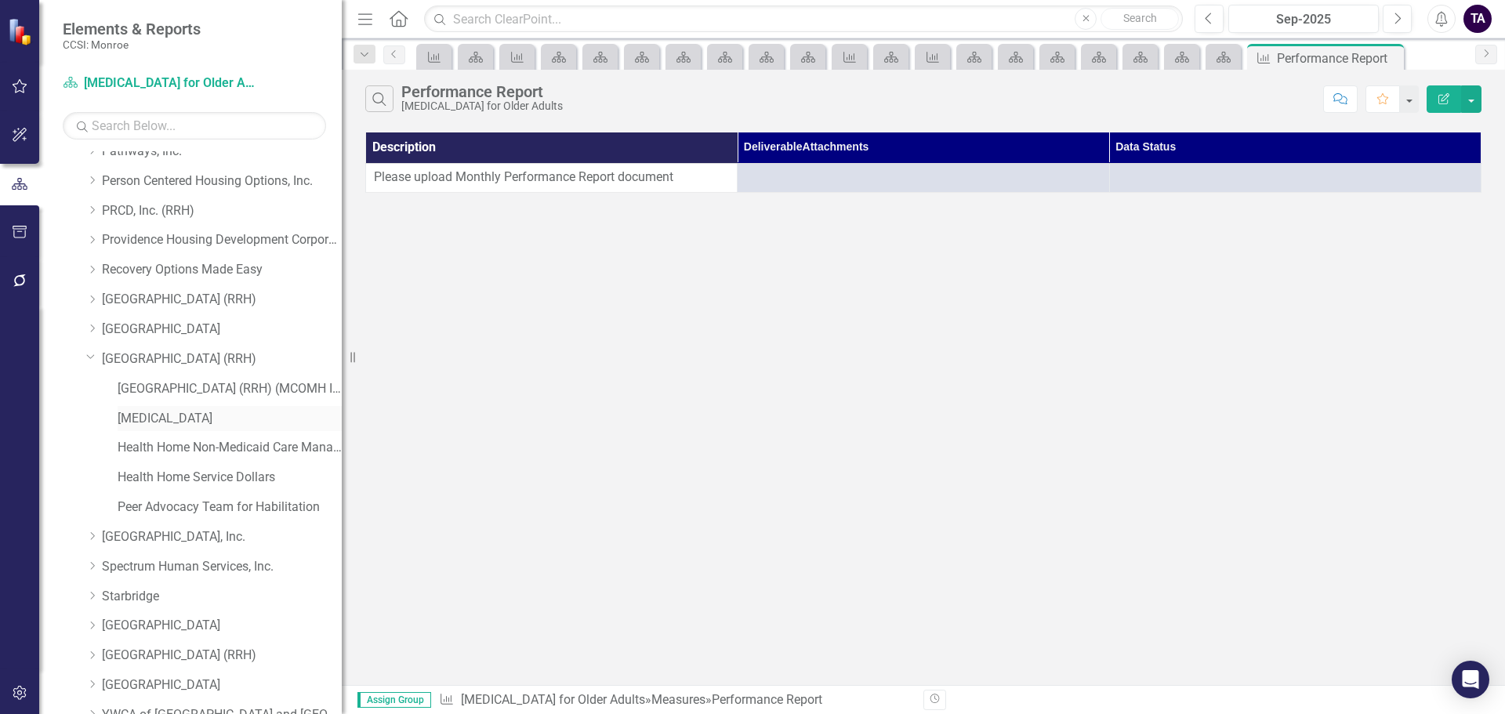
click at [161, 415] on link "[MEDICAL_DATA]" at bounding box center [230, 419] width 224 height 18
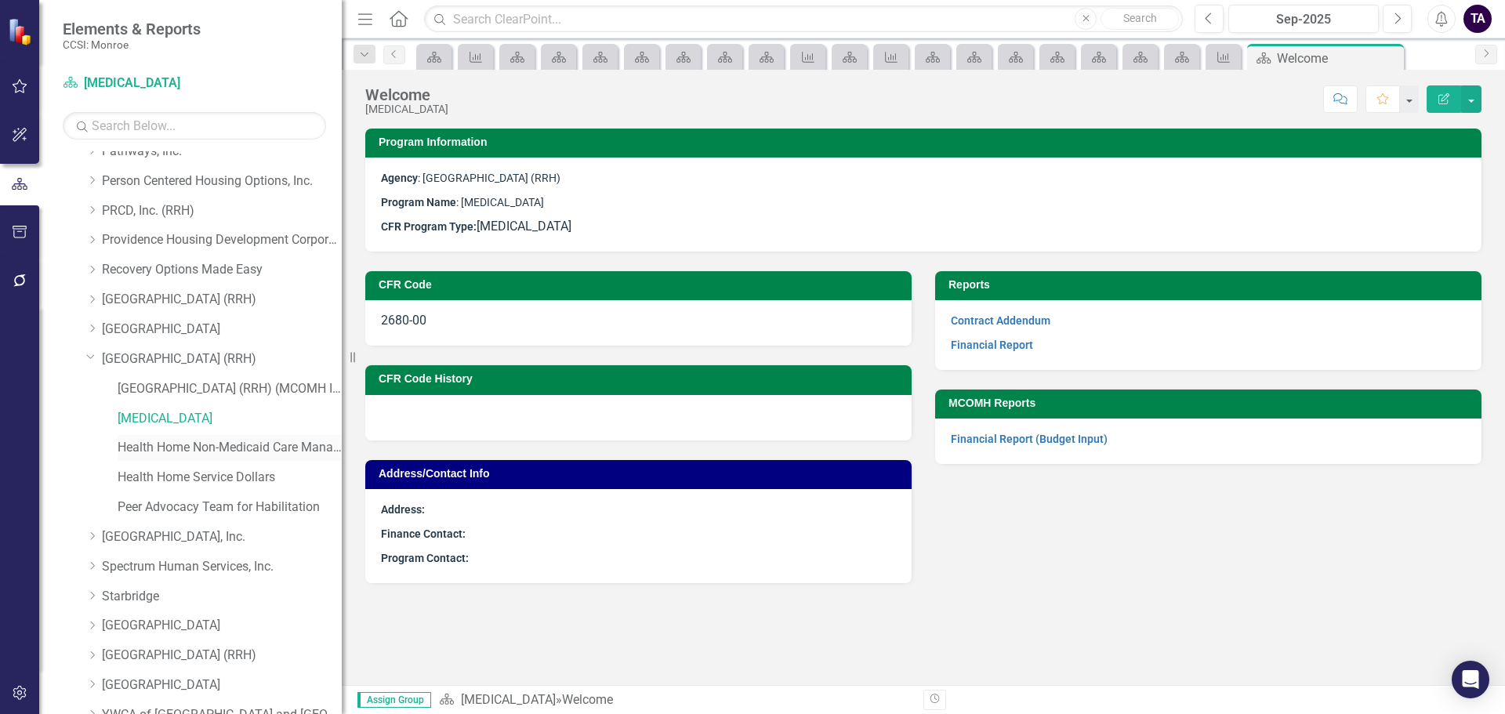
click at [187, 452] on link "Health Home Non-Medicaid Care Management" at bounding box center [230, 448] width 224 height 18
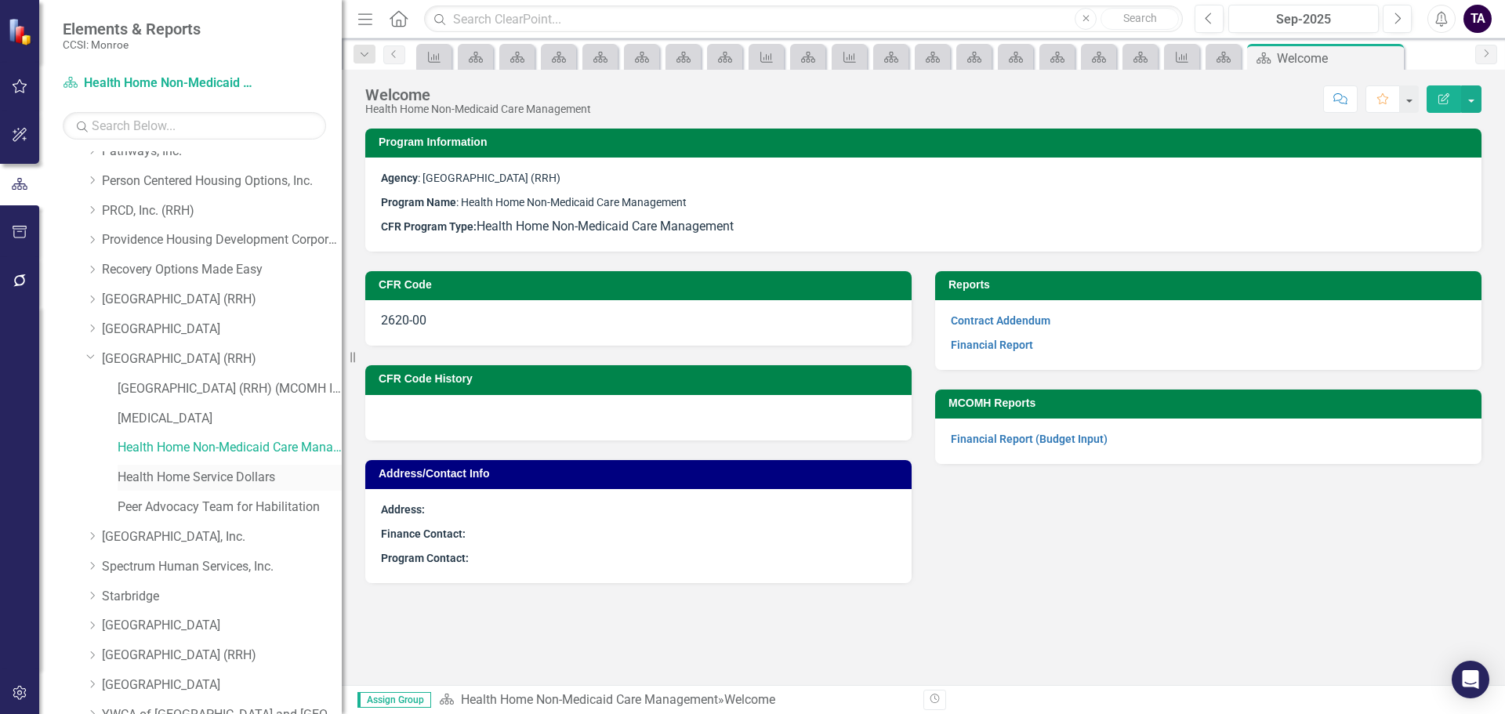
click at [172, 475] on link "Health Home Service Dollars" at bounding box center [230, 478] width 224 height 18
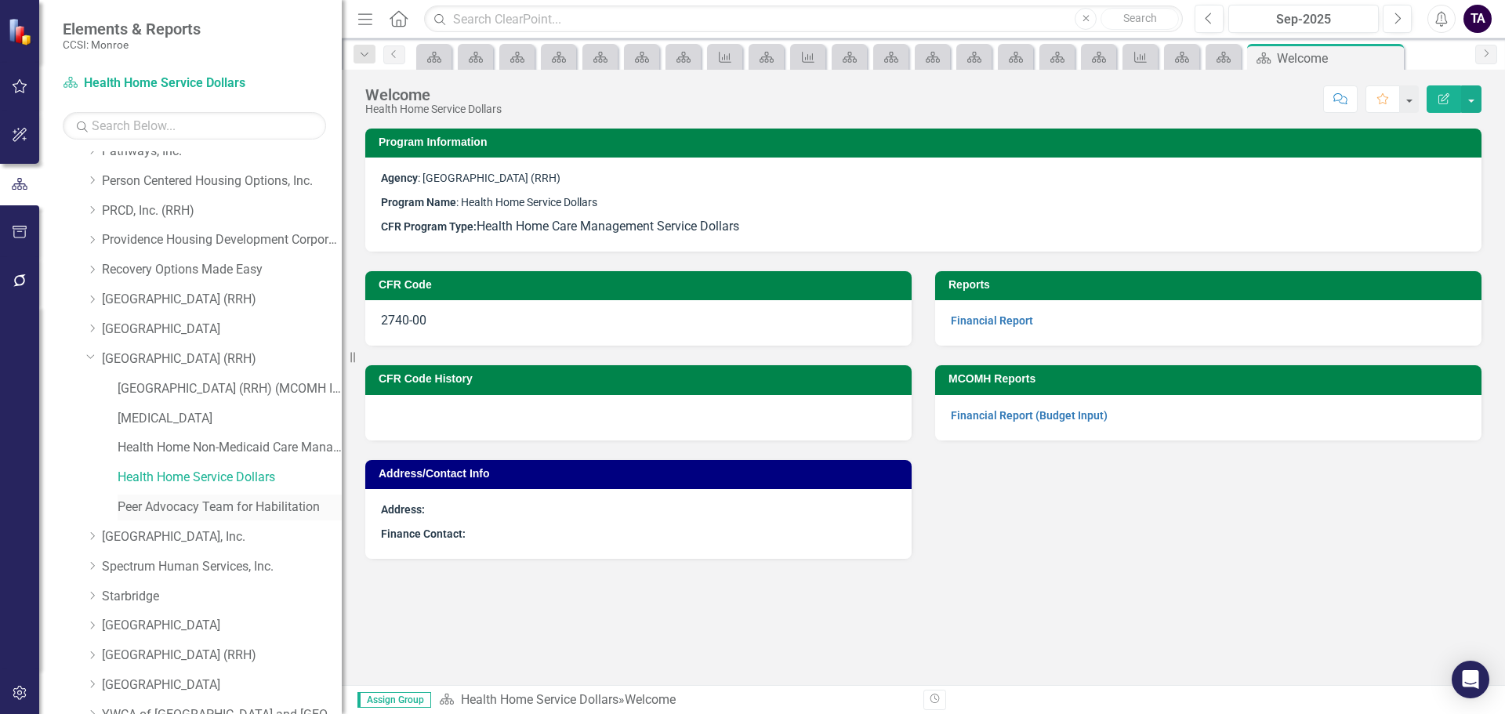
click at [157, 508] on link "Peer Advocacy Team for Habilitation" at bounding box center [230, 508] width 224 height 18
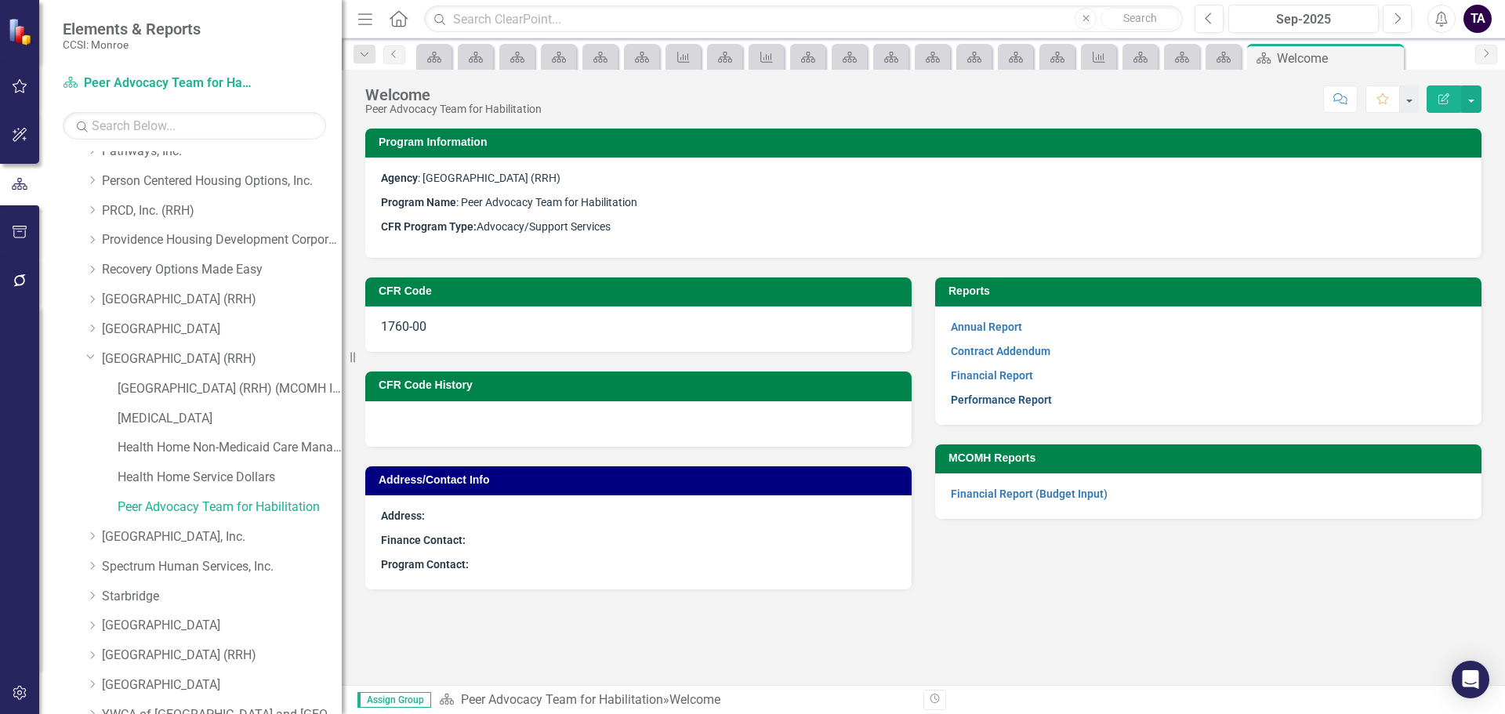
click at [982, 397] on link "Performance Report" at bounding box center [1001, 400] width 101 height 13
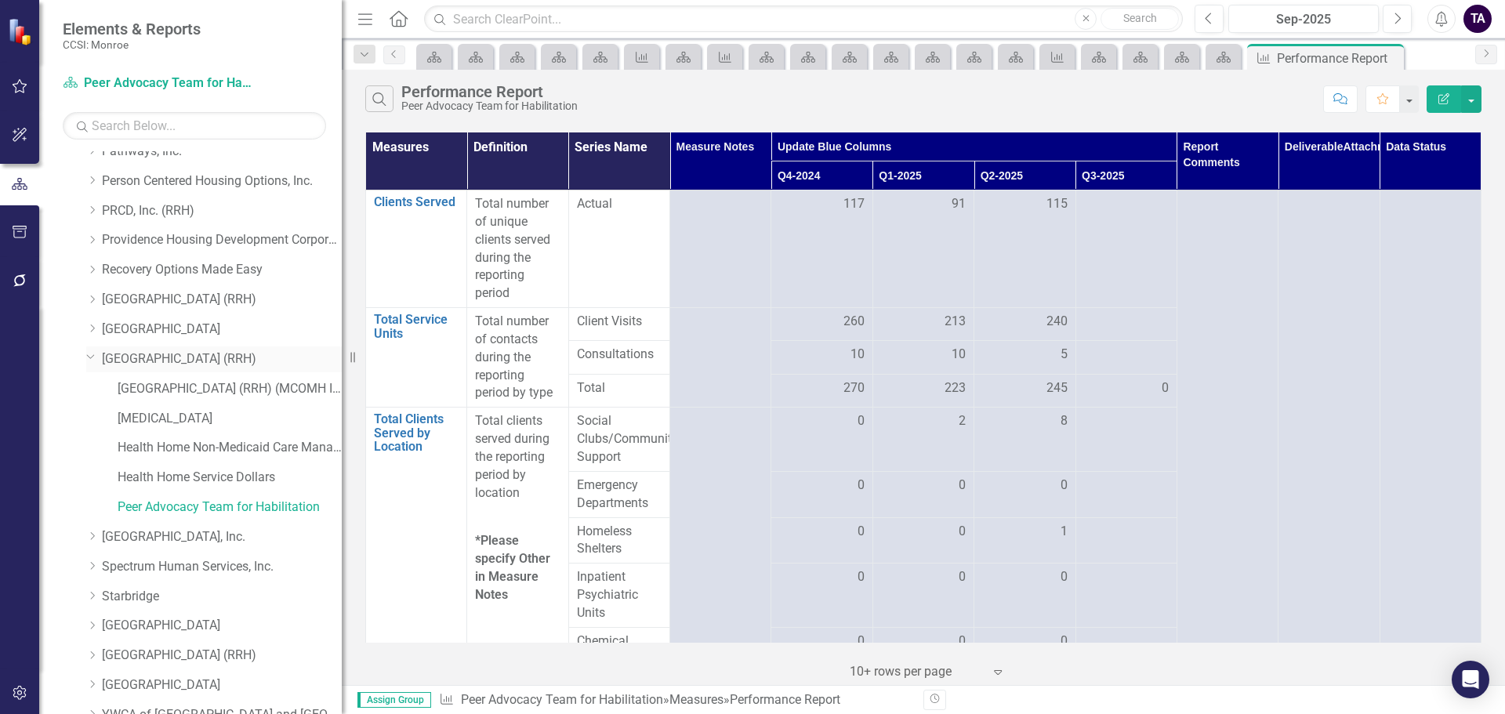
click at [88, 351] on icon "Dropdown" at bounding box center [90, 356] width 9 height 12
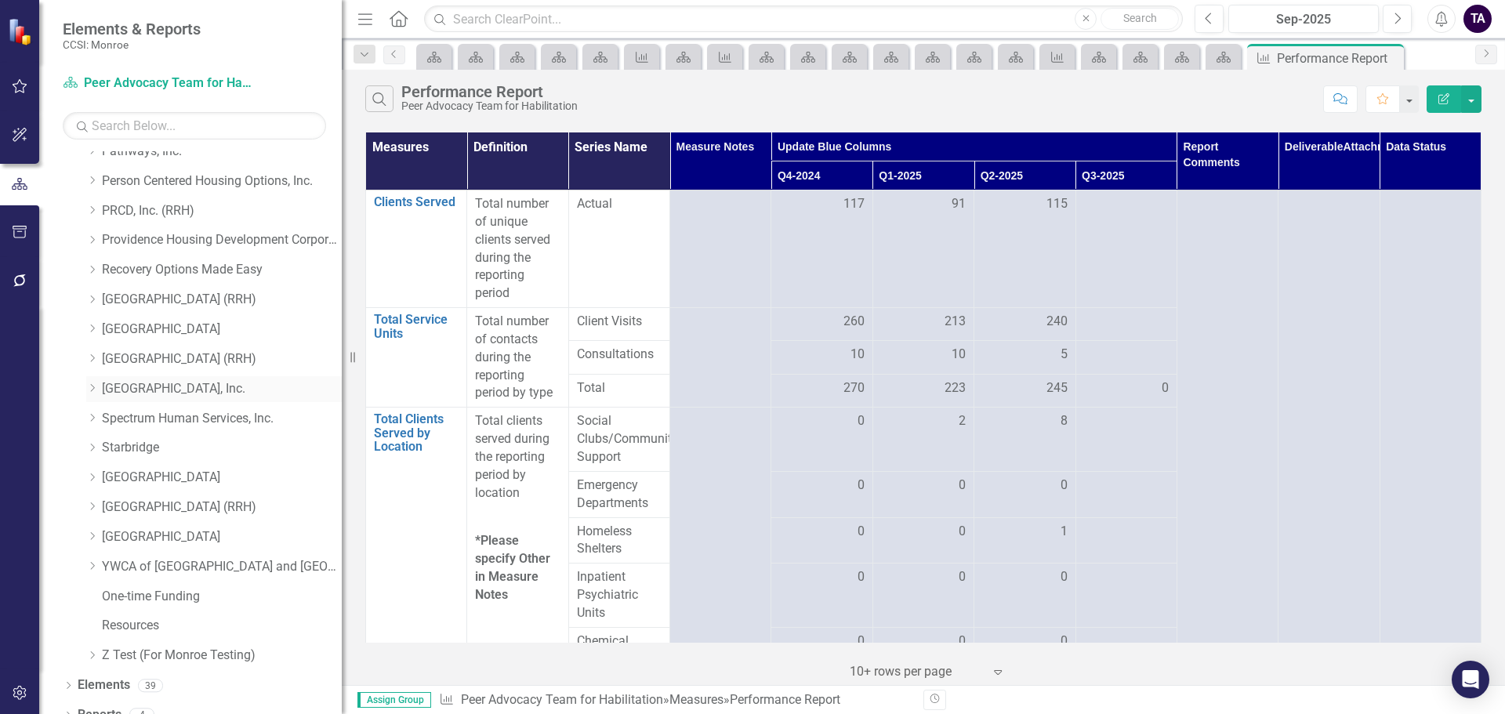
click at [89, 383] on icon "Dropdown" at bounding box center [92, 387] width 12 height 9
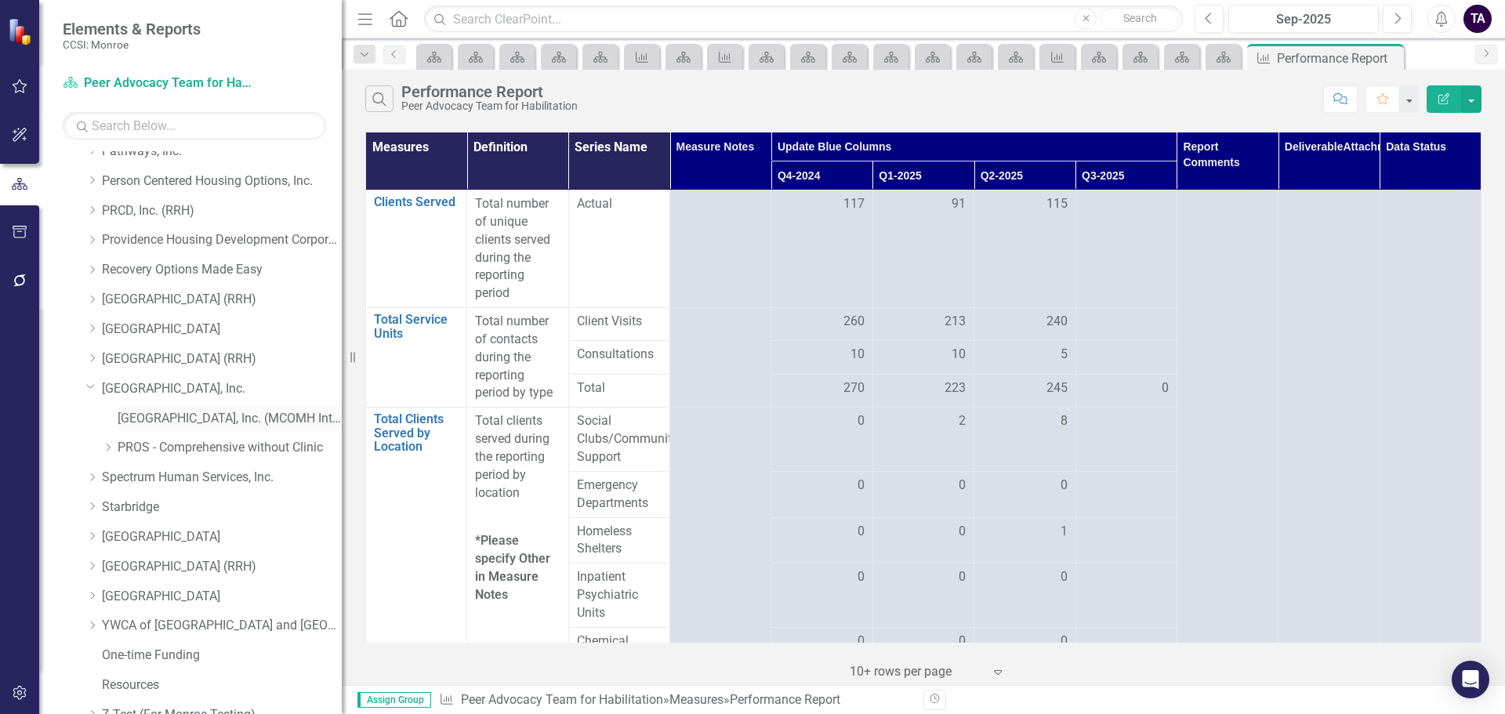
click at [158, 416] on link "[GEOGRAPHIC_DATA], Inc. (MCOMH Internal)" at bounding box center [230, 419] width 224 height 18
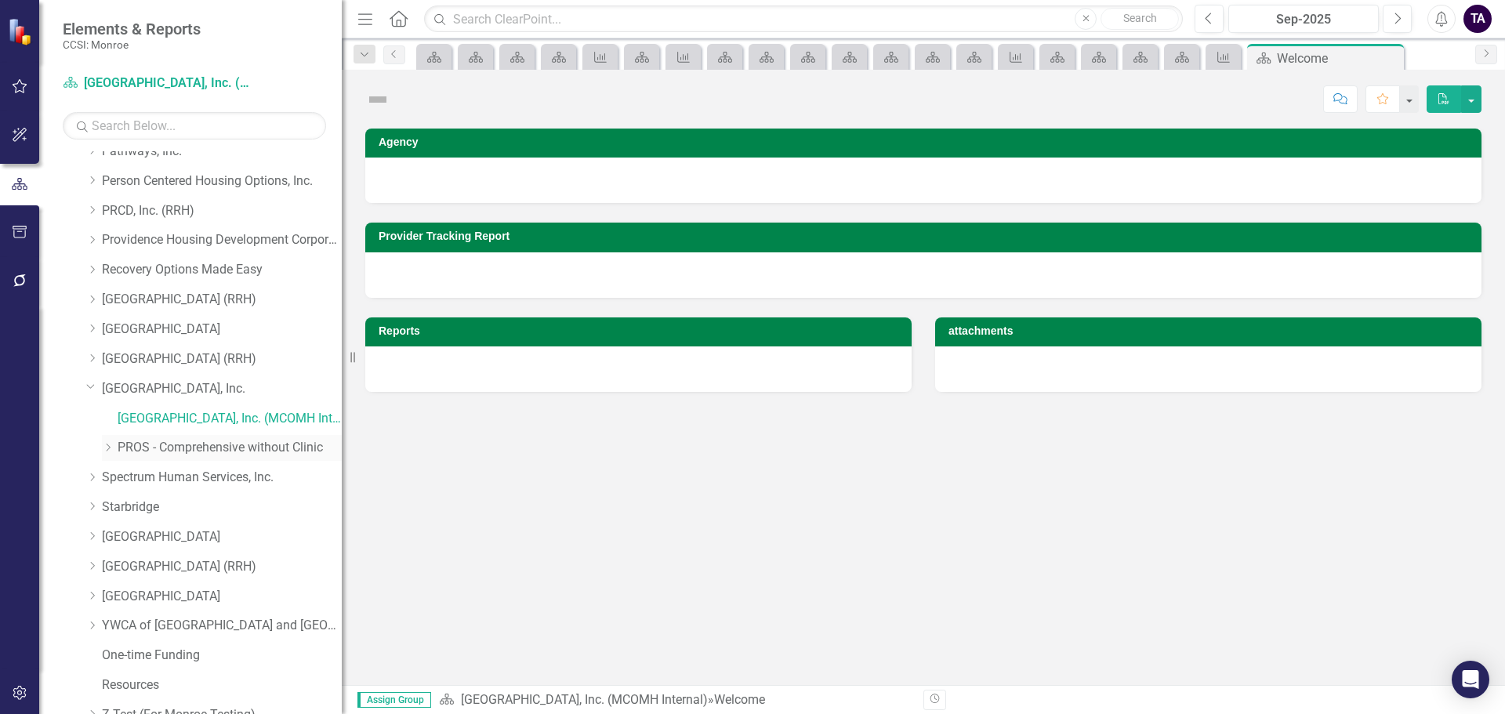
click at [158, 443] on link "PROS - Comprehensive without Clinic" at bounding box center [230, 448] width 224 height 18
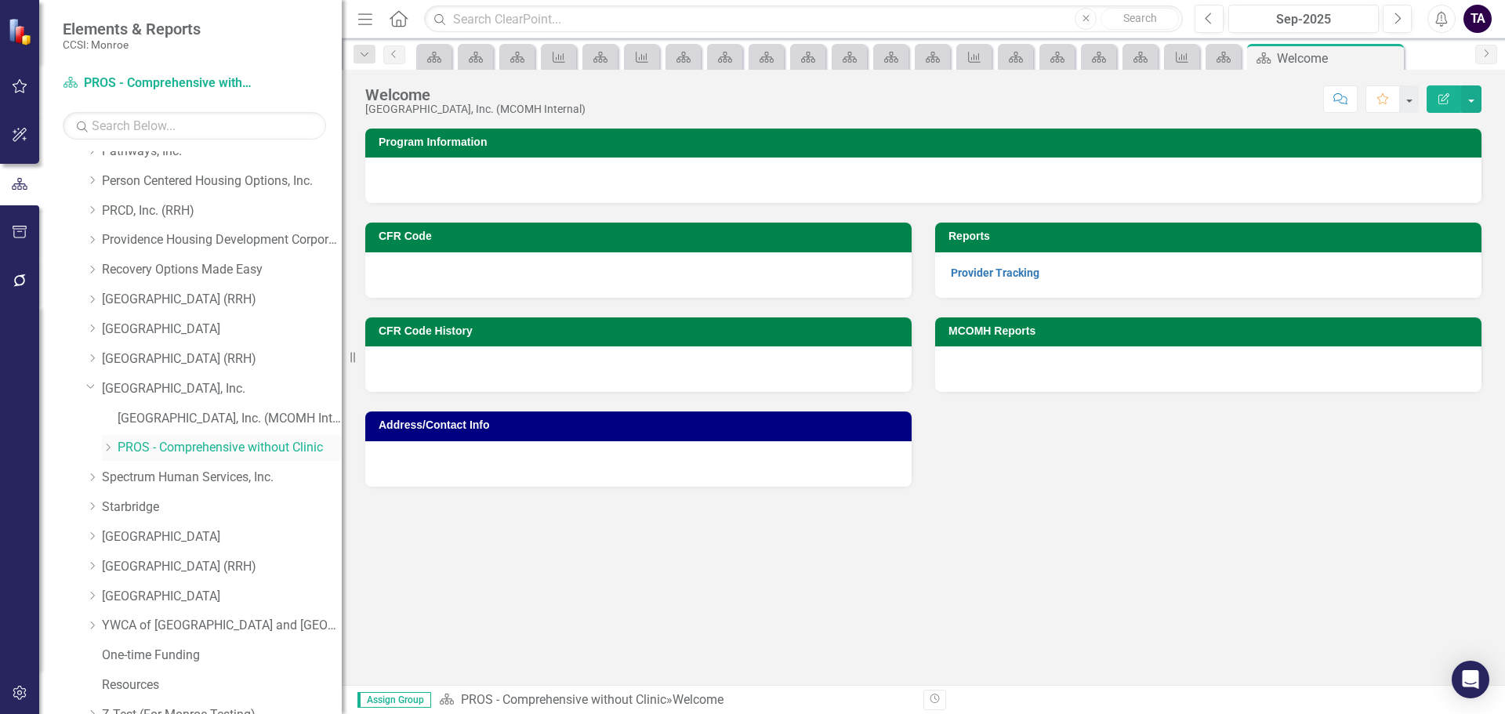
click at [107, 449] on icon "Dropdown" at bounding box center [108, 447] width 12 height 9
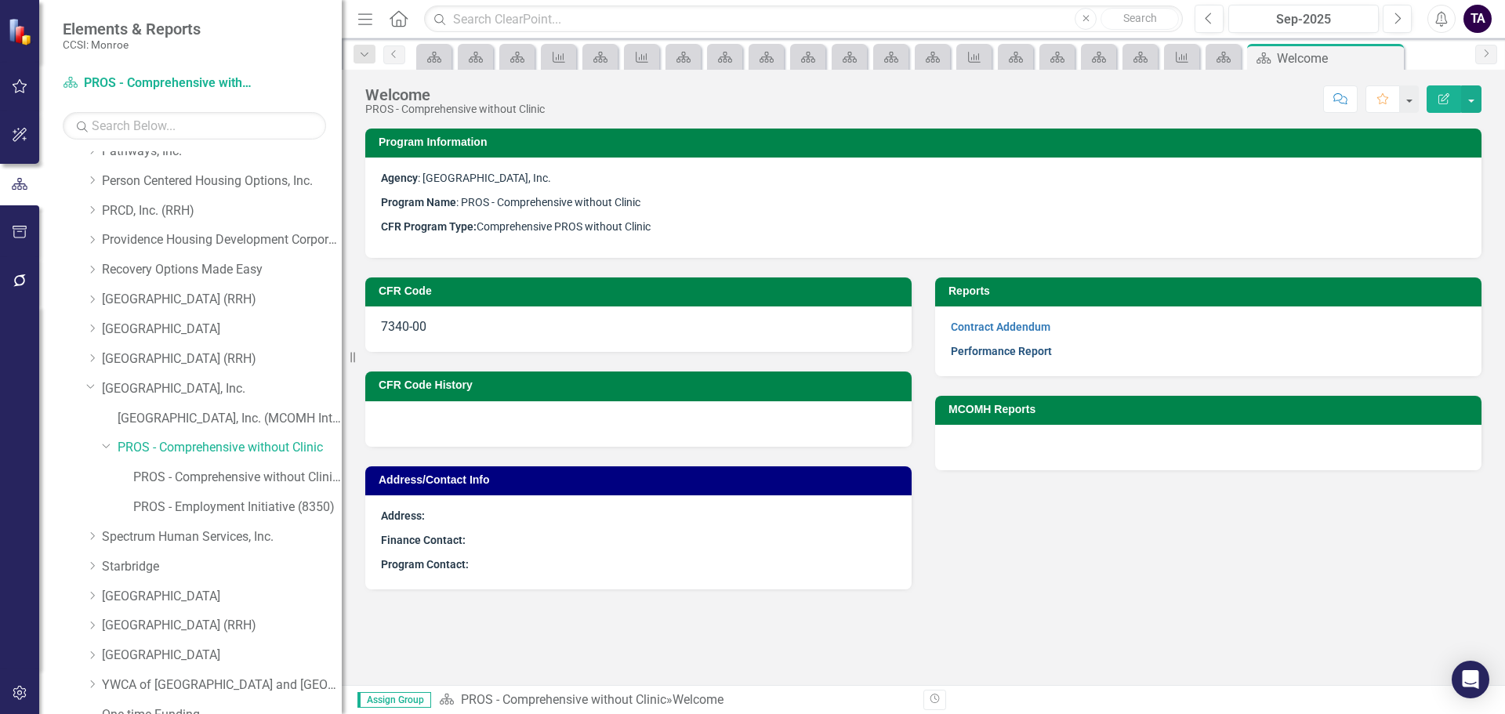
click at [1000, 351] on link "Performance Report" at bounding box center [1001, 351] width 101 height 13
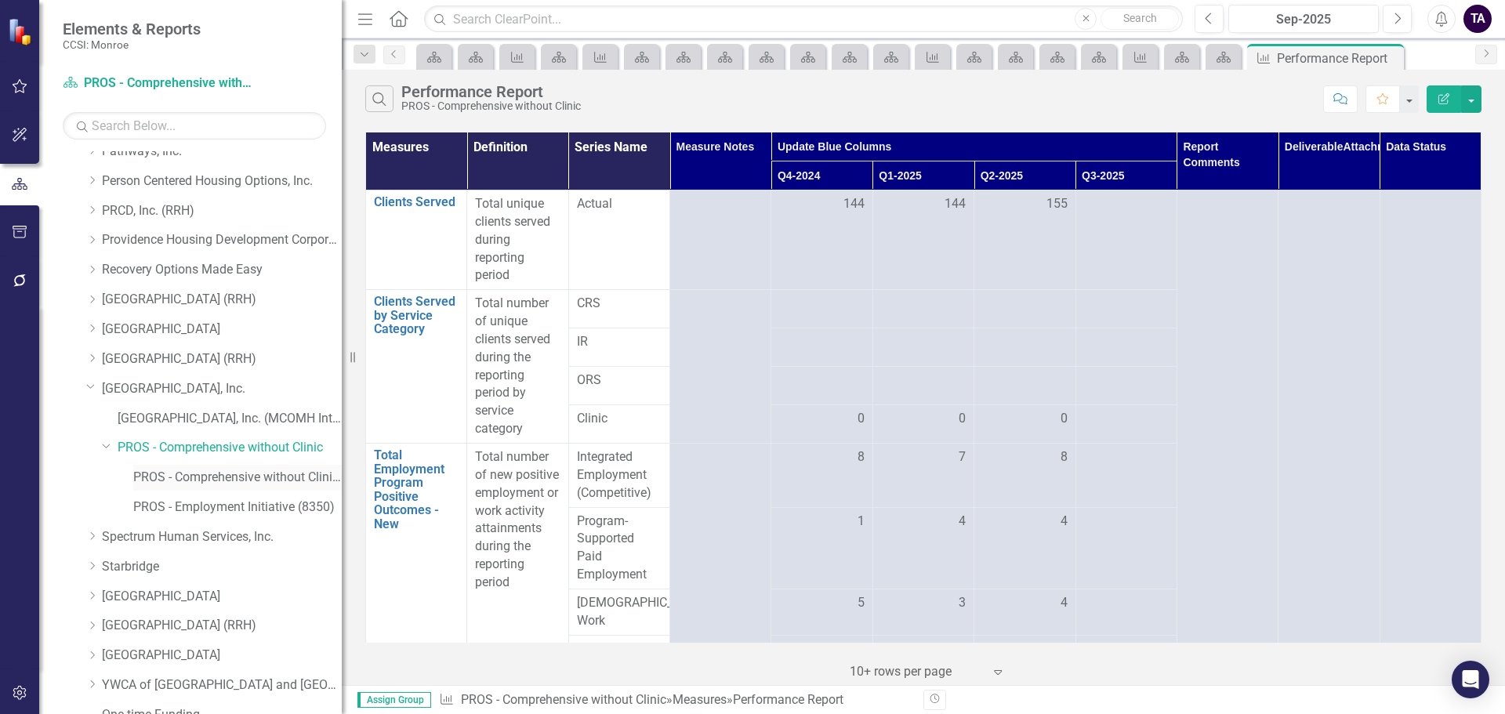
click at [216, 471] on link "PROS - Comprehensive without Clinic (7340)" at bounding box center [237, 478] width 209 height 18
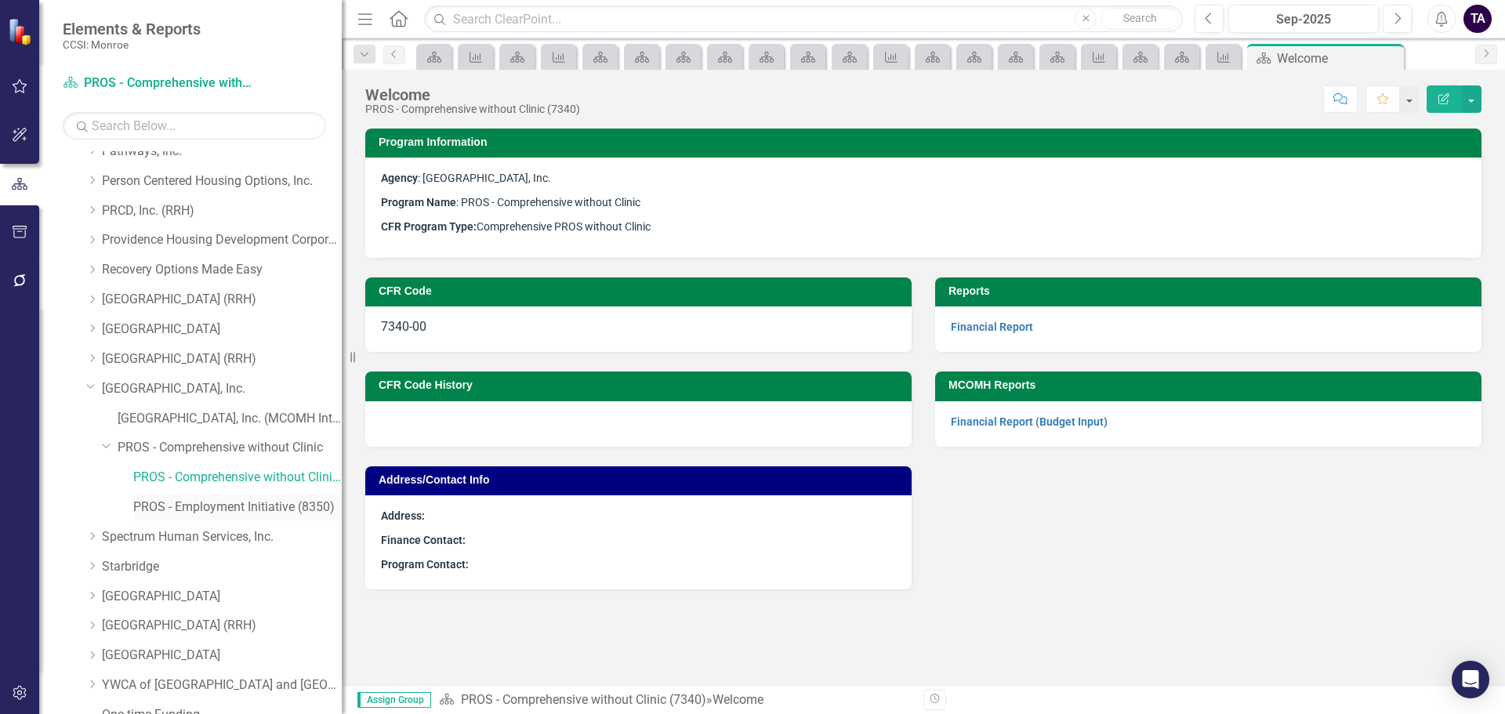
click at [215, 510] on link "PROS - Employment Initiative (8350)" at bounding box center [237, 508] width 209 height 18
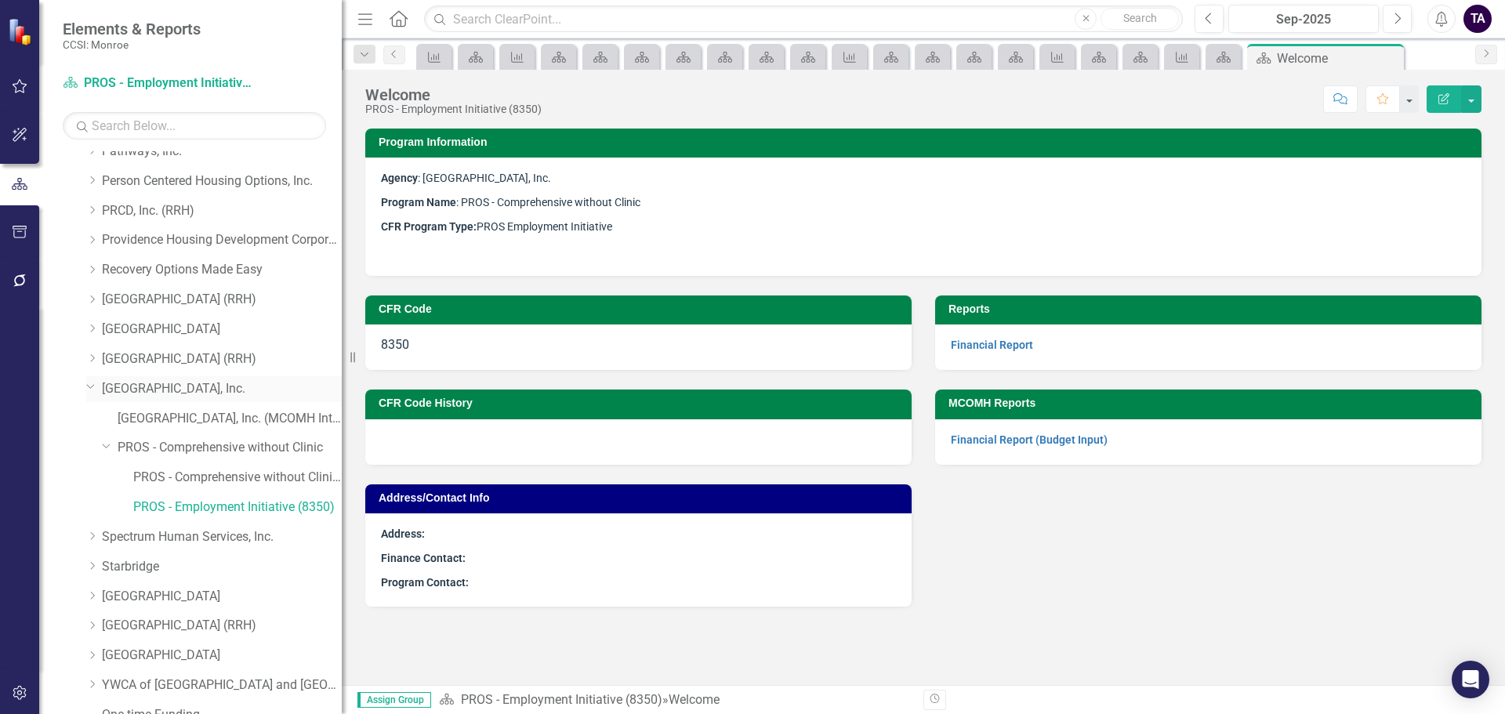
click at [90, 382] on icon "Dropdown" at bounding box center [90, 386] width 9 height 12
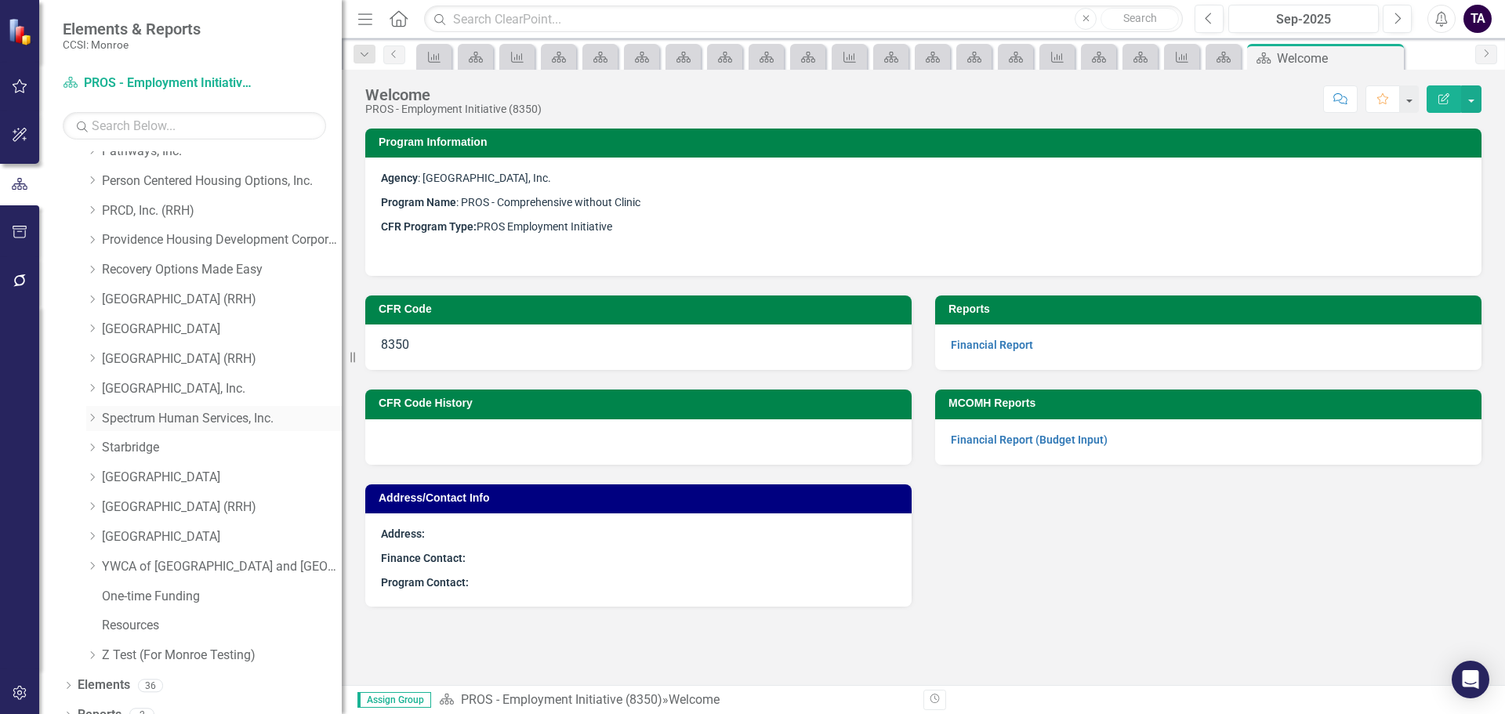
click at [90, 420] on icon "Dropdown" at bounding box center [92, 417] width 12 height 9
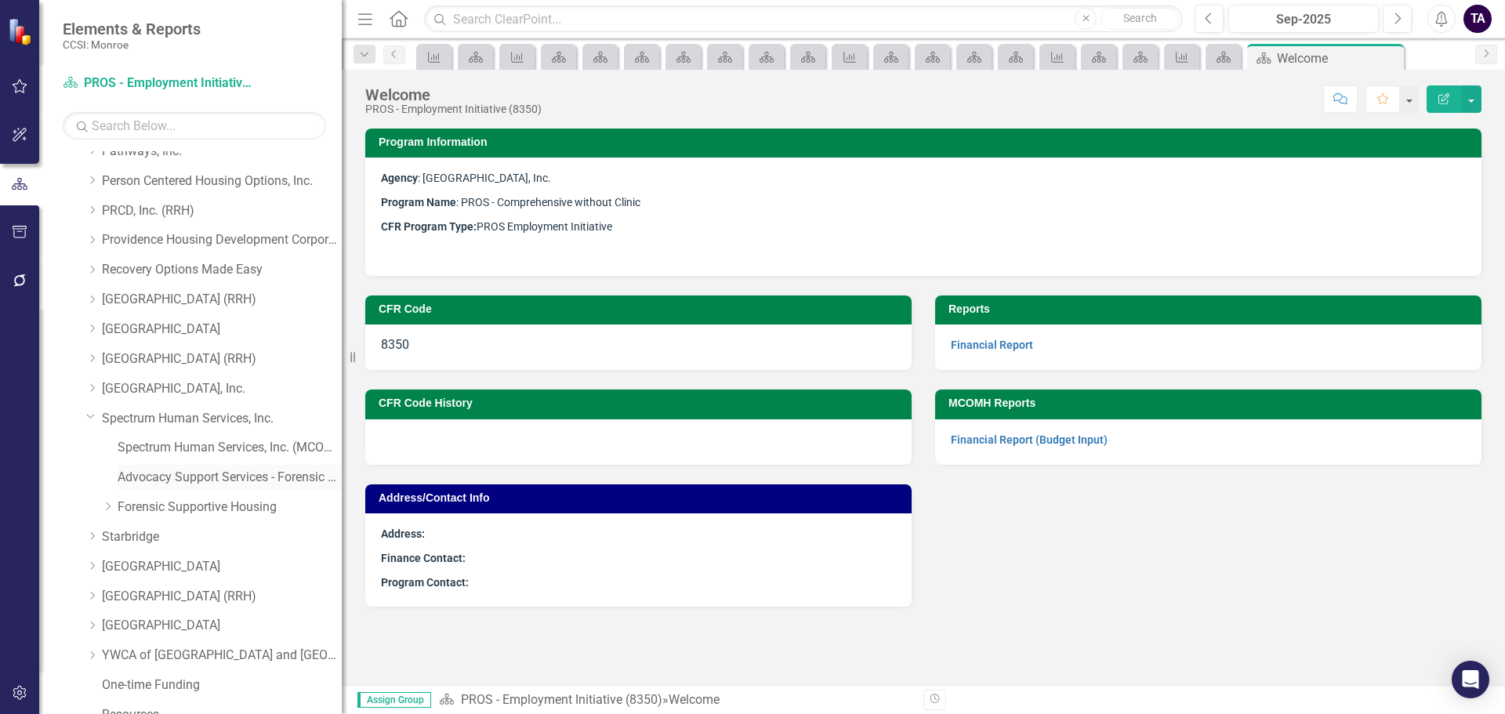
click at [149, 469] on link "Advocacy Support Services - Forensic Population" at bounding box center [230, 478] width 224 height 18
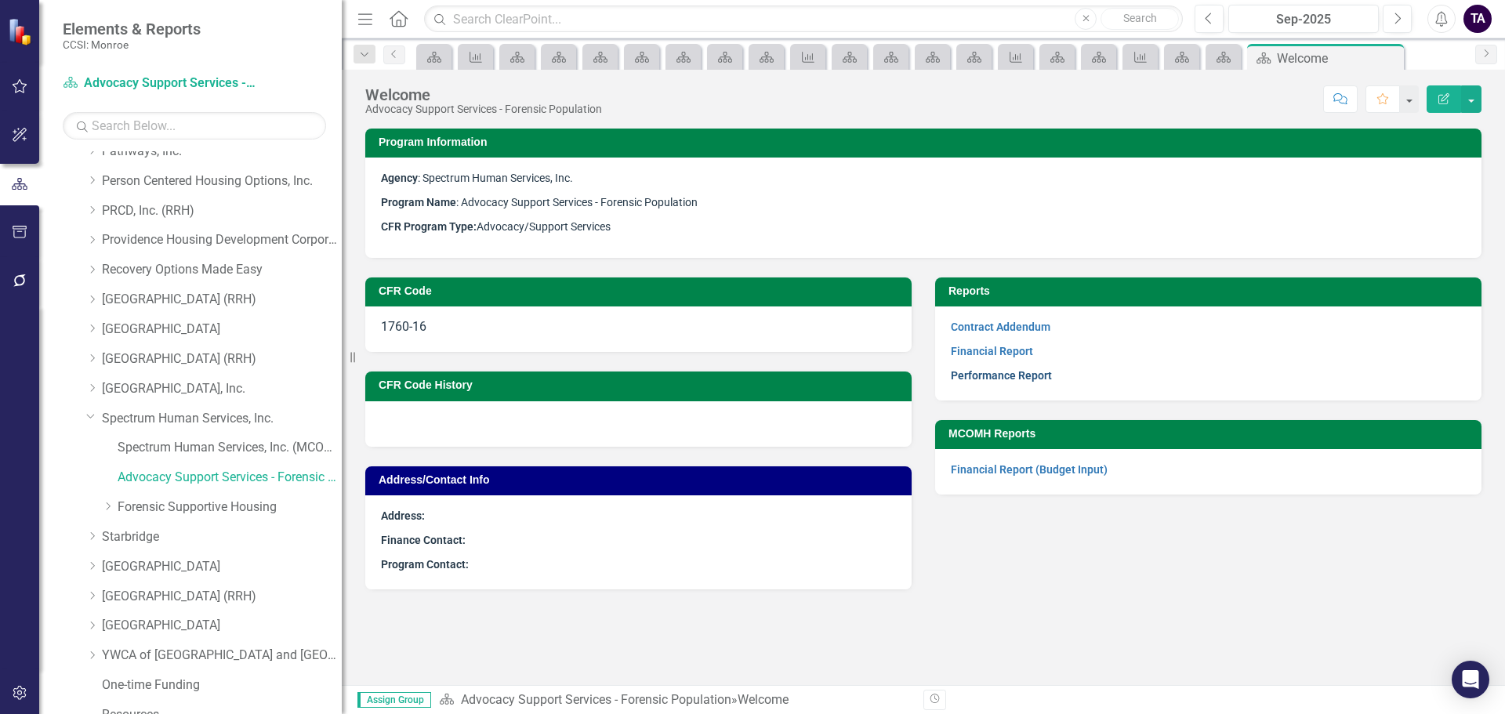
click at [1010, 371] on link "Performance Report" at bounding box center [1001, 375] width 101 height 13
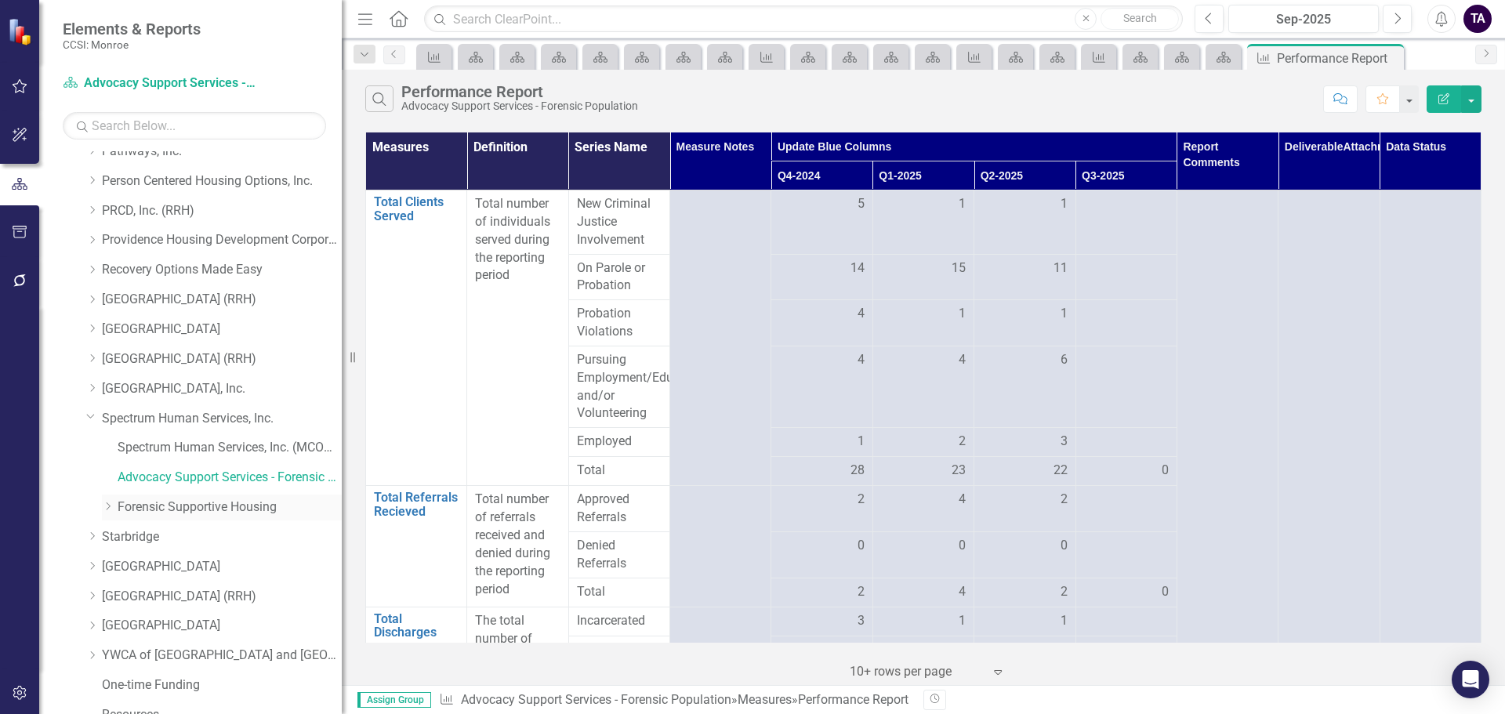
click at [110, 510] on icon "Dropdown" at bounding box center [108, 506] width 12 height 9
click at [132, 510] on link "Forensic Supportive Housing" at bounding box center [230, 508] width 224 height 18
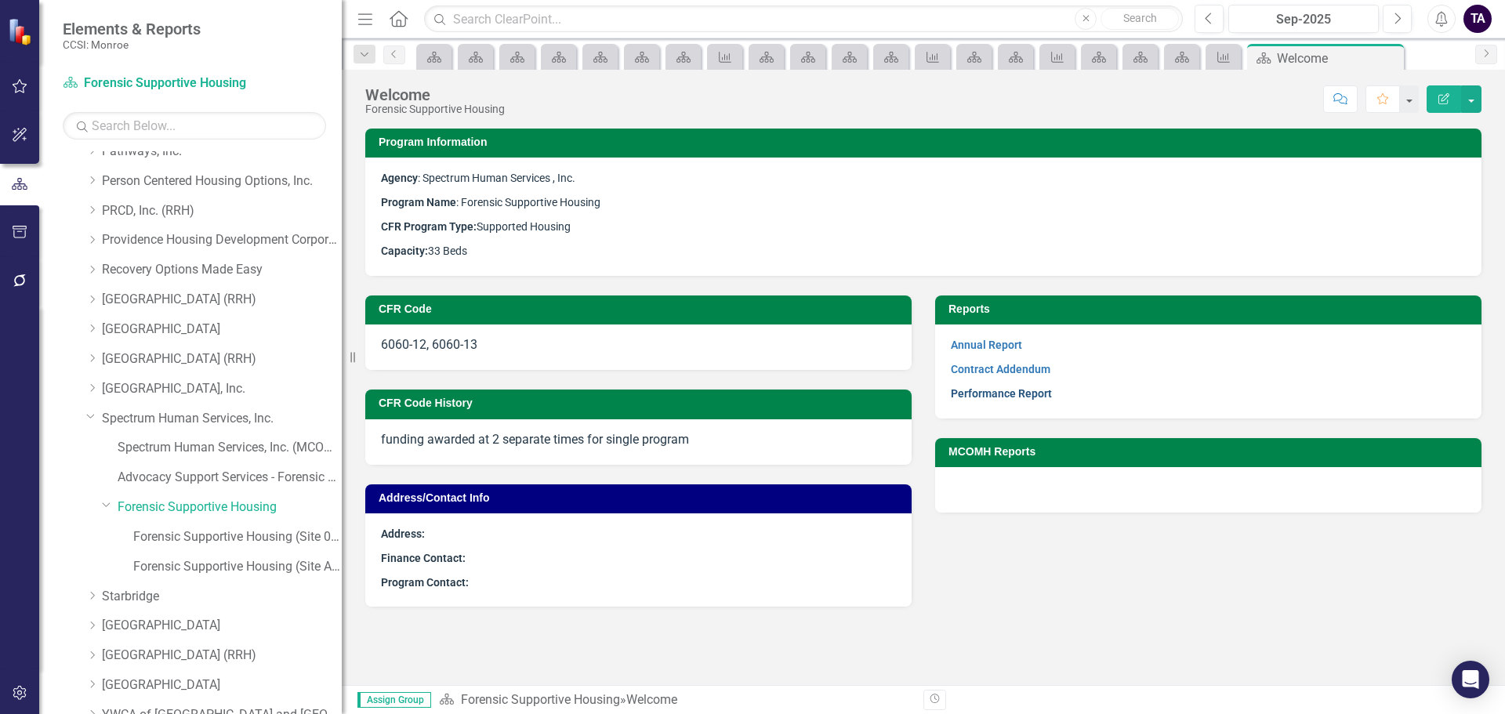
click at [1005, 397] on link "Performance Report" at bounding box center [1001, 393] width 101 height 13
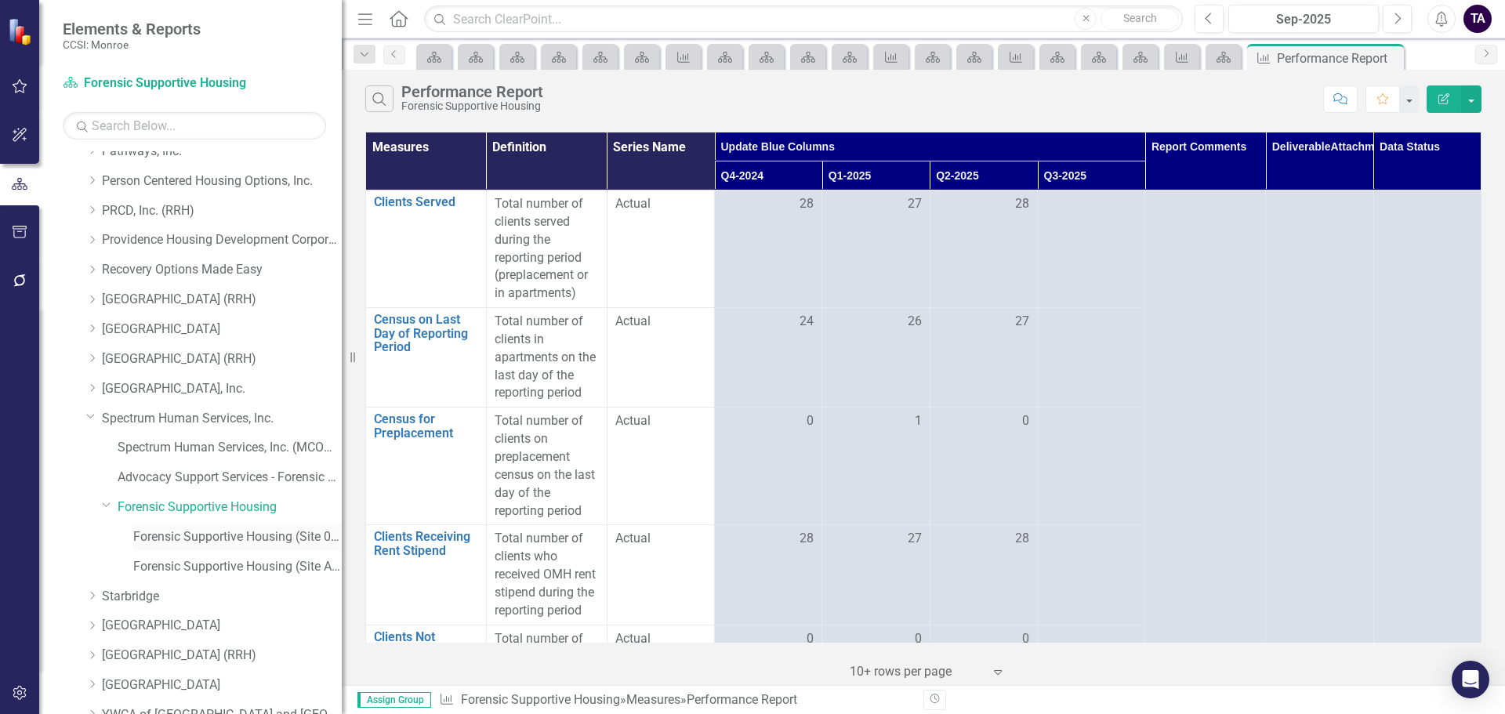
click at [172, 540] on link "Forensic Supportive Housing (Site 00 - 23 Beds)" at bounding box center [237, 537] width 209 height 18
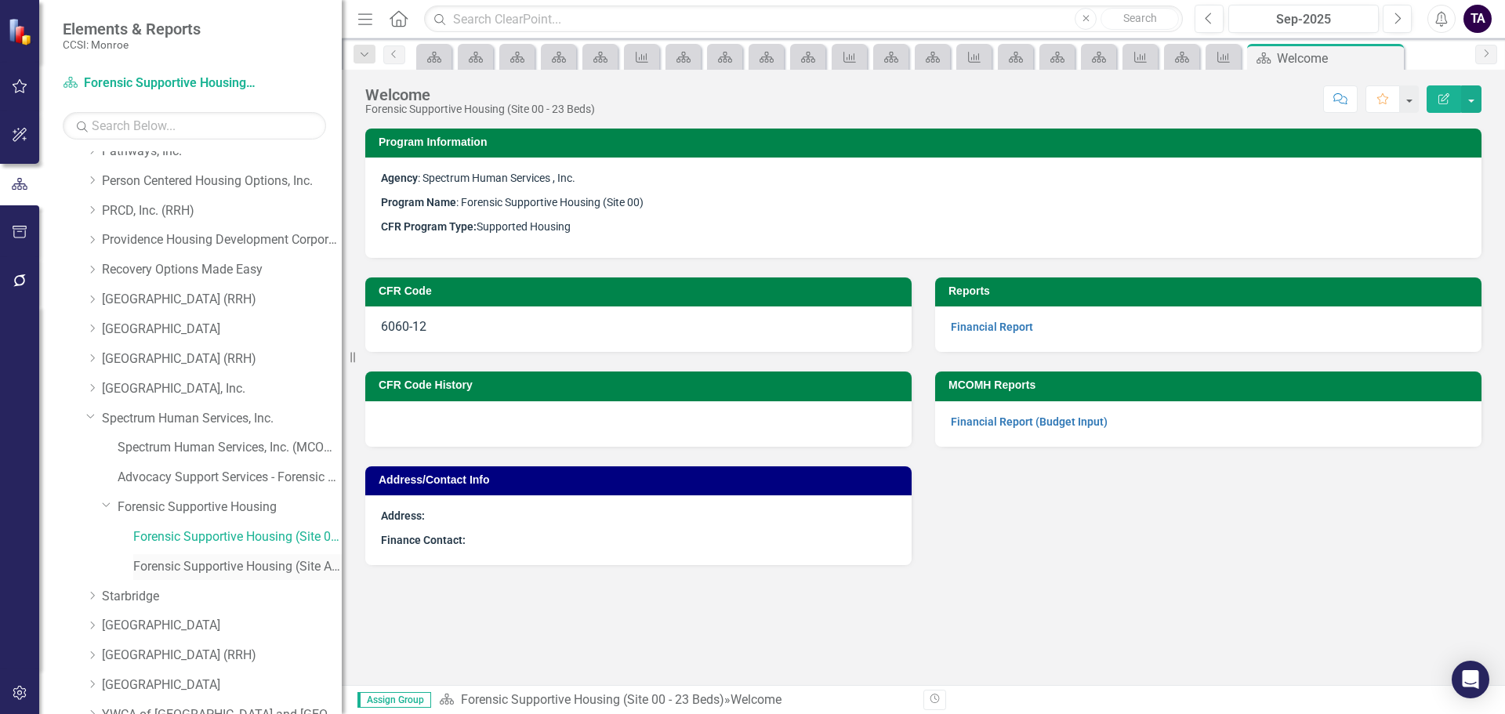
click at [173, 565] on link "Forensic Supportive Housing (Site A2 - 10 Beds)" at bounding box center [237, 567] width 209 height 18
click at [92, 415] on icon "Dropdown" at bounding box center [90, 416] width 9 height 12
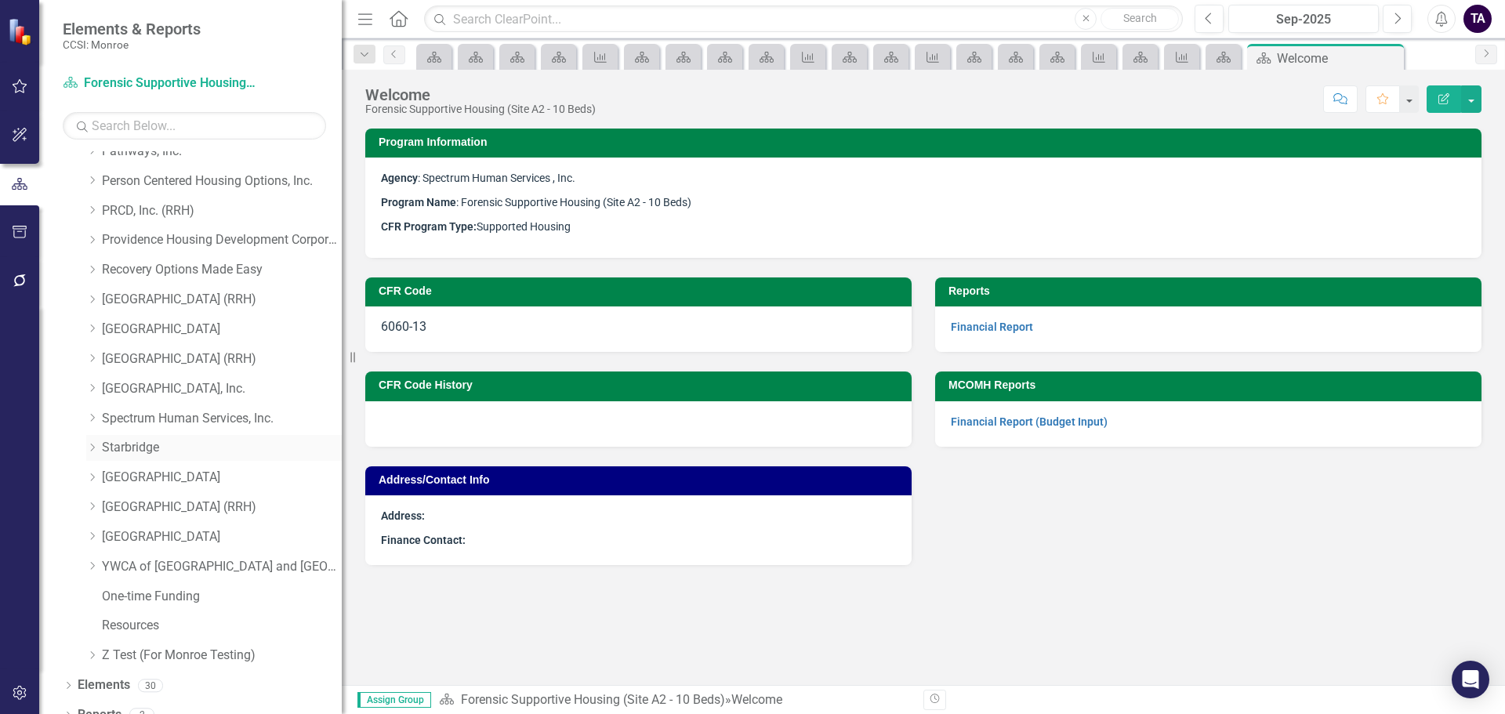
click at [92, 450] on icon at bounding box center [93, 448] width 4 height 8
click at [142, 503] on link "I & R" at bounding box center [230, 508] width 224 height 18
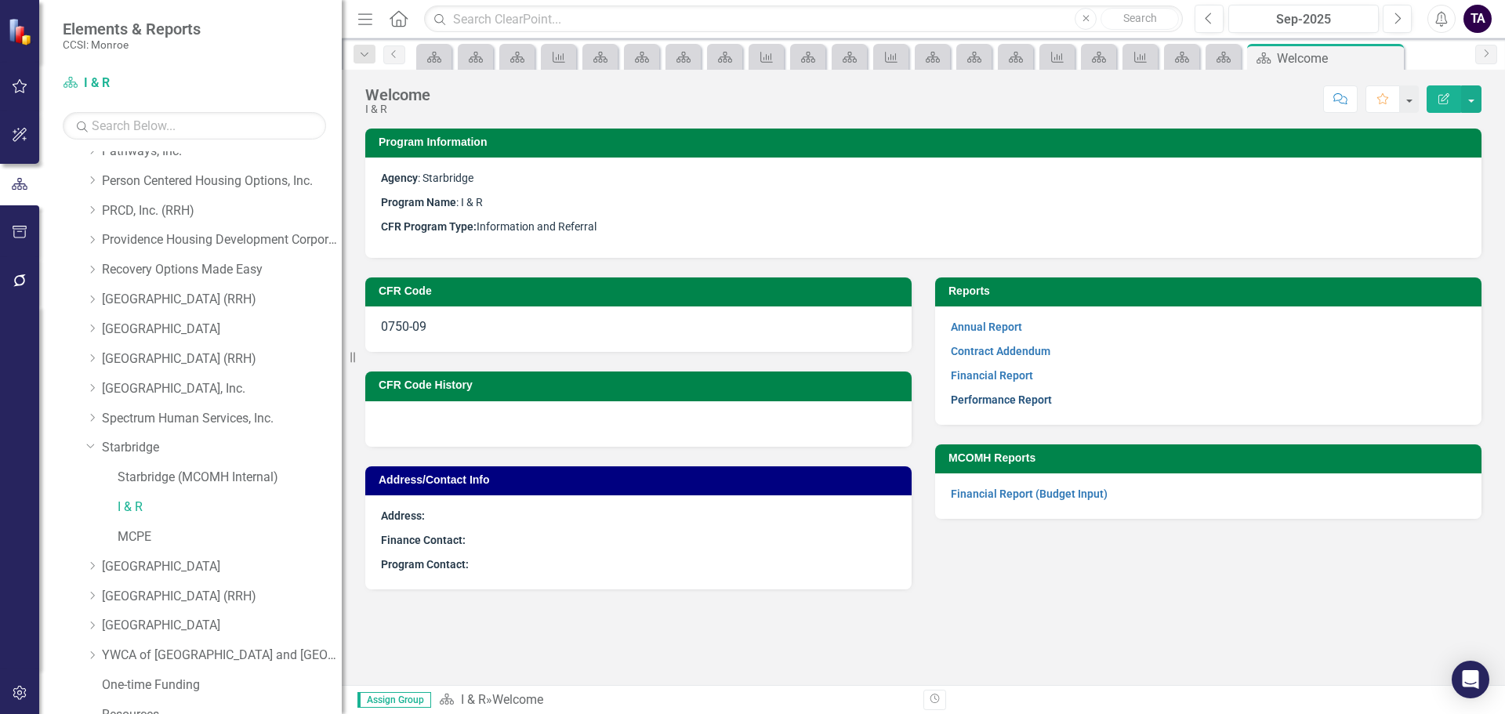
click at [994, 396] on link "Performance Report" at bounding box center [1001, 400] width 101 height 13
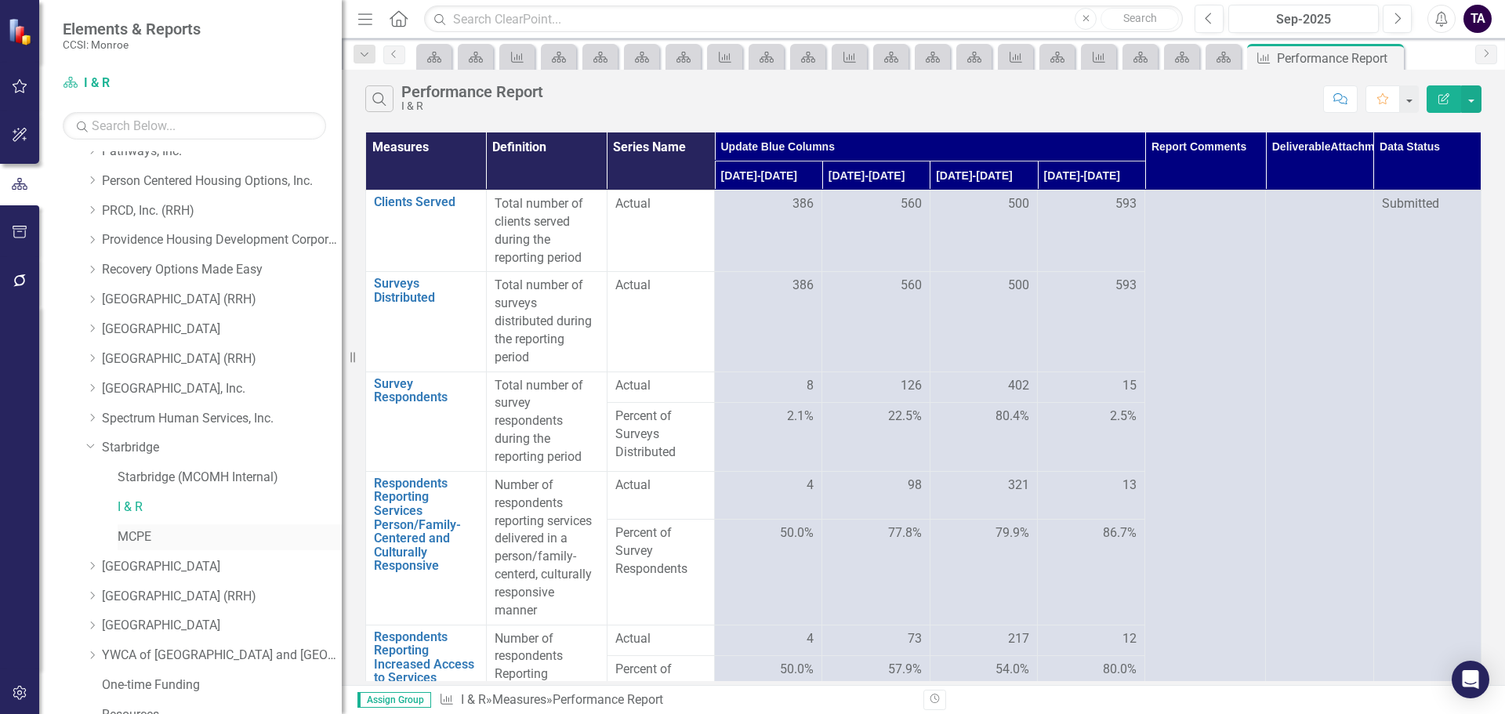
click at [132, 543] on link "MCPE" at bounding box center [230, 537] width 224 height 18
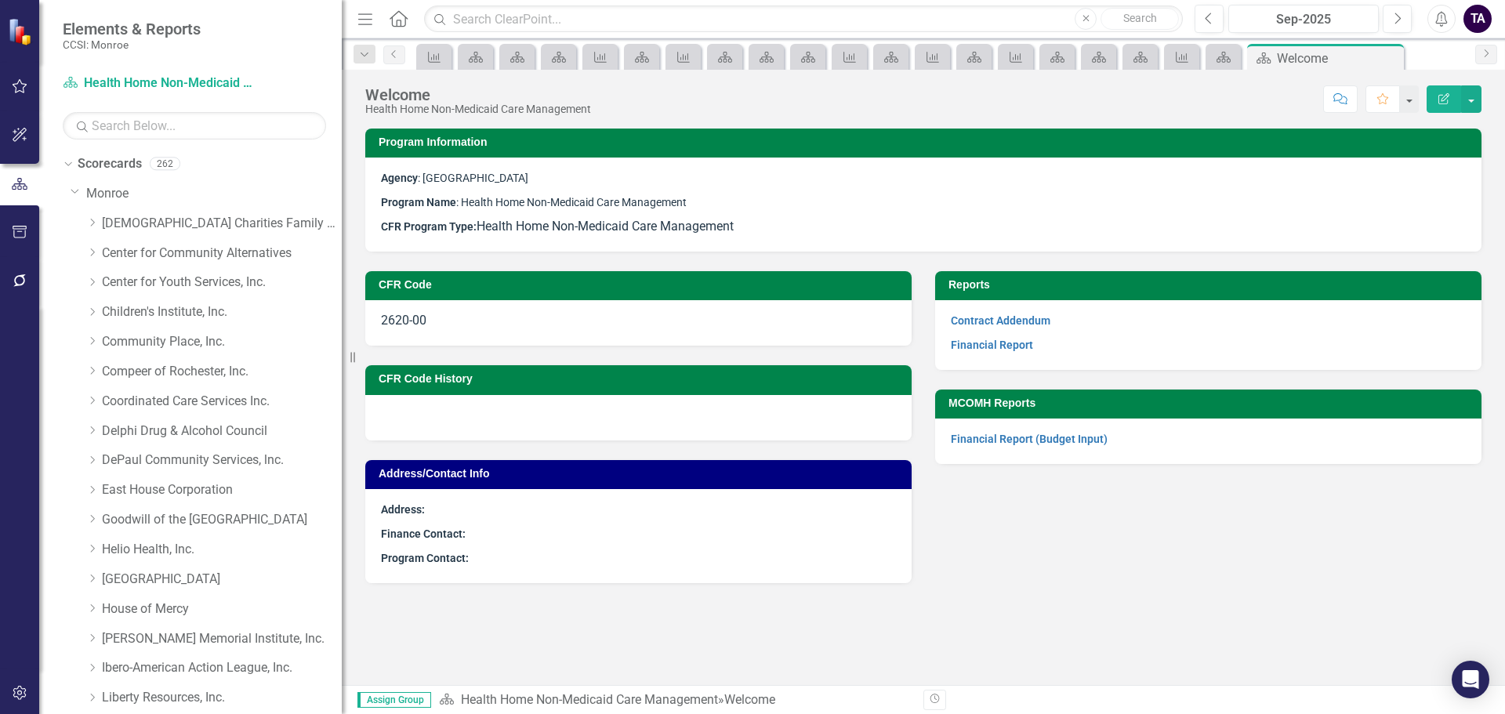
scroll to position [941, 0]
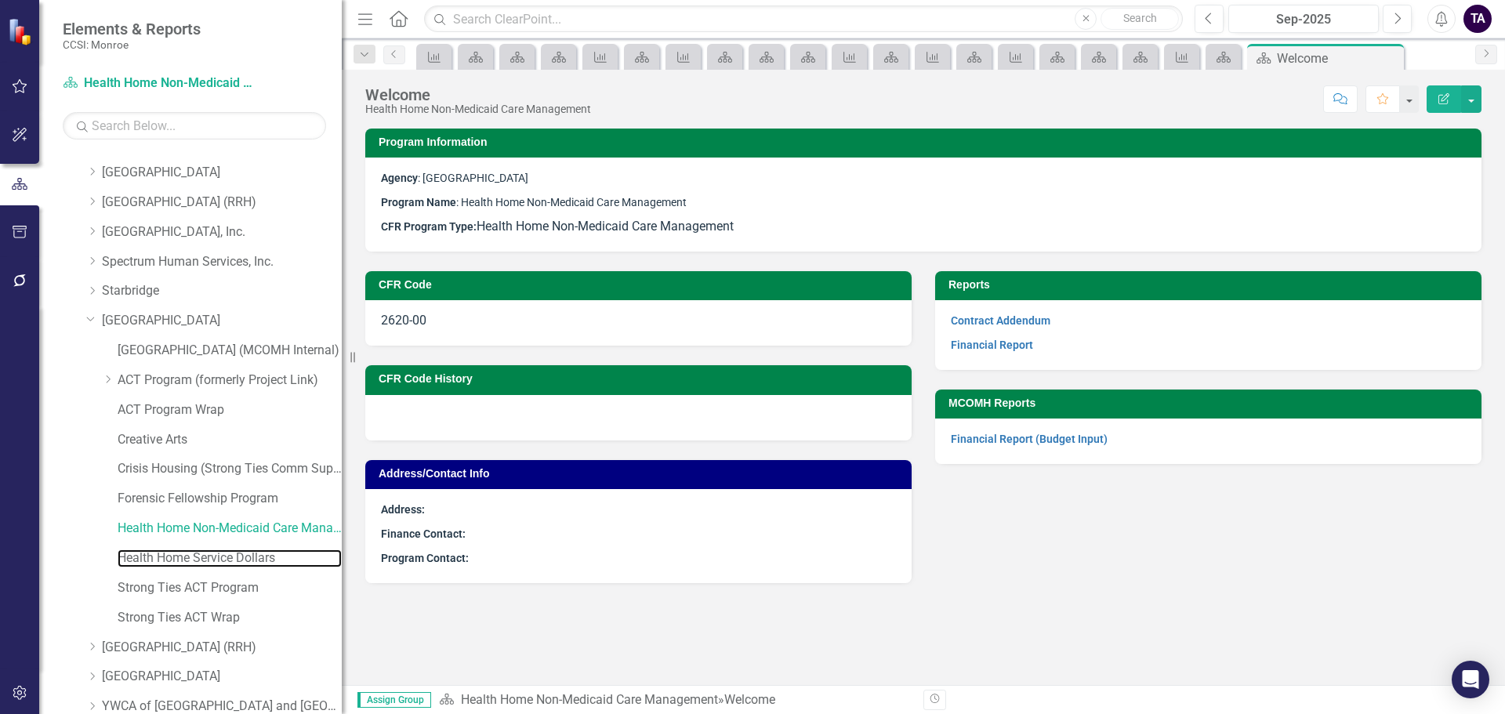
click at [157, 550] on link "Health Home Service Dollars" at bounding box center [230, 559] width 224 height 18
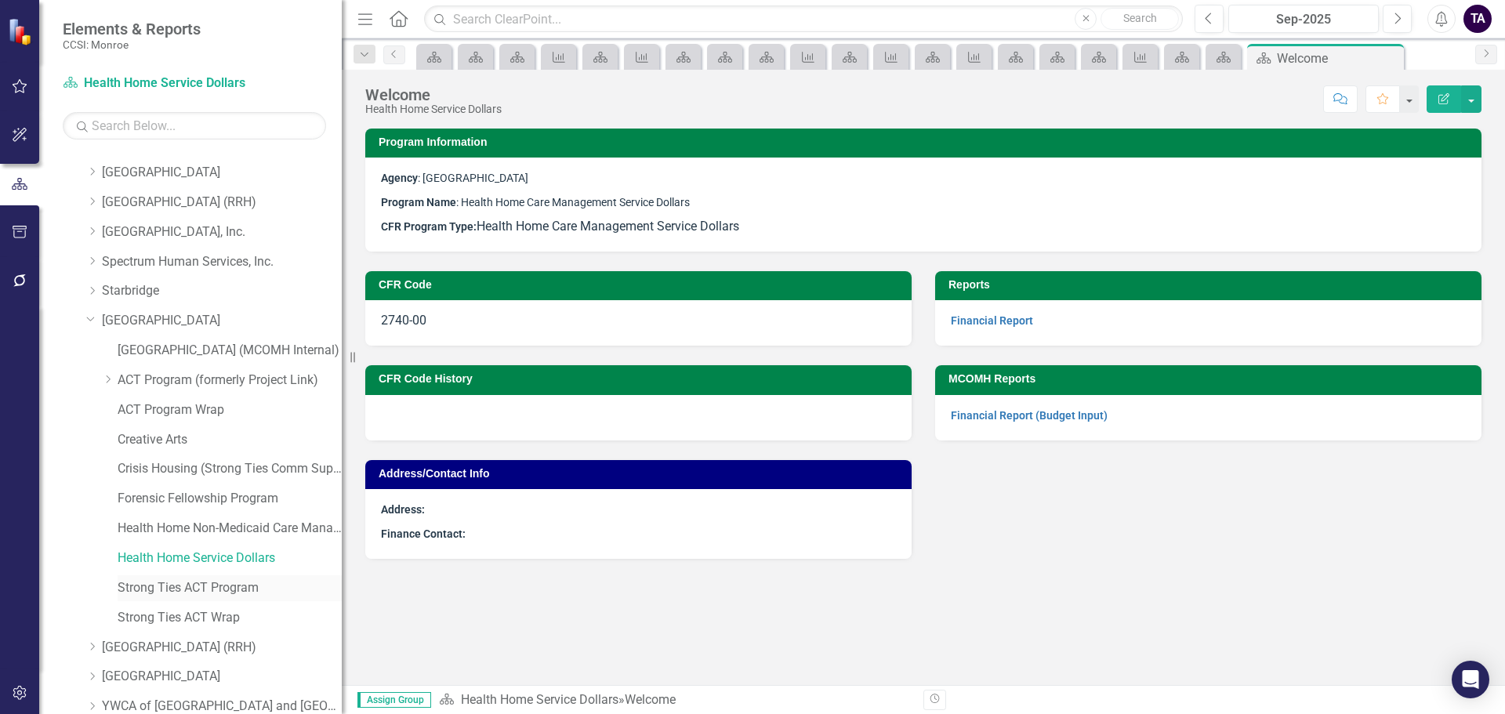
click at [194, 583] on link "Strong Ties ACT Program" at bounding box center [230, 588] width 224 height 18
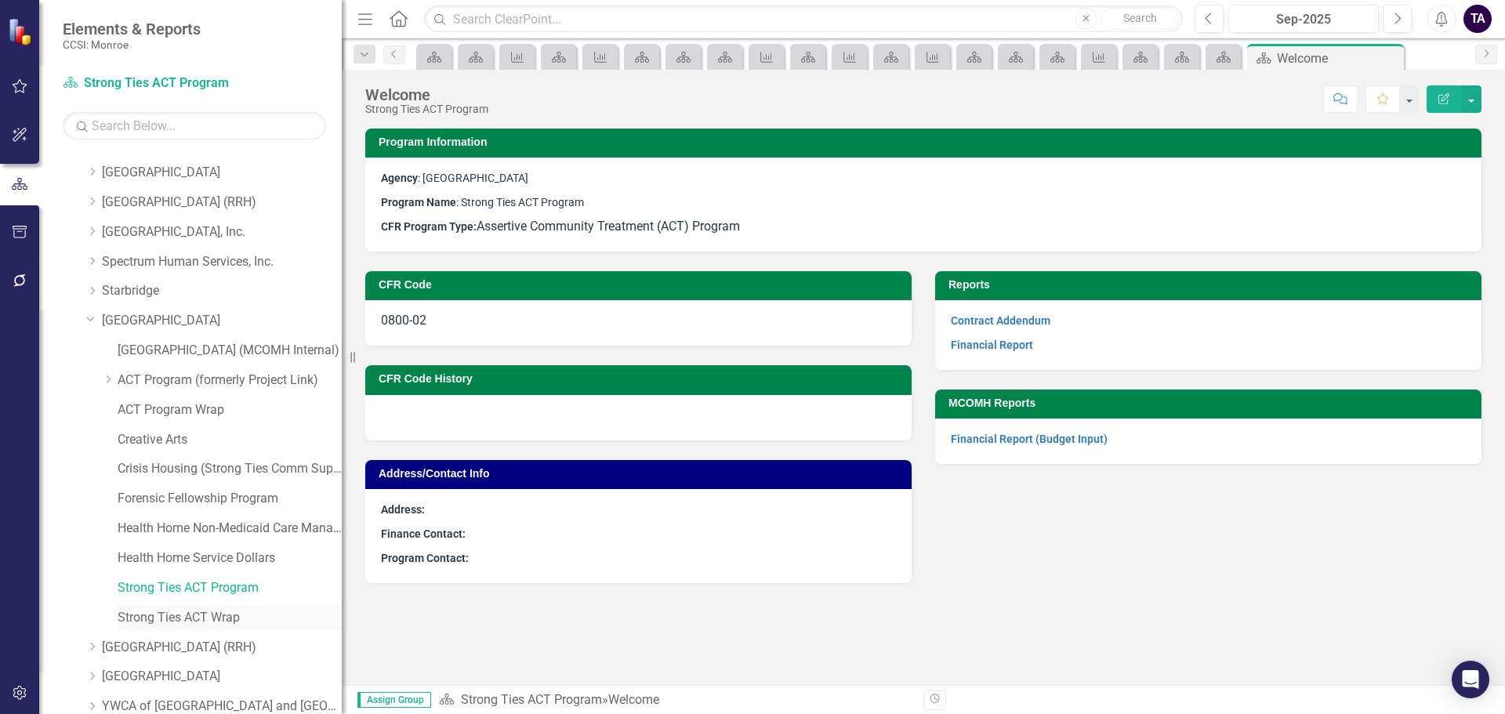
click at [169, 610] on link "Strong Ties ACT Wrap" at bounding box center [230, 618] width 224 height 18
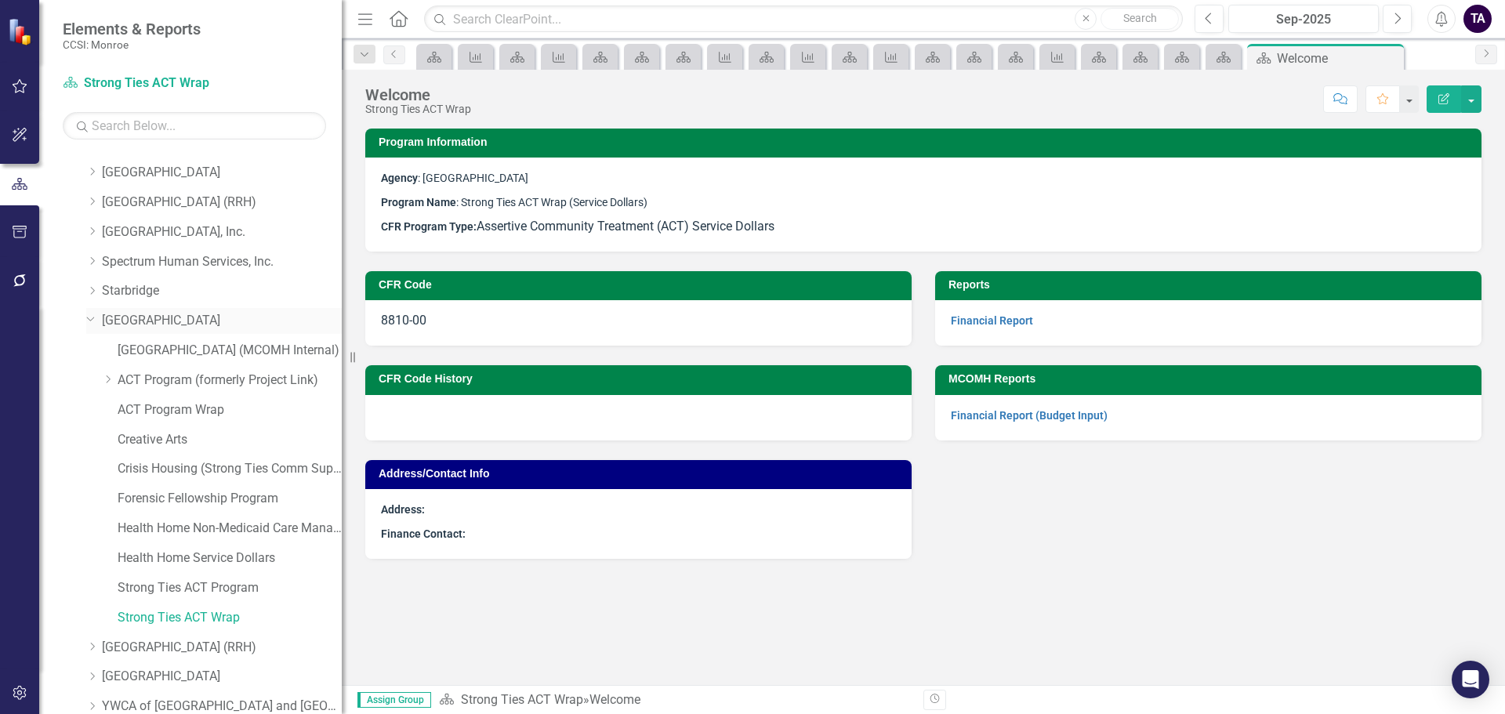
click at [89, 320] on icon "Dropdown" at bounding box center [90, 318] width 9 height 12
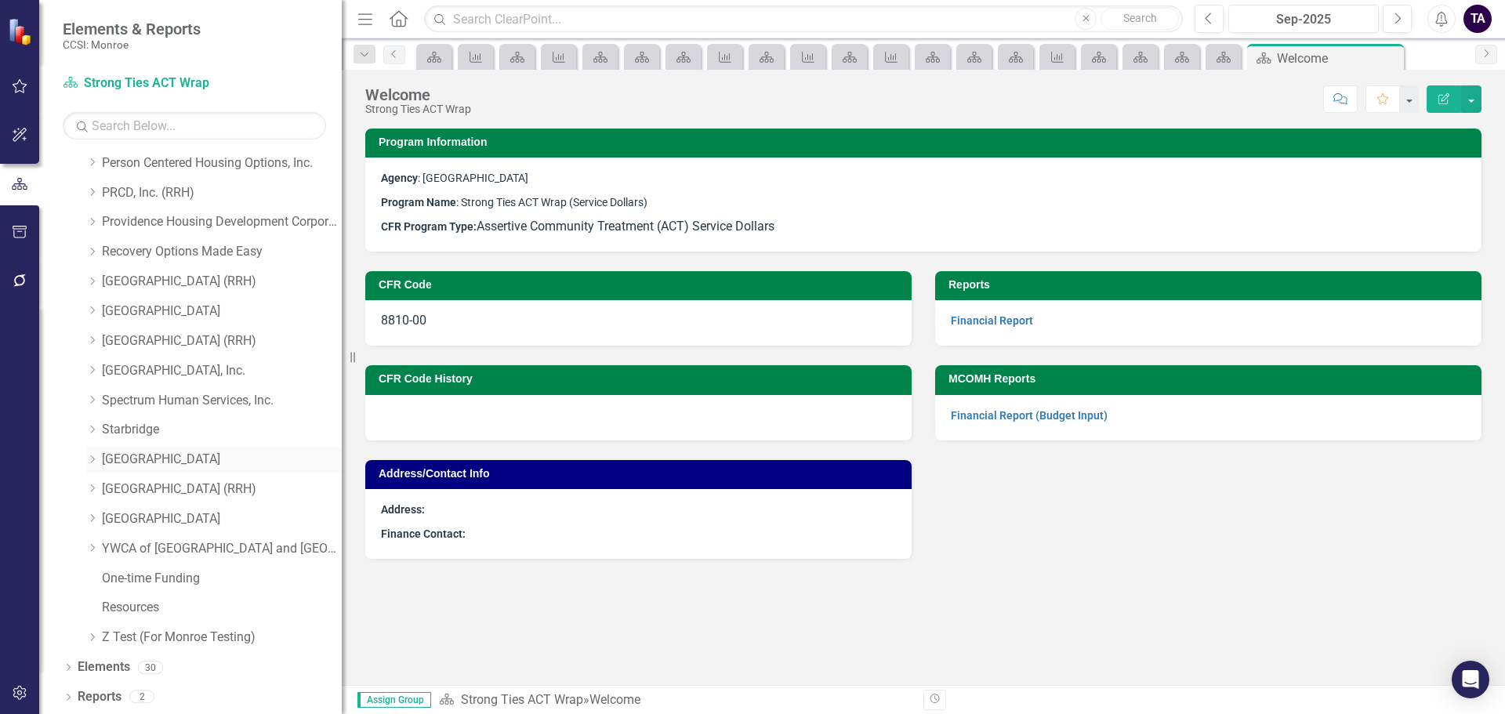
scroll to position [802, 0]
click at [91, 284] on icon "Dropdown" at bounding box center [92, 281] width 12 height 9
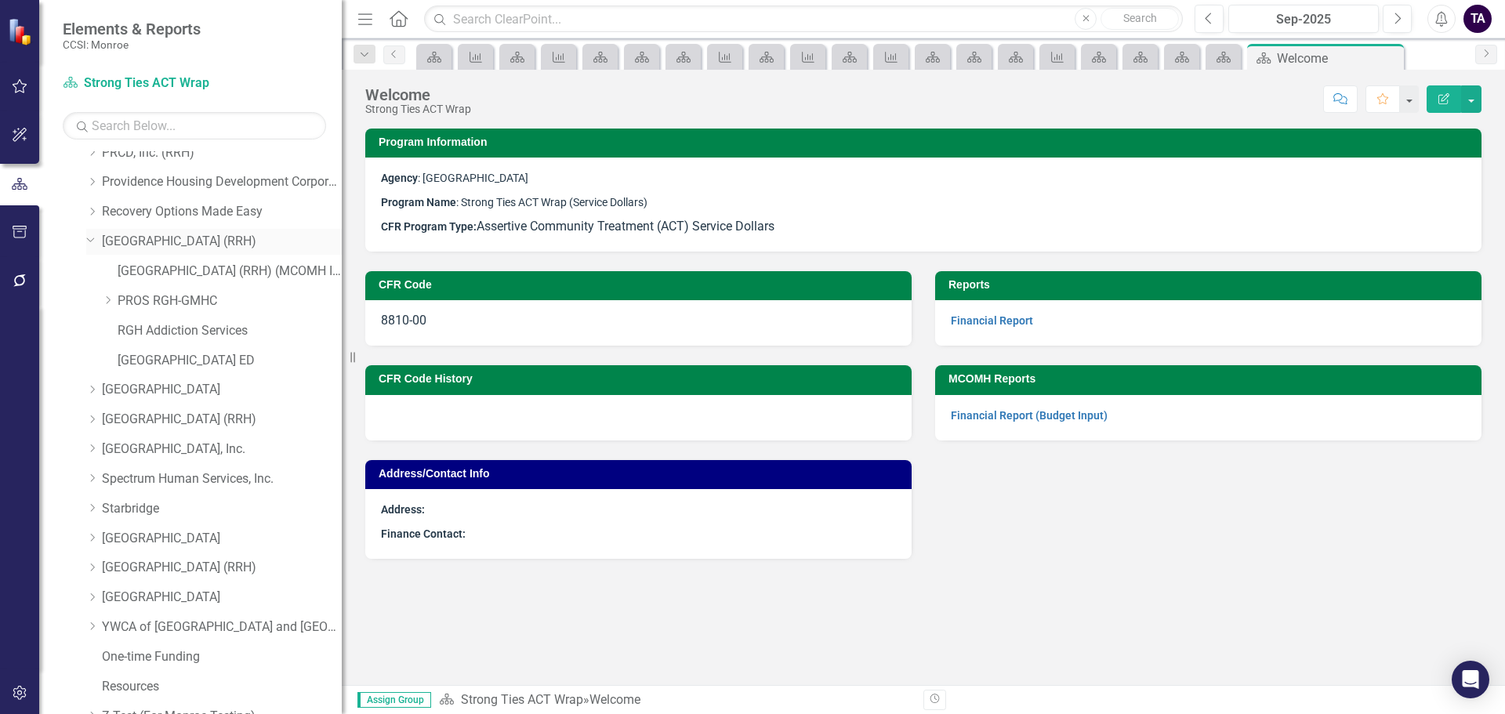
click at [90, 246] on div "Dropdown [GEOGRAPHIC_DATA] (RRH)" at bounding box center [214, 242] width 256 height 26
click at [89, 237] on icon "Dropdown" at bounding box center [90, 239] width 9 height 12
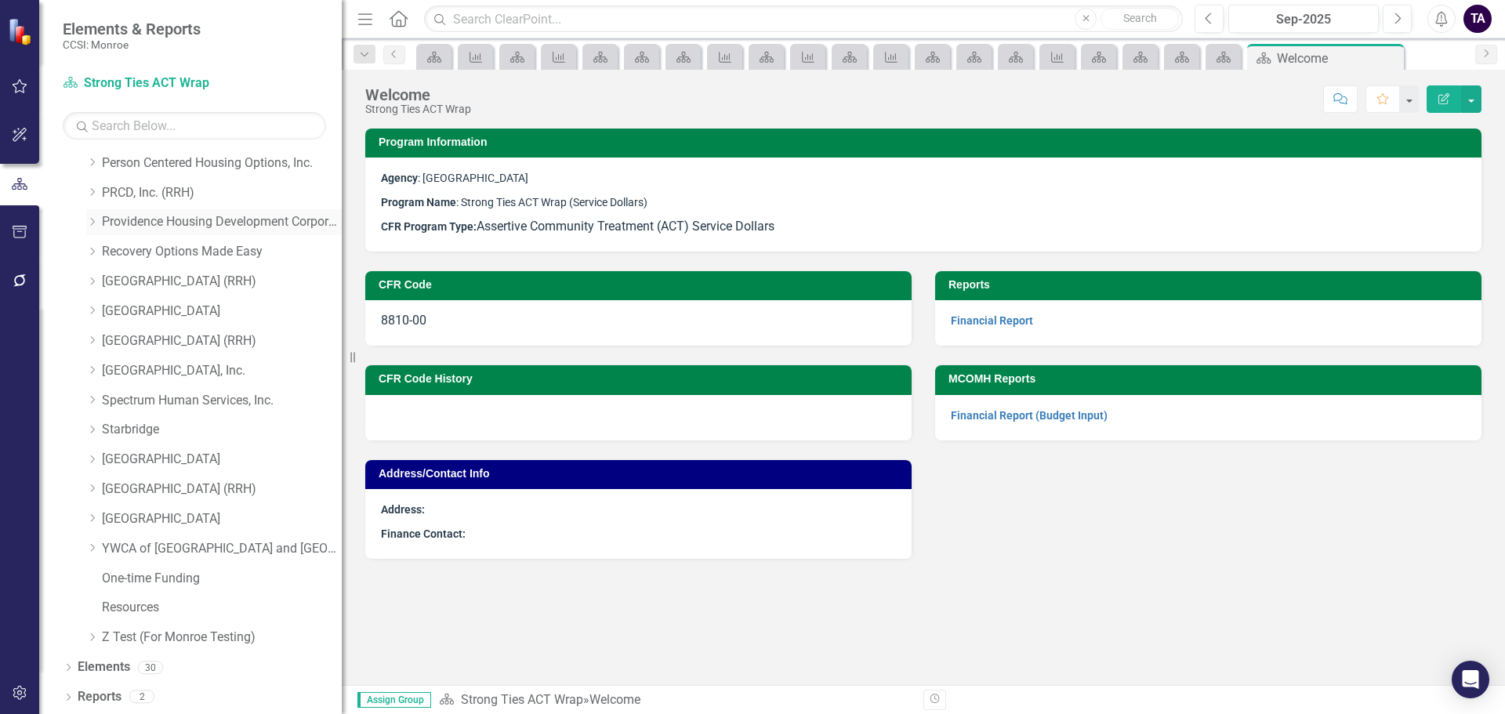
scroll to position [724, 0]
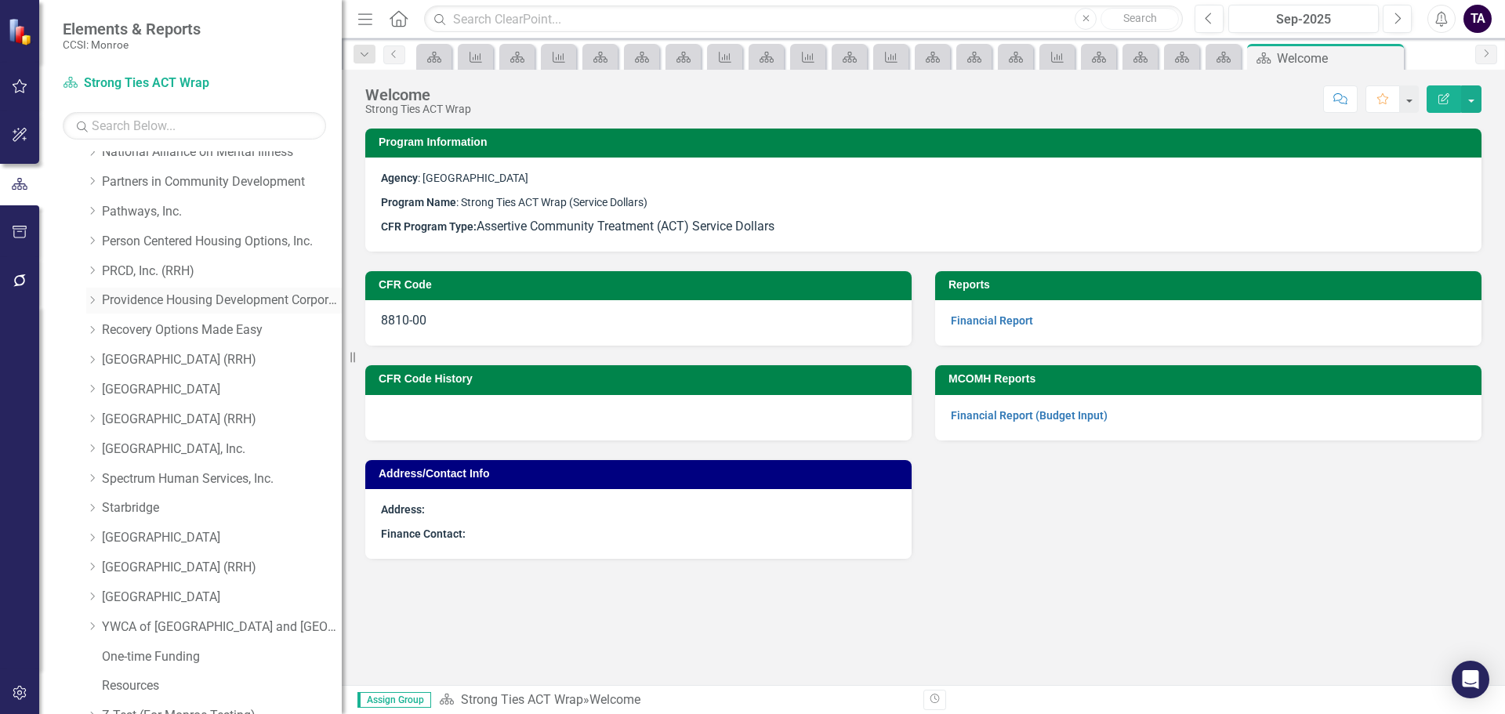
click at [95, 302] on icon "Dropdown" at bounding box center [92, 300] width 12 height 9
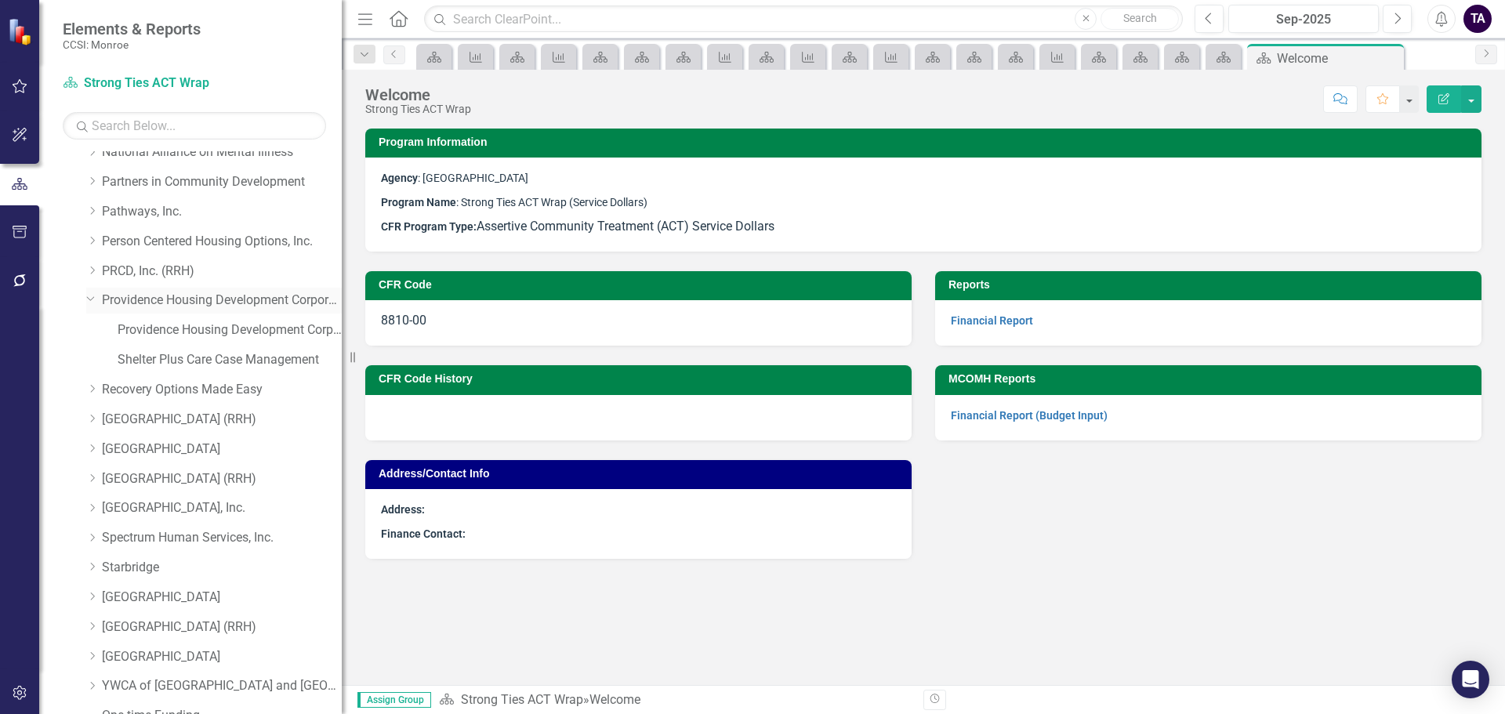
click at [95, 302] on icon "Dropdown" at bounding box center [90, 298] width 9 height 12
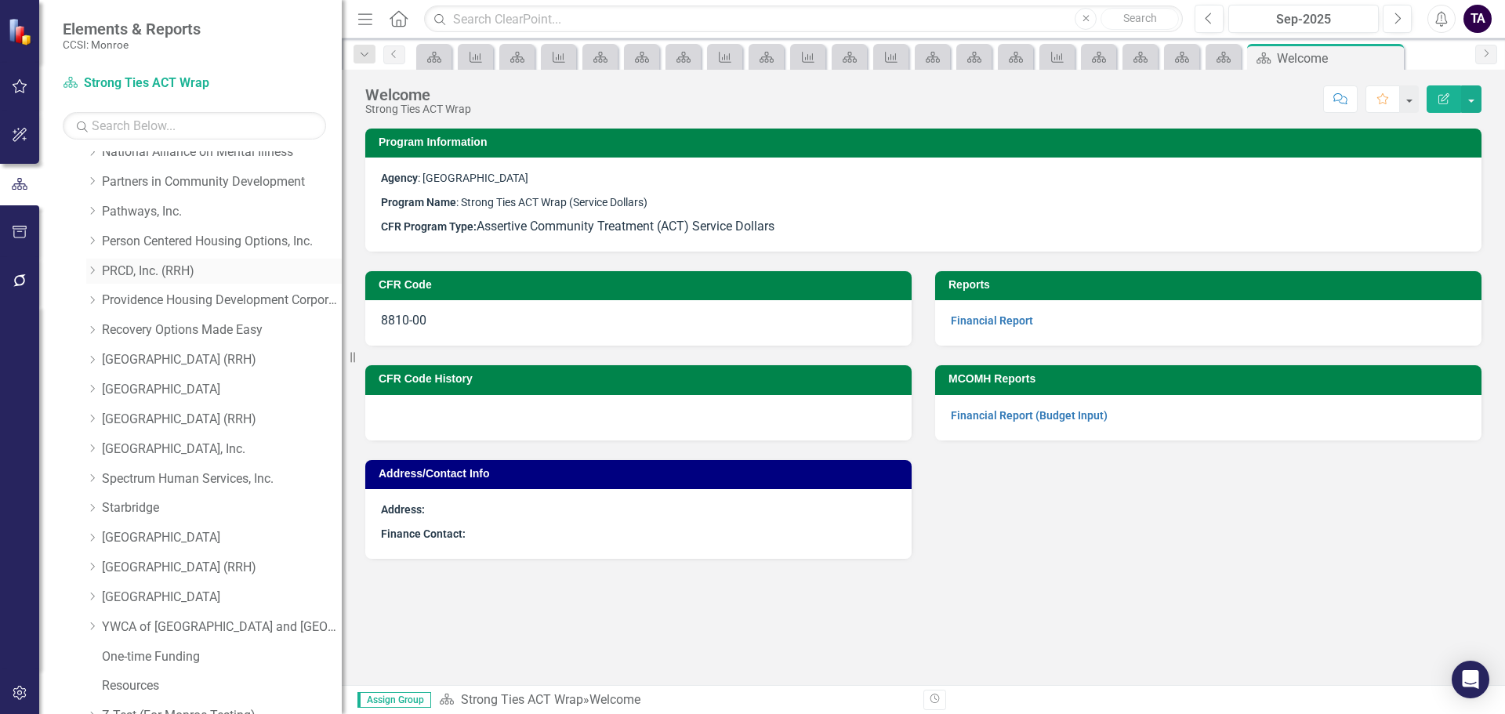
click at [95, 266] on icon "Dropdown" at bounding box center [92, 270] width 12 height 9
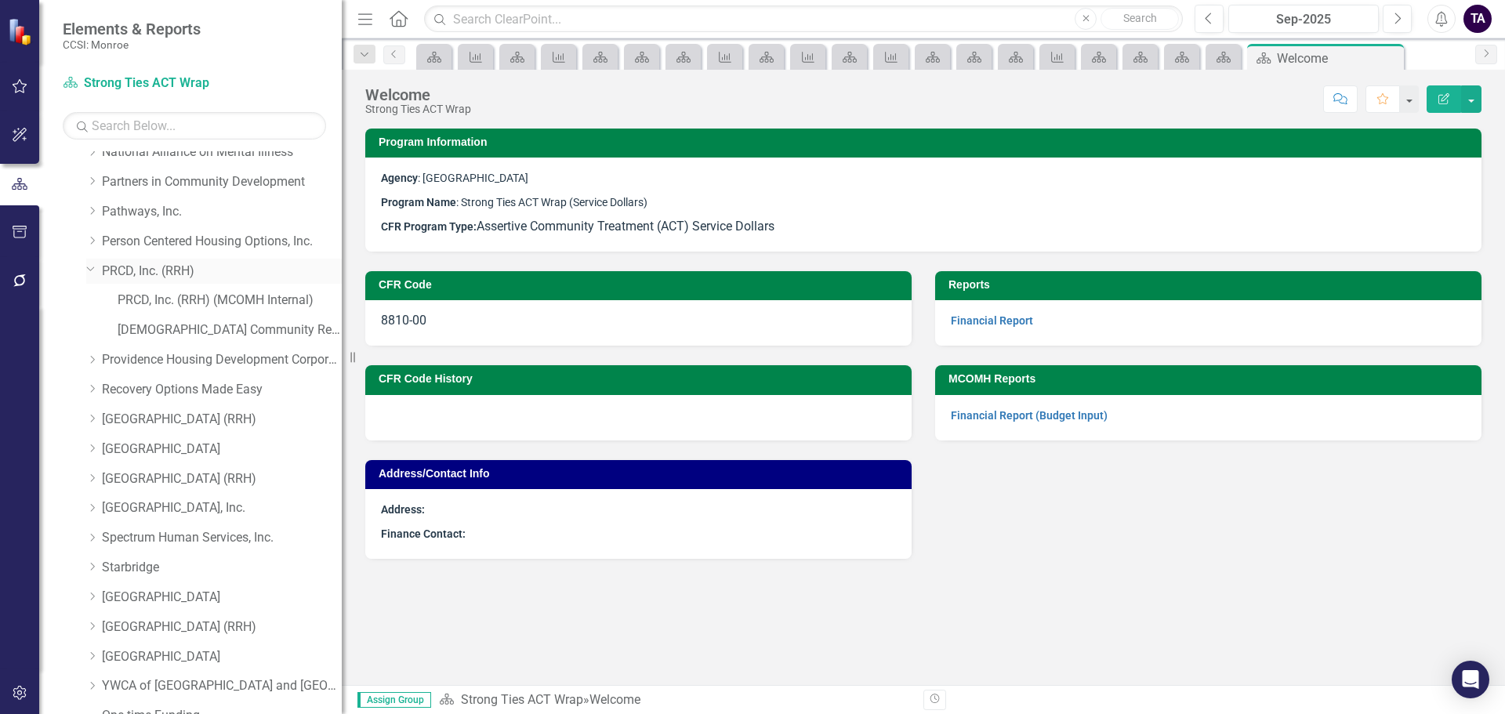
click at [95, 265] on icon "Dropdown" at bounding box center [90, 269] width 9 height 12
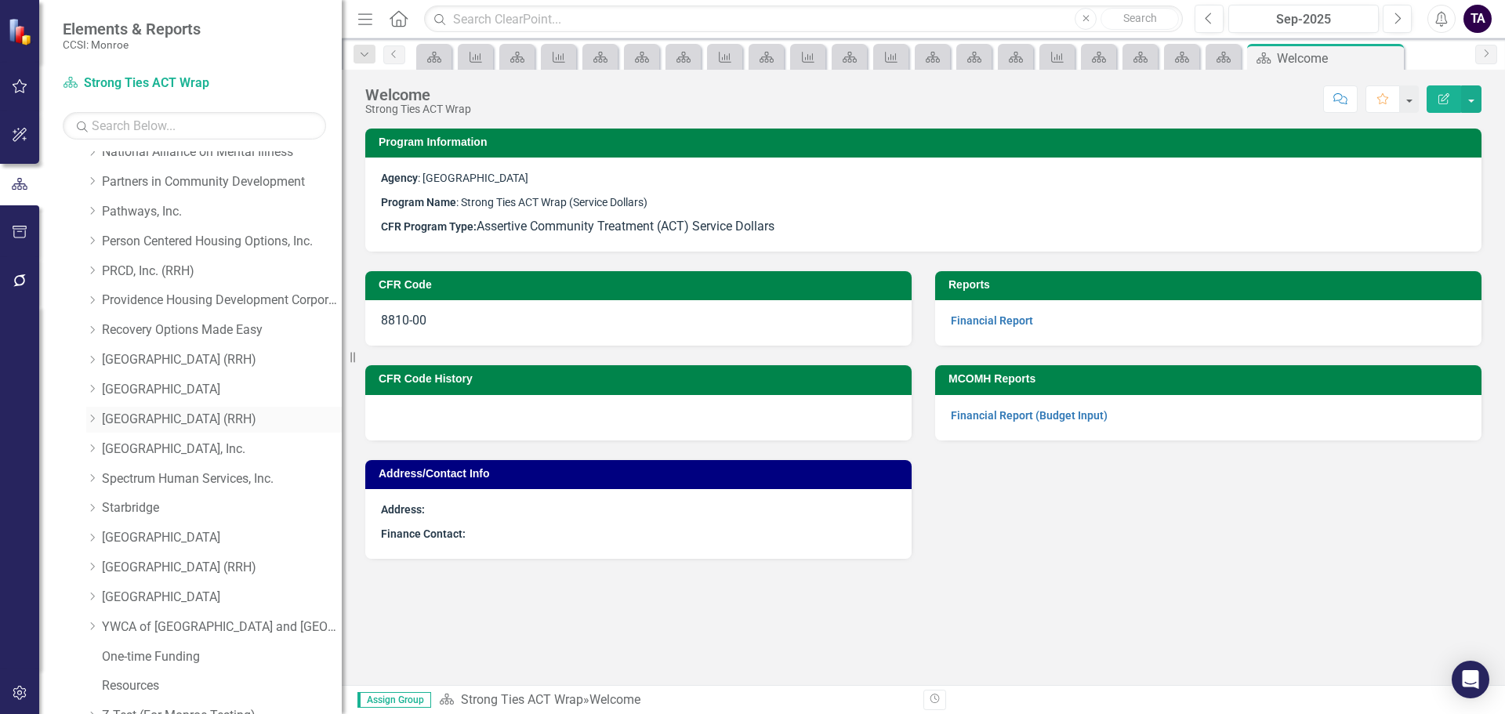
click at [97, 419] on icon "Dropdown" at bounding box center [92, 418] width 12 height 9
click at [97, 419] on div "Dropdown" at bounding box center [94, 419] width 16 height 8
click at [85, 447] on div "Dropdown [GEOGRAPHIC_DATA], Inc." at bounding box center [206, 452] width 271 height 30
click at [91, 448] on icon "Dropdown" at bounding box center [92, 448] width 12 height 9
click at [91, 418] on icon "Dropdown" at bounding box center [92, 418] width 12 height 9
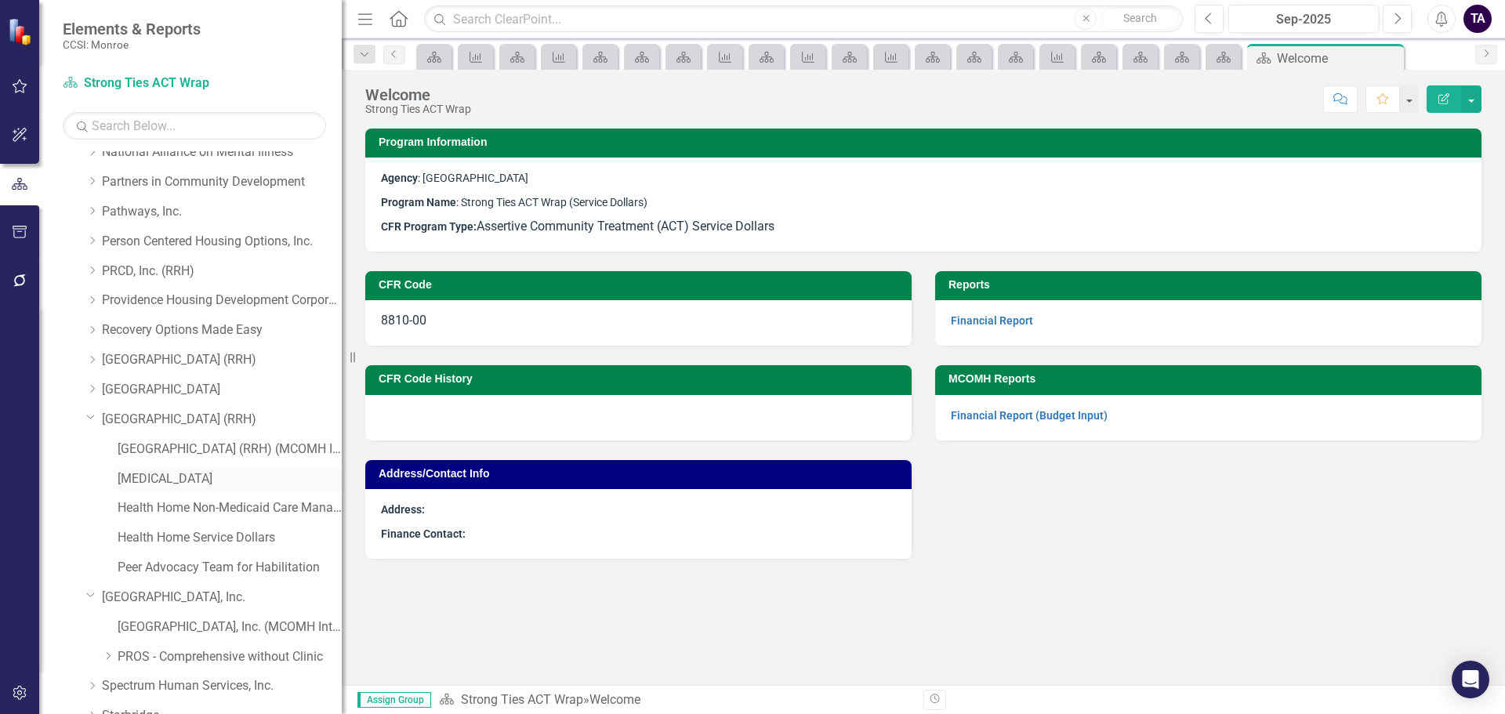
click at [151, 474] on link "[MEDICAL_DATA]" at bounding box center [230, 479] width 224 height 18
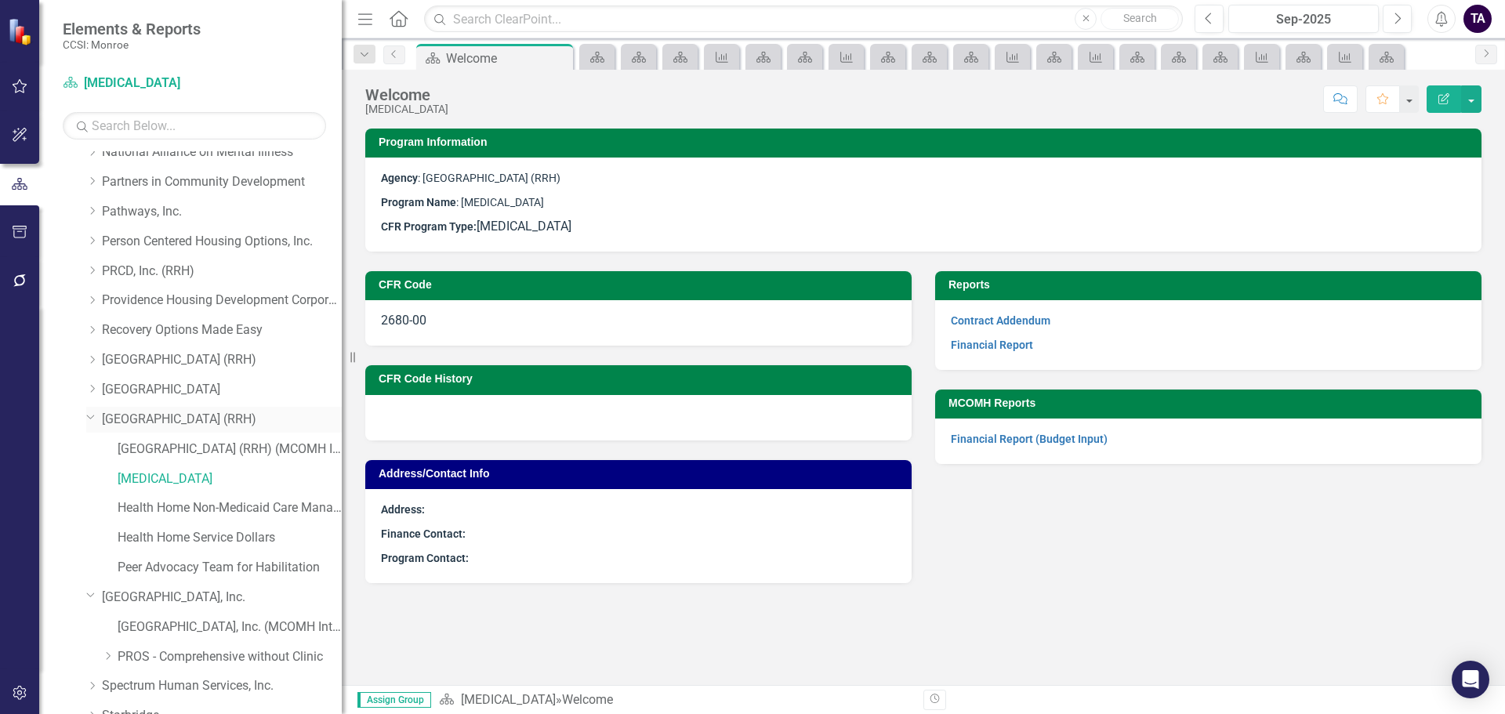
click at [89, 415] on icon "Dropdown" at bounding box center [90, 417] width 9 height 12
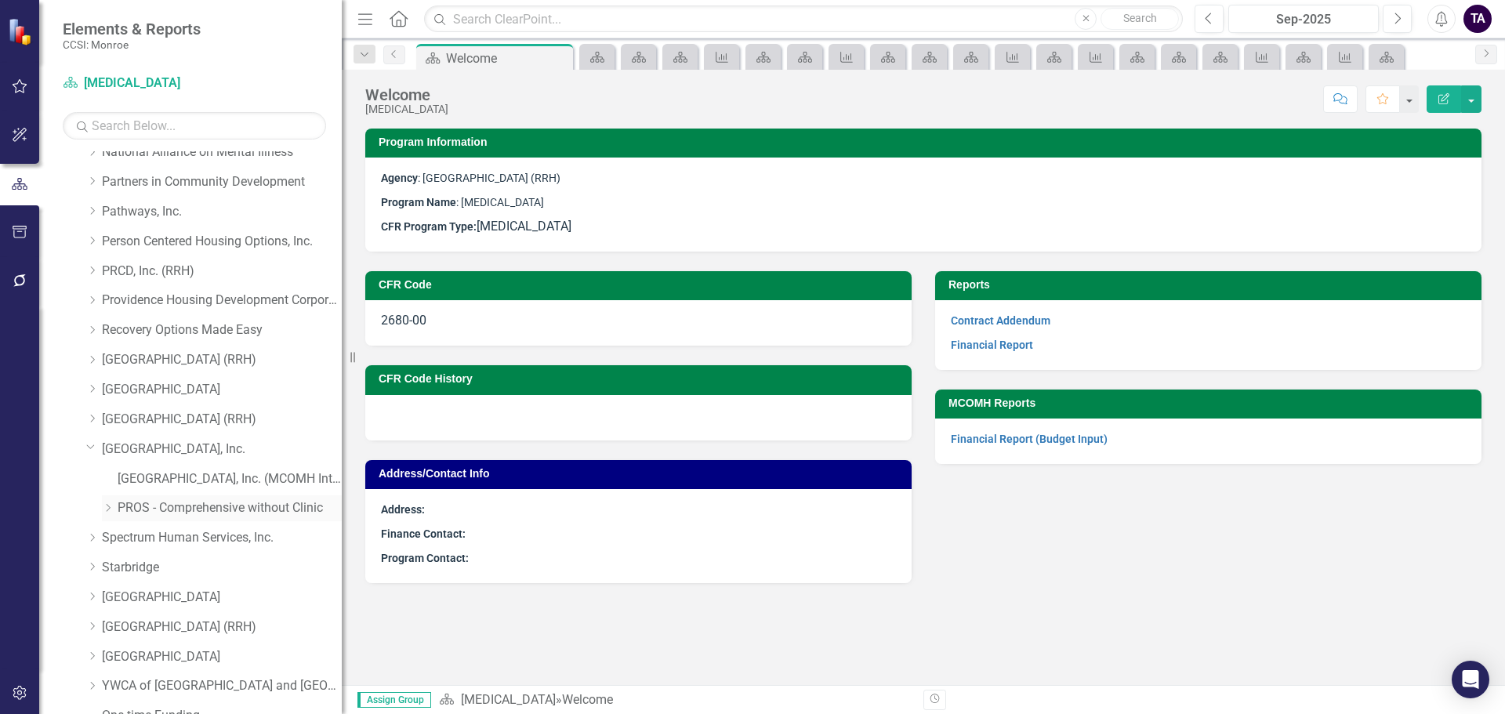
click at [107, 505] on icon "Dropdown" at bounding box center [108, 507] width 12 height 9
click at [161, 532] on link "PROS - Comprehensive without Clinic (7340)" at bounding box center [237, 538] width 209 height 18
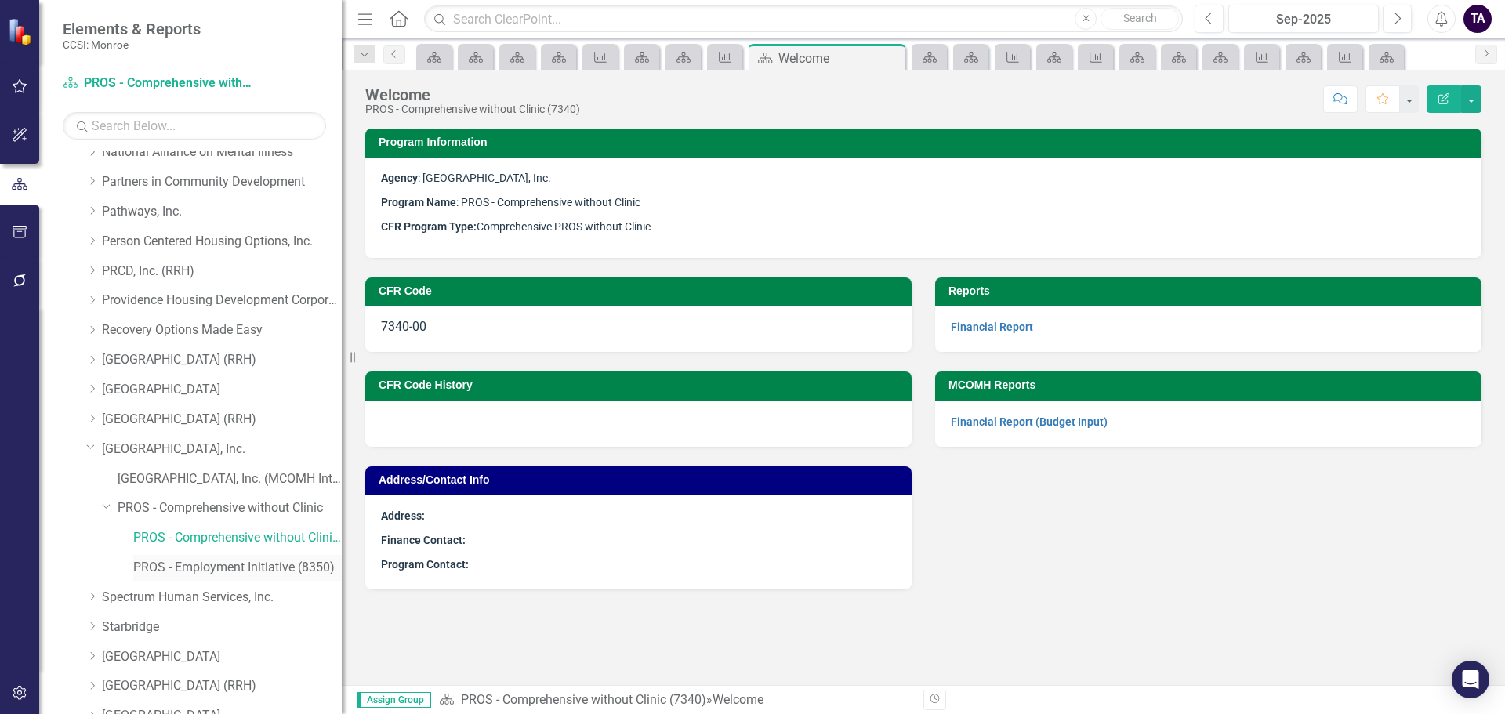
click at [170, 562] on link "PROS - Employment Initiative (8350)" at bounding box center [237, 568] width 209 height 18
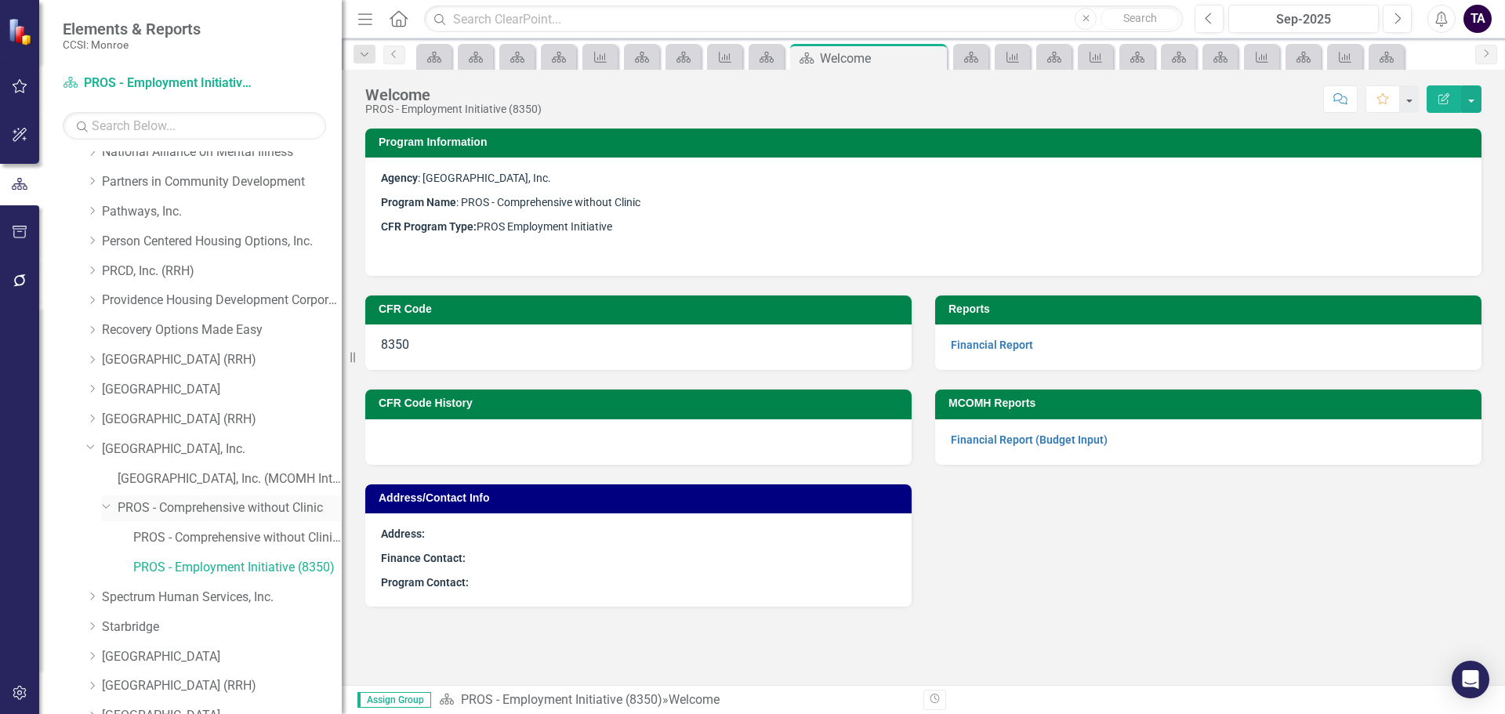
click at [169, 514] on link "PROS - Comprehensive without Clinic" at bounding box center [230, 508] width 224 height 18
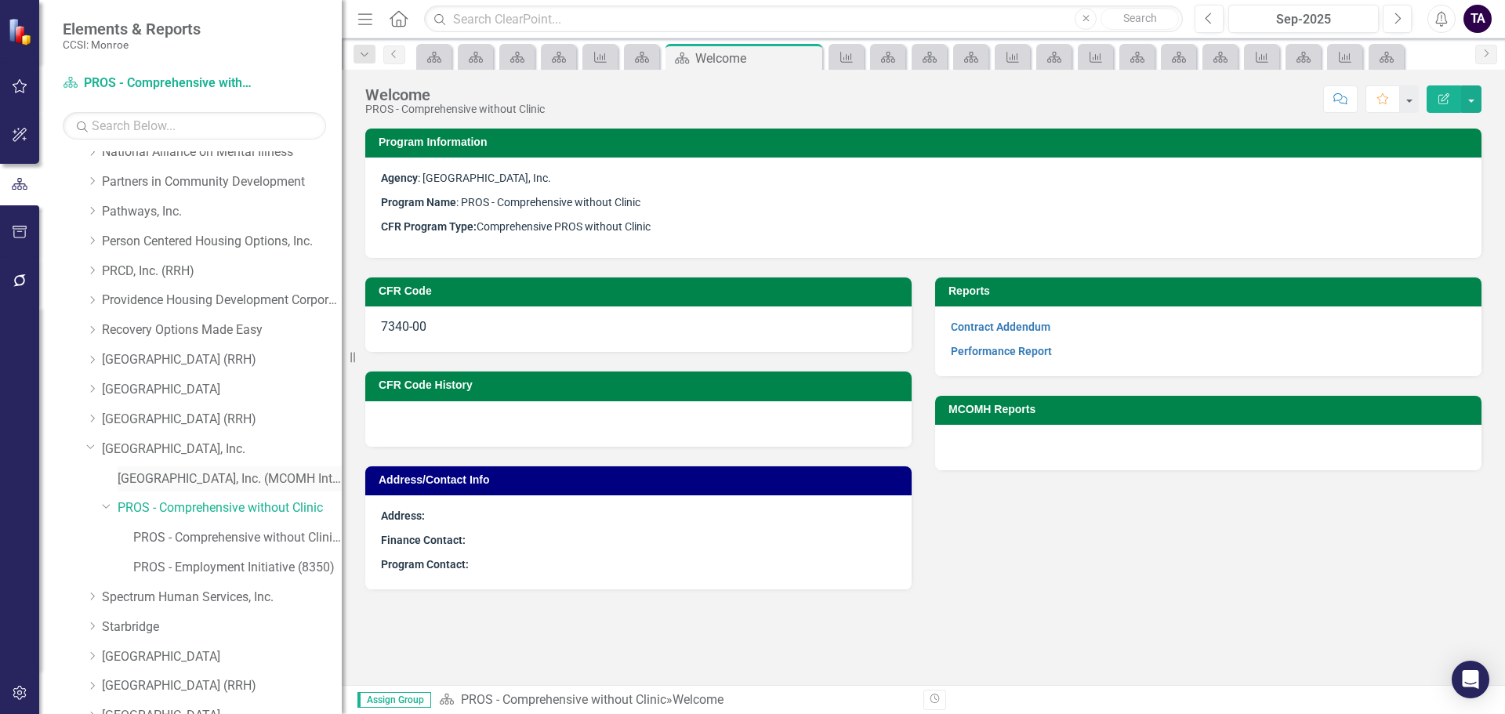
click at [165, 481] on link "[GEOGRAPHIC_DATA], Inc. (MCOMH Internal)" at bounding box center [230, 479] width 224 height 18
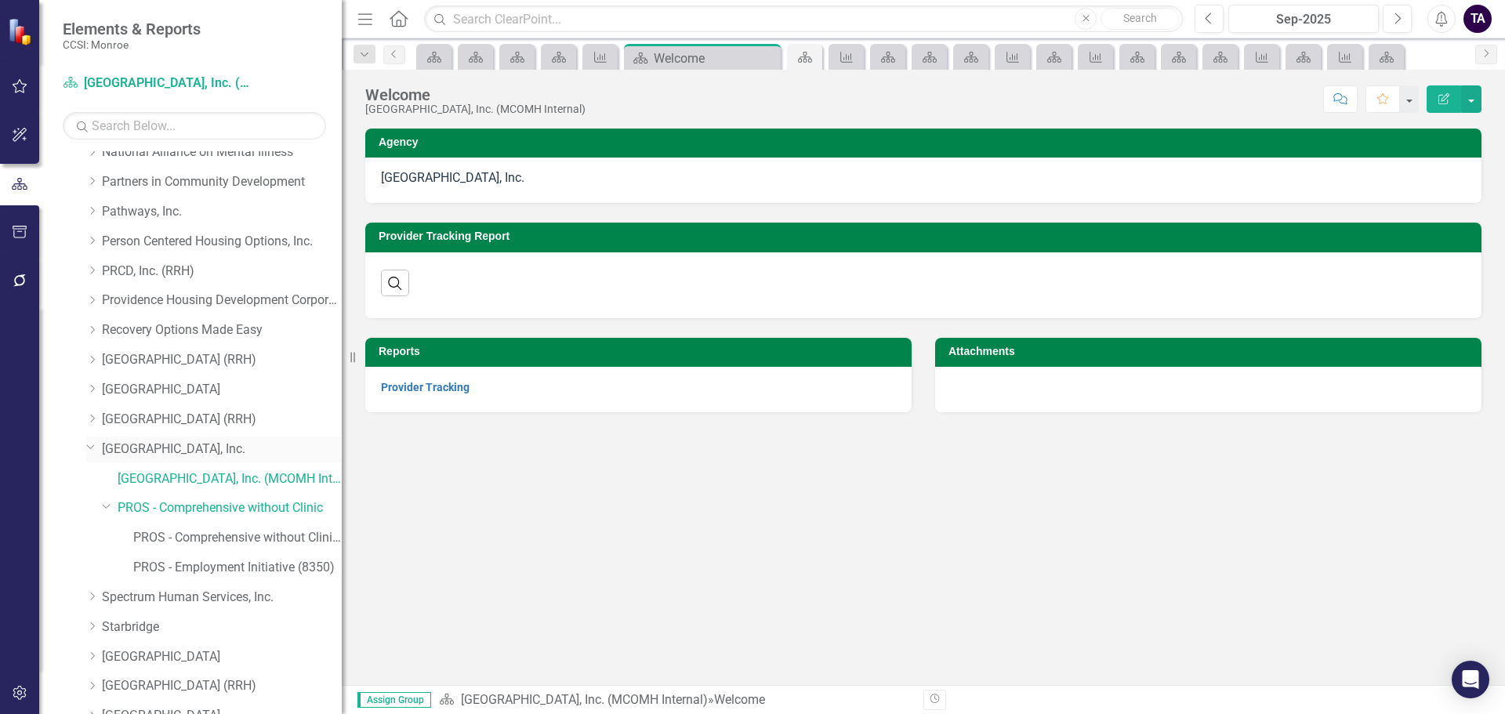
click at [88, 446] on icon at bounding box center [91, 447] width 8 height 4
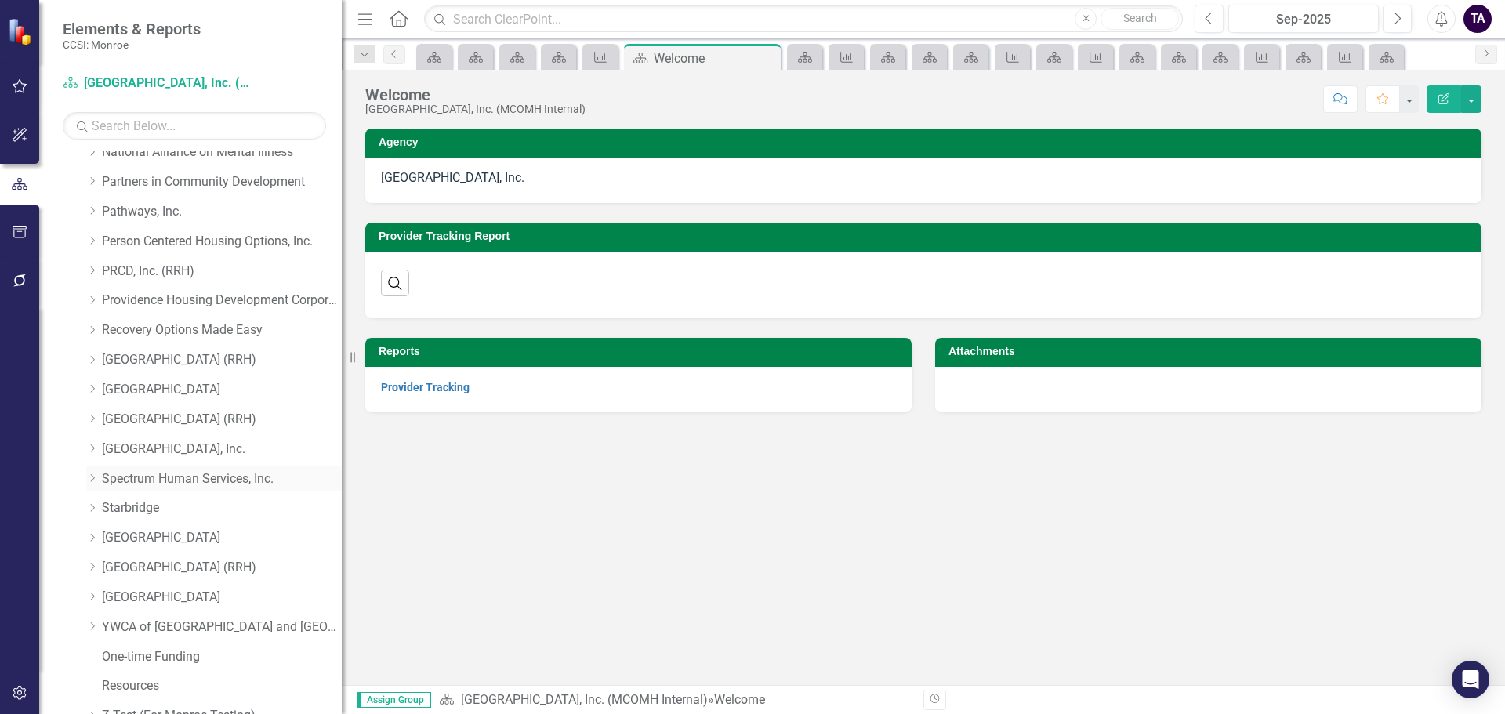
click at [88, 470] on div "Dropdown Spectrum Human Services, Inc." at bounding box center [214, 479] width 256 height 26
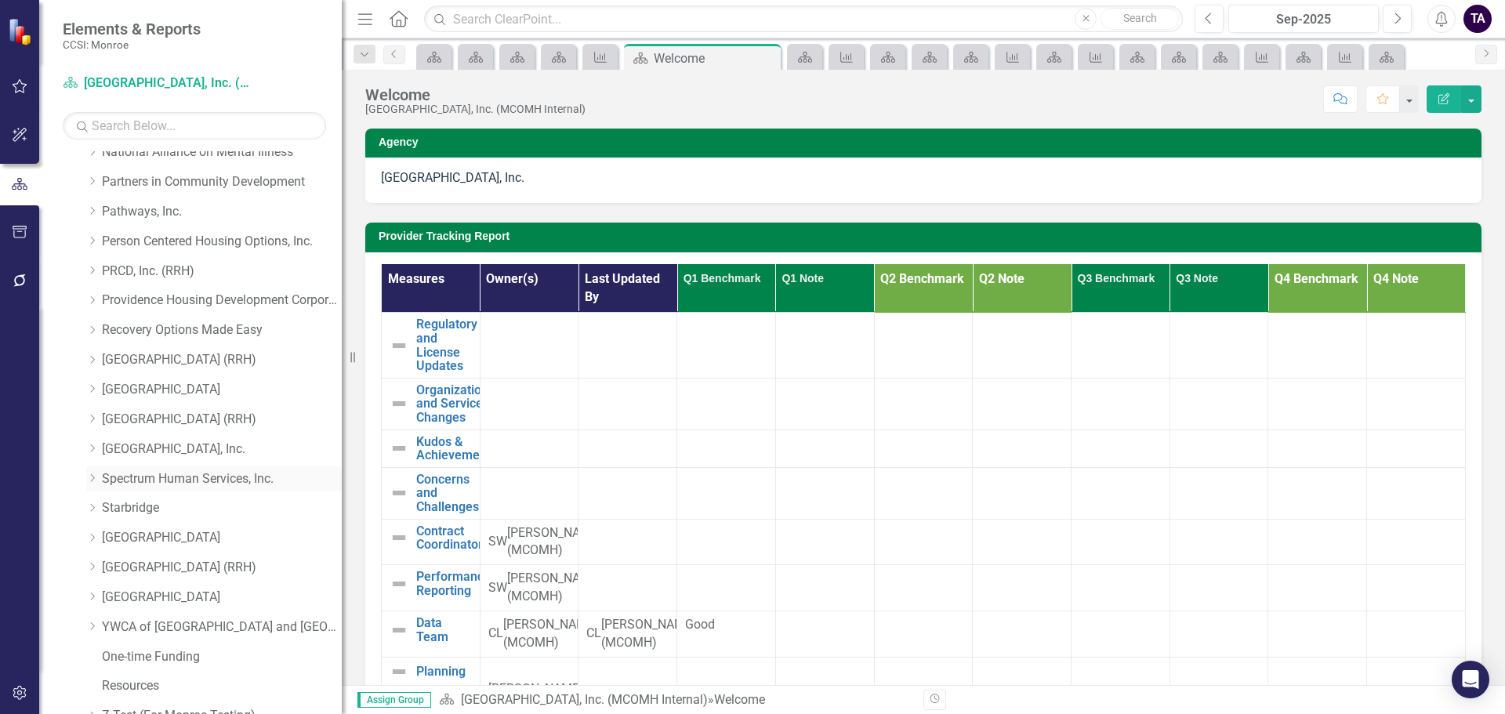
click at [94, 482] on icon "Dropdown" at bounding box center [92, 478] width 12 height 9
click at [126, 539] on link "Advocacy Support Services - Forensic Population" at bounding box center [230, 538] width 224 height 18
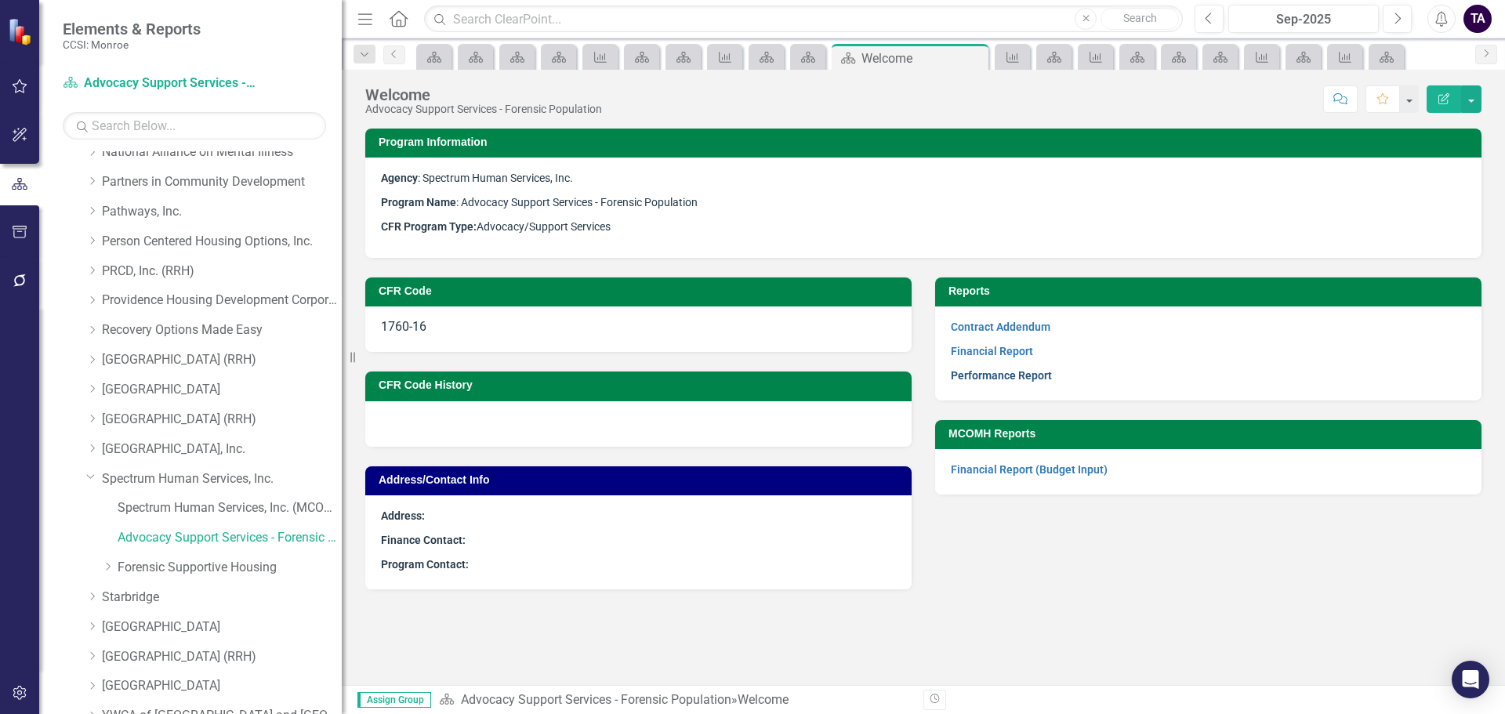
click at [1030, 373] on link "Performance Report" at bounding box center [1001, 375] width 101 height 13
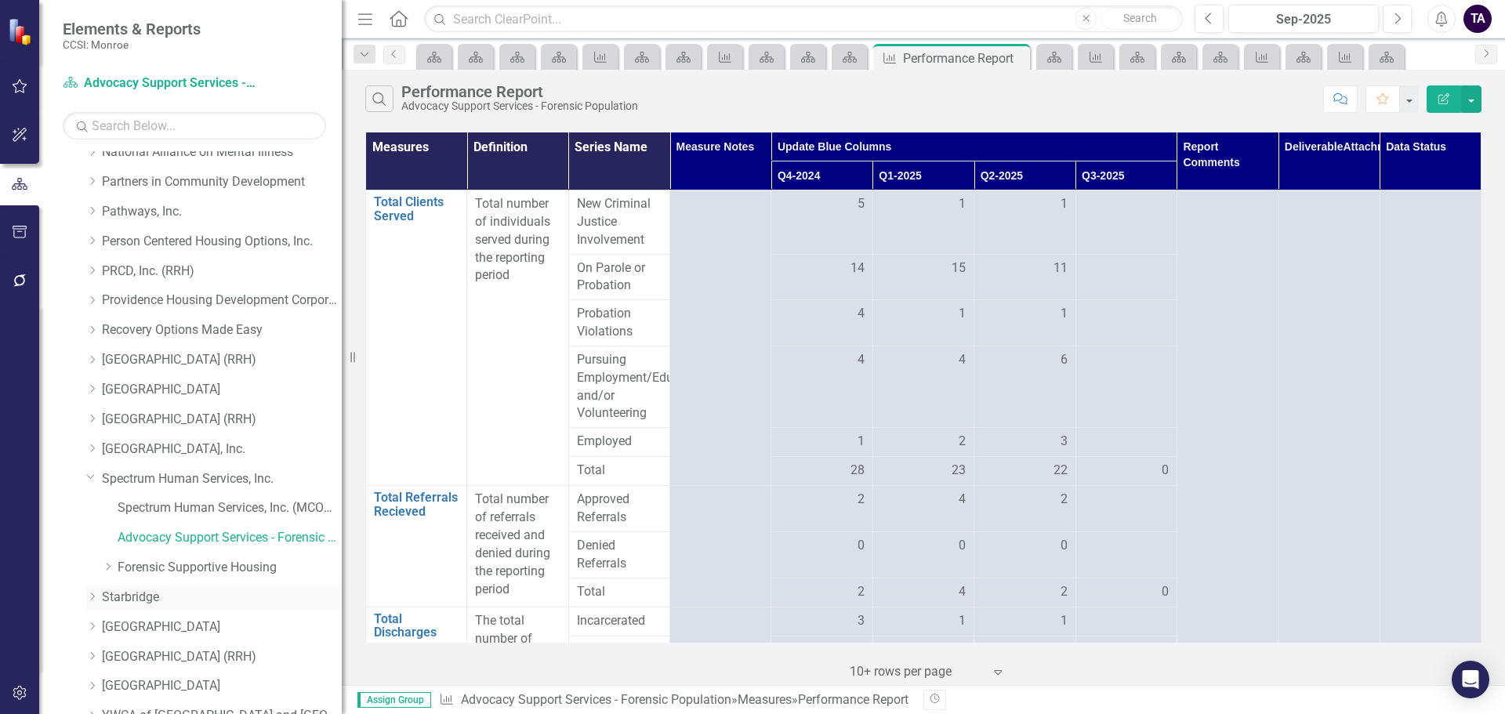
click at [91, 597] on icon "Dropdown" at bounding box center [92, 596] width 12 height 9
click at [87, 474] on icon "Dropdown" at bounding box center [90, 476] width 9 height 12
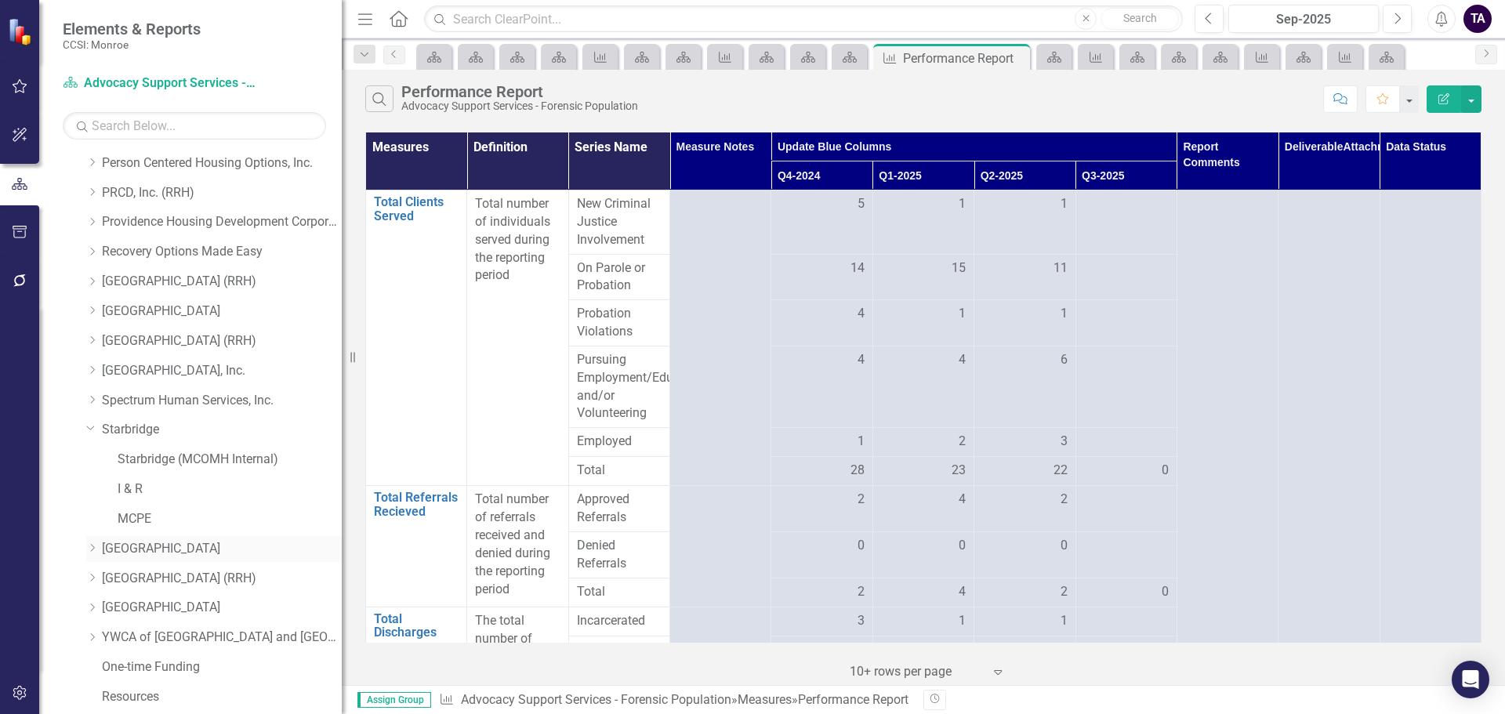
click at [95, 547] on icon "Dropdown" at bounding box center [92, 547] width 12 height 9
click at [93, 427] on icon "Dropdown" at bounding box center [90, 428] width 9 height 12
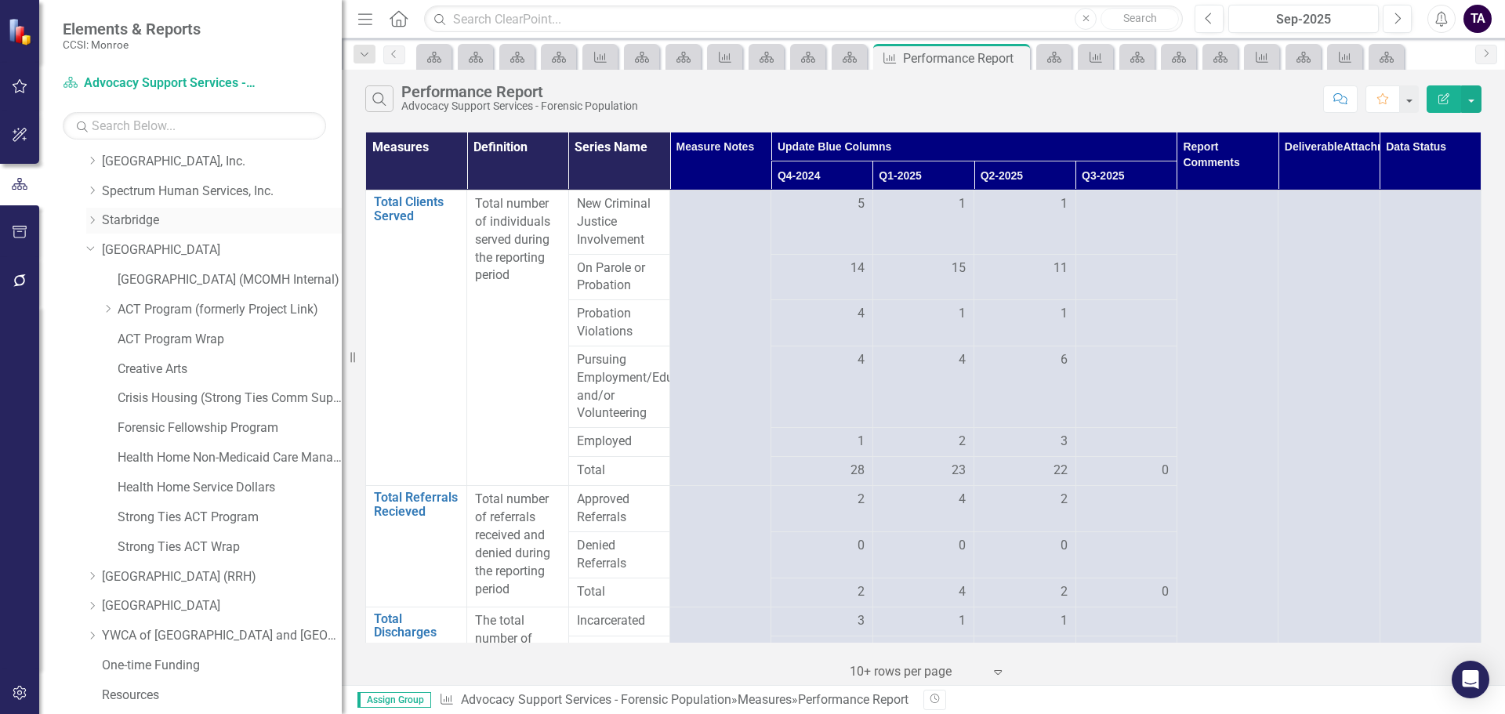
scroll to position [1037, 0]
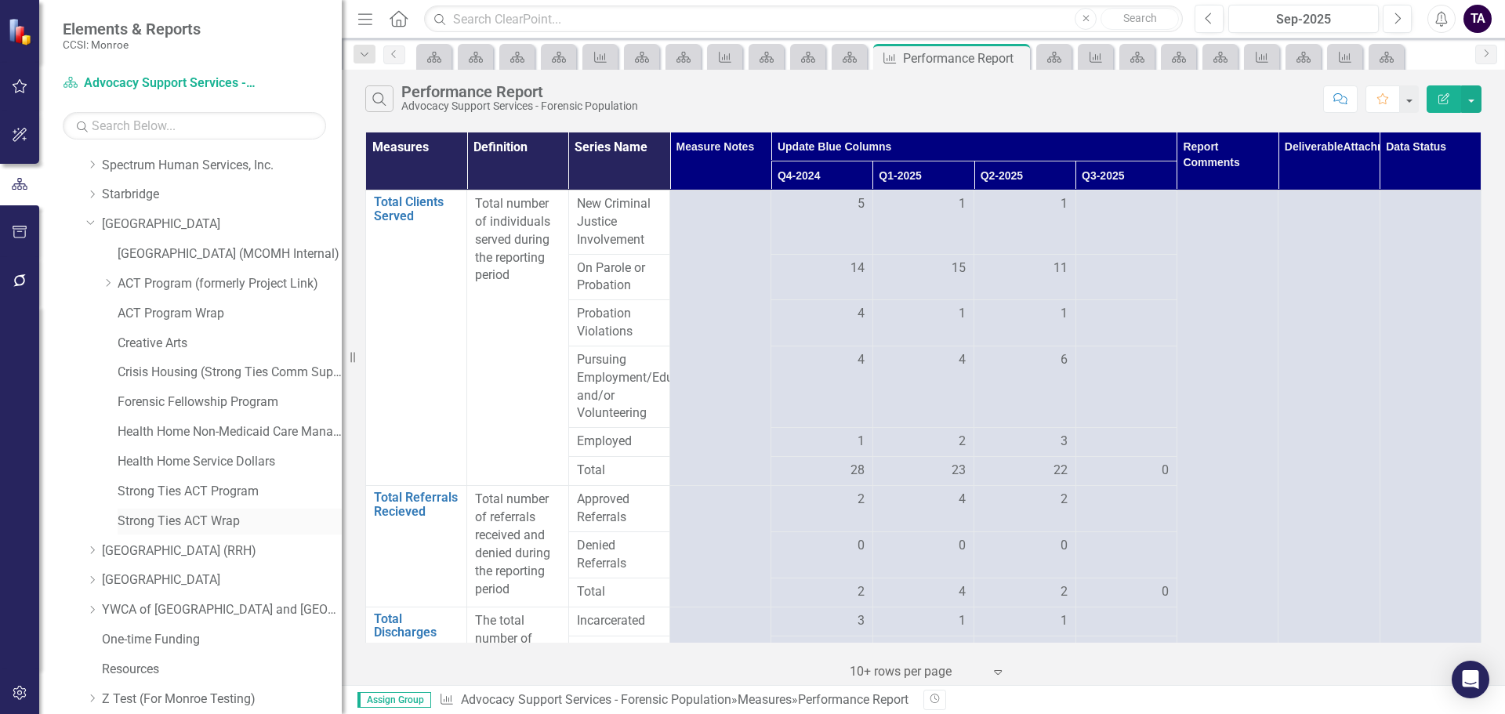
click at [164, 517] on link "Strong Ties ACT Wrap" at bounding box center [230, 522] width 224 height 18
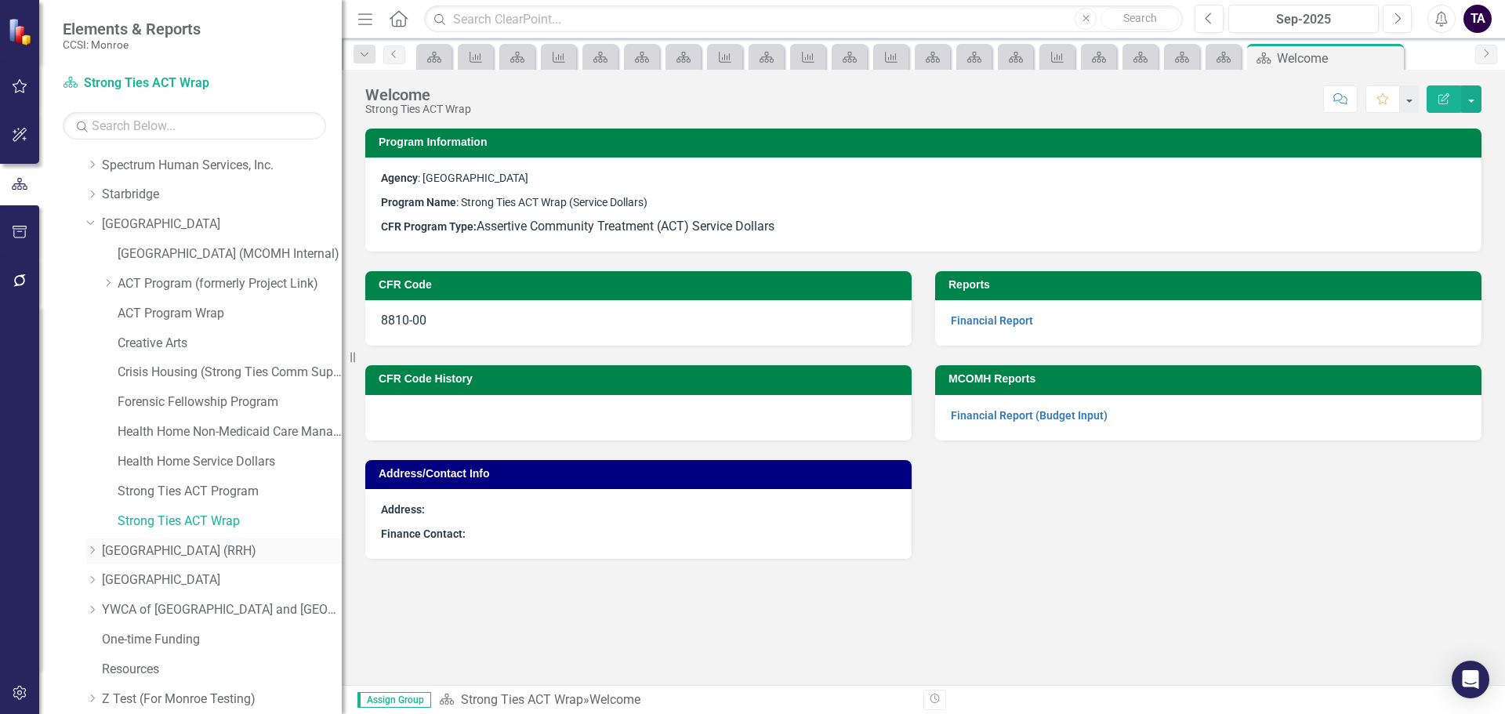
click at [88, 549] on icon "Dropdown" at bounding box center [92, 550] width 12 height 9
click at [89, 220] on icon "Dropdown" at bounding box center [90, 222] width 9 height 12
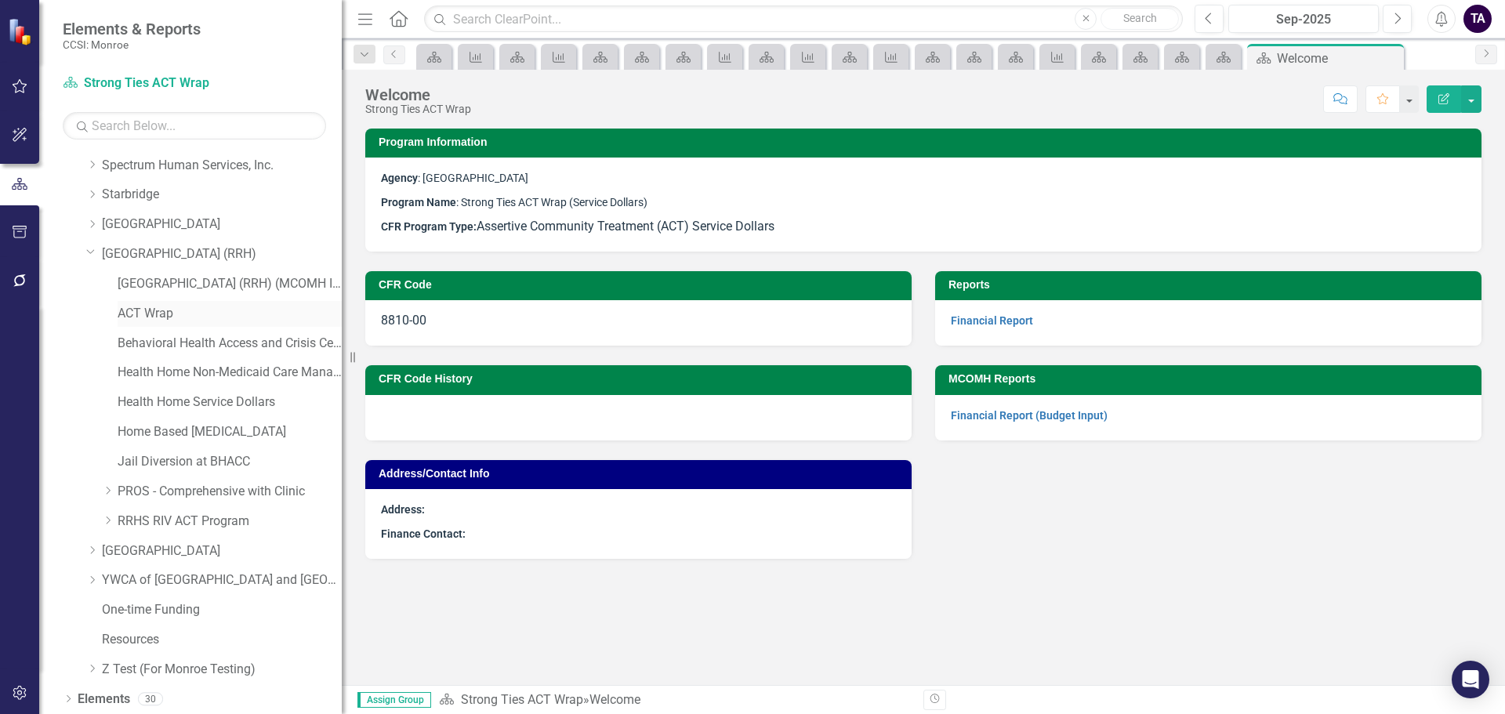
click at [159, 311] on link "ACT Wrap" at bounding box center [230, 314] width 224 height 18
click at [233, 339] on link "Behavioral Health Access and Crisis Center (BHACC)" at bounding box center [230, 344] width 224 height 18
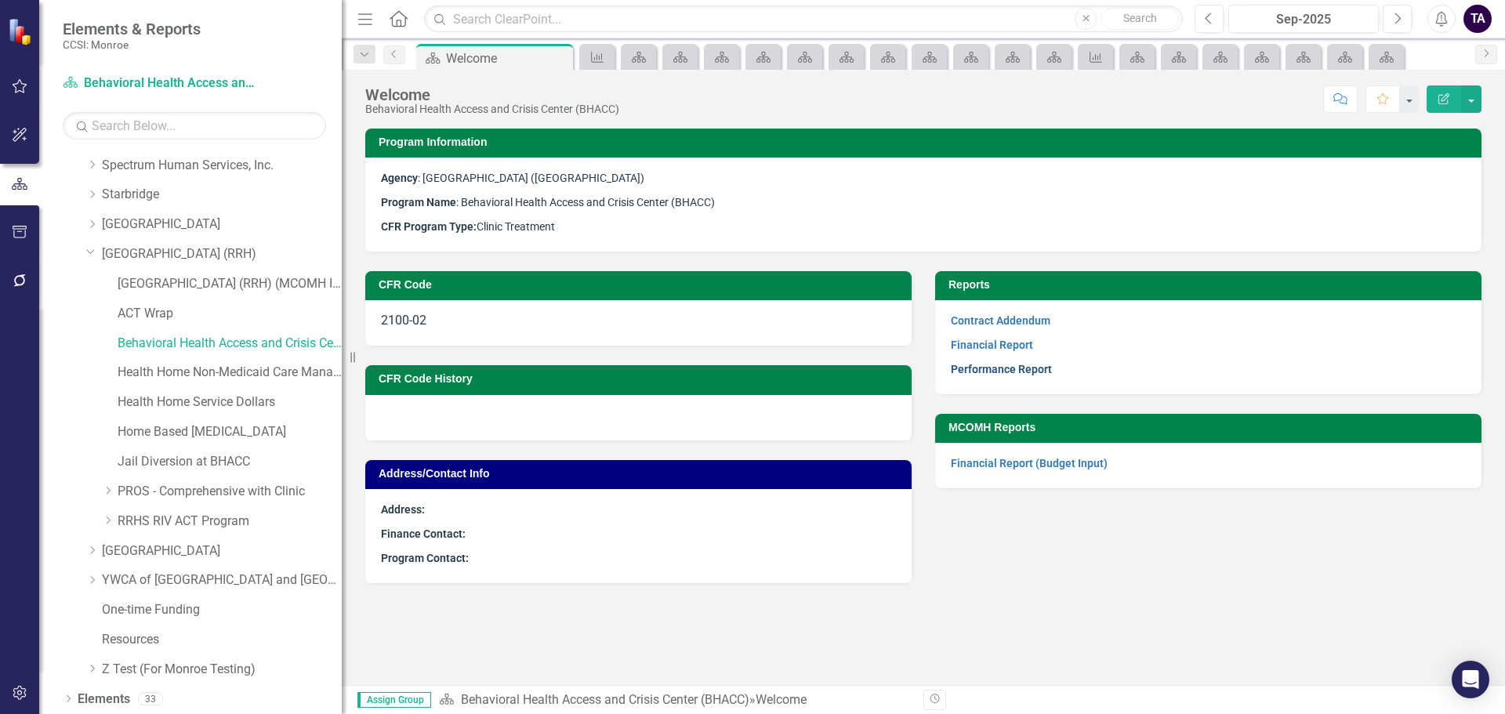
click at [995, 365] on link "Performance Report" at bounding box center [1001, 369] width 101 height 13
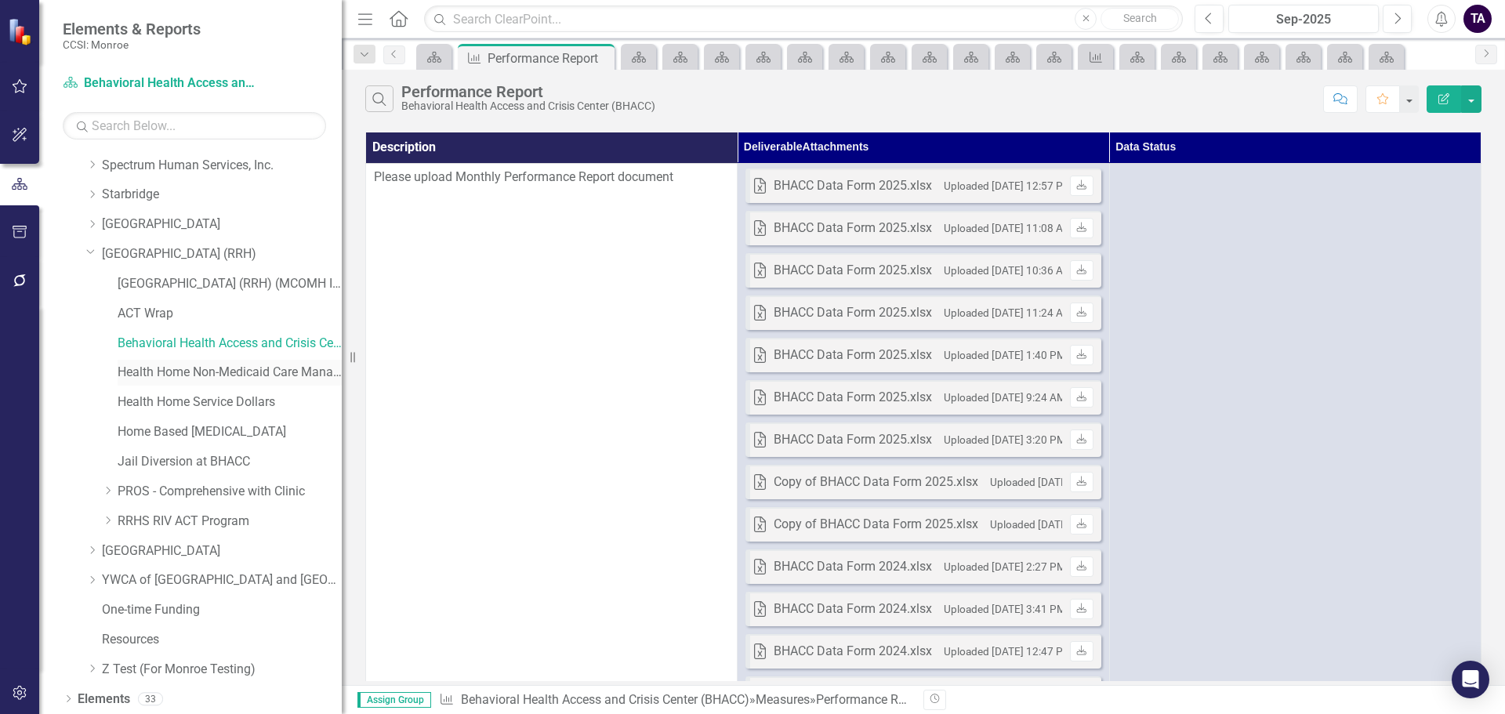
click at [150, 380] on link "Health Home Non-Medicaid Care Management" at bounding box center [230, 373] width 224 height 18
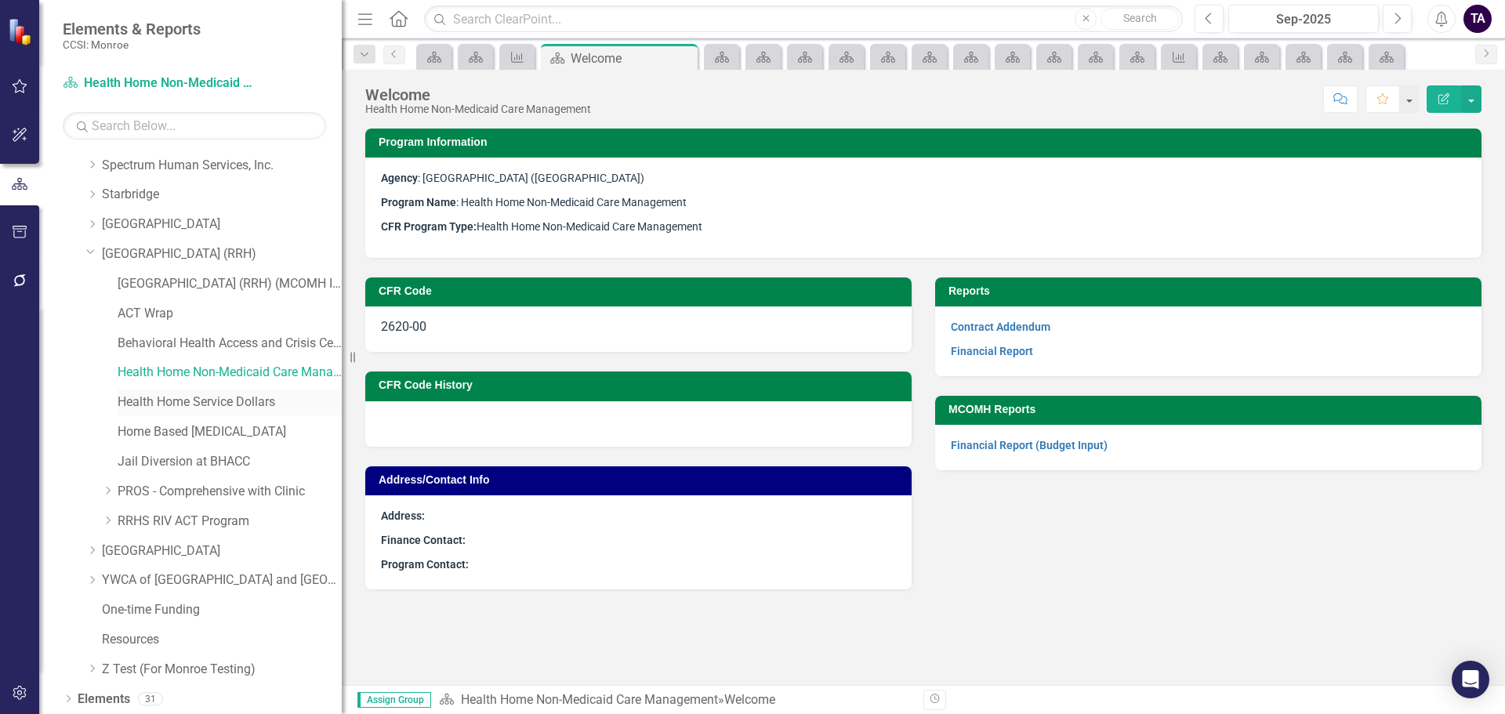
click at [180, 404] on link "Health Home Service Dollars" at bounding box center [230, 403] width 224 height 18
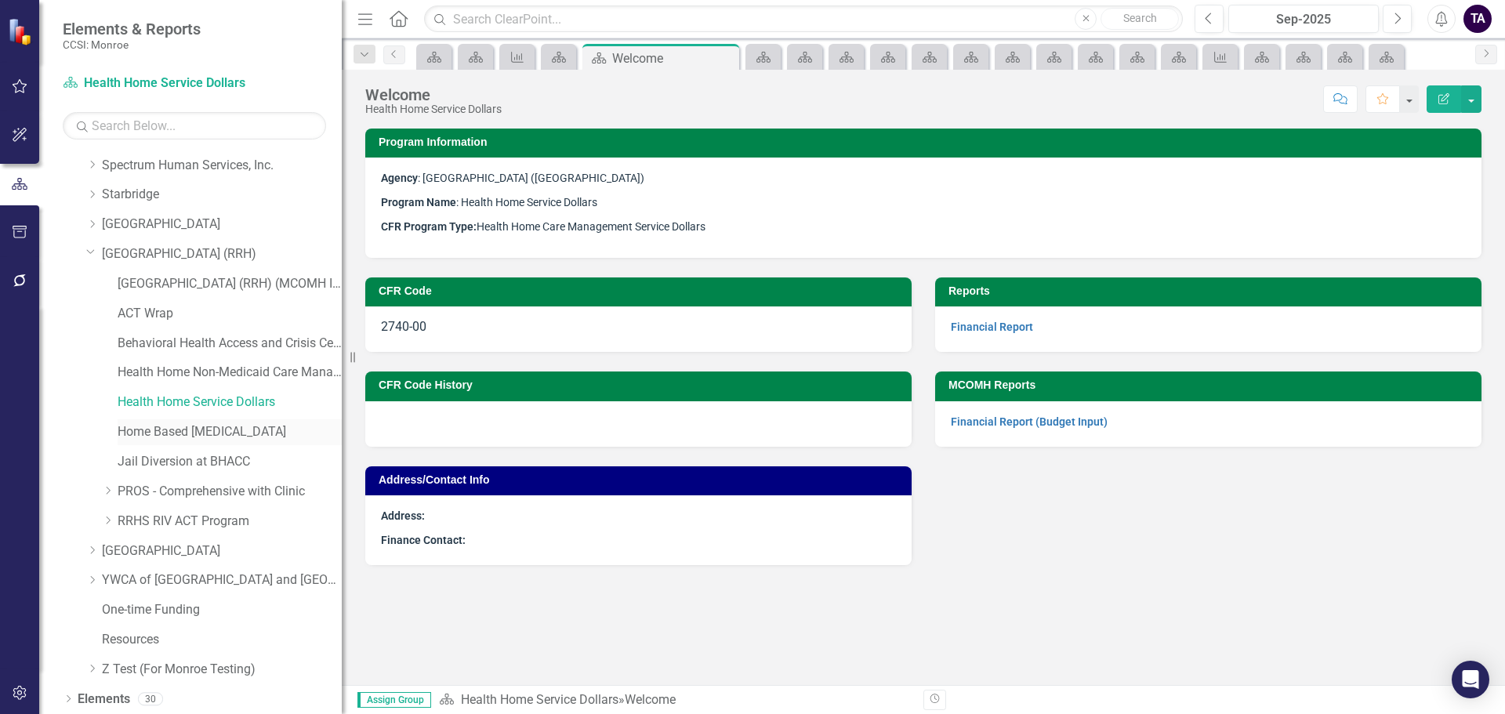
click at [181, 433] on link "Home Based [MEDICAL_DATA]" at bounding box center [230, 432] width 224 height 18
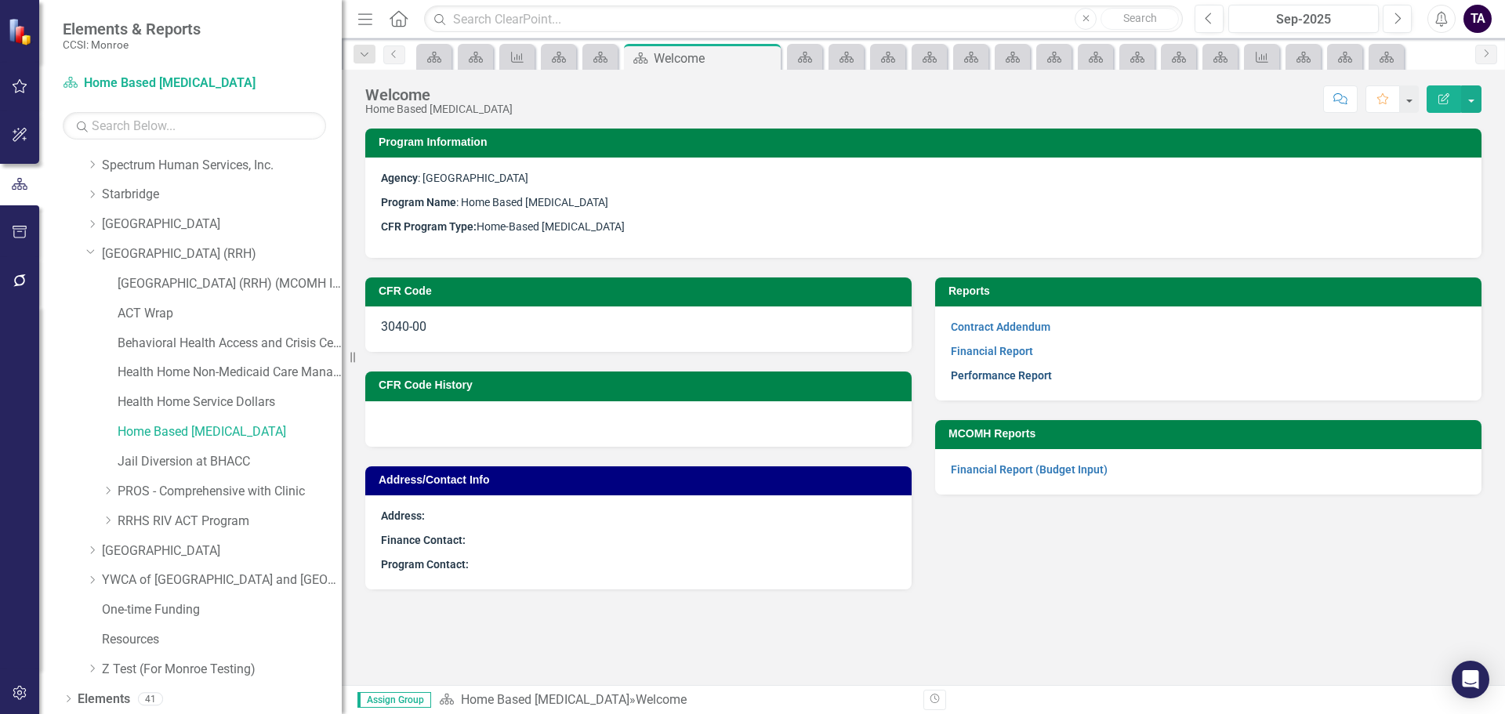
click at [998, 372] on link "Performance Report" at bounding box center [1001, 375] width 101 height 13
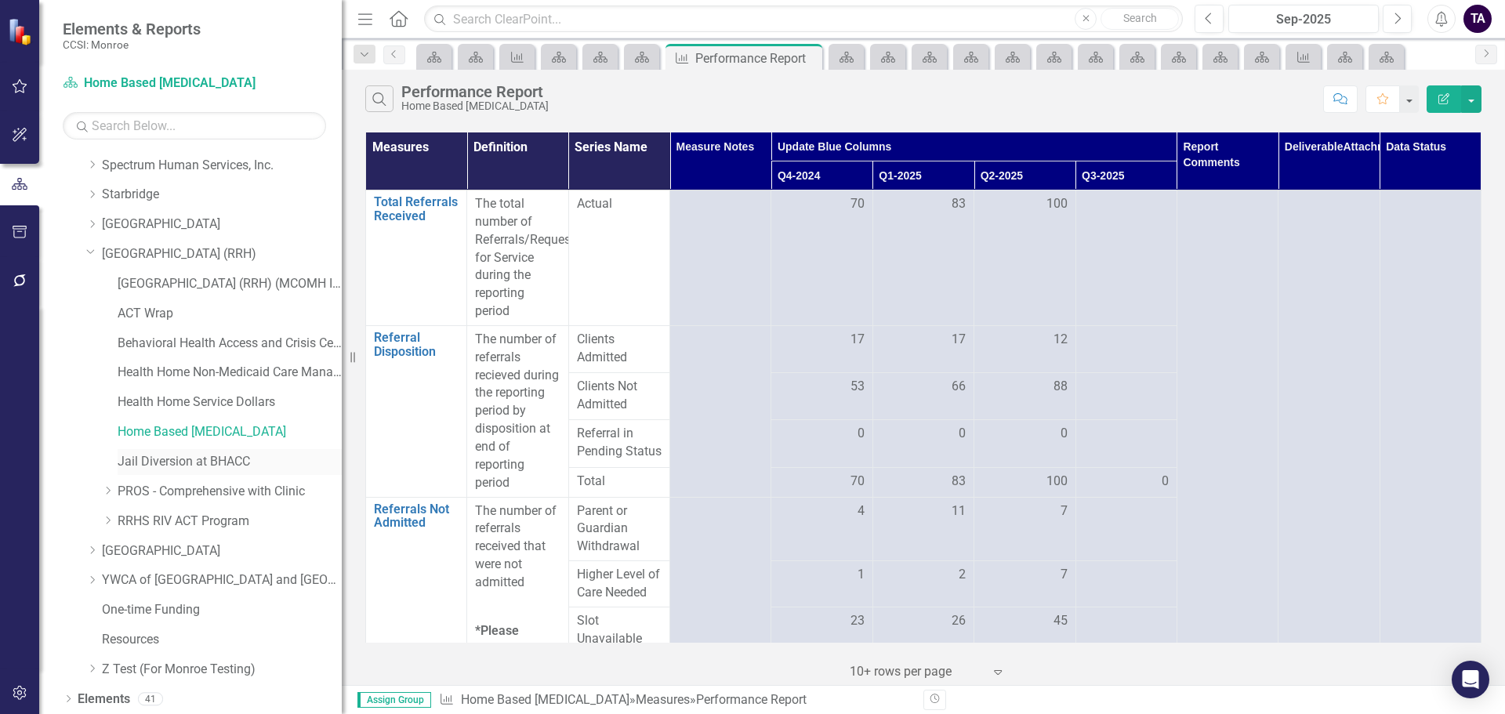
click at [158, 458] on link "Jail Diversion at BHACC" at bounding box center [230, 462] width 224 height 18
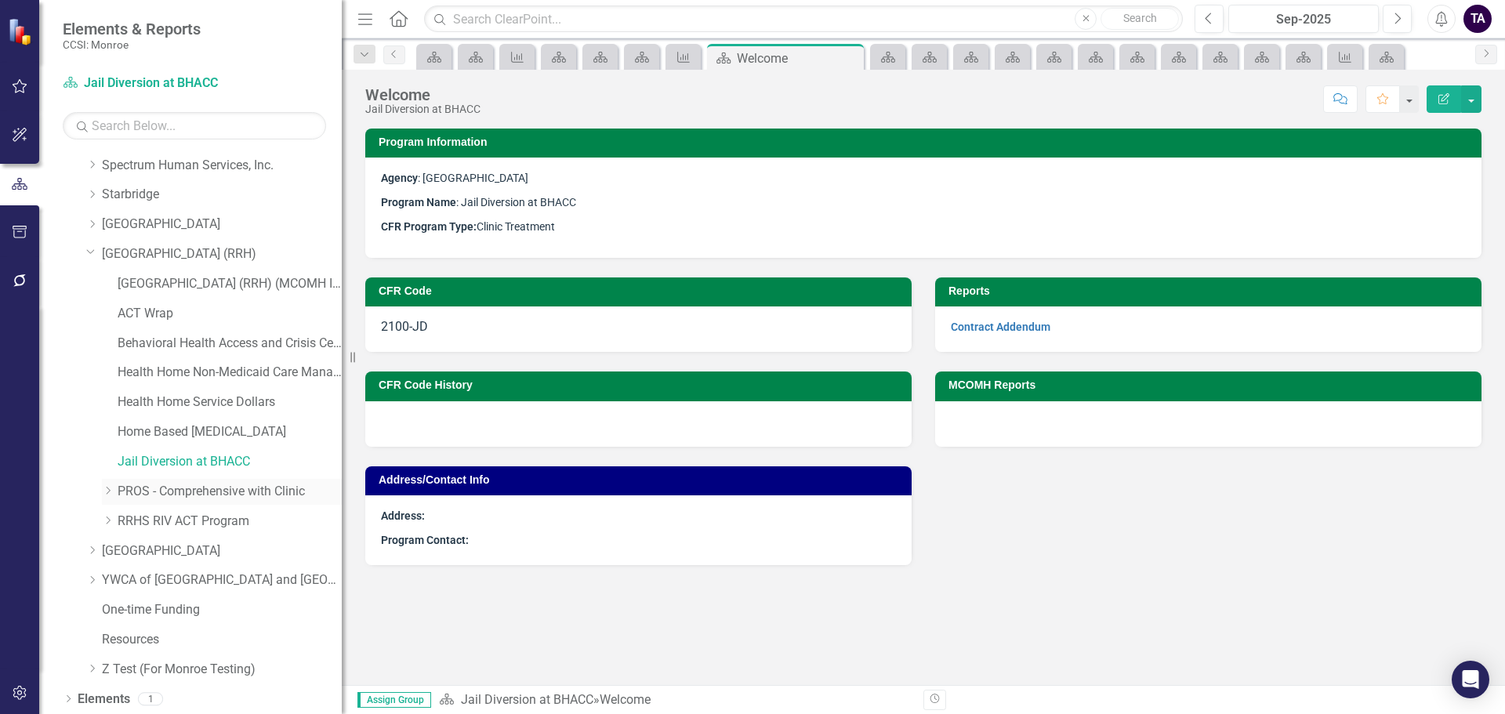
click at [147, 489] on link "PROS - Comprehensive with Clinic" at bounding box center [230, 492] width 224 height 18
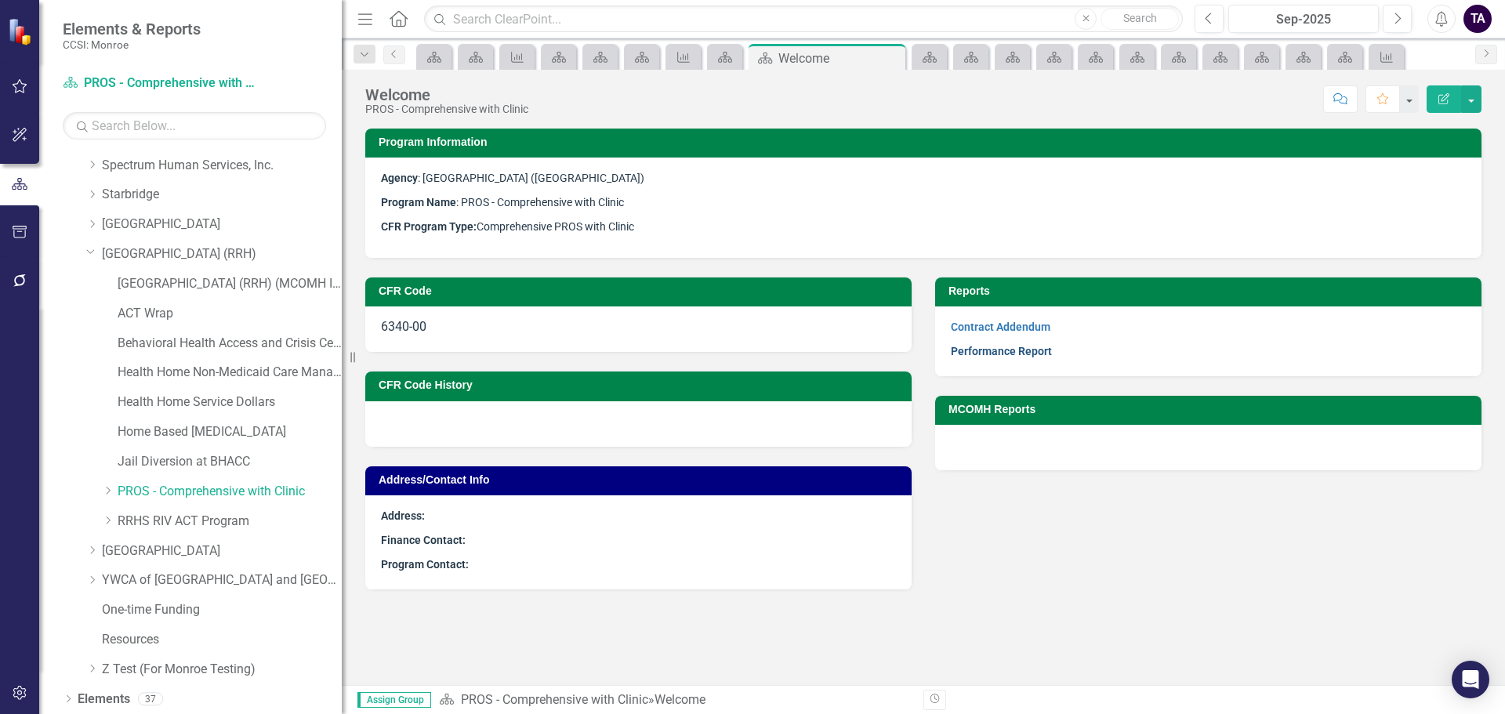
click at [1014, 349] on link "Performance Report" at bounding box center [1001, 351] width 101 height 13
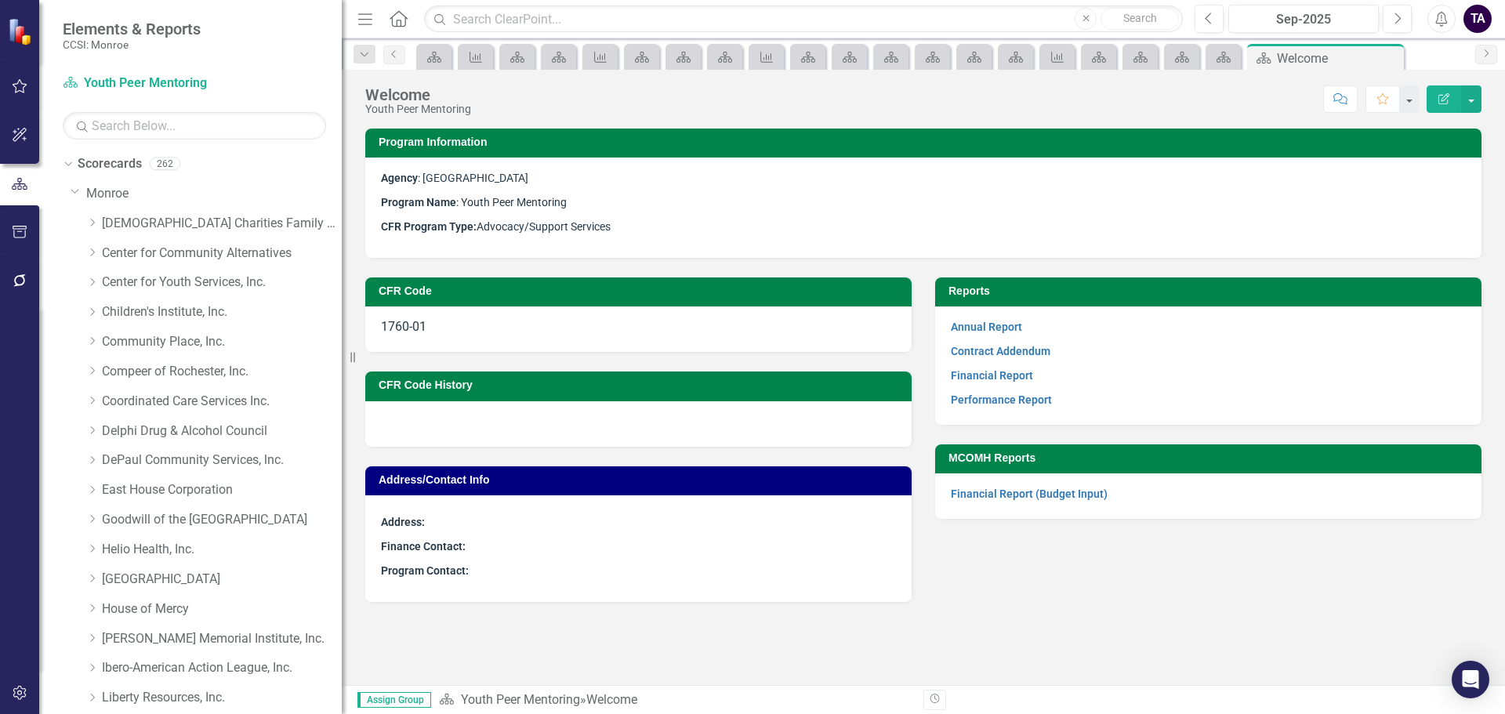
scroll to position [1037, 0]
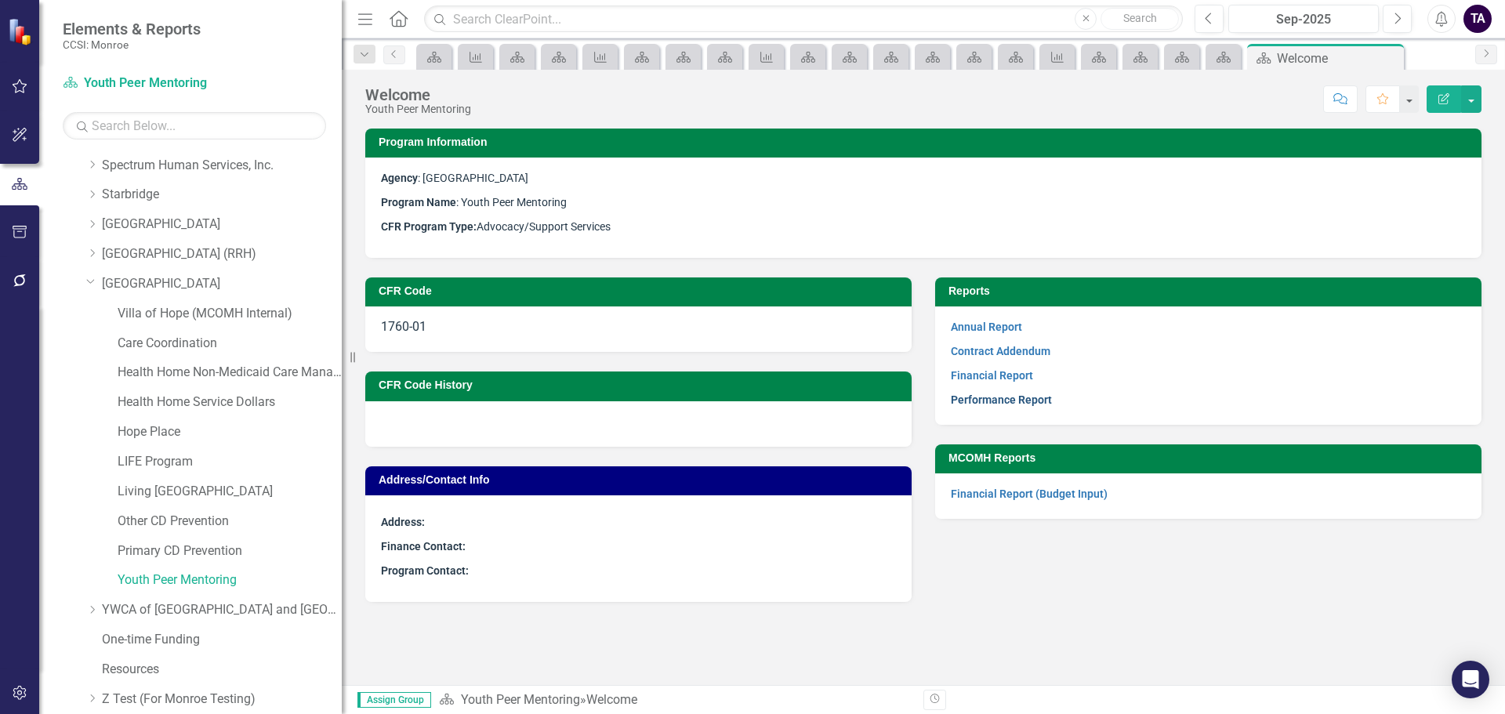
click at [1032, 406] on link "Performance Report" at bounding box center [1001, 400] width 101 height 13
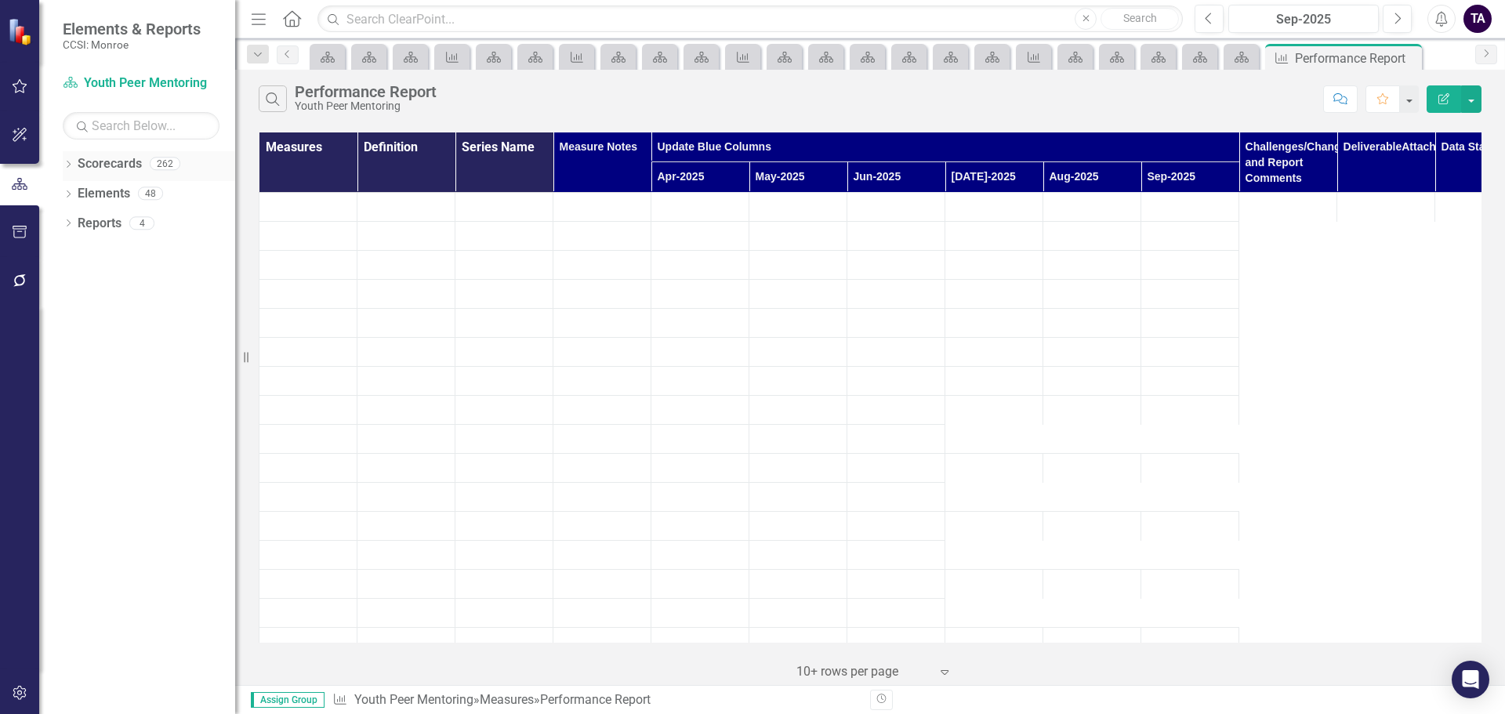
click at [71, 165] on icon "Dropdown" at bounding box center [68, 165] width 11 height 9
click at [71, 191] on icon "Dropdown" at bounding box center [77, 192] width 12 height 9
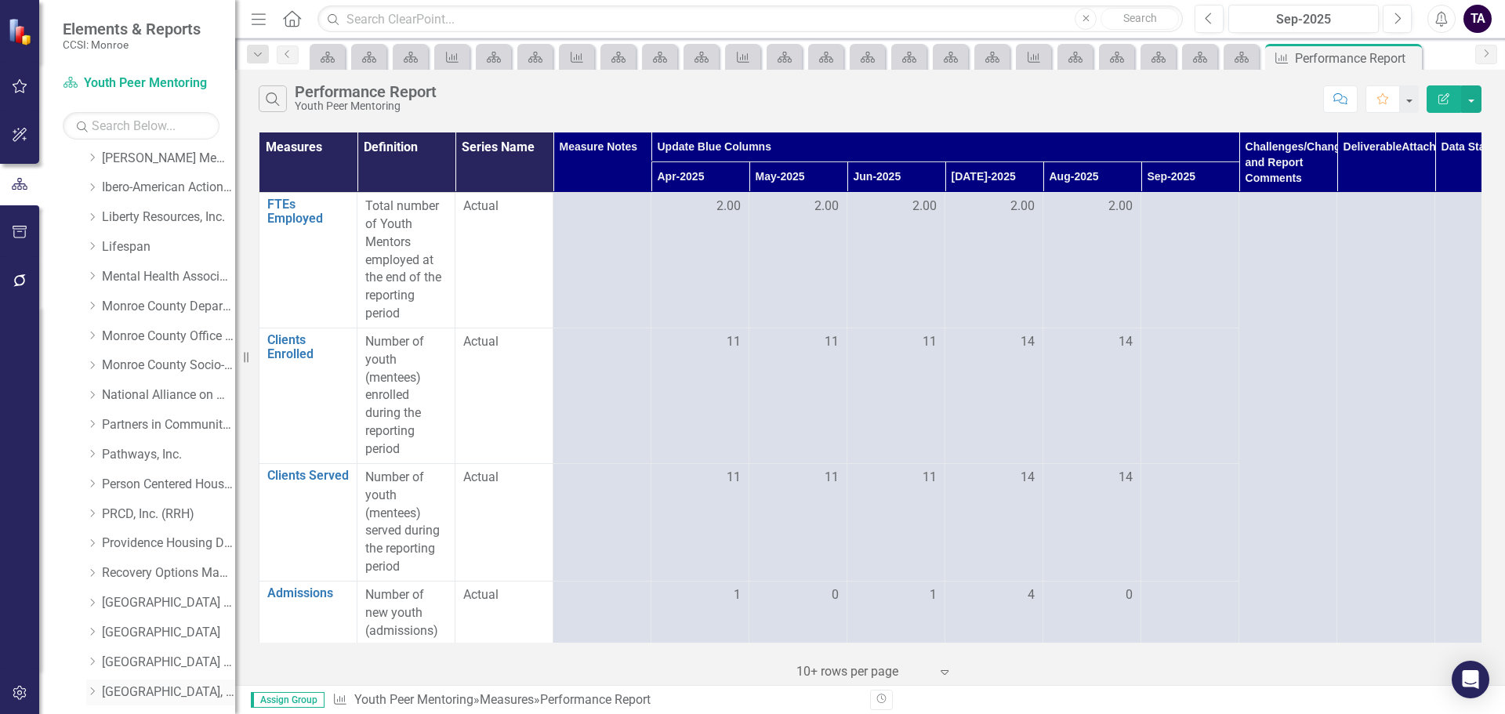
scroll to position [802, 0]
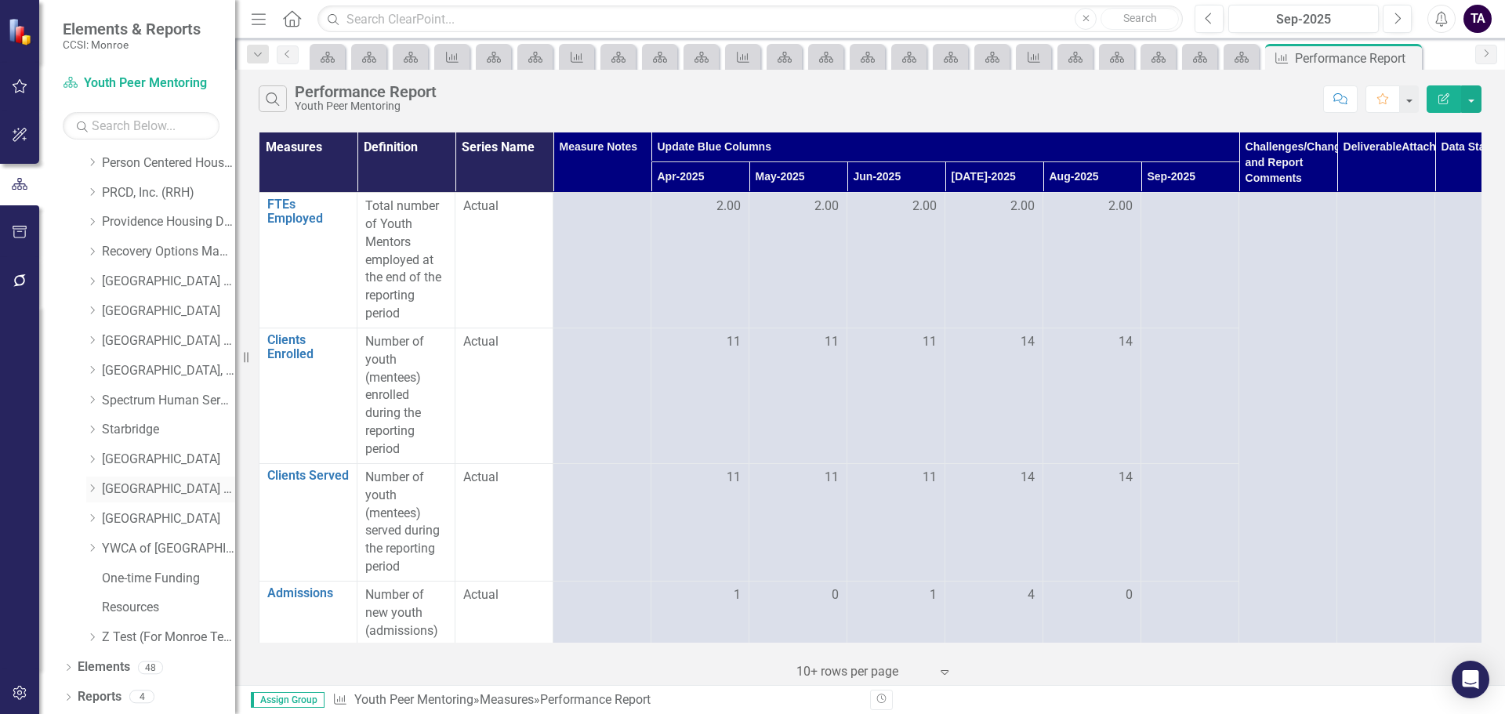
click at [92, 490] on icon "Dropdown" at bounding box center [92, 488] width 12 height 9
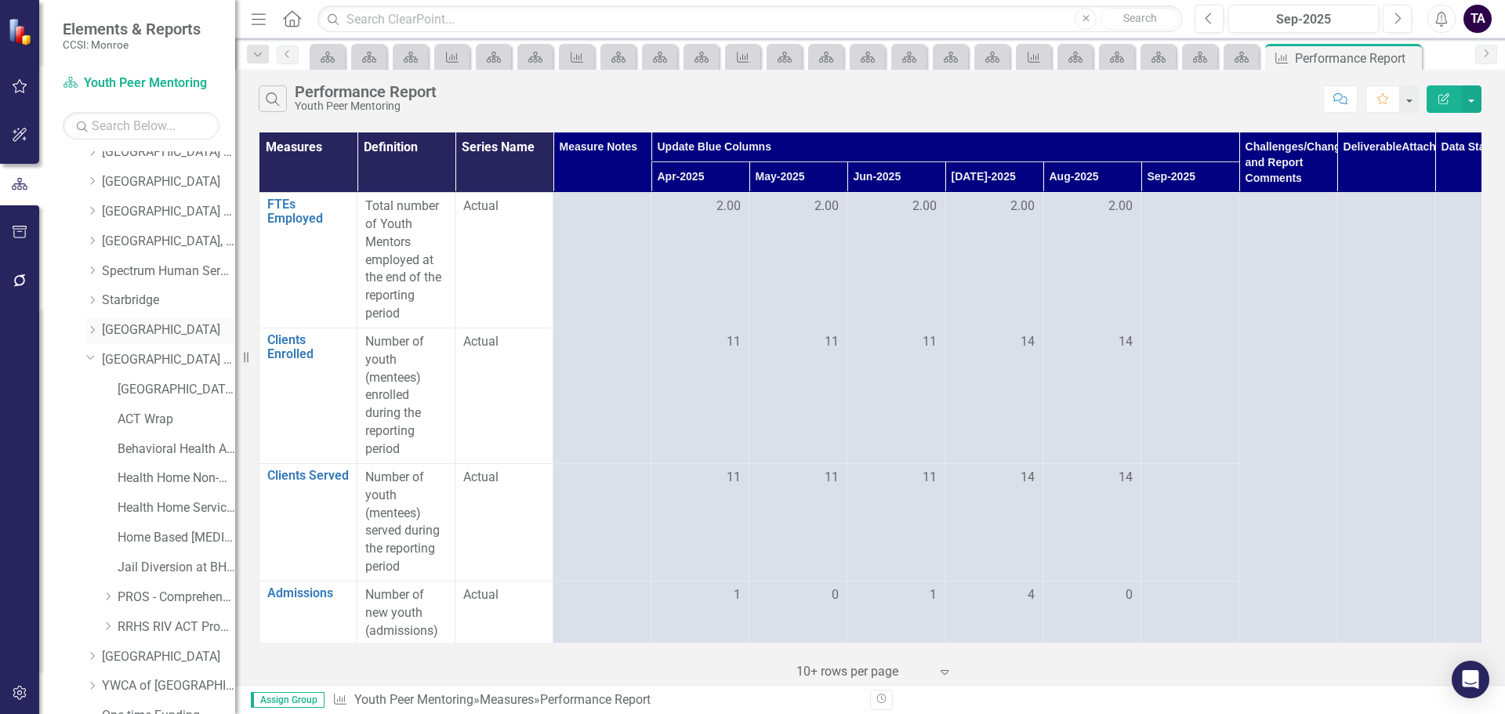
scroll to position [959, 0]
click at [89, 325] on icon "Dropdown" at bounding box center [90, 330] width 9 height 12
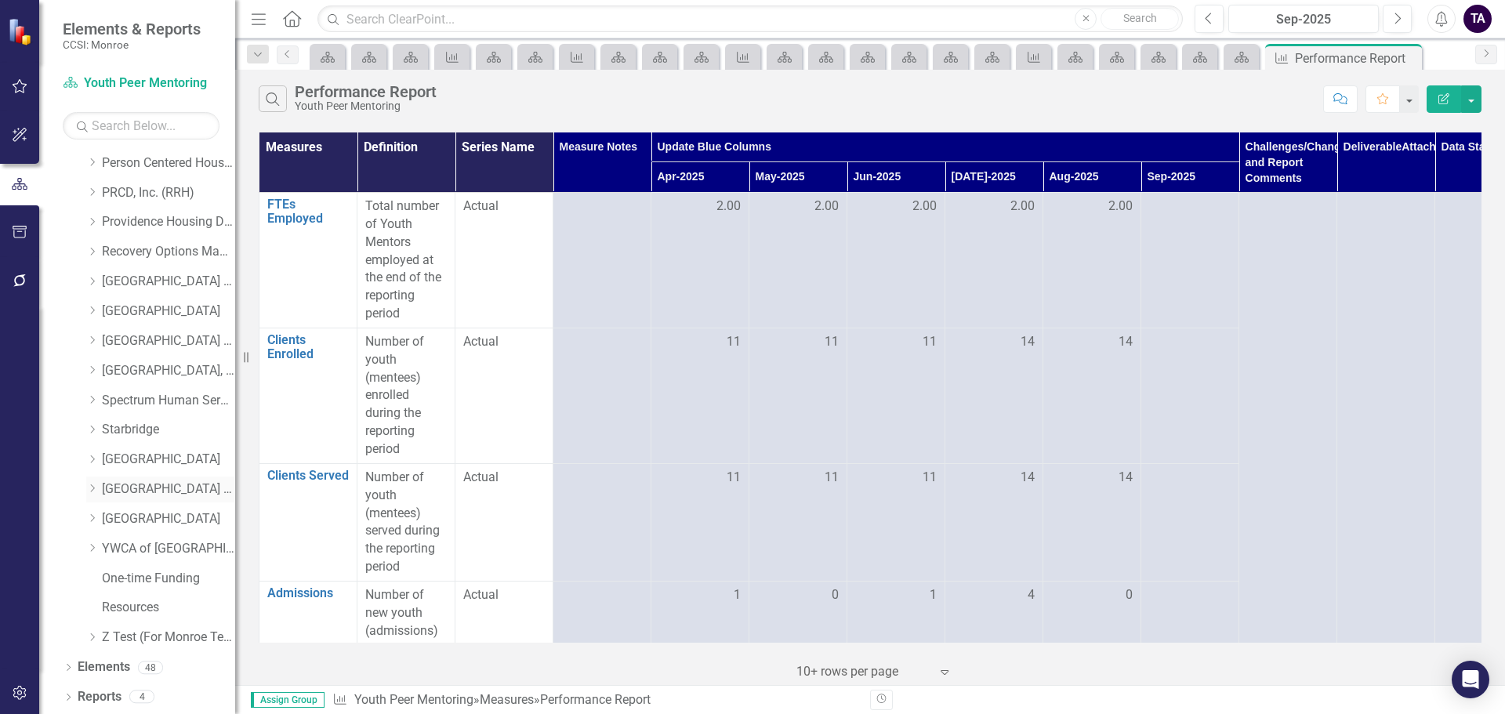
scroll to position [802, 0]
click at [90, 518] on icon "Dropdown" at bounding box center [92, 517] width 12 height 9
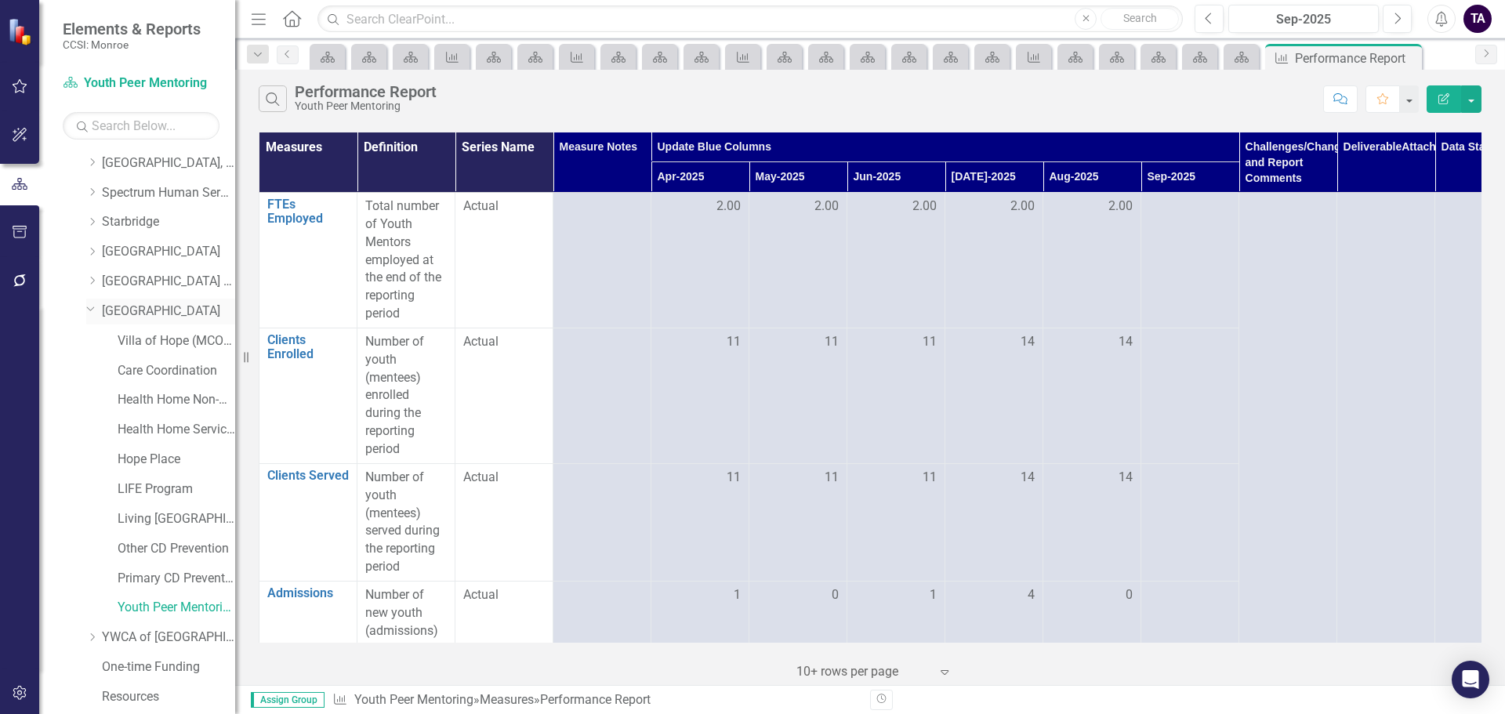
scroll to position [1037, 0]
click at [93, 609] on icon "Dropdown" at bounding box center [92, 609] width 12 height 9
click at [89, 282] on icon at bounding box center [91, 282] width 8 height 4
click at [161, 520] on link "Supportive Living Program" at bounding box center [177, 519] width 118 height 18
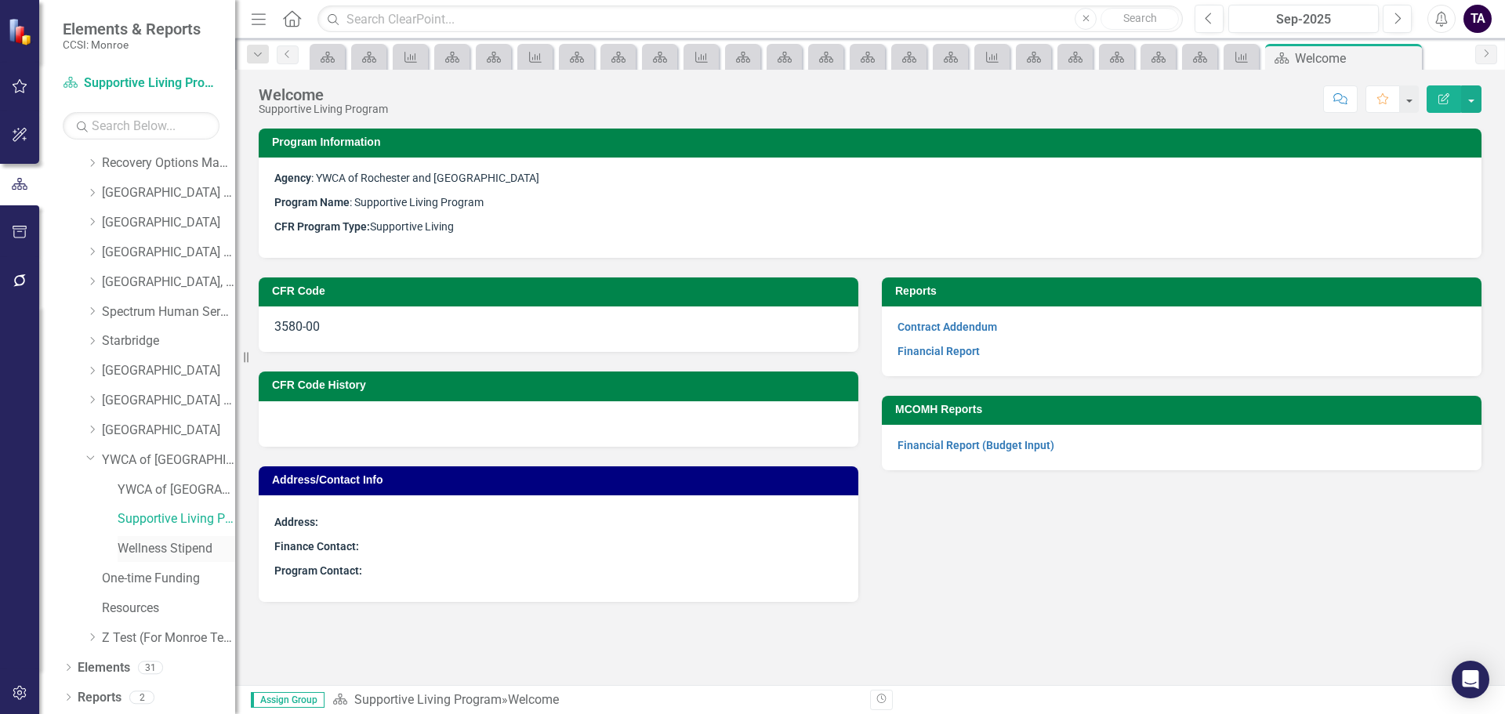
click at [149, 546] on link "Wellness Stipend" at bounding box center [177, 549] width 118 height 18
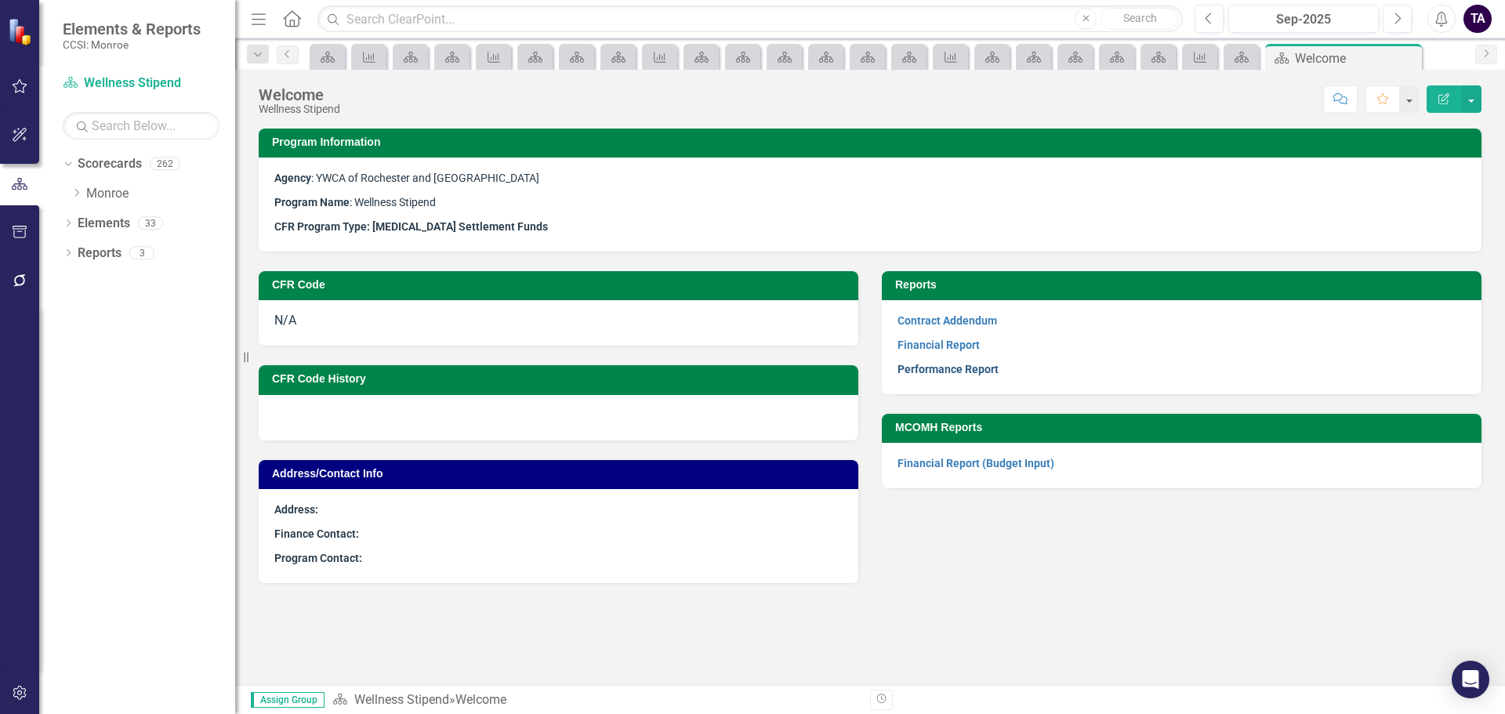
click at [938, 369] on link "Performance Report" at bounding box center [948, 369] width 101 height 13
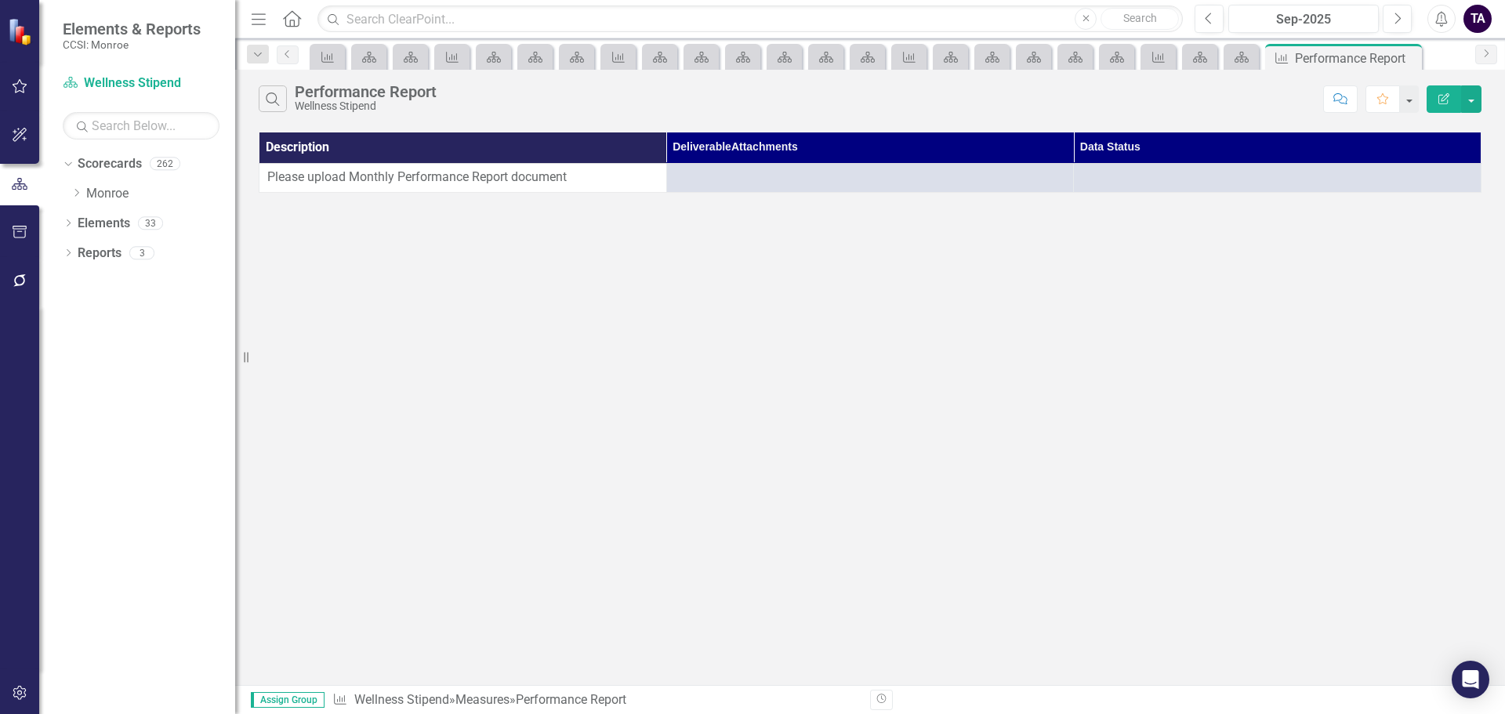
drag, startPoint x: 77, startPoint y: 189, endPoint x: 83, endPoint y: 339, distance: 150.7
click at [77, 189] on icon "Dropdown" at bounding box center [77, 192] width 12 height 9
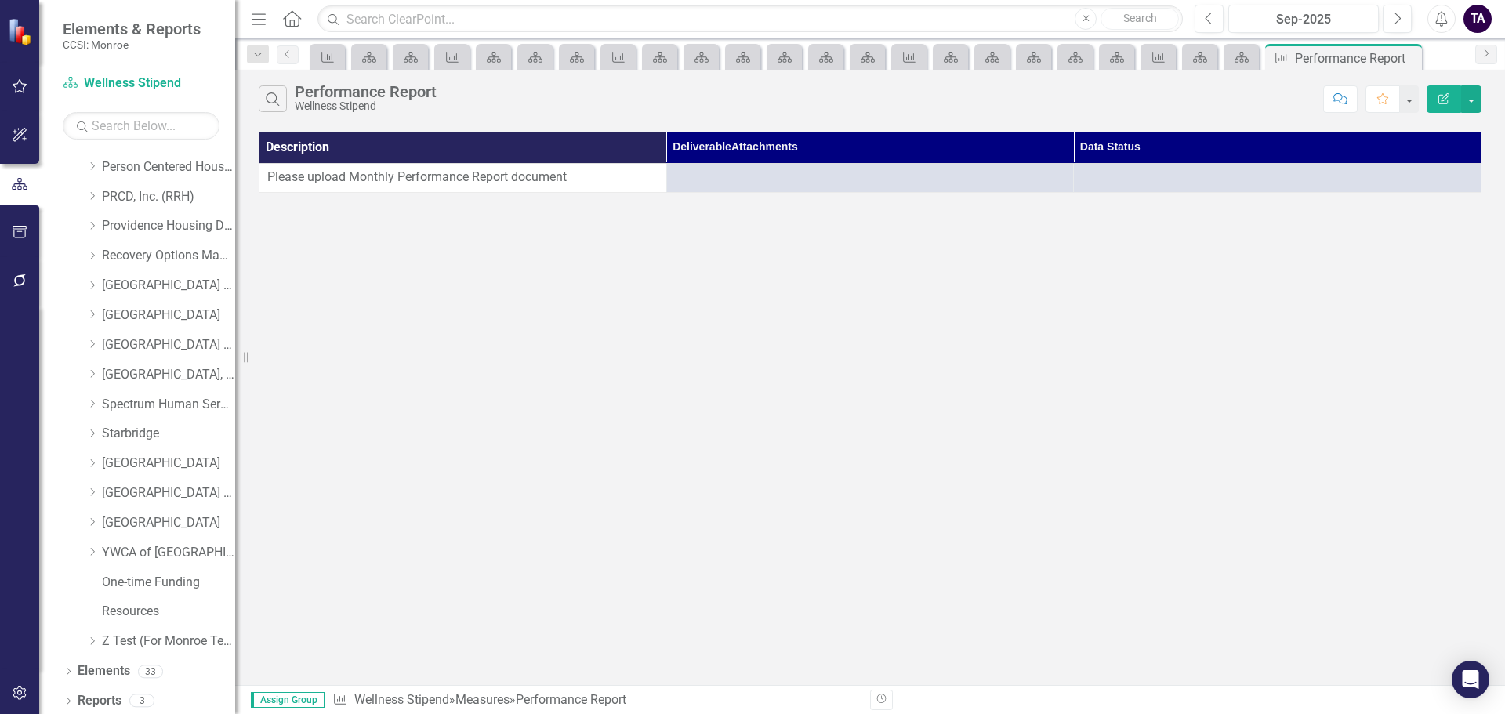
scroll to position [802, 0]
click at [96, 551] on icon "Dropdown" at bounding box center [92, 547] width 12 height 9
click at [253, 53] on icon "Dropdown" at bounding box center [258, 54] width 14 height 11
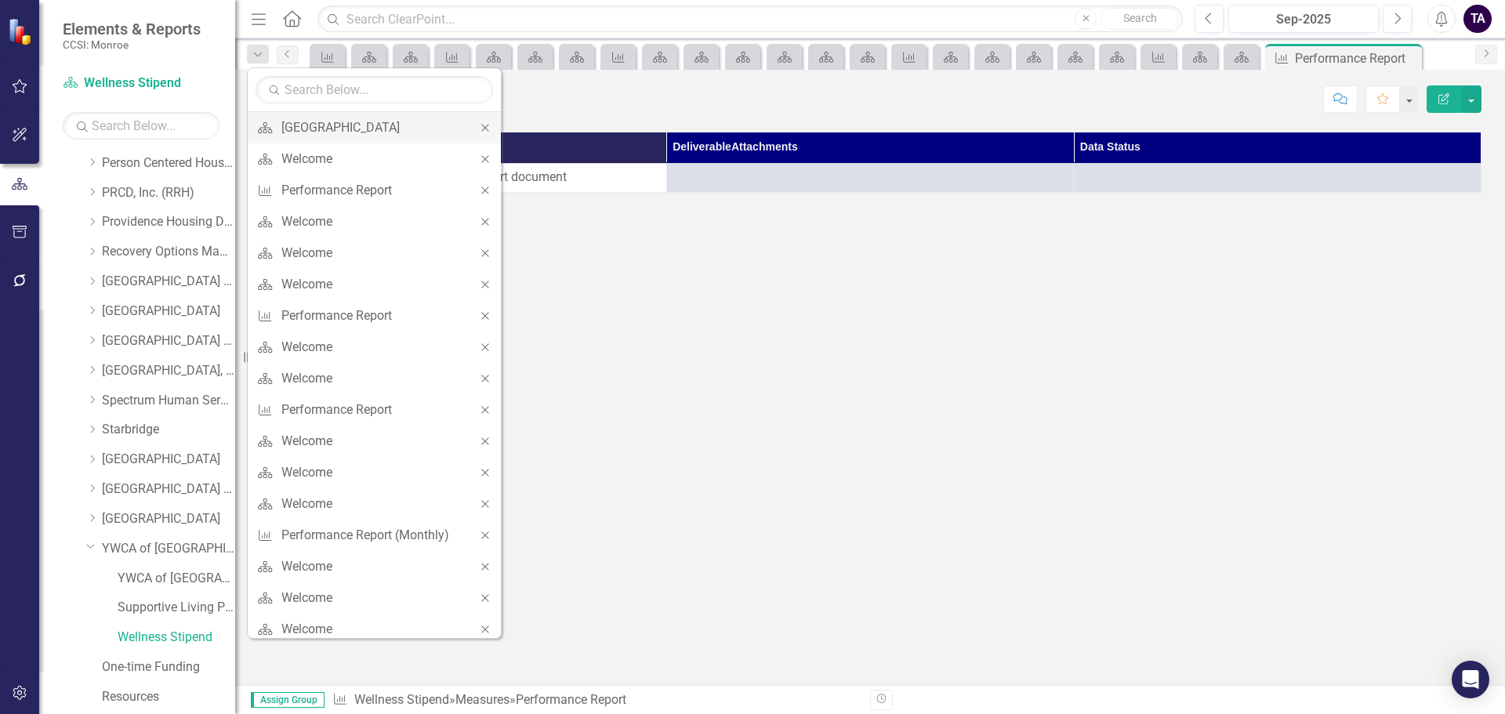
click at [484, 127] on icon at bounding box center [484, 127] width 7 height 7
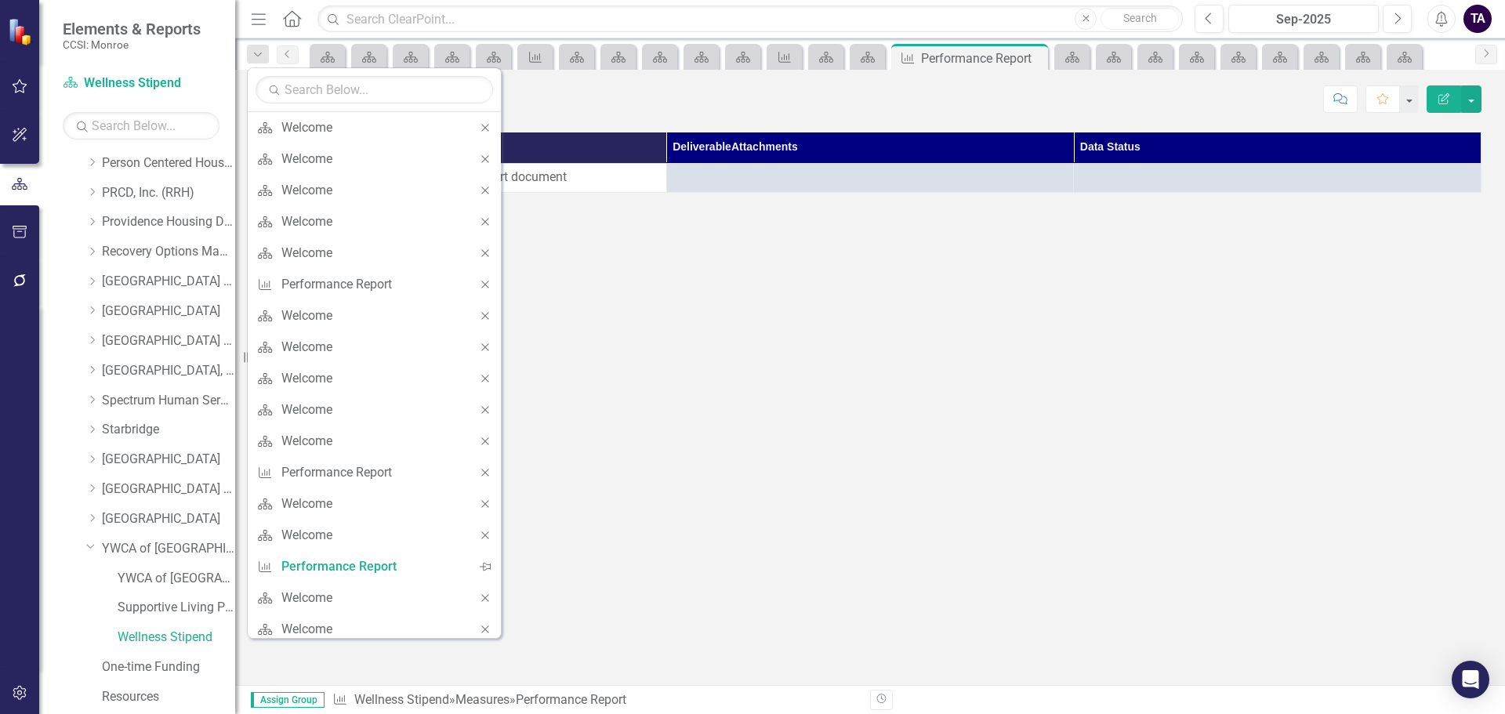
drag, startPoint x: 484, startPoint y: 129, endPoint x: 611, endPoint y: 264, distance: 185.2
click at [484, 129] on icon "Close" at bounding box center [485, 127] width 14 height 11
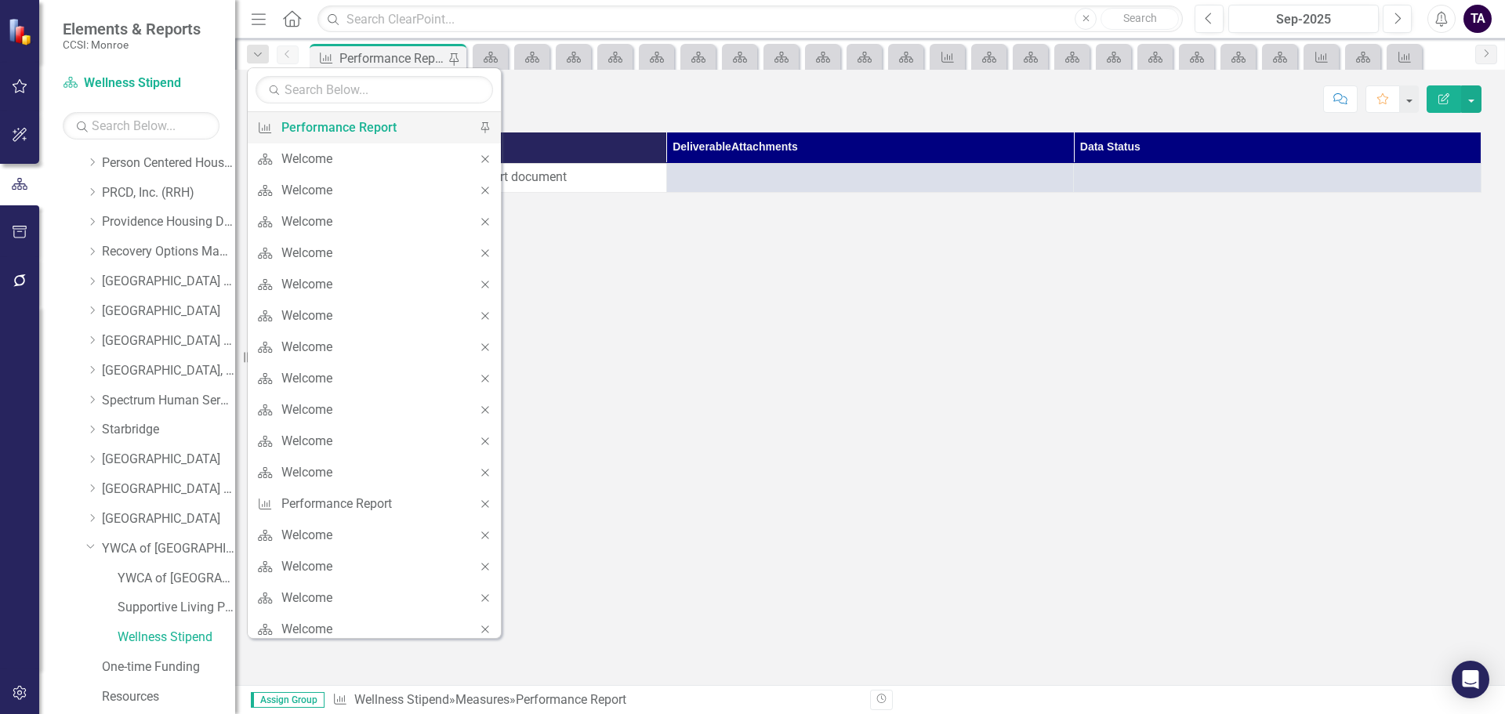
click at [485, 122] on icon at bounding box center [485, 127] width 8 height 11
click at [487, 158] on icon at bounding box center [484, 158] width 7 height 7
click at [485, 158] on icon "Close" at bounding box center [485, 159] width 14 height 11
click at [485, 158] on div "Close" at bounding box center [485, 158] width 31 height 31
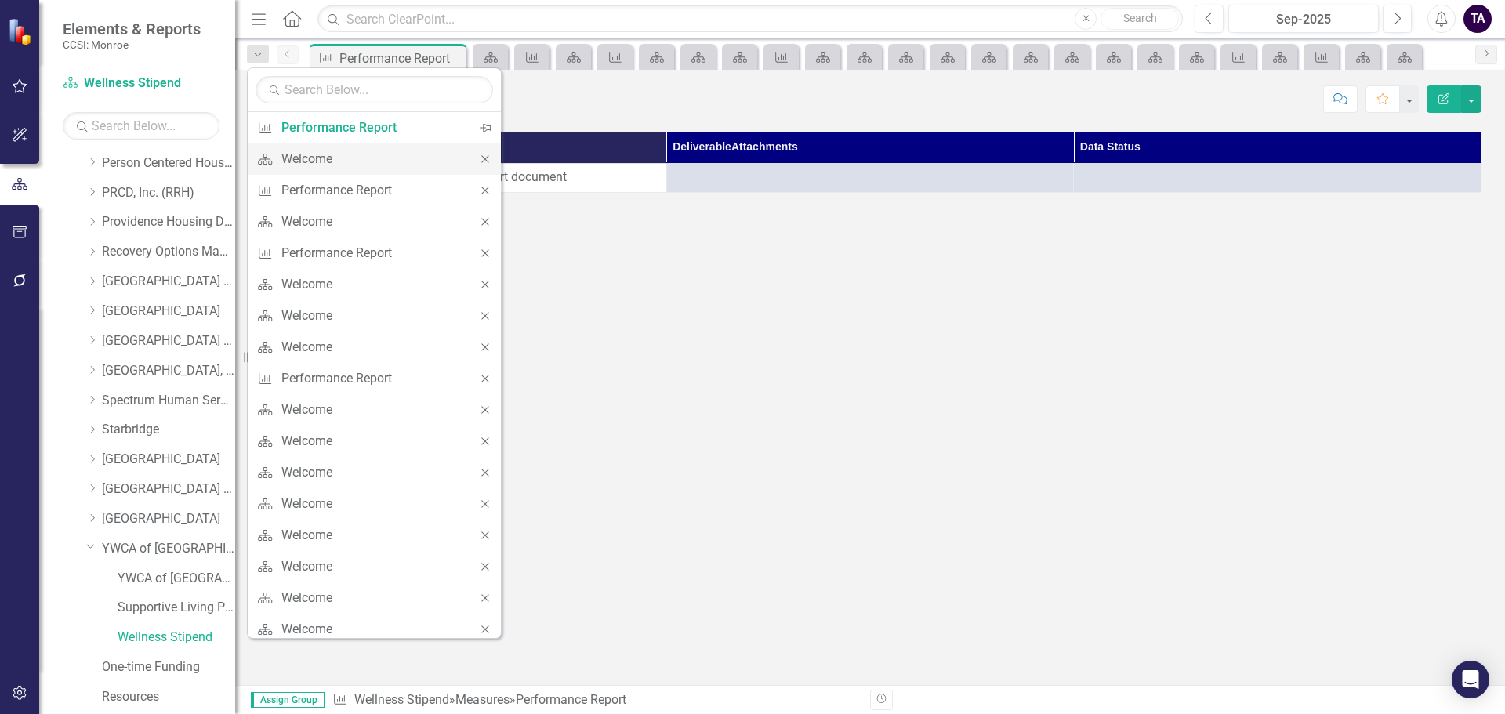
click at [484, 158] on div "Close" at bounding box center [485, 158] width 31 height 31
click at [479, 158] on icon "Close" at bounding box center [485, 159] width 14 height 11
click at [478, 158] on icon "Close" at bounding box center [485, 159] width 14 height 11
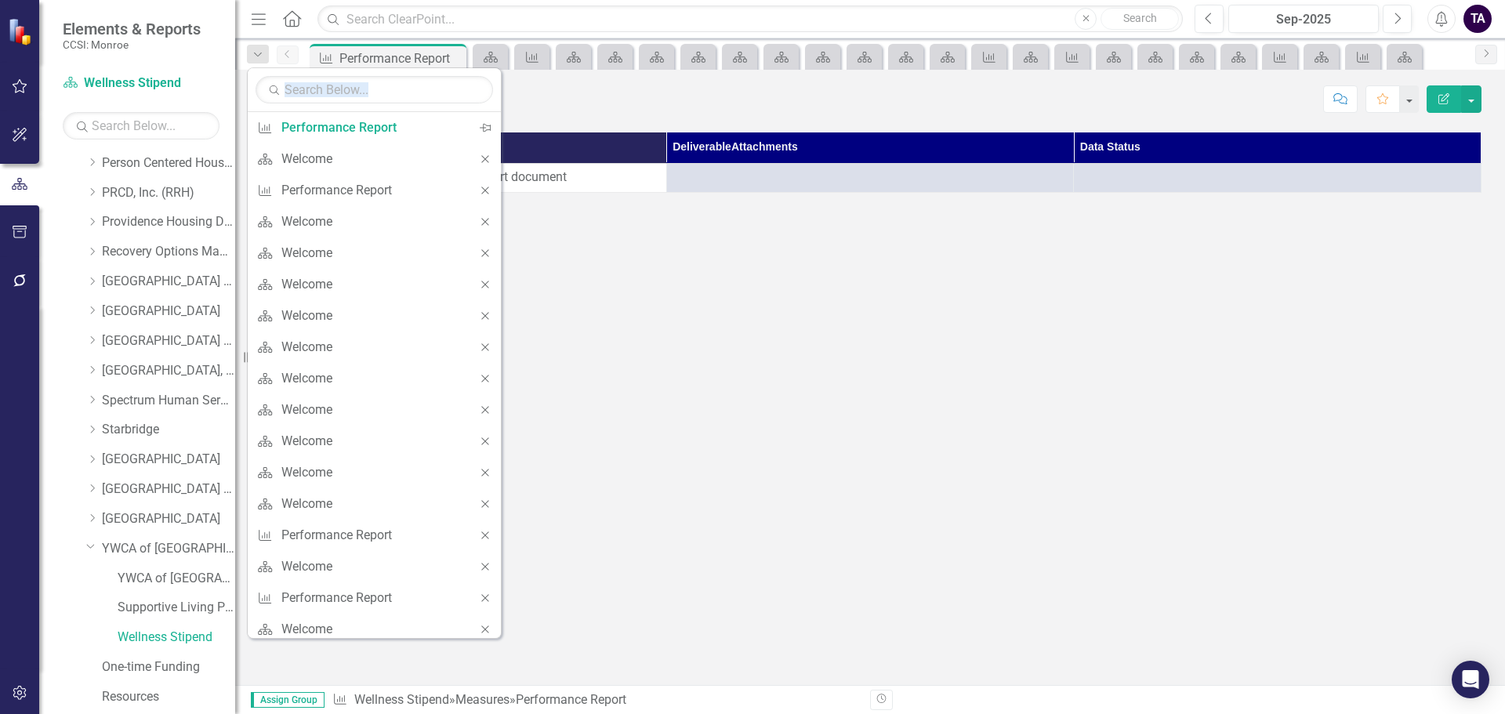
click at [478, 158] on icon "Close" at bounding box center [485, 159] width 14 height 11
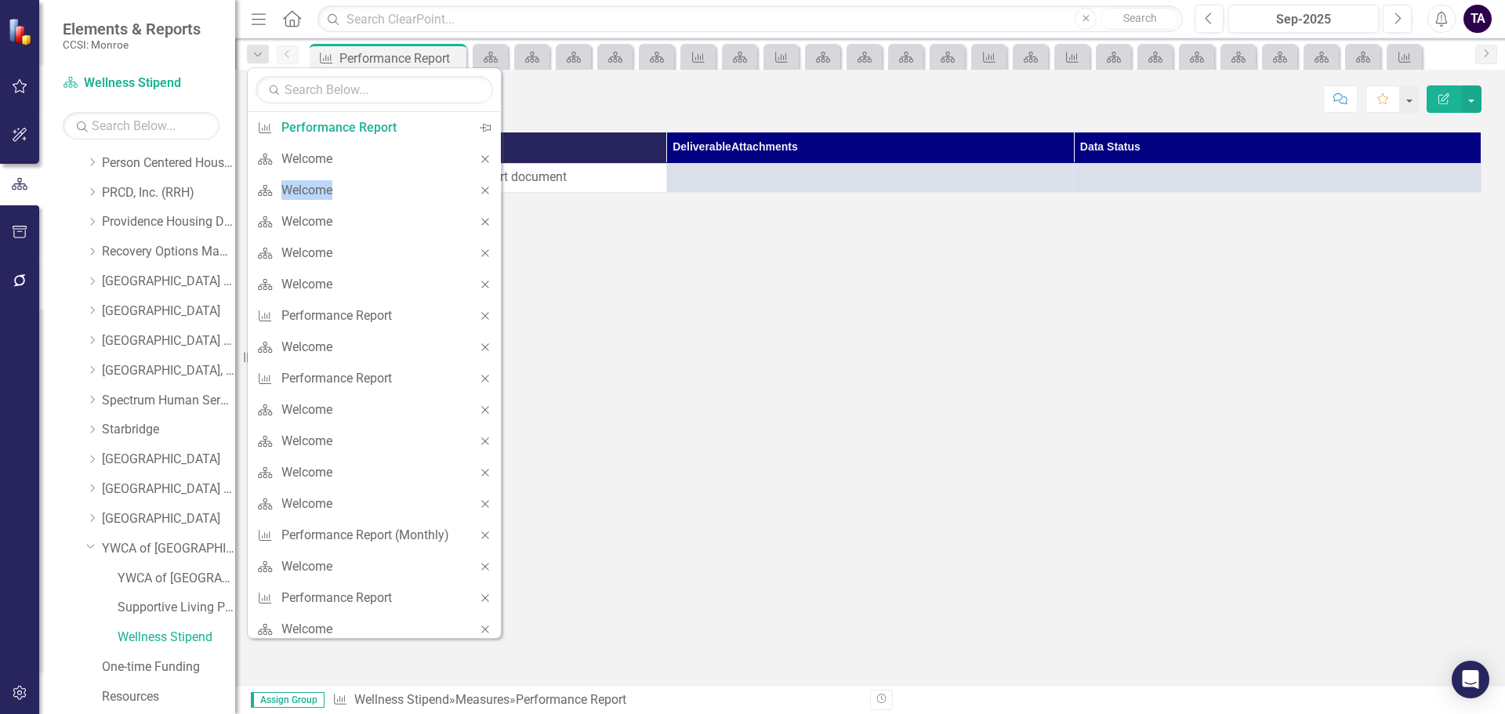
click at [478, 158] on icon "Close" at bounding box center [485, 159] width 14 height 11
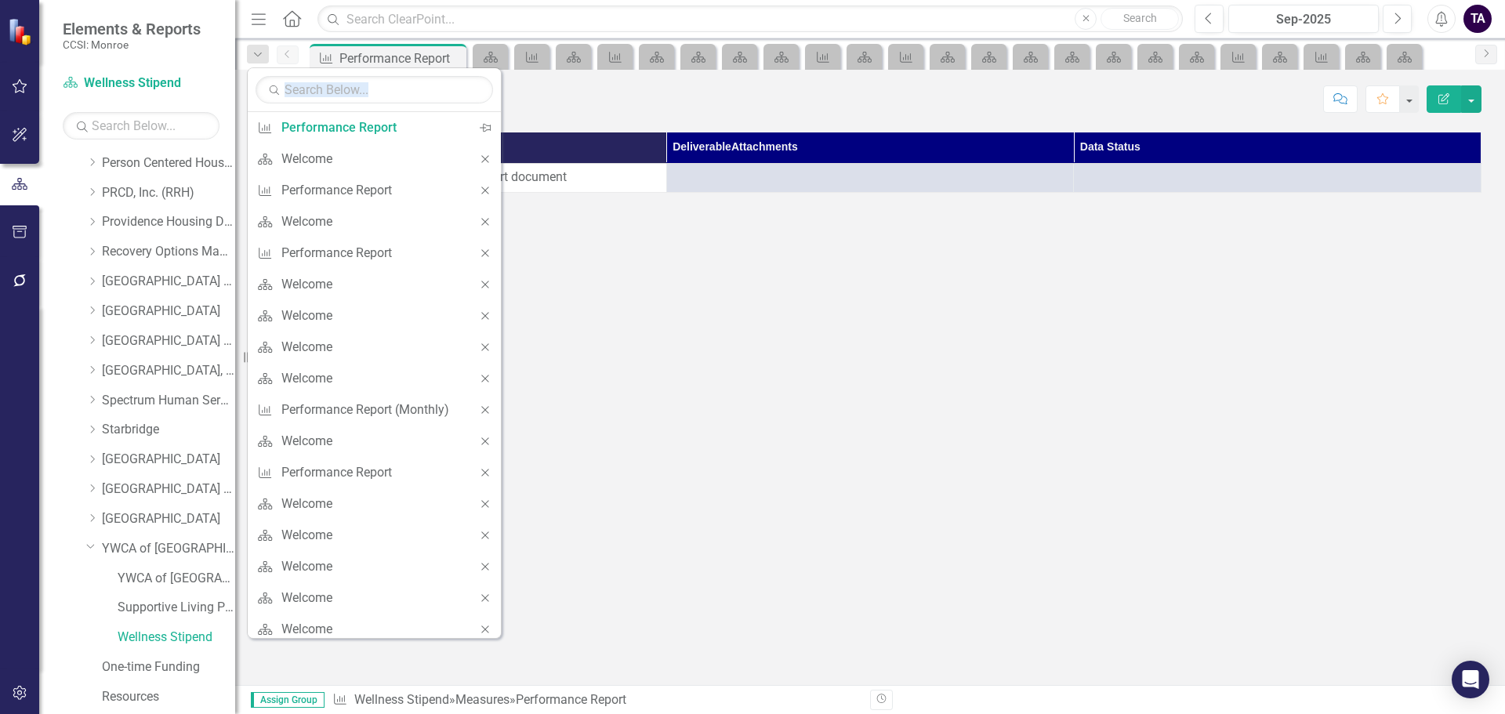
click at [478, 158] on icon "Close" at bounding box center [485, 159] width 14 height 11
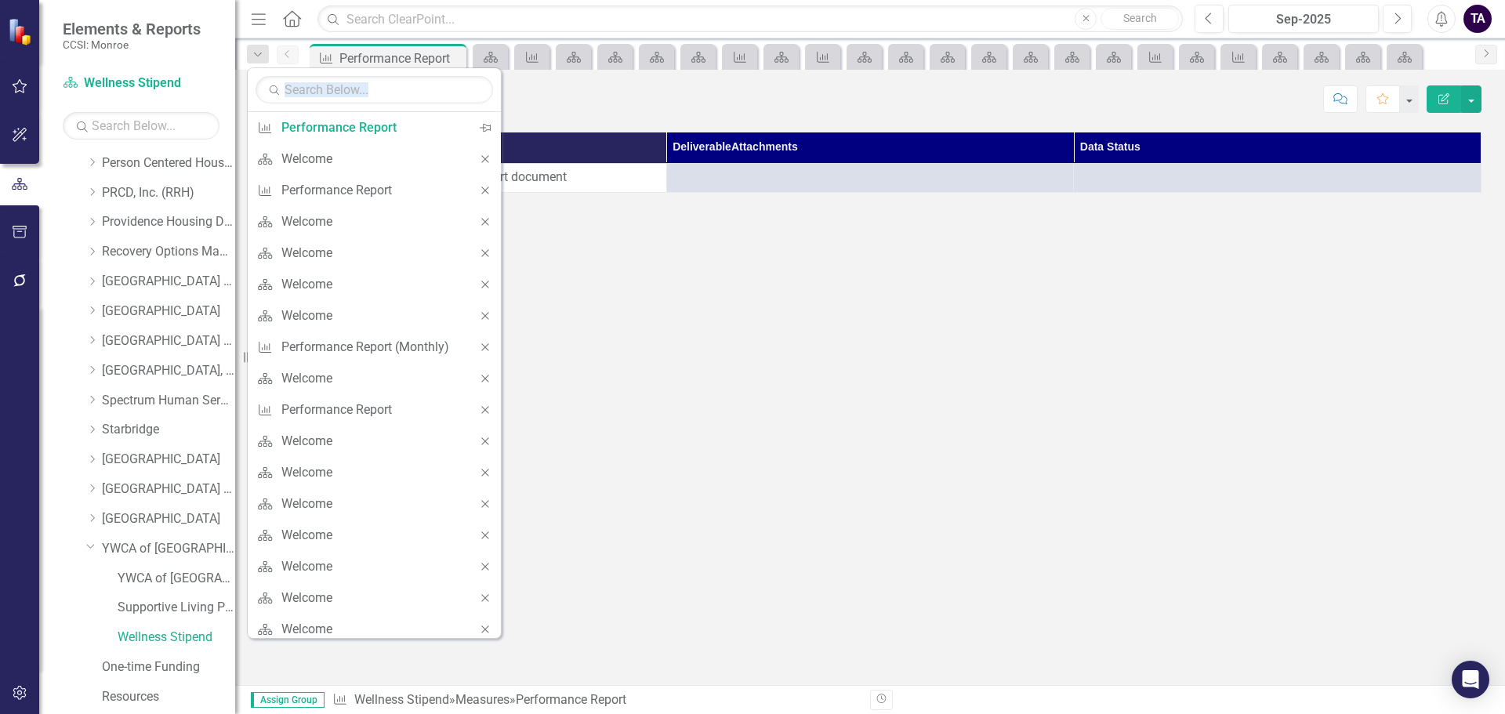
click at [478, 158] on icon "Close" at bounding box center [485, 159] width 14 height 11
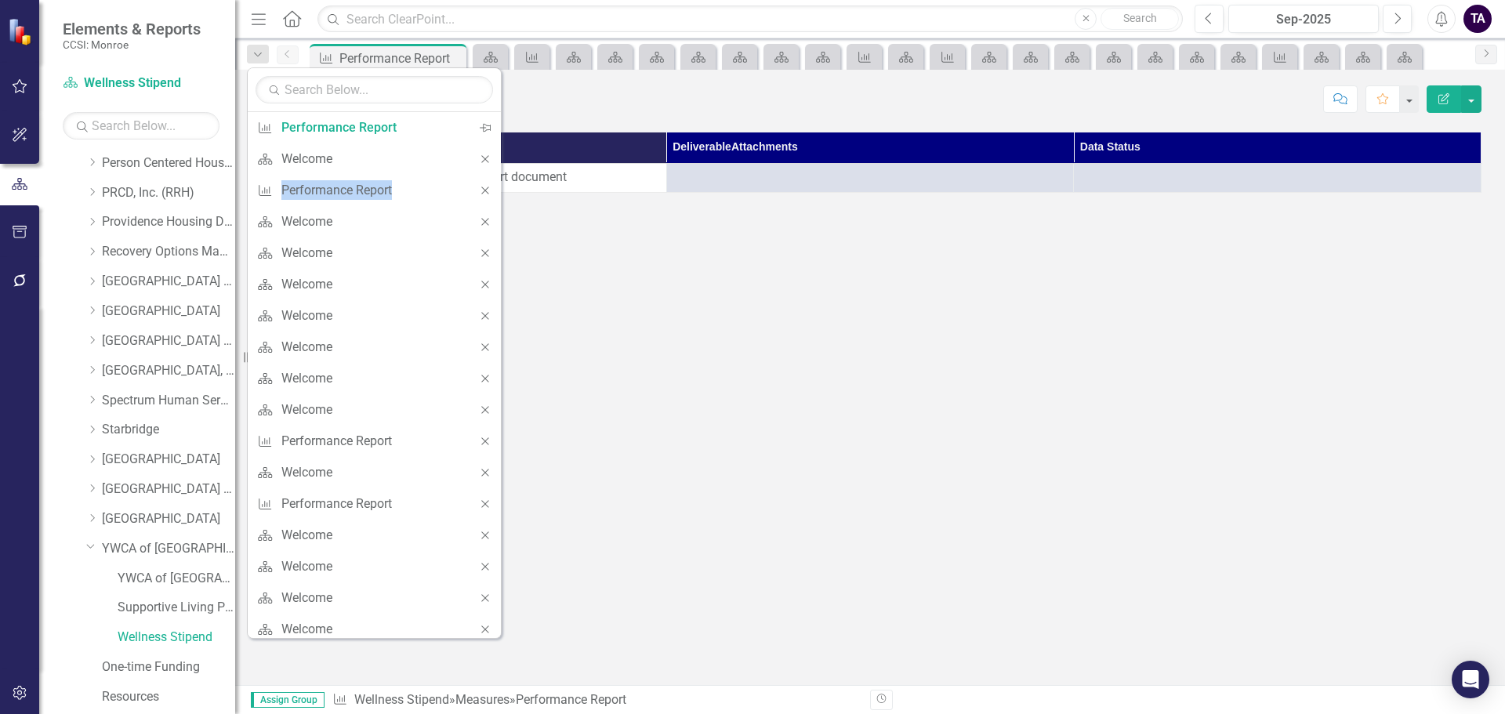
click at [478, 158] on icon "Close" at bounding box center [485, 159] width 14 height 11
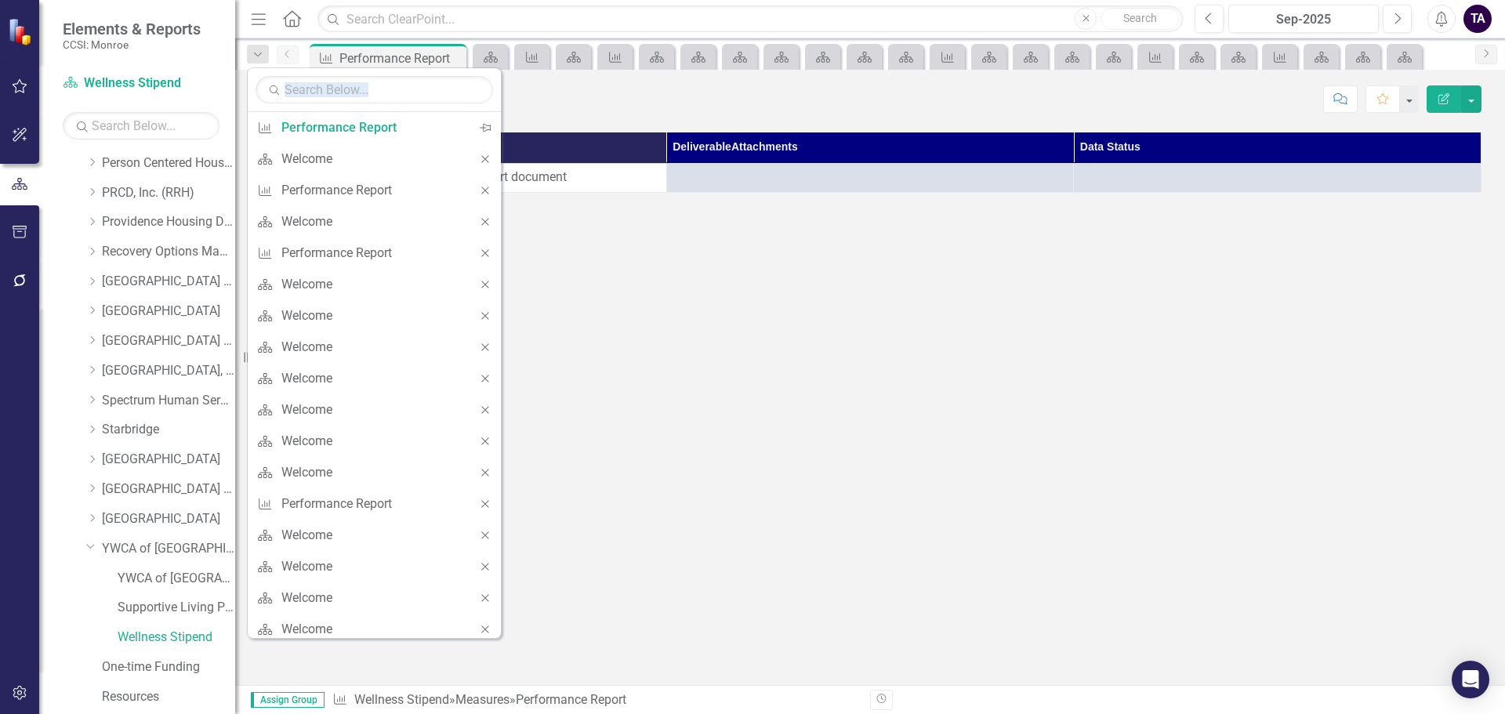
click at [478, 158] on icon "Close" at bounding box center [485, 159] width 14 height 11
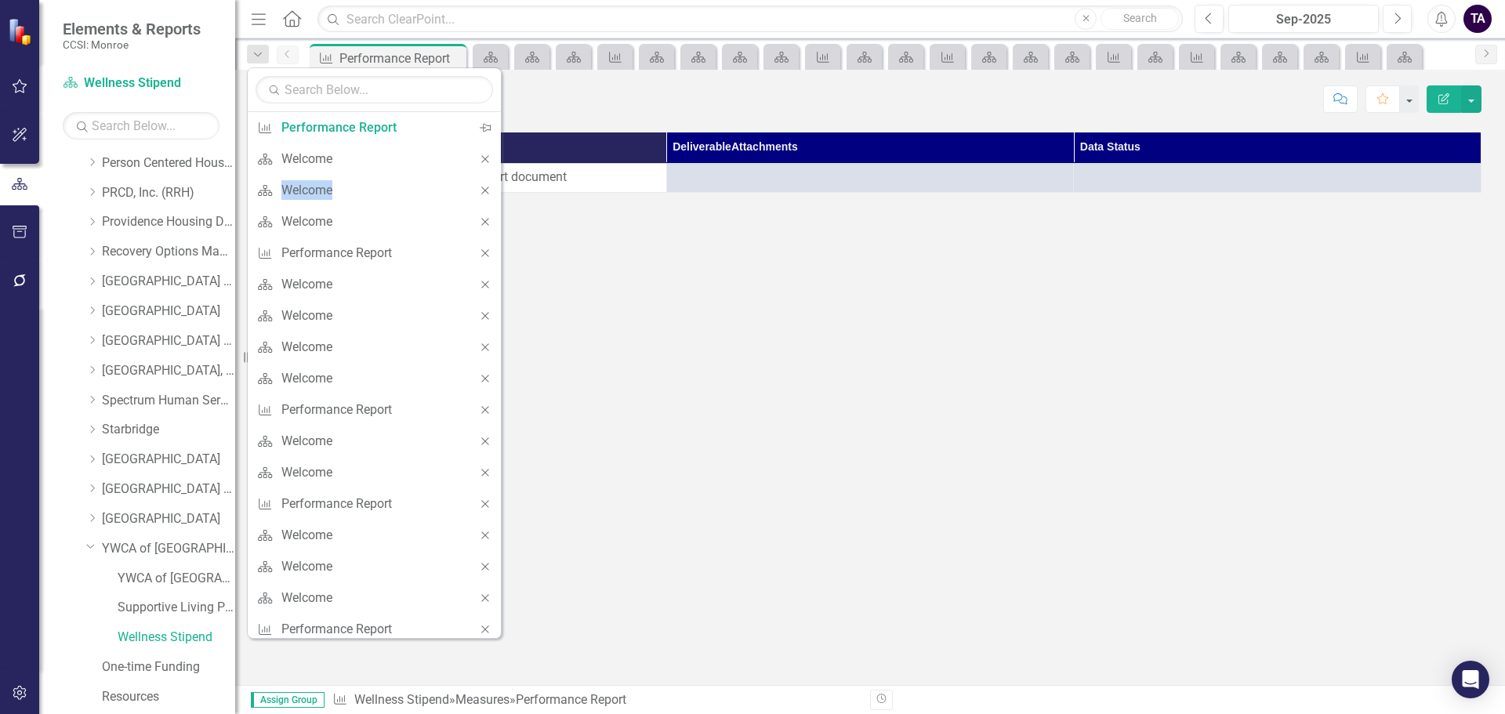
click at [478, 158] on icon "Close" at bounding box center [485, 159] width 14 height 11
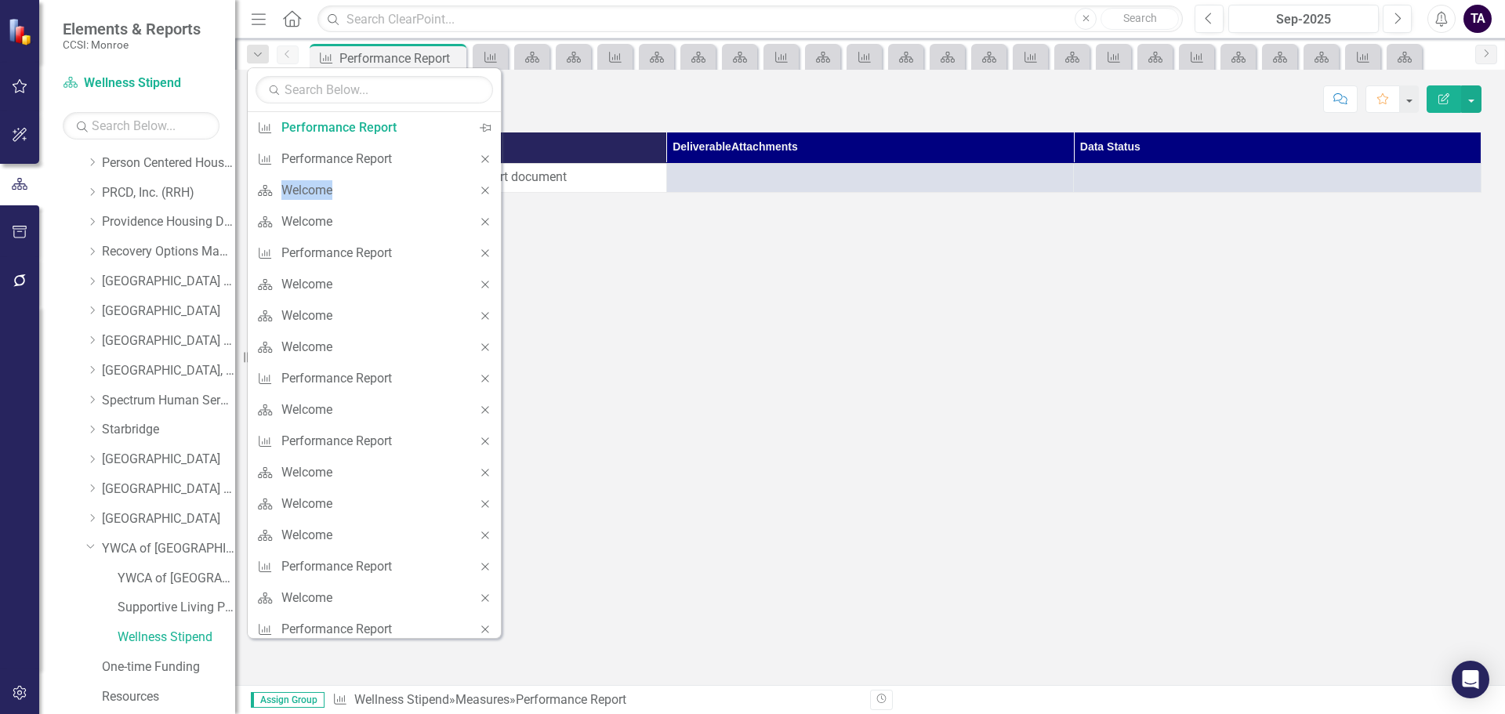
click at [478, 158] on icon "Close" at bounding box center [485, 159] width 14 height 11
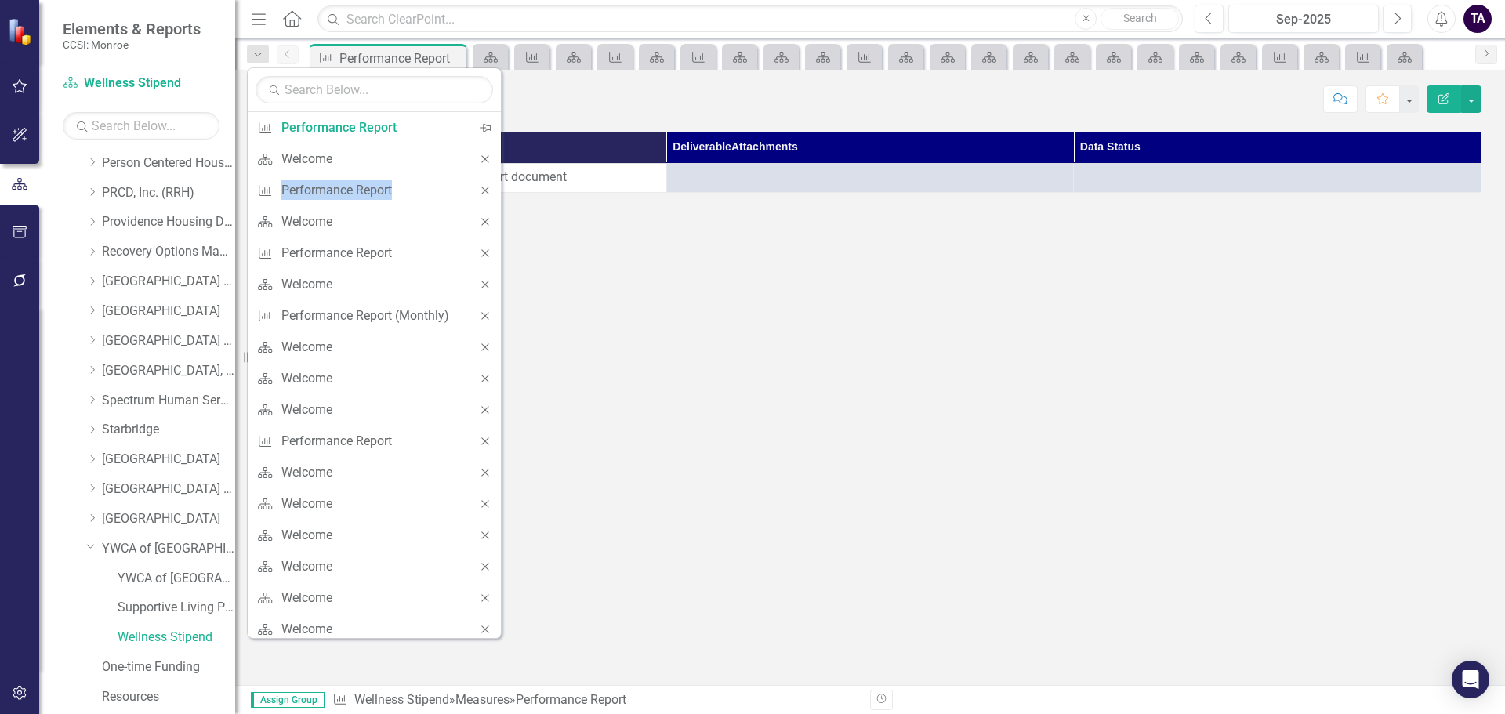
click at [478, 158] on icon "Close" at bounding box center [485, 159] width 14 height 11
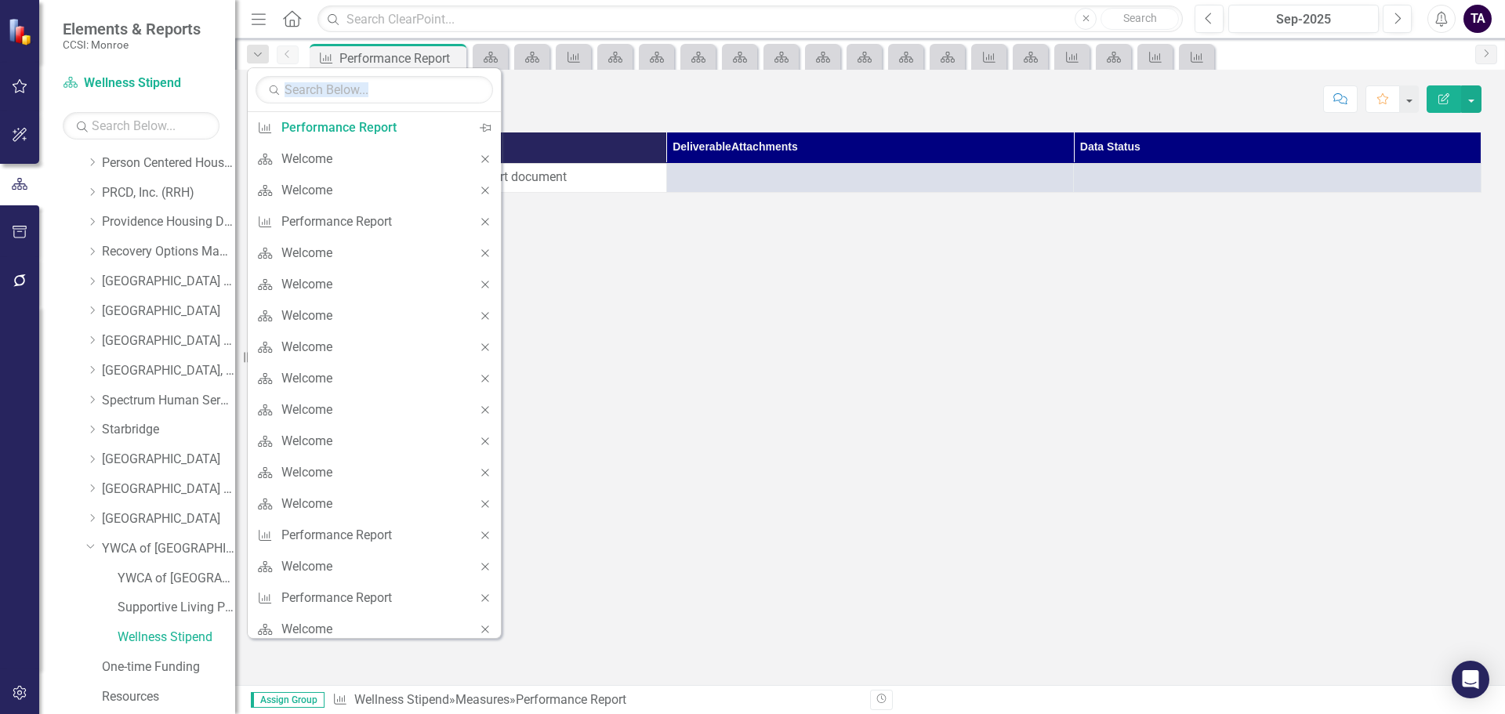
click at [478, 158] on icon "Close" at bounding box center [485, 159] width 14 height 11
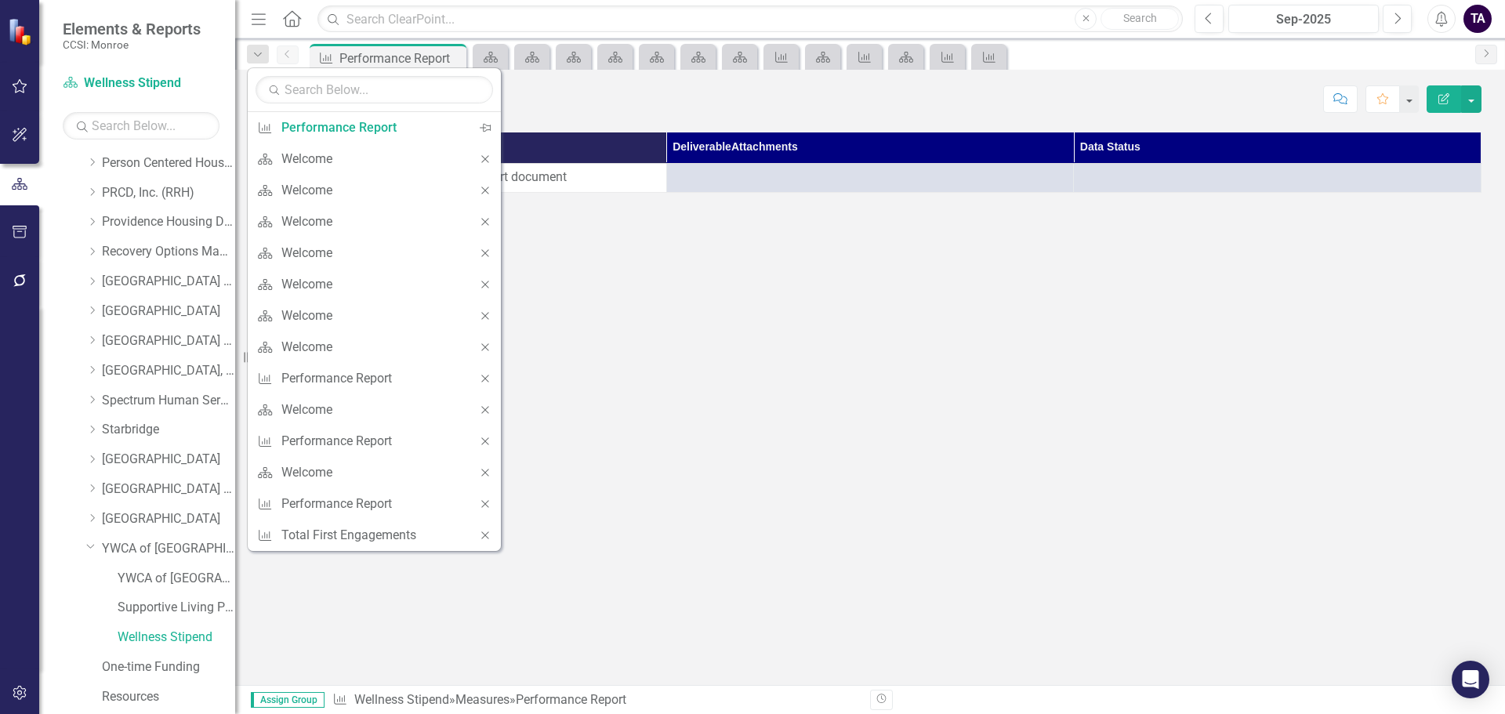
click at [476, 158] on div "Close" at bounding box center [485, 158] width 31 height 31
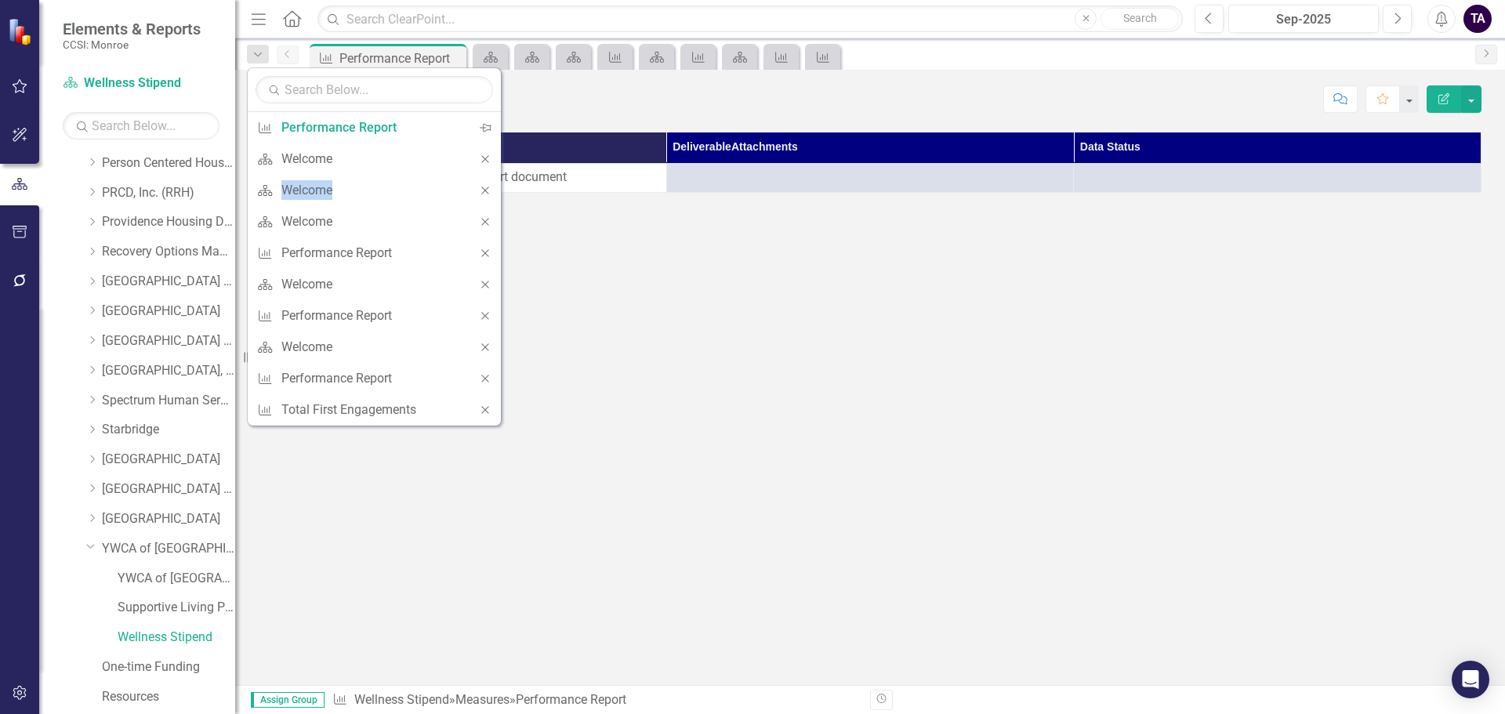
click at [476, 158] on div "Close" at bounding box center [485, 158] width 31 height 31
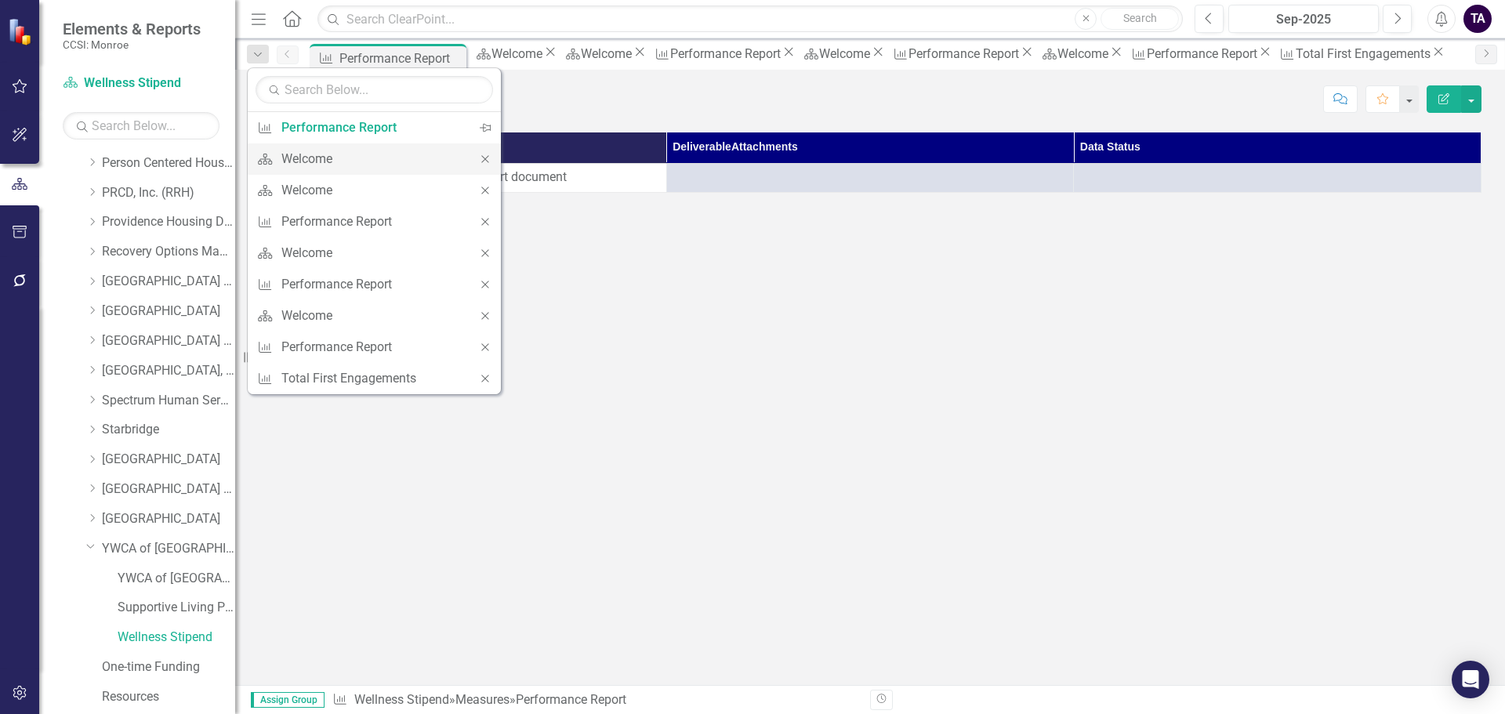
click at [481, 159] on icon "Close" at bounding box center [485, 159] width 14 height 11
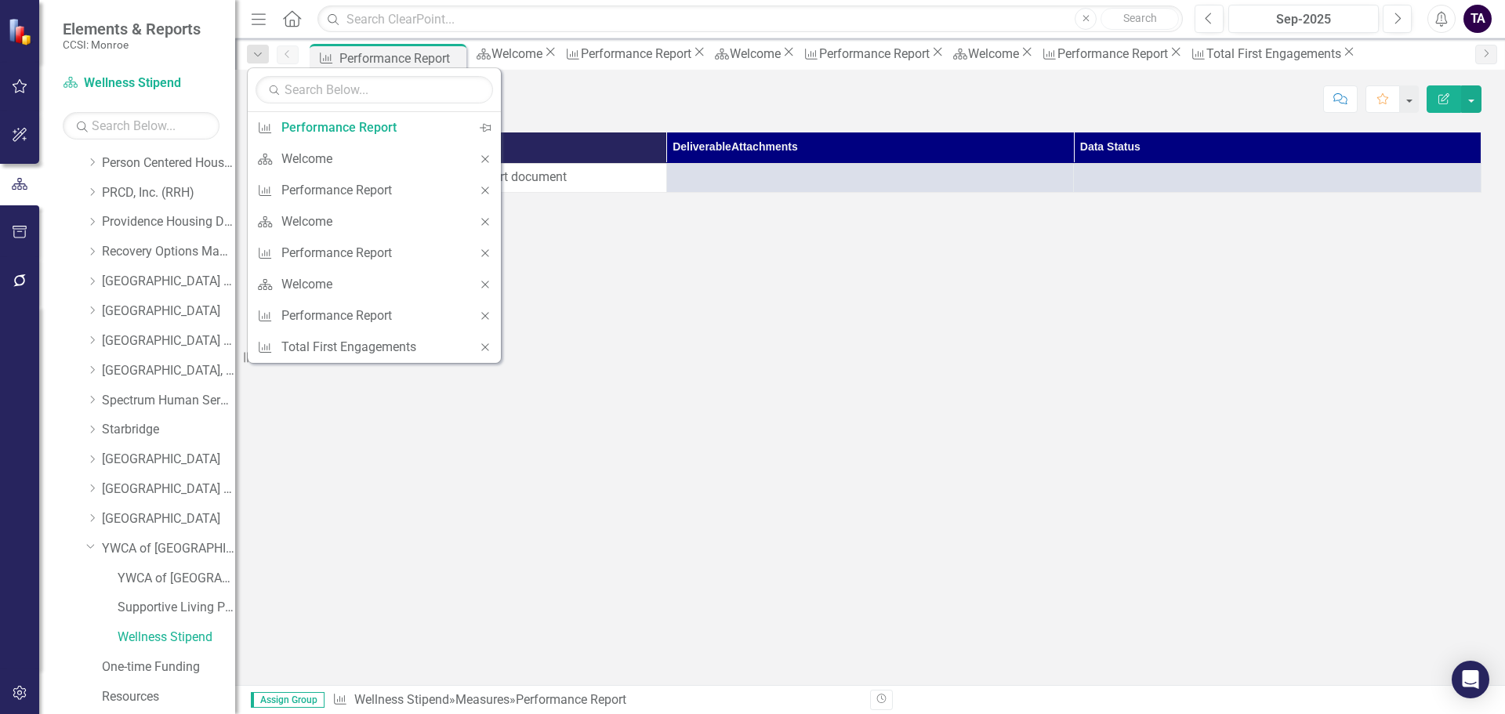
click at [481, 159] on icon "Close" at bounding box center [485, 159] width 14 height 11
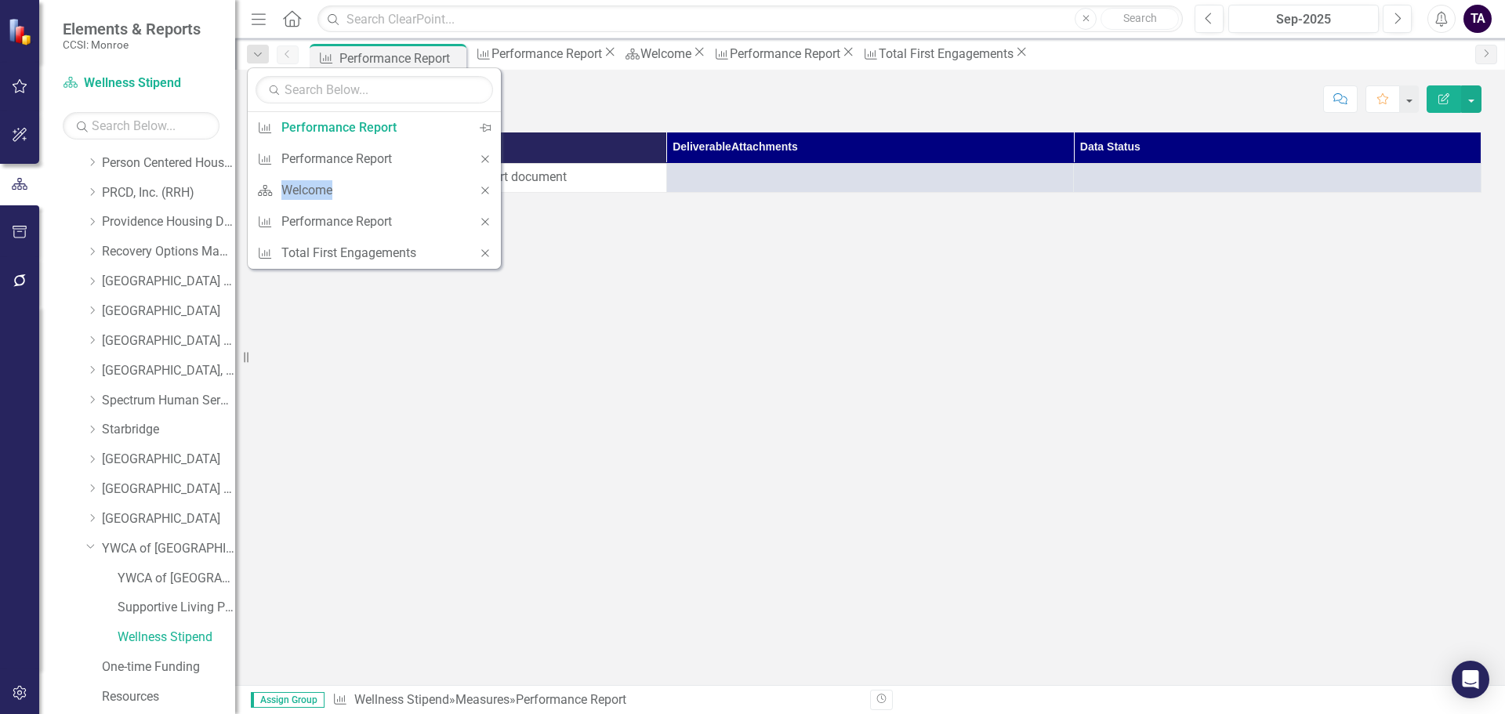
click at [481, 159] on icon "Close" at bounding box center [485, 159] width 14 height 11
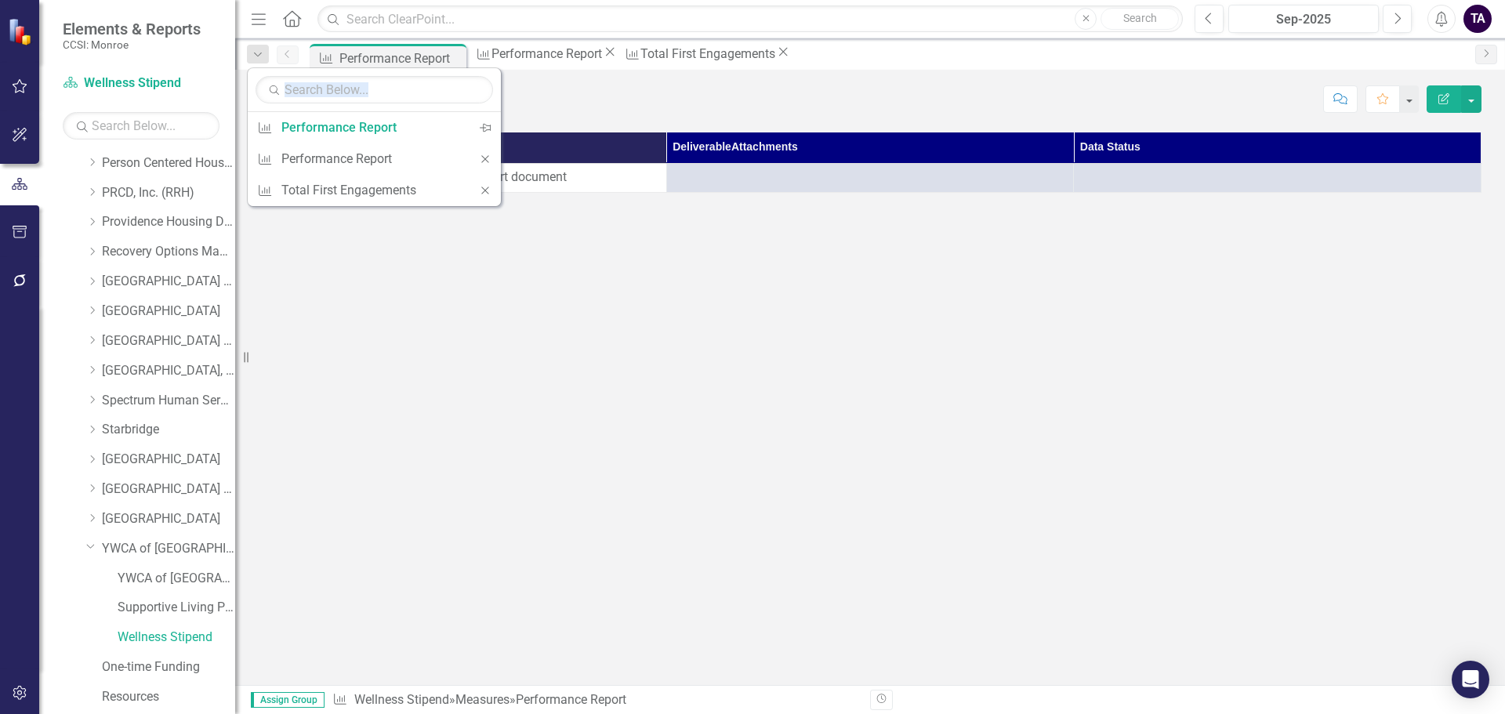
click at [481, 159] on icon "Close" at bounding box center [485, 159] width 14 height 11
click at [481, 159] on th "Description" at bounding box center [463, 147] width 408 height 31
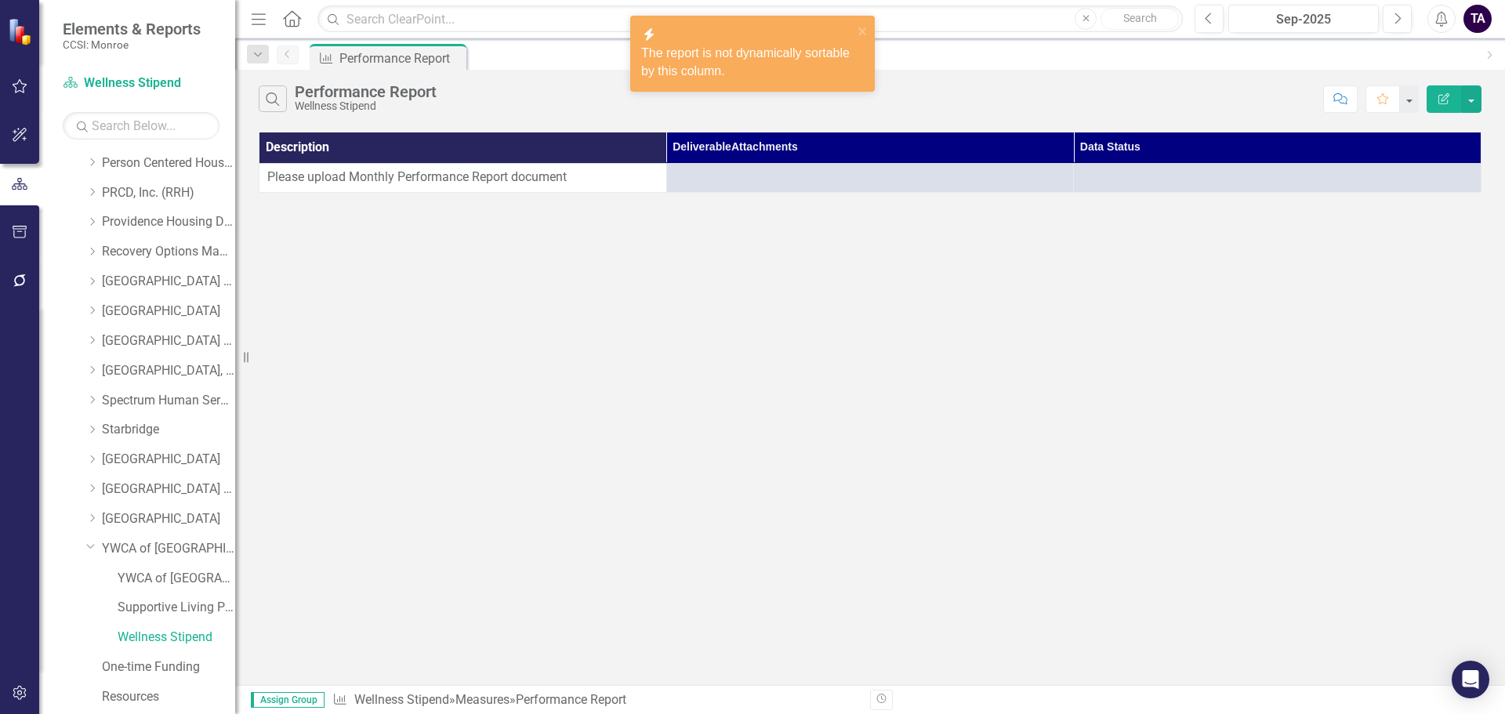
click at [528, 259] on div "Search Performance Report Wellness Stipend Comment Favorite Edit Report Descrip…" at bounding box center [870, 377] width 1270 height 615
